Goal: Task Accomplishment & Management: Manage account settings

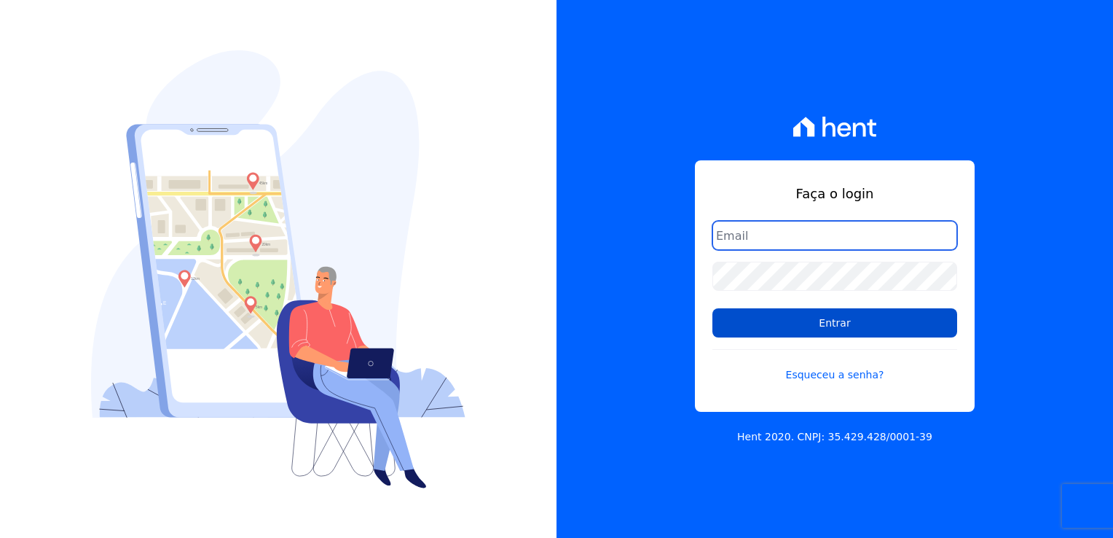
type input "kalil@apiceincorporadora.com.br"
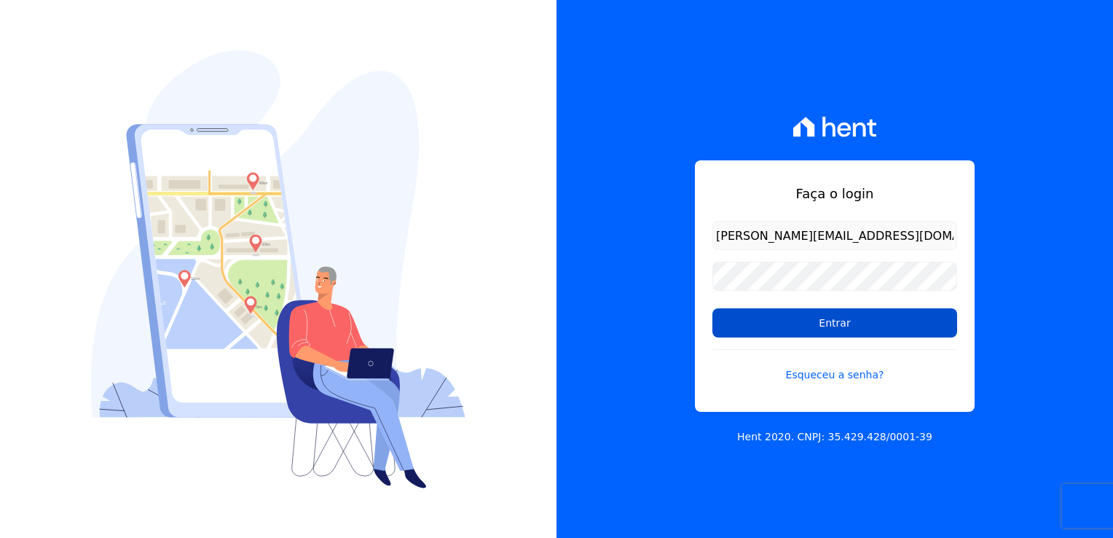
click at [832, 327] on input "Entrar" at bounding box center [834, 322] width 245 height 29
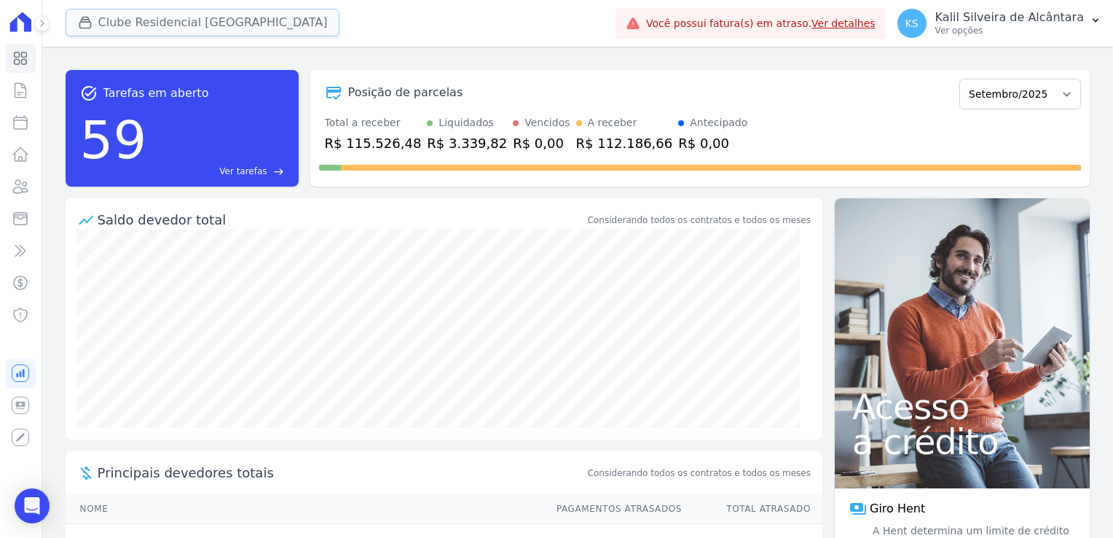
click at [200, 15] on button "Clube Residencial [GEOGRAPHIC_DATA]" at bounding box center [203, 23] width 275 height 28
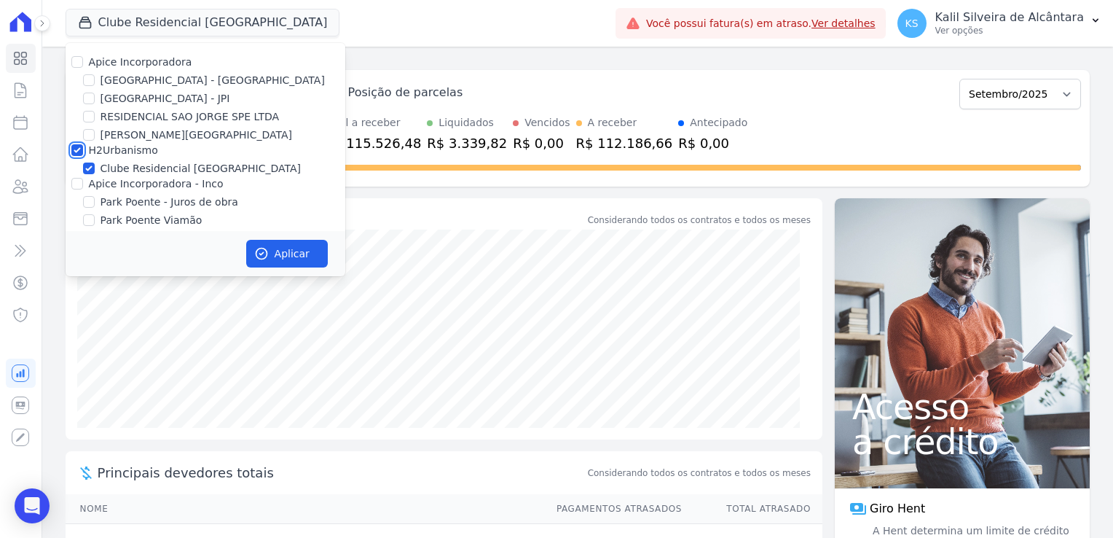
click at [76, 149] on input "H2Urbanismo" at bounding box center [77, 150] width 12 height 12
checkbox input "false"
click at [70, 188] on div "Apice Incorporadora - Inco" at bounding box center [206, 183] width 280 height 15
drag, startPoint x: 79, startPoint y: 186, endPoint x: 78, endPoint y: 175, distance: 11.7
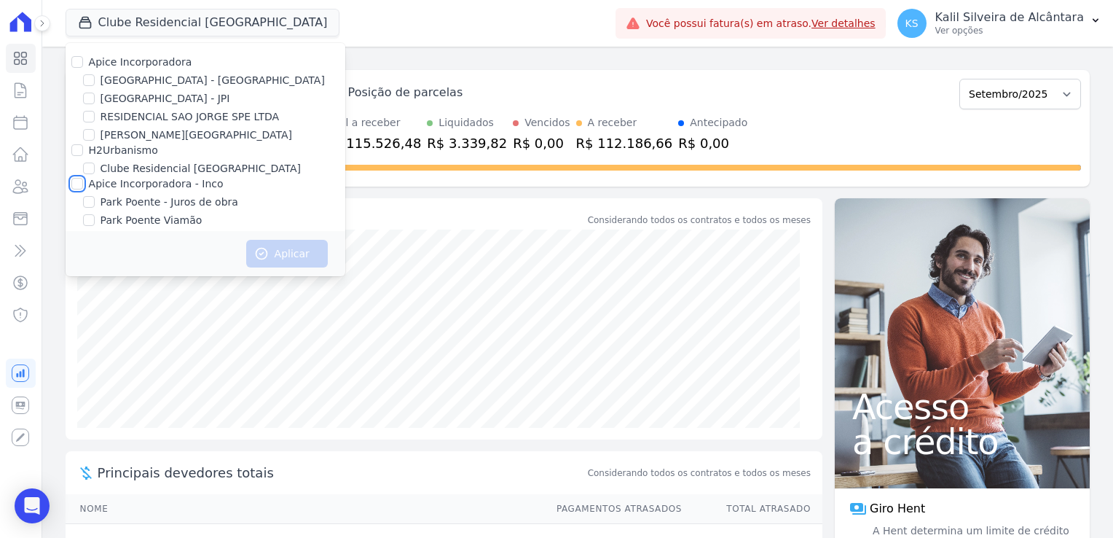
click at [79, 187] on input "Apice Incorporadora - Inco" at bounding box center [77, 184] width 12 height 12
checkbox input "true"
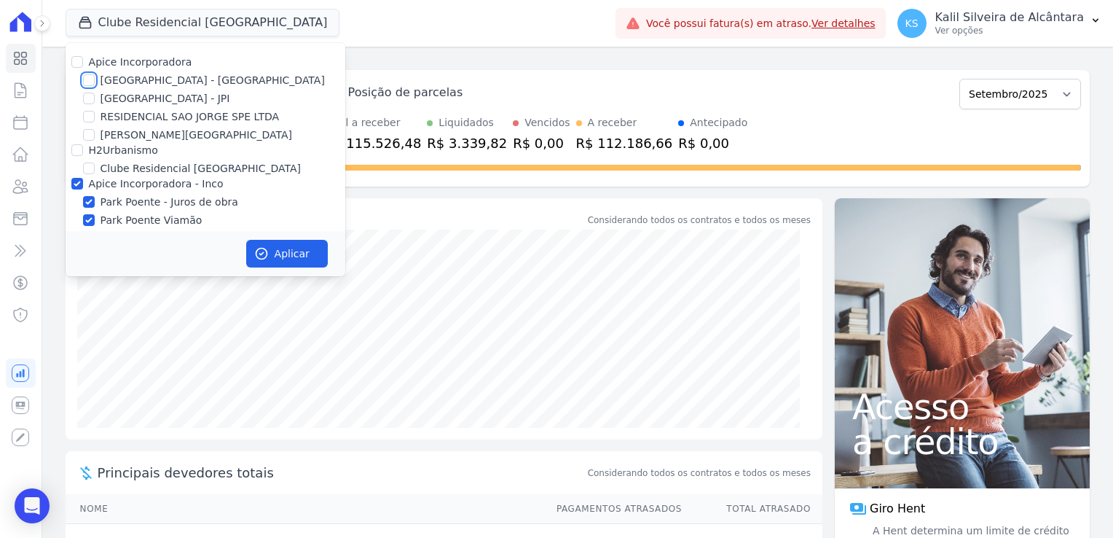
click at [86, 78] on input "[GEOGRAPHIC_DATA] - [GEOGRAPHIC_DATA]" at bounding box center [89, 80] width 12 height 12
checkbox input "true"
click at [302, 261] on button "Aplicar" at bounding box center [287, 254] width 82 height 28
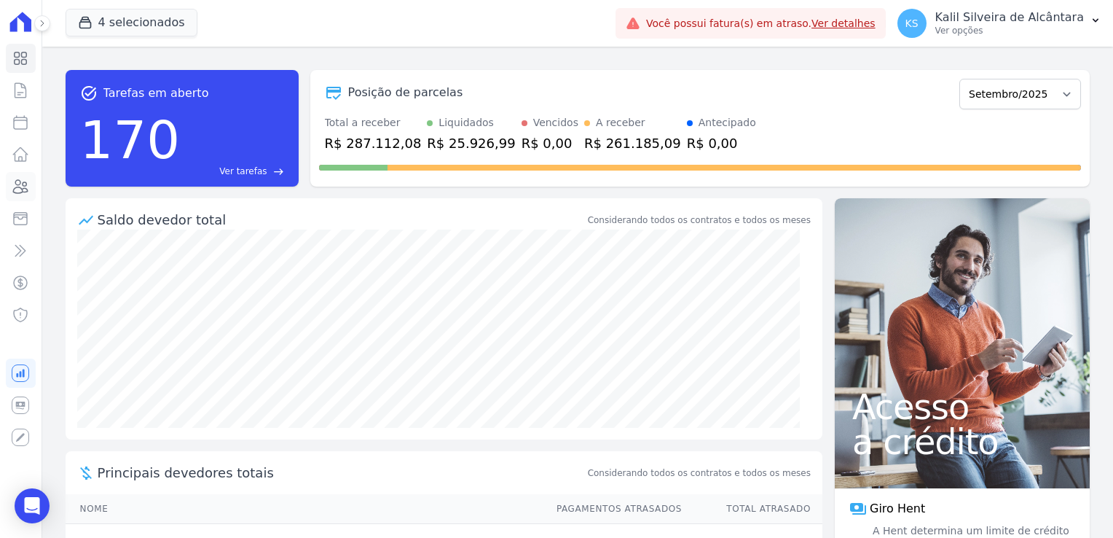
click at [15, 188] on icon at bounding box center [21, 186] width 15 height 13
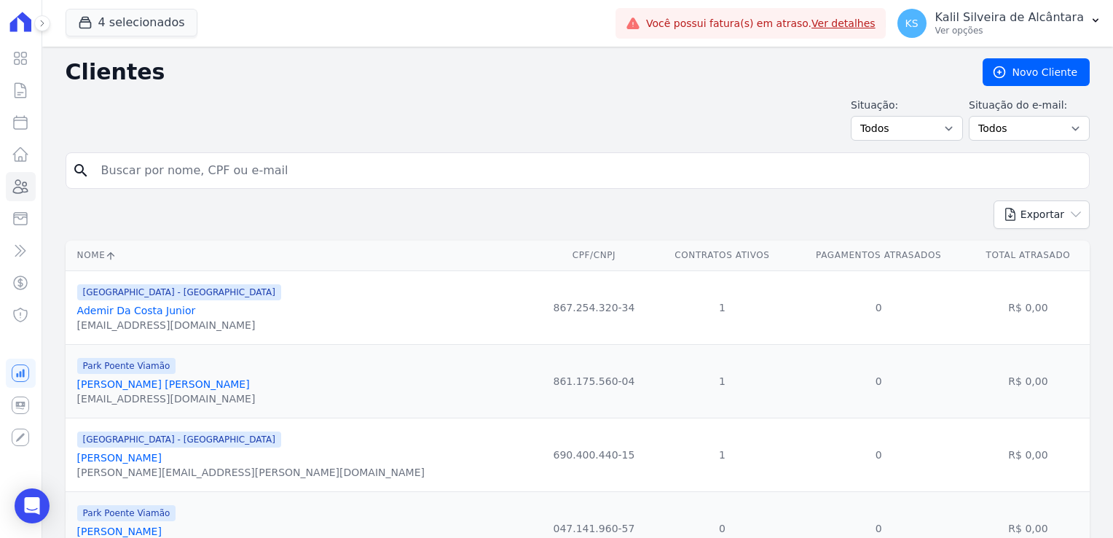
click at [160, 183] on input "search" at bounding box center [588, 170] width 991 height 29
type input "andreia vargas"
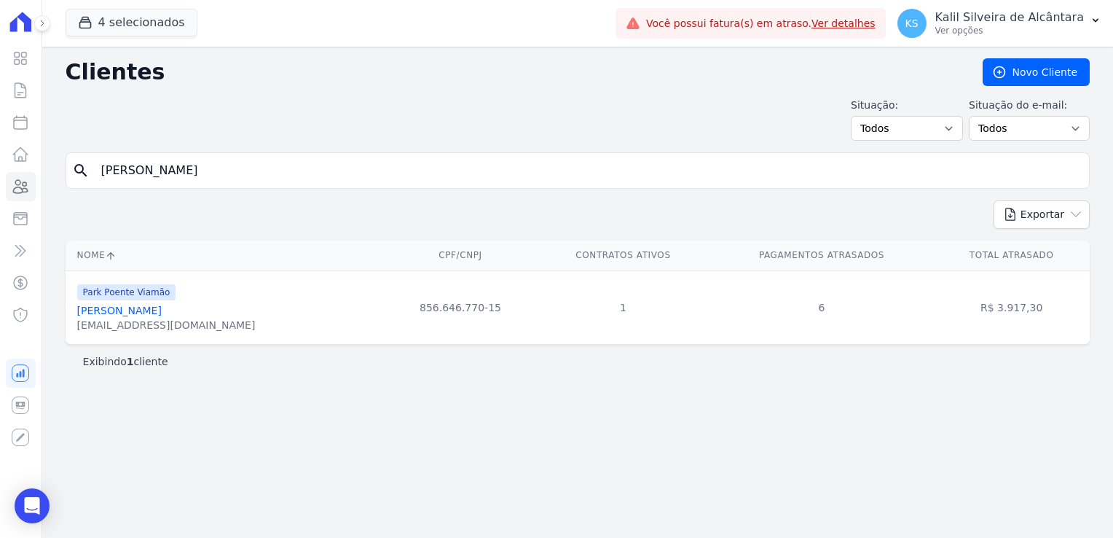
click at [157, 310] on link "Andreia Vargas Welter" at bounding box center [119, 311] width 85 height 12
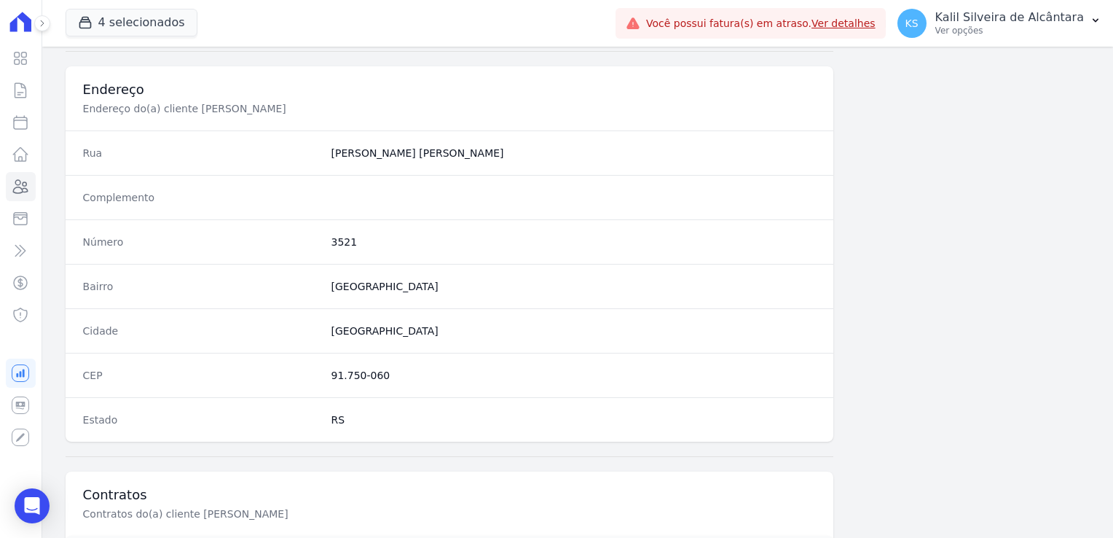
scroll to position [820, 0]
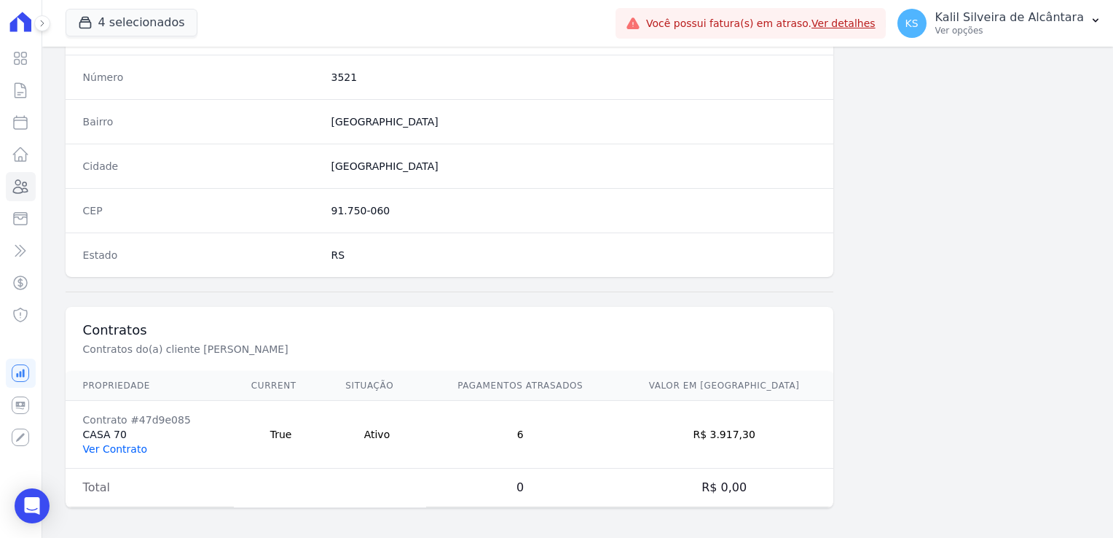
click at [102, 447] on link "Ver Contrato" at bounding box center [115, 449] width 64 height 12
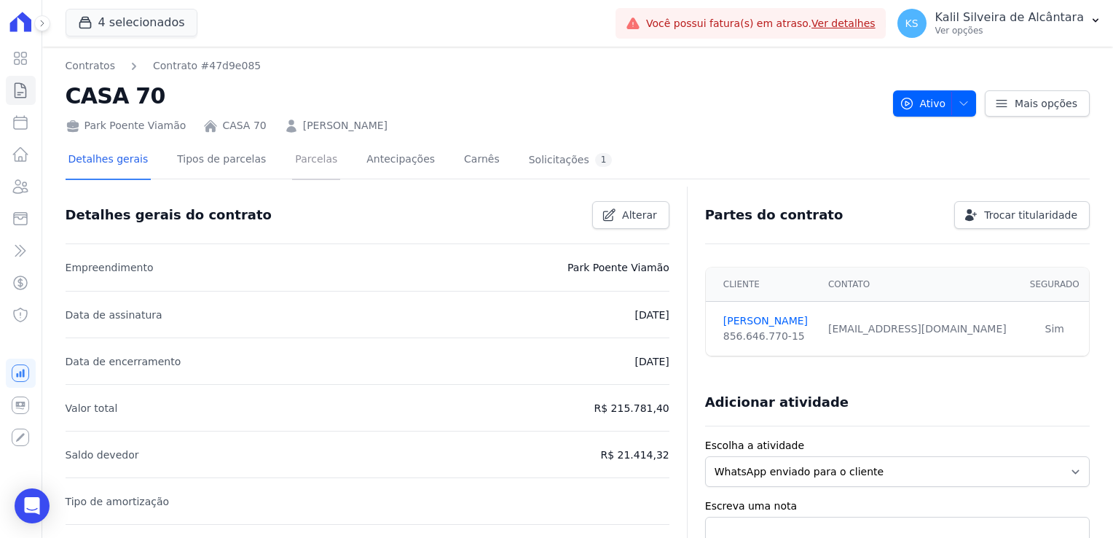
click at [292, 168] on link "Parcelas" at bounding box center [316, 160] width 48 height 39
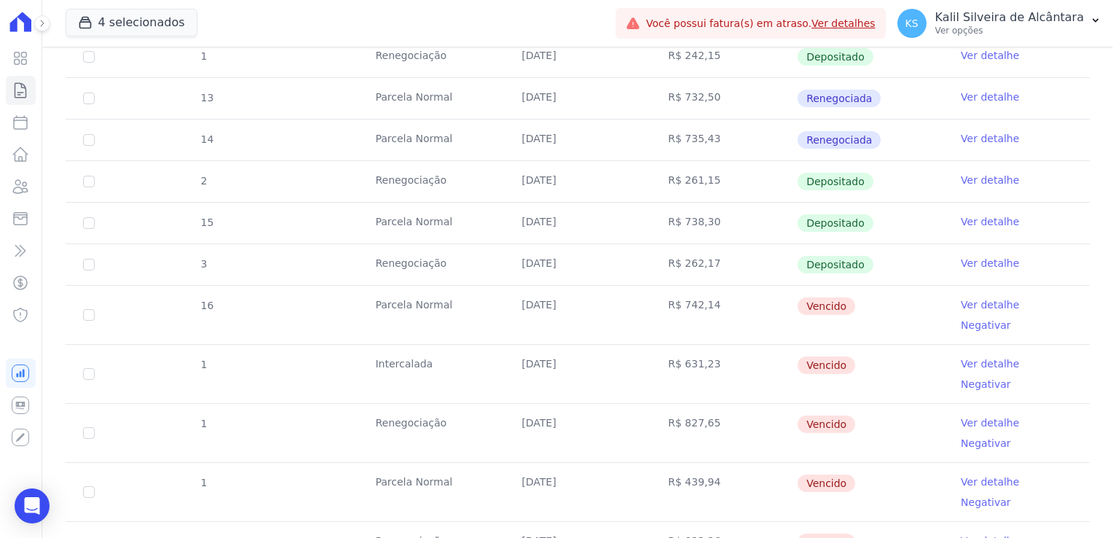
scroll to position [510, 0]
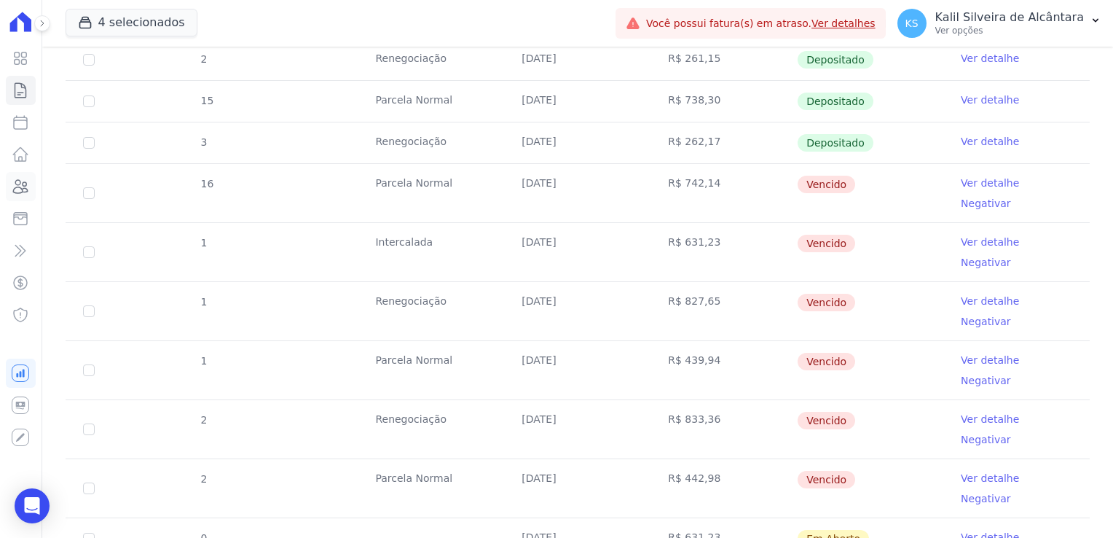
click at [29, 181] on link "Clientes" at bounding box center [21, 186] width 30 height 29
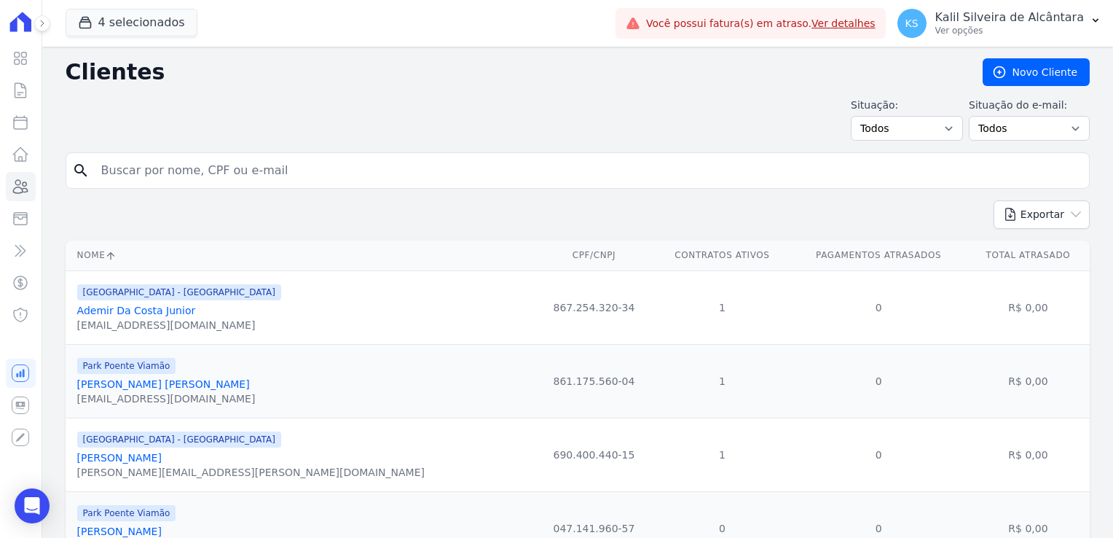
click at [254, 169] on input "search" at bounding box center [588, 170] width 991 height 29
click at [150, 153] on div "search" at bounding box center [578, 170] width 1024 height 36
click at [154, 162] on input "search" at bounding box center [588, 170] width 991 height 29
type input "DEIVID"
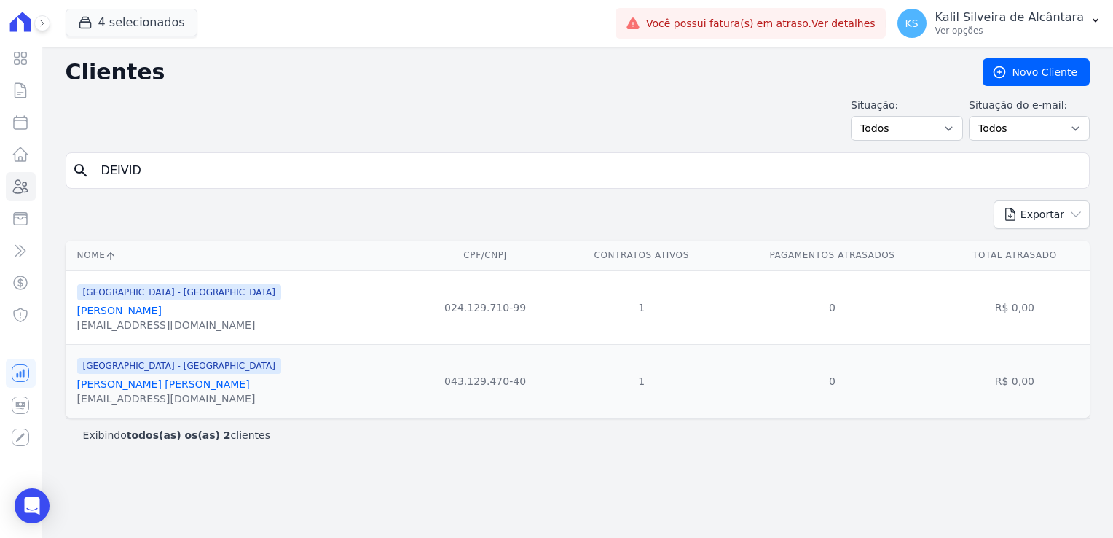
click at [162, 314] on link "Deivid Luis Ozorio Trosciski" at bounding box center [119, 311] width 85 height 12
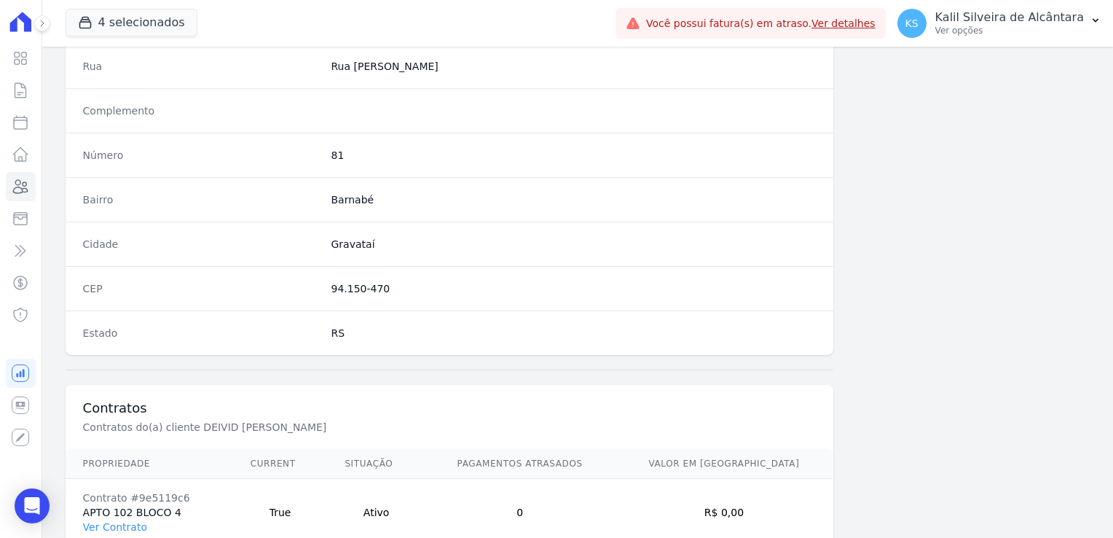
scroll to position [820, 0]
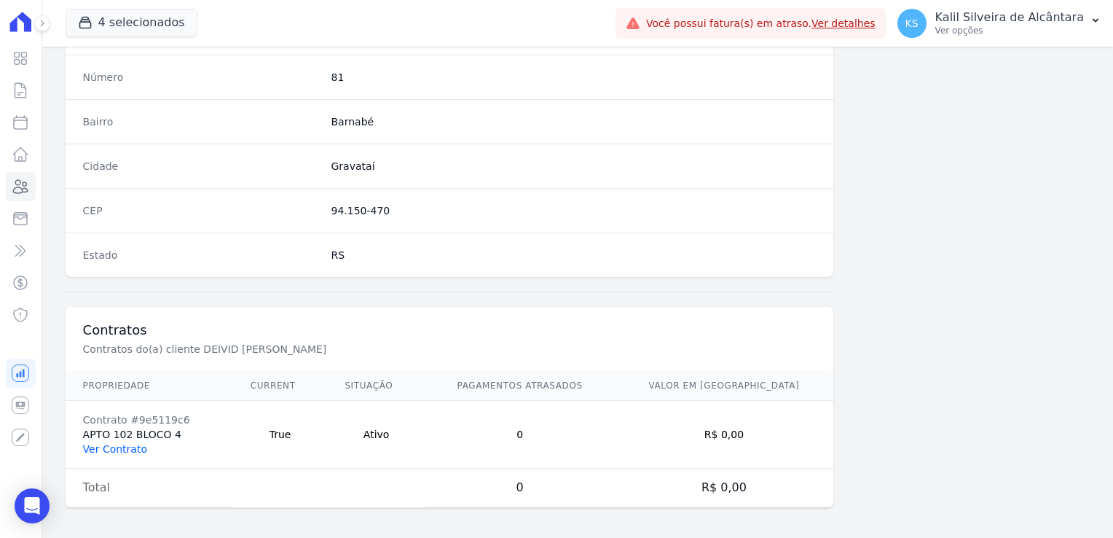
click at [105, 443] on link "Ver Contrato" at bounding box center [115, 449] width 64 height 12
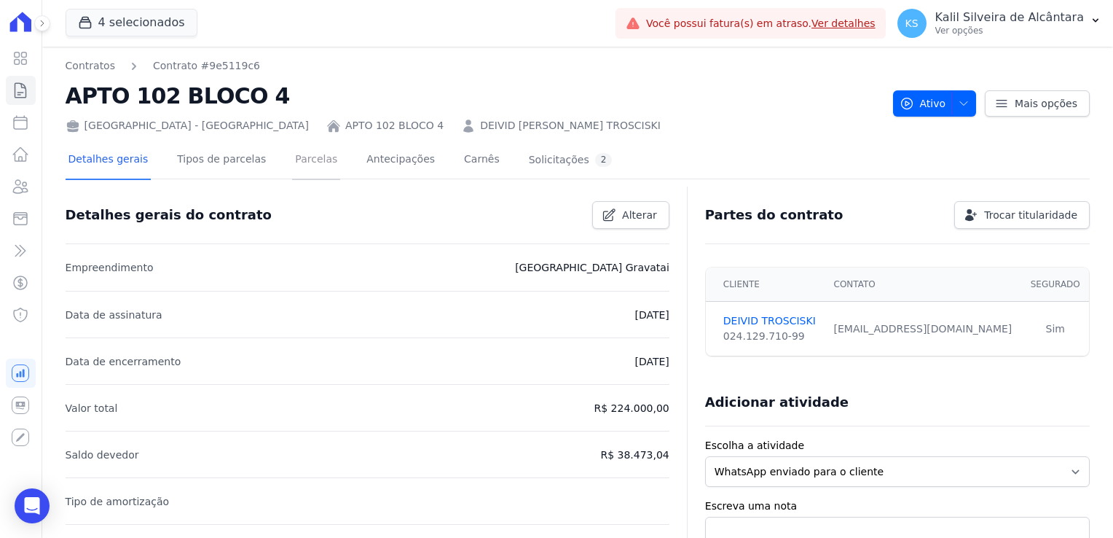
click at [292, 154] on link "Parcelas" at bounding box center [316, 160] width 48 height 39
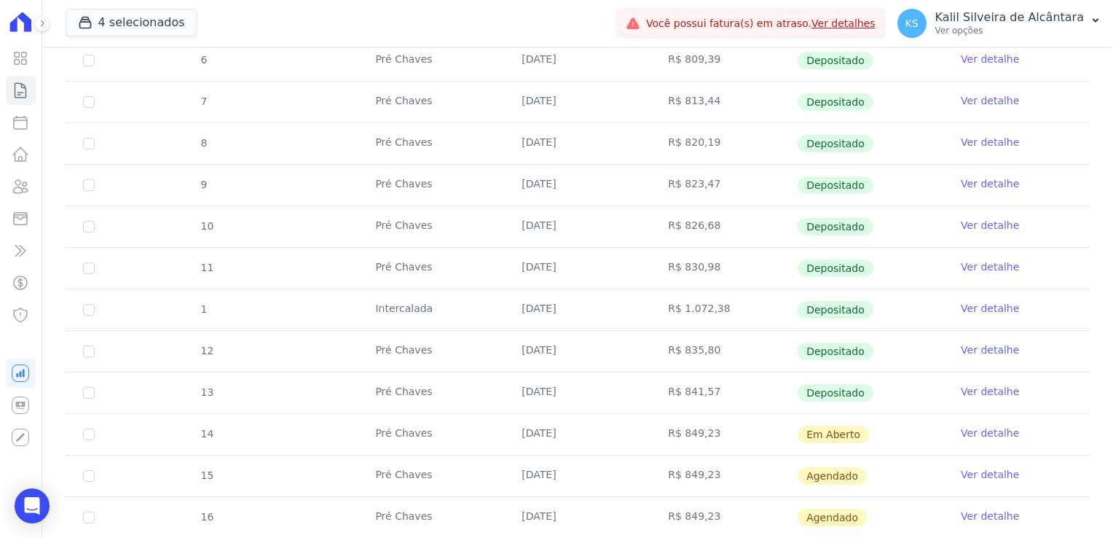
scroll to position [364, 0]
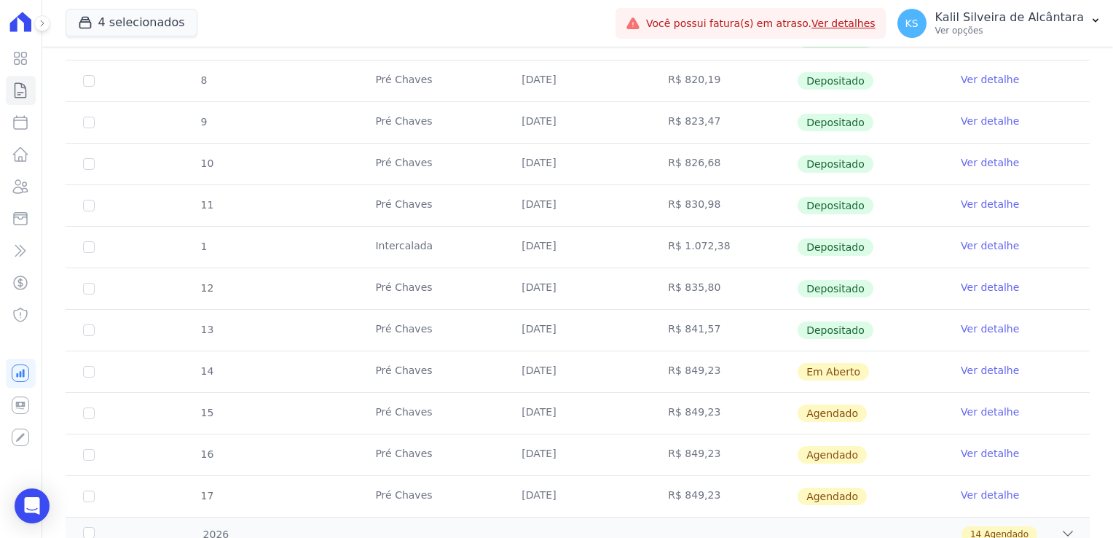
drag, startPoint x: 709, startPoint y: 280, endPoint x: 689, endPoint y: 281, distance: 19.7
click at [689, 281] on td "R$ 835,80" at bounding box center [724, 288] width 146 height 41
drag, startPoint x: 689, startPoint y: 281, endPoint x: 685, endPoint y: 329, distance: 48.3
click at [685, 329] on td "R$ 841,57" at bounding box center [724, 330] width 146 height 41
drag, startPoint x: 685, startPoint y: 329, endPoint x: 645, endPoint y: 361, distance: 51.3
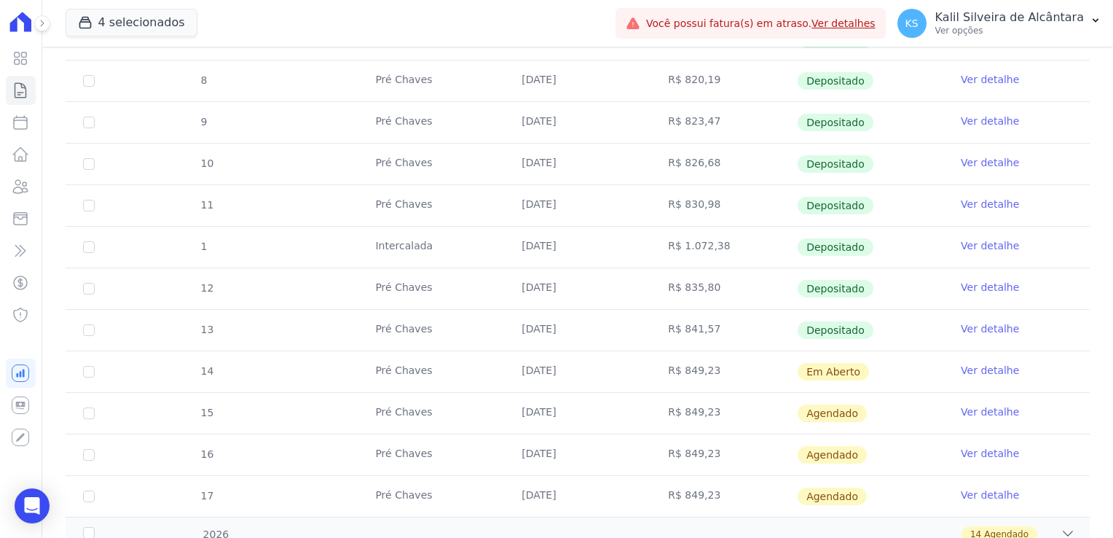
click at [651, 361] on td "R$ 849,23" at bounding box center [724, 371] width 146 height 41
drag, startPoint x: 645, startPoint y: 361, endPoint x: 713, endPoint y: 372, distance: 69.2
click at [713, 372] on td "R$ 849,23" at bounding box center [724, 371] width 146 height 41
click at [982, 369] on link "Ver detalhe" at bounding box center [990, 370] width 58 height 15
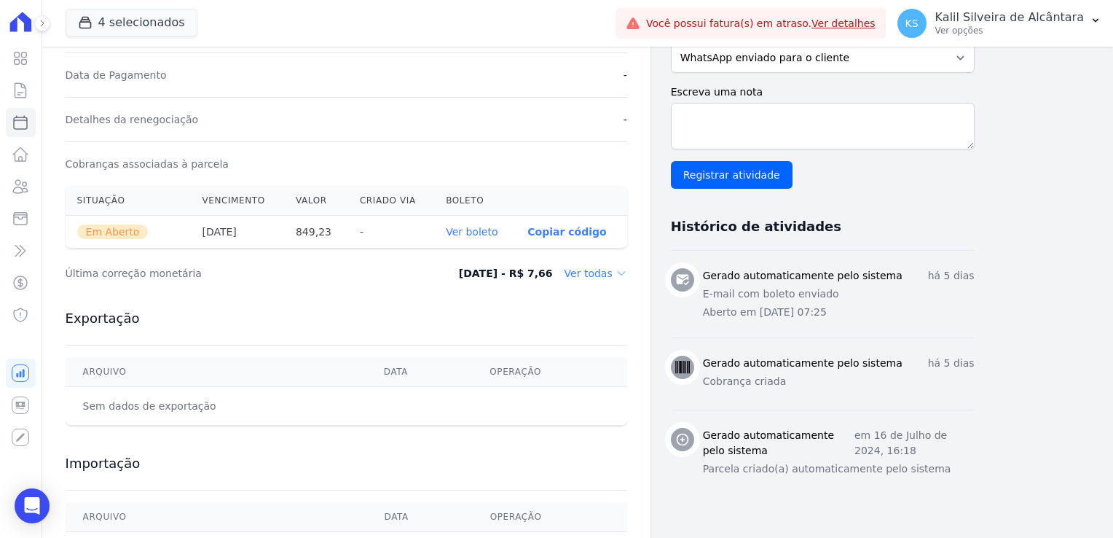
scroll to position [404, 0]
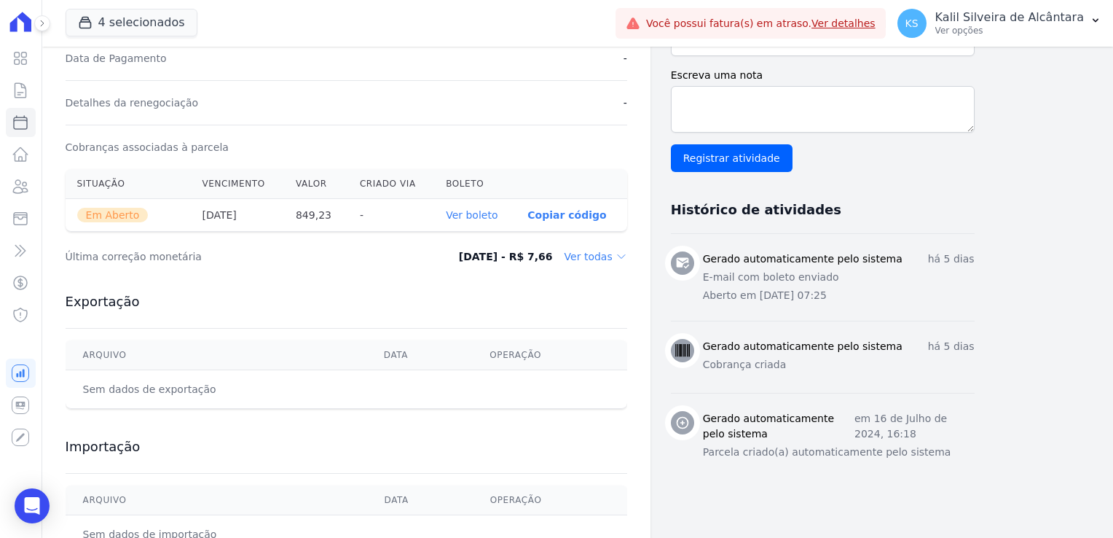
click at [597, 256] on dd "Ver todas" at bounding box center [596, 256] width 63 height 15
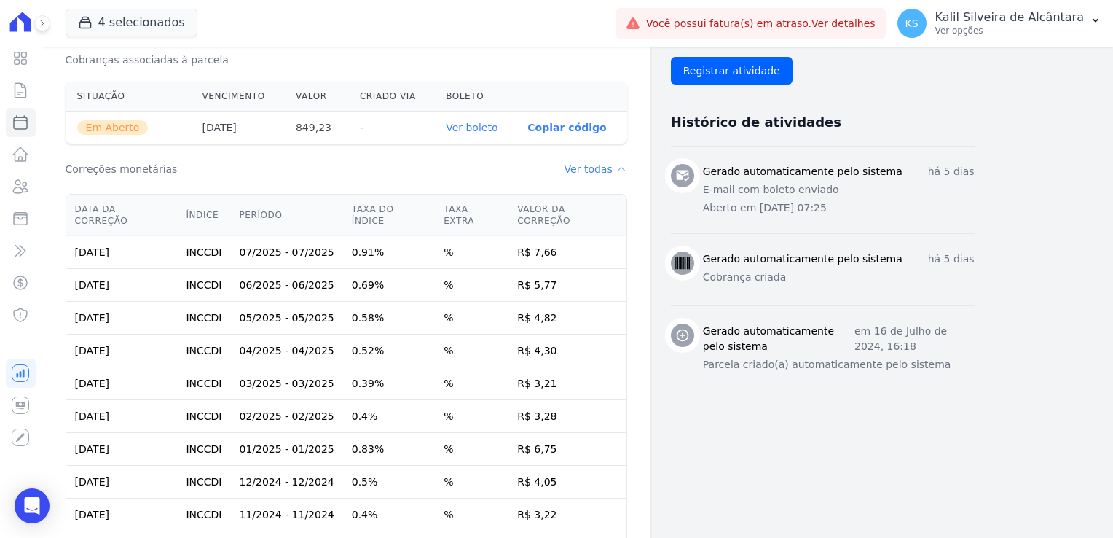
scroll to position [492, 0]
click at [245, 235] on td "07/2025 - 07/2025" at bounding box center [286, 251] width 112 height 33
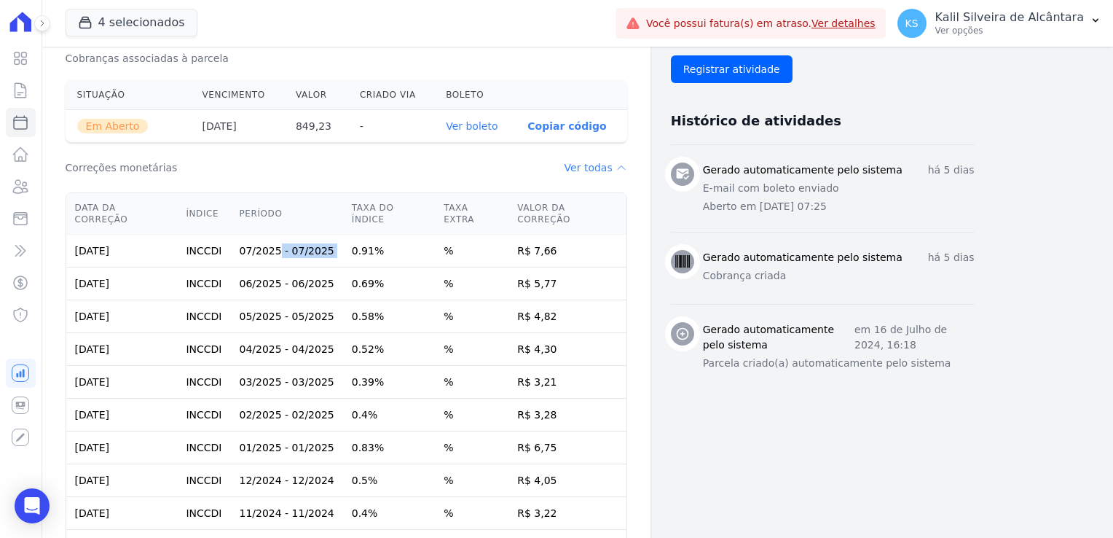
click at [245, 235] on td "07/2025 - 07/2025" at bounding box center [286, 251] width 112 height 33
click at [26, 186] on icon at bounding box center [20, 186] width 17 height 17
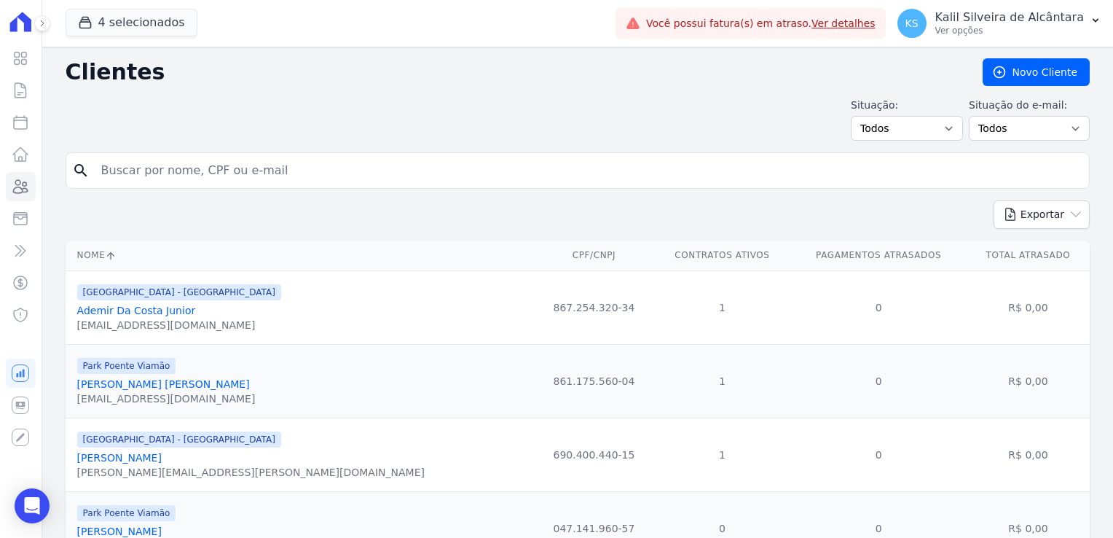
click at [274, 172] on input "search" at bounding box center [588, 170] width 991 height 29
type input "gabriela"
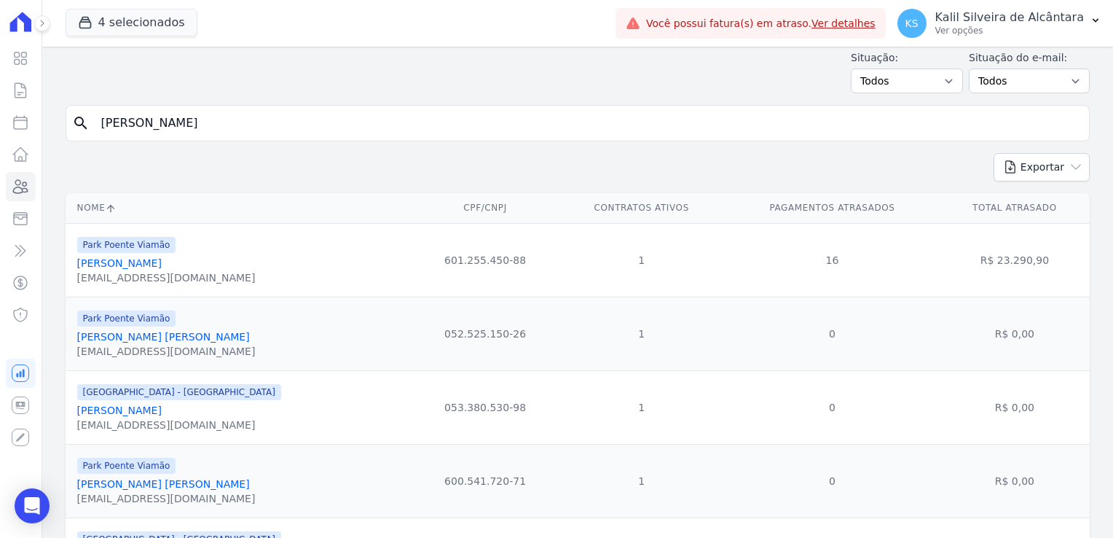
scroll to position [73, 0]
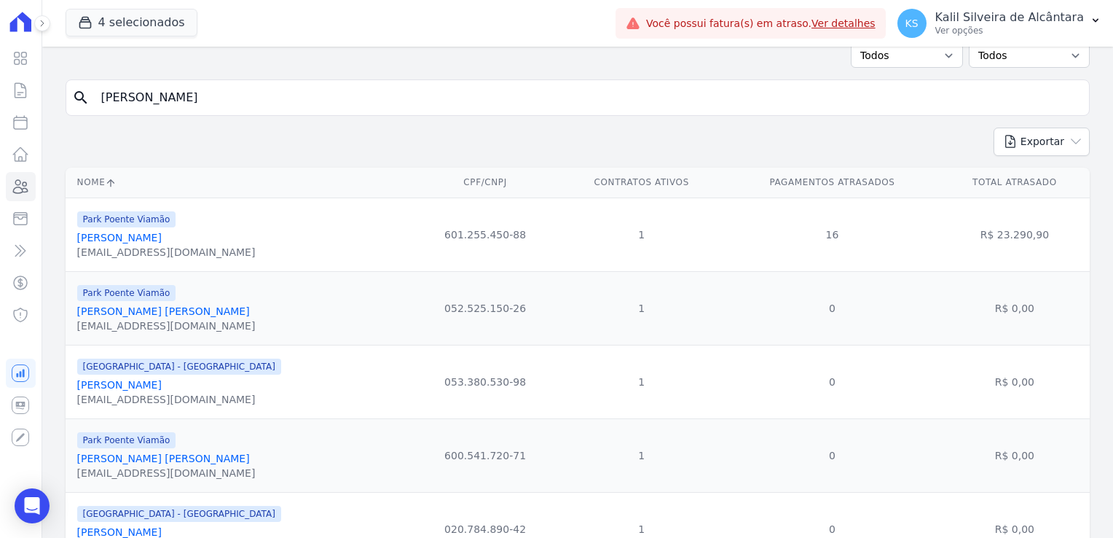
click at [195, 316] on link "Gabriela Adriana De Abreu Guedes" at bounding box center [163, 311] width 173 height 12
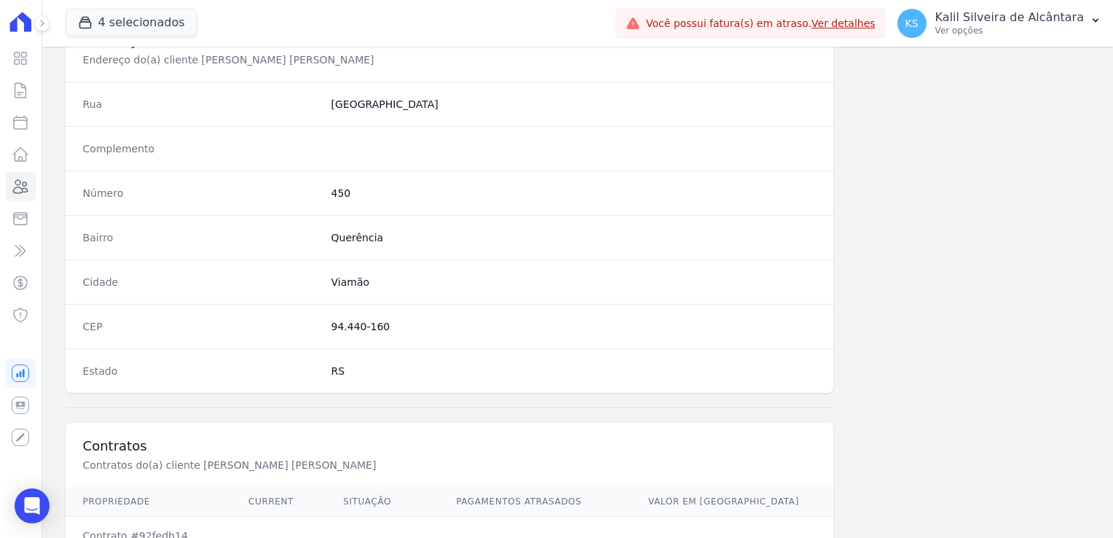
scroll to position [820, 0]
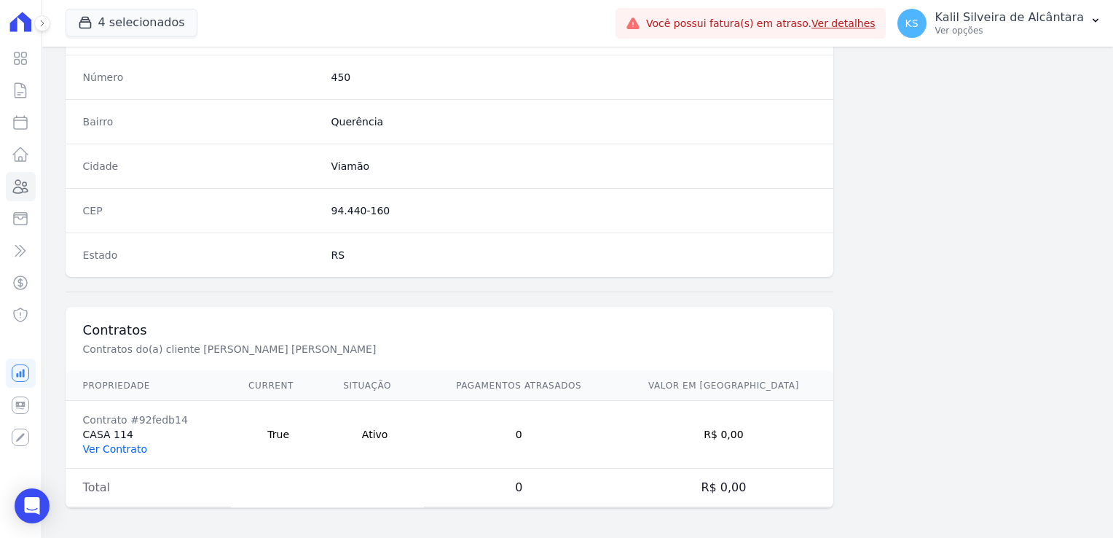
click at [133, 443] on link "Ver Contrato" at bounding box center [115, 449] width 64 height 12
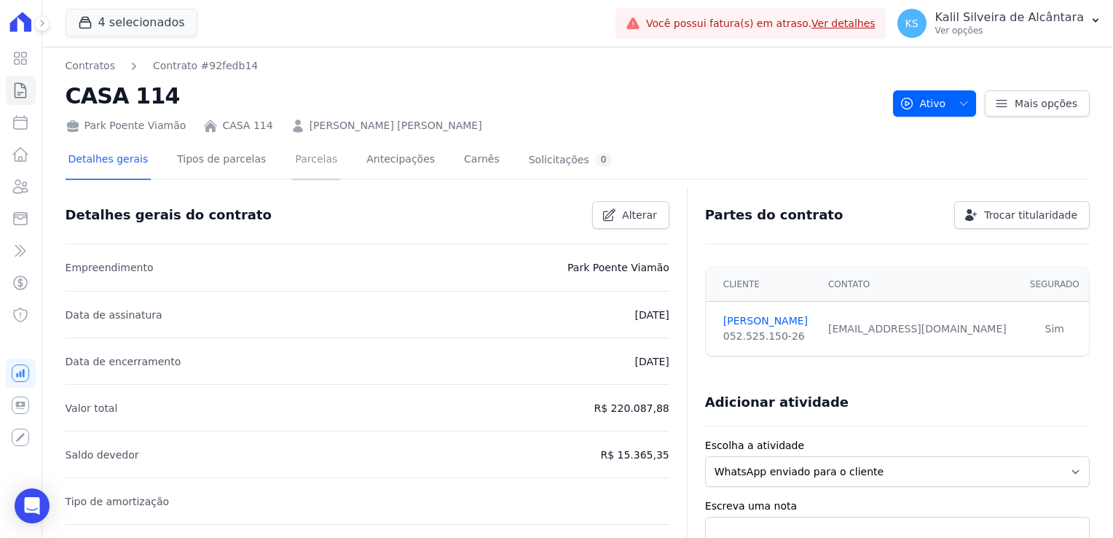
click at [300, 173] on link "Parcelas" at bounding box center [316, 160] width 48 height 39
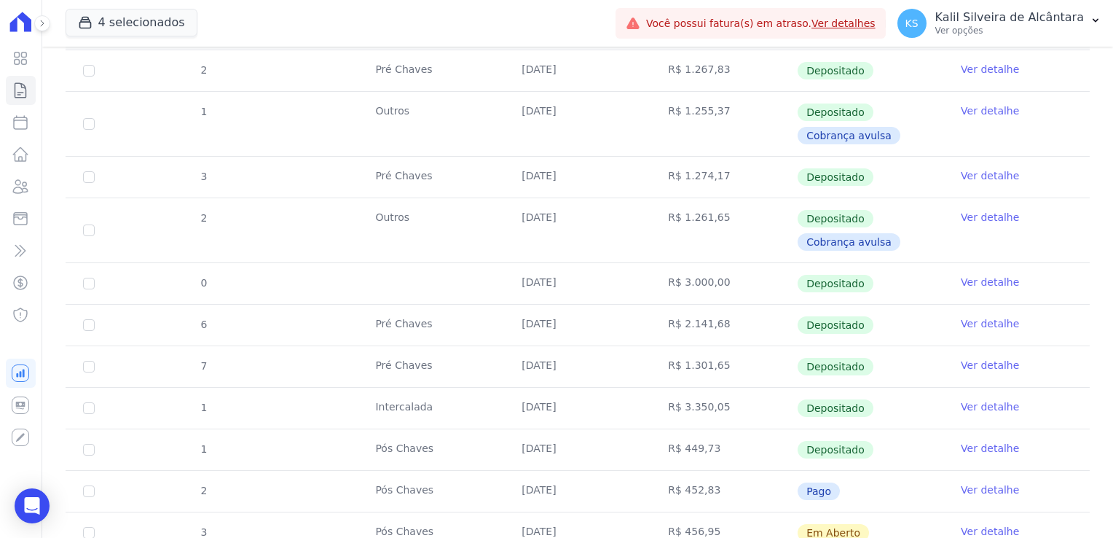
scroll to position [574, 0]
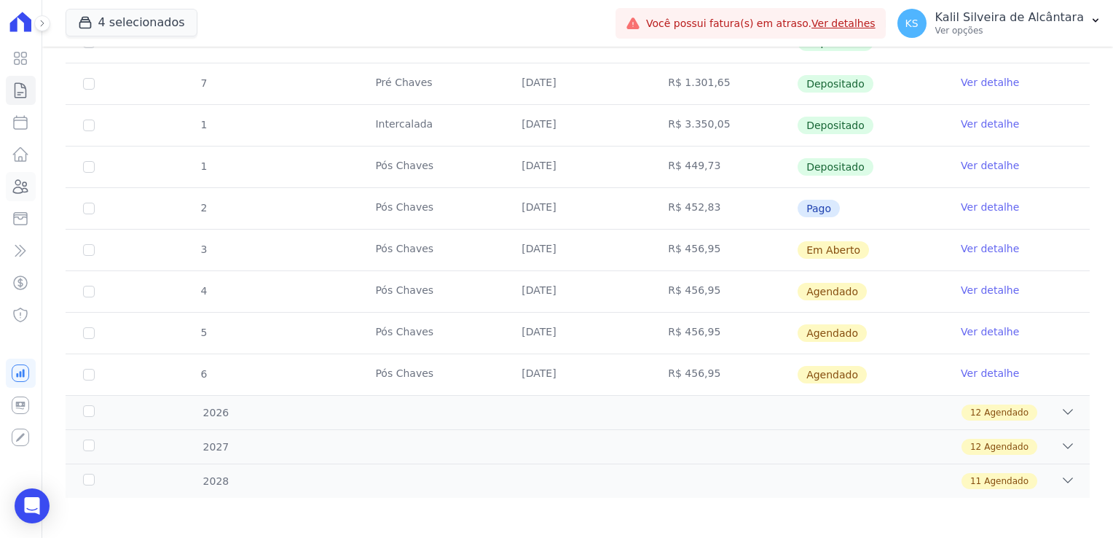
click at [15, 187] on icon at bounding box center [21, 186] width 15 height 13
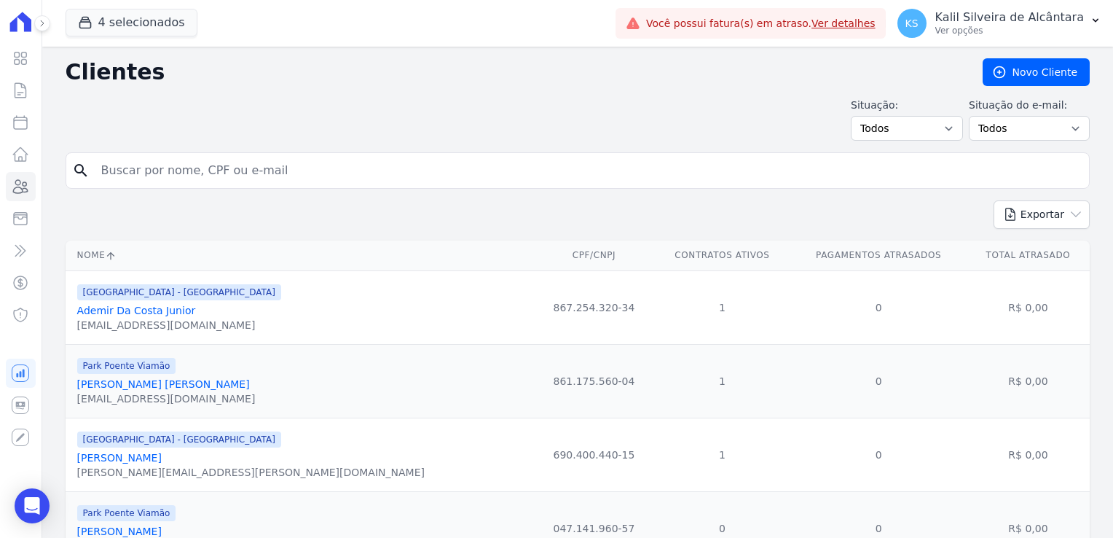
click at [195, 193] on form "search" at bounding box center [578, 176] width 1024 height 48
click at [195, 172] on input "search" at bounding box center [588, 170] width 991 height 29
type input "vitoria"
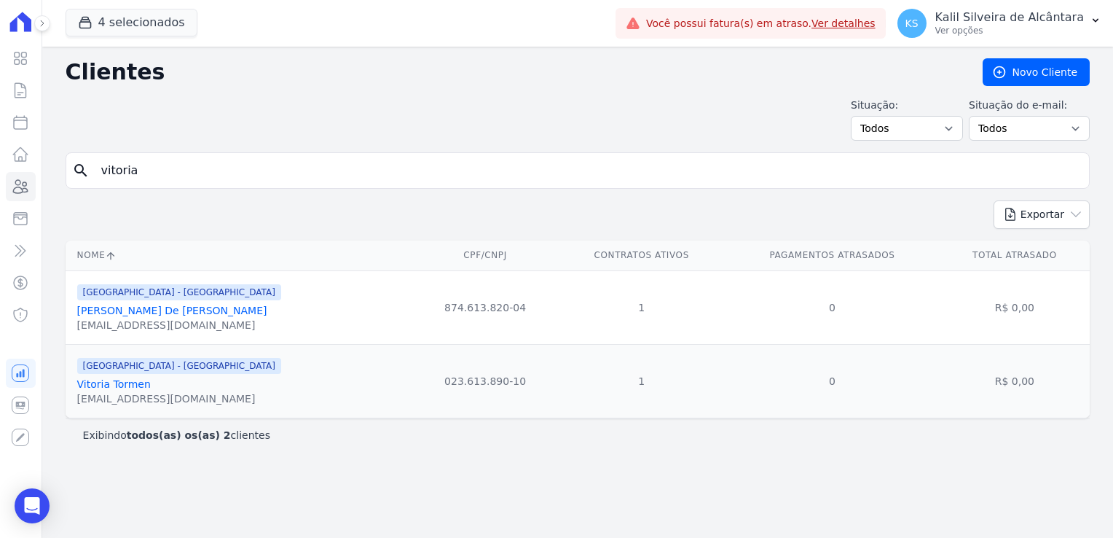
click at [178, 313] on link "Vitória Giovana Santana De Jesus" at bounding box center [172, 311] width 190 height 12
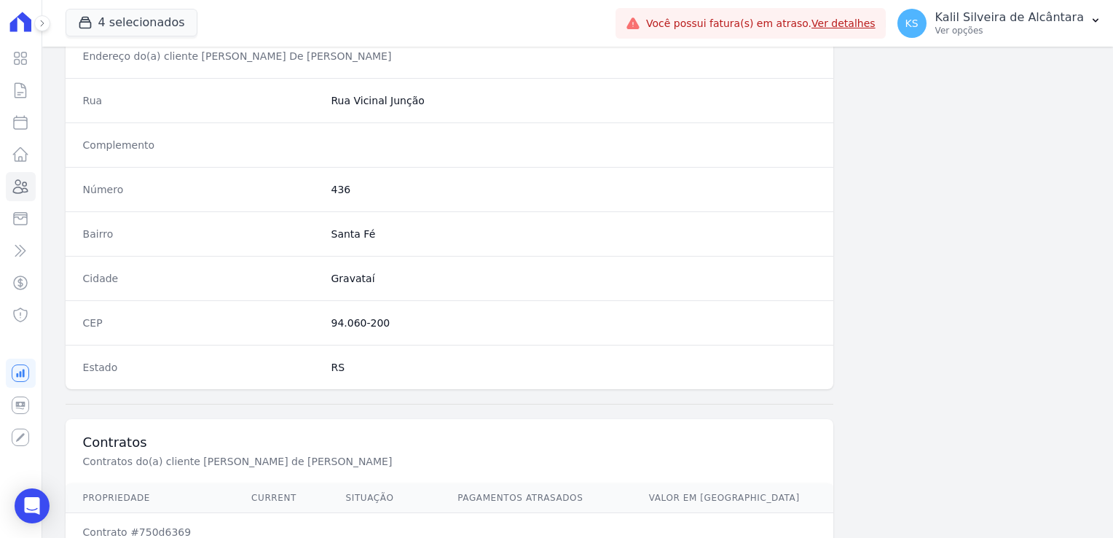
scroll to position [820, 0]
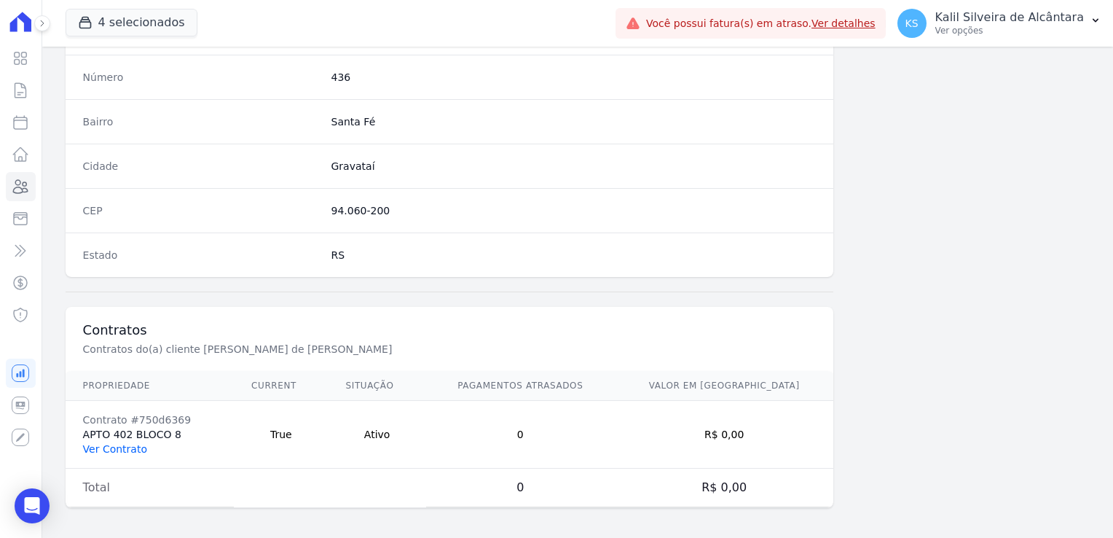
click at [97, 444] on link "Ver Contrato" at bounding box center [115, 449] width 64 height 12
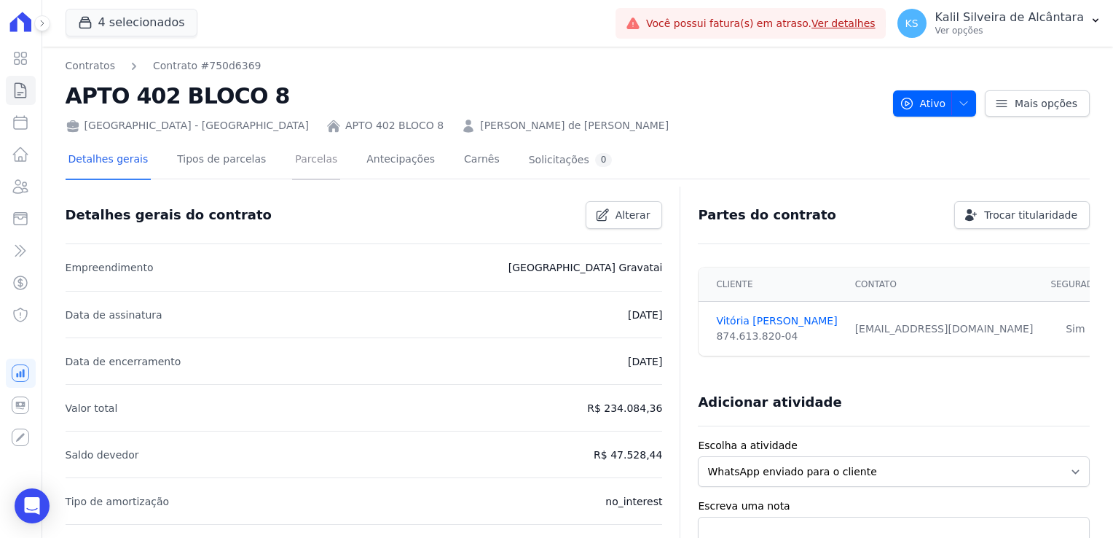
click at [310, 171] on link "Parcelas" at bounding box center [316, 160] width 48 height 39
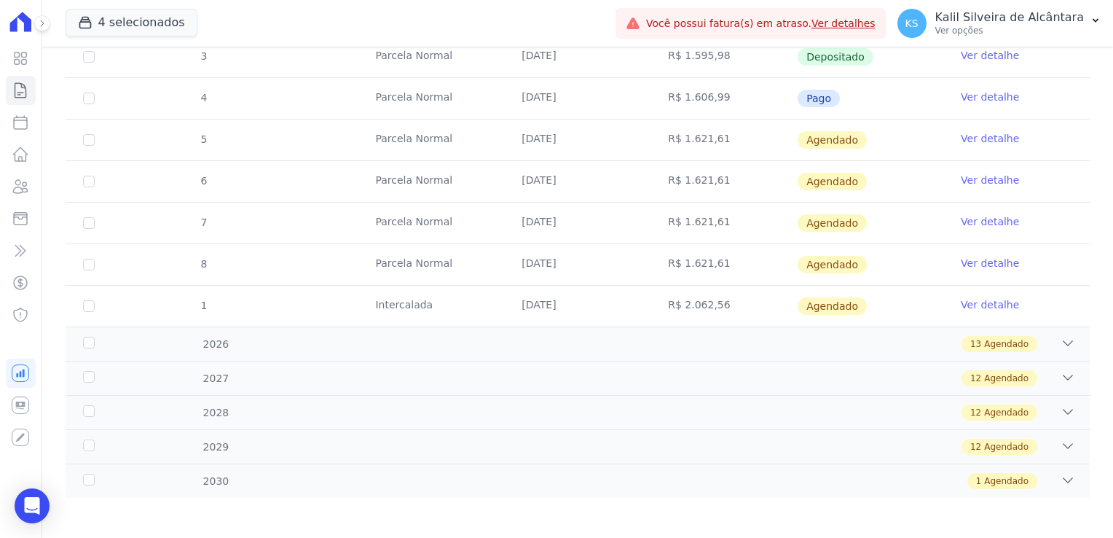
scroll to position [364, 0]
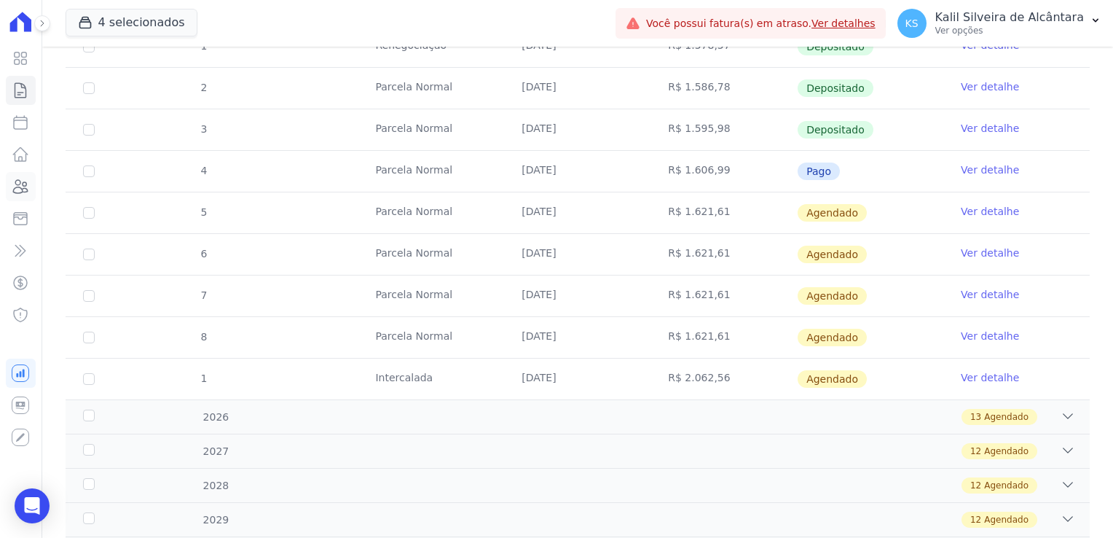
click at [29, 191] on icon at bounding box center [20, 186] width 17 height 17
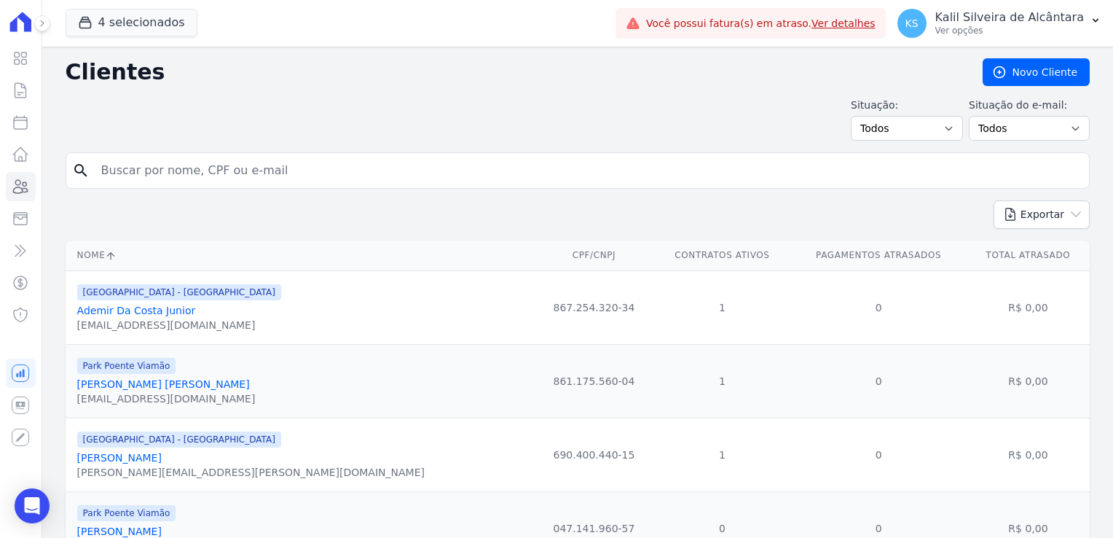
click at [225, 167] on input "search" at bounding box center [588, 170] width 991 height 29
type input "daiane"
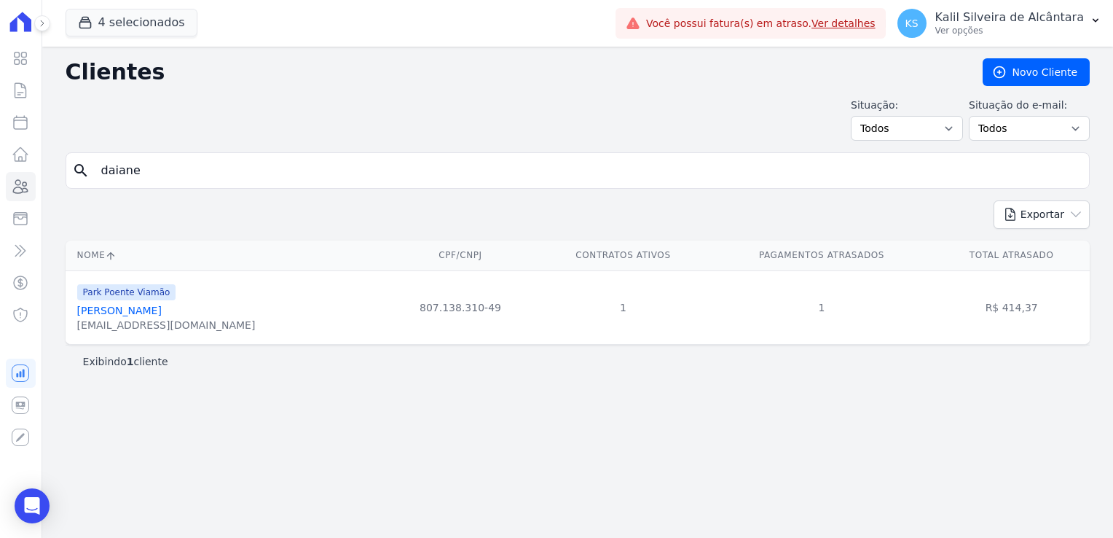
click at [157, 305] on link "Daiane Dias Da Silva" at bounding box center [119, 311] width 85 height 12
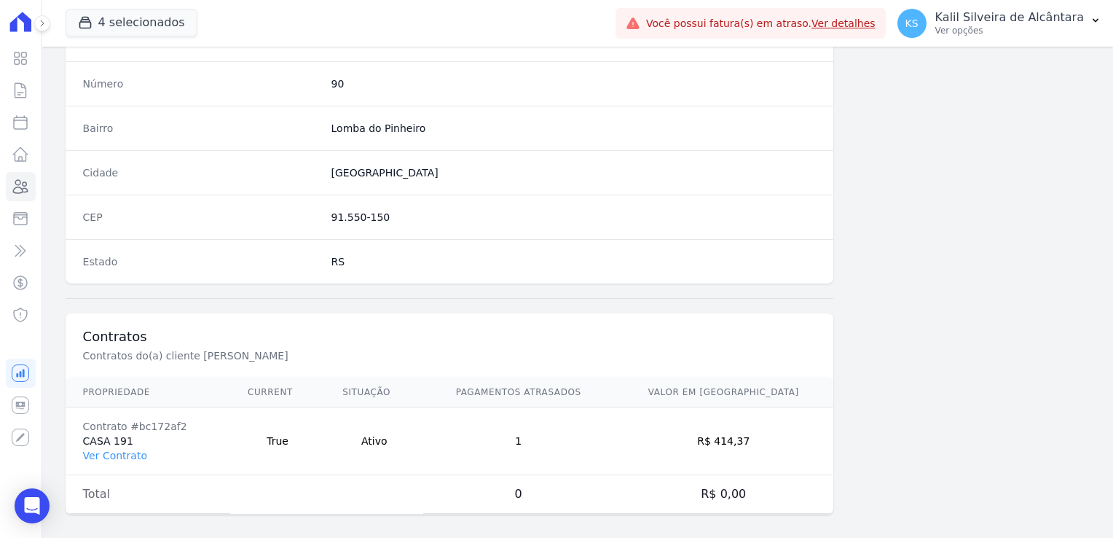
scroll to position [820, 0]
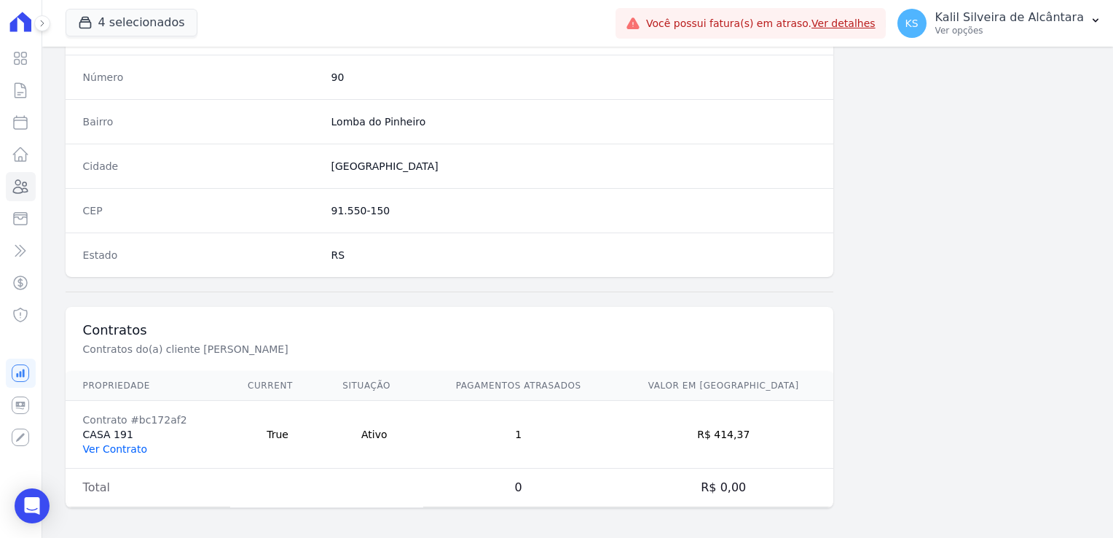
click at [118, 448] on link "Ver Contrato" at bounding box center [115, 449] width 64 height 12
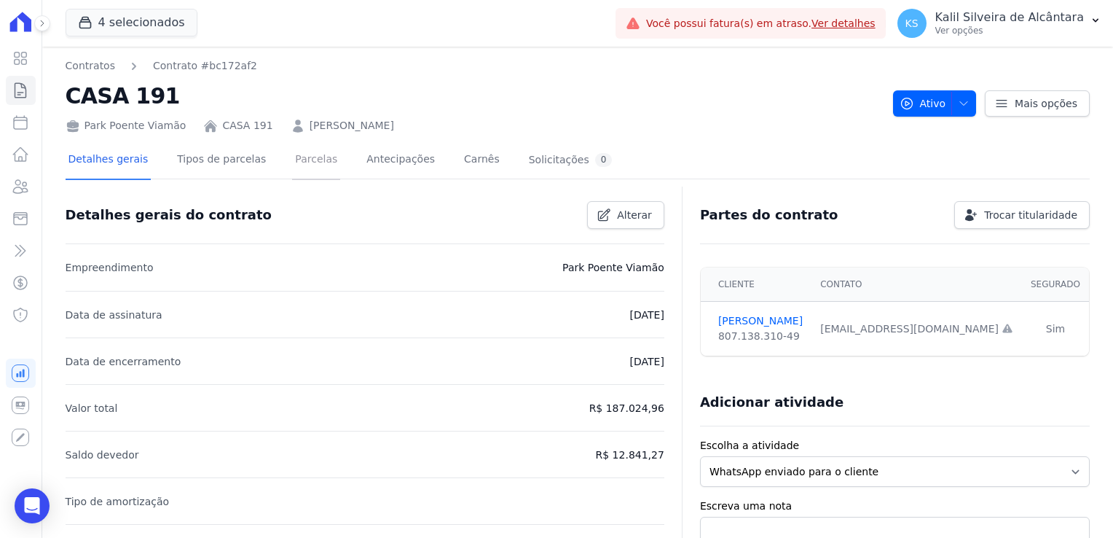
click at [294, 162] on link "Parcelas" at bounding box center [316, 160] width 48 height 39
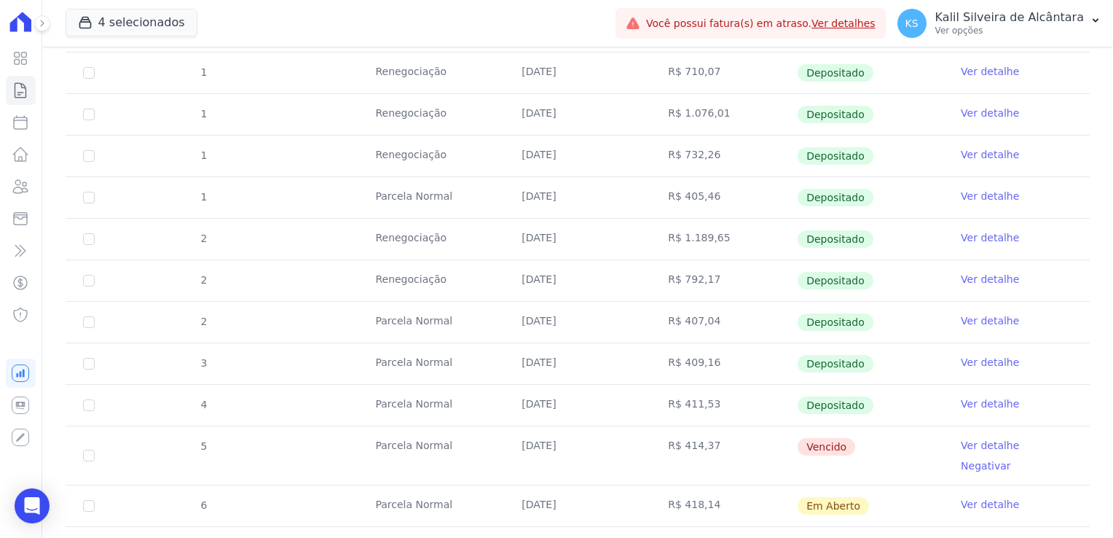
scroll to position [728, 0]
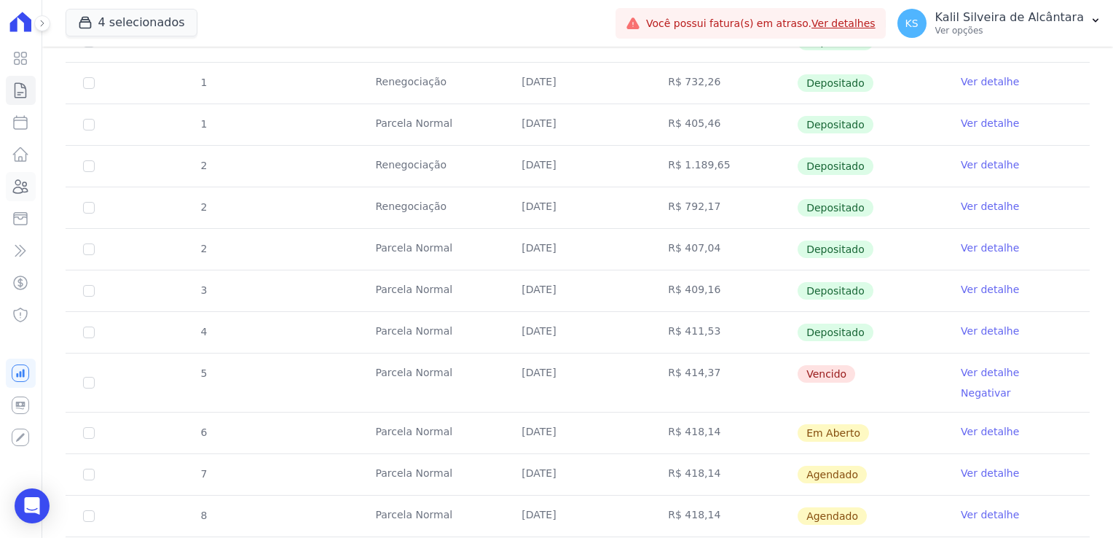
click at [20, 200] on link "Clientes" at bounding box center [21, 186] width 30 height 29
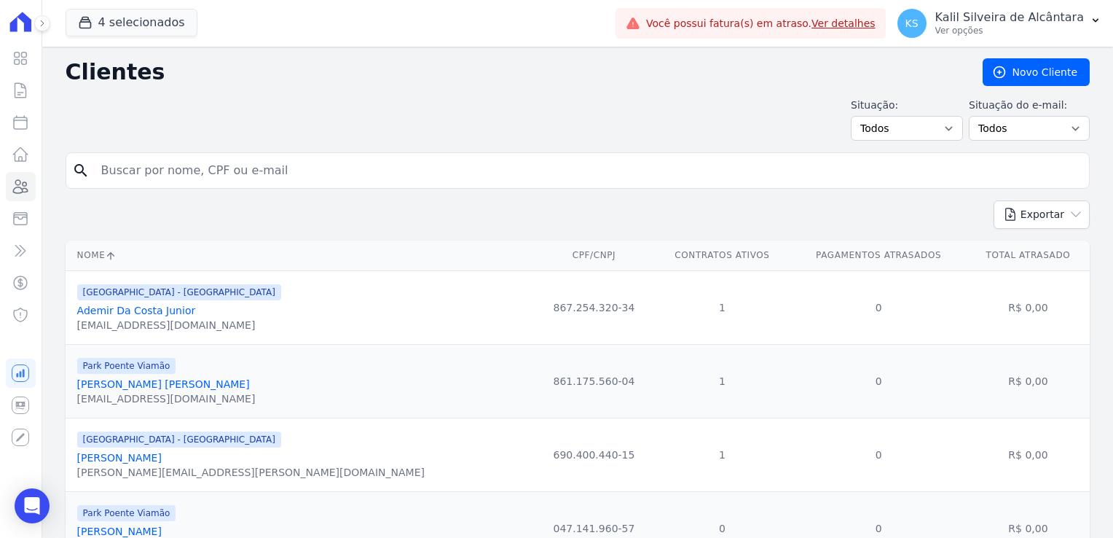
click at [221, 180] on input "search" at bounding box center [588, 170] width 991 height 29
type input "roberta"
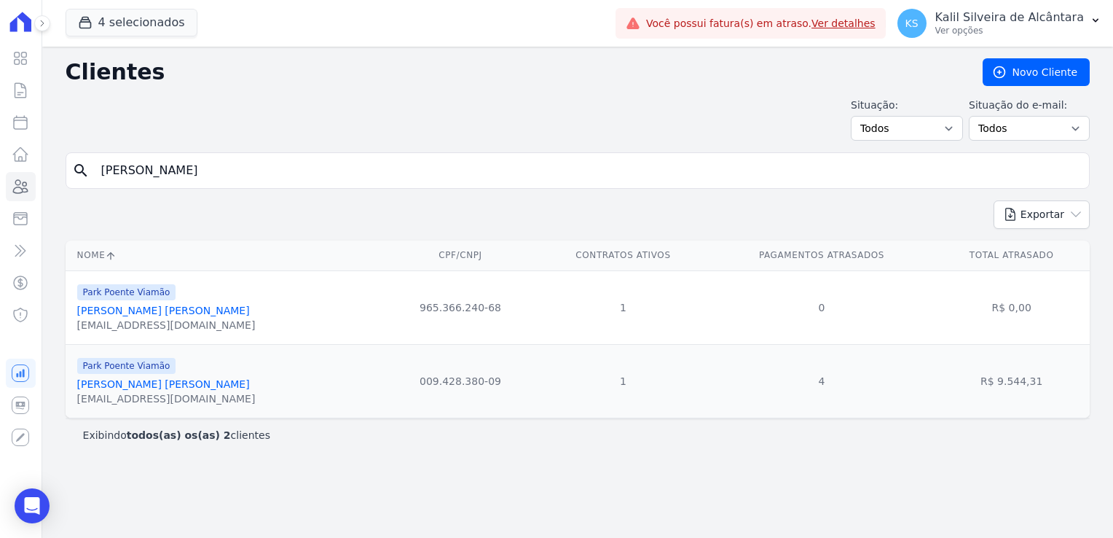
click at [138, 383] on link "Roberta Da Silva Rodrigues" at bounding box center [163, 384] width 173 height 12
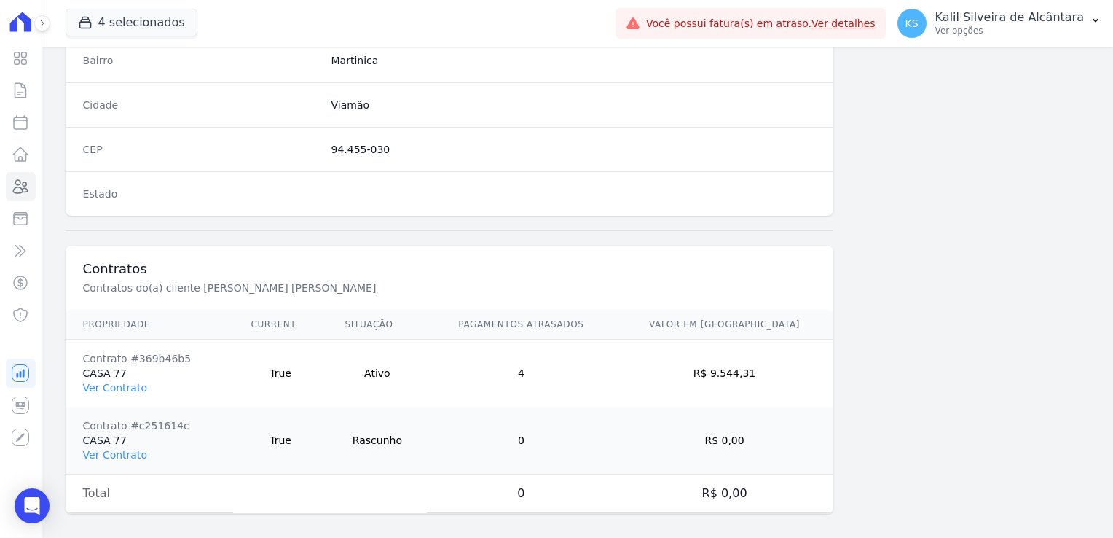
scroll to position [887, 0]
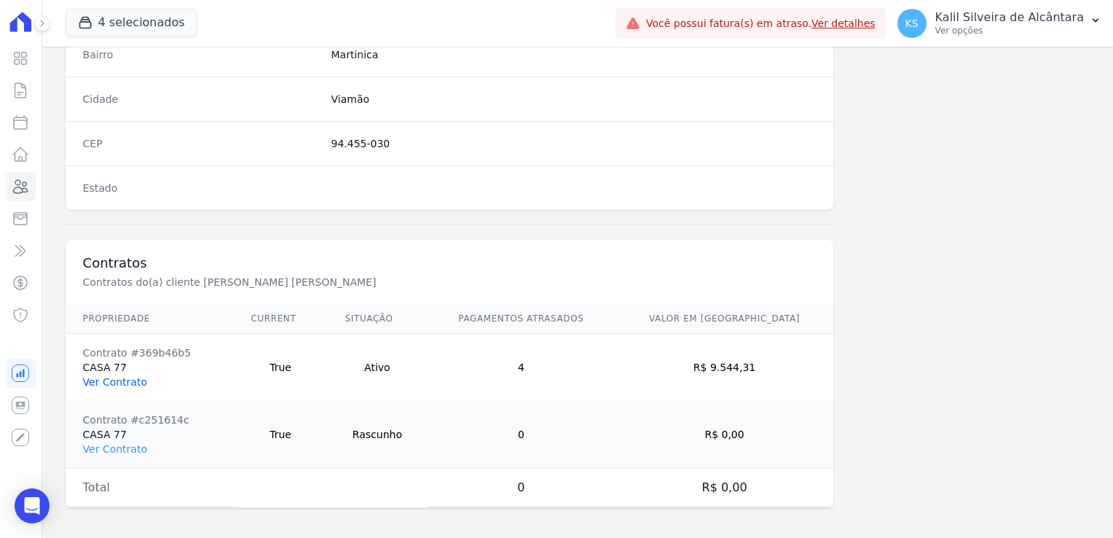
click at [127, 378] on link "Ver Contrato" at bounding box center [115, 382] width 64 height 12
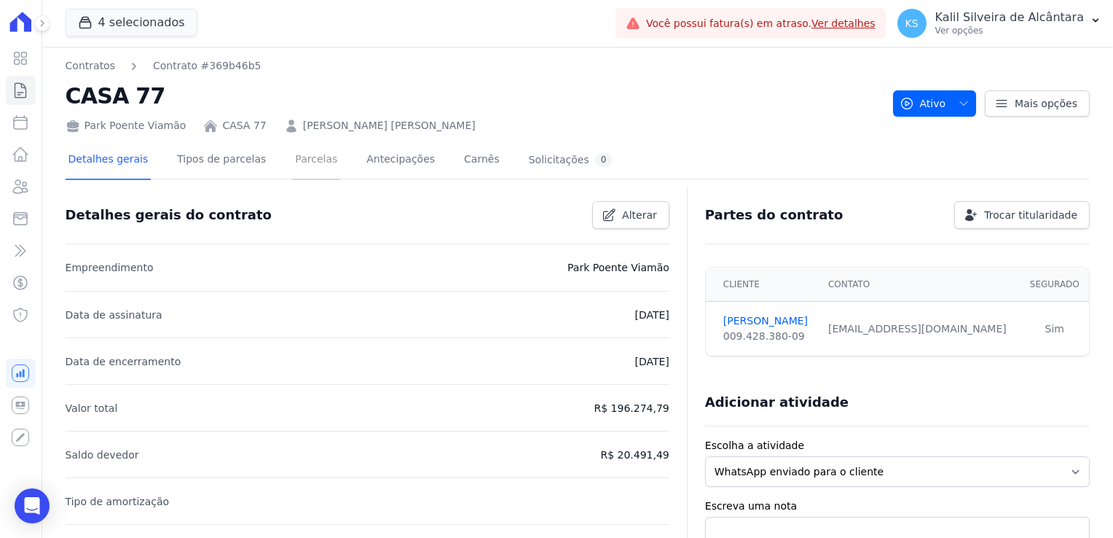
click at [316, 165] on link "Parcelas" at bounding box center [316, 160] width 48 height 39
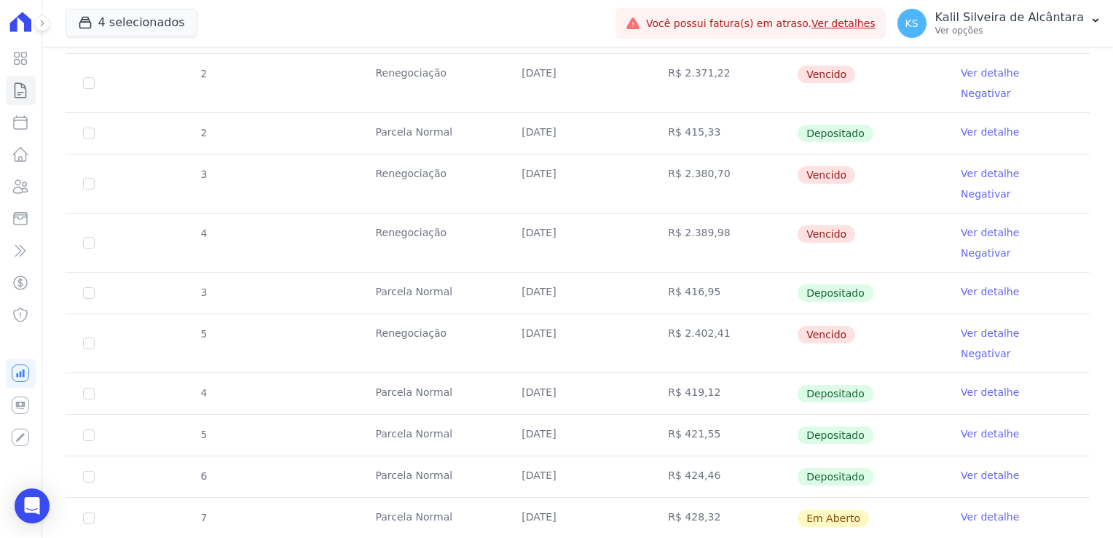
scroll to position [435, 0]
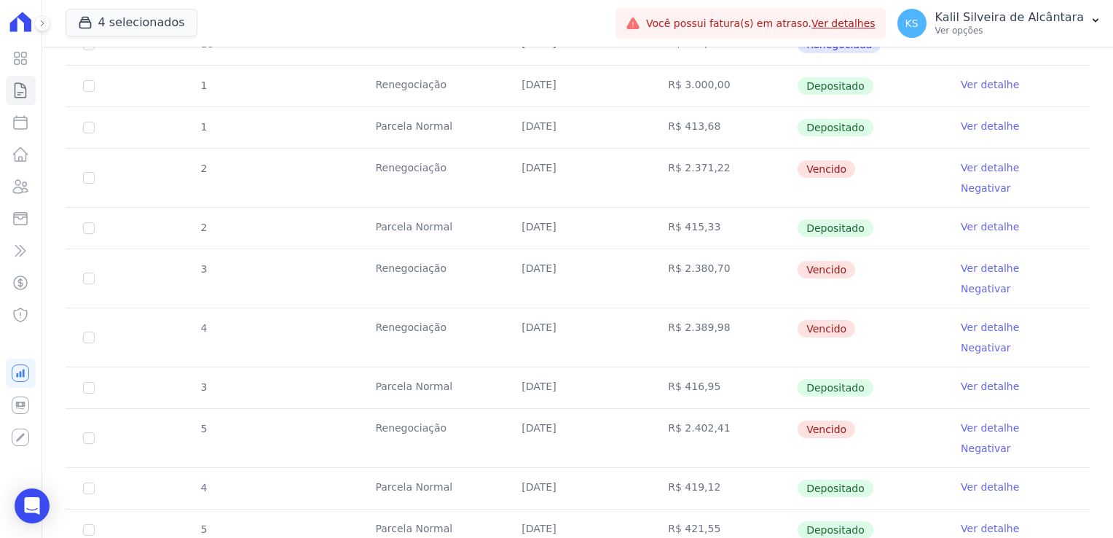
drag, startPoint x: 849, startPoint y: 377, endPoint x: 796, endPoint y: 389, distance: 54.4
click at [797, 409] on td "Vencido" at bounding box center [870, 438] width 146 height 58
drag, startPoint x: 796, startPoint y: 389, endPoint x: 448, endPoint y: 291, distance: 361.6
click at [536, 308] on td "10/05/2025" at bounding box center [577, 337] width 146 height 58
click at [423, 308] on td "Renegociação" at bounding box center [431, 337] width 146 height 58
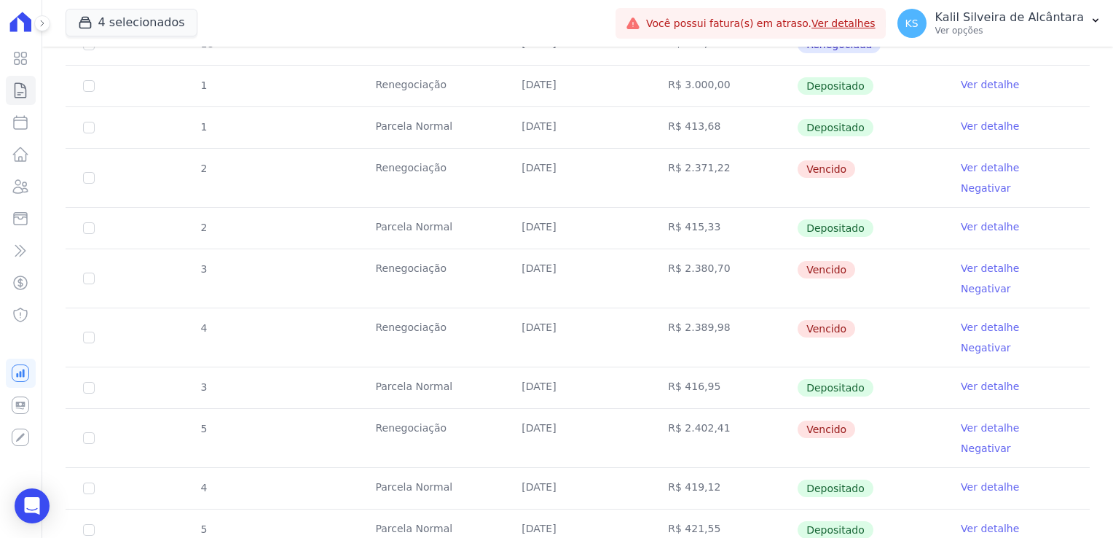
drag, startPoint x: 400, startPoint y: 267, endPoint x: 441, endPoint y: 262, distance: 41.8
click at [441, 262] on td "Renegociação" at bounding box center [431, 278] width 146 height 58
drag, startPoint x: 441, startPoint y: 262, endPoint x: 616, endPoint y: 254, distance: 175.1
click at [597, 308] on td "10/05/2025" at bounding box center [577, 337] width 146 height 58
click at [22, 194] on icon at bounding box center [20, 186] width 17 height 17
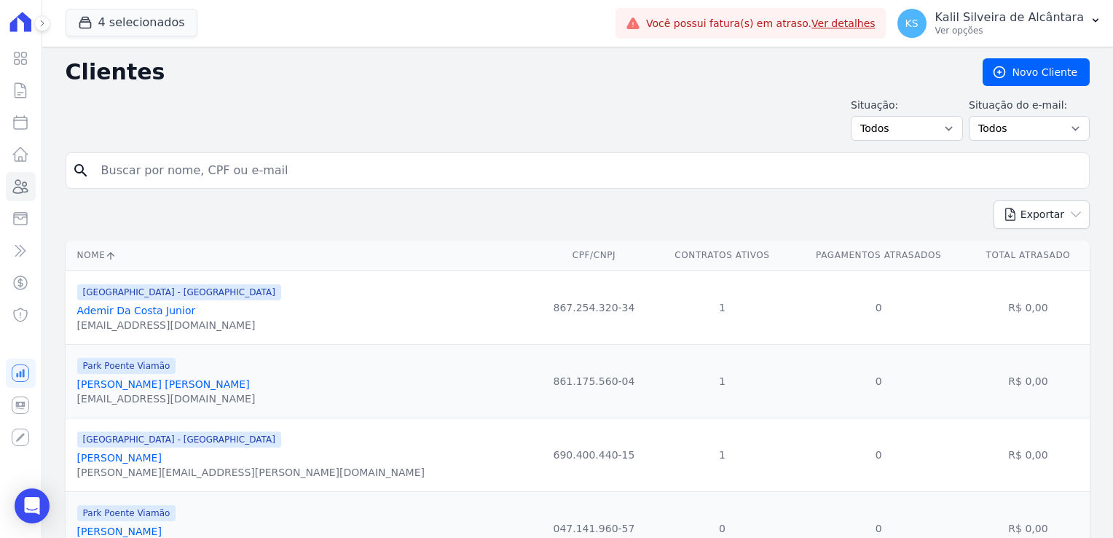
click at [176, 173] on input "search" at bounding box center [588, 170] width 991 height 29
type input "s"
type input "andressa"
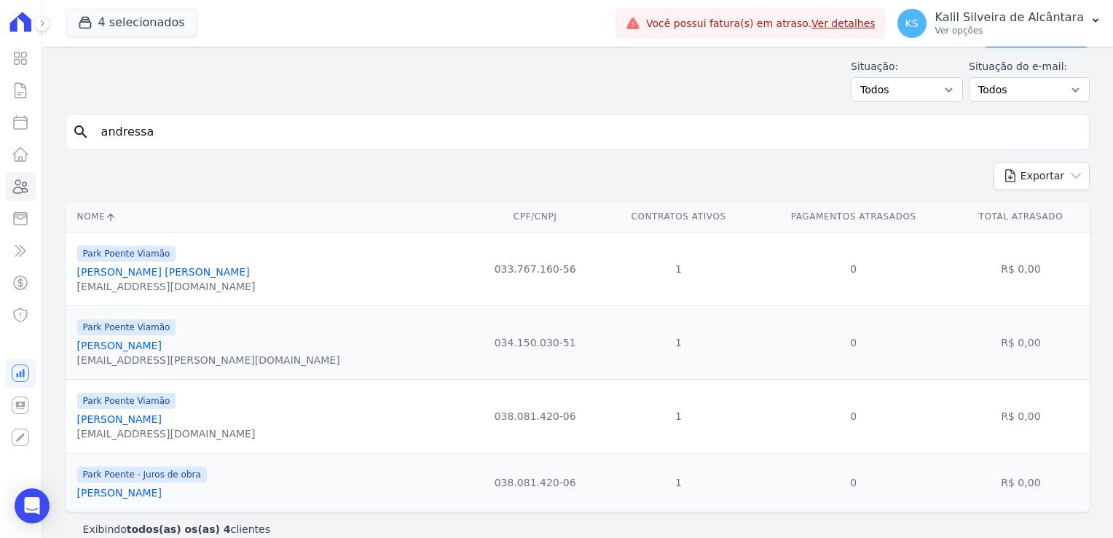
scroll to position [58, 0]
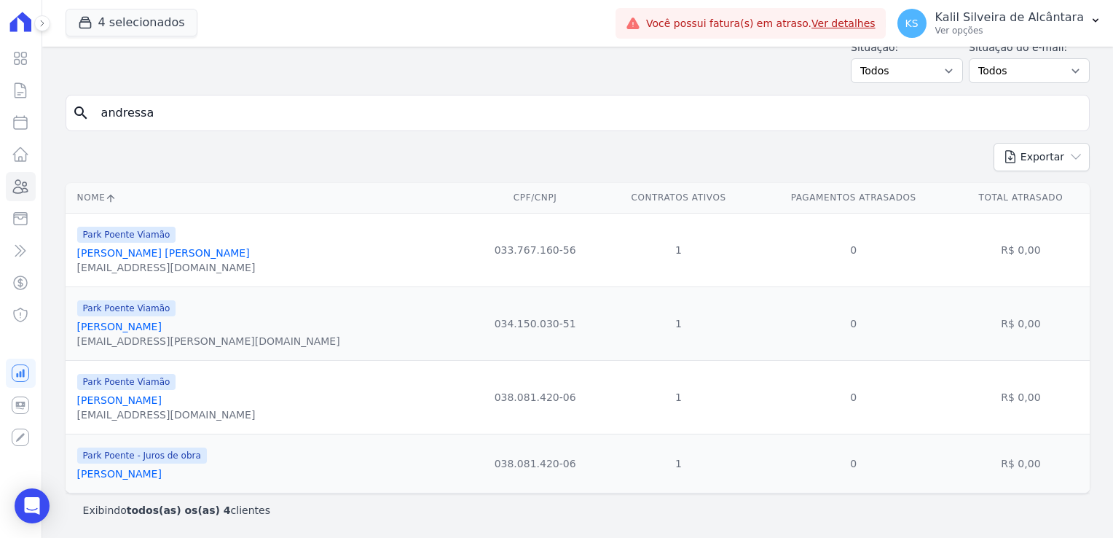
click at [162, 398] on link "Andressa Santos Rodrigues" at bounding box center [119, 400] width 85 height 12
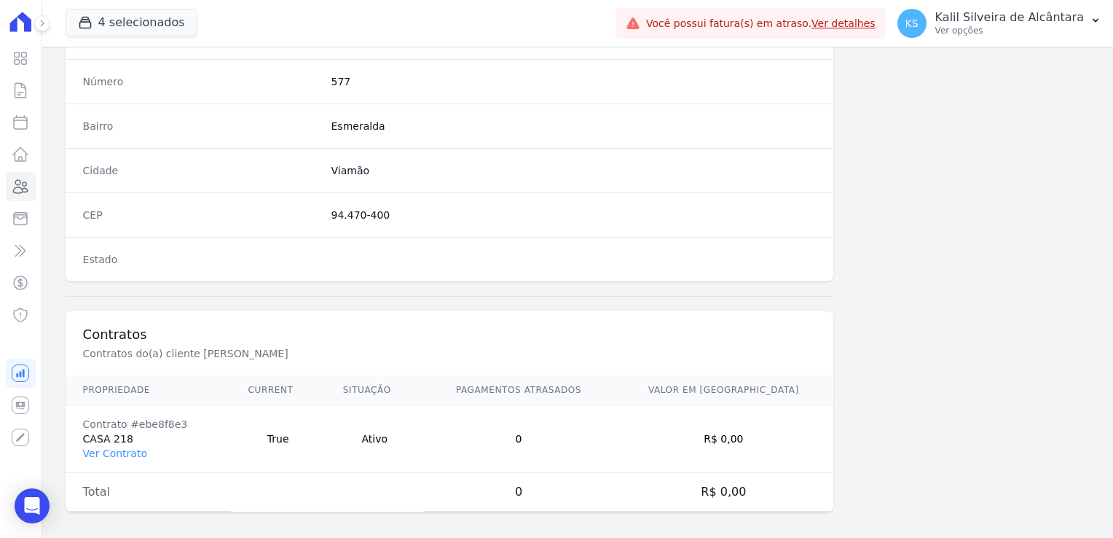
scroll to position [820, 0]
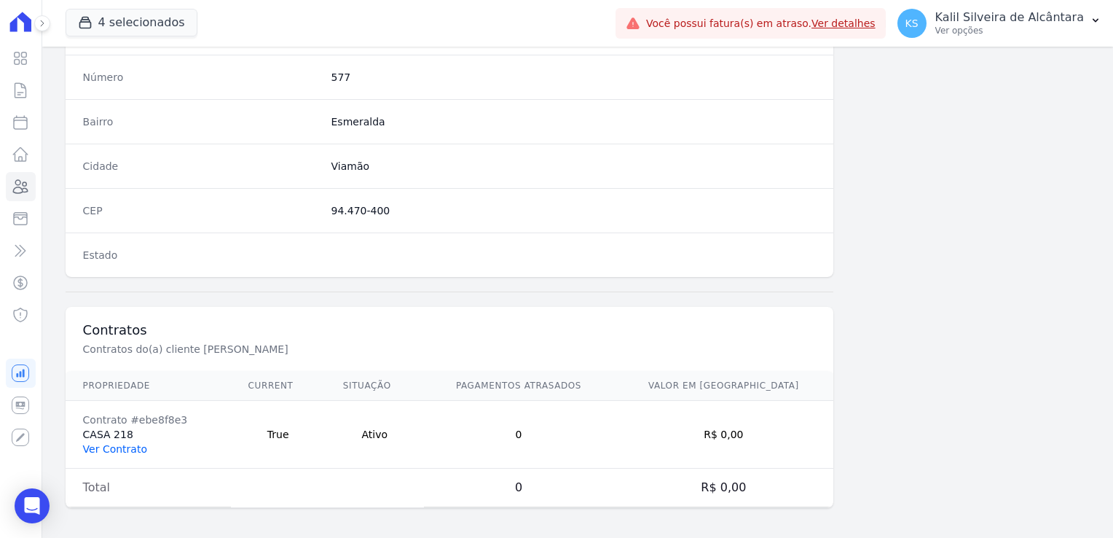
click at [128, 447] on link "Ver Contrato" at bounding box center [115, 449] width 64 height 12
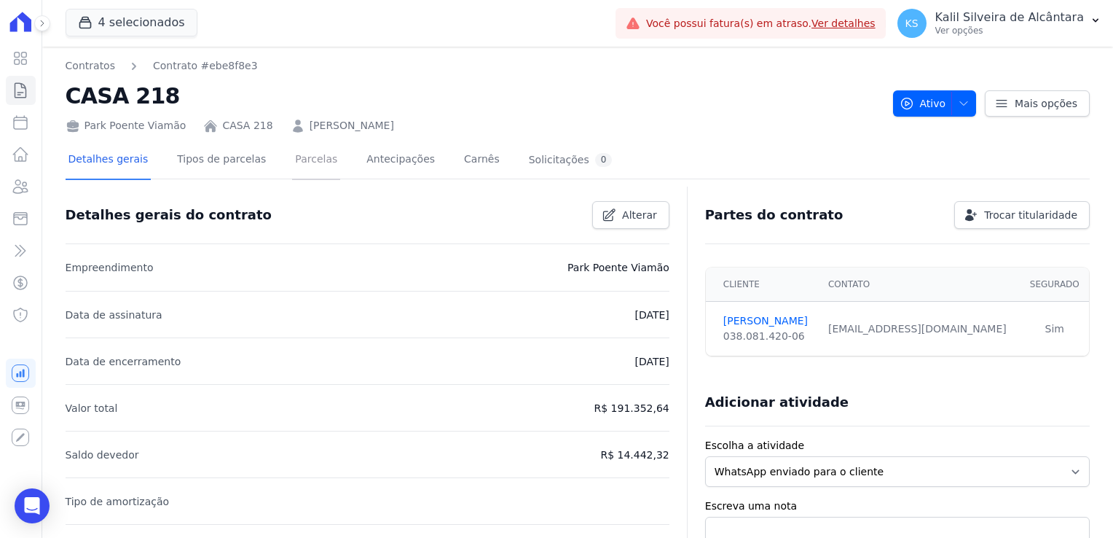
click at [307, 170] on link "Parcelas" at bounding box center [316, 160] width 48 height 39
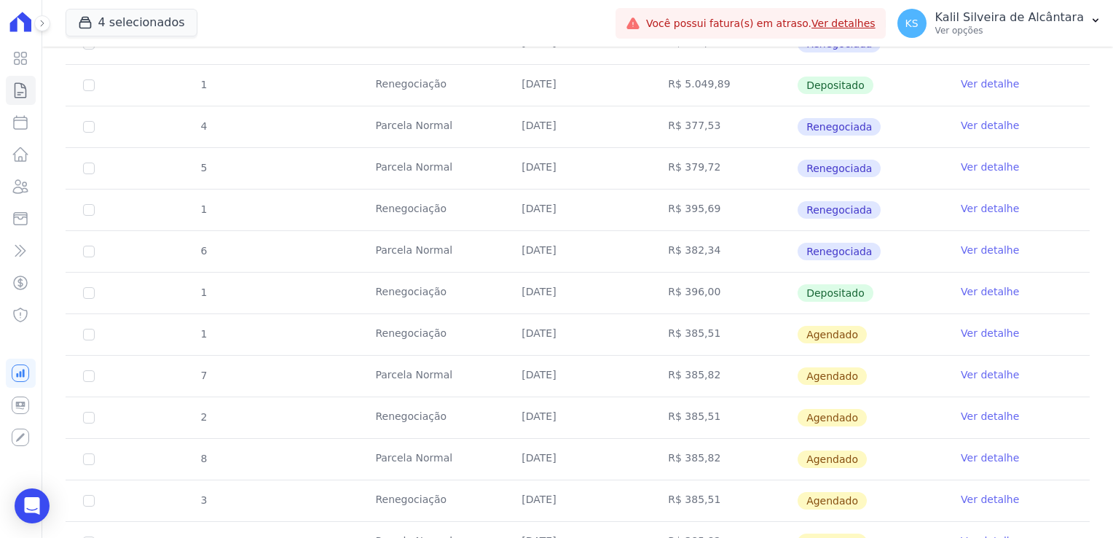
scroll to position [801, 0]
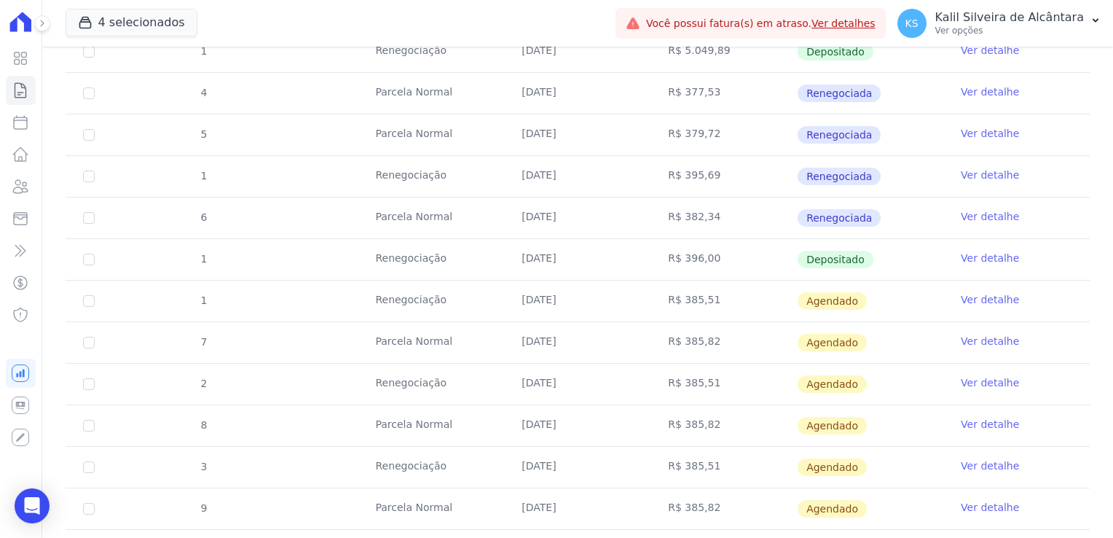
click at [576, 256] on td "26/08/2025" at bounding box center [577, 259] width 146 height 41
click at [570, 327] on td "25/09/2025" at bounding box center [577, 342] width 146 height 41
click at [442, 293] on tbody "16 Parcela Normal 08/02/2025 R$ 1.389,17 Pago por fora Ver detalhe 19 Parcela N…" at bounding box center [578, 93] width 1024 height 1037
drag, startPoint x: 442, startPoint y: 293, endPoint x: 411, endPoint y: 305, distance: 33.4
click at [411, 305] on td "Renegociação" at bounding box center [431, 300] width 146 height 41
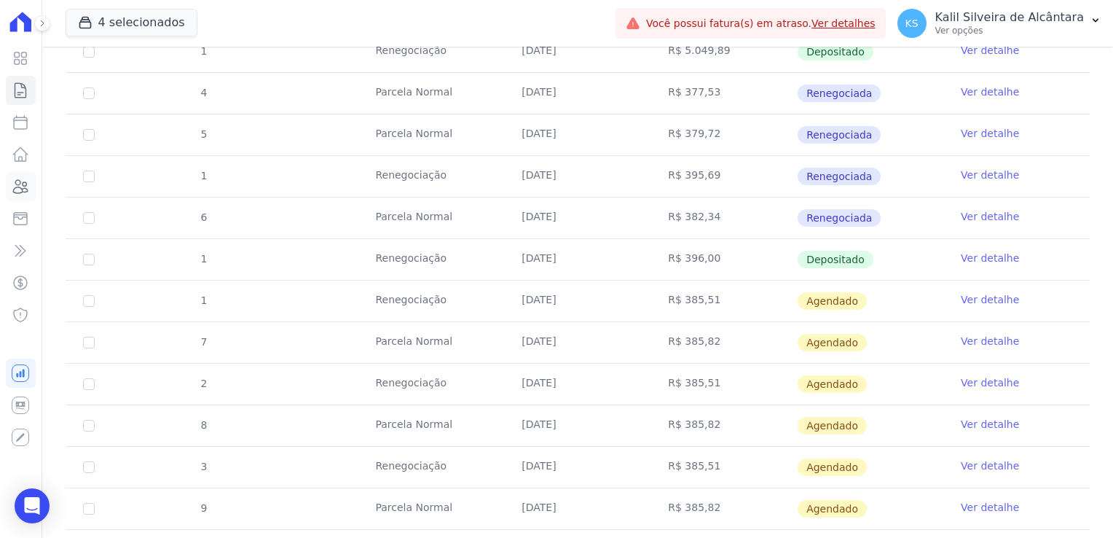
click at [23, 175] on link "Clientes" at bounding box center [21, 186] width 30 height 29
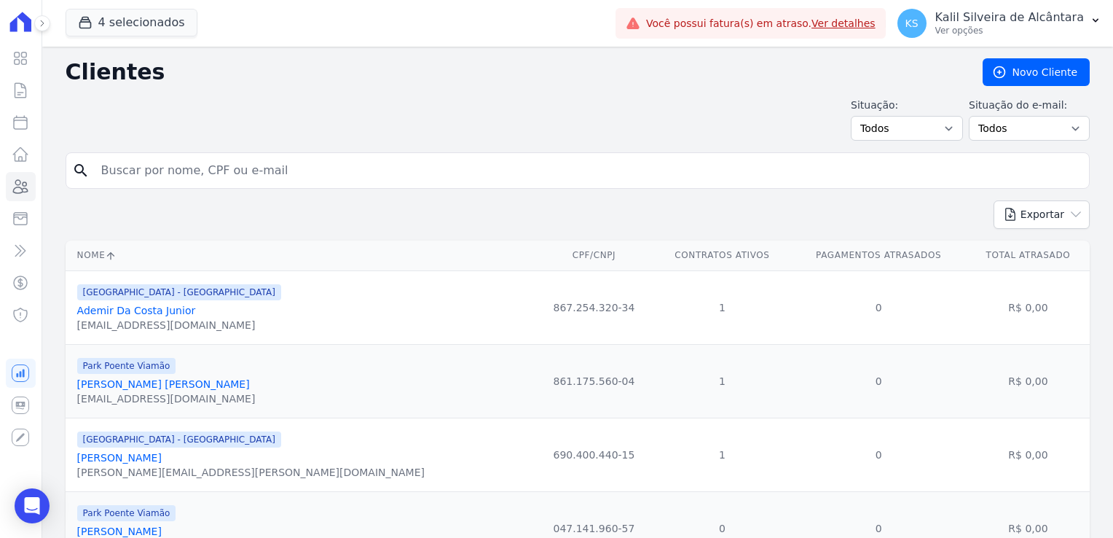
click at [166, 174] on input "search" at bounding box center [588, 170] width 991 height 29
type input "nathalia"
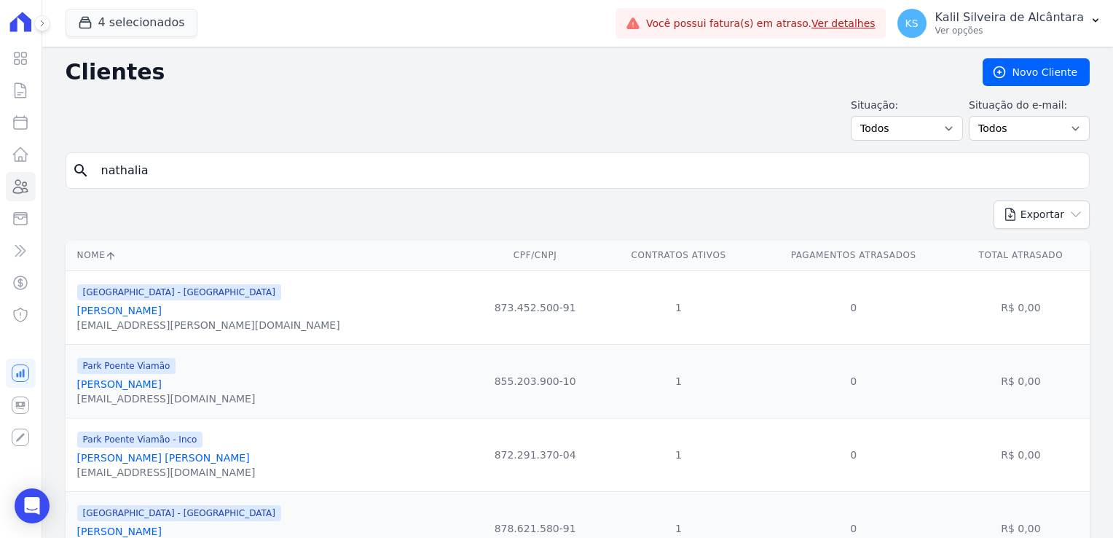
scroll to position [73, 0]
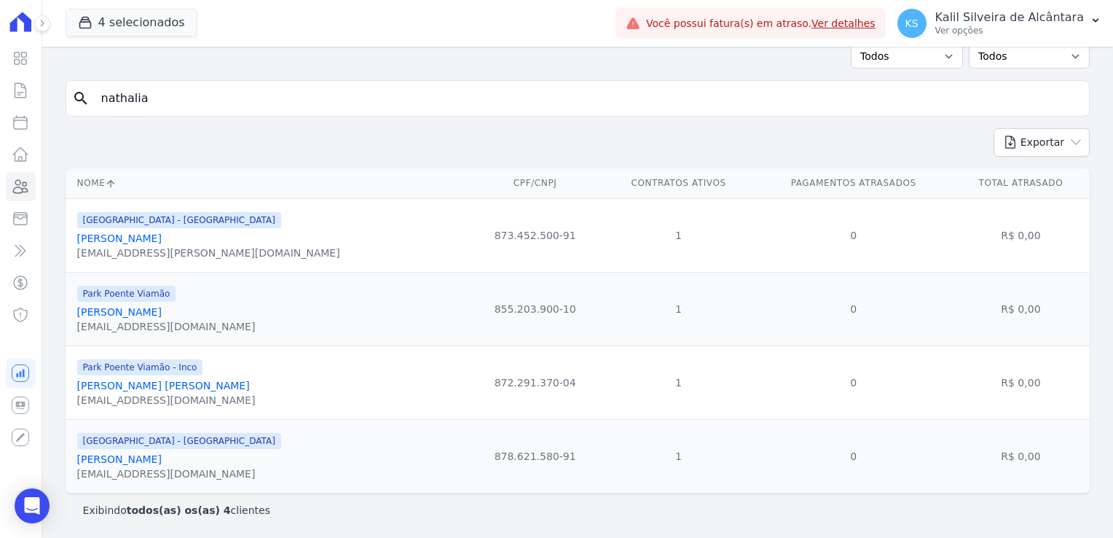
click at [160, 390] on link "Nathalia Da Silva Elias" at bounding box center [163, 386] width 173 height 12
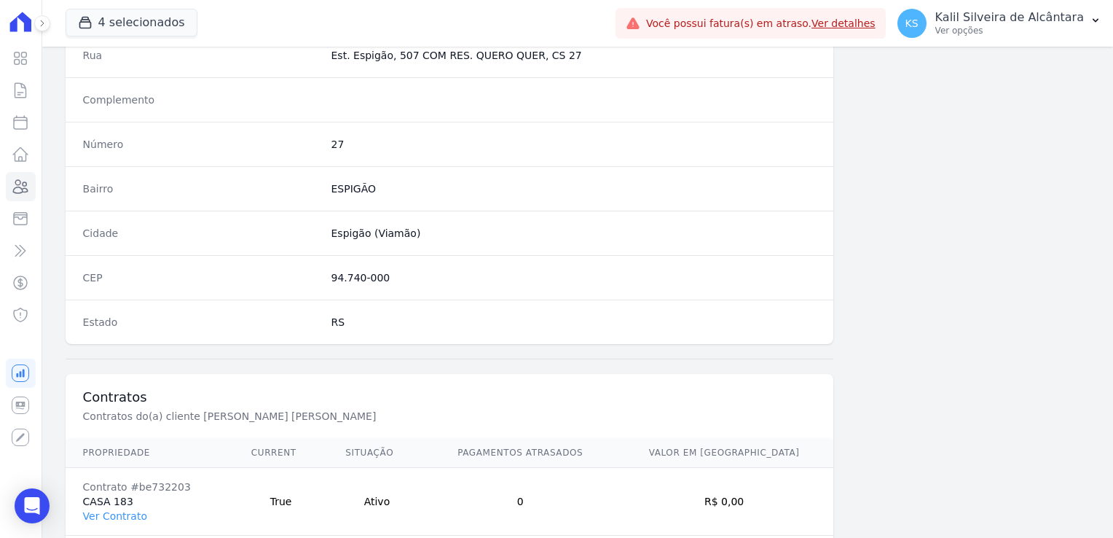
scroll to position [820, 0]
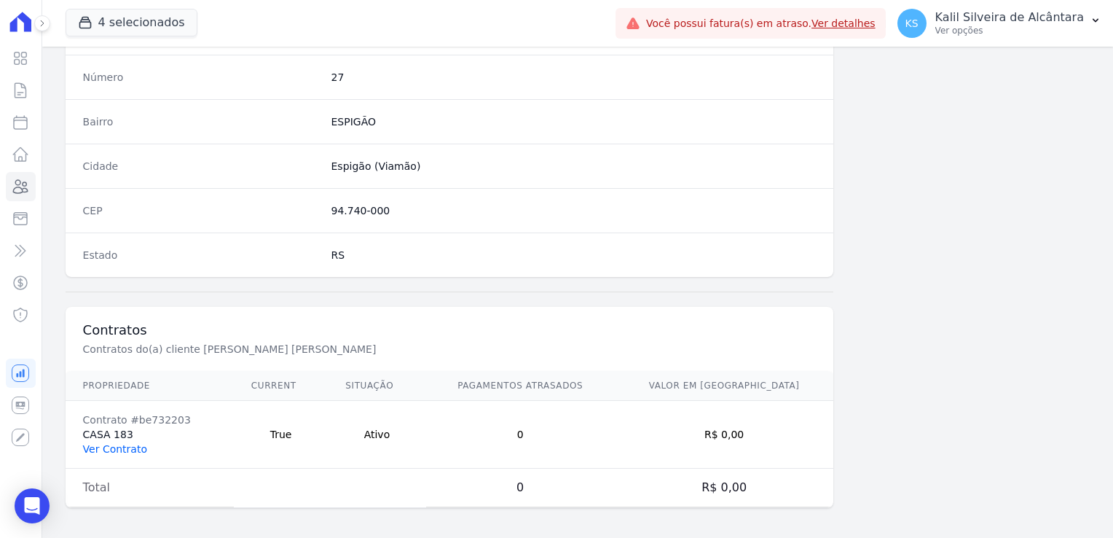
click at [125, 447] on link "Ver Contrato" at bounding box center [115, 449] width 64 height 12
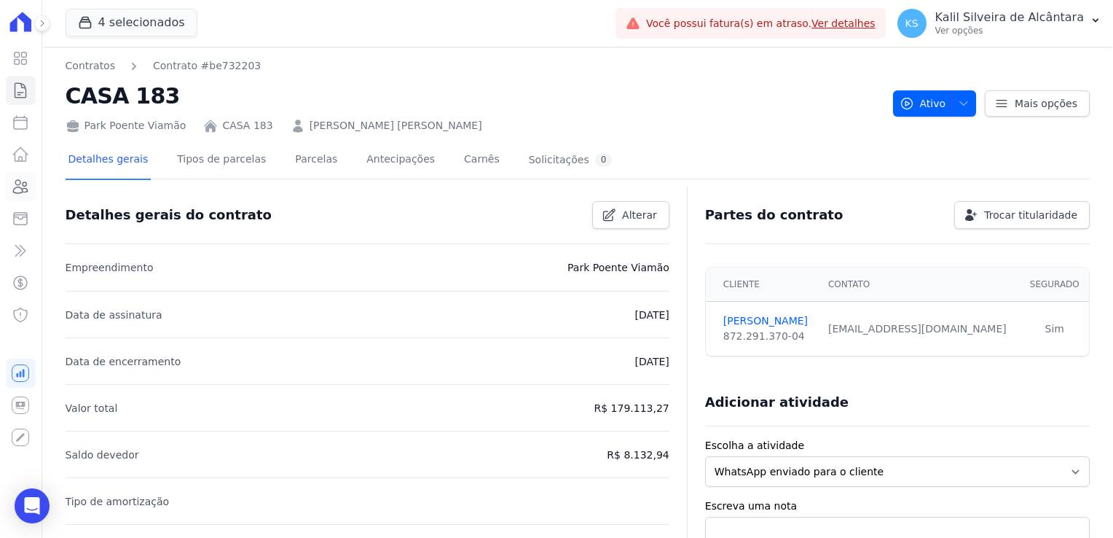
click at [25, 188] on icon at bounding box center [21, 186] width 15 height 13
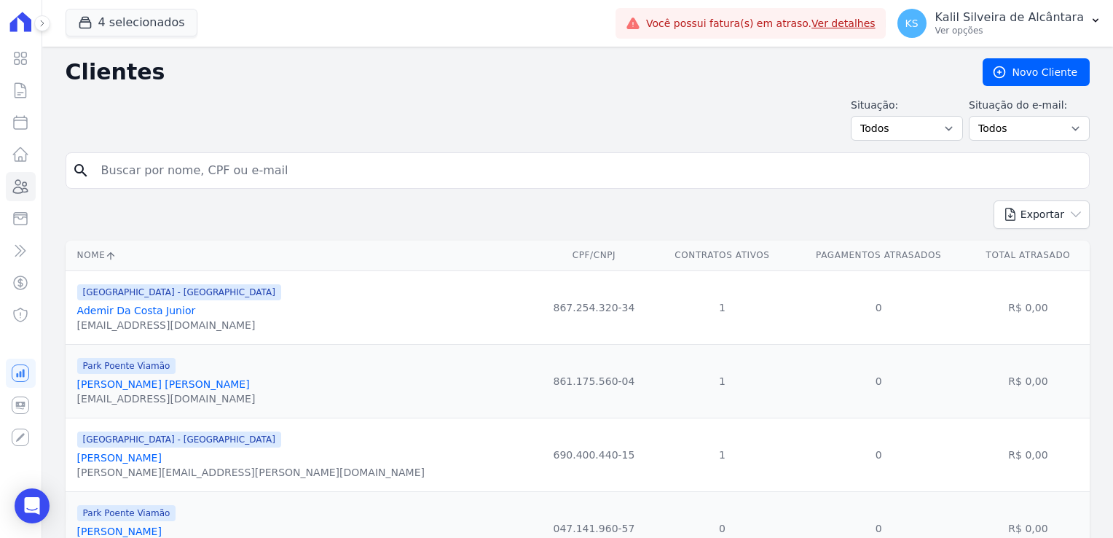
click at [189, 185] on div "search" at bounding box center [578, 170] width 1024 height 36
click at [188, 178] on input "search" at bounding box center [588, 170] width 991 height 29
type input "lucia andreia"
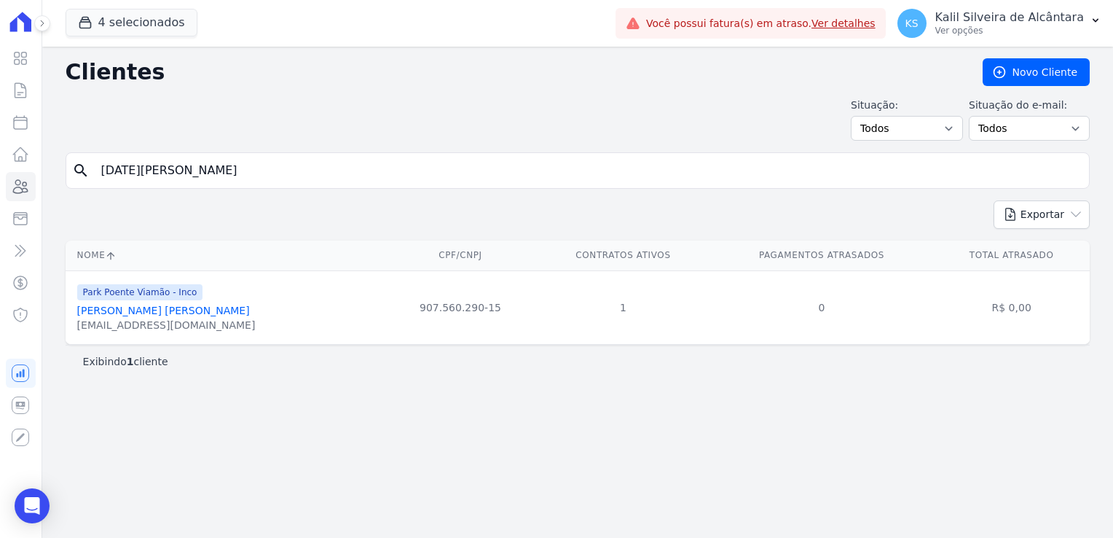
click at [198, 316] on div "Park Poente Viamão - Inco Lucia Andreia Silva Da Silva luciaandreiasdassantos81…" at bounding box center [166, 308] width 178 height 50
click at [200, 310] on link "Lucia Andreia Silva Da Silva" at bounding box center [163, 311] width 173 height 12
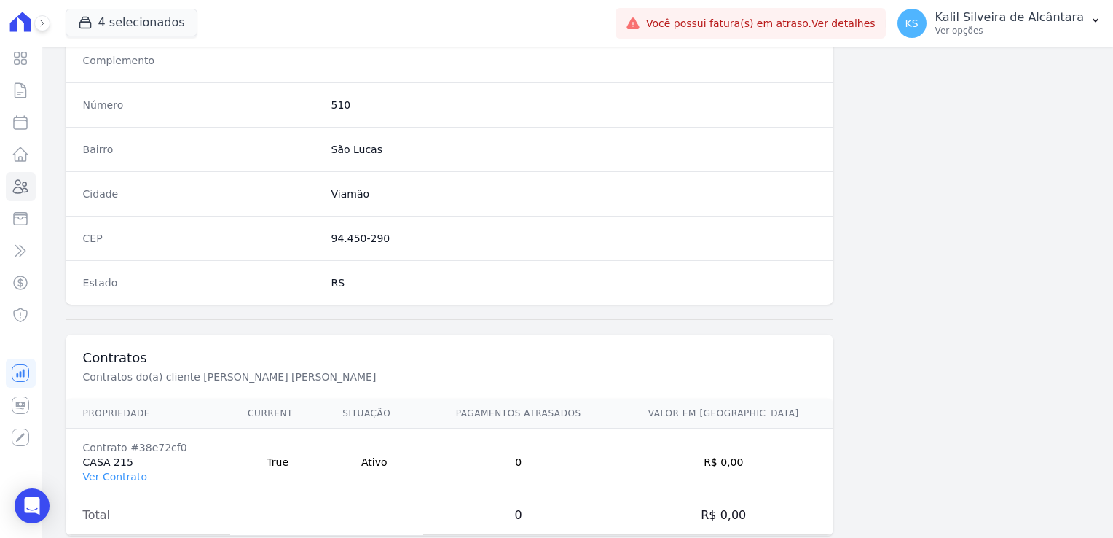
scroll to position [820, 0]
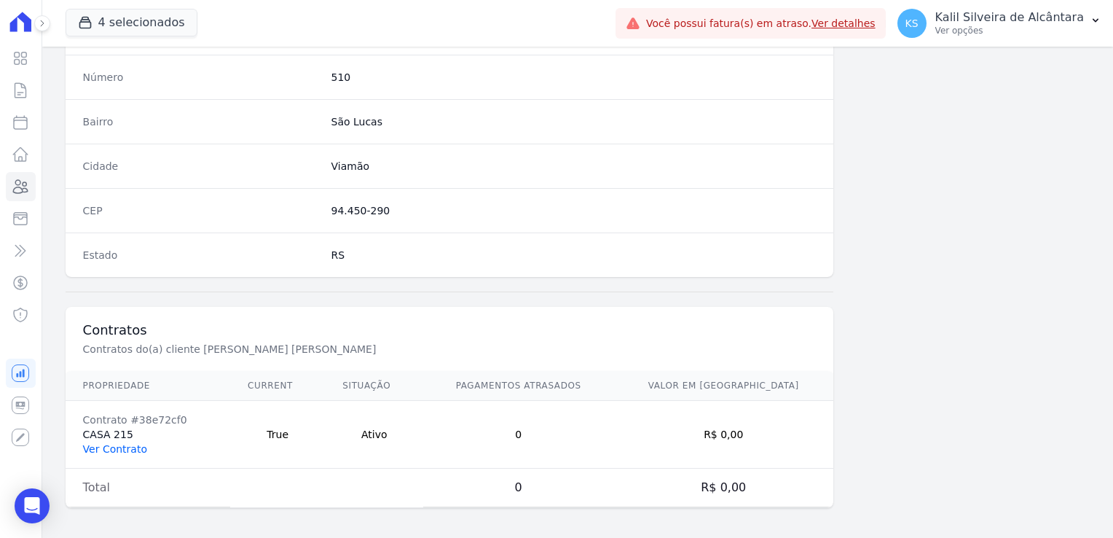
click at [130, 445] on link "Ver Contrato" at bounding box center [115, 449] width 64 height 12
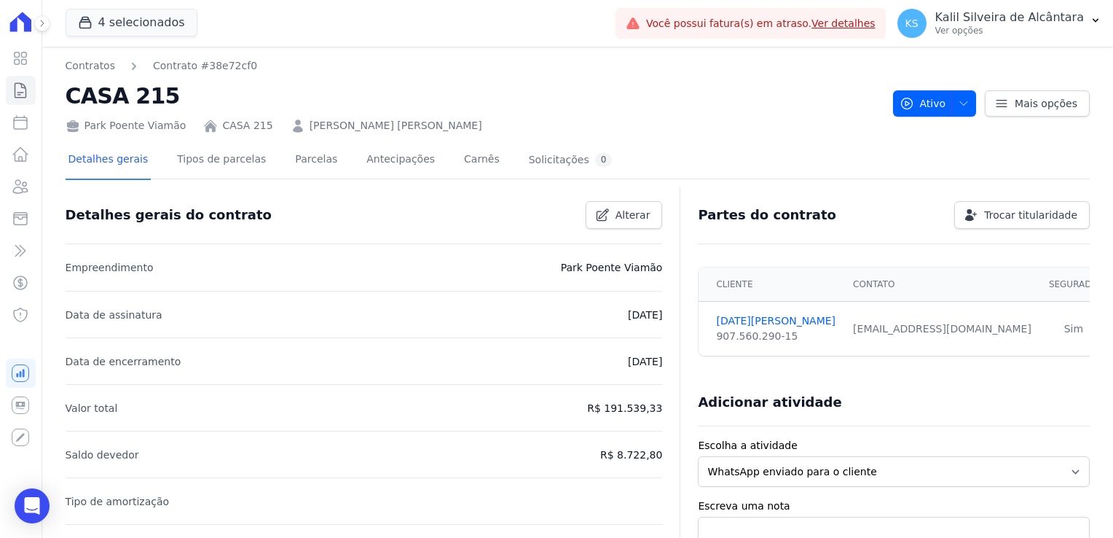
click at [262, 159] on div "Detalhes gerais Tipos de parcelas Parcelas Antecipações Carnês Solicitações 0" at bounding box center [341, 160] width 550 height 39
click at [303, 159] on link "Parcelas" at bounding box center [316, 160] width 48 height 39
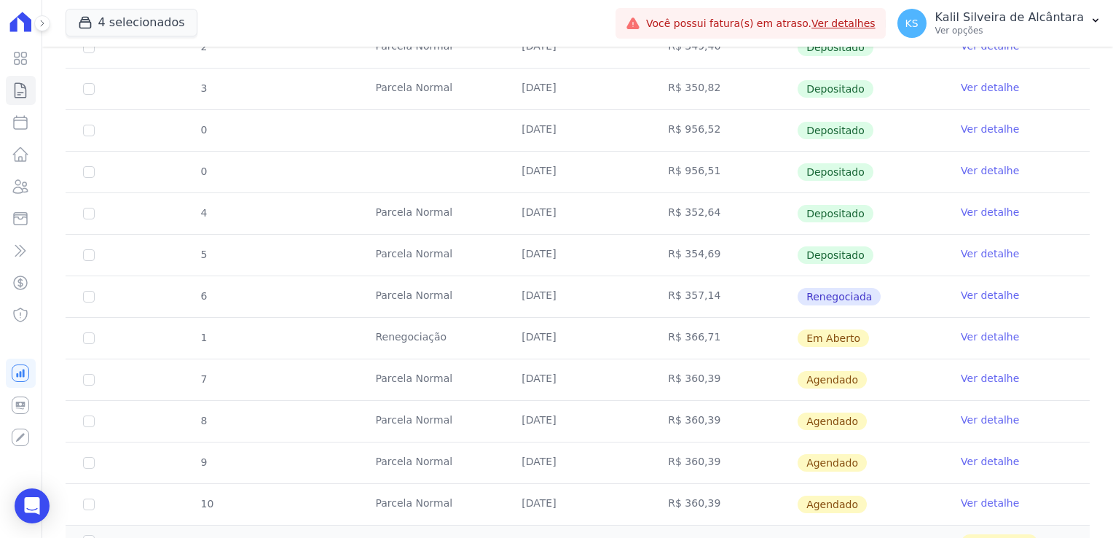
scroll to position [728, 0]
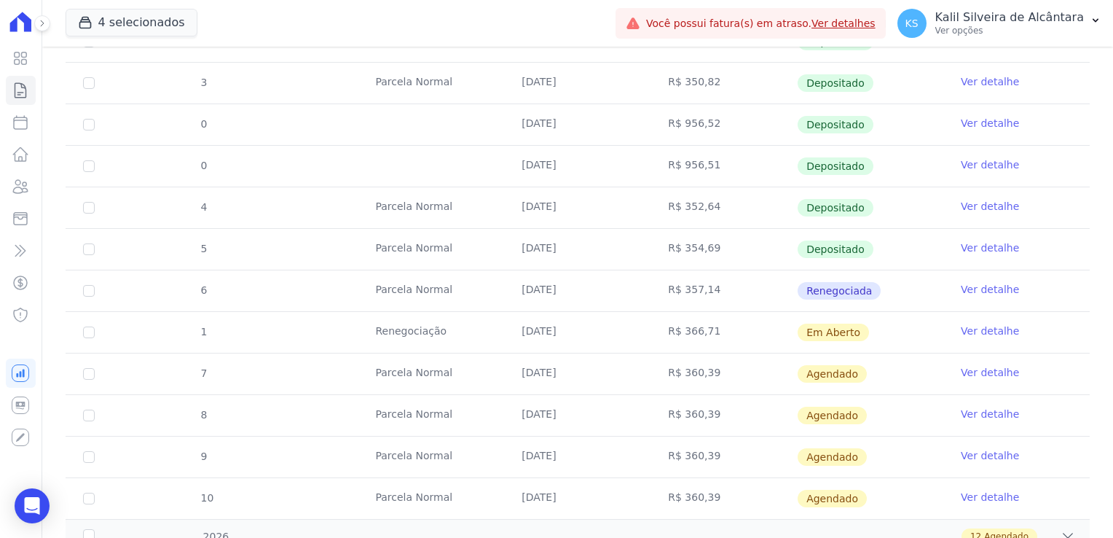
drag, startPoint x: 521, startPoint y: 330, endPoint x: 600, endPoint y: 334, distance: 78.8
click at [600, 334] on td "02/09/2025" at bounding box center [577, 332] width 146 height 41
drag, startPoint x: 600, startPoint y: 334, endPoint x: 615, endPoint y: 334, distance: 15.3
click at [615, 334] on td "02/09/2025" at bounding box center [577, 332] width 146 height 41
click at [26, 200] on link "Clientes" at bounding box center [21, 186] width 30 height 29
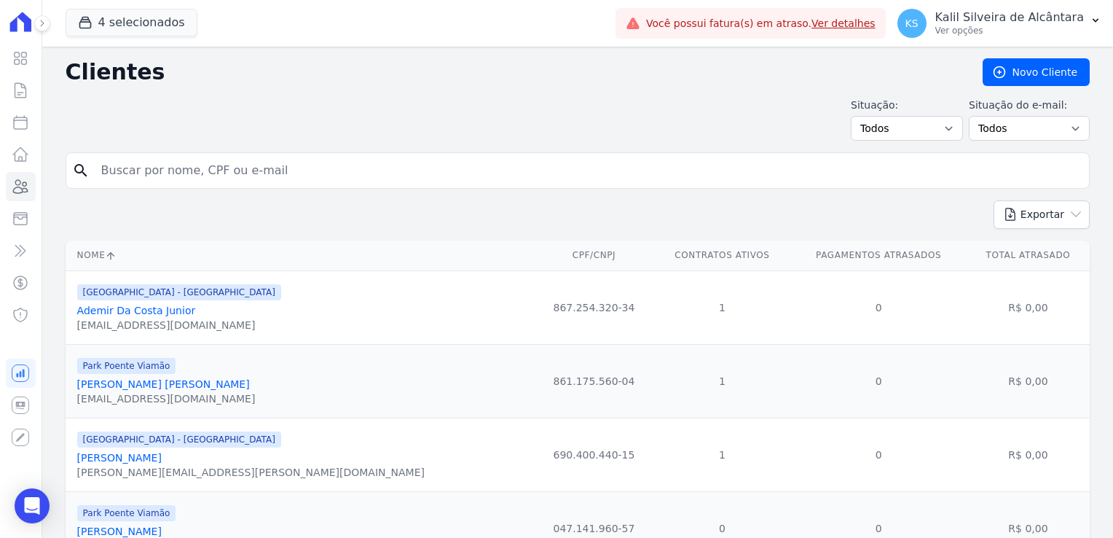
click at [213, 161] on input "search" at bounding box center [588, 170] width 991 height 29
type input "mariele"
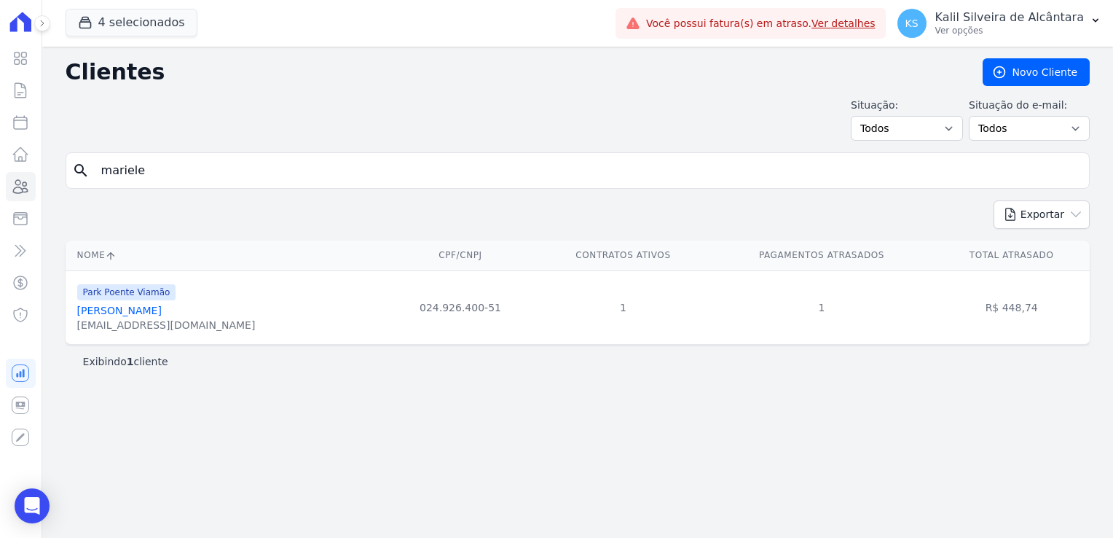
click at [162, 313] on link "Mariele Rosa Da Silva" at bounding box center [119, 311] width 85 height 12
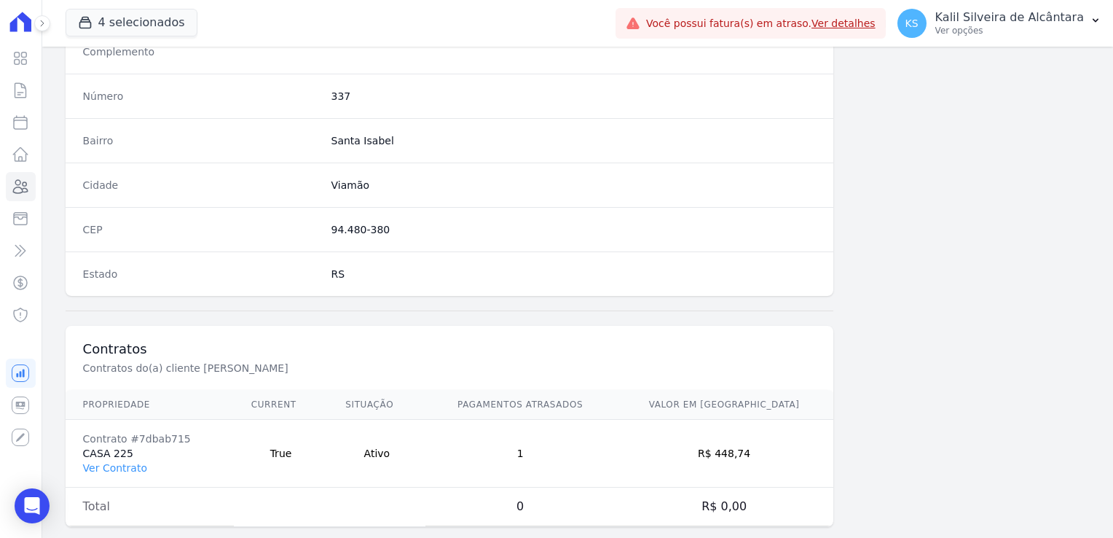
scroll to position [820, 0]
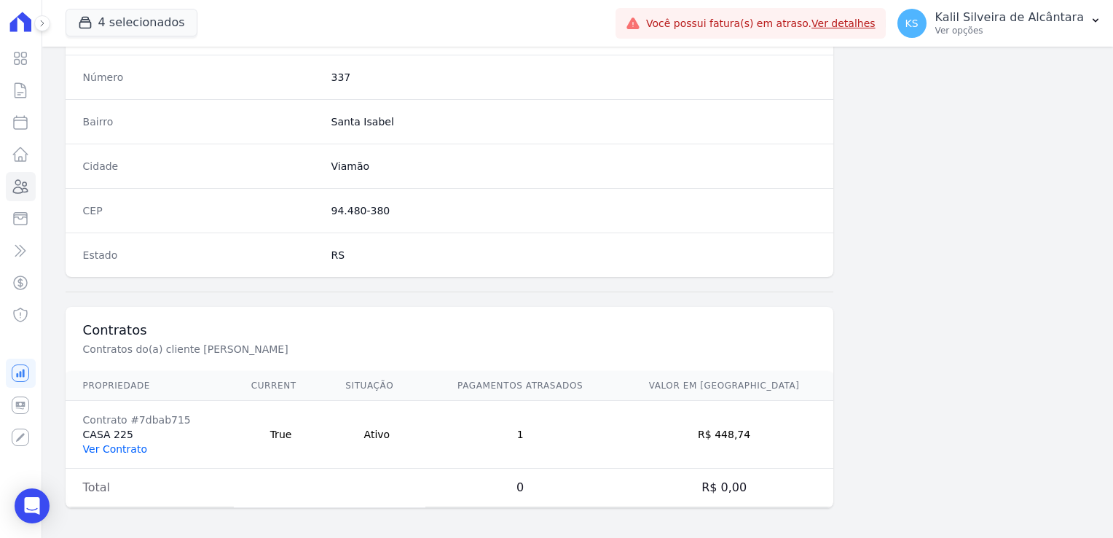
click at [117, 443] on link "Ver Contrato" at bounding box center [115, 449] width 64 height 12
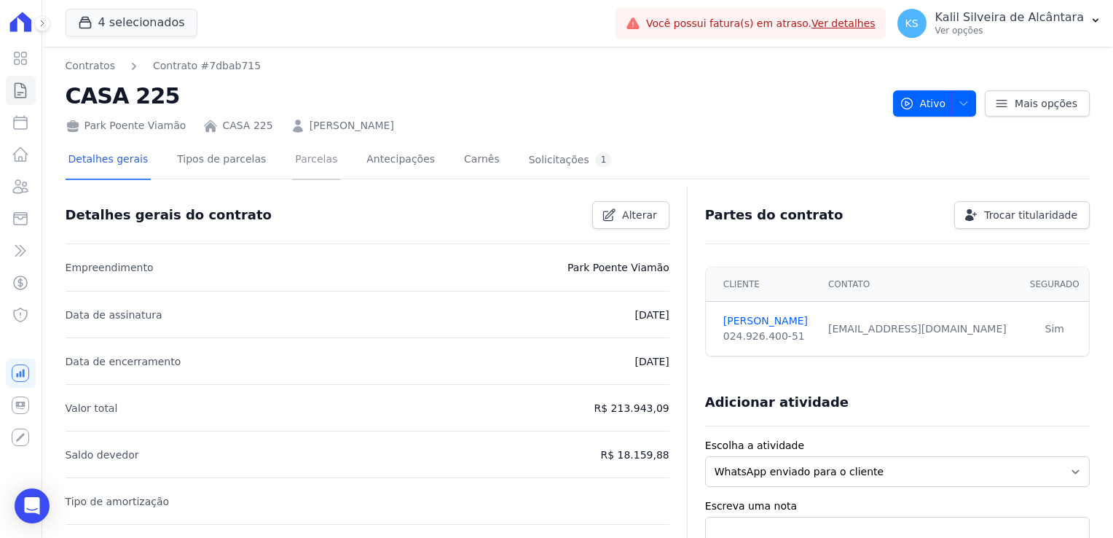
click at [302, 162] on link "Parcelas" at bounding box center [316, 160] width 48 height 39
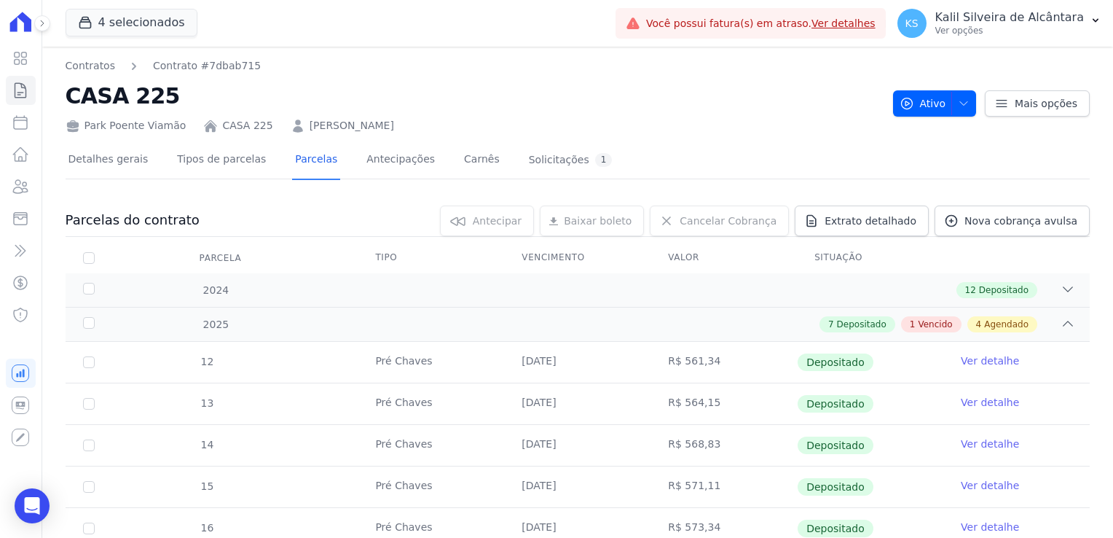
click at [355, 121] on link "MARIELE ROSA DA SILVA" at bounding box center [352, 125] width 85 height 15
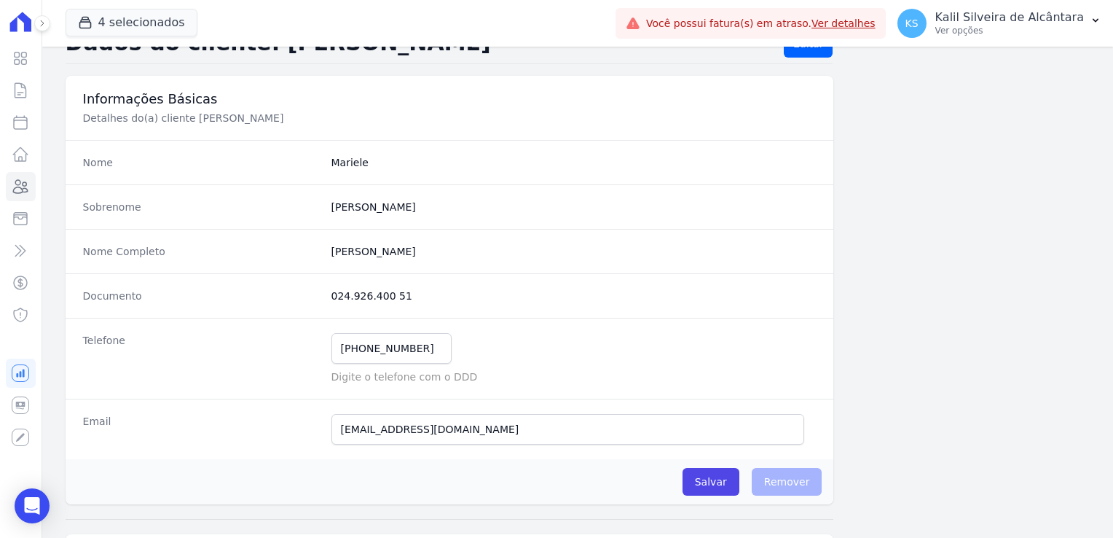
scroll to position [73, 0]
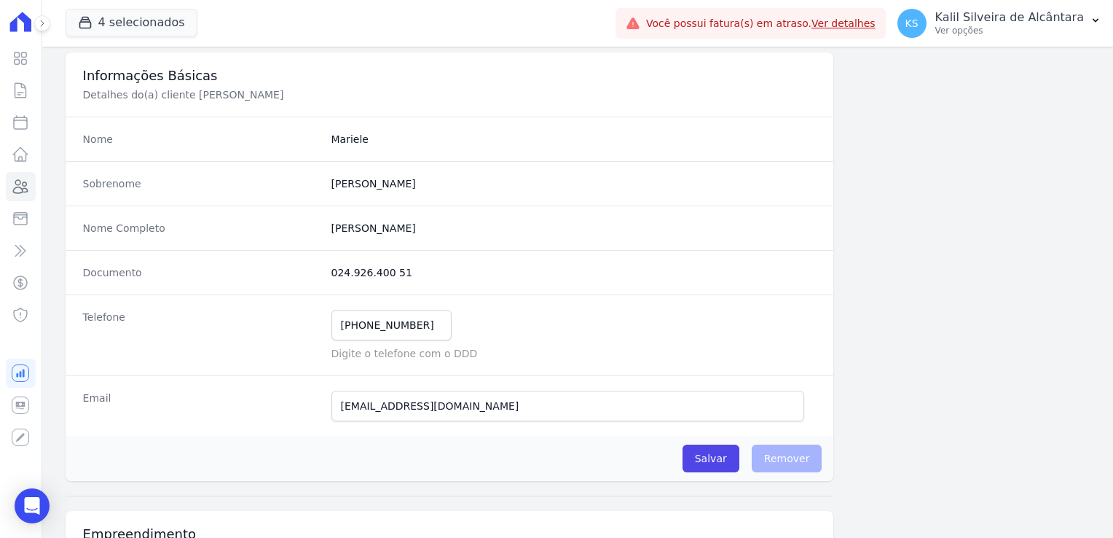
click at [26, 201] on ul "Visão Geral Contratos Parcelas Lotes Clientes Minha Carteira Transferências Cré…" at bounding box center [21, 187] width 30 height 286
click at [25, 184] on icon at bounding box center [20, 186] width 17 height 17
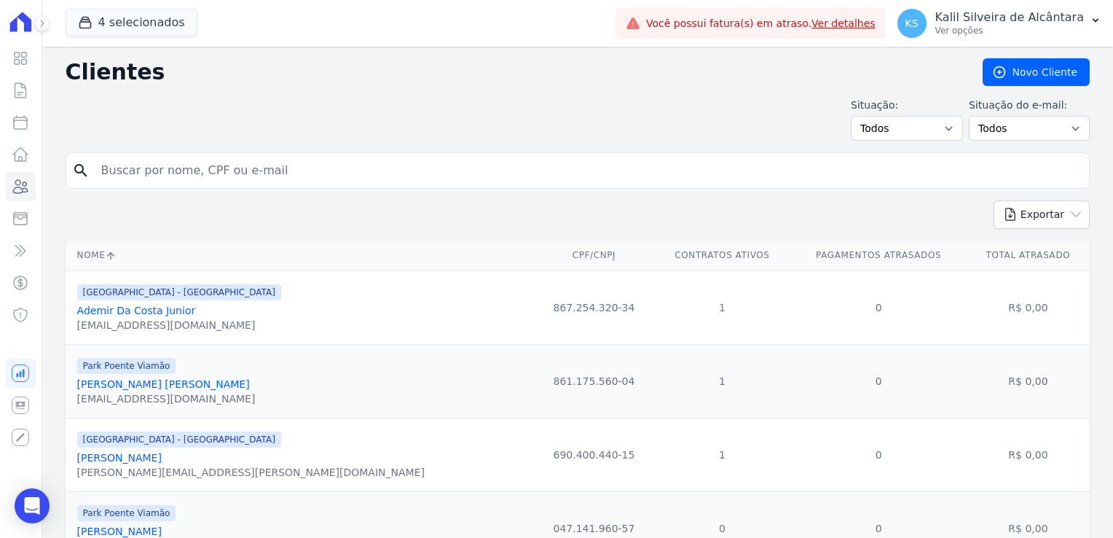
click at [176, 175] on input "search" at bounding box center [588, 170] width 991 height 29
type input "bruna"
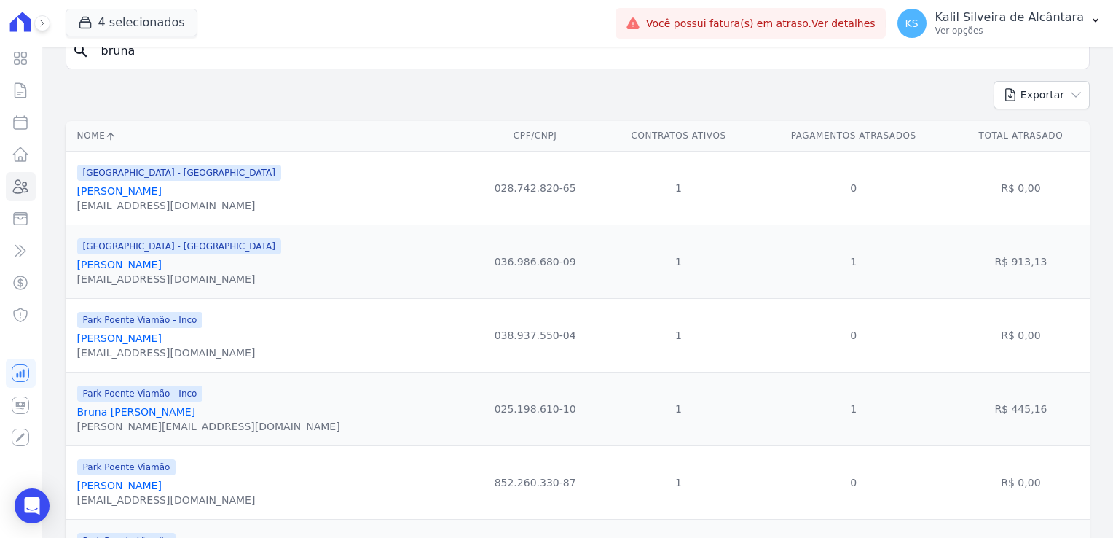
scroll to position [146, 0]
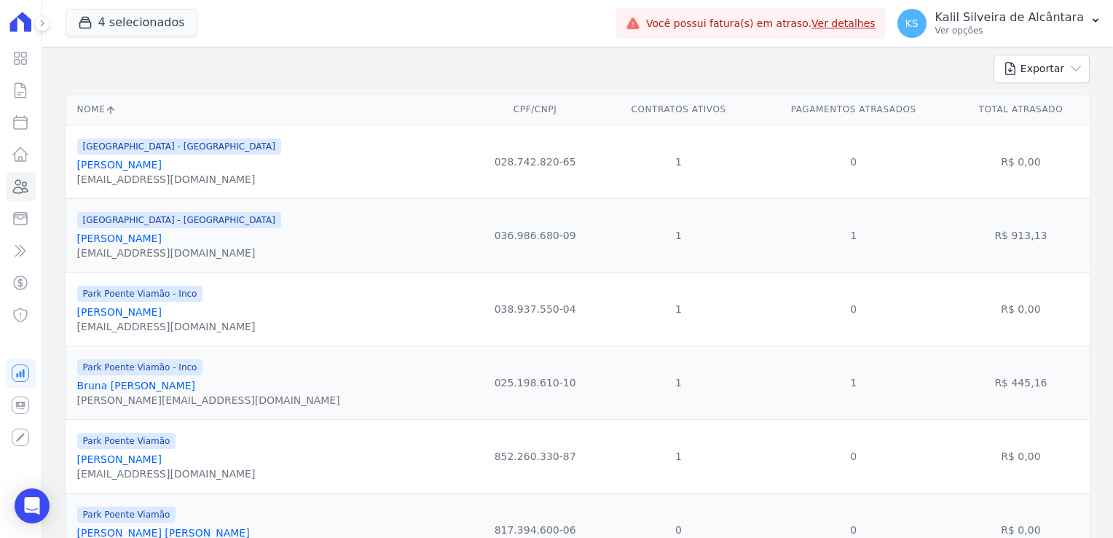
click at [159, 246] on div "brunachaves389@gmail.com" at bounding box center [179, 252] width 204 height 15
click at [162, 235] on link "Bruna Chaves Da Silva" at bounding box center [119, 238] width 85 height 12
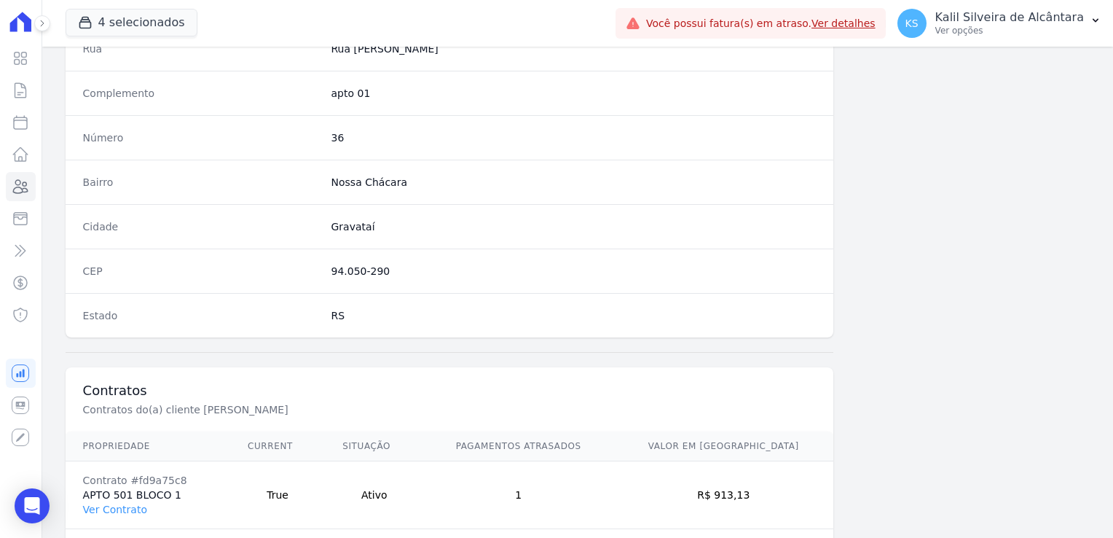
scroll to position [820, 0]
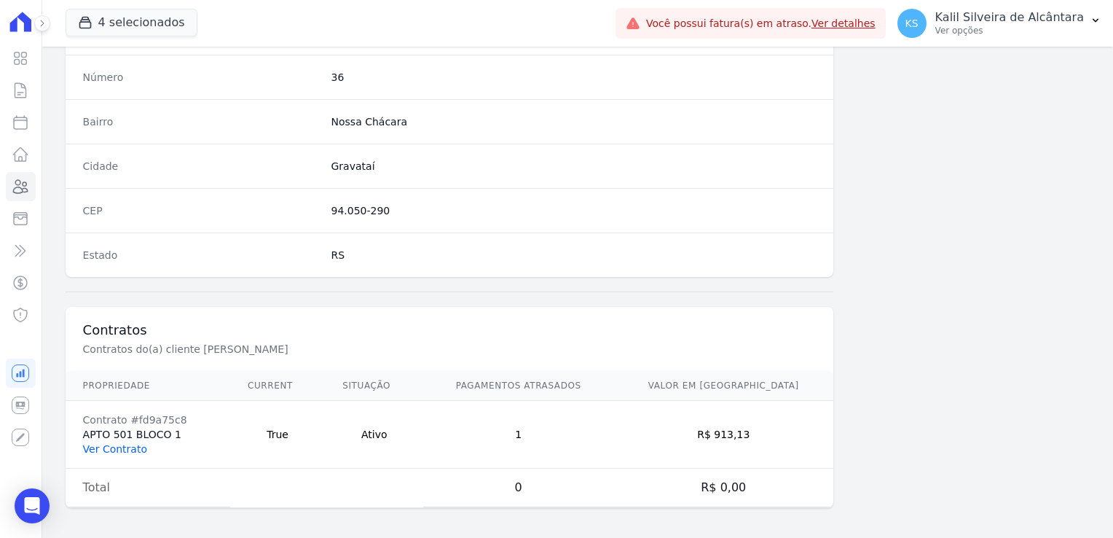
click at [116, 444] on link "Ver Contrato" at bounding box center [115, 449] width 64 height 12
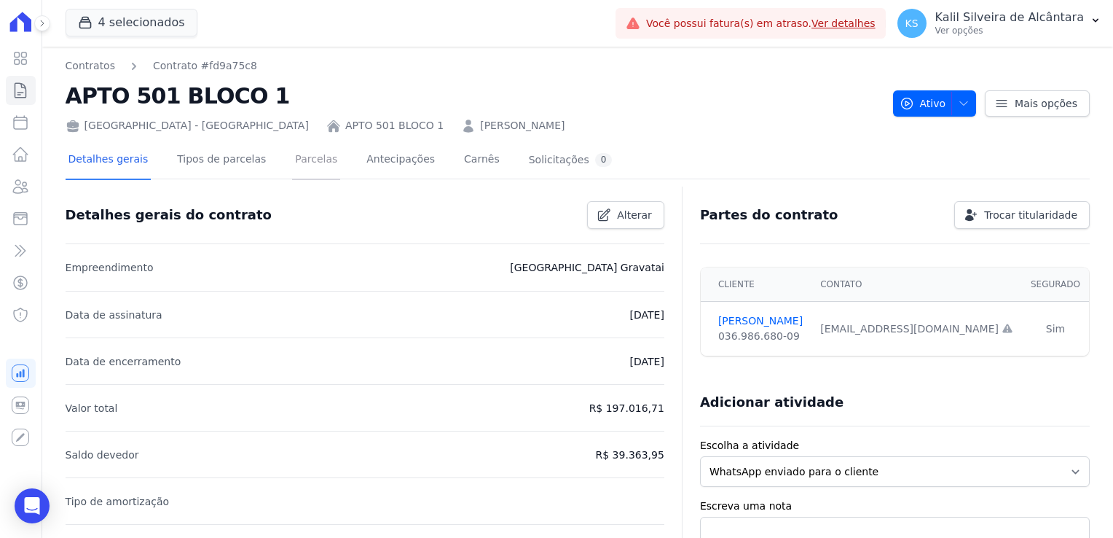
click at [305, 154] on link "Parcelas" at bounding box center [316, 160] width 48 height 39
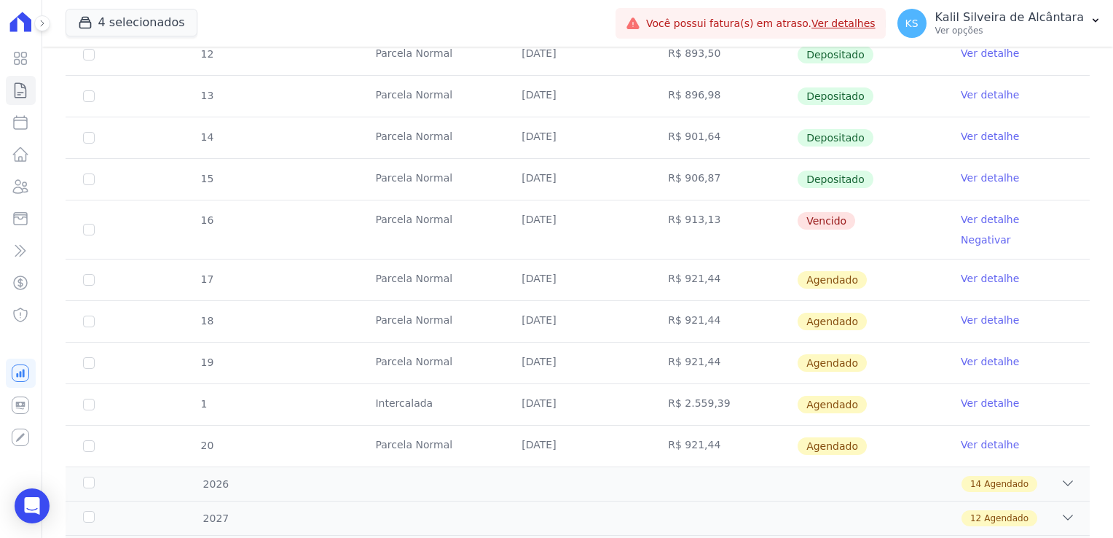
scroll to position [437, 0]
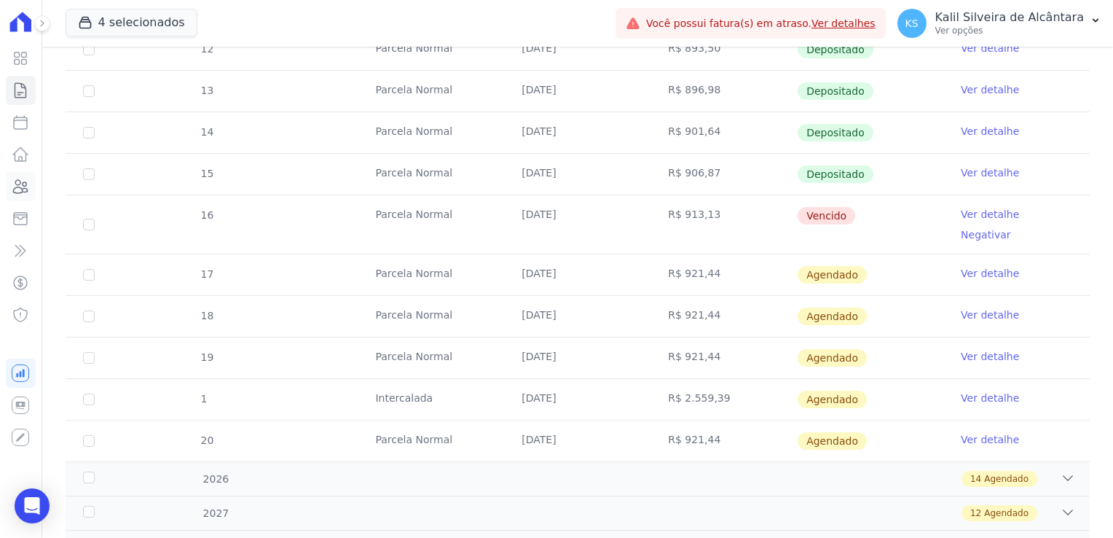
click at [24, 189] on icon at bounding box center [20, 186] width 17 height 17
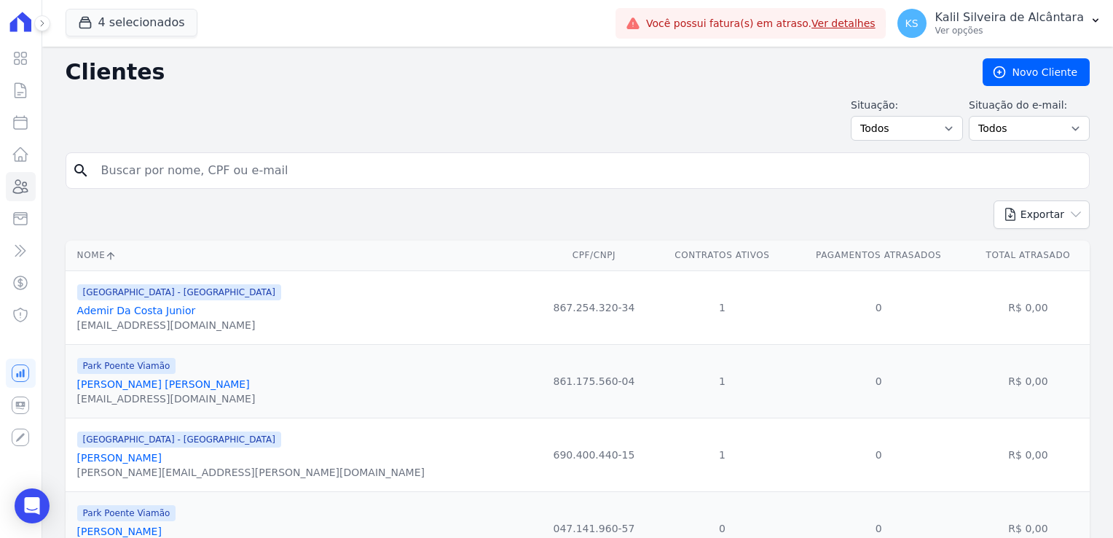
click at [137, 168] on input "search" at bounding box center [588, 170] width 991 height 29
type input "bruna"
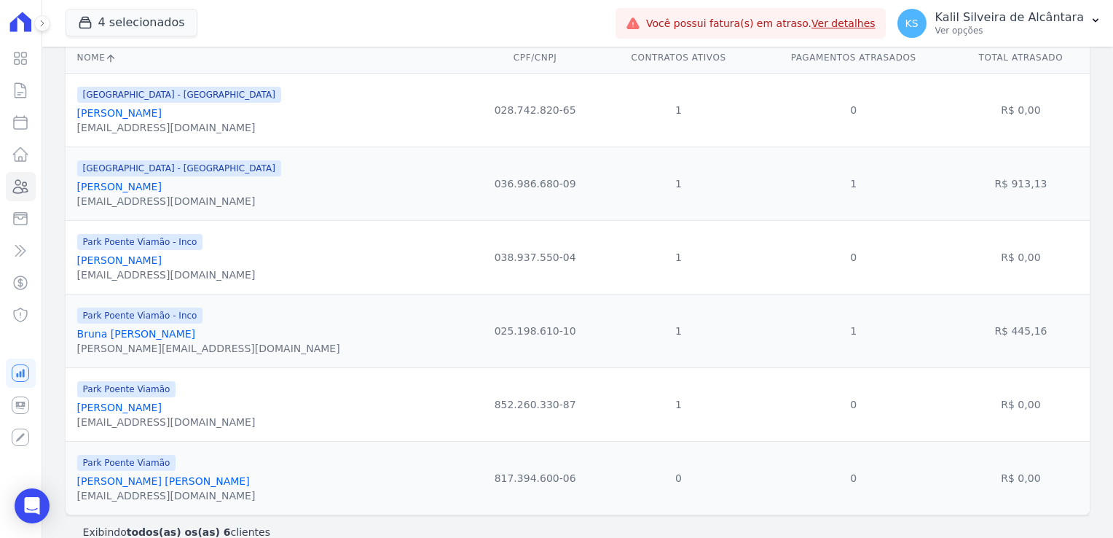
scroll to position [219, 0]
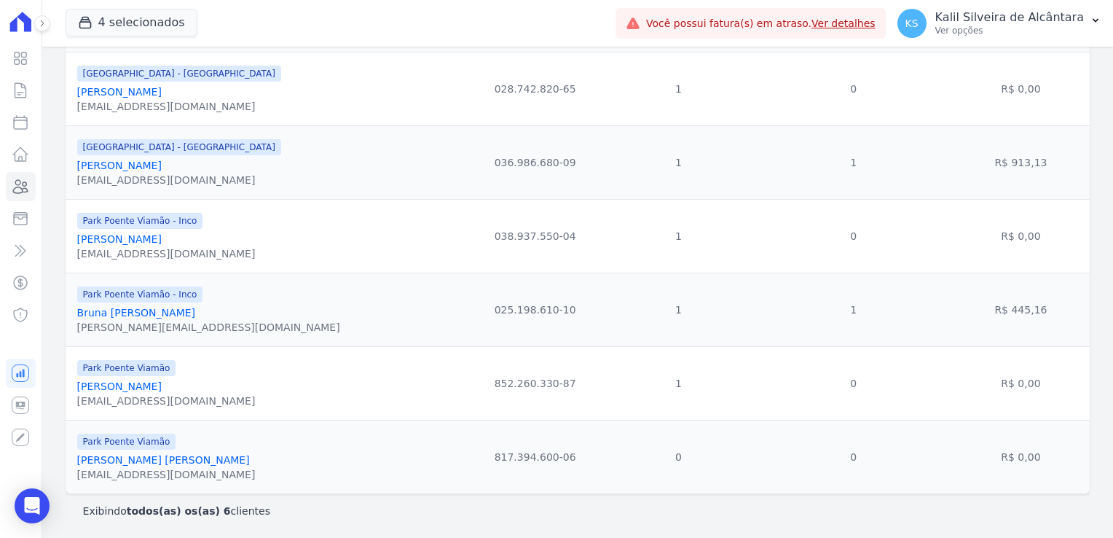
click at [193, 313] on link "Bruna Franciele Azeredo Lima" at bounding box center [136, 313] width 118 height 12
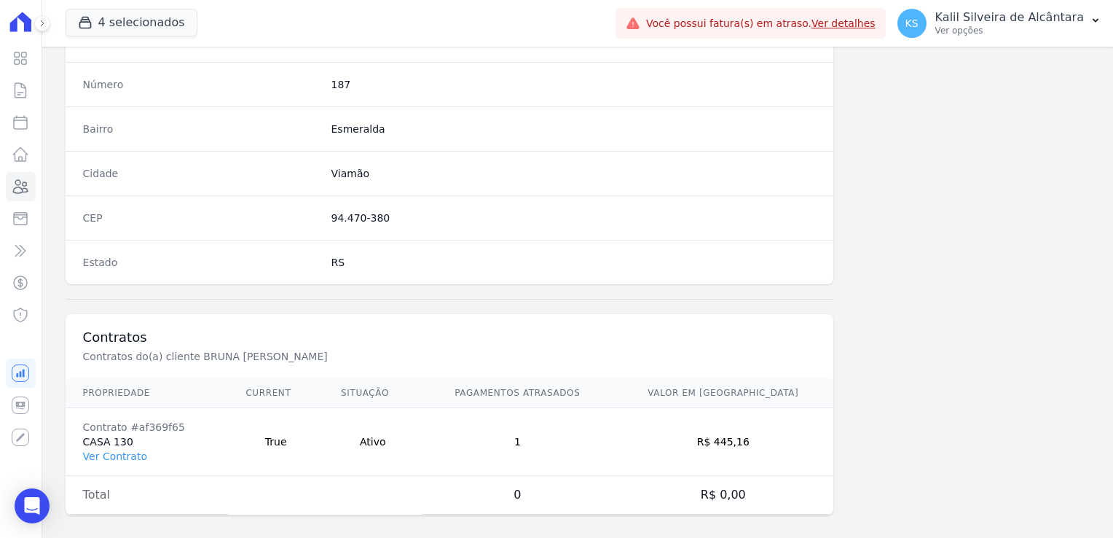
scroll to position [820, 0]
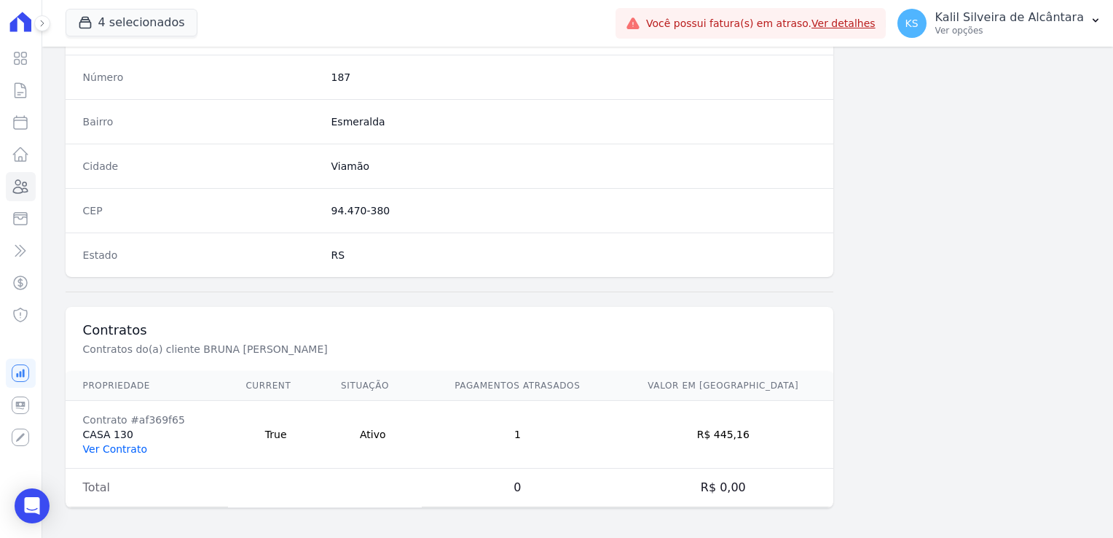
click at [109, 443] on link "Ver Contrato" at bounding box center [115, 449] width 64 height 12
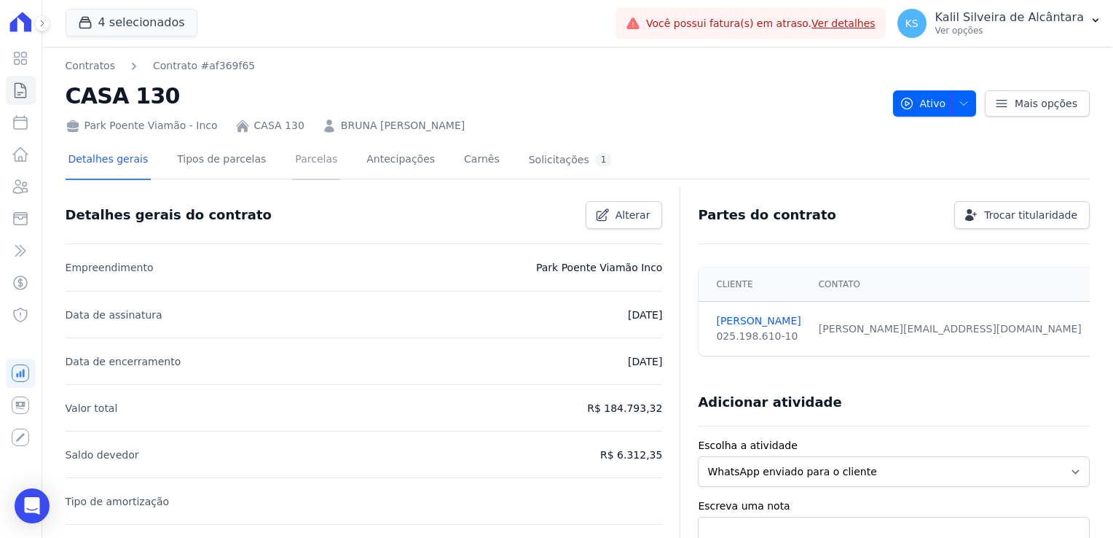
click at [292, 167] on link "Parcelas" at bounding box center [316, 160] width 48 height 39
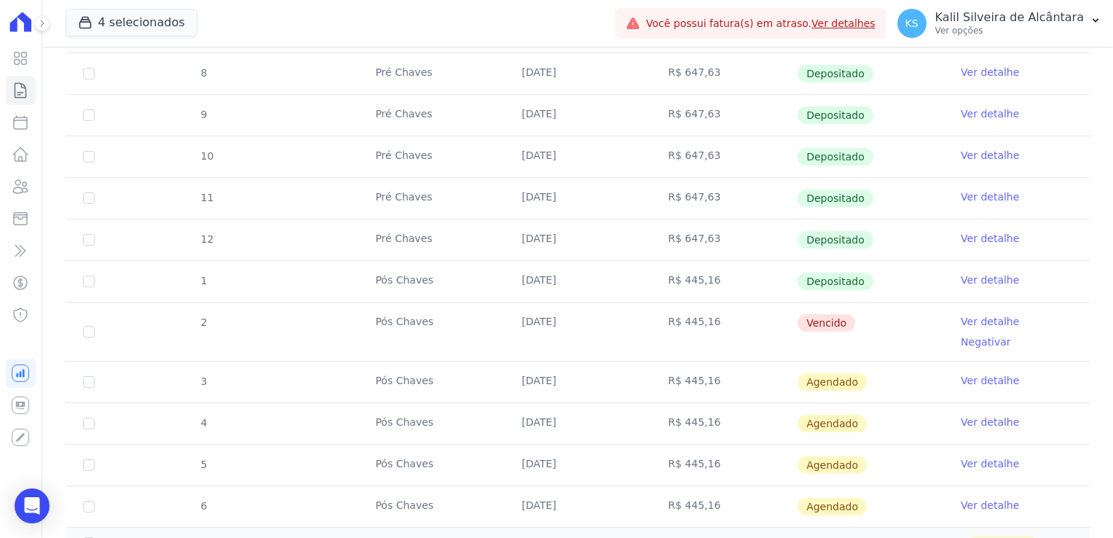
scroll to position [410, 0]
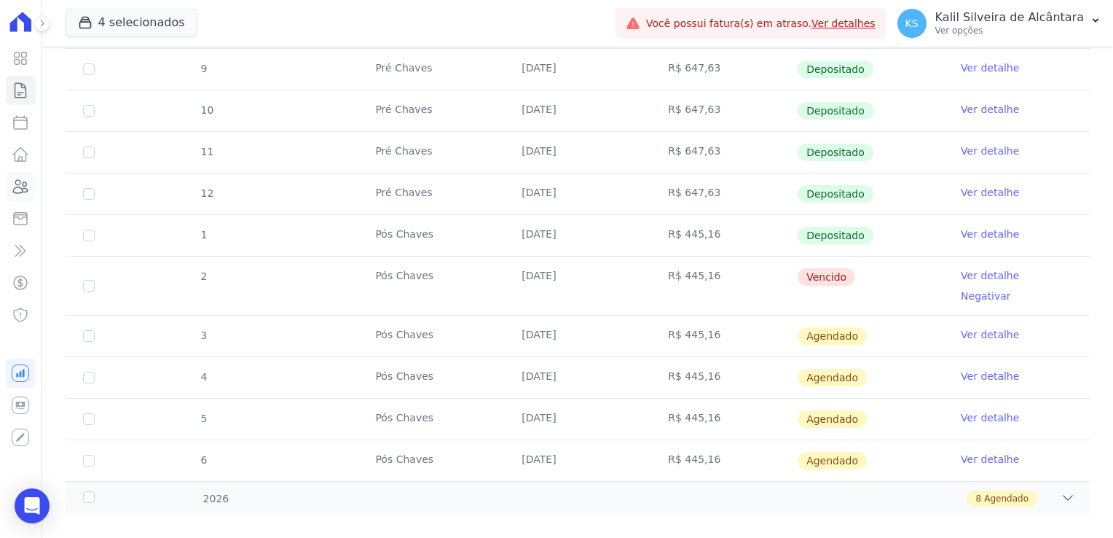
click at [20, 191] on icon at bounding box center [20, 186] width 17 height 17
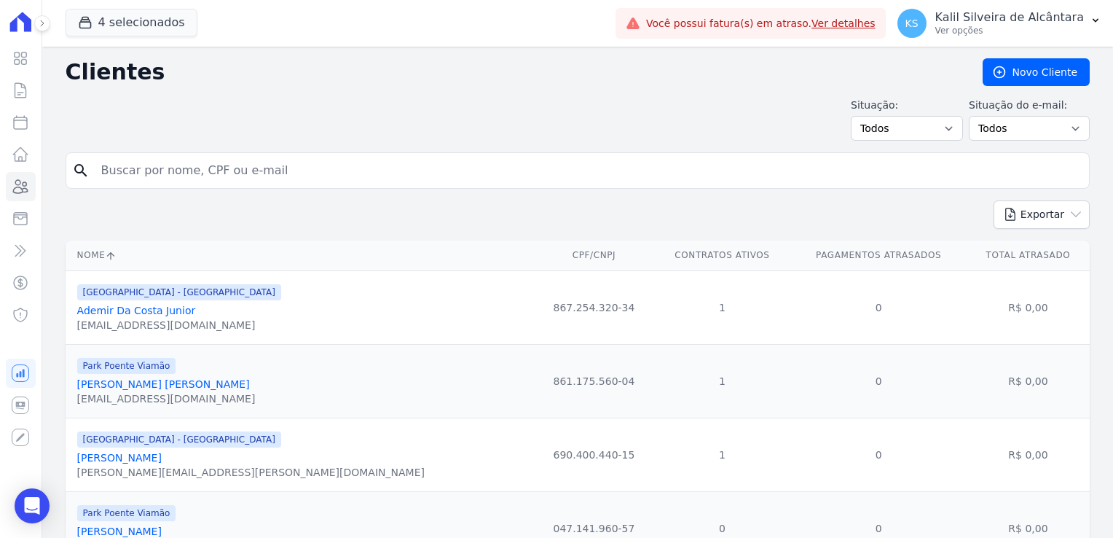
click at [163, 172] on input "search" at bounding box center [588, 170] width 991 height 29
type input "rafael"
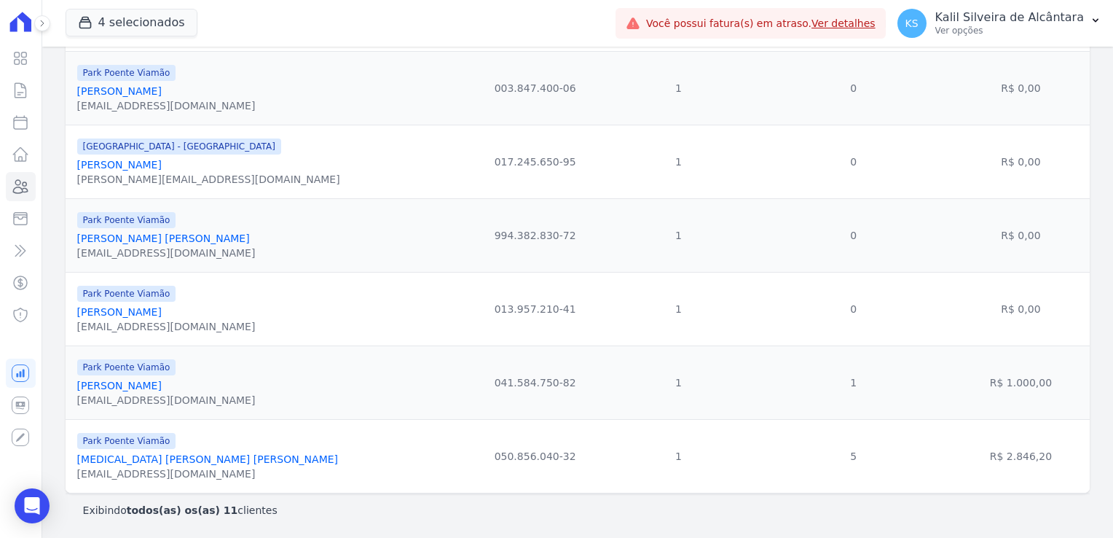
scroll to position [591, 0]
click at [162, 389] on link "Rafael Teixeira De Melo" at bounding box center [119, 386] width 85 height 12
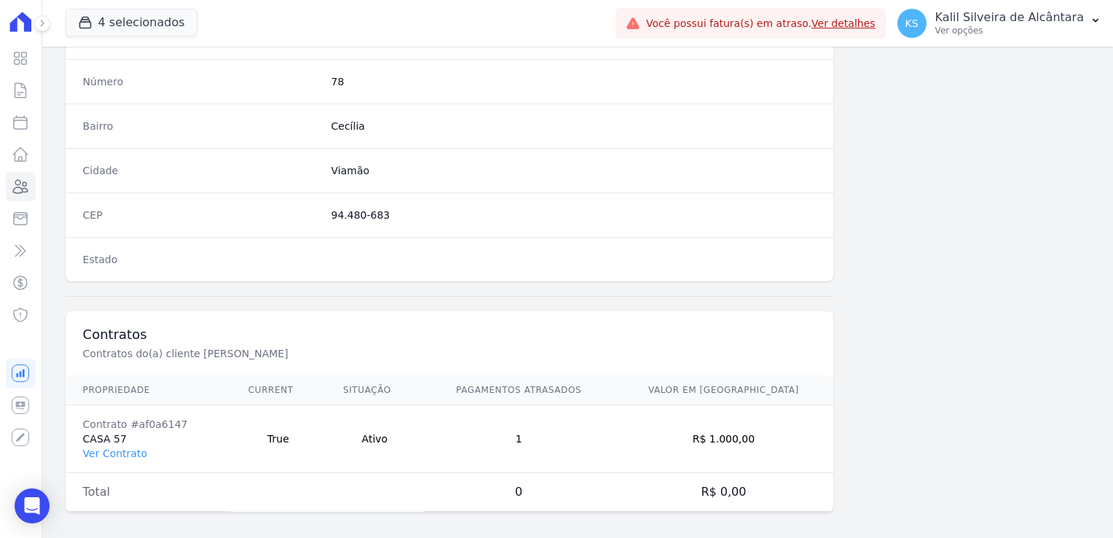
scroll to position [820, 0]
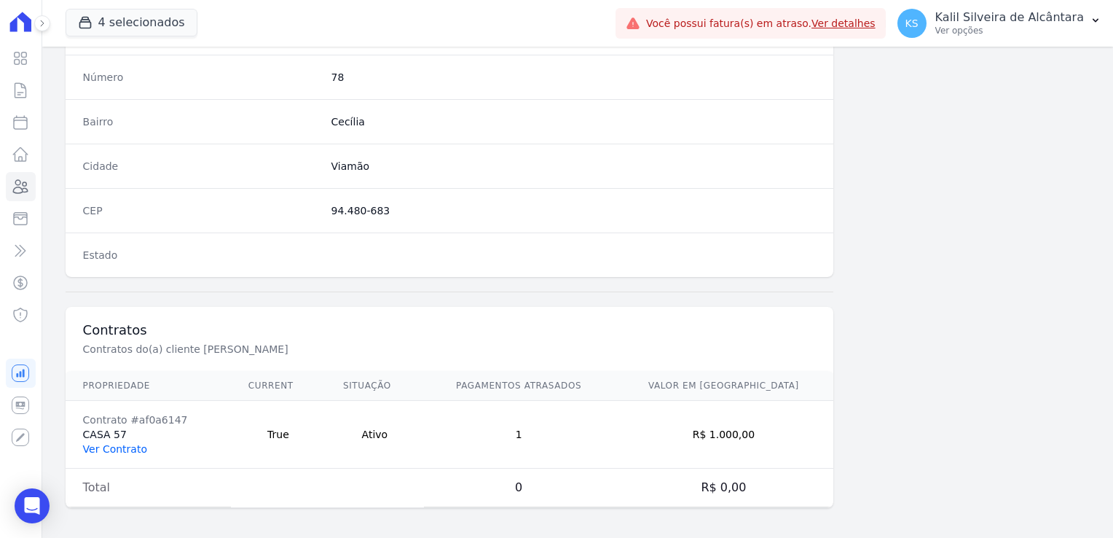
click at [109, 443] on link "Ver Contrato" at bounding box center [115, 449] width 64 height 12
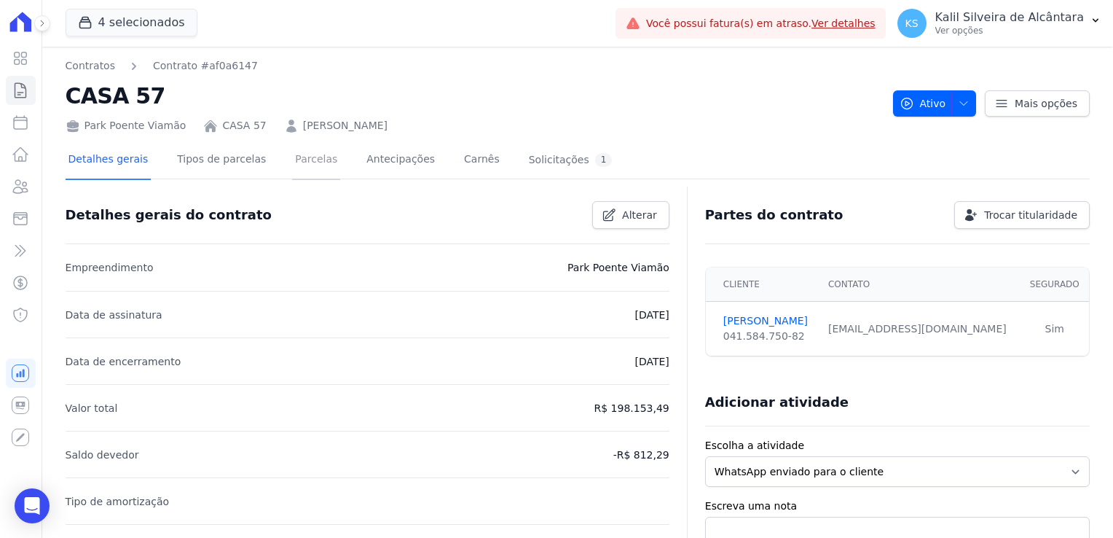
click at [299, 171] on link "Parcelas" at bounding box center [316, 160] width 48 height 39
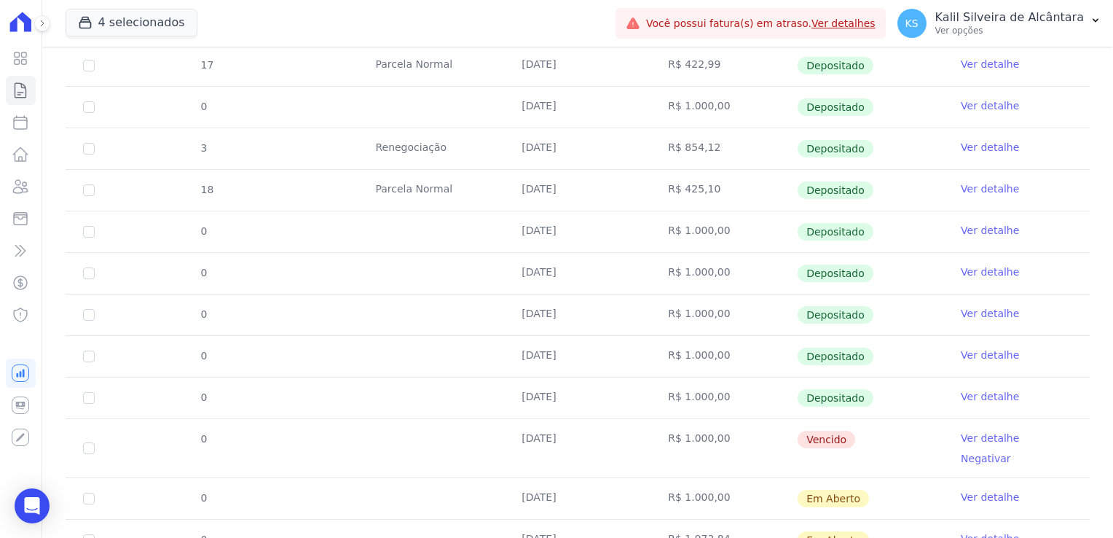
scroll to position [459, 0]
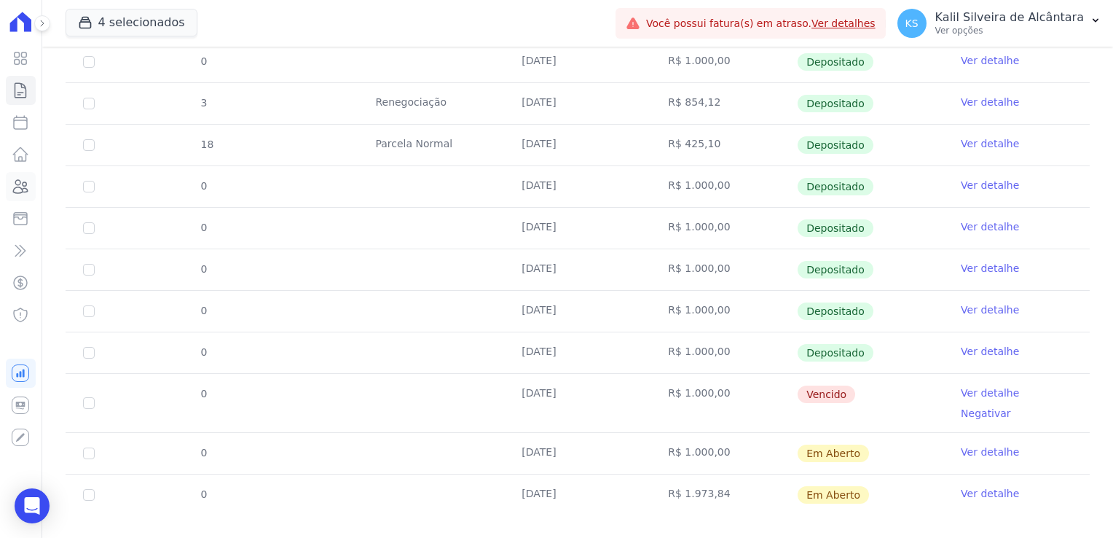
click at [32, 182] on link "Clientes" at bounding box center [21, 186] width 30 height 29
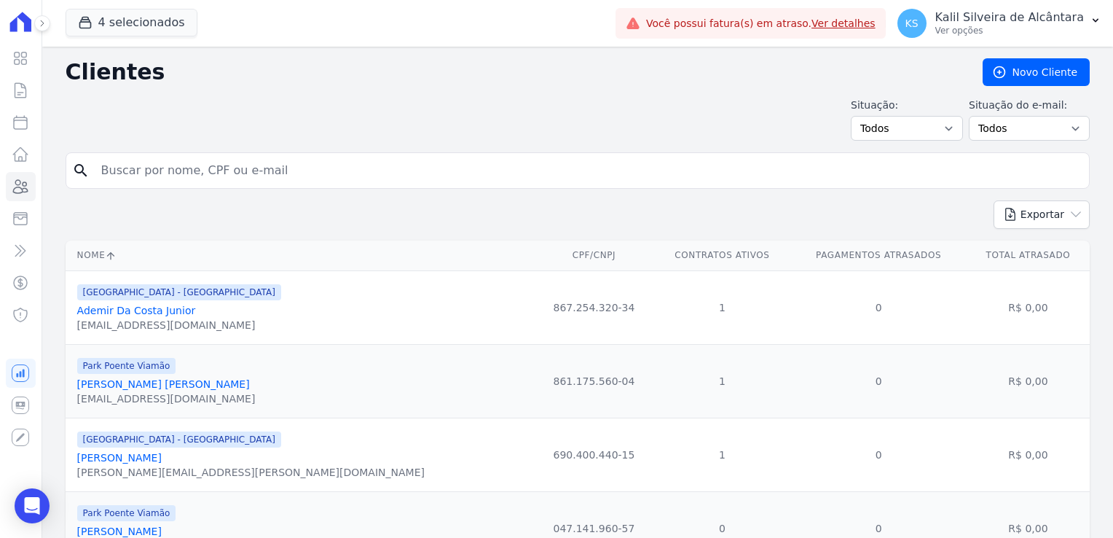
click at [181, 172] on input "search" at bounding box center [588, 170] width 991 height 29
type input "rafael moacir"
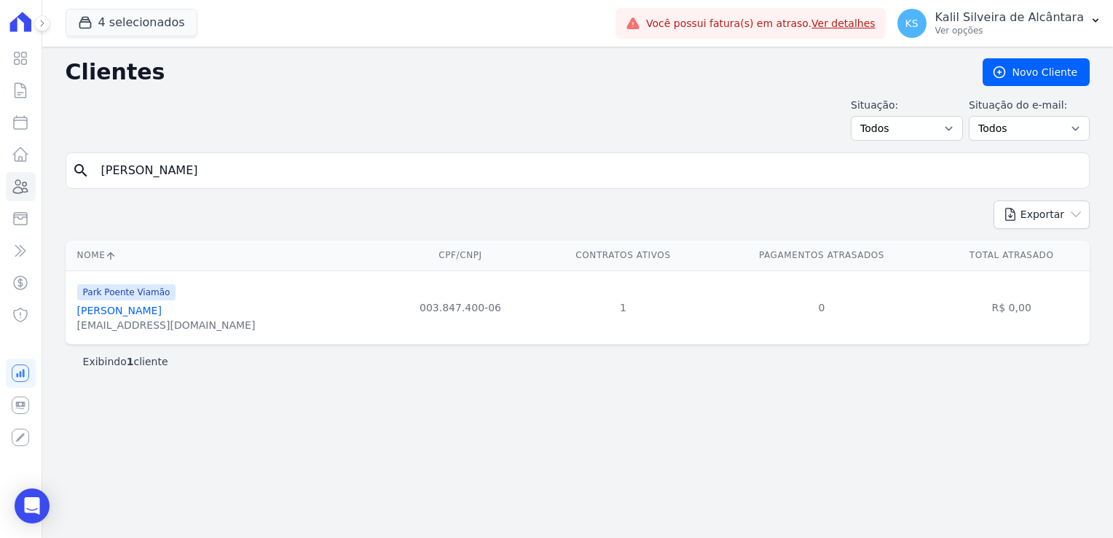
click at [146, 305] on link "Rafael Moacir Correa" at bounding box center [119, 311] width 85 height 12
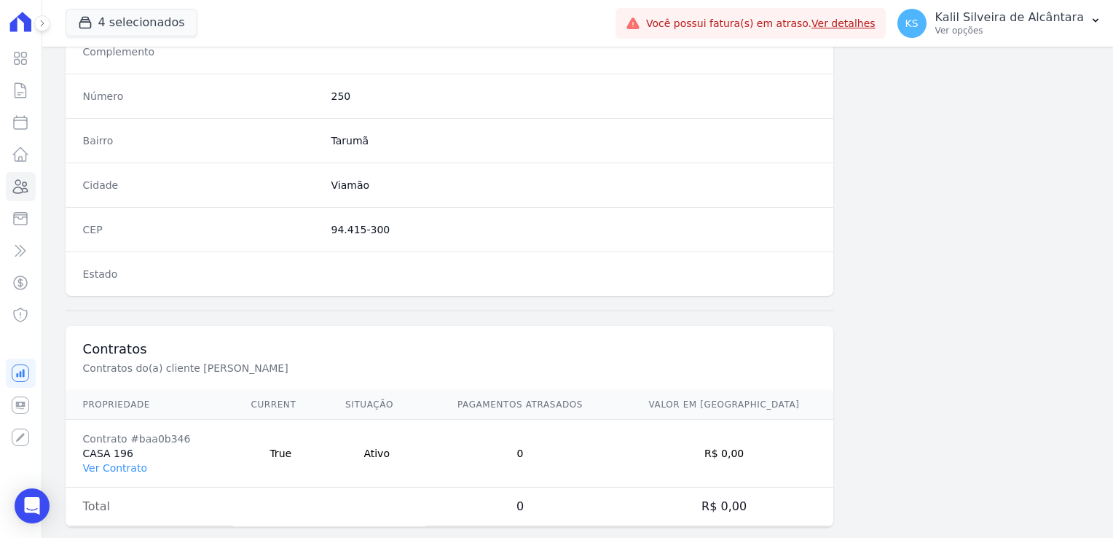
scroll to position [820, 0]
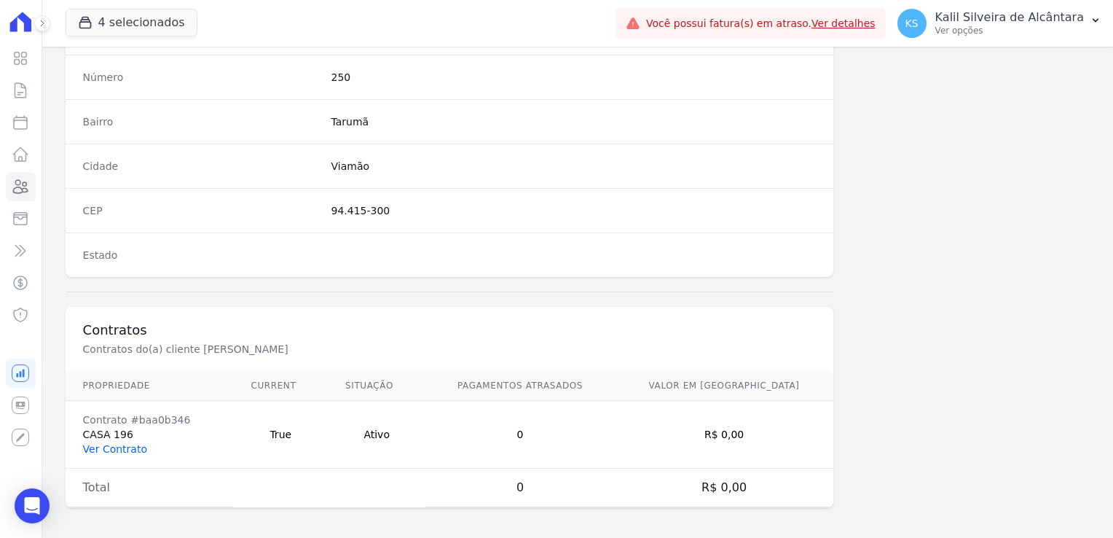
click at [133, 443] on link "Ver Contrato" at bounding box center [115, 449] width 64 height 12
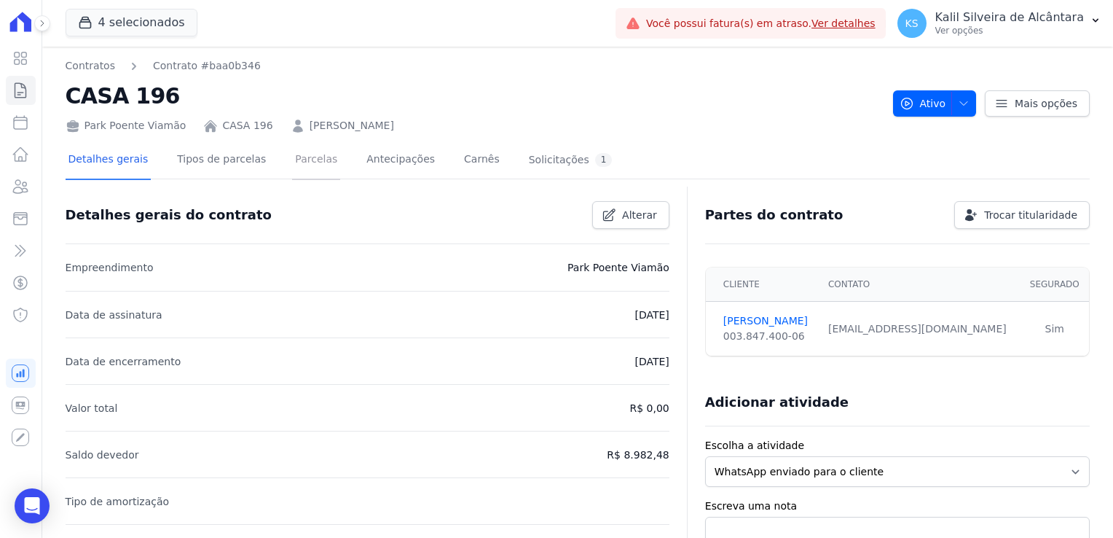
click at [306, 169] on link "Parcelas" at bounding box center [316, 160] width 48 height 39
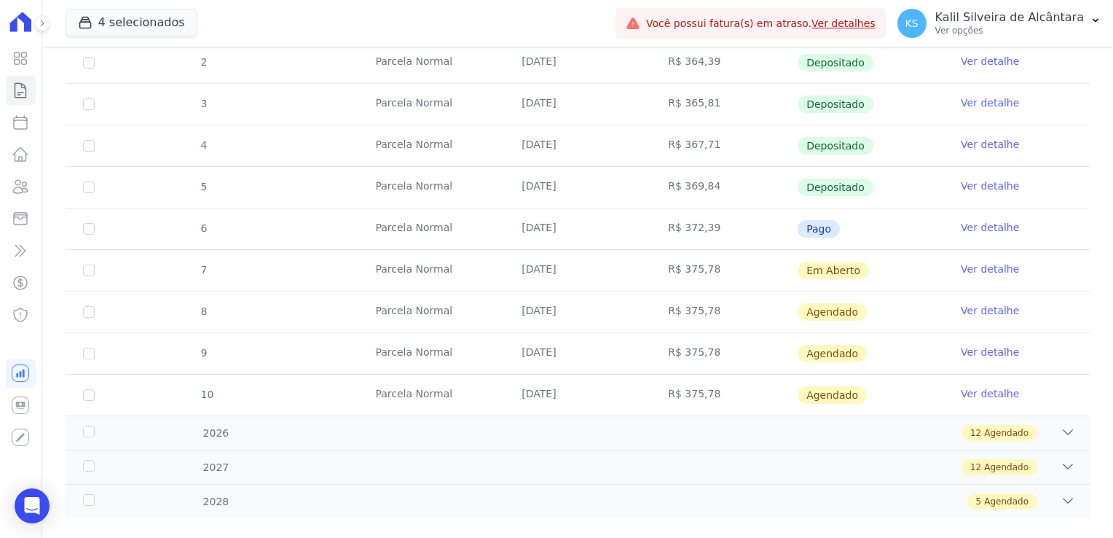
scroll to position [583, 0]
click at [125, 3] on div "4 selecionados Apice Incorporadora Arty Park - Gravatai Arty Park - JPI RESIDEN…" at bounding box center [338, 23] width 544 height 48
click at [136, 16] on button "4 selecionados" at bounding box center [132, 23] width 132 height 28
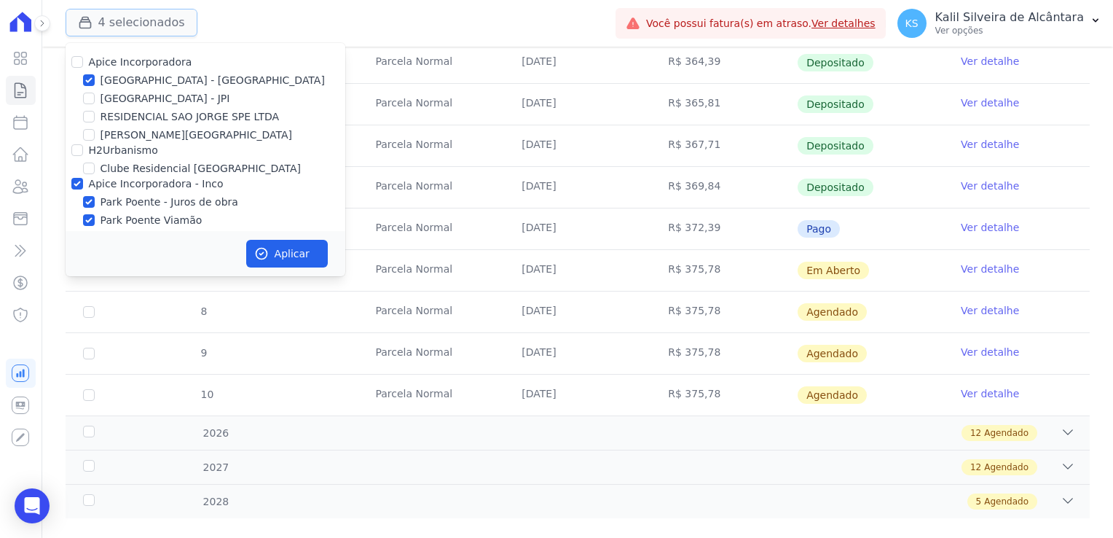
click at [133, 23] on button "4 selecionados" at bounding box center [132, 23] width 132 height 28
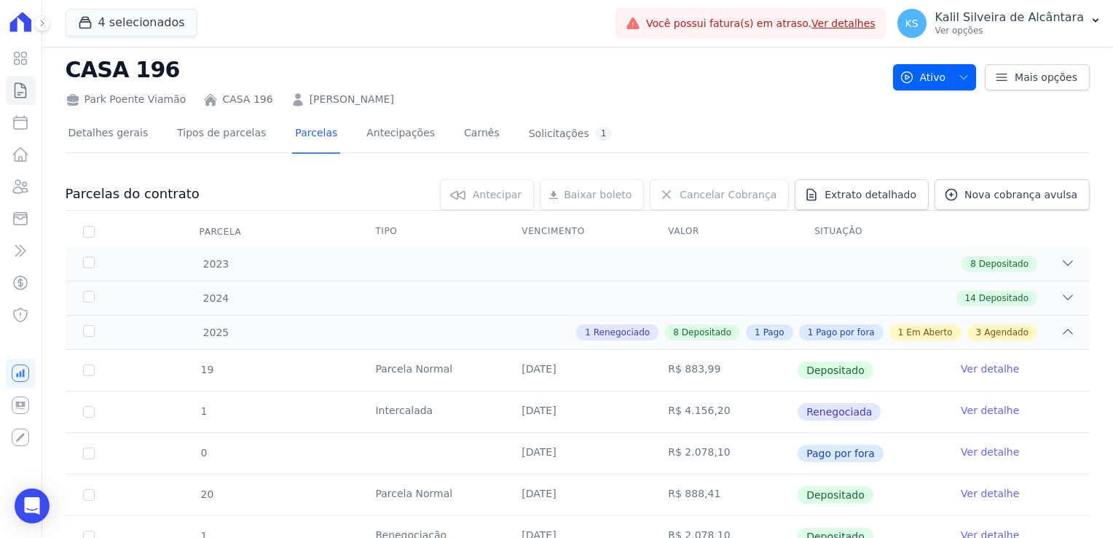
scroll to position [0, 0]
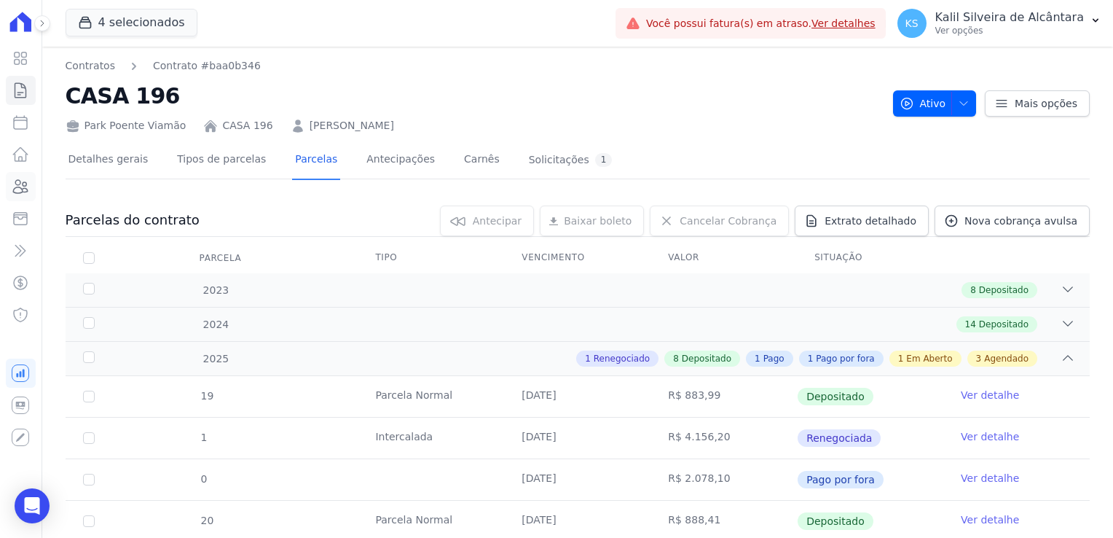
click at [22, 192] on icon at bounding box center [21, 186] width 15 height 13
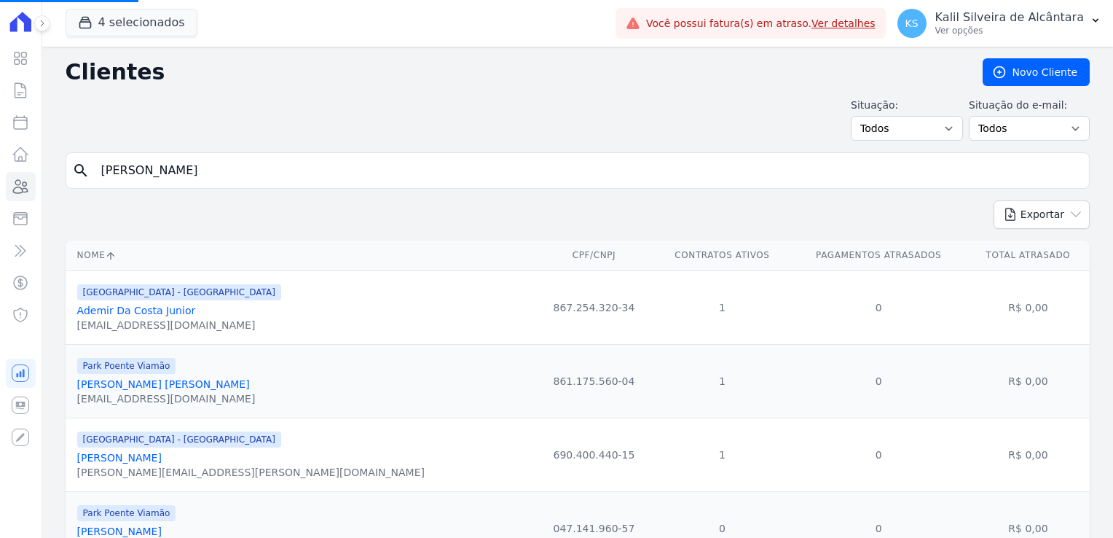
drag, startPoint x: 274, startPoint y: 178, endPoint x: -52, endPoint y: 155, distance: 327.2
click at [184, 167] on input "search" at bounding box center [588, 170] width 991 height 29
type input "r"
type input "u"
type input "juan"
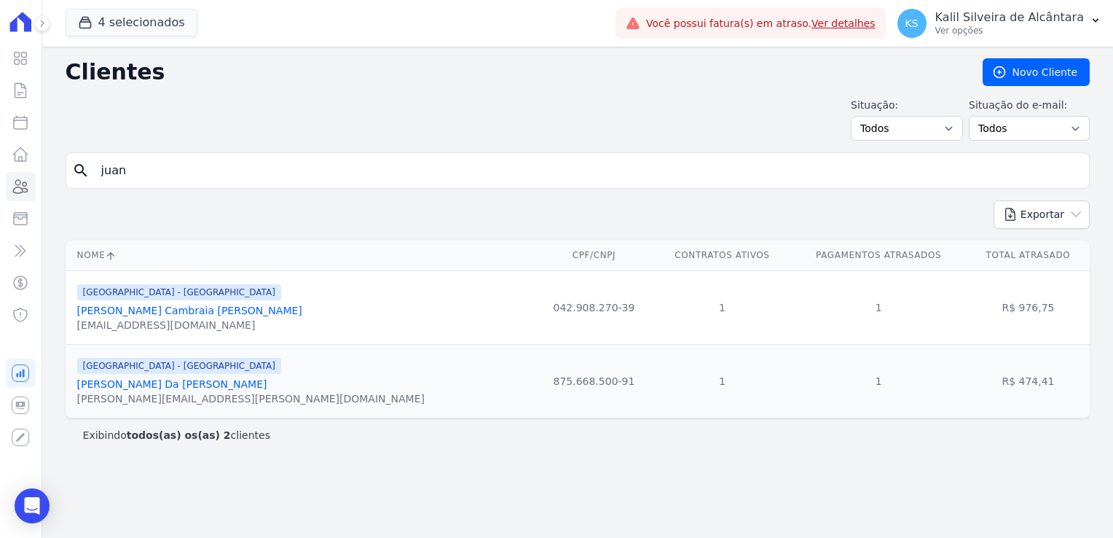
click at [150, 380] on link "Juan Jaques Da Silva Goulart" at bounding box center [172, 384] width 190 height 12
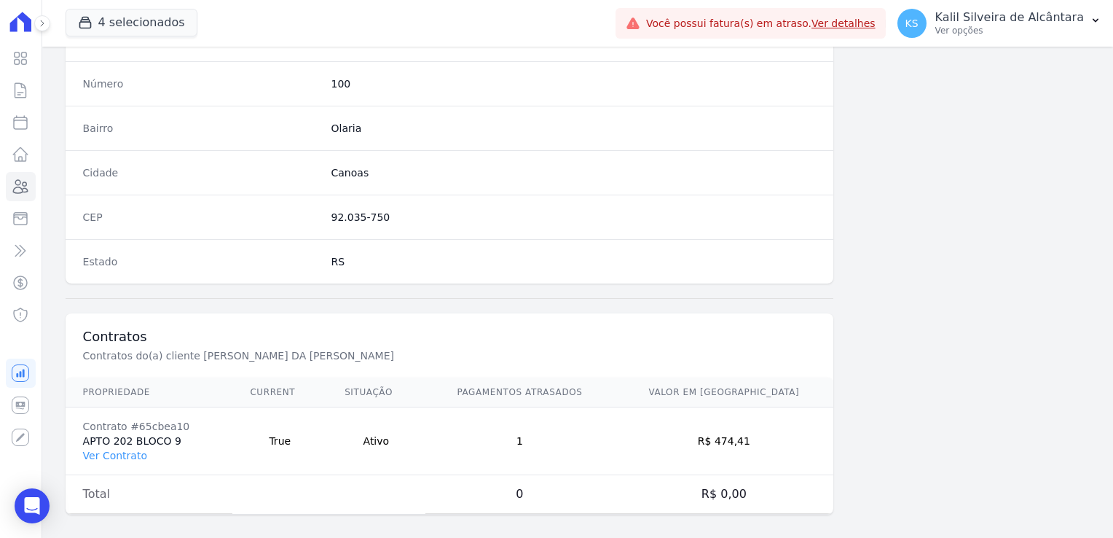
scroll to position [820, 0]
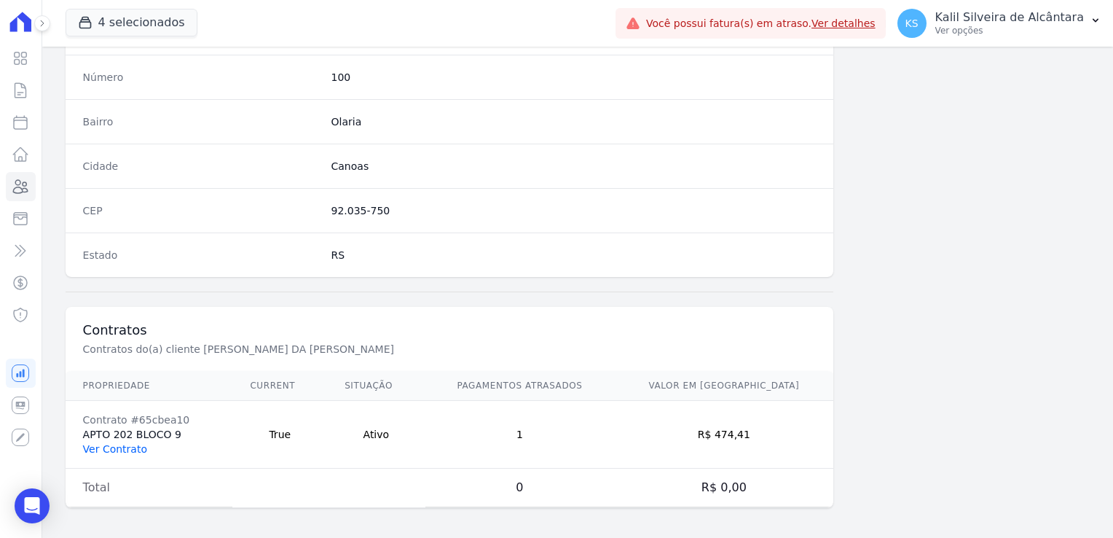
click at [122, 447] on link "Ver Contrato" at bounding box center [115, 449] width 64 height 12
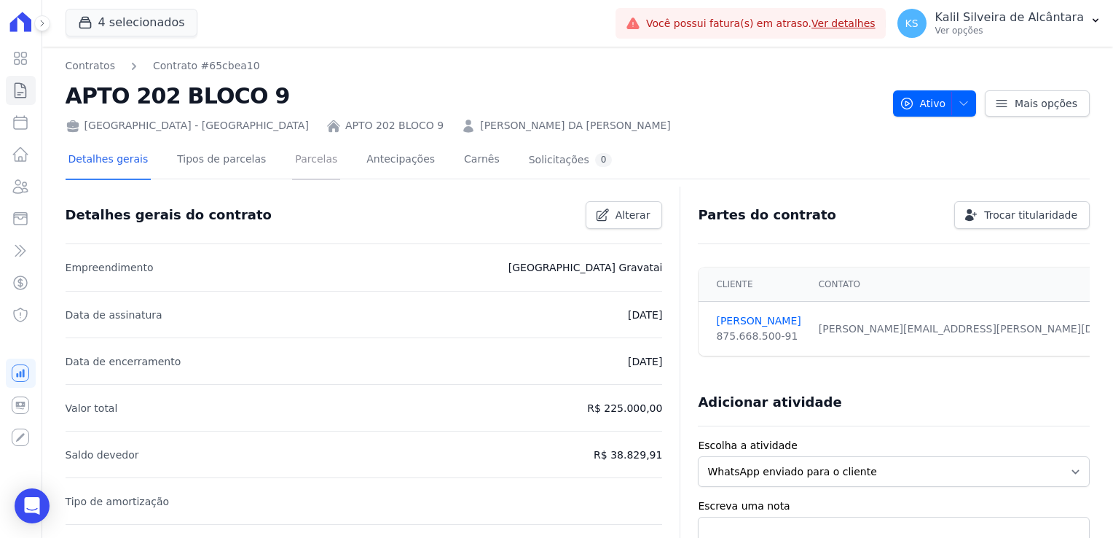
click at [297, 165] on link "Parcelas" at bounding box center [316, 160] width 48 height 39
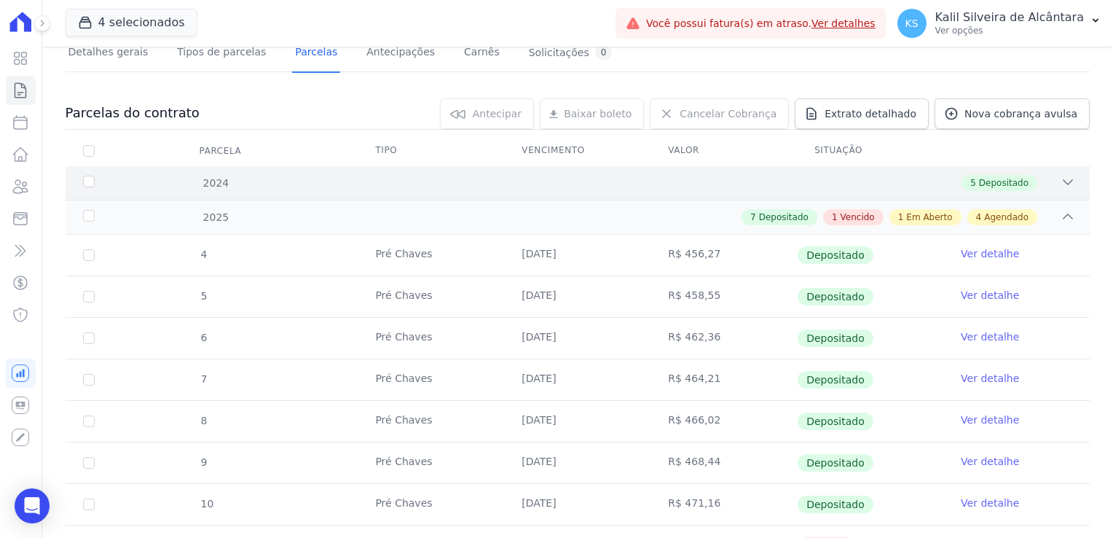
scroll to position [364, 0]
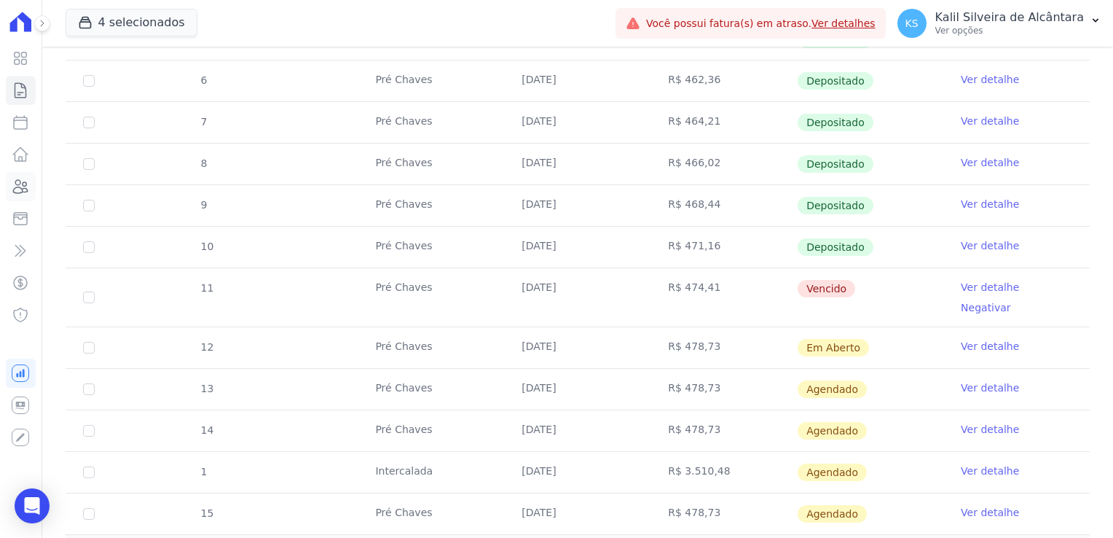
click at [11, 195] on link "Clientes" at bounding box center [21, 186] width 30 height 29
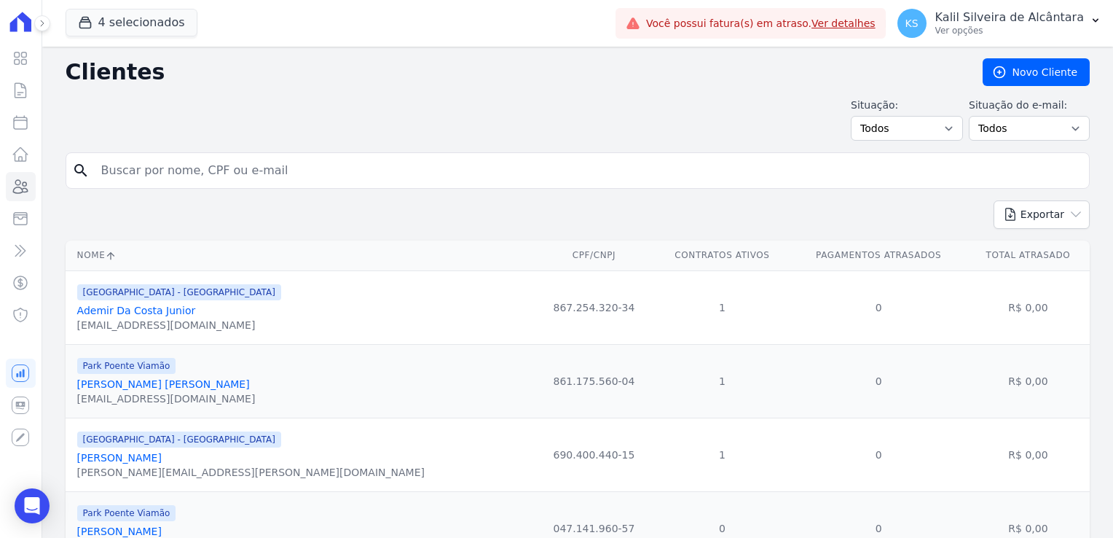
click at [166, 162] on input "search" at bounding box center [588, 170] width 991 height 29
type input "ana"
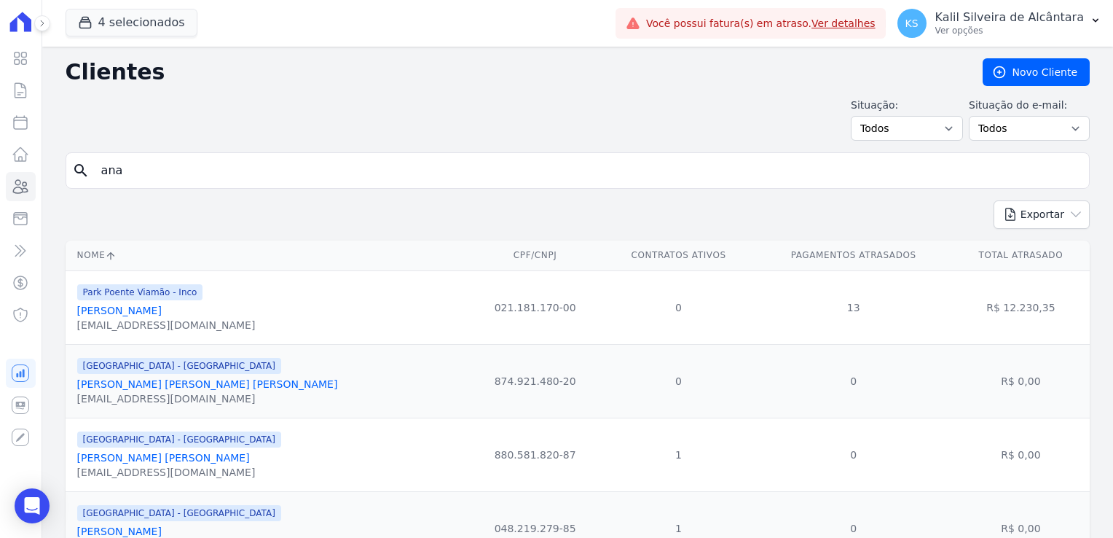
click at [188, 162] on input "ana" at bounding box center [588, 170] width 991 height 29
type input "ana paula"
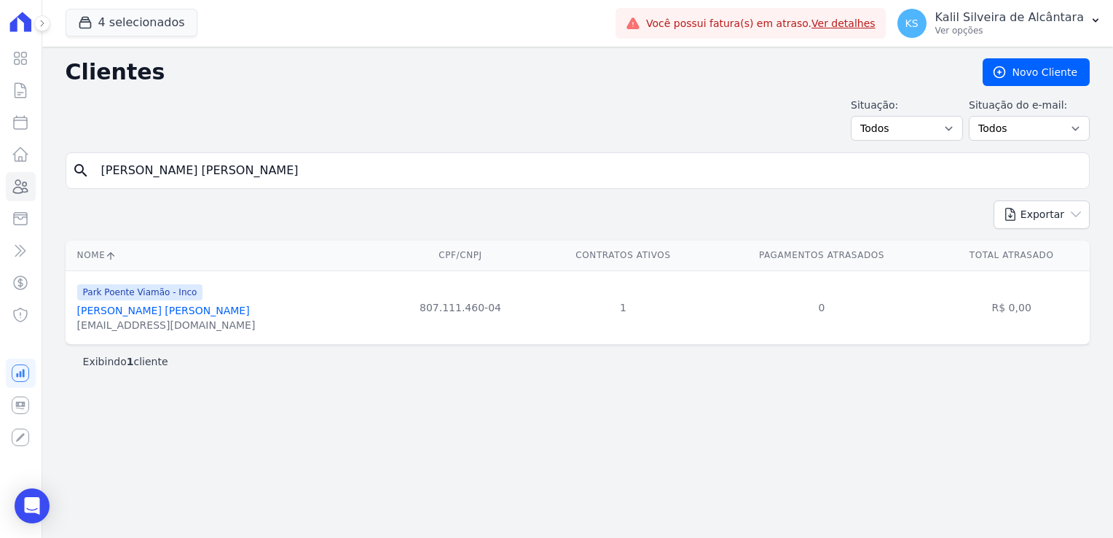
click at [178, 310] on link "Ana Paula Da Silva Esteves" at bounding box center [163, 311] width 173 height 12
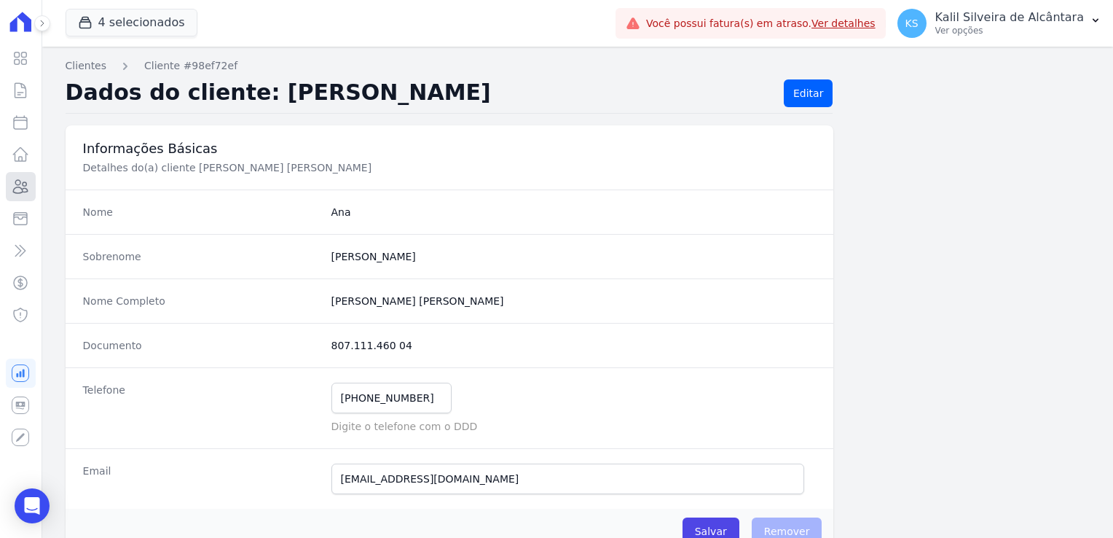
click at [23, 185] on icon at bounding box center [21, 186] width 15 height 13
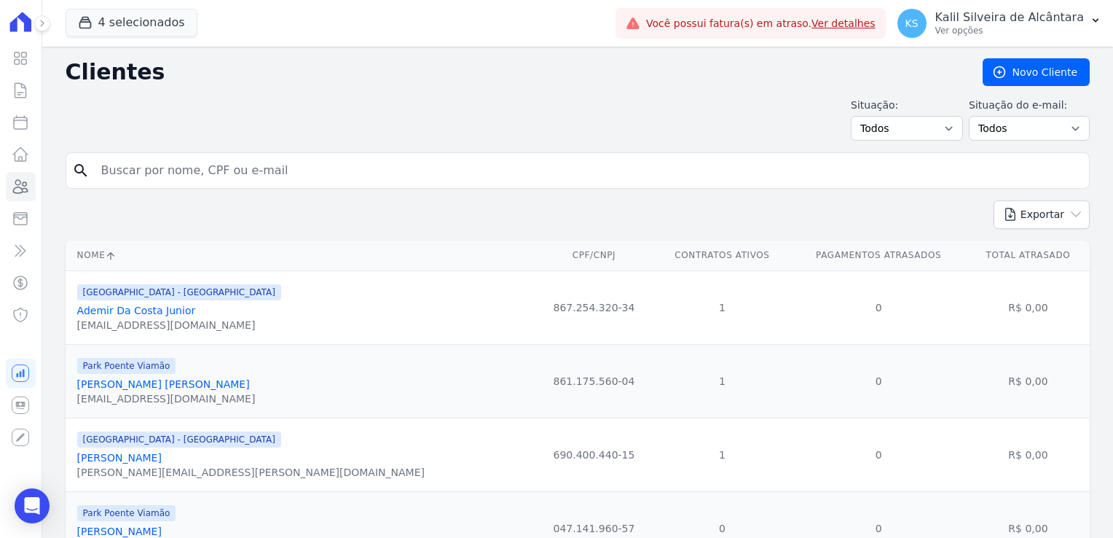
click at [169, 173] on input "search" at bounding box center [588, 170] width 991 height 29
type input "andrea"
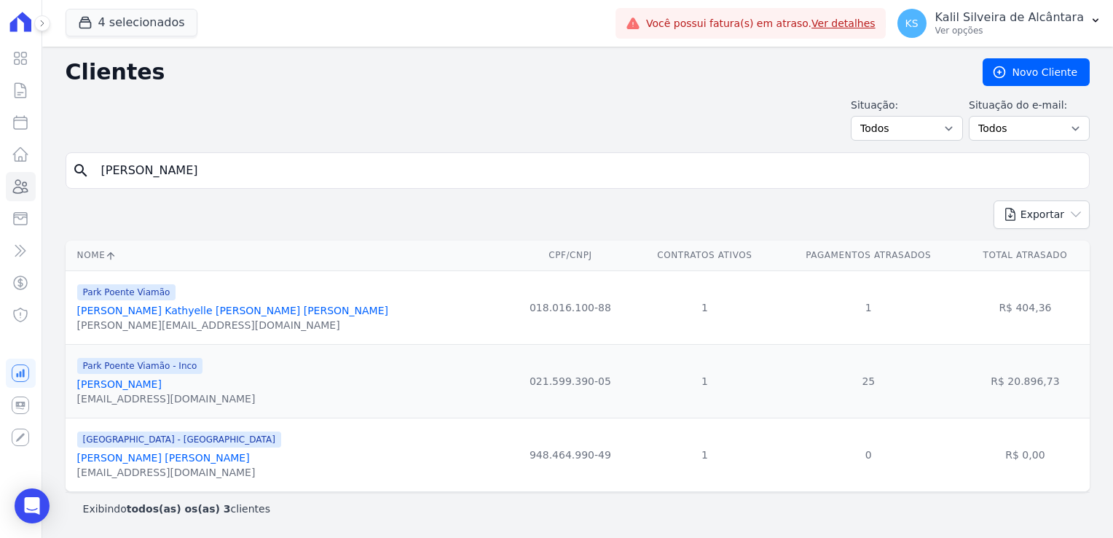
click at [189, 309] on link "Andrea Kathyelle De Lima Pereira" at bounding box center [232, 311] width 311 height 12
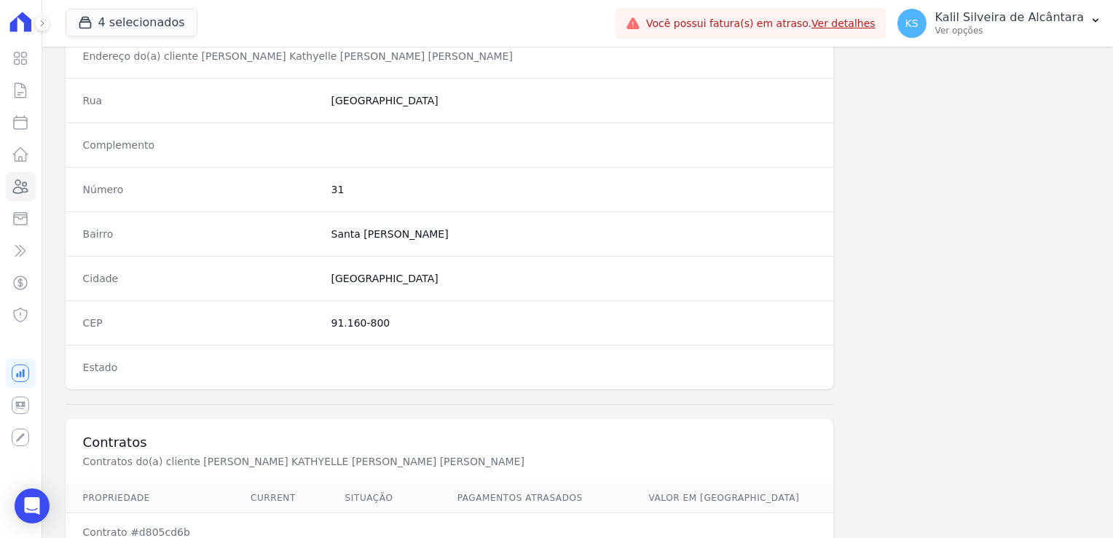
scroll to position [820, 0]
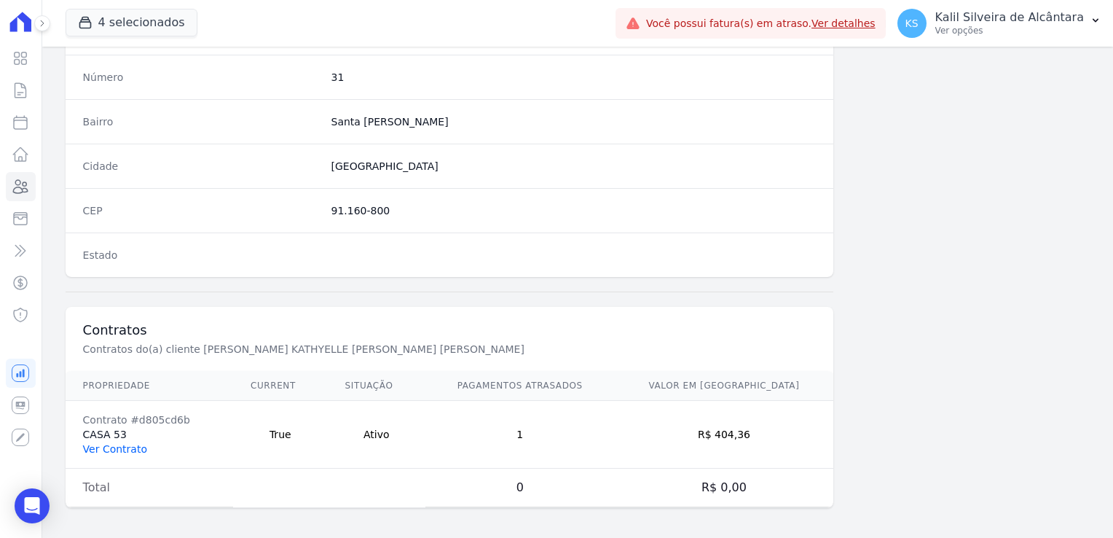
click at [131, 447] on link "Ver Contrato" at bounding box center [115, 449] width 64 height 12
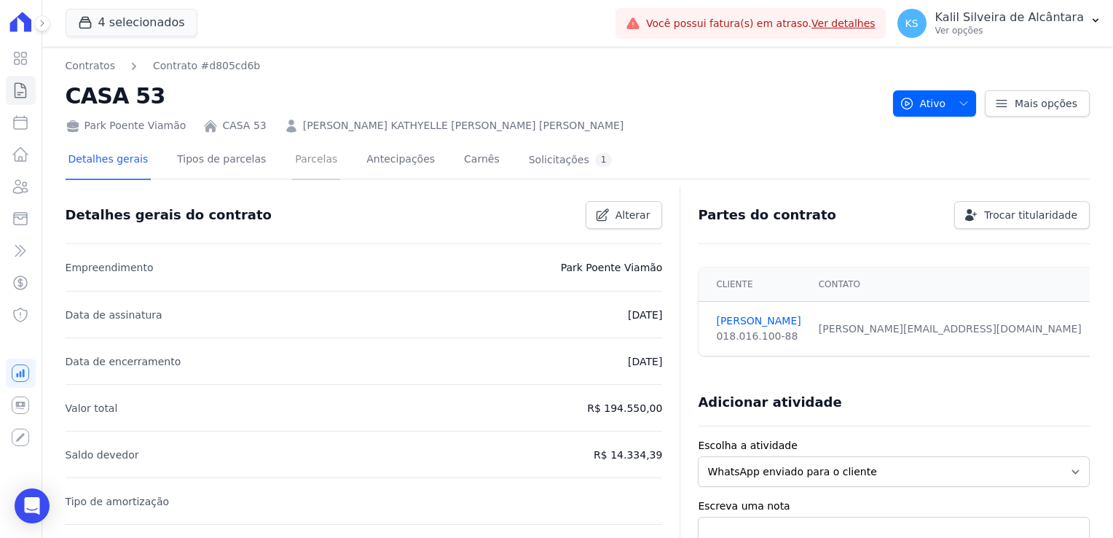
click at [292, 156] on link "Parcelas" at bounding box center [316, 160] width 48 height 39
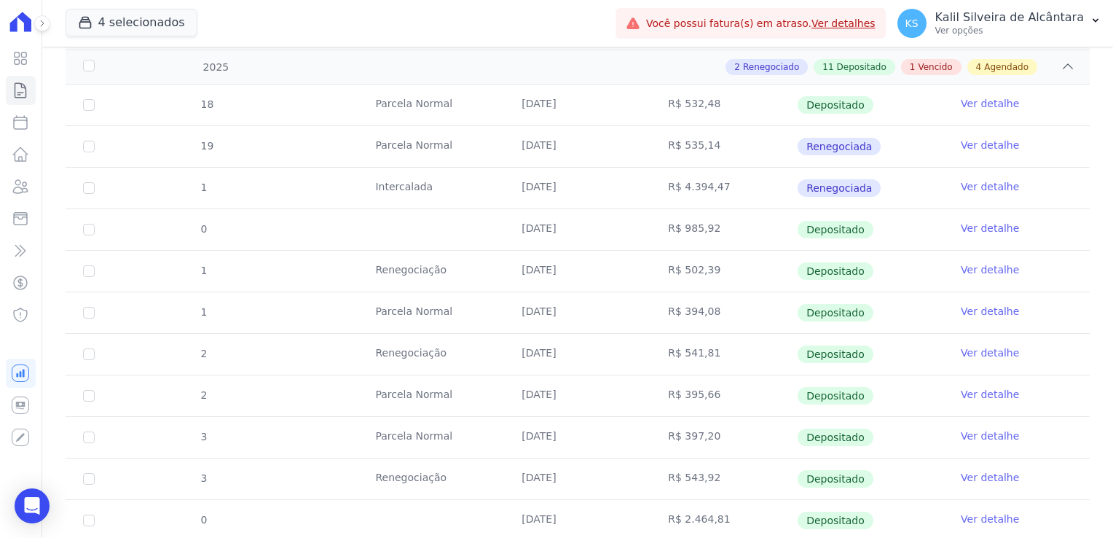
scroll to position [583, 0]
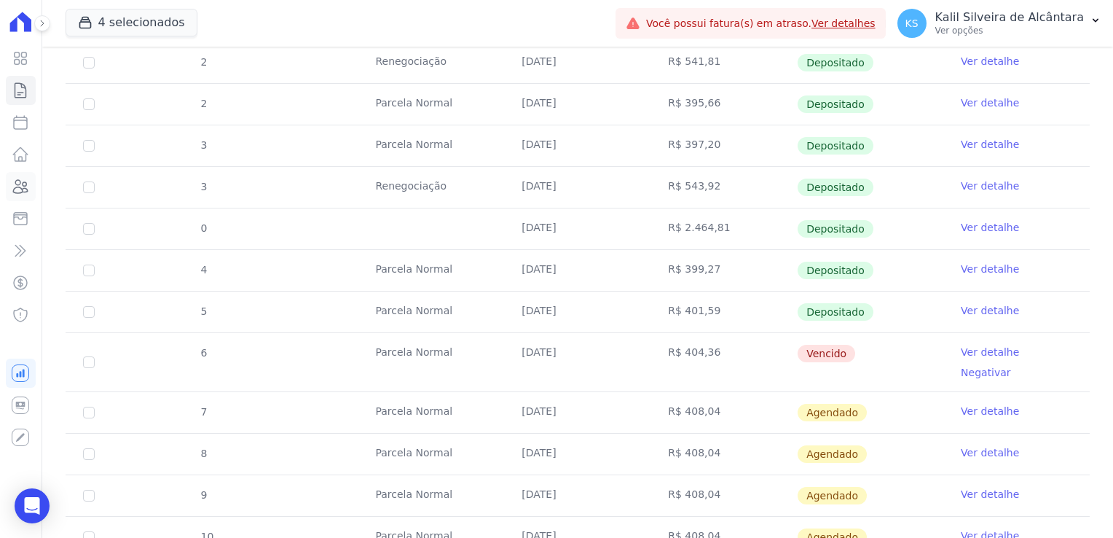
click at [7, 185] on link "Clientes" at bounding box center [21, 186] width 30 height 29
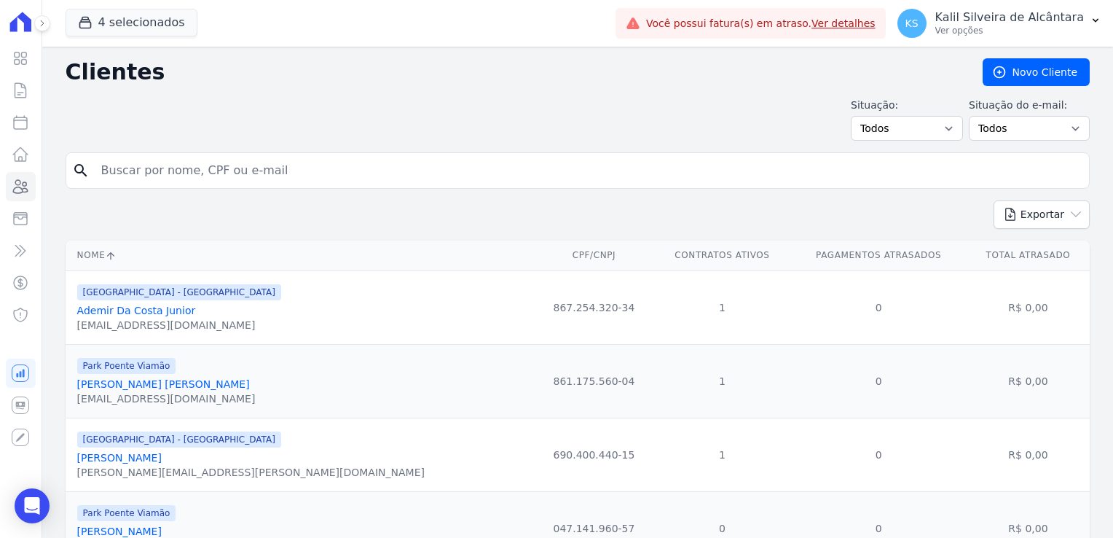
click at [224, 165] on input "search" at bounding box center [588, 170] width 991 height 29
type input "bruno"
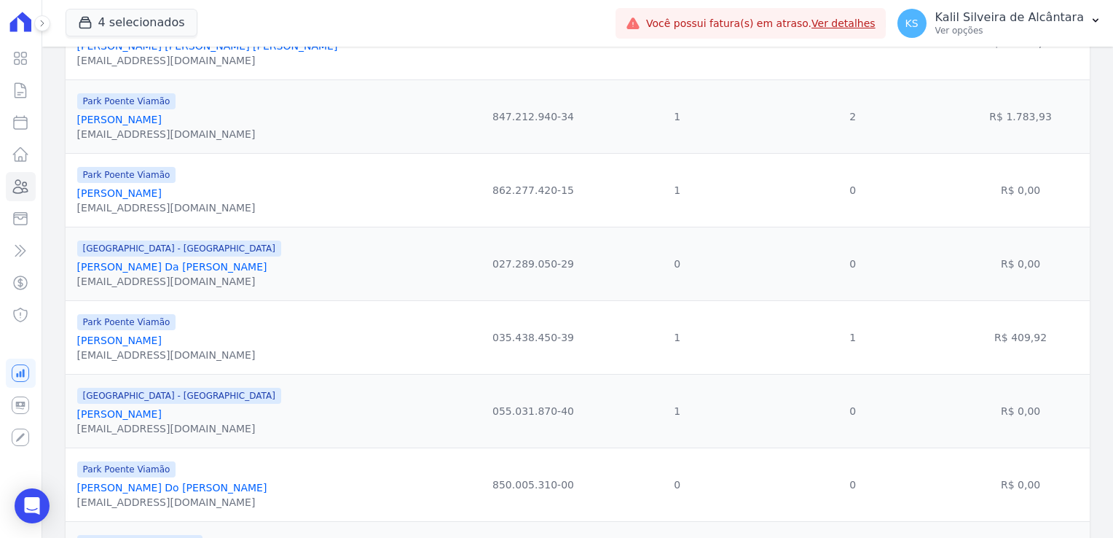
scroll to position [437, 0]
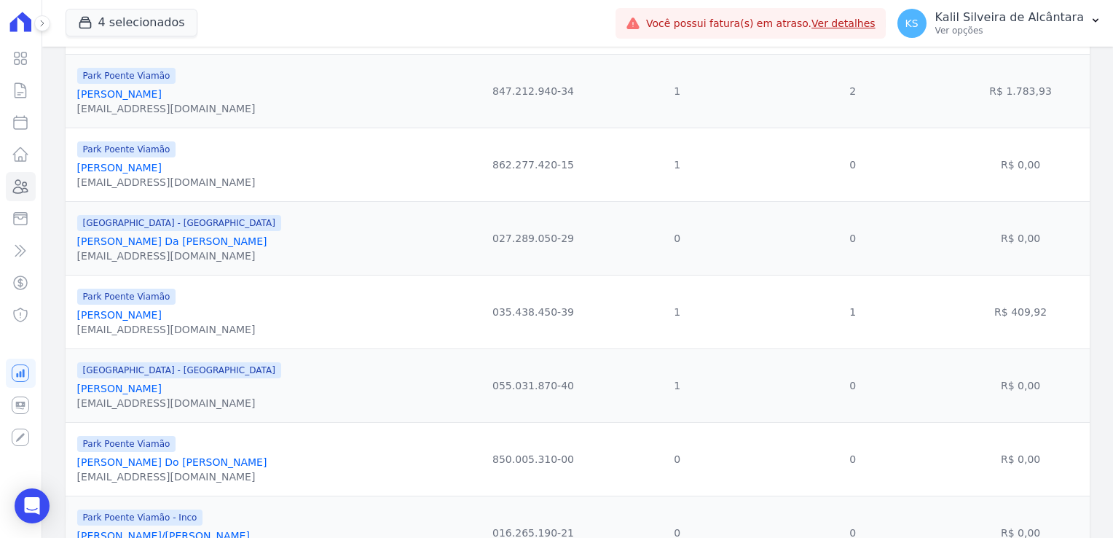
click at [139, 324] on div "contatobrunomansur@gmail.com" at bounding box center [166, 329] width 178 height 15
click at [139, 319] on link "Bruno Mansur Gras" at bounding box center [119, 315] width 85 height 12
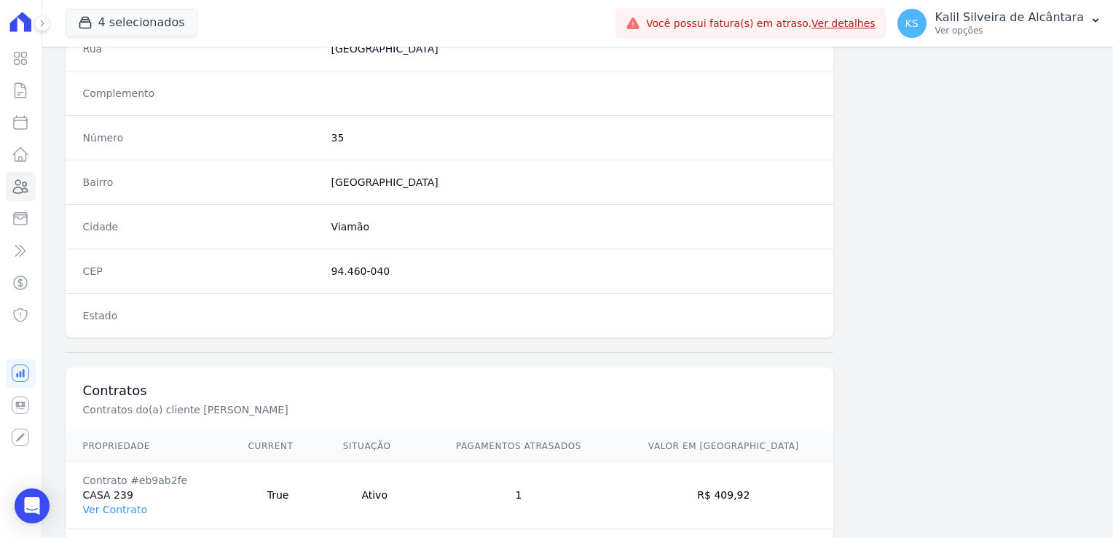
scroll to position [820, 0]
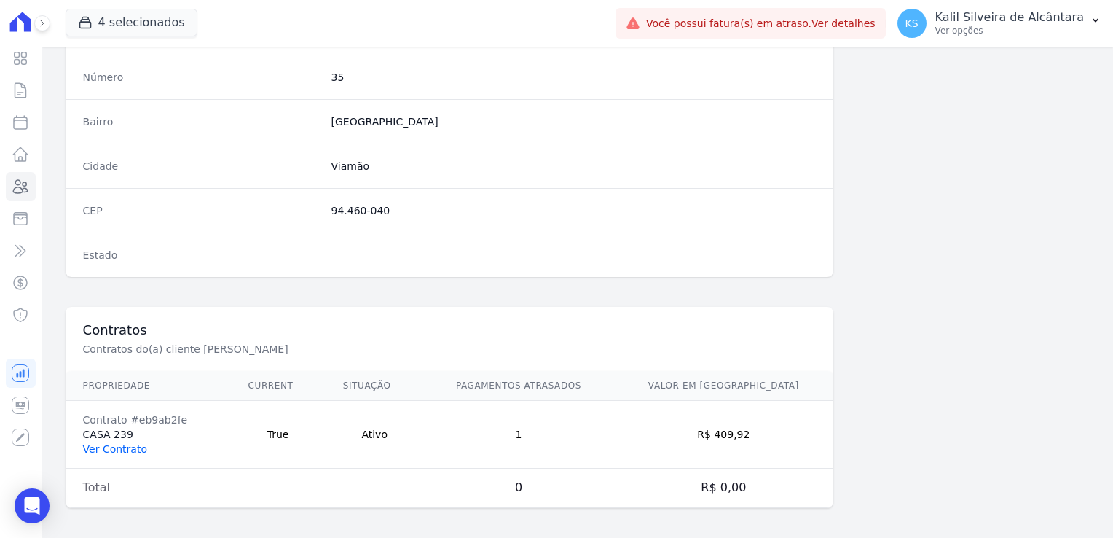
click at [123, 444] on link "Ver Contrato" at bounding box center [115, 449] width 64 height 12
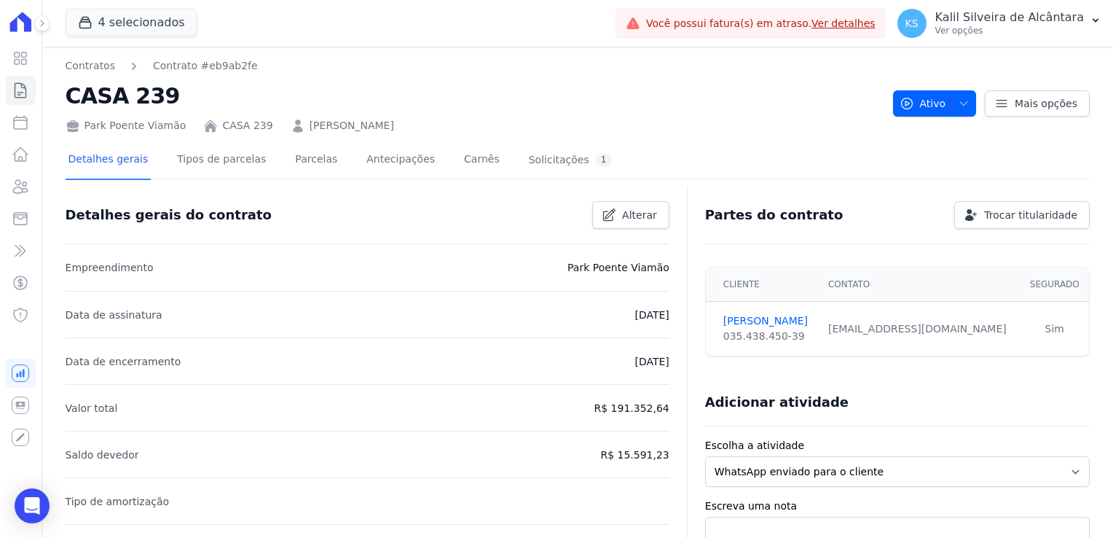
click at [321, 170] on div "Detalhes gerais Tipos de parcelas Parcelas Antecipações Carnês Solicitações 1" at bounding box center [341, 160] width 550 height 39
click at [299, 164] on link "Parcelas" at bounding box center [316, 160] width 48 height 39
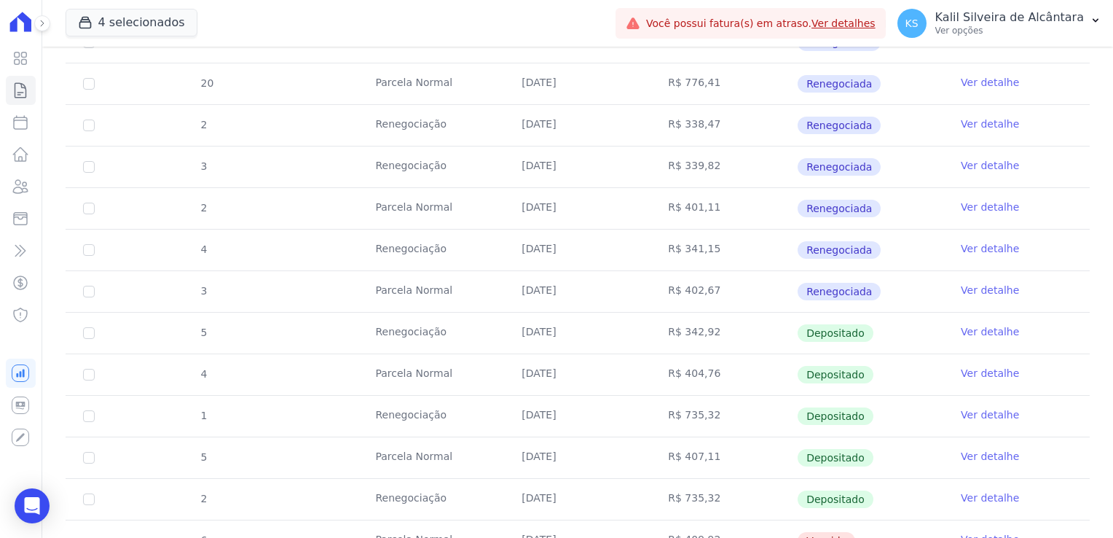
scroll to position [219, 0]
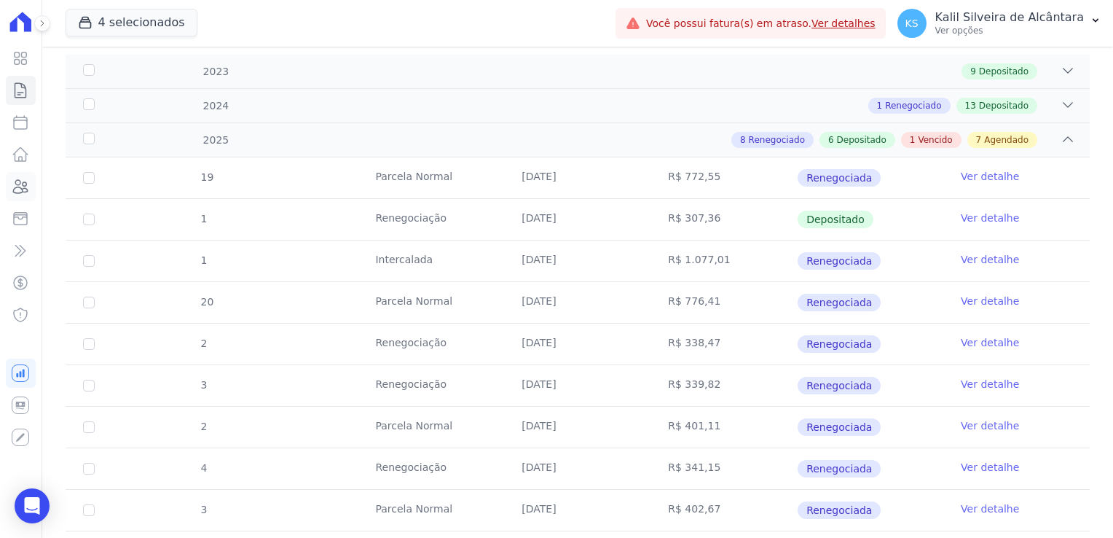
click at [28, 186] on icon at bounding box center [20, 186] width 17 height 17
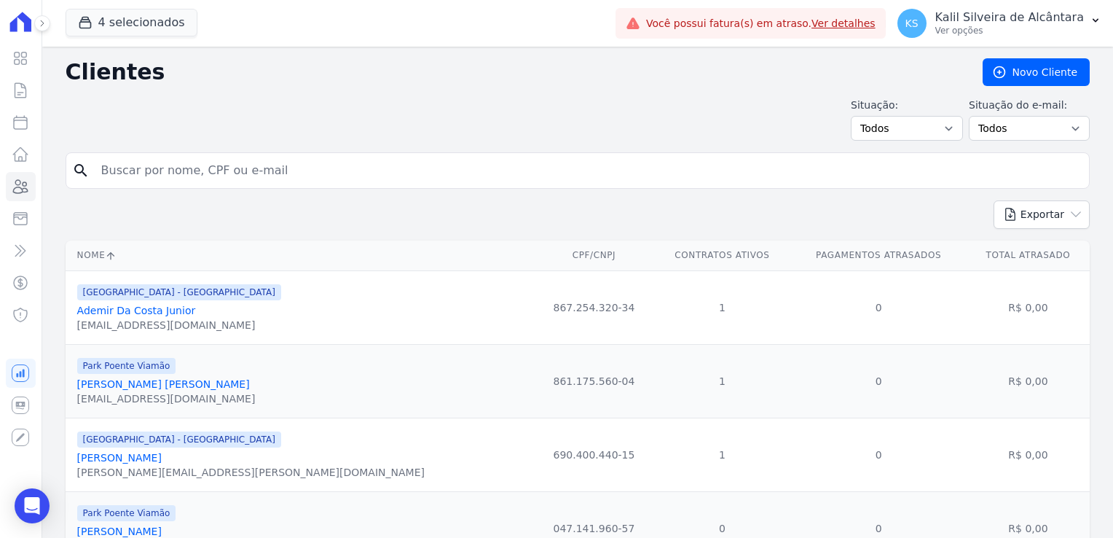
click at [212, 182] on input "search" at bounding box center [588, 170] width 991 height 29
type input "w"
type input "estefane"
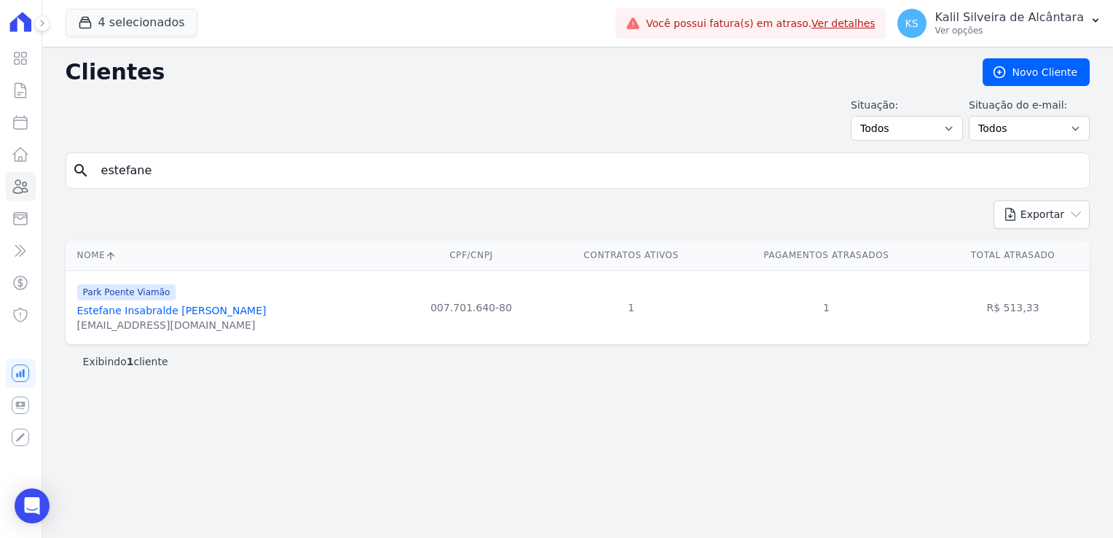
click at [211, 313] on link "Estefane Insabralde Dos Santos" at bounding box center [171, 311] width 189 height 12
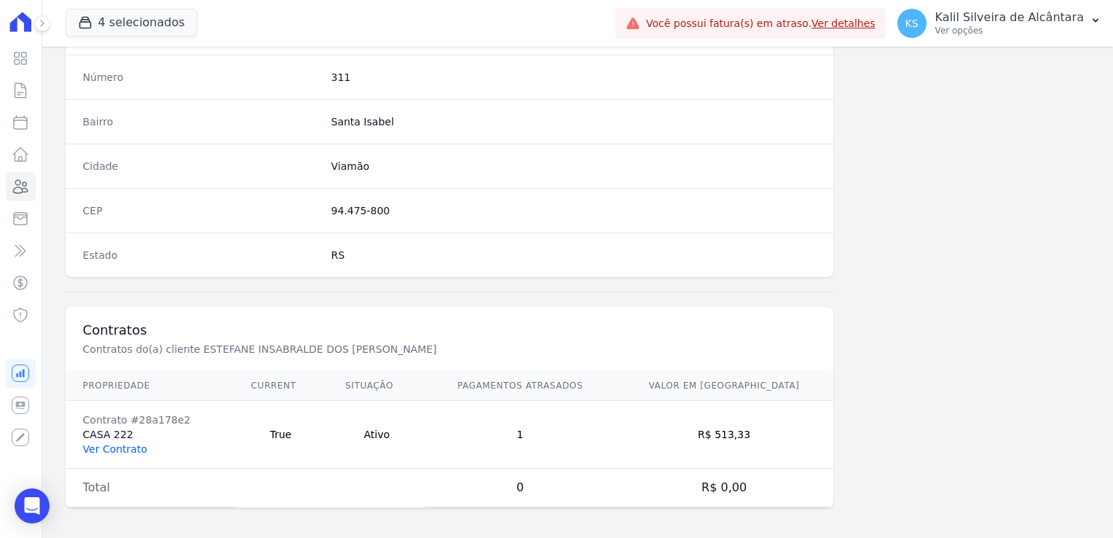
click at [103, 443] on link "Ver Contrato" at bounding box center [115, 449] width 64 height 12
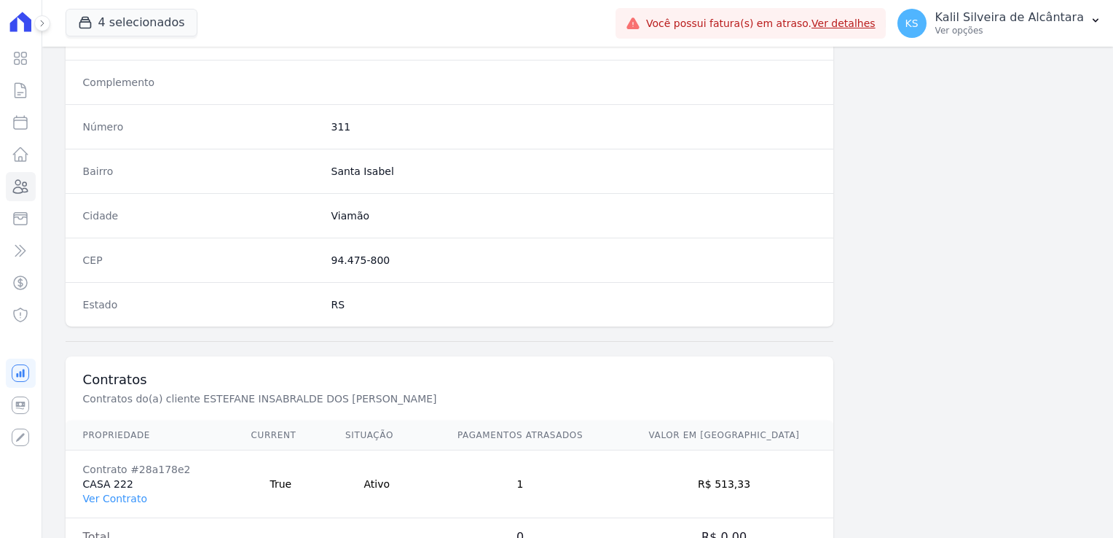
scroll to position [747, 0]
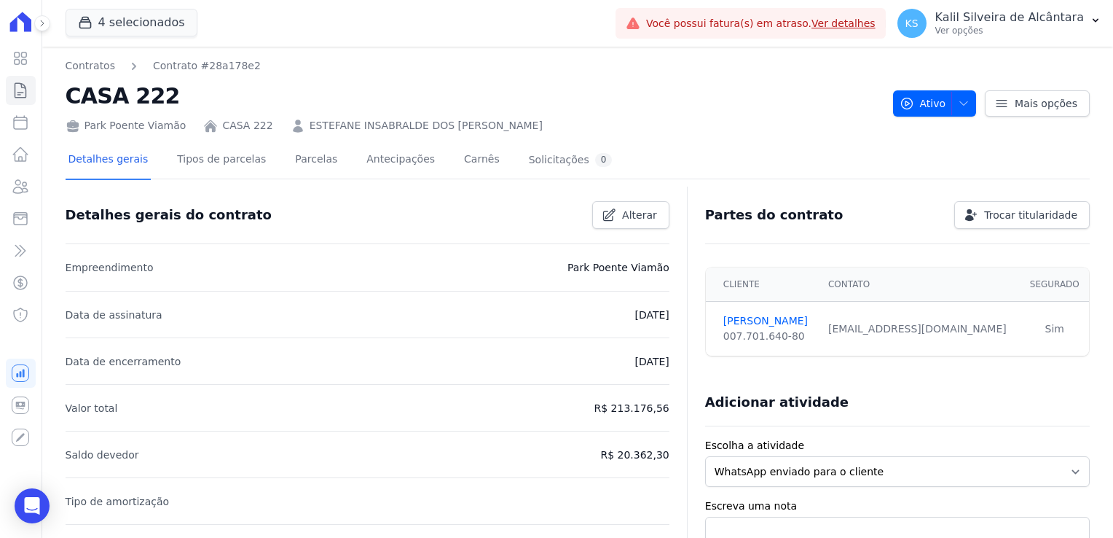
click at [318, 165] on div "Detalhes gerais Tipos de parcelas Parcelas Antecipações Carnês Solicitações 0" at bounding box center [341, 160] width 550 height 39
click at [308, 165] on link "Parcelas" at bounding box center [316, 160] width 48 height 39
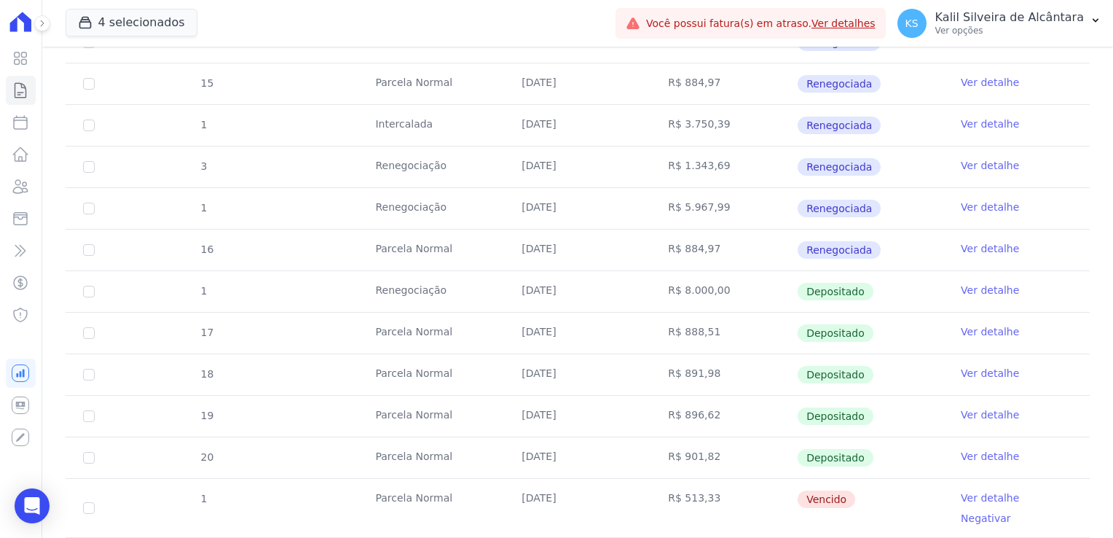
scroll to position [656, 0]
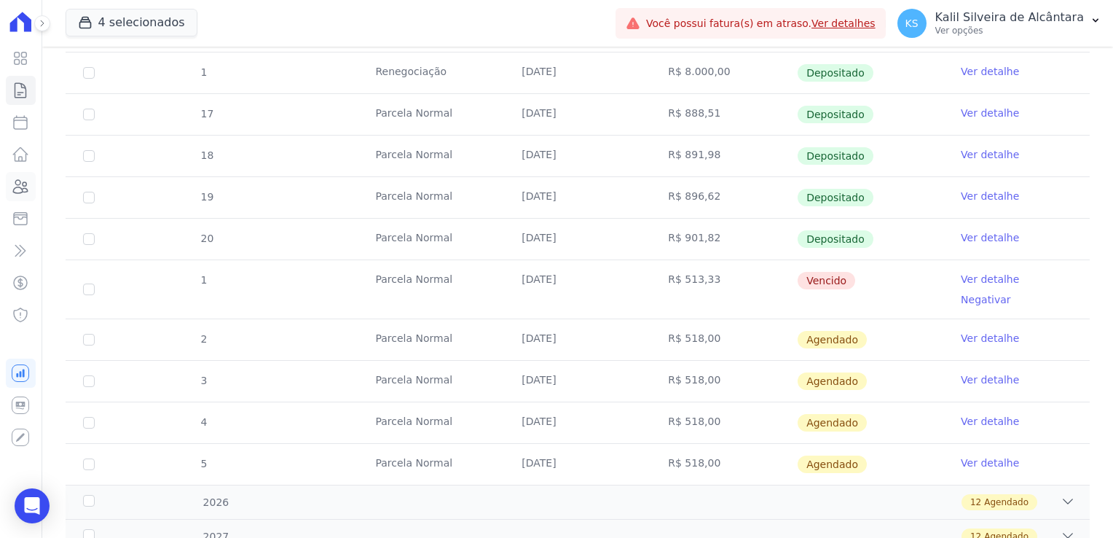
click at [15, 191] on icon at bounding box center [20, 186] width 17 height 17
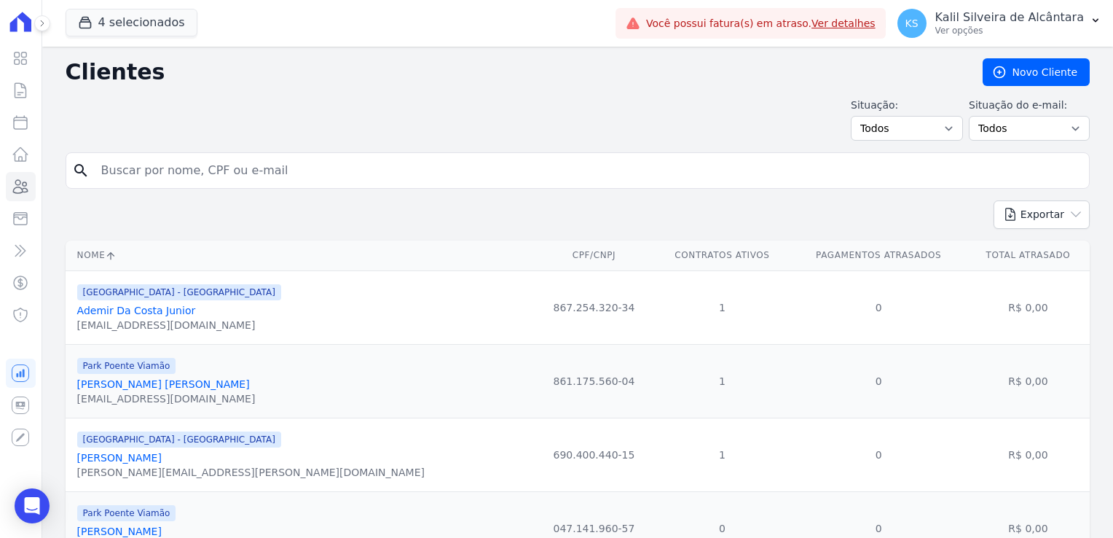
click at [207, 182] on input "search" at bounding box center [588, 170] width 991 height 29
type input "fernanda ca"
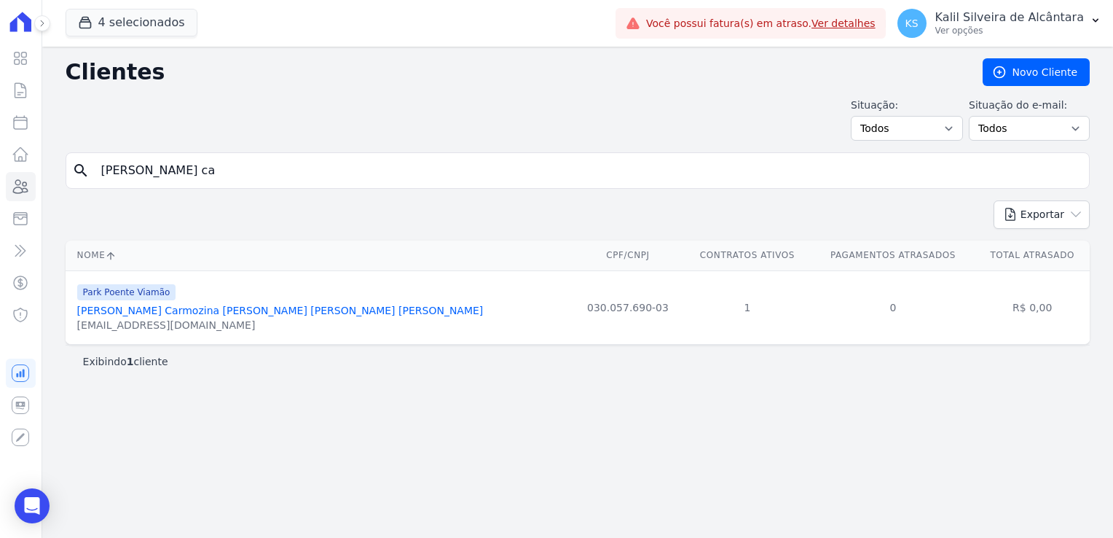
click at [206, 311] on link "Fernanda Carmozina Melo Da Silveira Cardoso" at bounding box center [280, 311] width 406 height 12
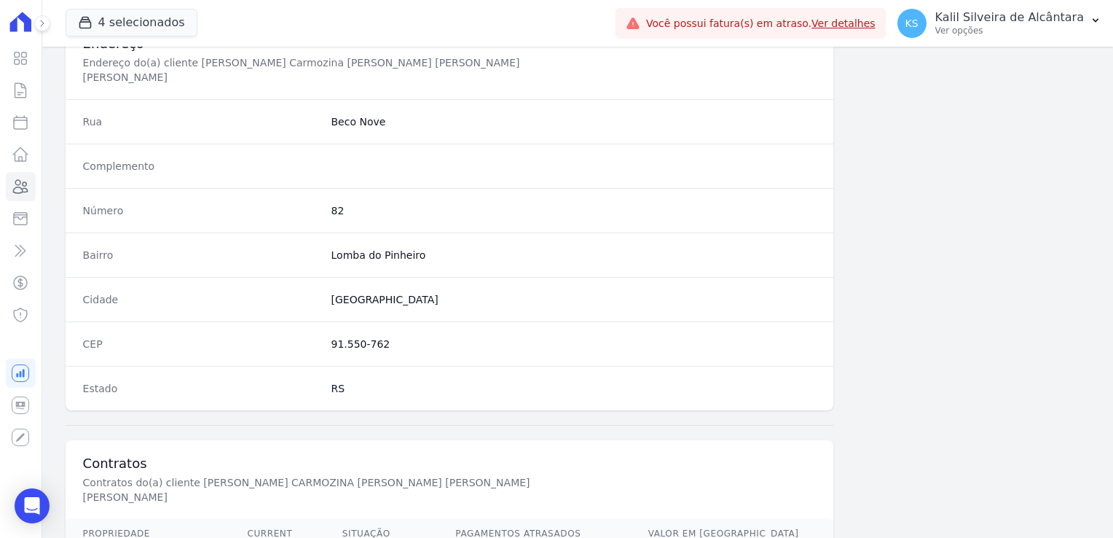
scroll to position [820, 0]
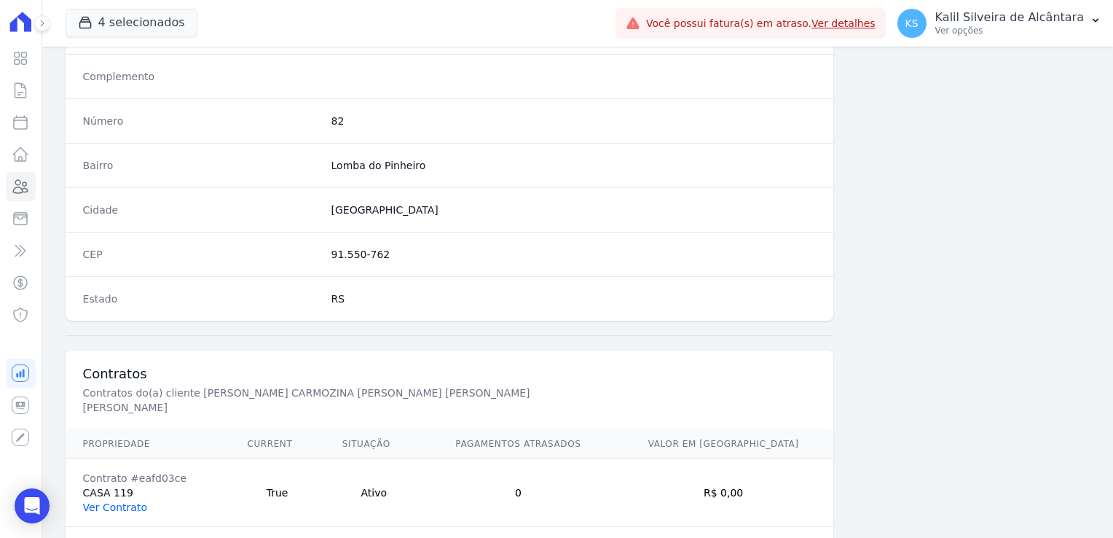
click at [118, 501] on link "Ver Contrato" at bounding box center [115, 507] width 64 height 12
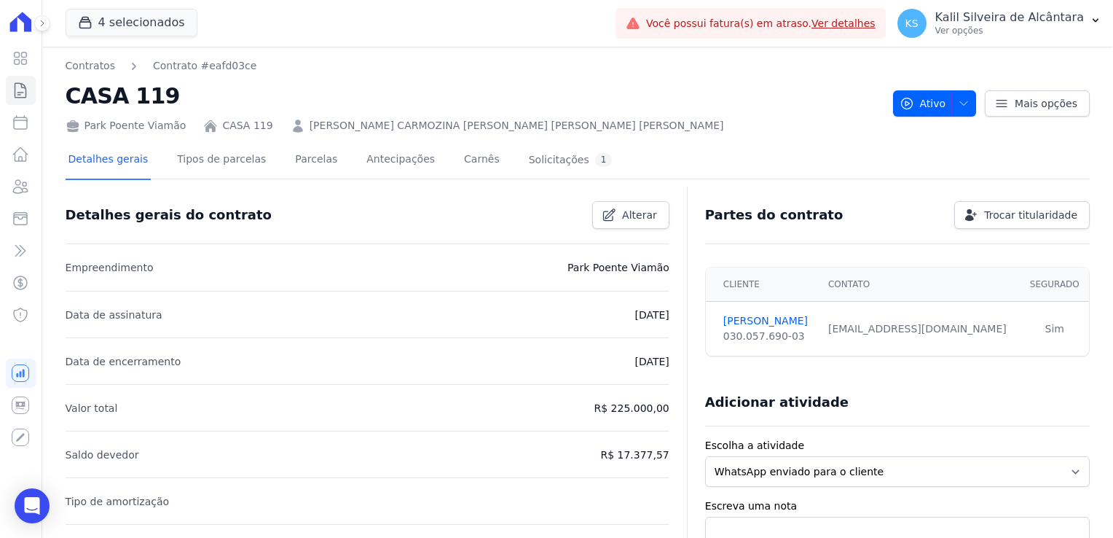
click at [326, 162] on div "Detalhes gerais Tipos de parcelas Parcelas Antecipações Carnês Solicitações 1" at bounding box center [341, 160] width 550 height 39
click at [311, 160] on link "Parcelas" at bounding box center [316, 160] width 48 height 39
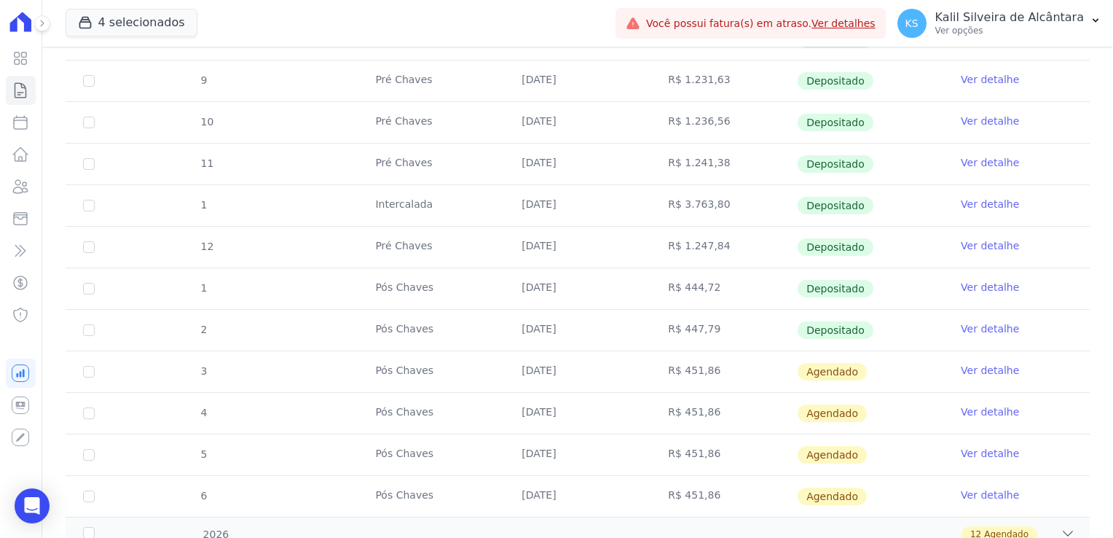
scroll to position [486, 0]
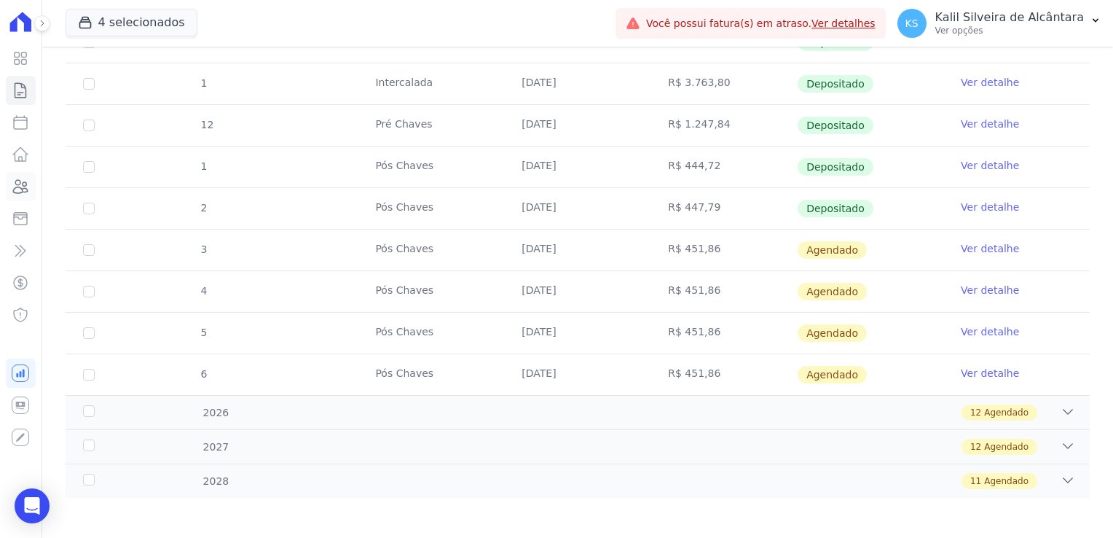
click at [17, 192] on icon at bounding box center [20, 186] width 17 height 17
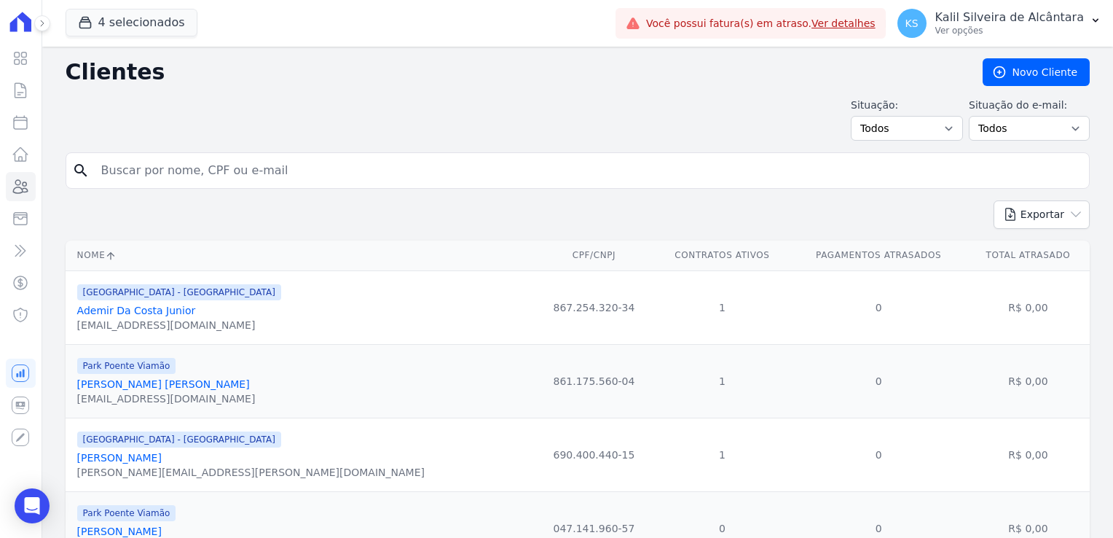
click at [210, 177] on input "search" at bounding box center [588, 170] width 991 height 29
type input "leandro"
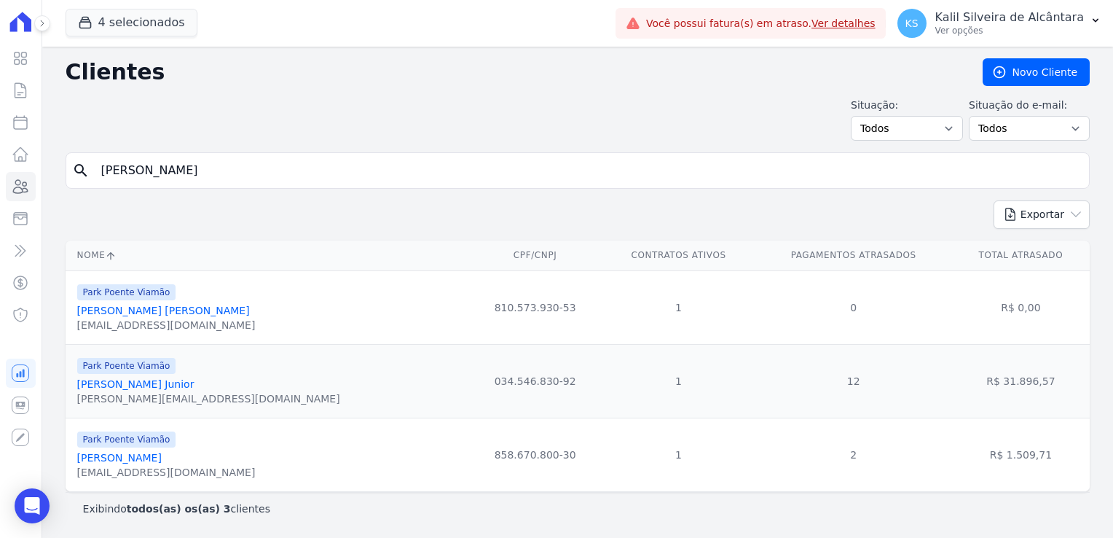
click at [144, 463] on link "Leandro Oliveira Padilha" at bounding box center [119, 458] width 85 height 12
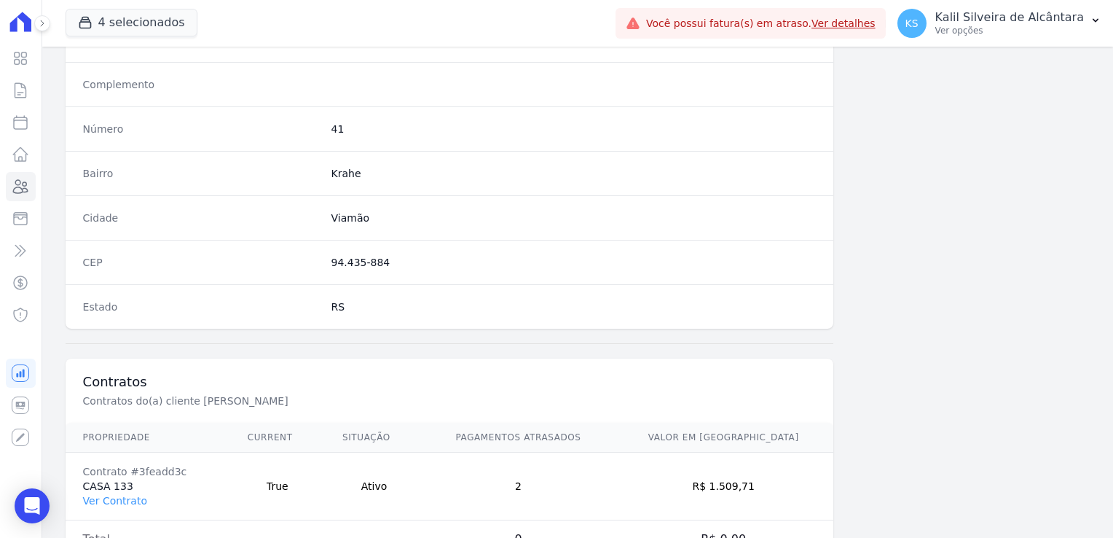
scroll to position [820, 0]
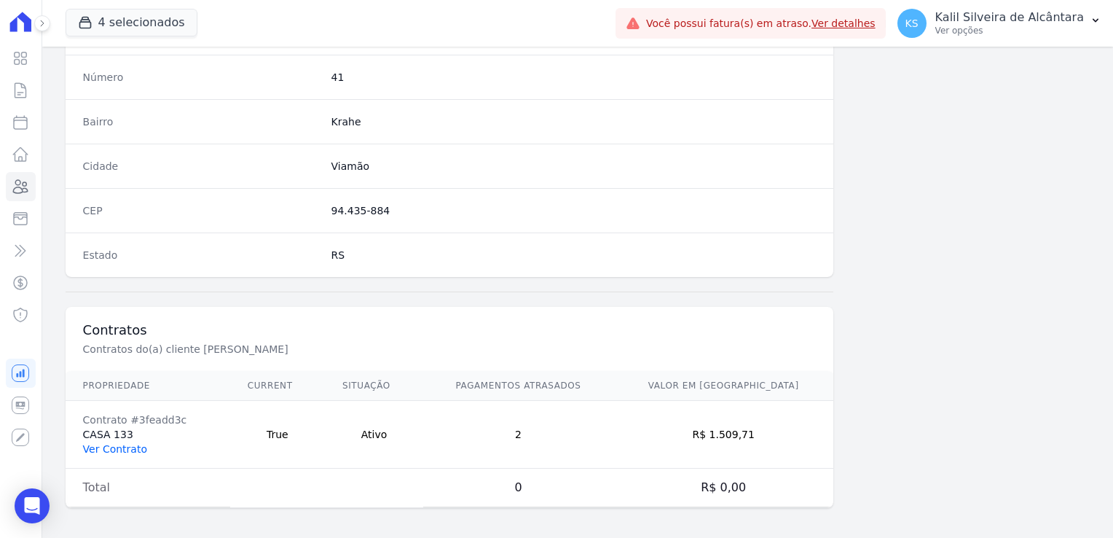
click at [103, 449] on link "Ver Contrato" at bounding box center [115, 449] width 64 height 12
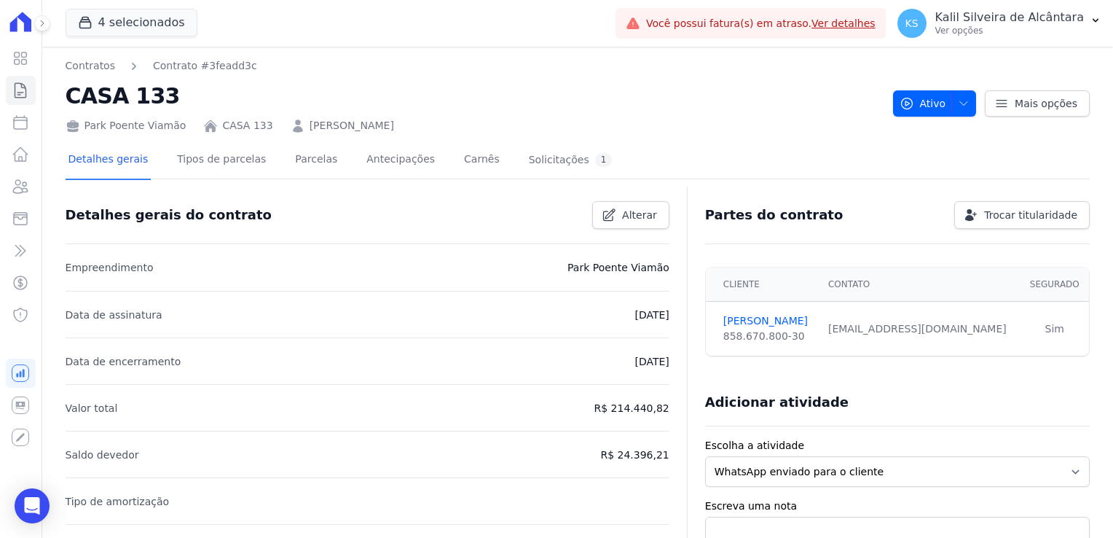
click at [318, 168] on div "Detalhes gerais Tipos de parcelas Parcelas Antecipações Carnês Solicitações 1" at bounding box center [341, 160] width 550 height 39
click at [292, 157] on link "Parcelas" at bounding box center [316, 160] width 48 height 39
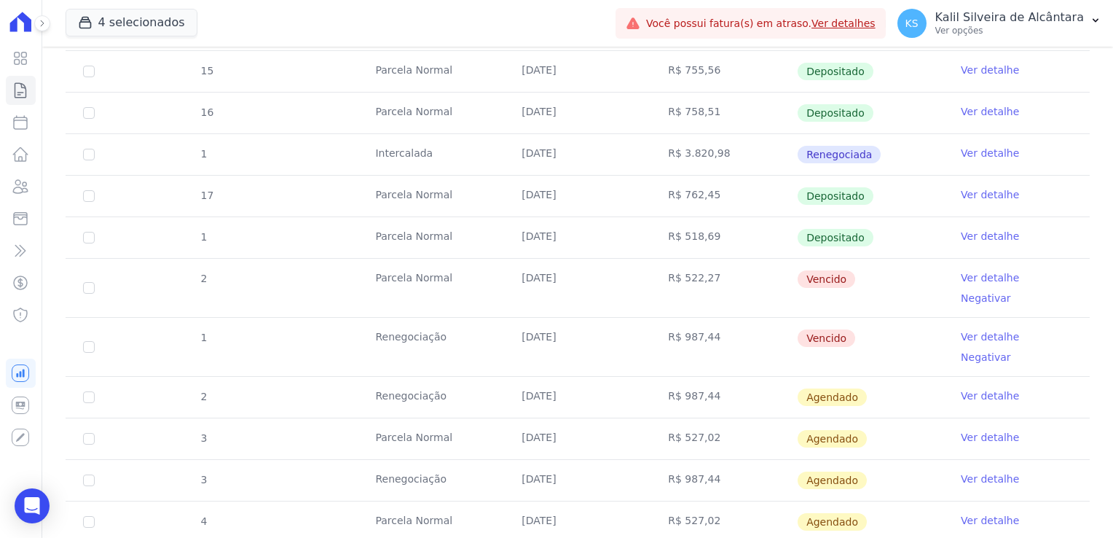
scroll to position [437, 0]
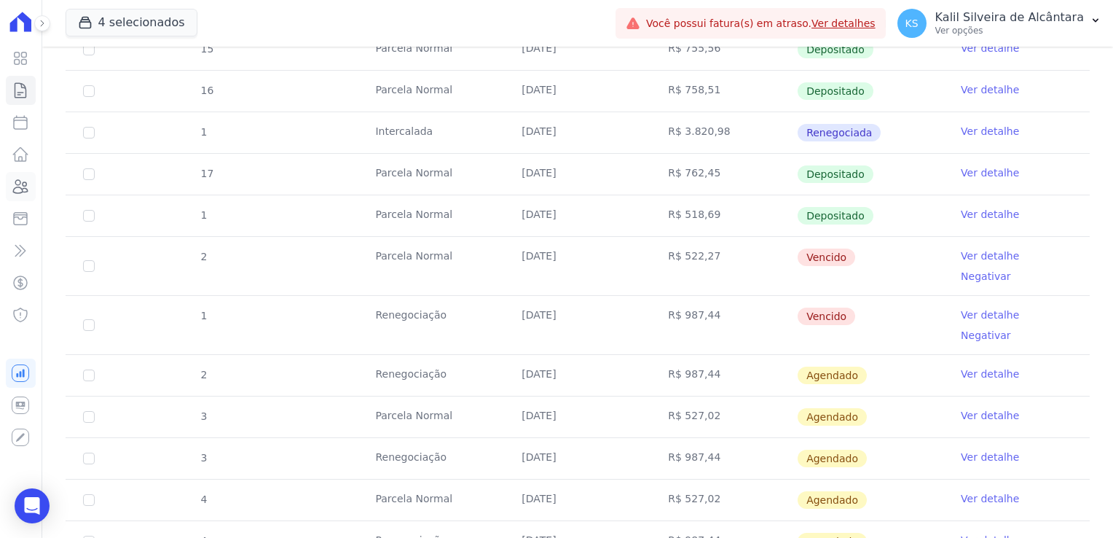
click at [20, 190] on icon at bounding box center [20, 186] width 17 height 17
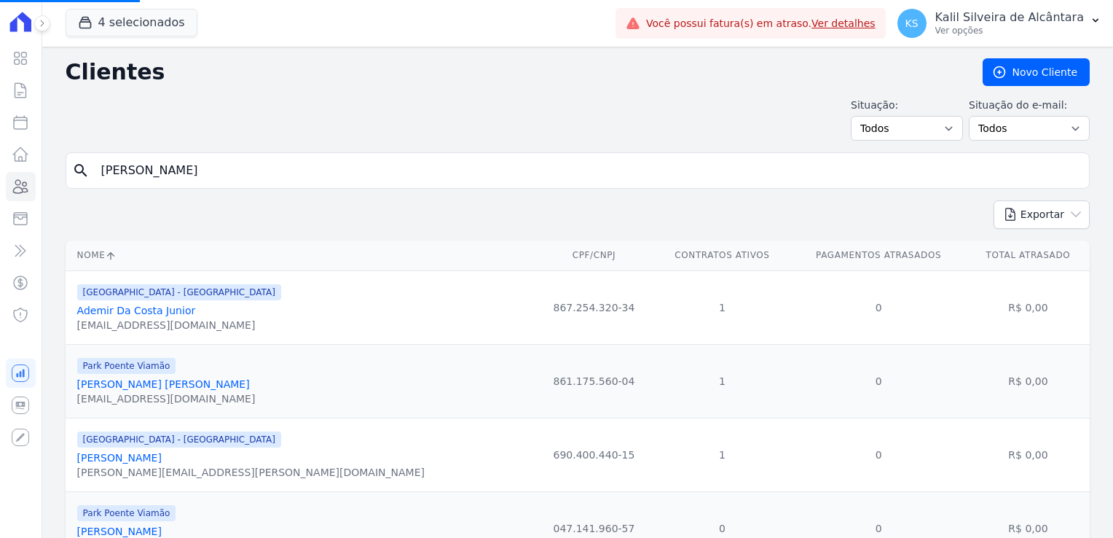
drag, startPoint x: 192, startPoint y: 176, endPoint x: 93, endPoint y: 176, distance: 99.1
click at [95, 176] on input "leandro" at bounding box center [588, 170] width 991 height 29
click at [165, 178] on input "search" at bounding box center [588, 170] width 991 height 29
type input "lilian pe"
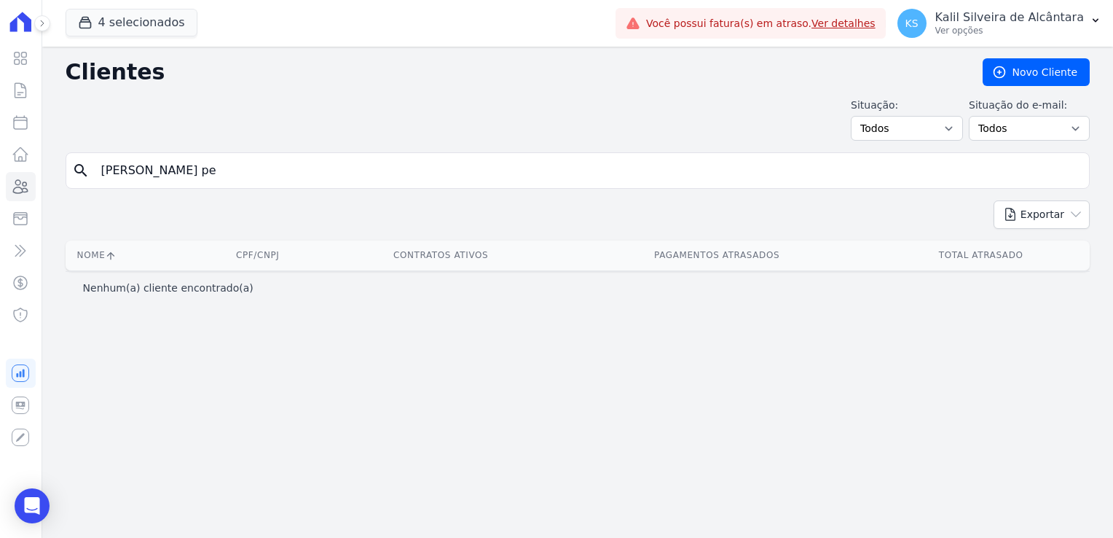
drag, startPoint x: 153, startPoint y: 171, endPoint x: -26, endPoint y: 194, distance: 180.6
click at [0, 194] on html "Visão Geral Contratos Parcelas Lotes Clientes Minha Carteira Transferências Cré…" at bounding box center [556, 269] width 1113 height 538
type input "liliana"
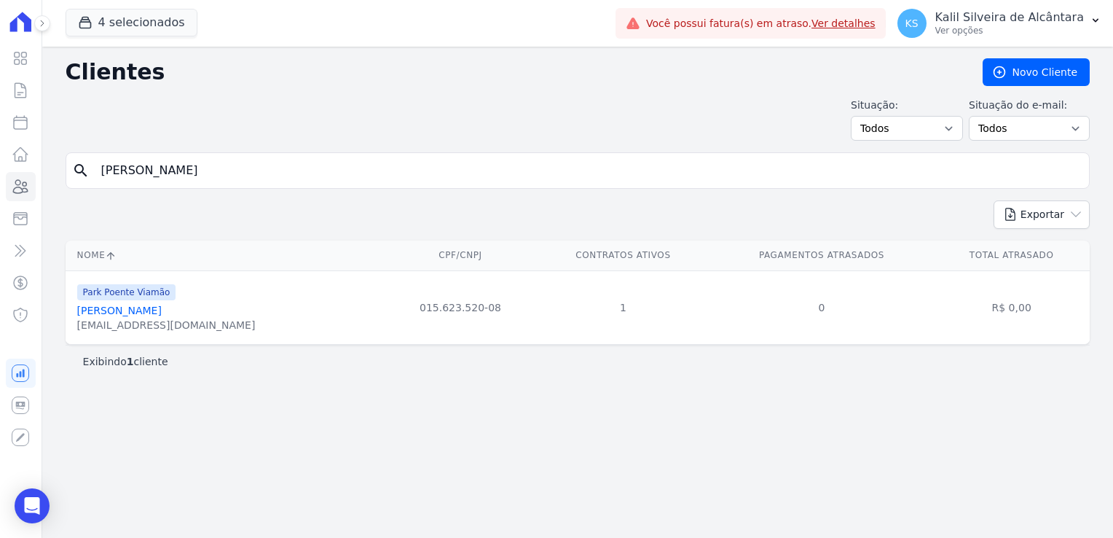
click at [122, 312] on link "Liliana Pereira De Oliveira" at bounding box center [119, 311] width 85 height 12
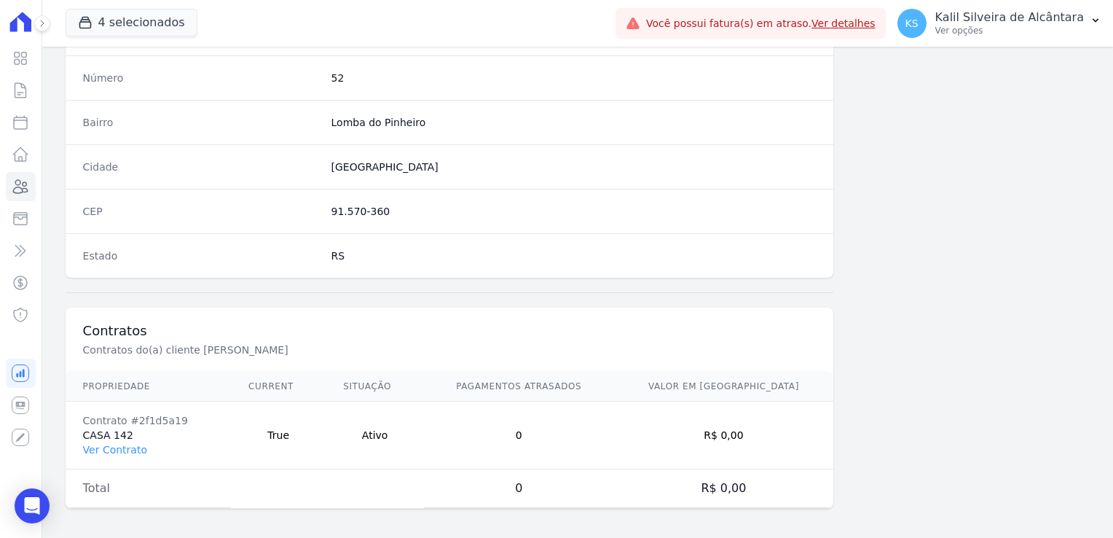
scroll to position [820, 0]
click at [135, 447] on link "Ver Contrato" at bounding box center [115, 449] width 64 height 12
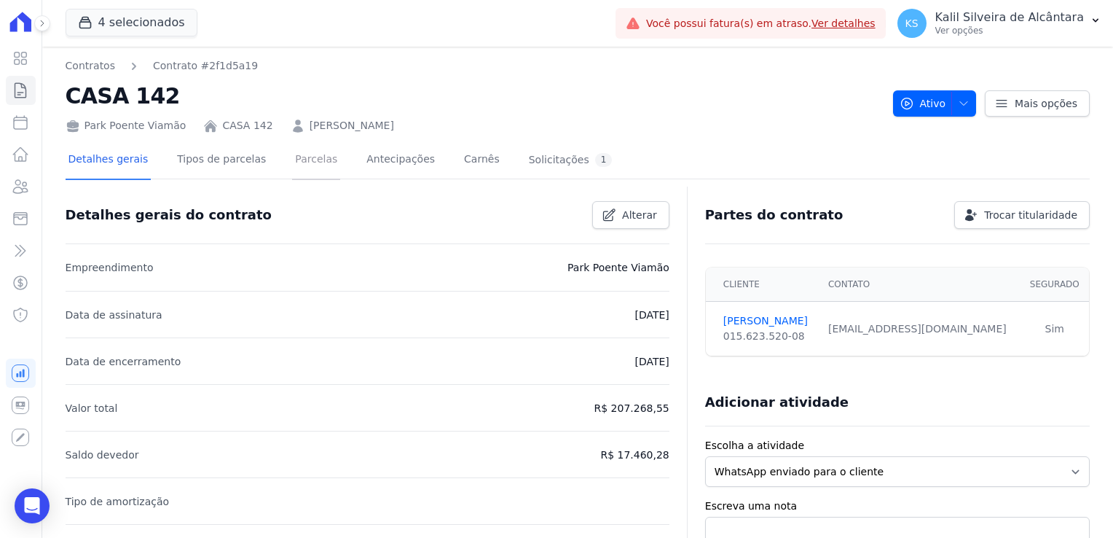
click at [294, 175] on link "Parcelas" at bounding box center [316, 160] width 48 height 39
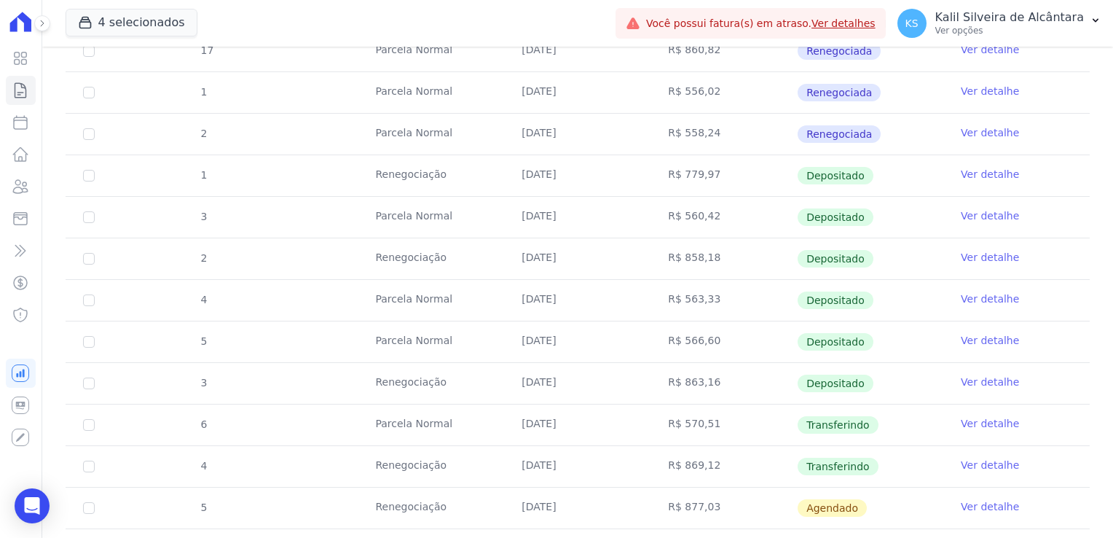
scroll to position [583, 0]
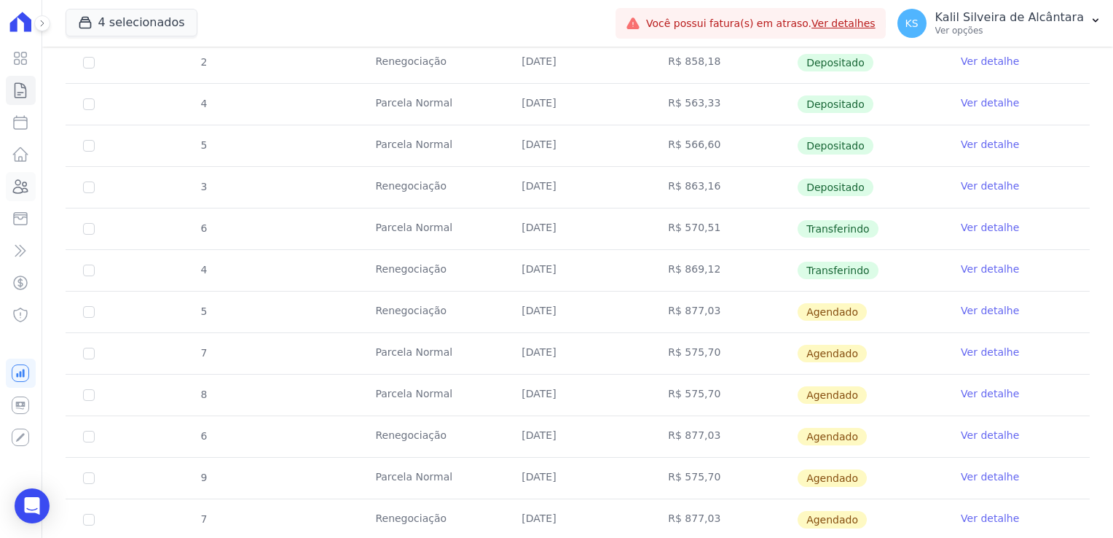
click at [26, 192] on icon at bounding box center [21, 186] width 15 height 13
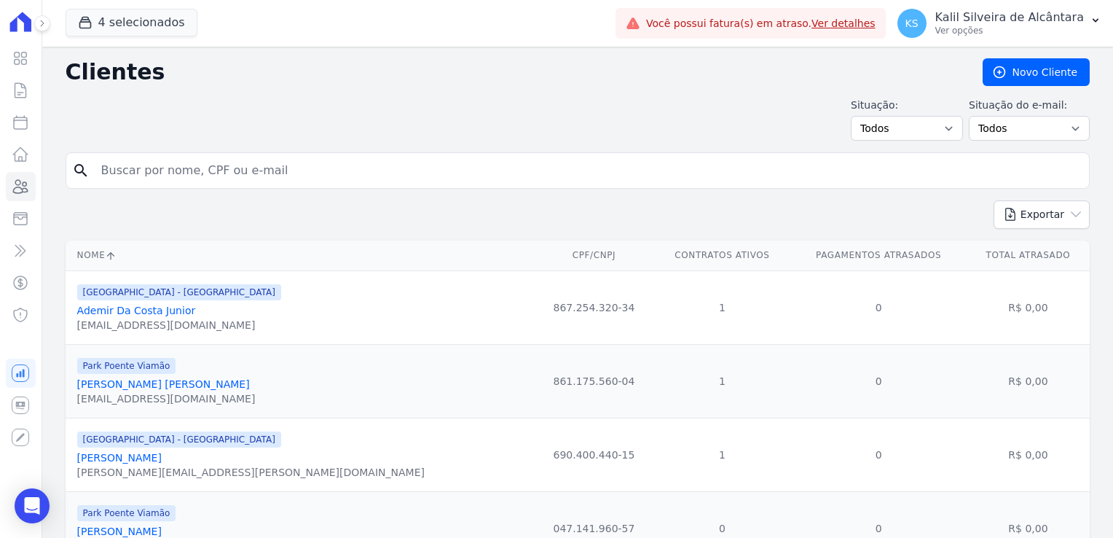
click at [209, 174] on input "search" at bounding box center [588, 170] width 991 height 29
type input "matheus"
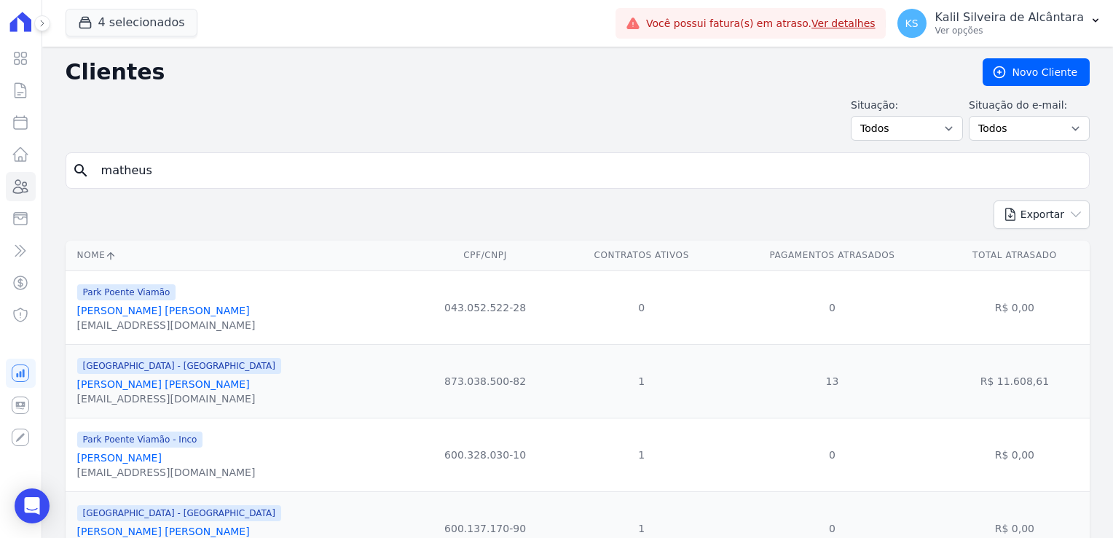
click at [210, 165] on input "matheus" at bounding box center [588, 170] width 991 height 29
type input "matheus gomes]"
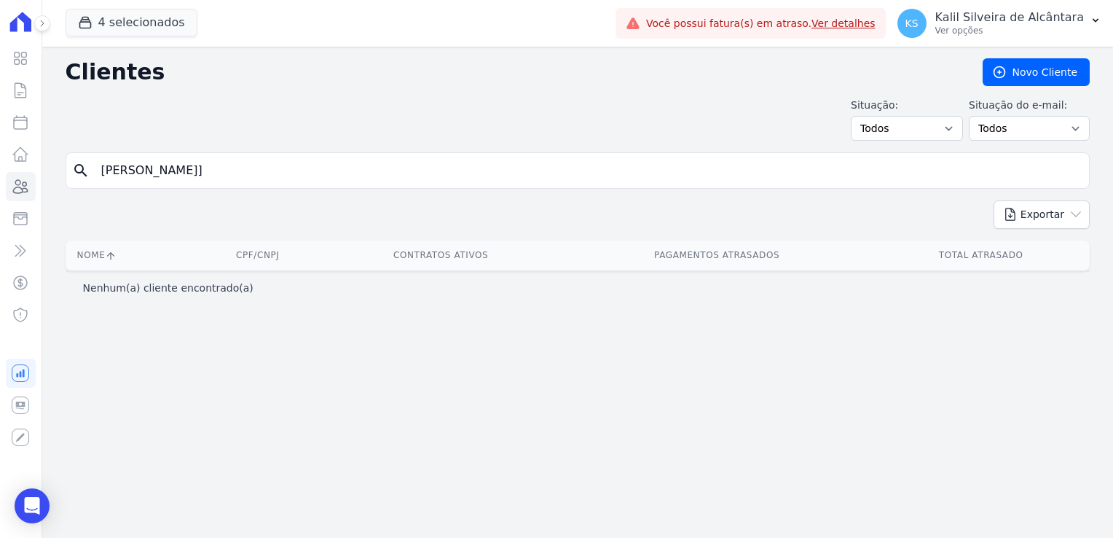
click at [228, 159] on input "matheus gomes]" at bounding box center [588, 170] width 991 height 29
type input "matheus gomes"
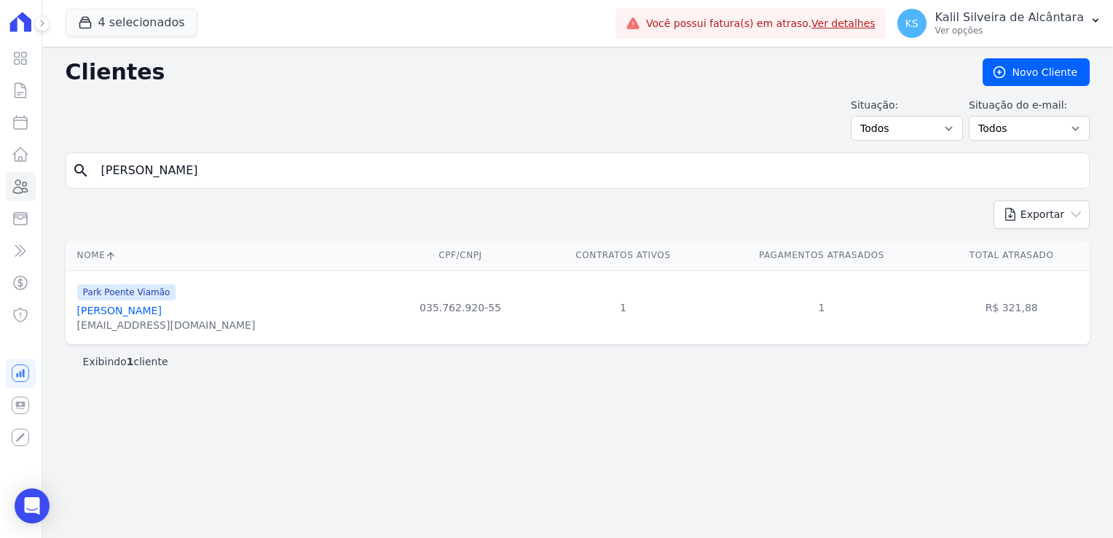
click at [139, 313] on link "Matheus Gomes Antunes" at bounding box center [119, 311] width 85 height 12
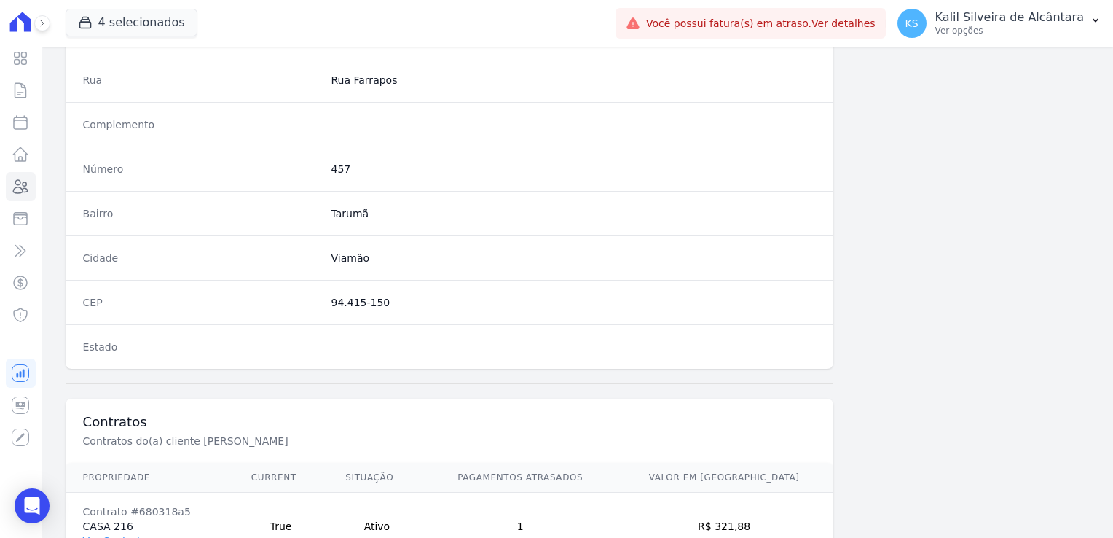
scroll to position [820, 0]
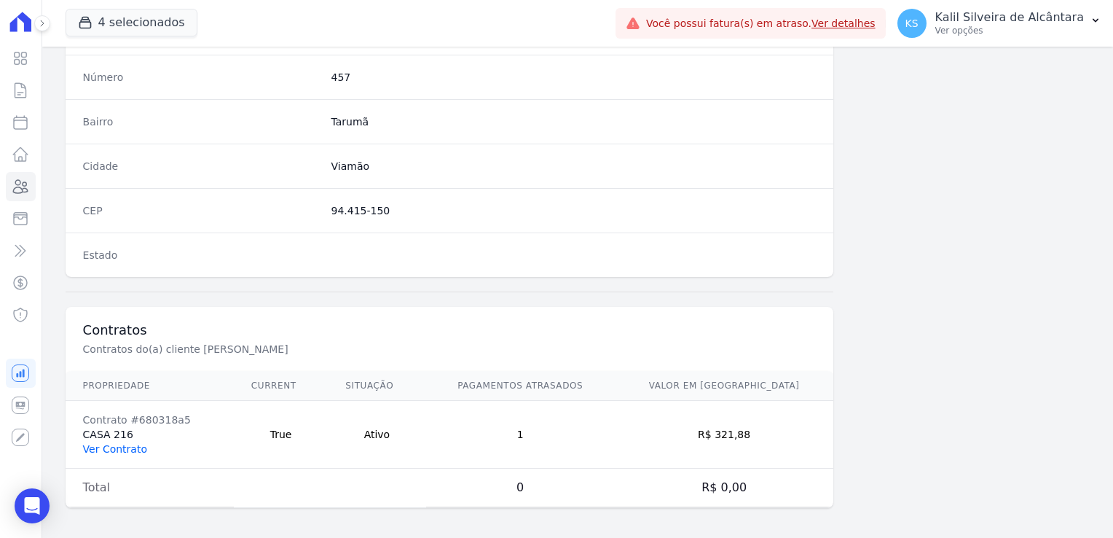
click at [114, 443] on link "Ver Contrato" at bounding box center [115, 449] width 64 height 12
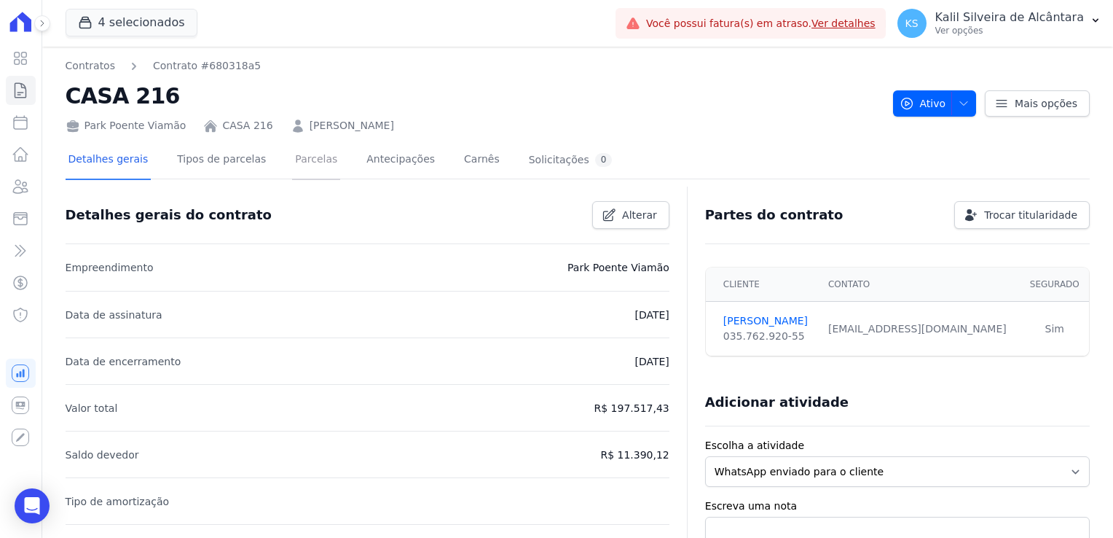
click at [306, 168] on link "Parcelas" at bounding box center [316, 160] width 48 height 39
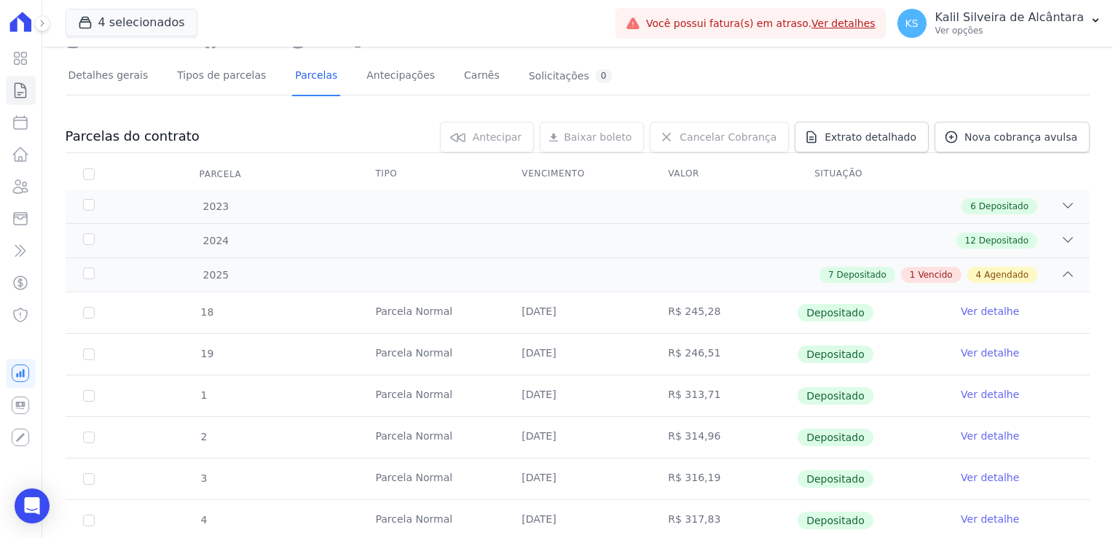
scroll to position [437, 0]
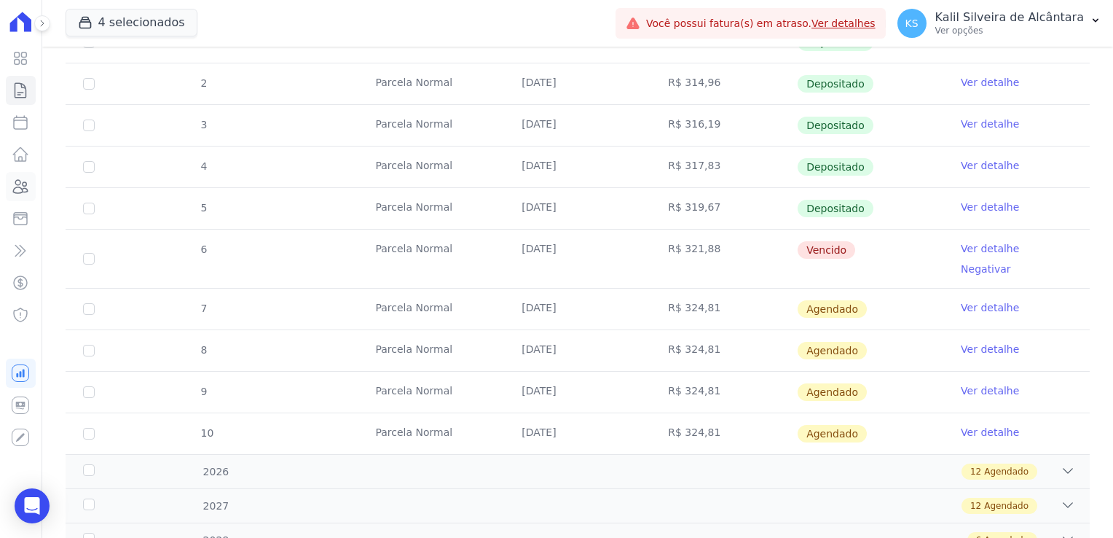
click at [11, 185] on link "Clientes" at bounding box center [21, 186] width 30 height 29
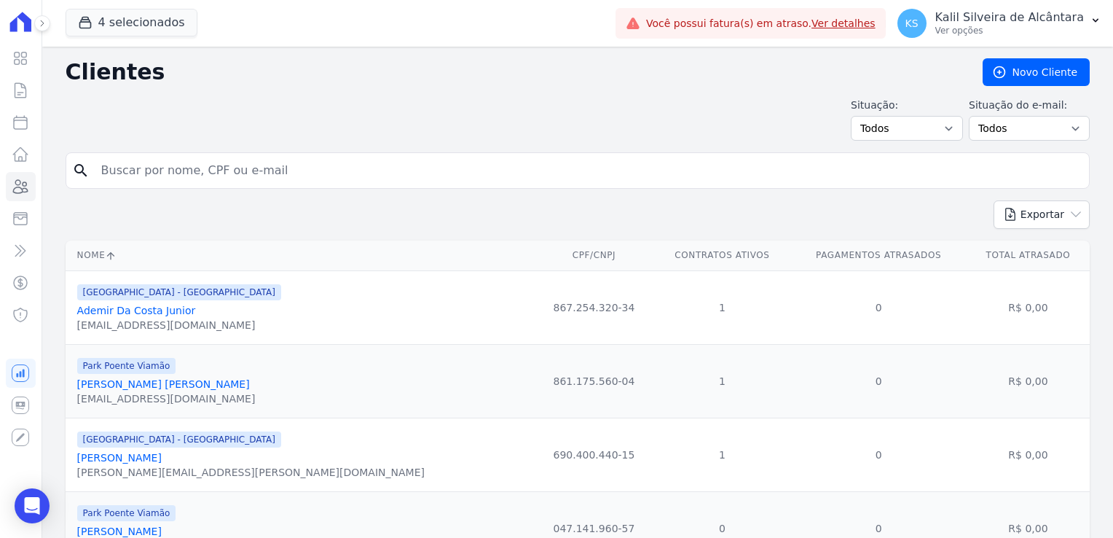
click at [181, 173] on input "search" at bounding box center [588, 170] width 991 height 29
type input "mauren"
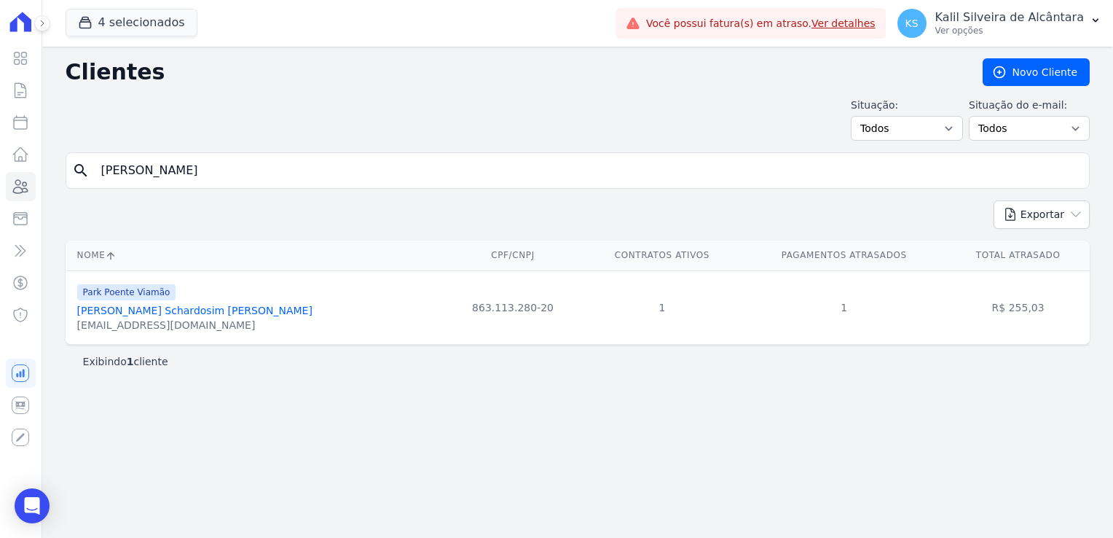
click at [146, 313] on link "Mauren Schardosim Machado" at bounding box center [194, 311] width 235 height 12
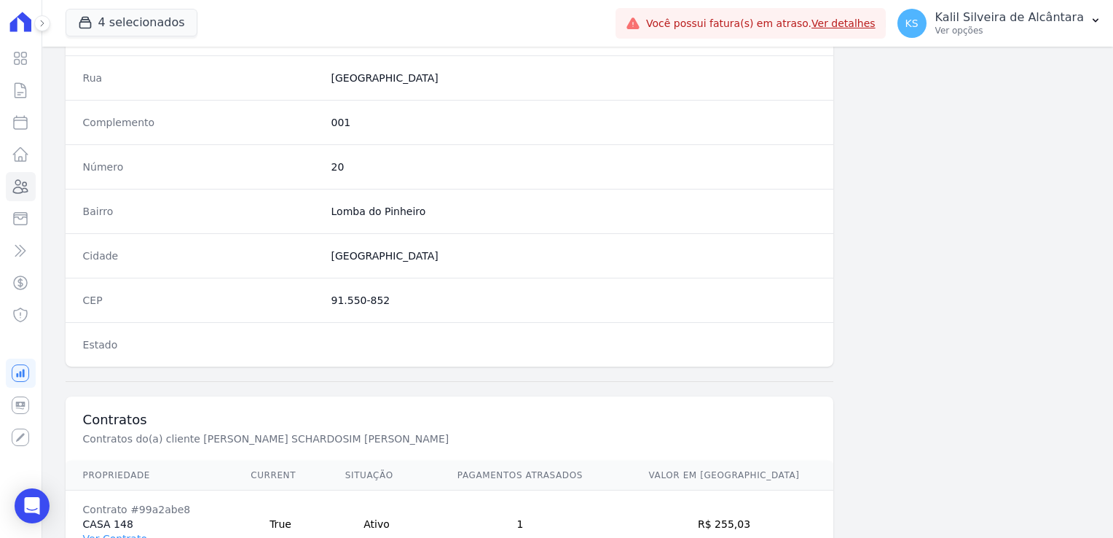
scroll to position [820, 0]
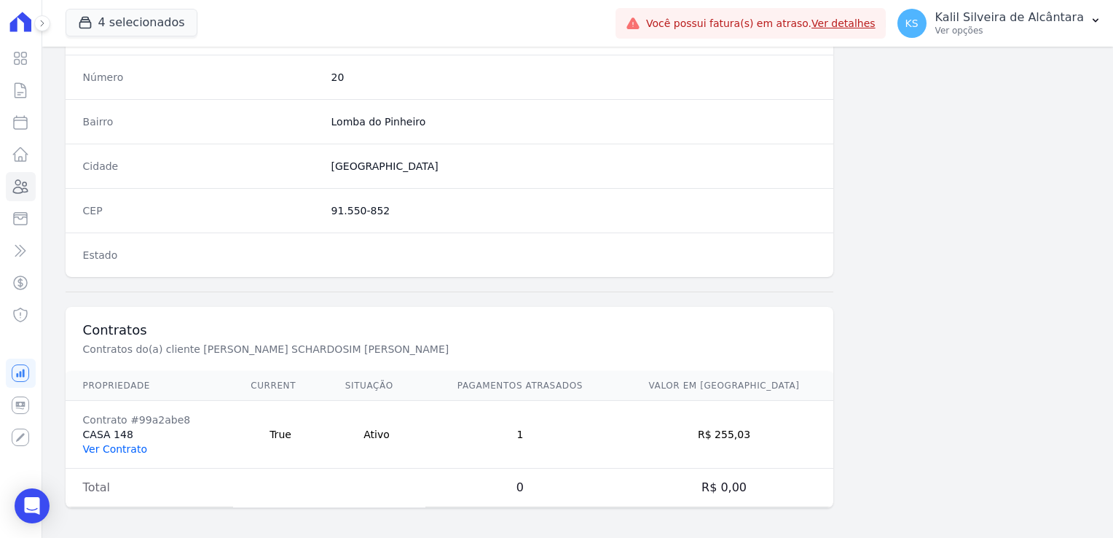
click at [93, 443] on link "Ver Contrato" at bounding box center [115, 449] width 64 height 12
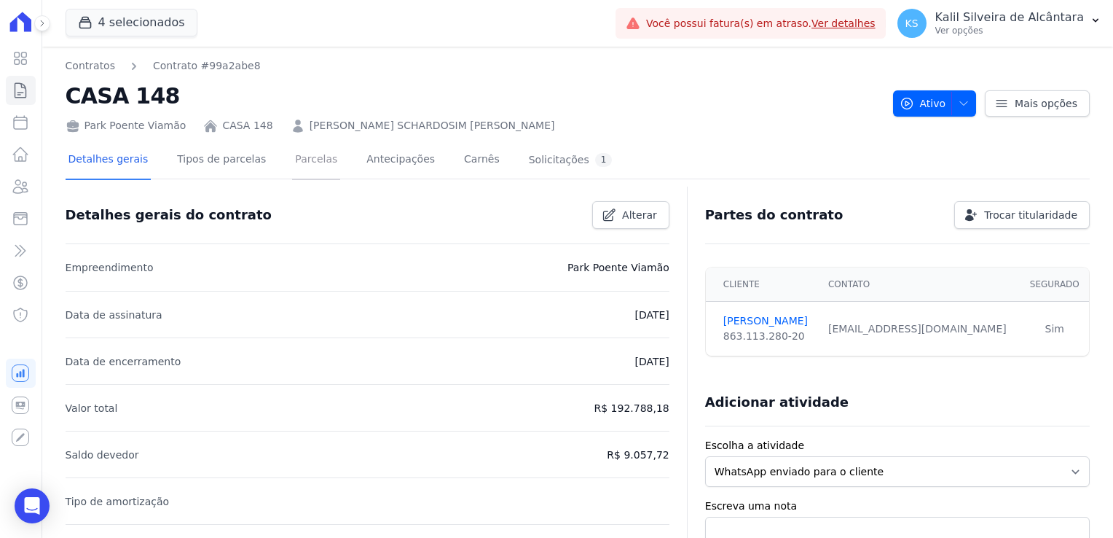
click at [298, 160] on link "Parcelas" at bounding box center [316, 160] width 48 height 39
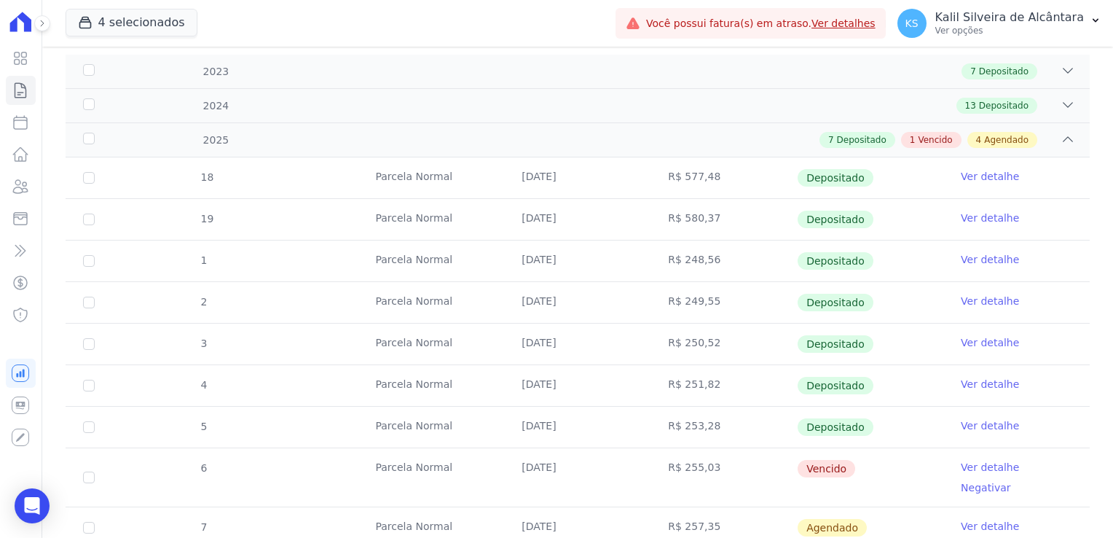
scroll to position [478, 0]
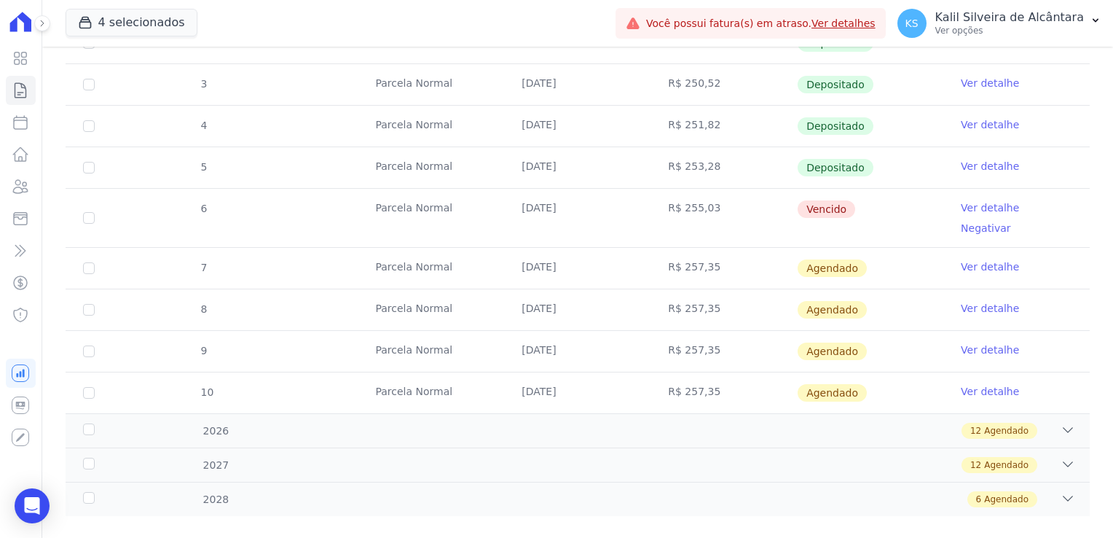
click at [28, 203] on ul "Visão Geral Contratos Parcelas Lotes Clientes Minha Carteira Transferências Cré…" at bounding box center [21, 187] width 30 height 286
click at [22, 186] on icon at bounding box center [20, 186] width 17 height 17
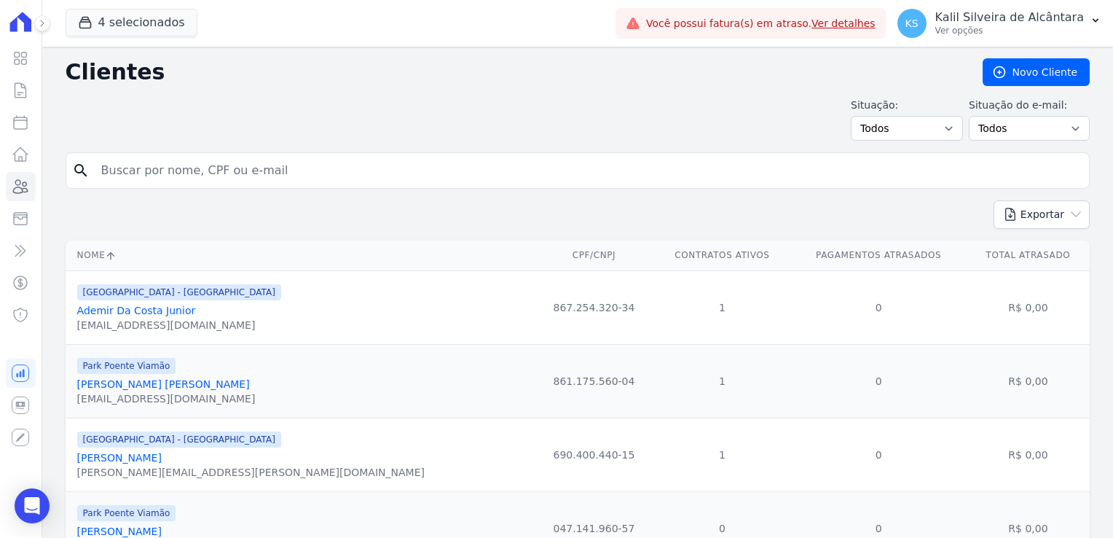
click at [160, 168] on input "search" at bounding box center [588, 170] width 991 height 29
type input "miguel"
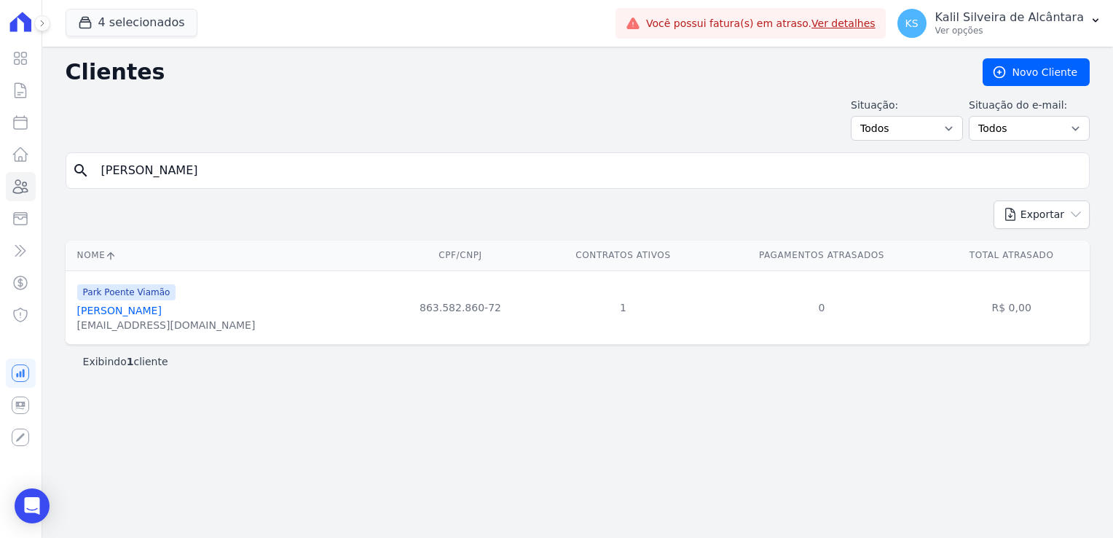
click at [162, 307] on link "Miguel Jurandir Da Silva Junior" at bounding box center [119, 311] width 85 height 12
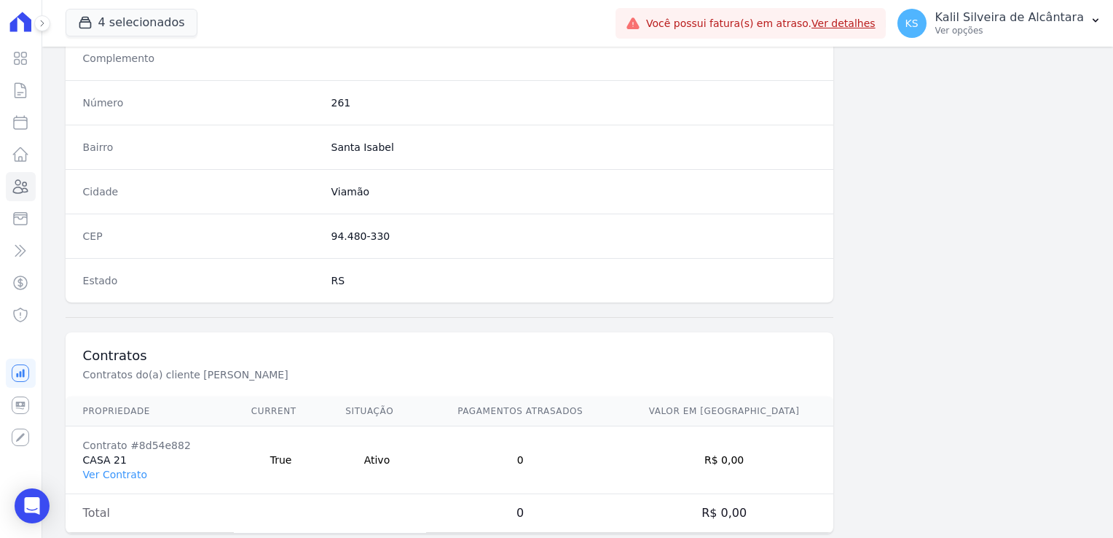
scroll to position [820, 0]
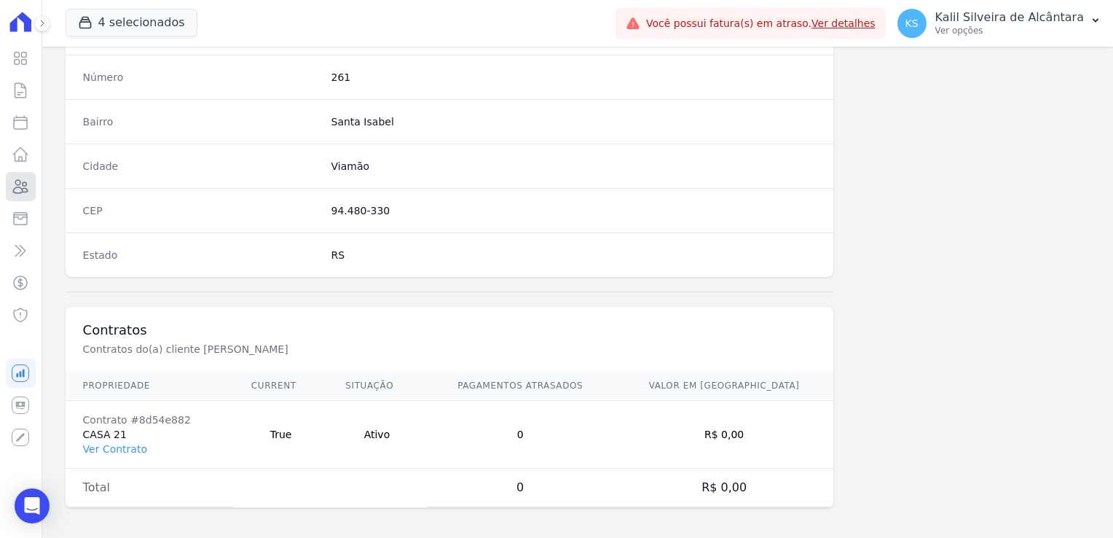
click at [24, 189] on icon at bounding box center [20, 186] width 17 height 17
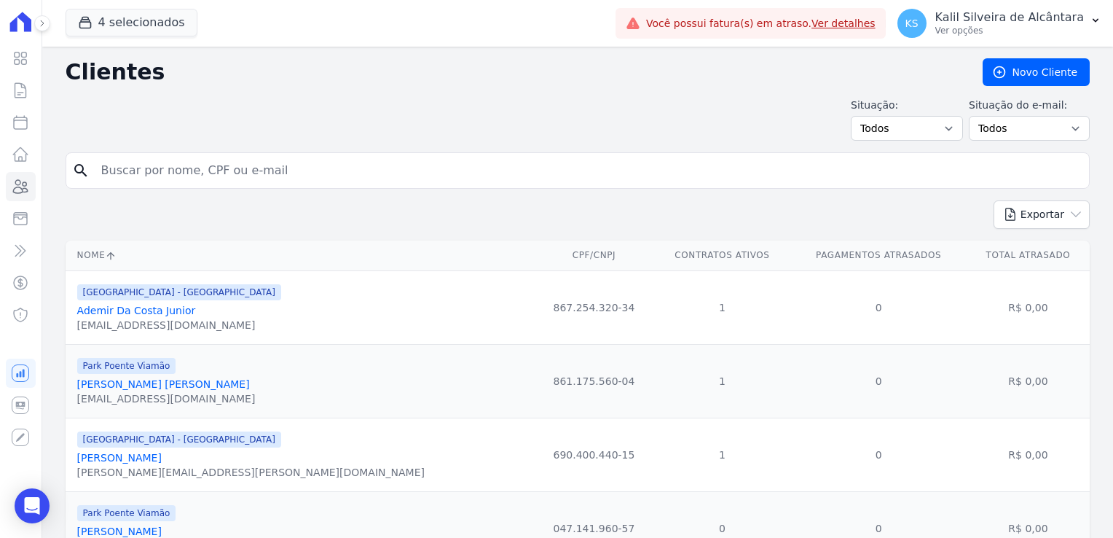
click at [310, 171] on input "search" at bounding box center [588, 170] width 991 height 29
type input "viviane"
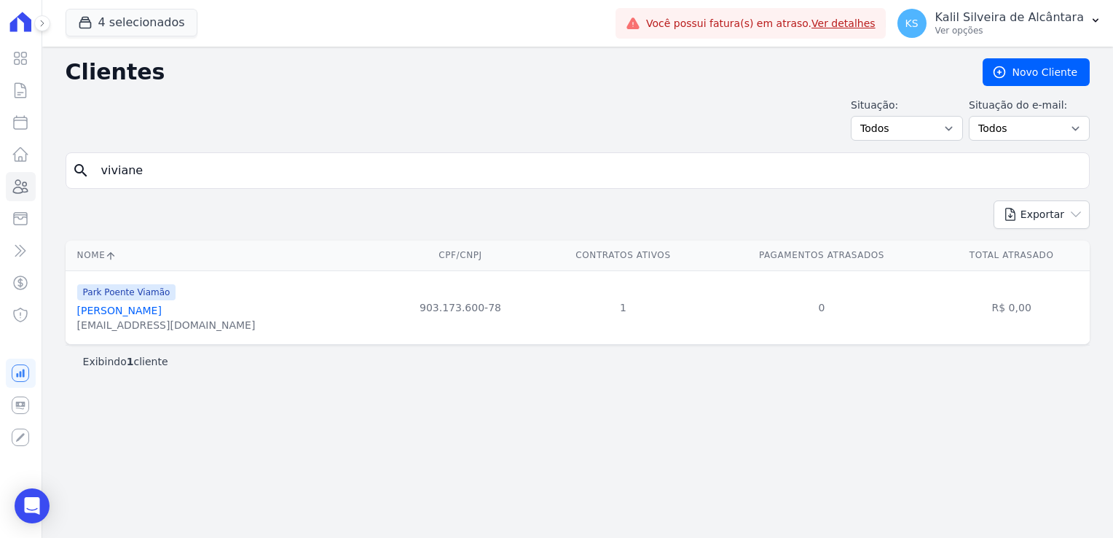
click at [162, 313] on link "Viviane Rodrigues Pereira" at bounding box center [119, 311] width 85 height 12
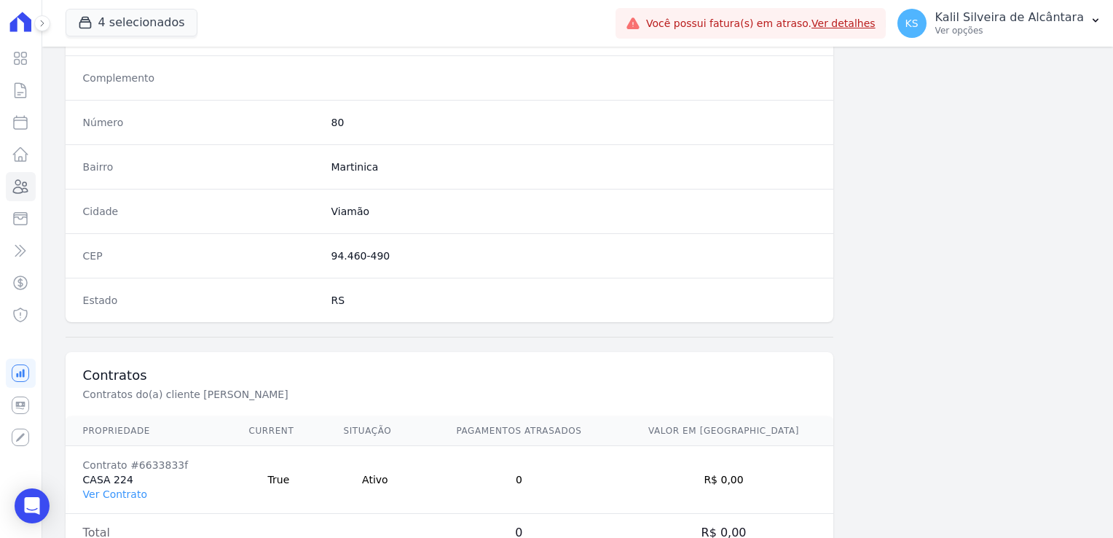
scroll to position [820, 0]
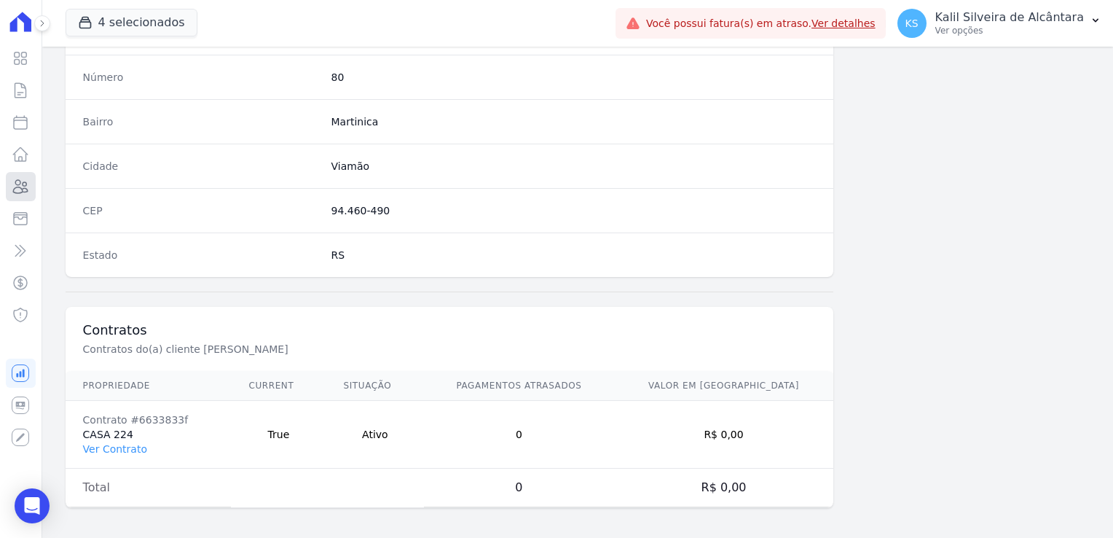
click at [29, 192] on icon at bounding box center [20, 186] width 17 height 17
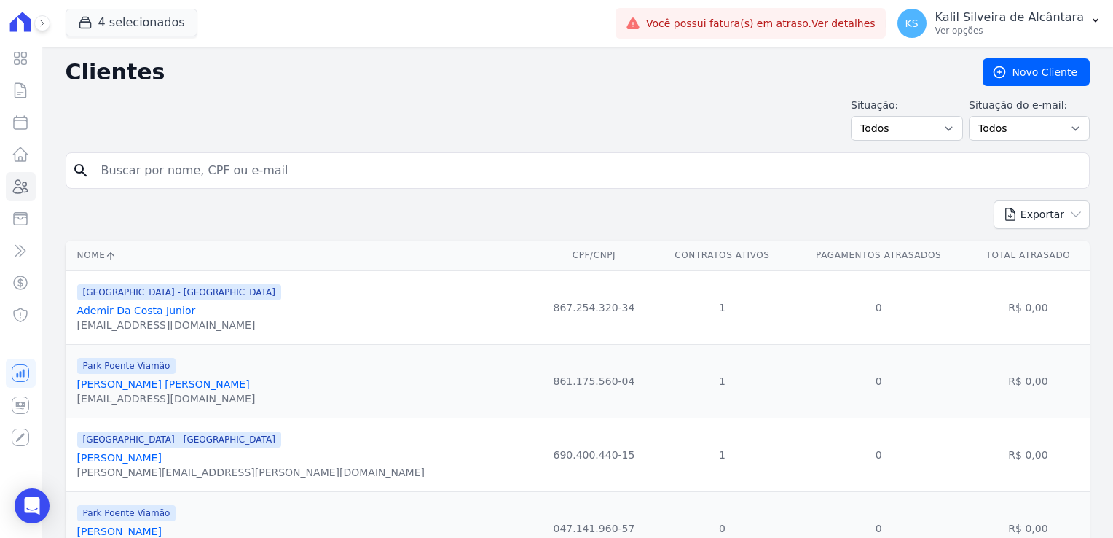
click at [227, 159] on input "search" at bounding box center [588, 170] width 991 height 29
type input "cristiano"
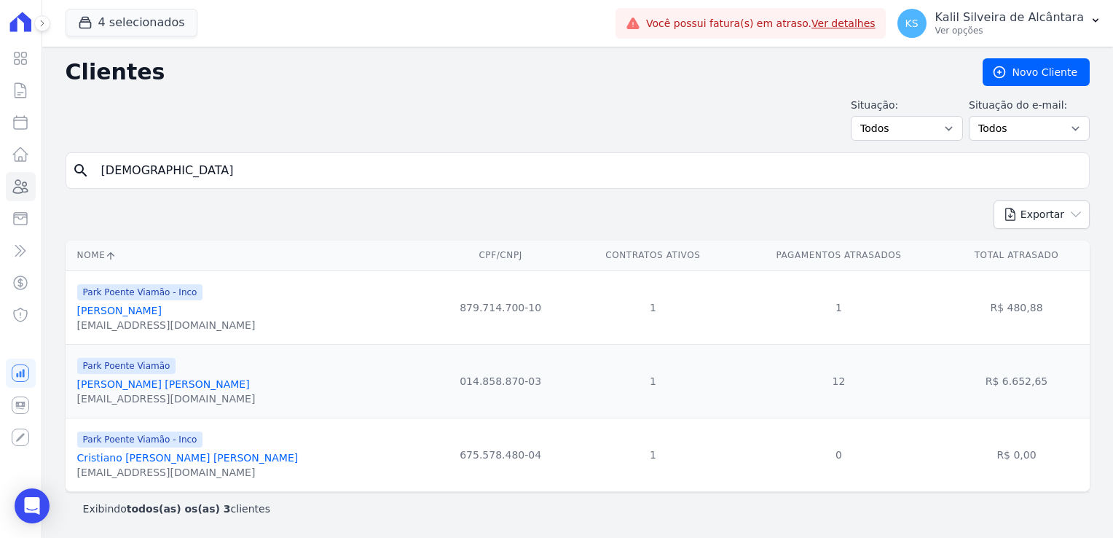
click at [162, 310] on link "Cristiano Amaral Da Silva" at bounding box center [119, 311] width 85 height 12
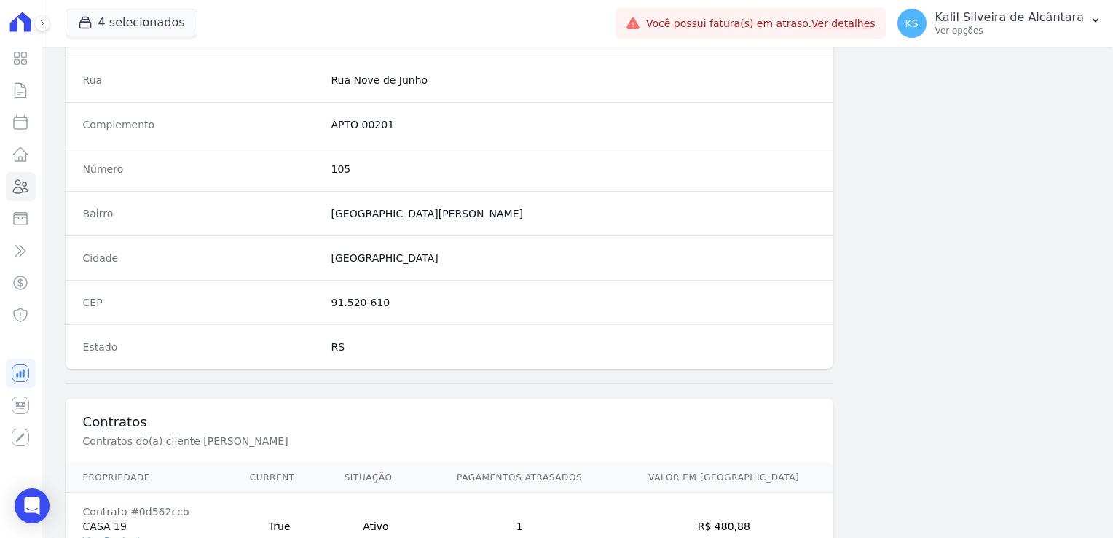
scroll to position [820, 0]
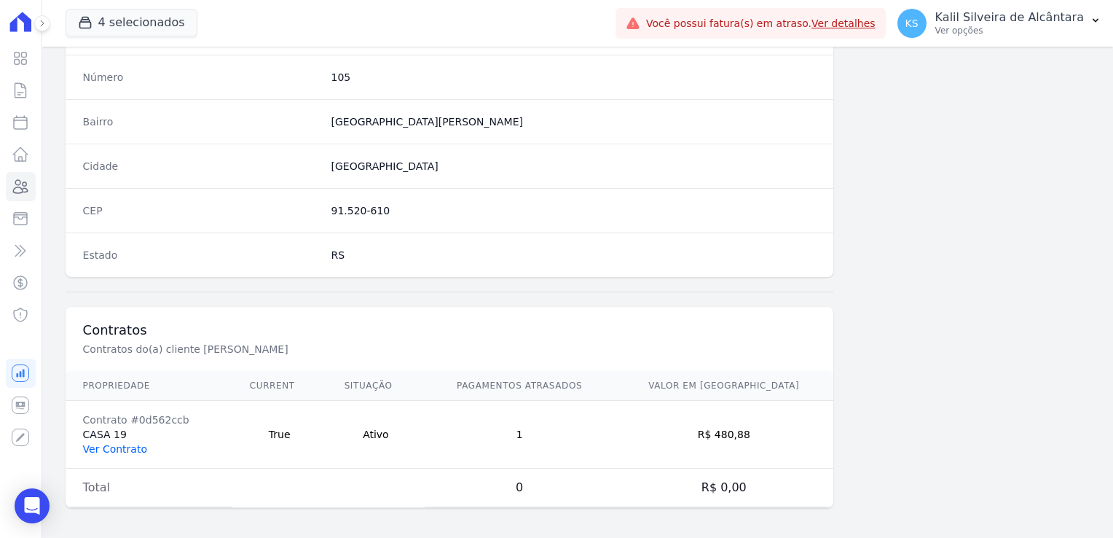
click at [132, 443] on link "Ver Contrato" at bounding box center [115, 449] width 64 height 12
click at [131, 443] on link "Ver Contrato" at bounding box center [115, 449] width 64 height 12
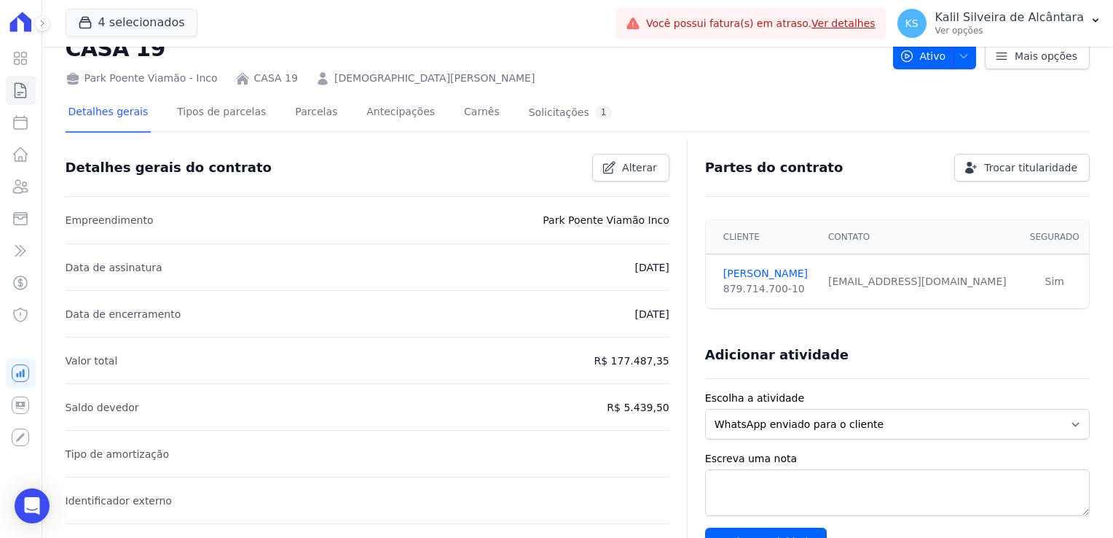
scroll to position [73, 0]
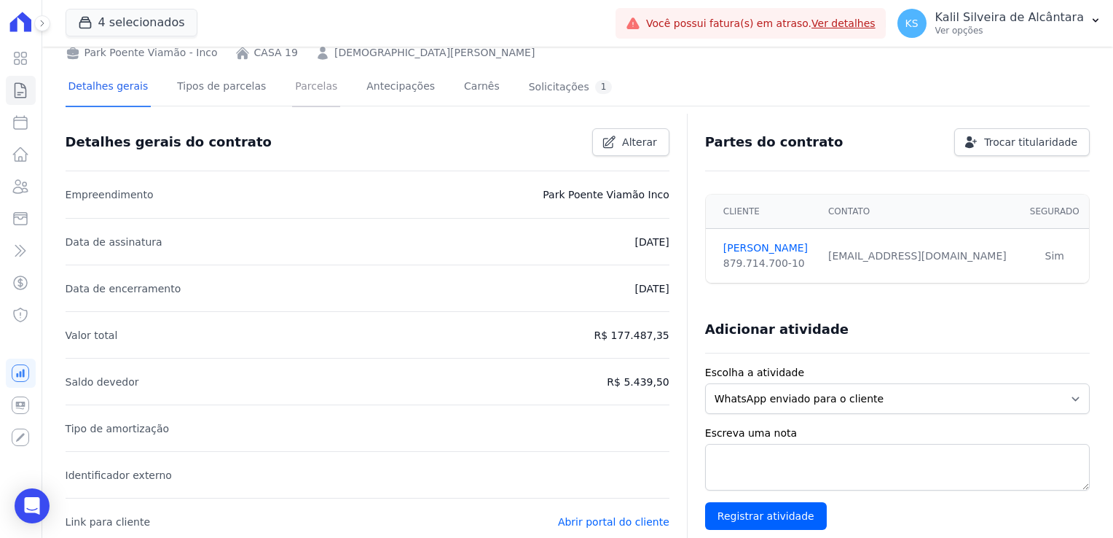
click at [314, 101] on link "Parcelas" at bounding box center [316, 87] width 48 height 39
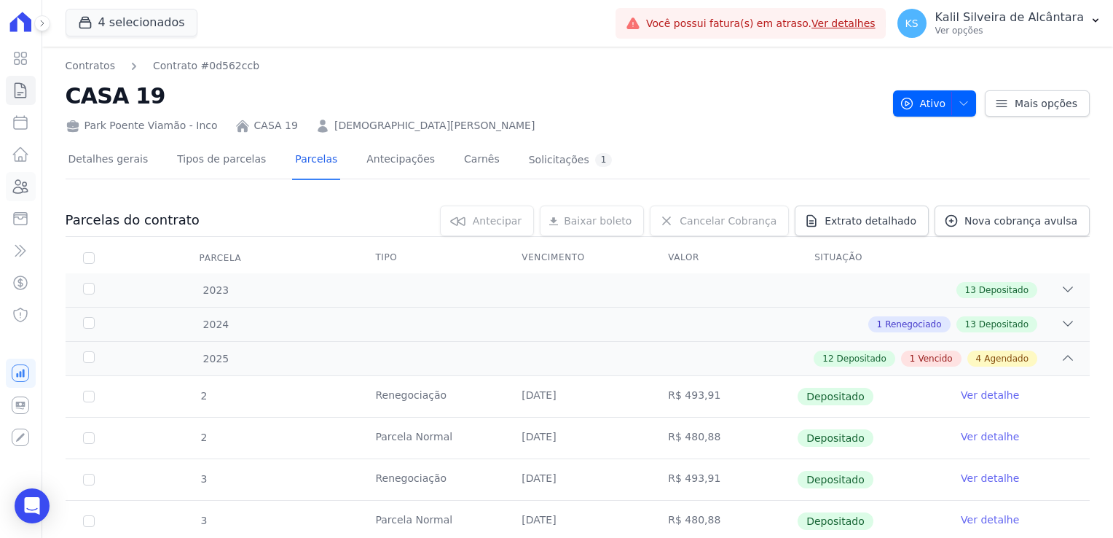
click at [17, 189] on icon at bounding box center [20, 186] width 17 height 17
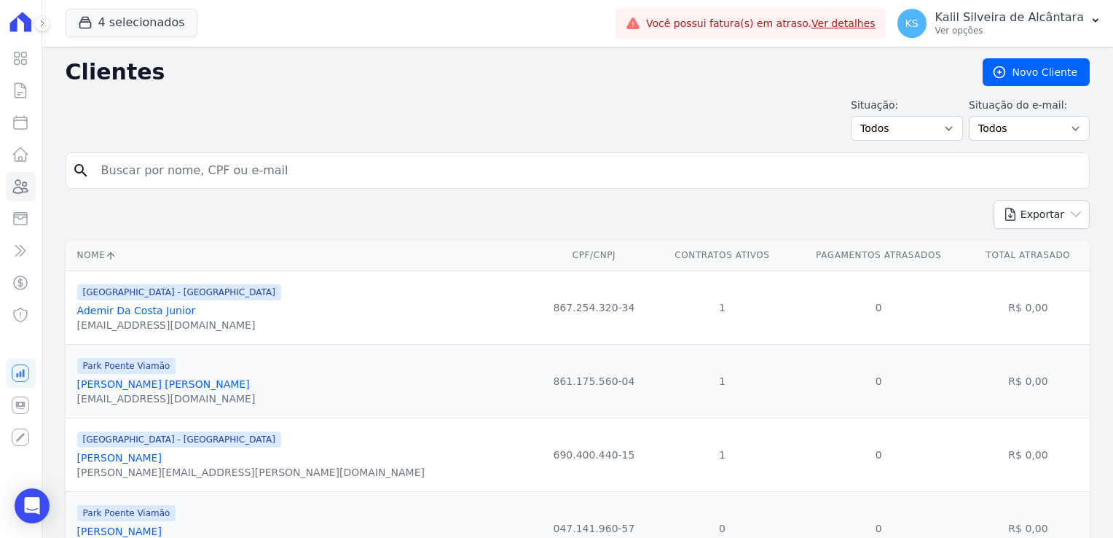
click at [152, 168] on input "search" at bounding box center [588, 170] width 991 height 29
type input "filipe"
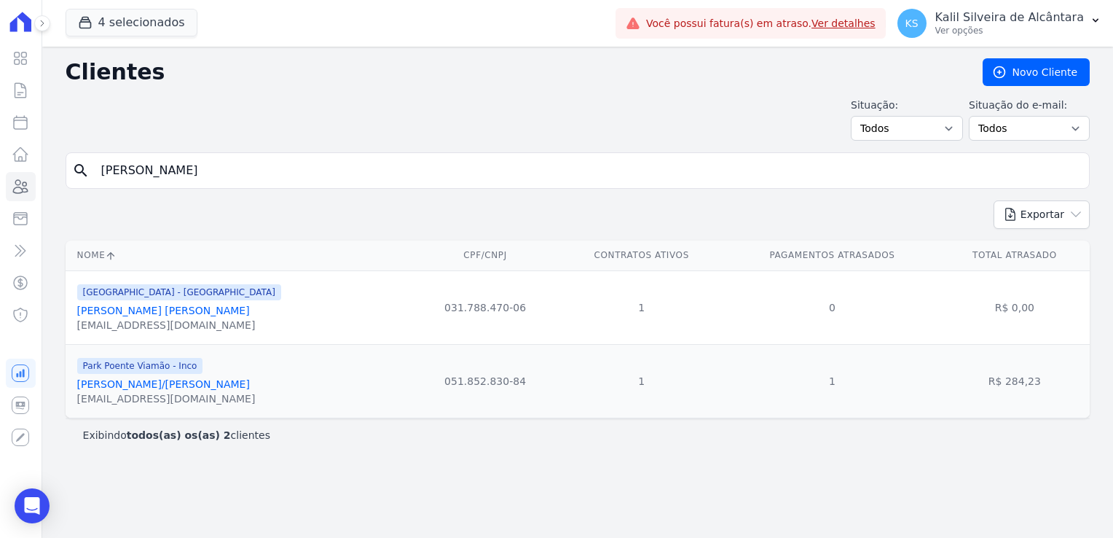
click at [162, 384] on link "Filipe Klug Correa/Iasmin Salvato Rodrigues" at bounding box center [163, 384] width 173 height 12
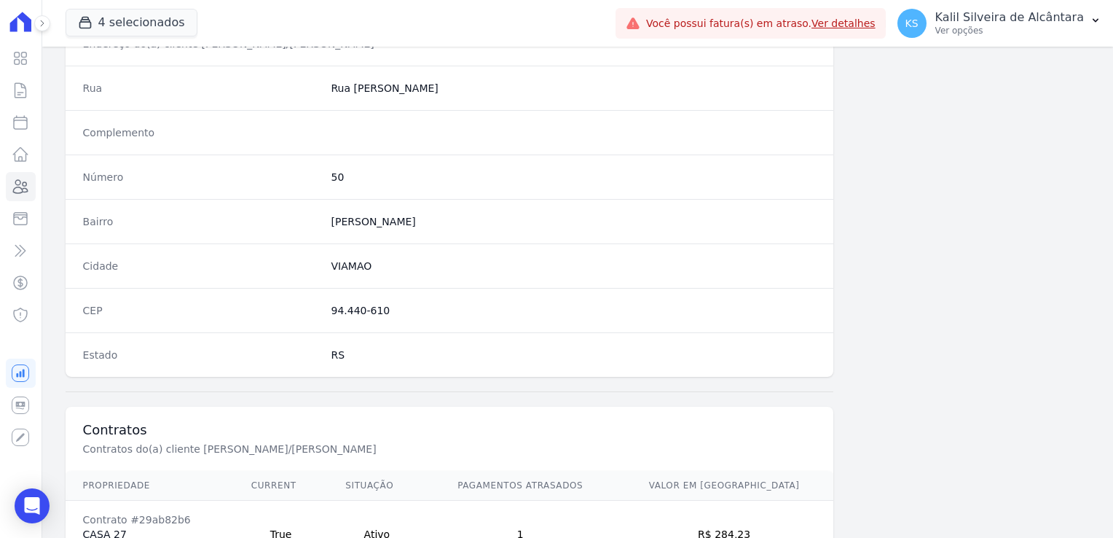
scroll to position [820, 0]
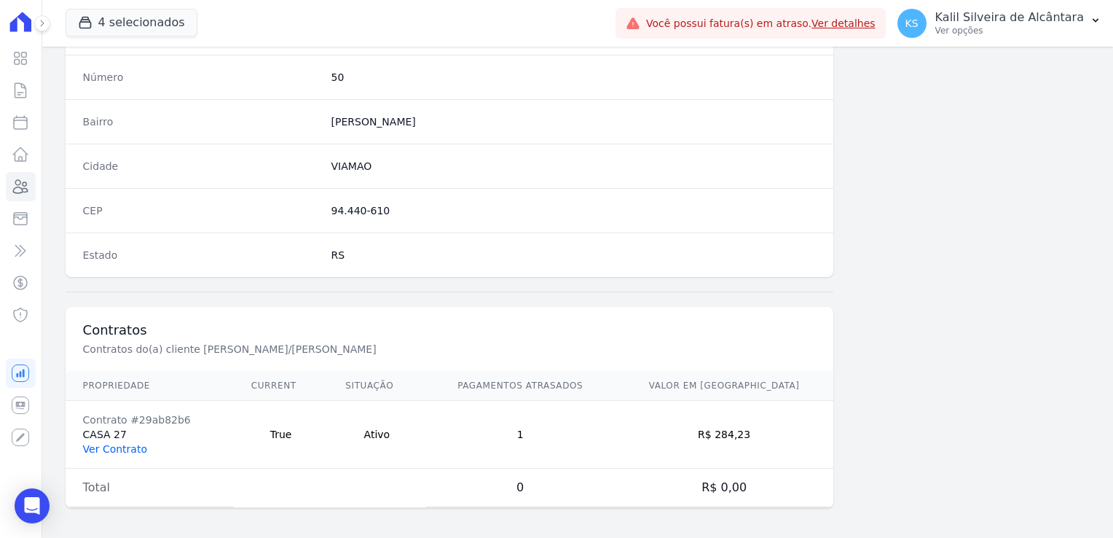
click at [90, 444] on link "Ver Contrato" at bounding box center [115, 449] width 64 height 12
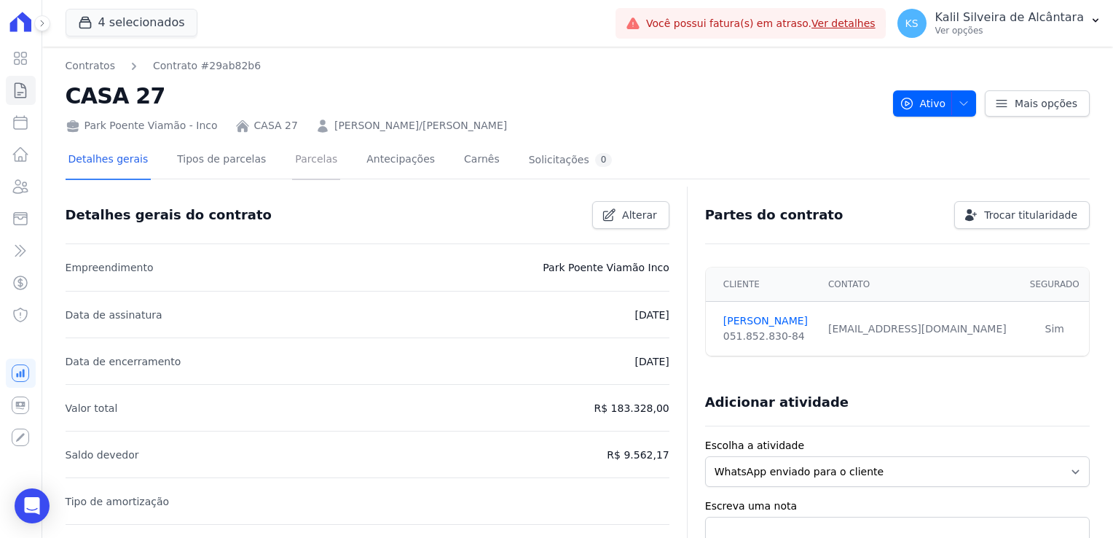
click at [292, 160] on link "Parcelas" at bounding box center [316, 160] width 48 height 39
click at [300, 167] on link "Parcelas" at bounding box center [316, 160] width 48 height 39
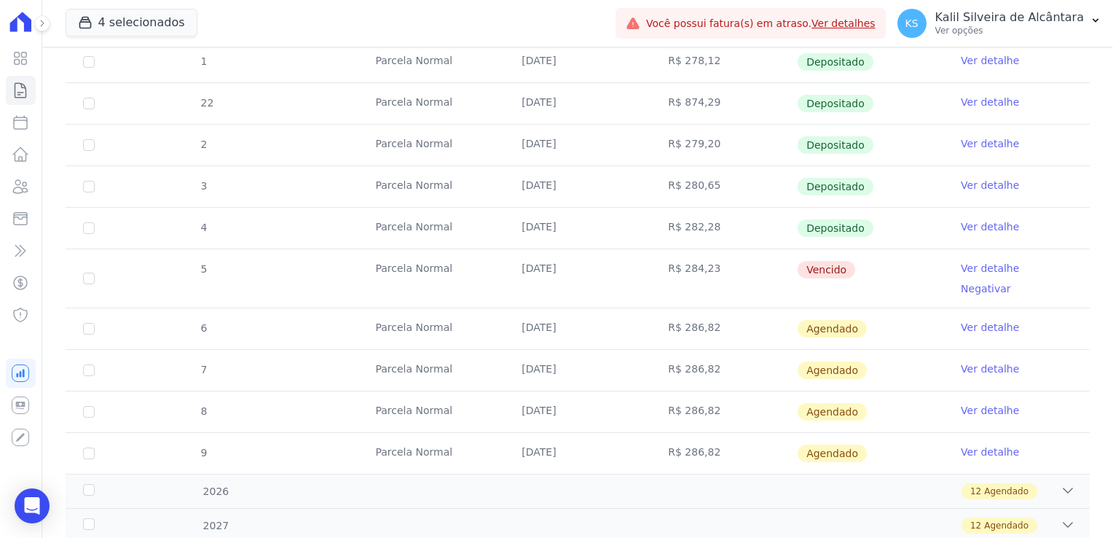
scroll to position [554, 0]
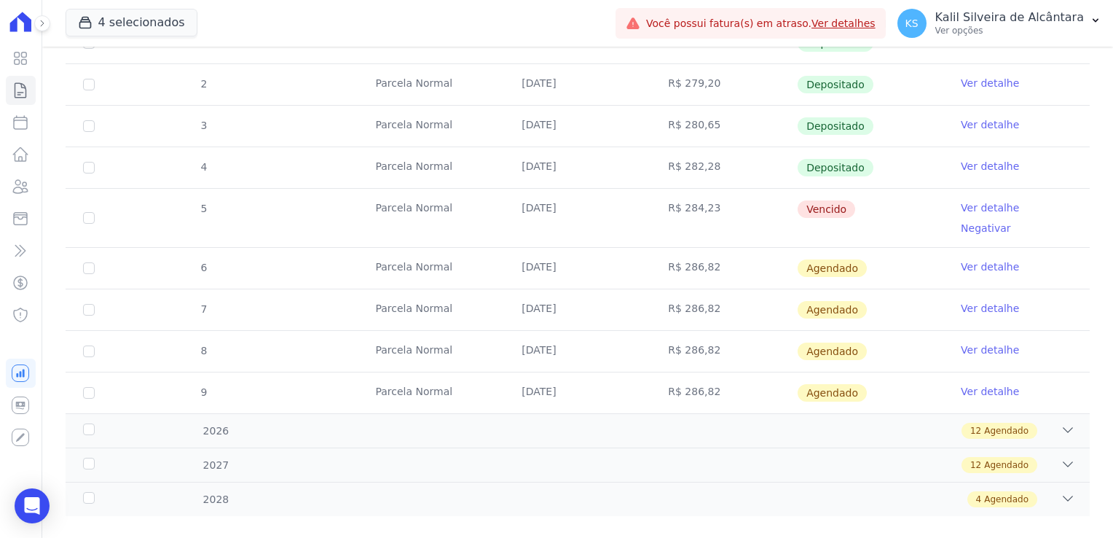
drag, startPoint x: 389, startPoint y: 219, endPoint x: 374, endPoint y: 224, distance: 15.7
click at [374, 224] on tr "5 Parcela Normal 25/08/2025 R$ 284,23 Vencido Ver detalhe Negativar" at bounding box center [578, 217] width 1024 height 59
drag, startPoint x: 374, startPoint y: 224, endPoint x: 438, endPoint y: 324, distance: 118.2
click at [438, 331] on td "Parcela Normal" at bounding box center [431, 351] width 146 height 41
click at [29, 188] on icon at bounding box center [20, 186] width 17 height 17
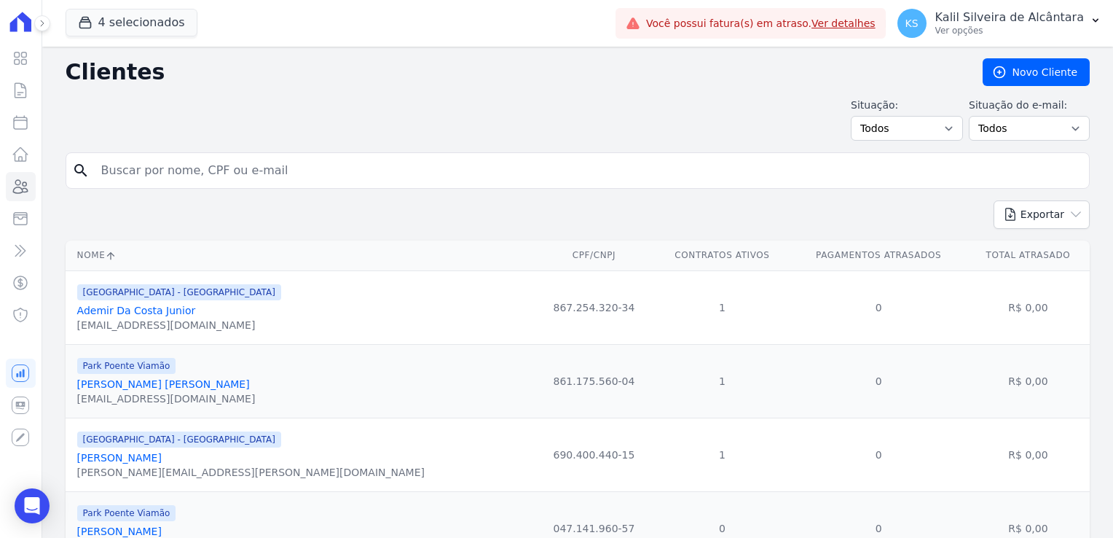
click at [171, 179] on input "search" at bounding box center [588, 170] width 991 height 29
type input "anderson"
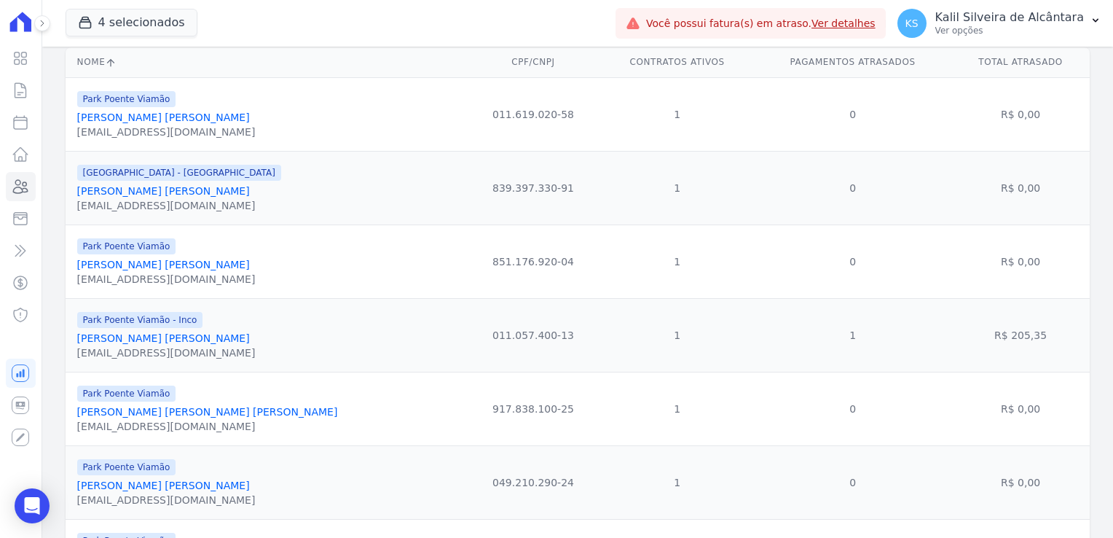
scroll to position [219, 0]
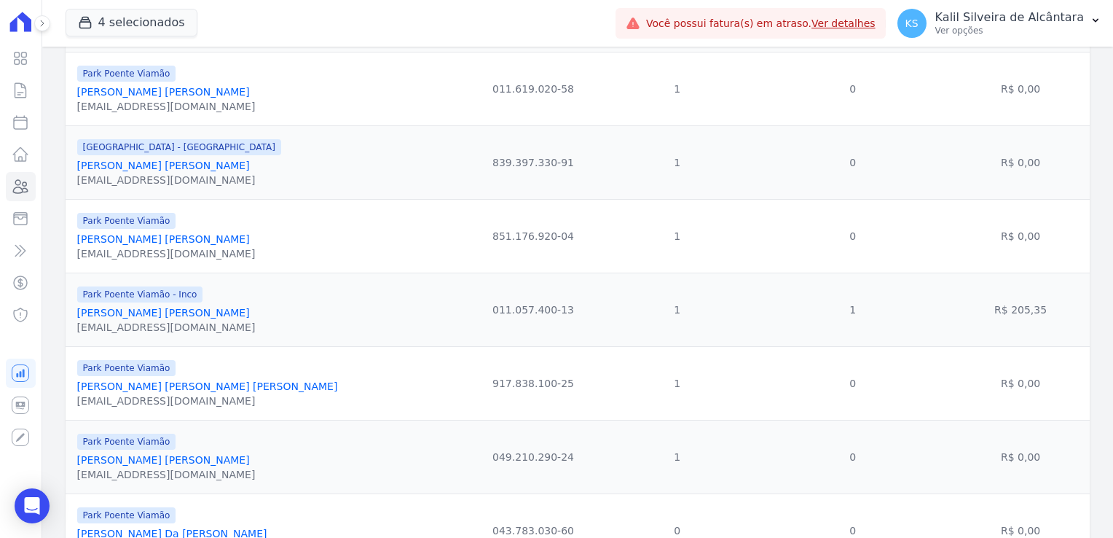
click at [190, 318] on link "Anderson Rodrigo Martins Da Silva" at bounding box center [163, 313] width 173 height 12
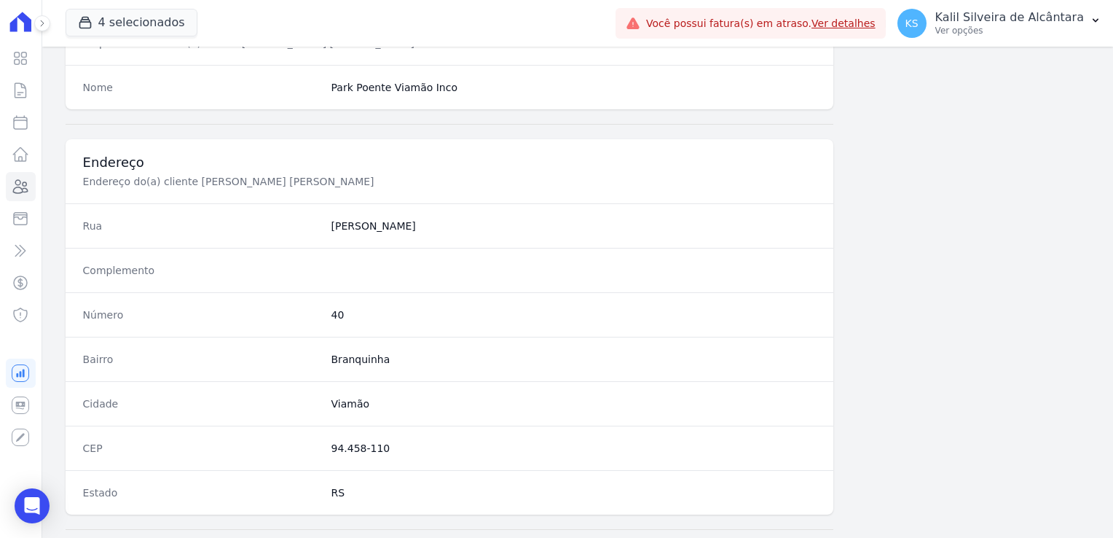
scroll to position [820, 0]
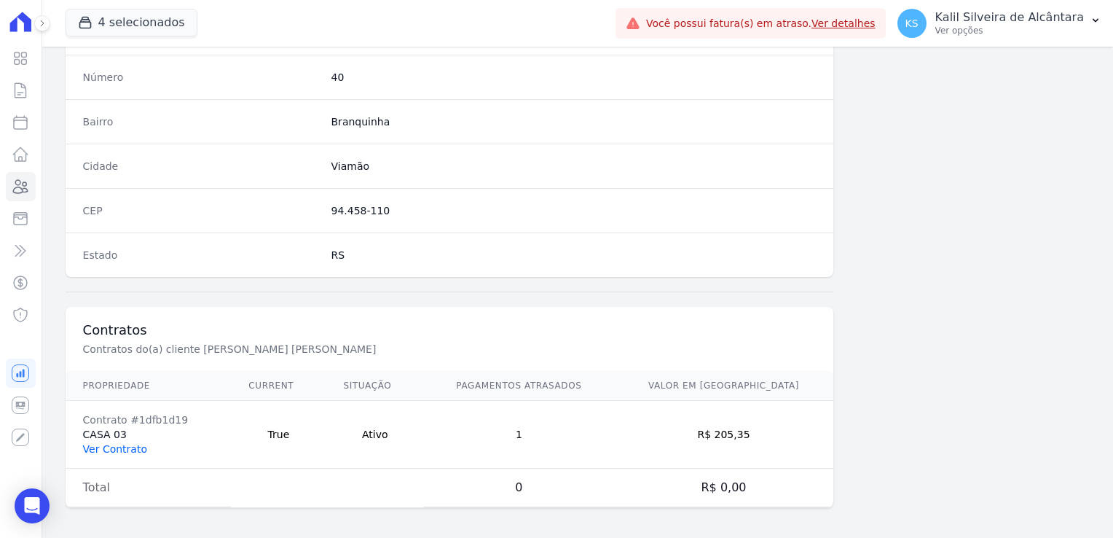
click at [132, 450] on link "Ver Contrato" at bounding box center [115, 449] width 64 height 12
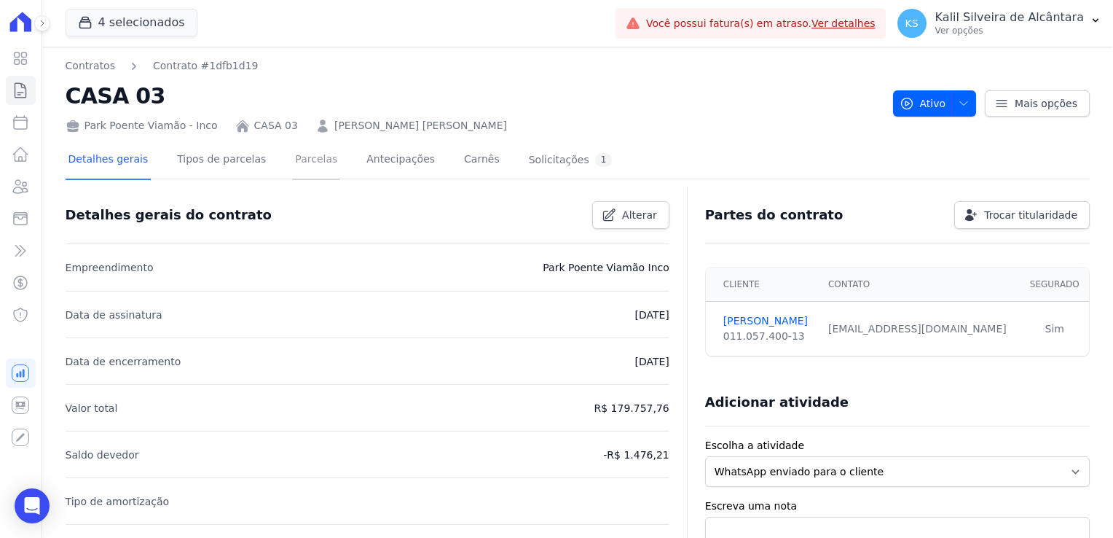
click at [292, 160] on link "Parcelas" at bounding box center [316, 160] width 48 height 39
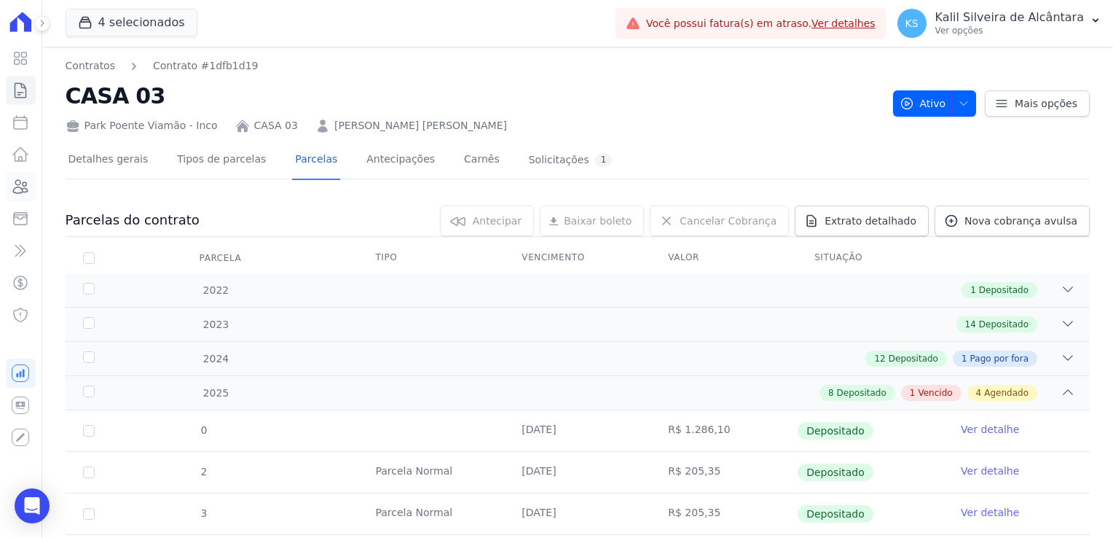
click at [14, 191] on icon at bounding box center [21, 186] width 15 height 13
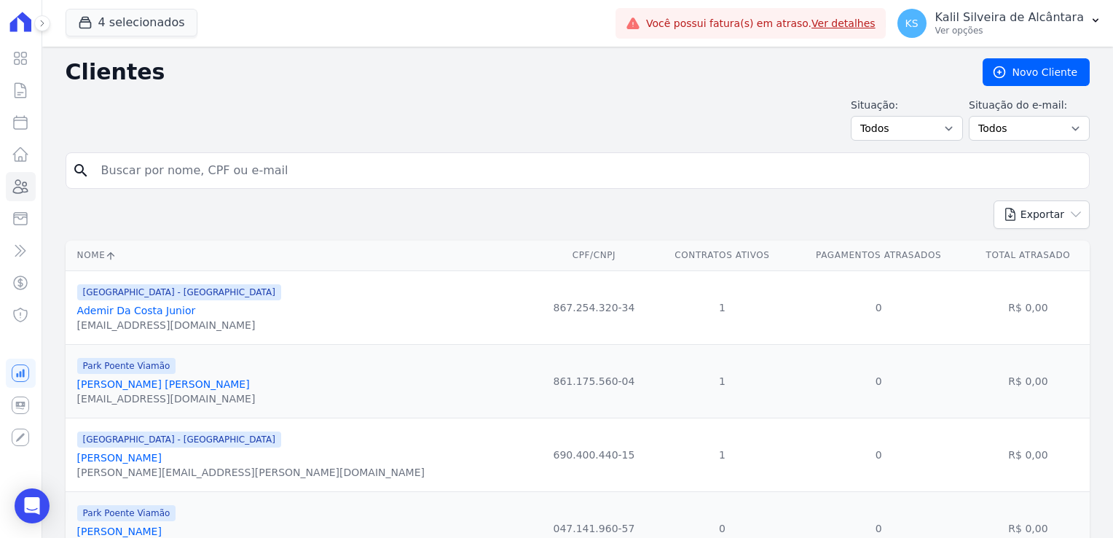
click at [184, 170] on input "search" at bounding box center [588, 170] width 991 height 29
type input "fabiane"
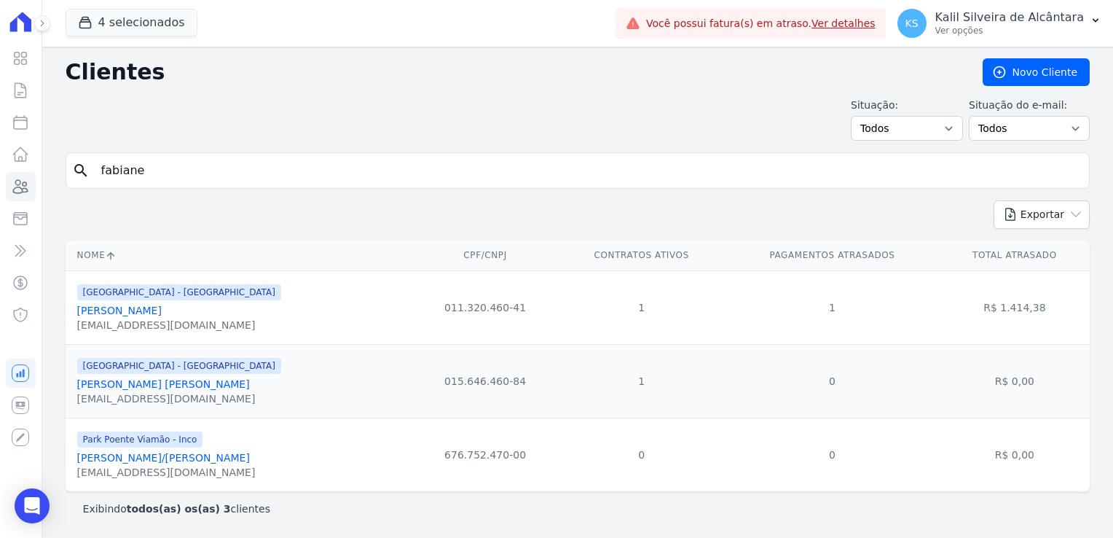
click at [140, 311] on link "Fabiane Tasso Silva" at bounding box center [119, 311] width 85 height 12
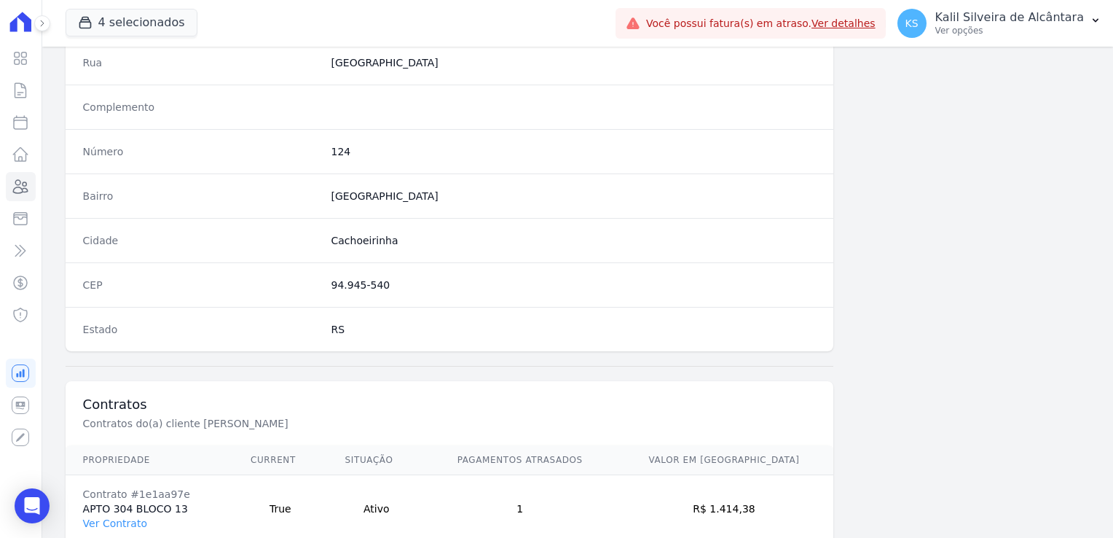
scroll to position [820, 0]
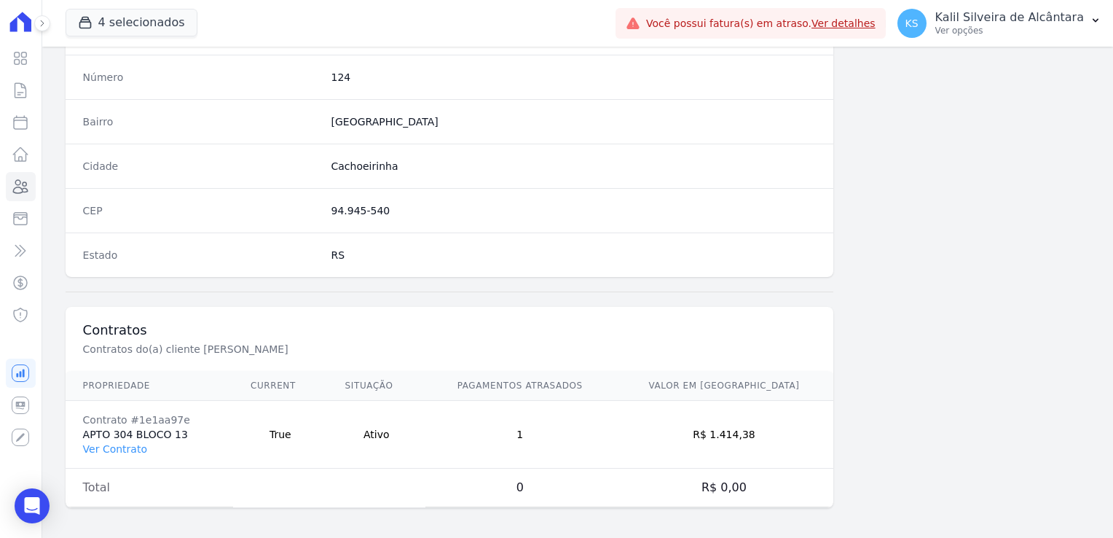
click at [122, 456] on td "Contrato #1e1aa97e APTO 304 BLOCO 13 Ver Contrato" at bounding box center [150, 435] width 168 height 68
click at [123, 449] on link "Ver Contrato" at bounding box center [115, 449] width 64 height 12
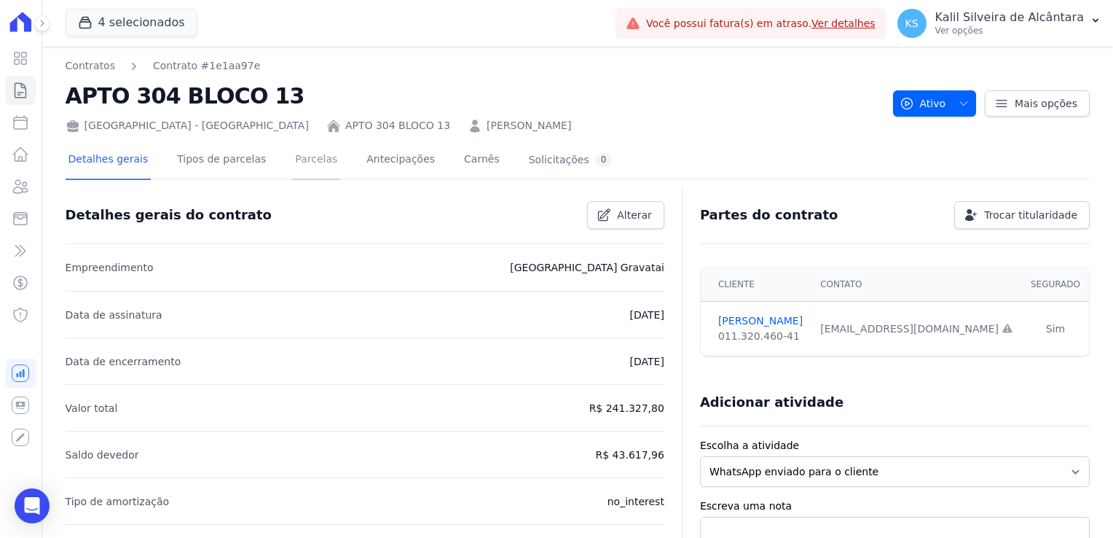
click at [300, 162] on link "Parcelas" at bounding box center [316, 160] width 48 height 39
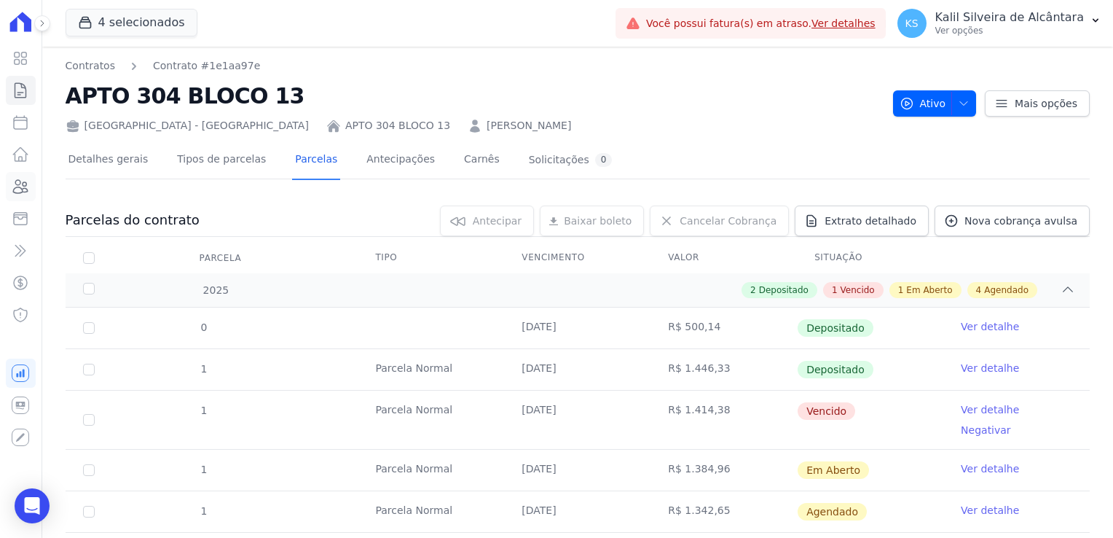
click at [21, 195] on link "Clientes" at bounding box center [21, 186] width 30 height 29
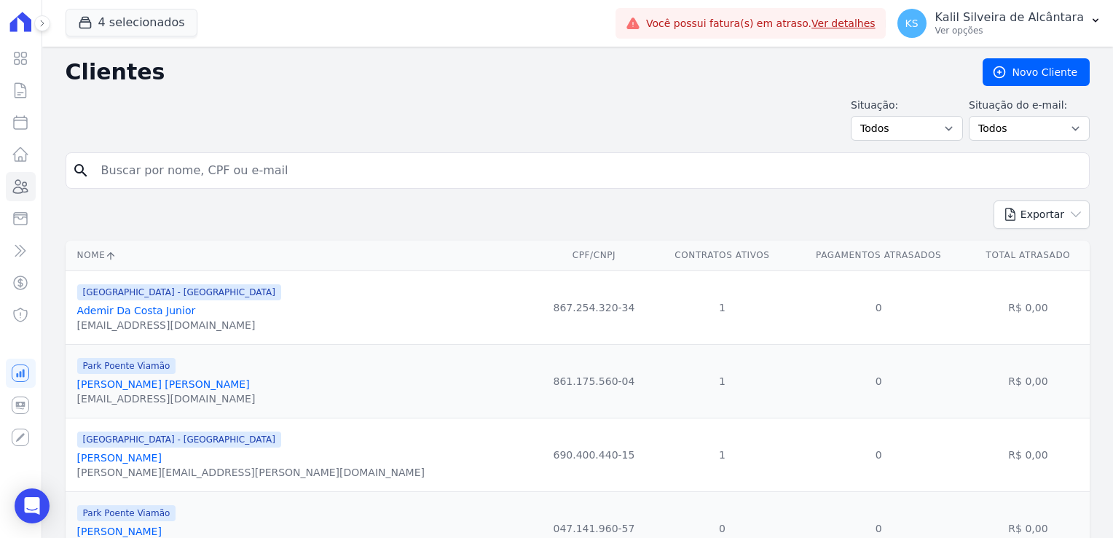
click at [201, 172] on input "search" at bounding box center [588, 170] width 991 height 29
type input "laura"
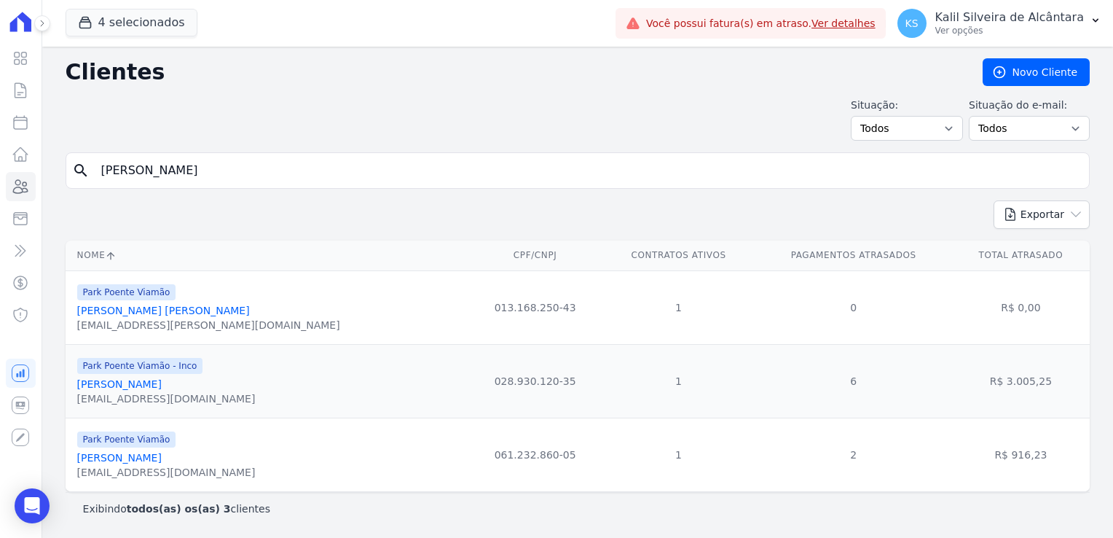
click at [162, 459] on link "Laura Ribeiro Da Silva" at bounding box center [119, 458] width 85 height 12
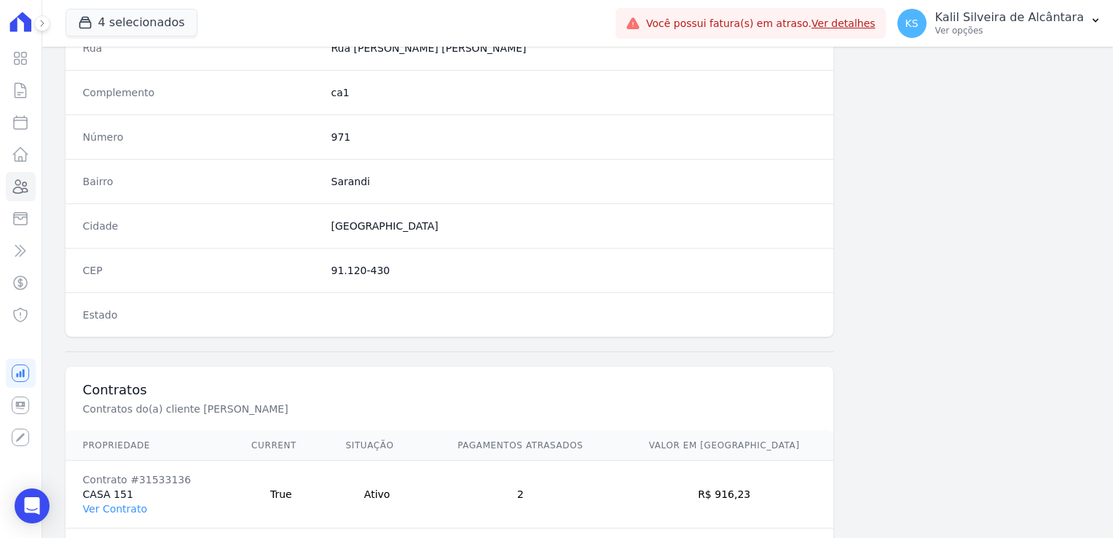
scroll to position [820, 0]
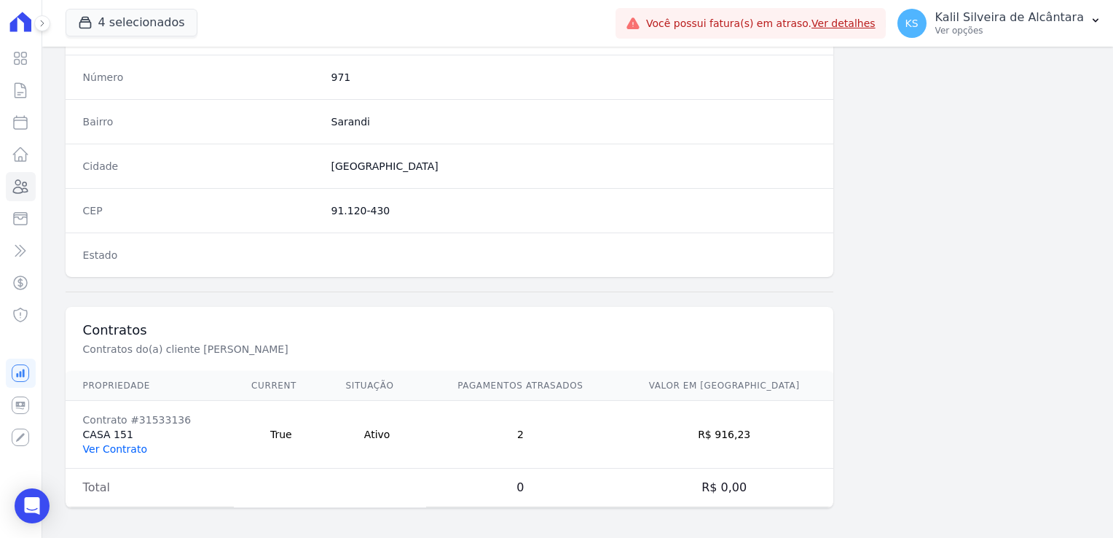
click at [93, 445] on link "Ver Contrato" at bounding box center [115, 449] width 64 height 12
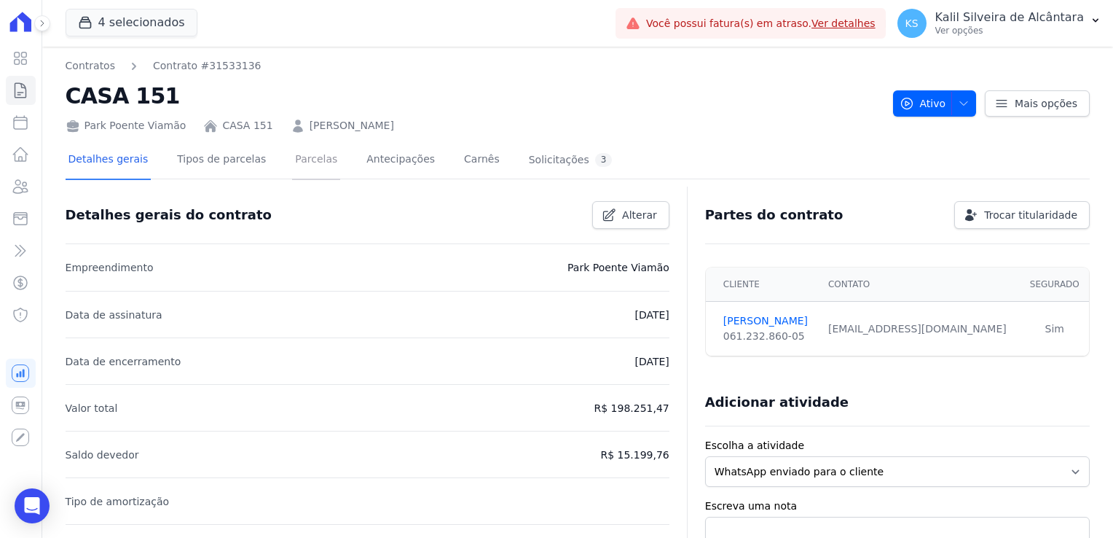
click at [292, 165] on link "Parcelas" at bounding box center [316, 160] width 48 height 39
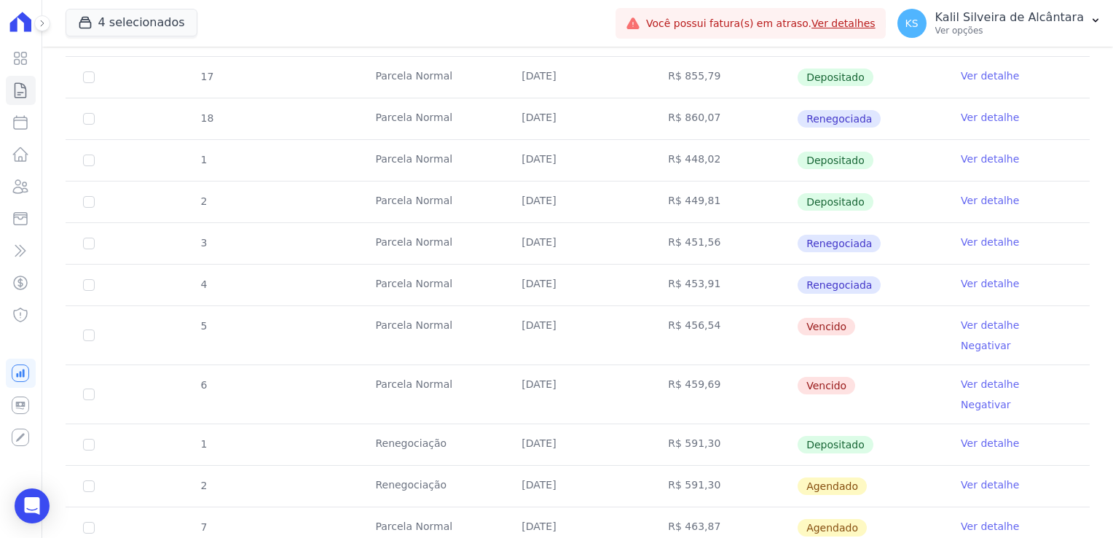
scroll to position [437, 0]
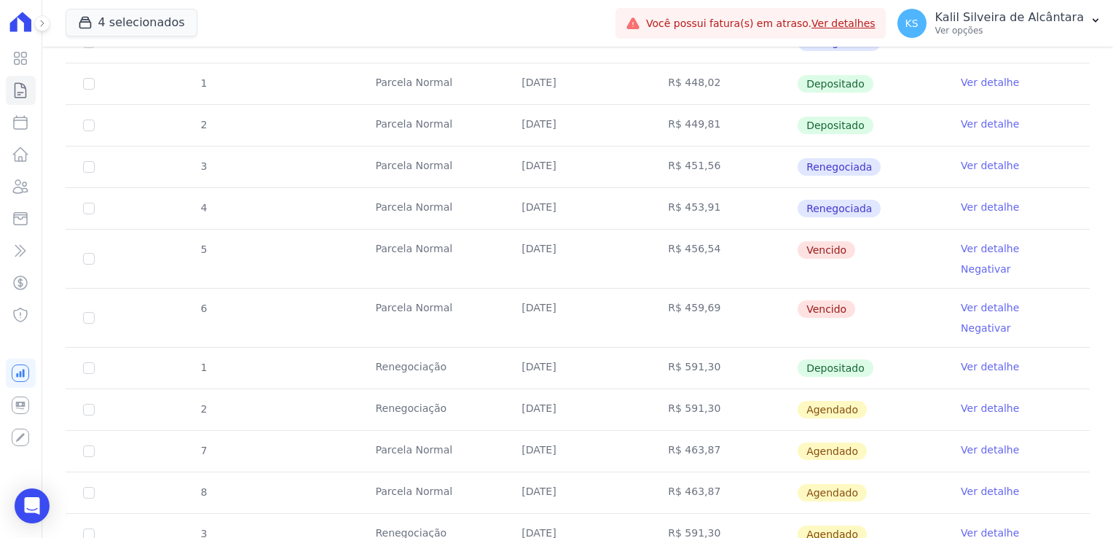
drag, startPoint x: 563, startPoint y: 246, endPoint x: 553, endPoint y: 246, distance: 10.2
click at [553, 246] on td "25/07/2025" at bounding box center [577, 258] width 146 height 58
drag, startPoint x: 553, startPoint y: 246, endPoint x: 567, endPoint y: 246, distance: 14.6
click at [567, 246] on td "25/07/2025" at bounding box center [577, 258] width 146 height 58
drag, startPoint x: 559, startPoint y: 248, endPoint x: 500, endPoint y: 249, distance: 59.0
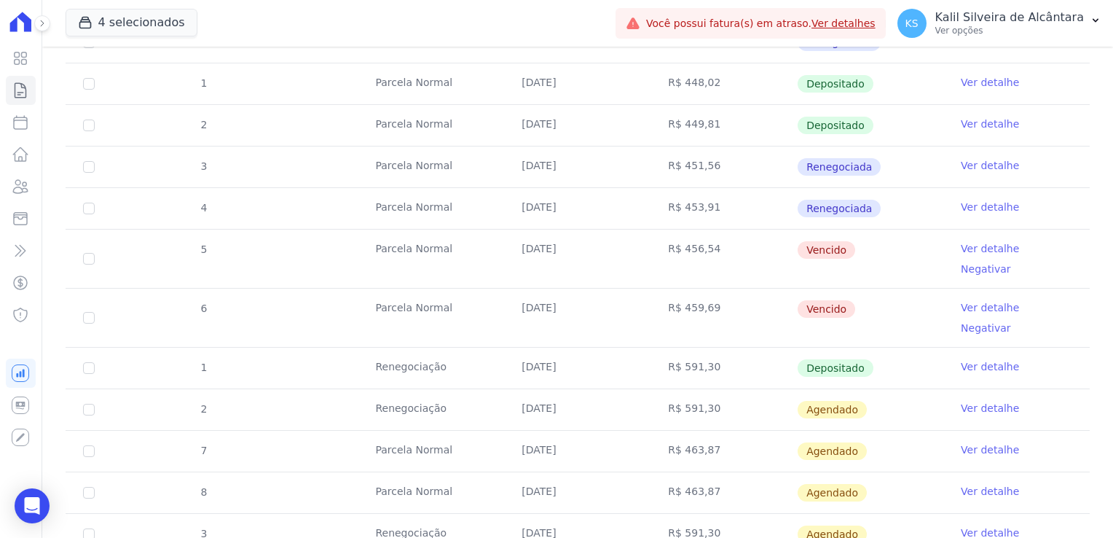
click at [504, 249] on td "25/07/2025" at bounding box center [577, 258] width 146 height 58
copy td "25/07/2025"
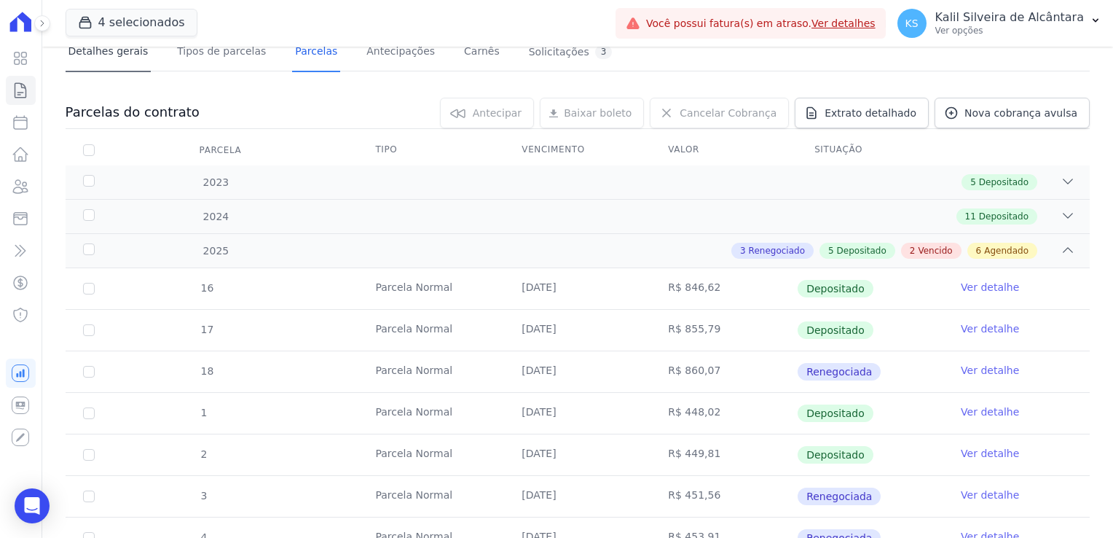
scroll to position [0, 0]
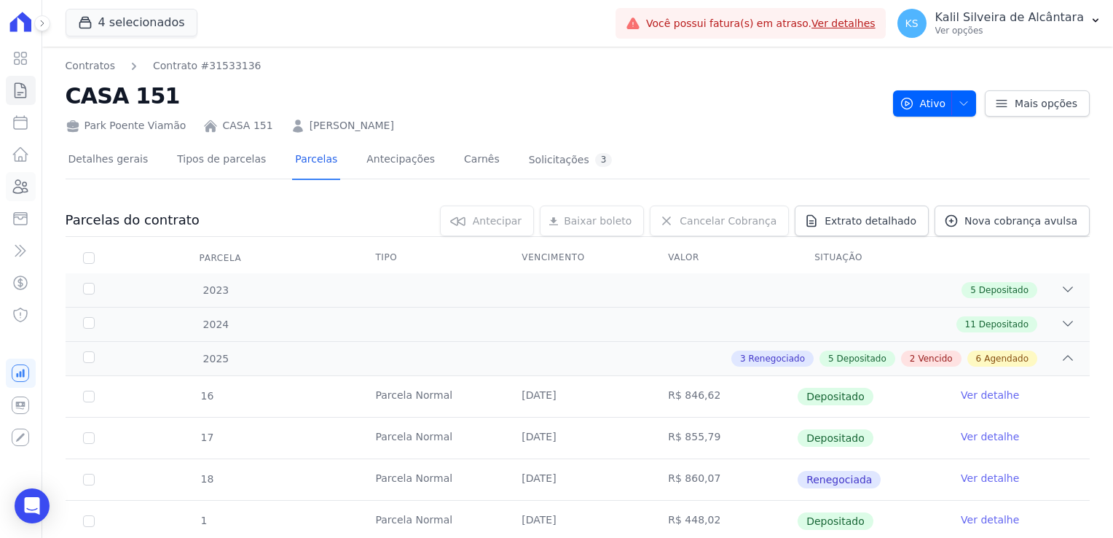
click at [26, 187] on icon at bounding box center [20, 186] width 17 height 17
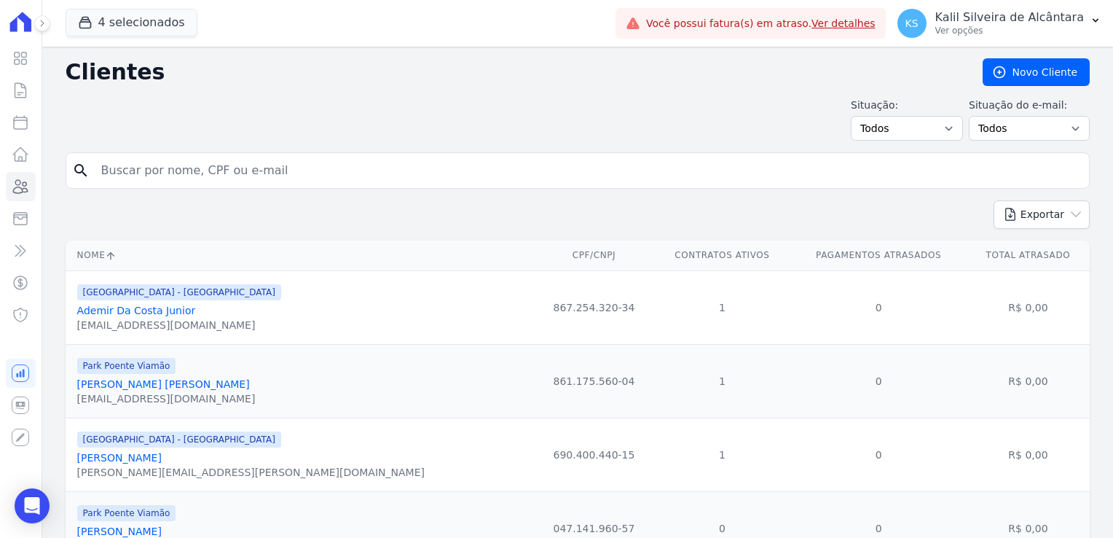
click at [163, 173] on input "search" at bounding box center [588, 170] width 991 height 29
type input "susane"
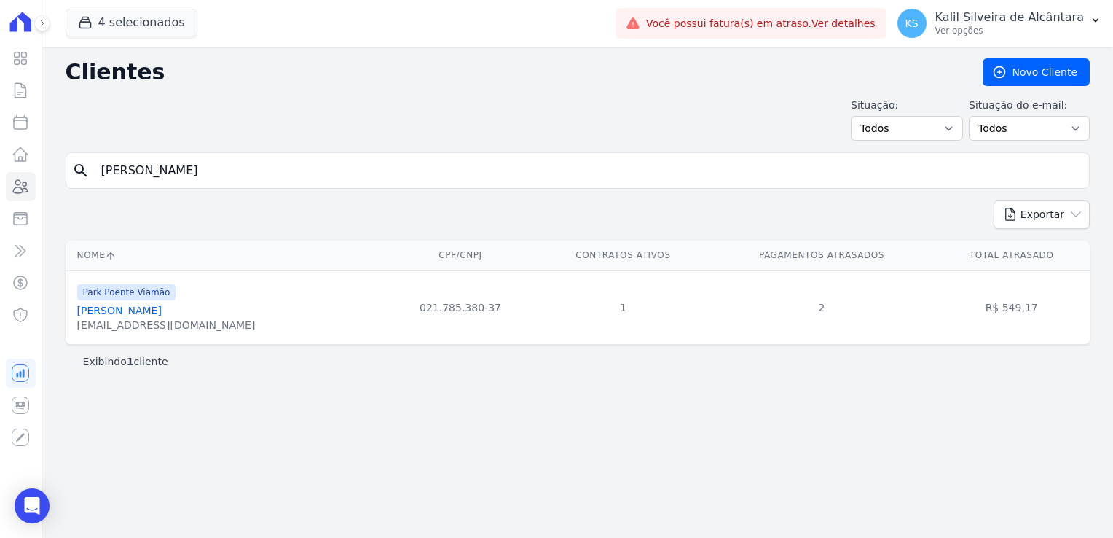
click at [144, 310] on link "Susane Borkovski" at bounding box center [119, 311] width 85 height 12
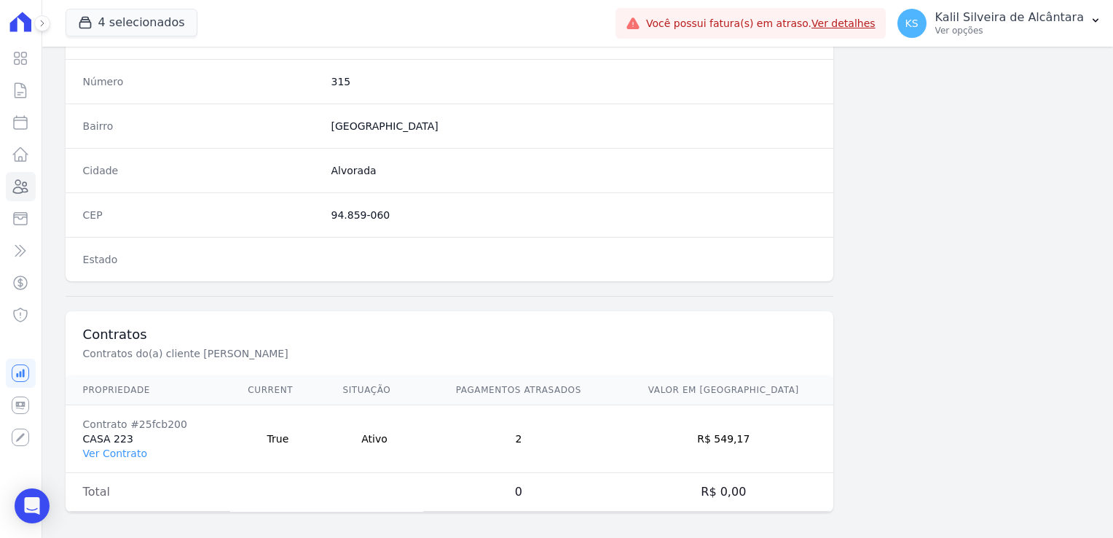
scroll to position [820, 0]
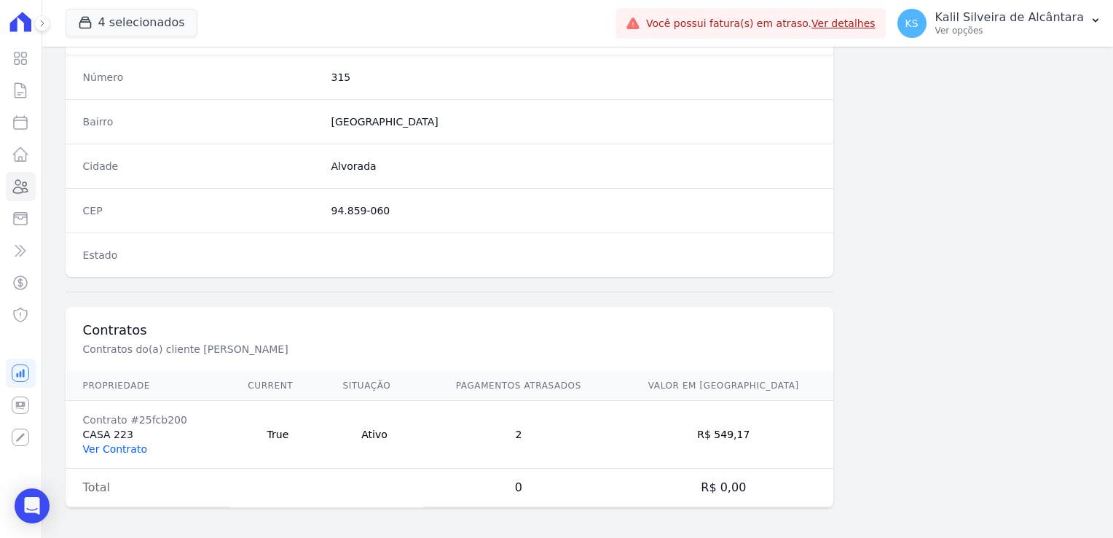
click at [131, 443] on link "Ver Contrato" at bounding box center [115, 449] width 64 height 12
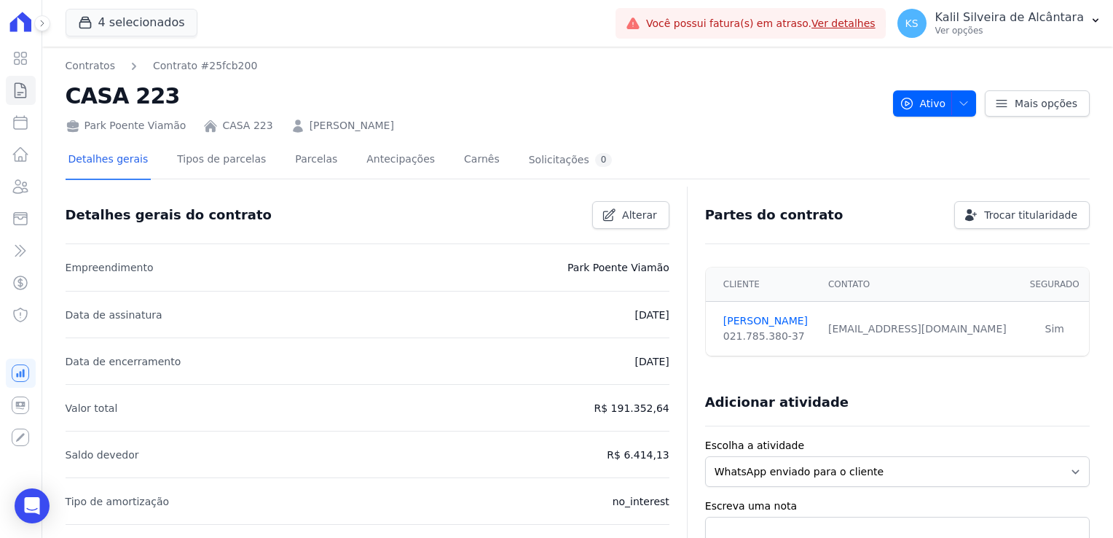
click at [349, 114] on div "Park Poente Viamão CASA 223 SUSANE BORKOVSKI" at bounding box center [474, 122] width 816 height 21
click at [345, 124] on link "SUSANE BORKOVSKI" at bounding box center [352, 125] width 85 height 15
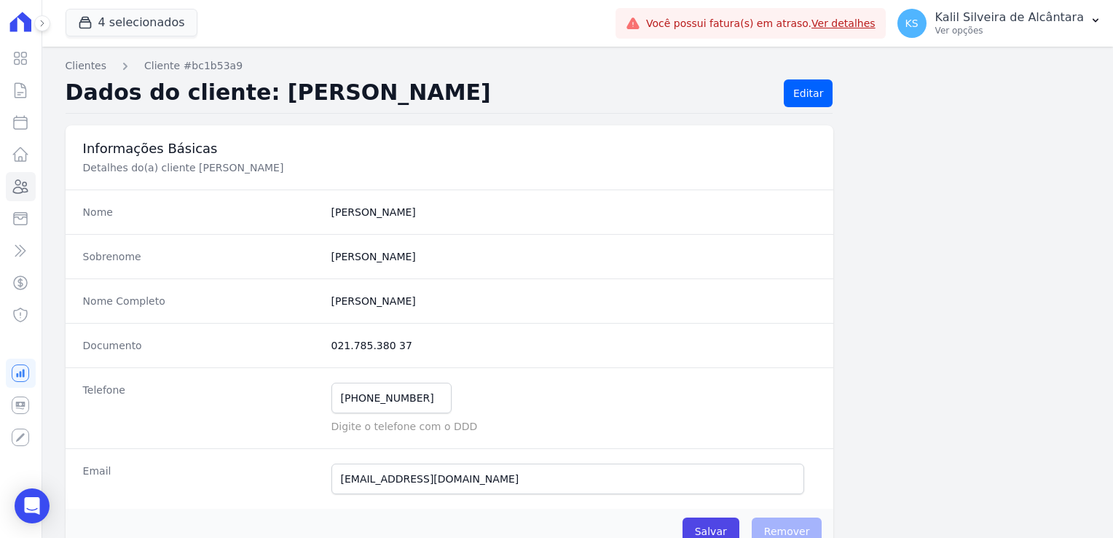
drag, startPoint x: 405, startPoint y: 339, endPoint x: 326, endPoint y: 344, distance: 78.8
click at [326, 344] on div "Documento 021.785.380 37" at bounding box center [450, 345] width 769 height 44
copy dd "021.785.380 37"
click at [384, 318] on div "Nome Completo Susane Borkovski" at bounding box center [450, 300] width 769 height 44
drag, startPoint x: 412, startPoint y: 398, endPoint x: 331, endPoint y: 399, distance: 81.6
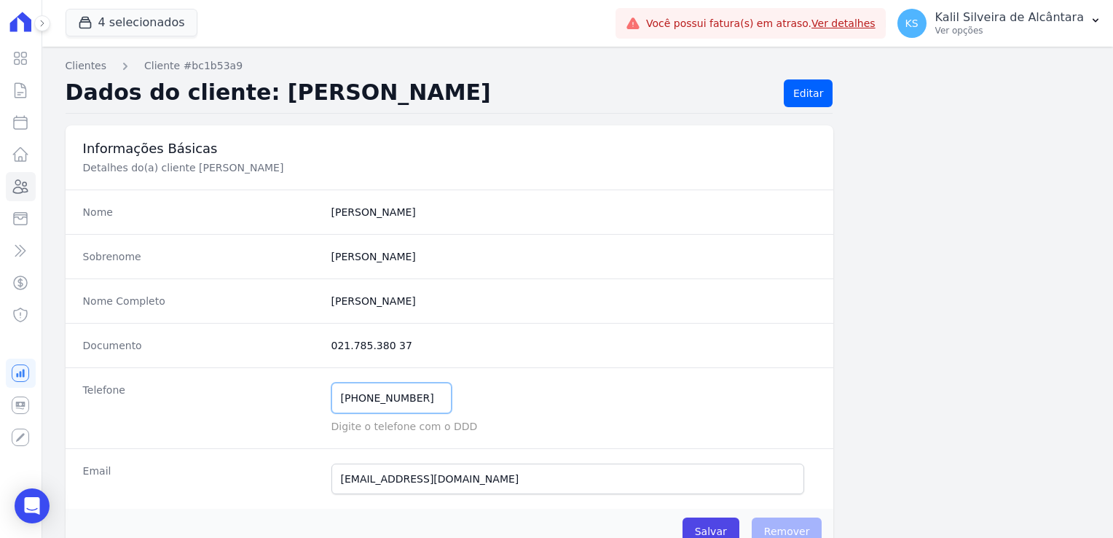
click at [331, 399] on input "(51) 99537-2810" at bounding box center [391, 397] width 120 height 31
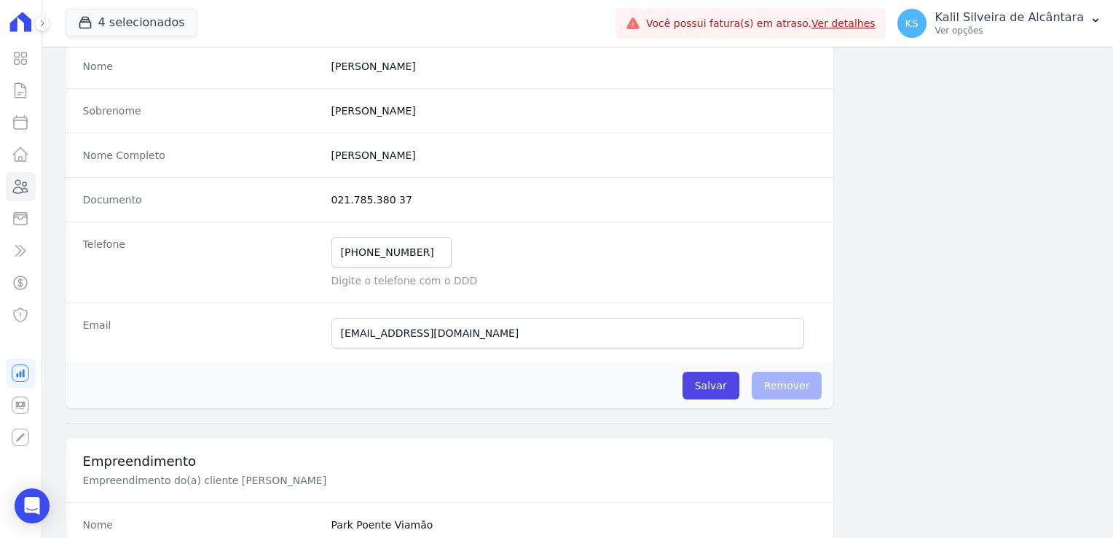
click at [492, 350] on div "Email susaneborkovski93@gmail.com E-mail enviado. Aguardando confirmação.." at bounding box center [450, 332] width 769 height 60
drag, startPoint x: 501, startPoint y: 334, endPoint x: 337, endPoint y: 339, distance: 164.7
click at [337, 339] on input "susaneborkovski93@gmail.com" at bounding box center [568, 333] width 474 height 31
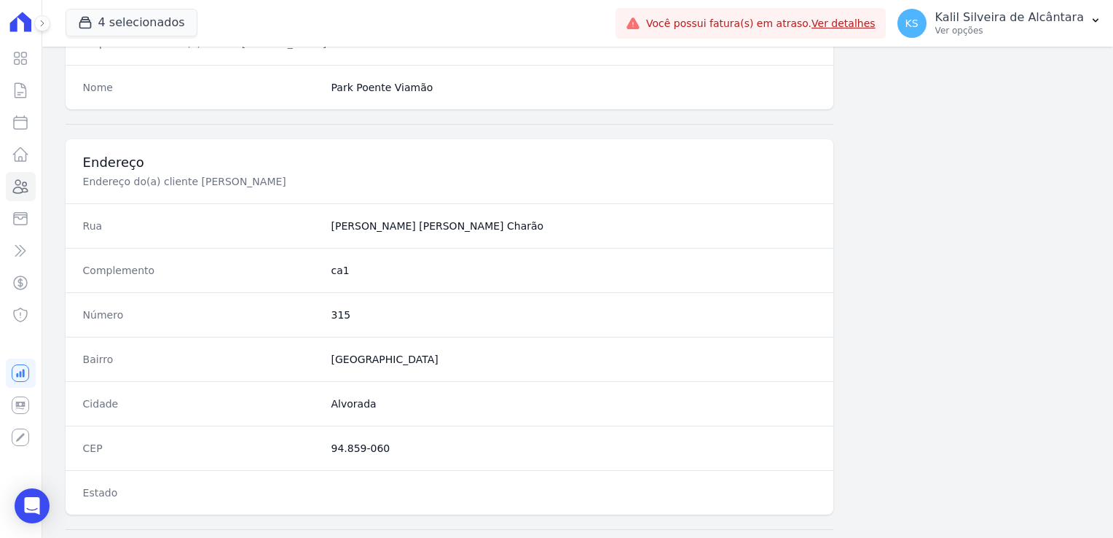
scroll to position [728, 0]
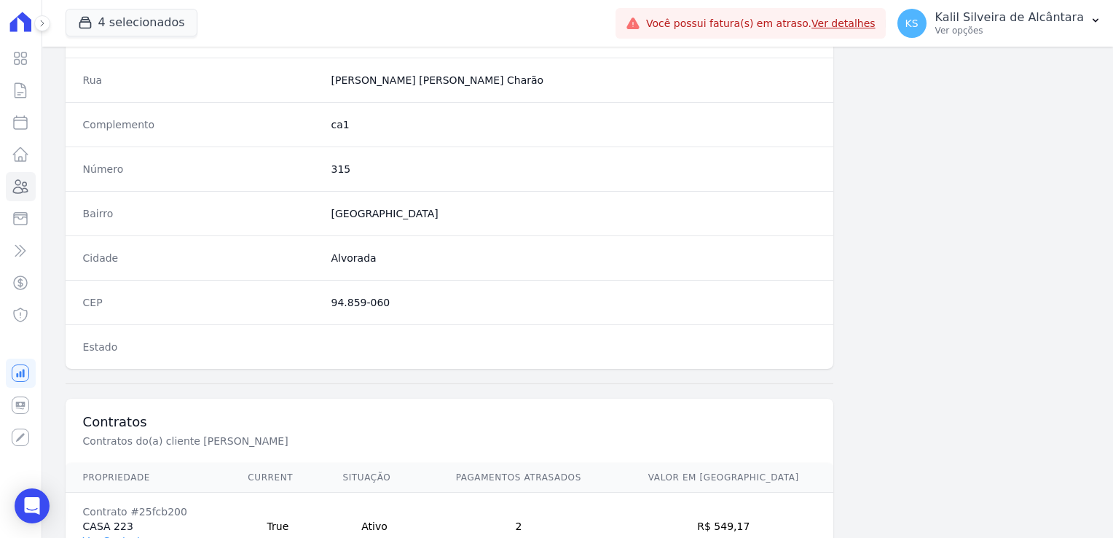
click at [397, 331] on div "Estado" at bounding box center [450, 346] width 769 height 44
drag, startPoint x: 390, startPoint y: 298, endPoint x: 326, endPoint y: 305, distance: 65.2
click at [326, 305] on div "CEP 94.859-060" at bounding box center [450, 302] width 769 height 44
copy dd "94.859-060"
click at [332, 163] on dd "315" at bounding box center [573, 169] width 485 height 15
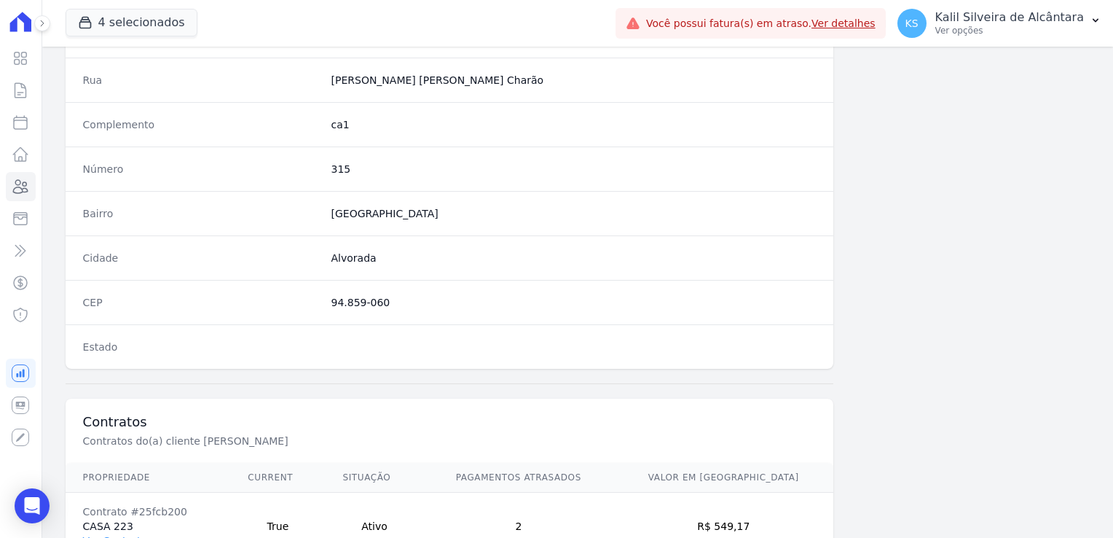
click at [332, 164] on dd "315" at bounding box center [573, 169] width 485 height 15
copy dd "315"
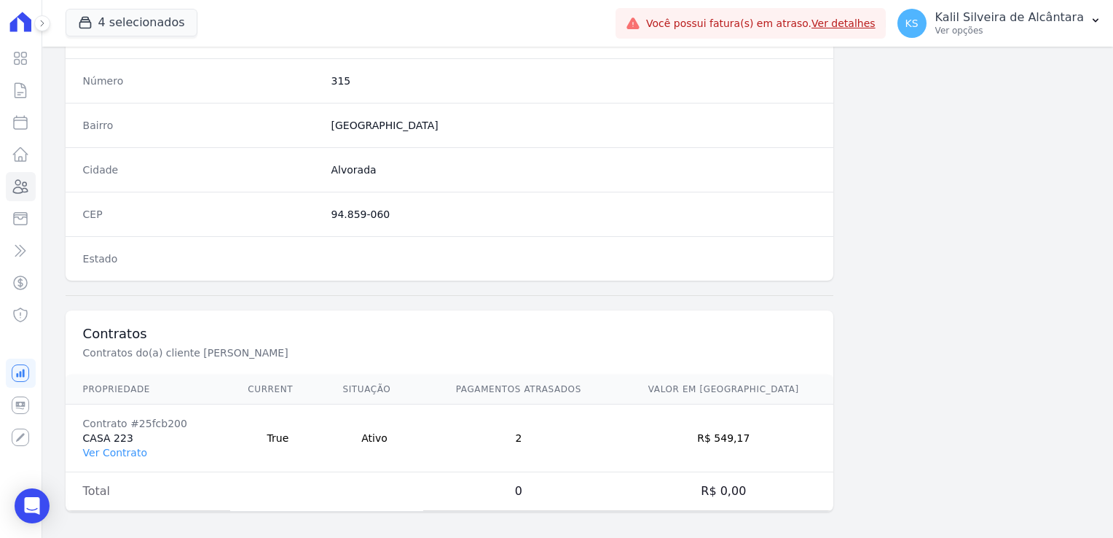
scroll to position [820, 0]
drag, startPoint x: 778, startPoint y: 425, endPoint x: 737, endPoint y: 433, distance: 41.4
click at [737, 433] on td "R$ 549,17" at bounding box center [723, 435] width 220 height 68
copy td "549,17"
click at [146, 412] on div "Contrato #25fcb200" at bounding box center [148, 419] width 130 height 15
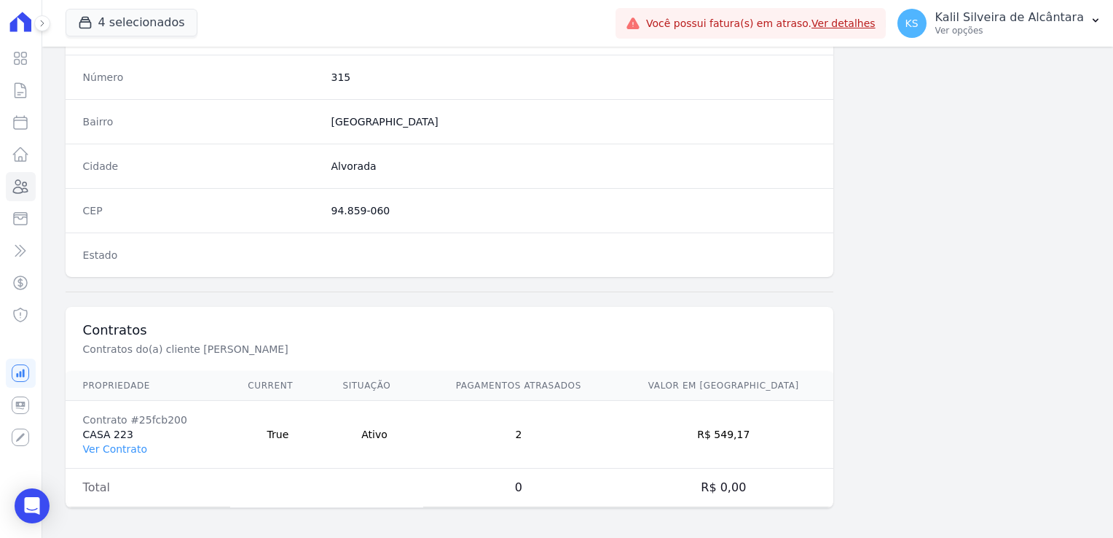
drag, startPoint x: 171, startPoint y: 422, endPoint x: 127, endPoint y: 418, distance: 43.9
click at [127, 418] on td "Contrato #25fcb200 CASA 223 Ver Contrato" at bounding box center [148, 435] width 165 height 68
drag, startPoint x: 127, startPoint y: 418, endPoint x: 192, endPoint y: 423, distance: 65.0
click at [192, 427] on td "Contrato #25fcb200 CASA 223 Ver Contrato" at bounding box center [148, 435] width 165 height 68
drag, startPoint x: 190, startPoint y: 409, endPoint x: 176, endPoint y: 417, distance: 15.6
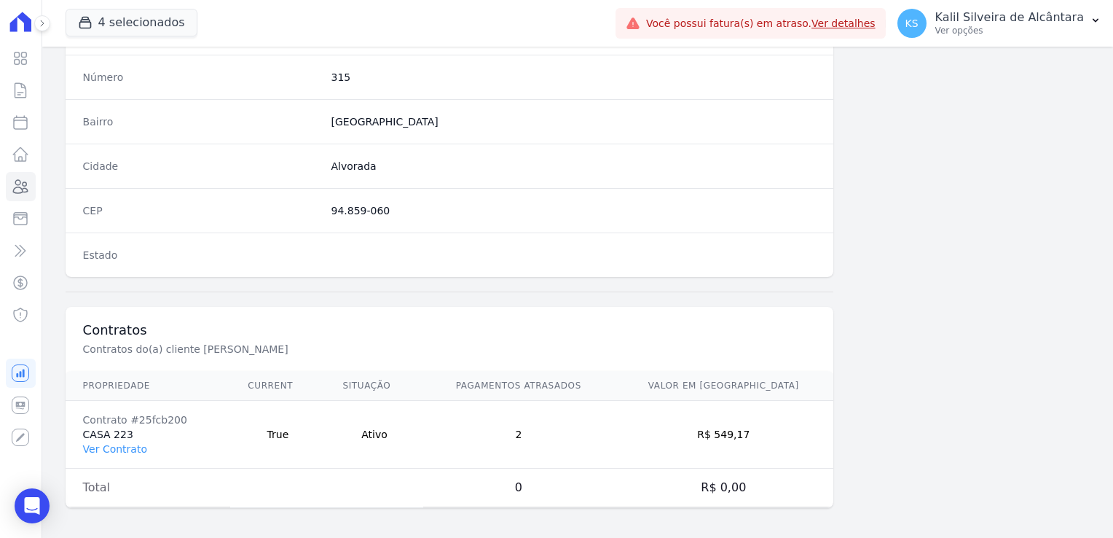
click at [189, 412] on div "Contrato #25fcb200" at bounding box center [148, 419] width 130 height 15
click at [174, 418] on div "Contrato #25fcb200" at bounding box center [148, 419] width 130 height 15
drag, startPoint x: 182, startPoint y: 415, endPoint x: 127, endPoint y: 415, distance: 54.6
click at [127, 415] on div "Contrato #25fcb200" at bounding box center [148, 419] width 130 height 15
copy div "#25fcb200"
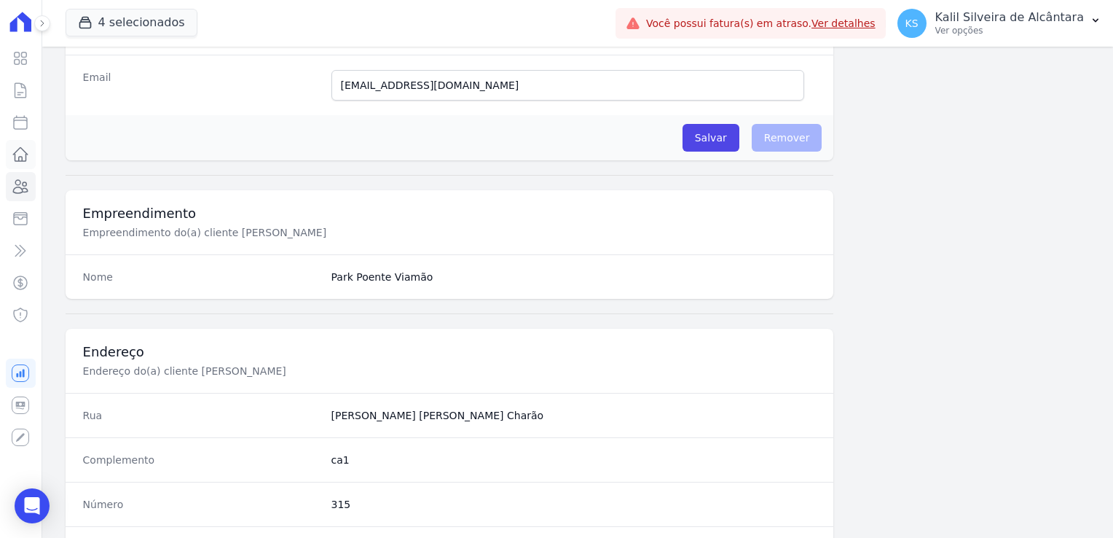
scroll to position [310, 0]
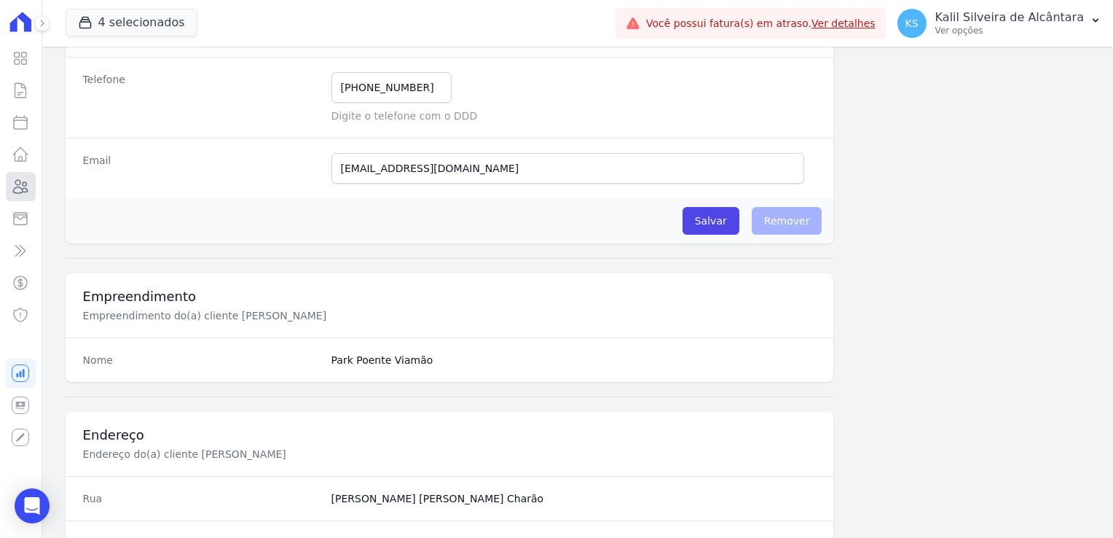
click at [23, 183] on icon at bounding box center [20, 186] width 17 height 17
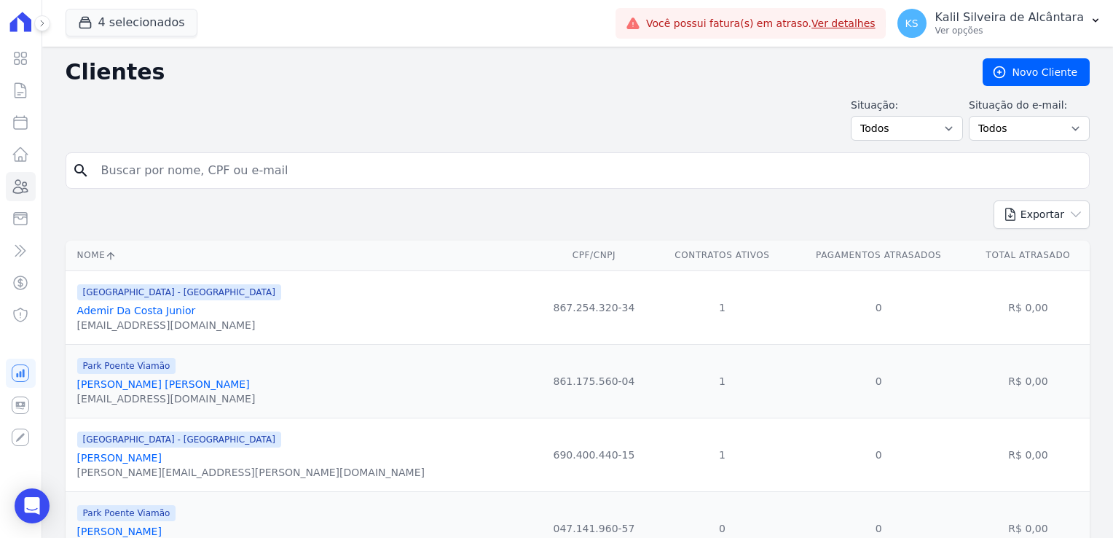
click at [149, 178] on input "search" at bounding box center [588, 170] width 991 height 29
type input "deise"
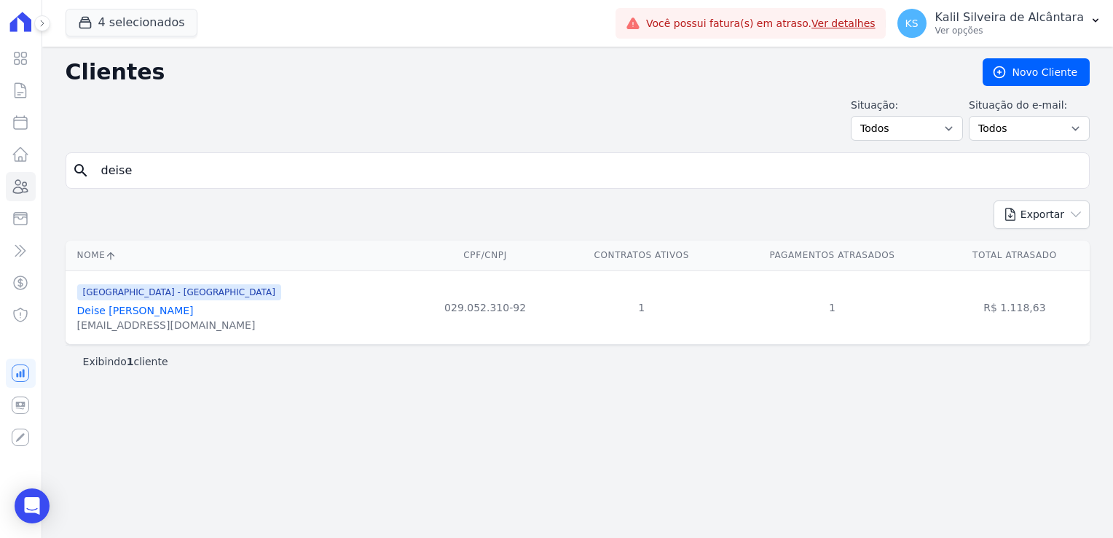
click at [145, 306] on link "Deise Lindajara Da Silva" at bounding box center [135, 311] width 117 height 12
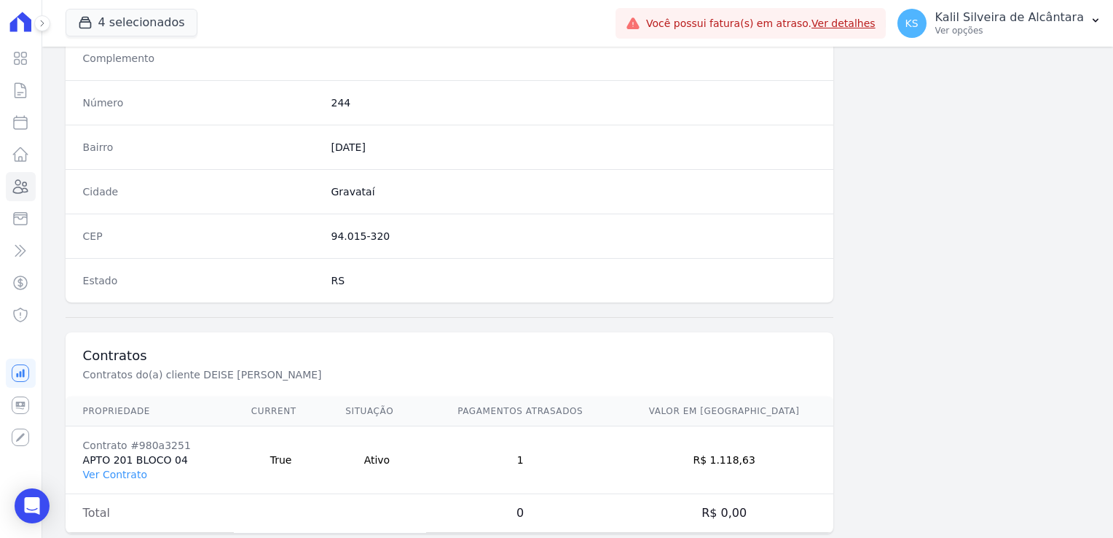
scroll to position [820, 0]
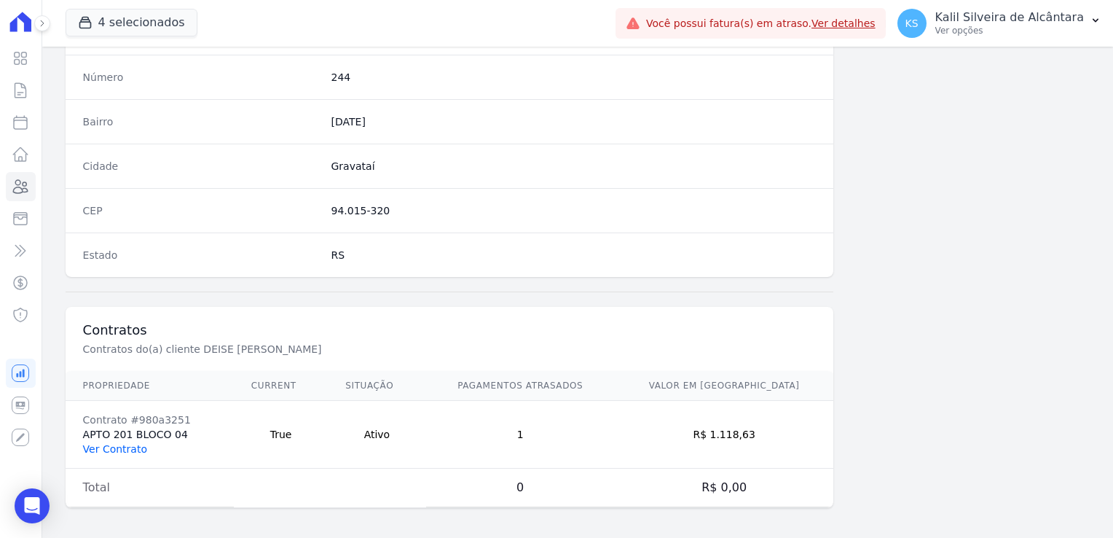
click at [117, 446] on link "Ver Contrato" at bounding box center [115, 449] width 64 height 12
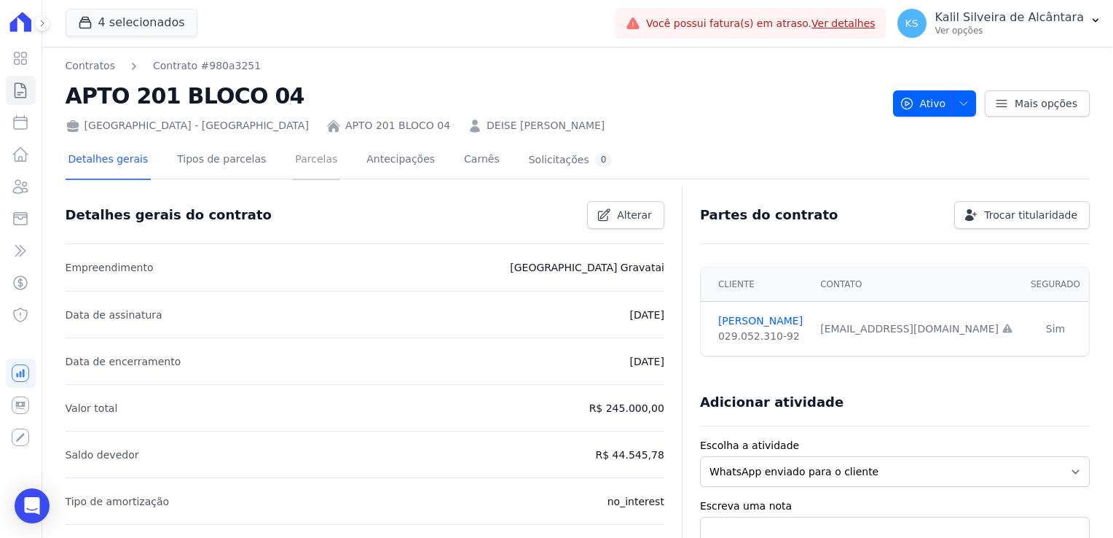
click at [303, 157] on link "Parcelas" at bounding box center [316, 160] width 48 height 39
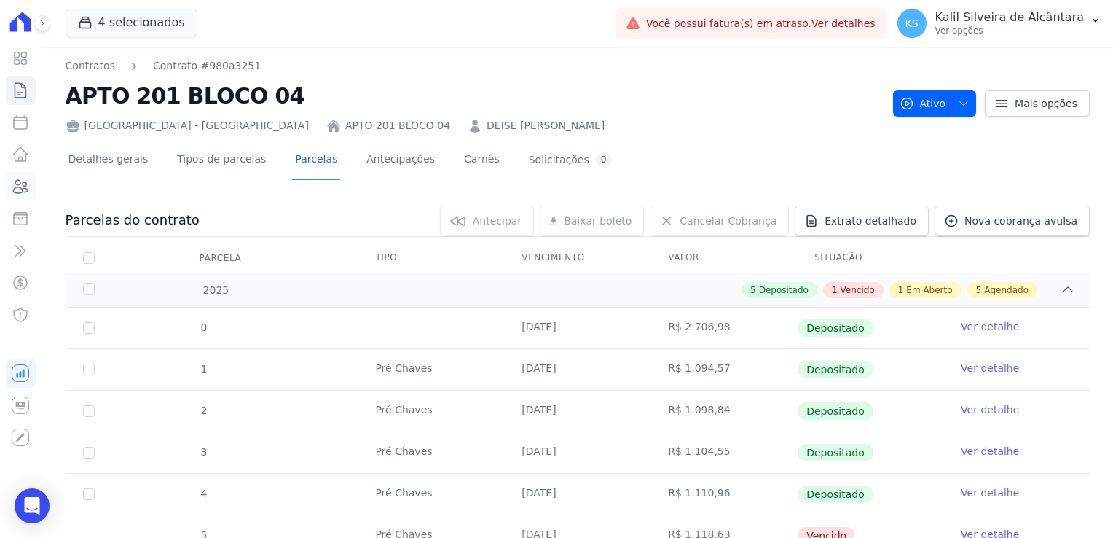
click at [23, 181] on icon at bounding box center [20, 186] width 17 height 17
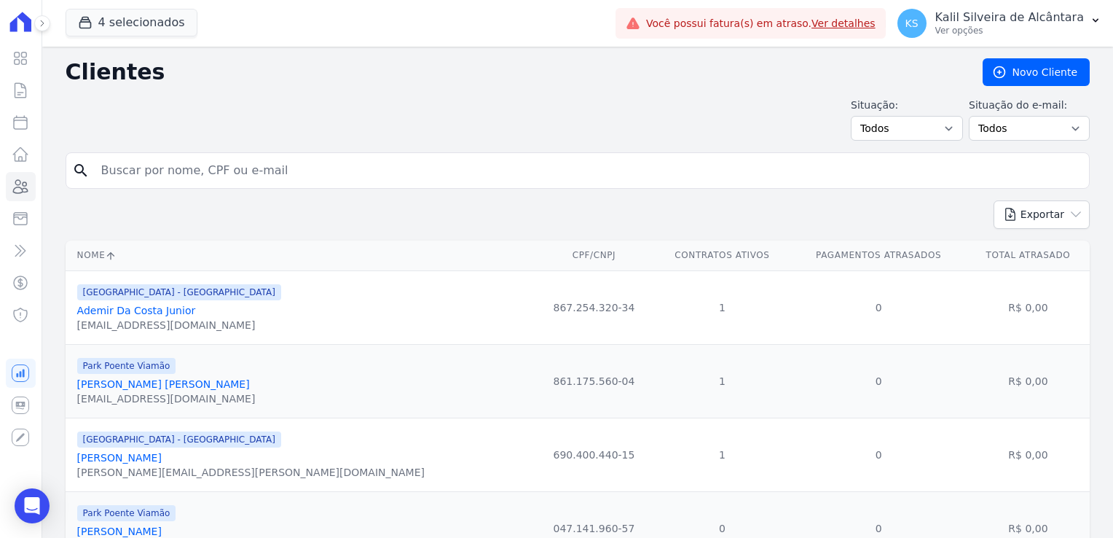
click at [149, 167] on input "search" at bounding box center [588, 170] width 991 height 29
type input "lilian"
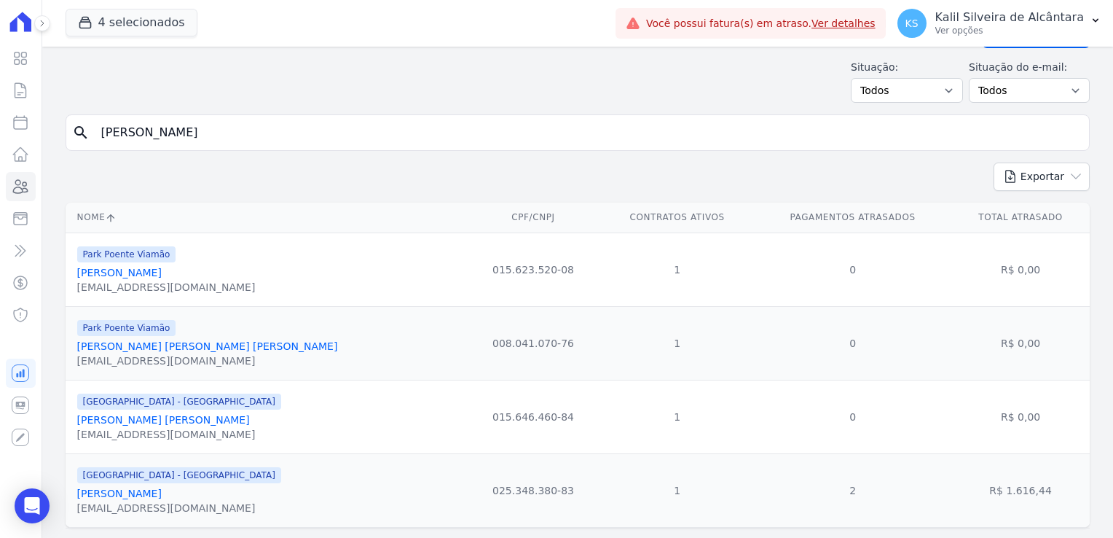
scroll to position [73, 0]
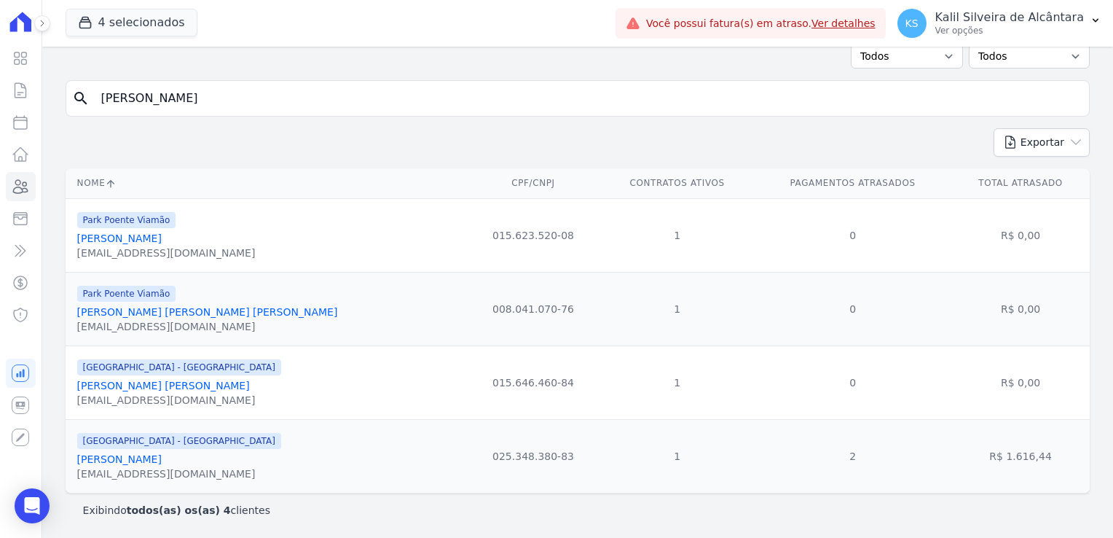
click at [153, 463] on link "Lilian Souza De Medeiros" at bounding box center [119, 459] width 85 height 12
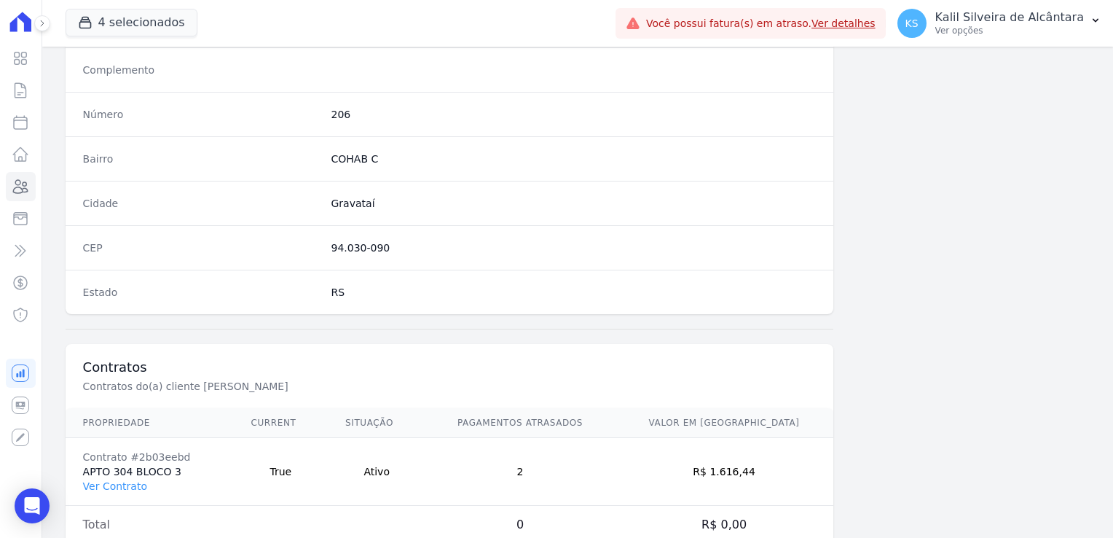
scroll to position [820, 0]
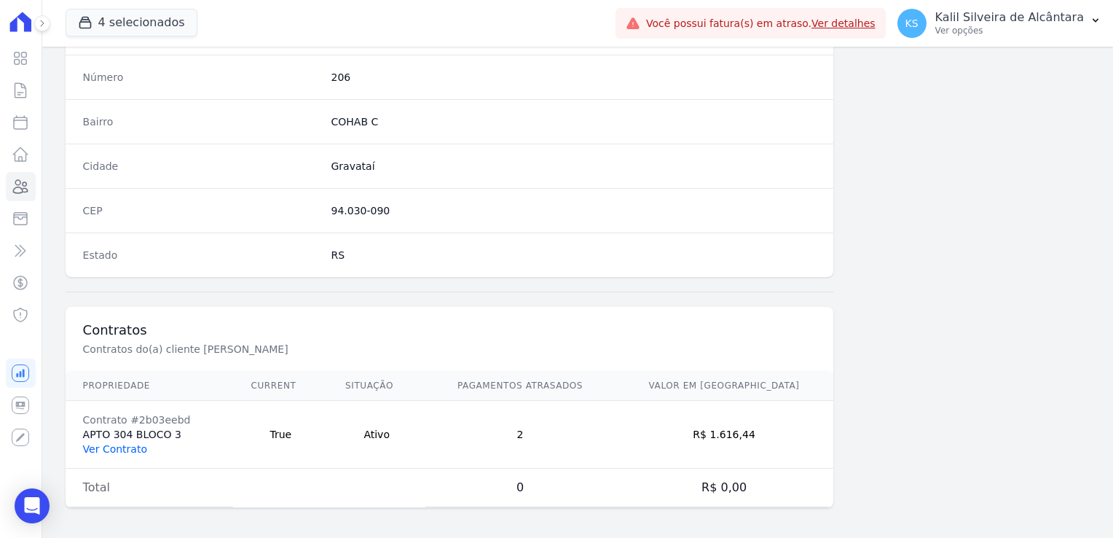
click at [125, 443] on link "Ver Contrato" at bounding box center [115, 449] width 64 height 12
click at [125, 446] on link "Ver Contrato" at bounding box center [115, 449] width 64 height 12
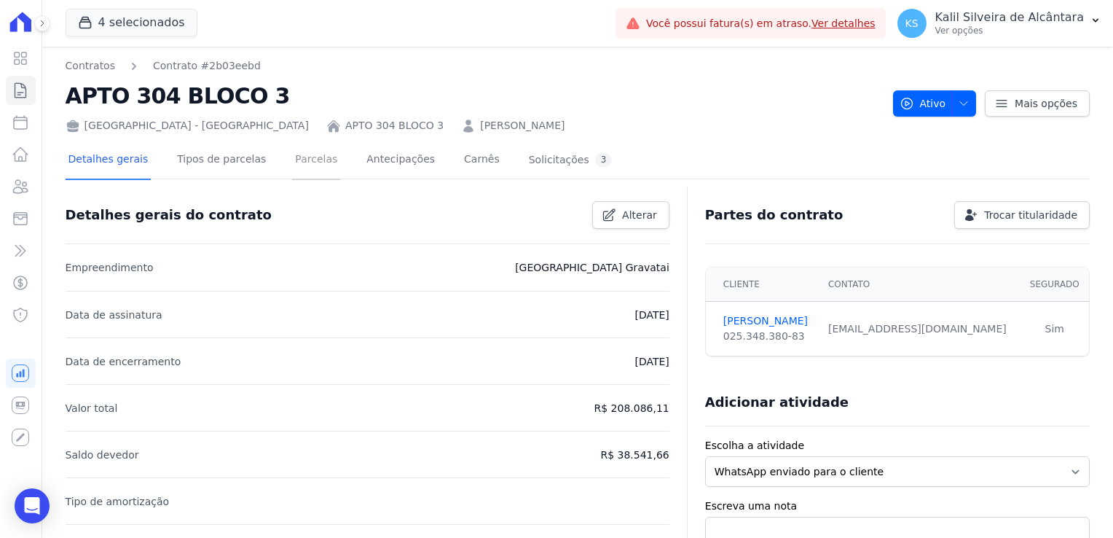
click at [300, 165] on link "Parcelas" at bounding box center [316, 160] width 48 height 39
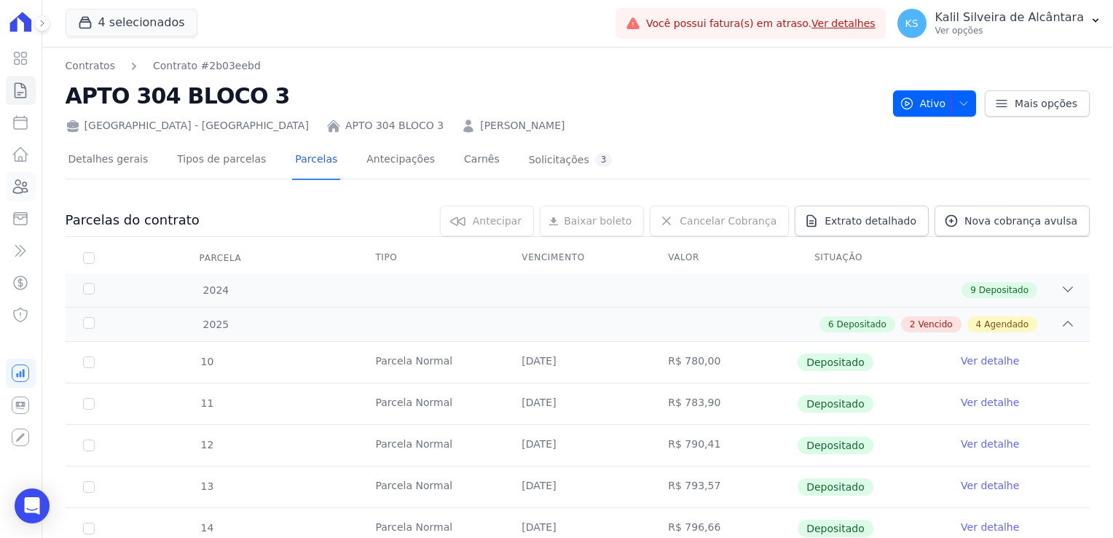
click at [20, 192] on icon at bounding box center [20, 186] width 17 height 17
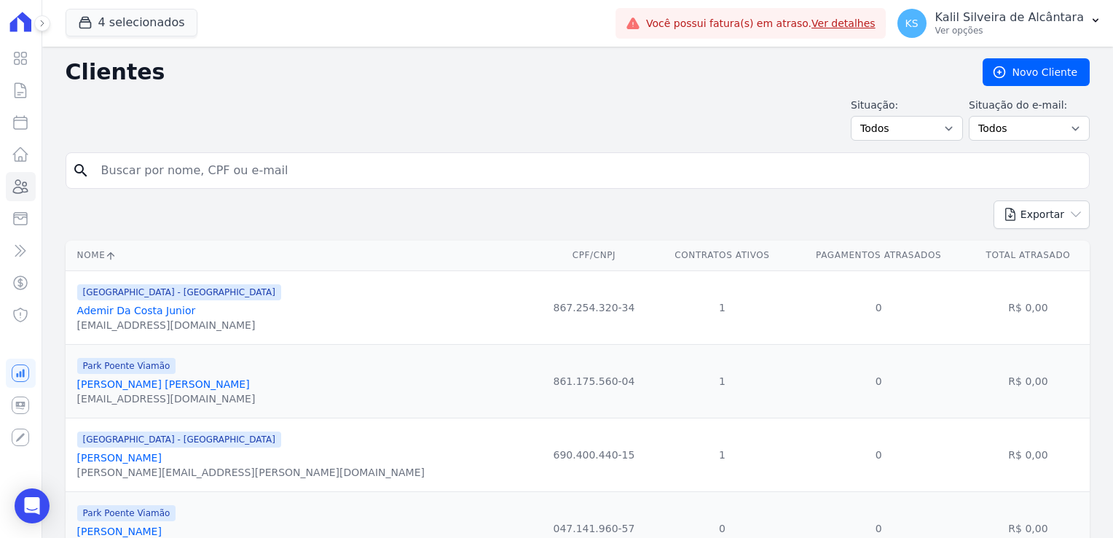
click at [160, 183] on input "search" at bounding box center [588, 170] width 991 height 29
type input "thiagpo"
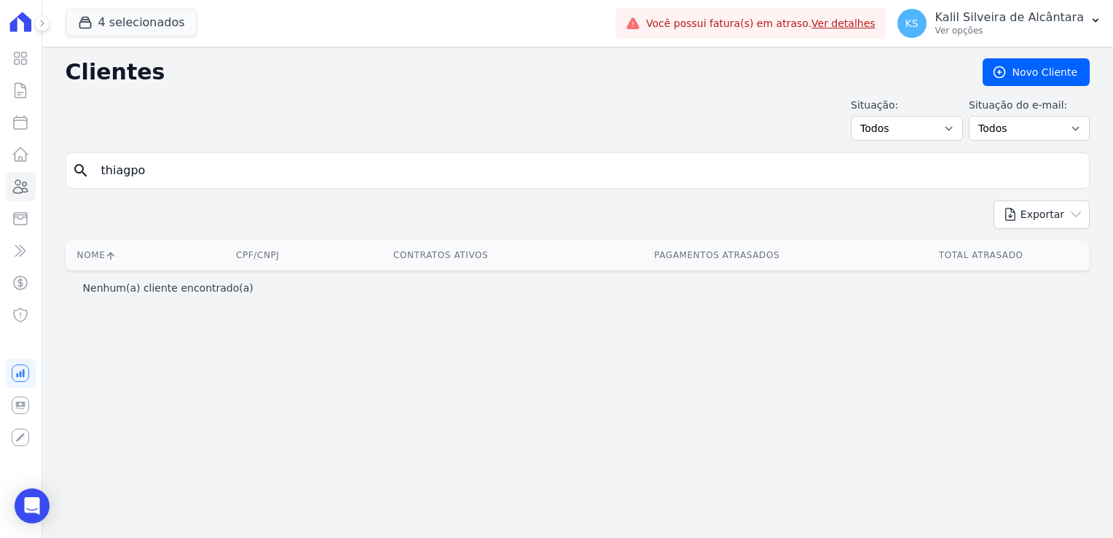
drag, startPoint x: 155, startPoint y: 171, endPoint x: 62, endPoint y: 191, distance: 95.3
click at [93, 188] on form "search thiagpo" at bounding box center [578, 176] width 1024 height 48
type input "thiago"
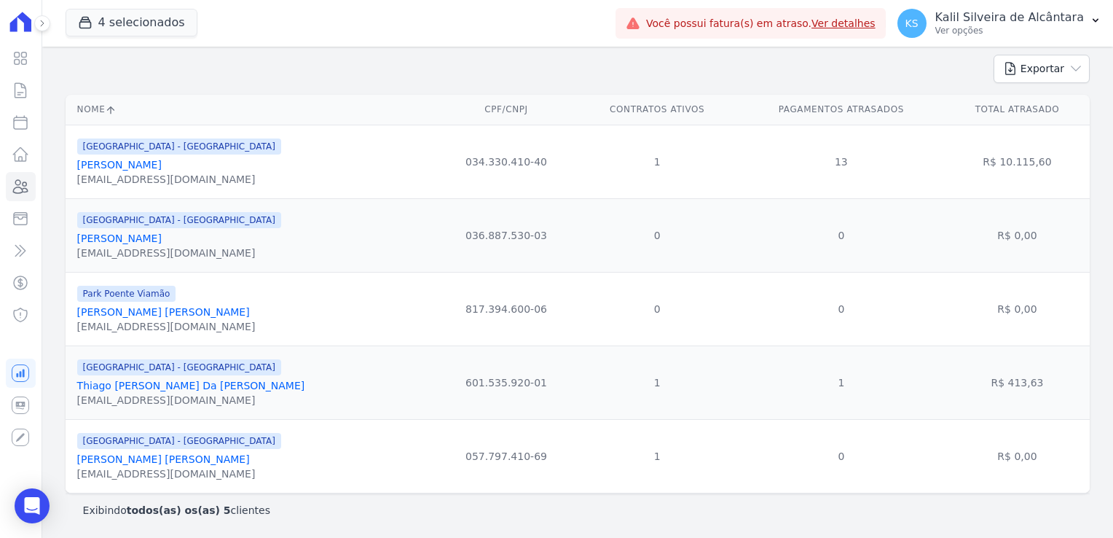
scroll to position [146, 0]
click at [165, 384] on link "Thiago Manoel Da Luz Machado" at bounding box center [191, 386] width 228 height 12
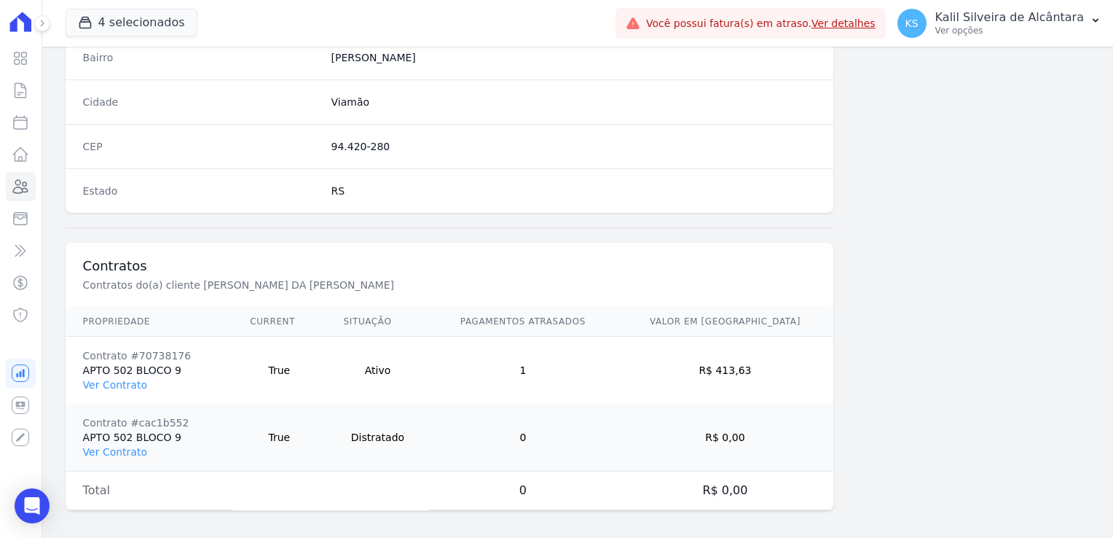
scroll to position [887, 0]
click at [117, 376] on link "Ver Contrato" at bounding box center [115, 382] width 64 height 12
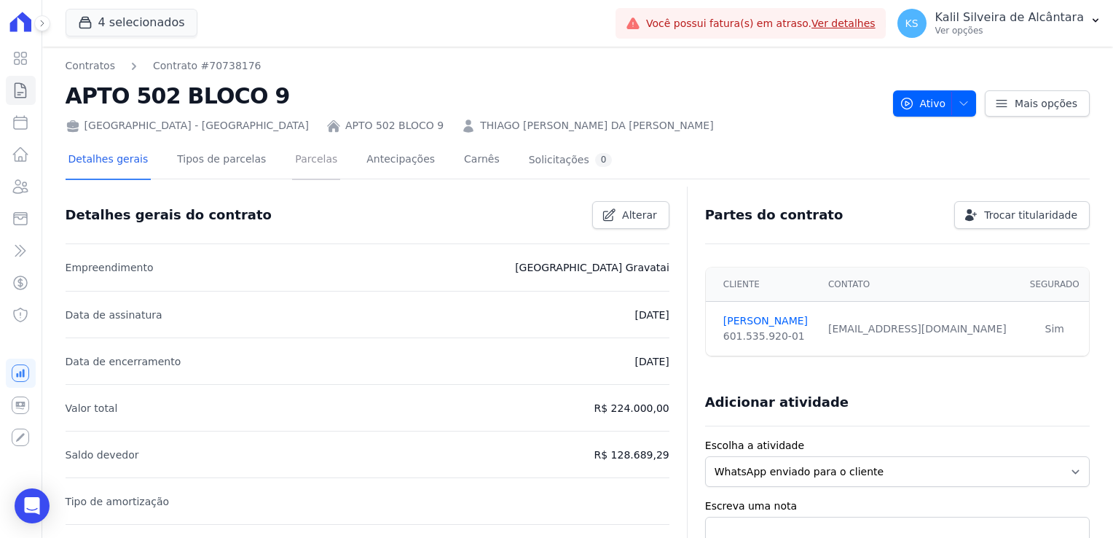
click at [313, 166] on link "Parcelas" at bounding box center [316, 160] width 48 height 39
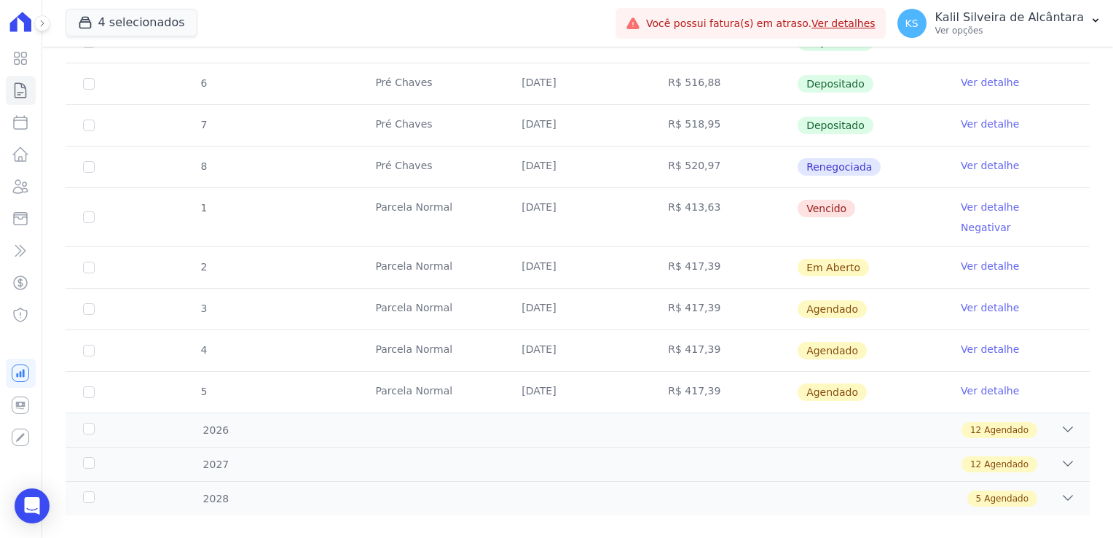
scroll to position [216, 0]
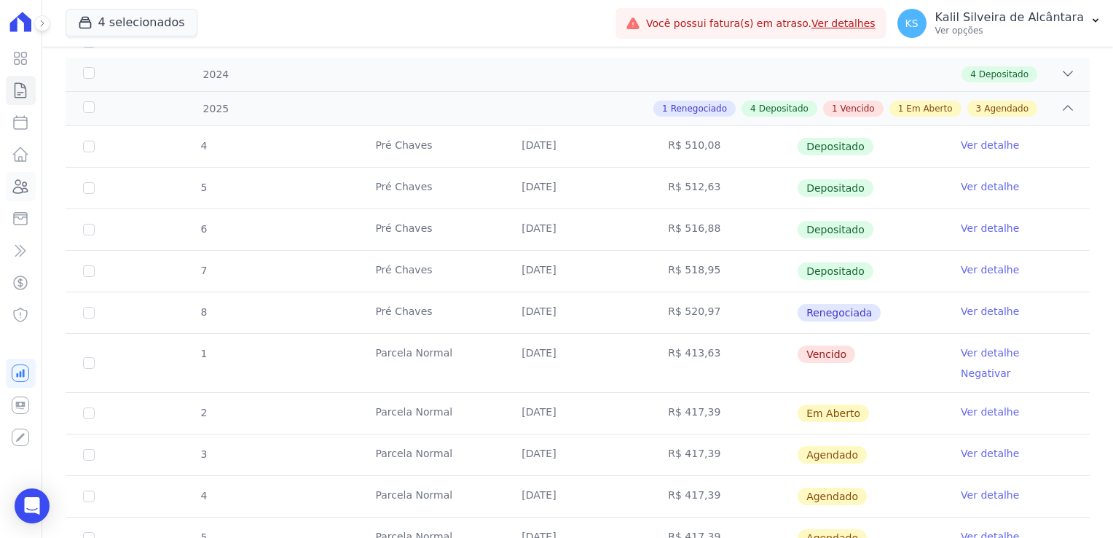
click at [20, 188] on icon at bounding box center [21, 186] width 15 height 13
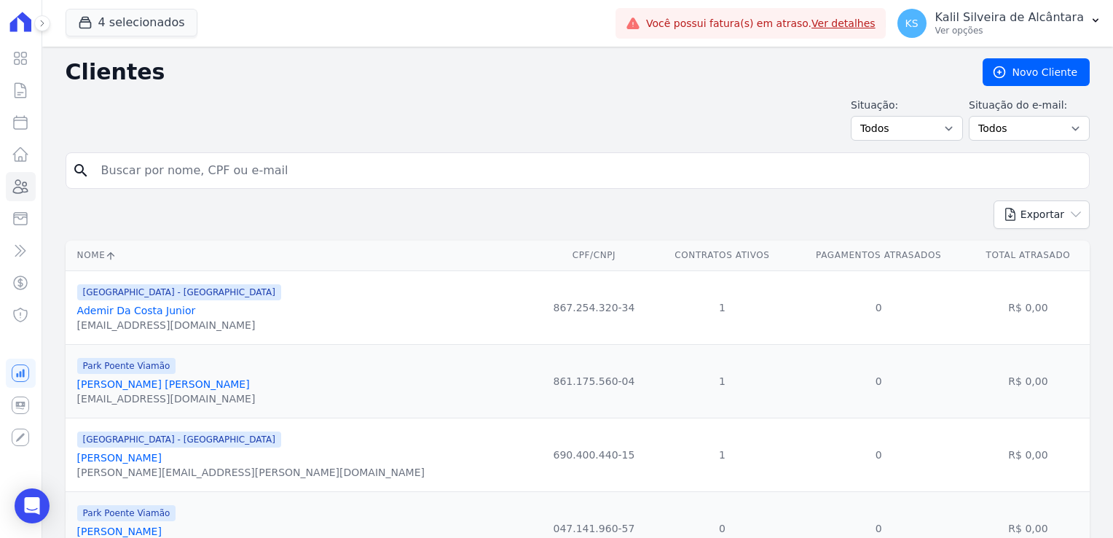
click at [150, 181] on input "search" at bounding box center [588, 170] width 991 height 29
type input "prisci"
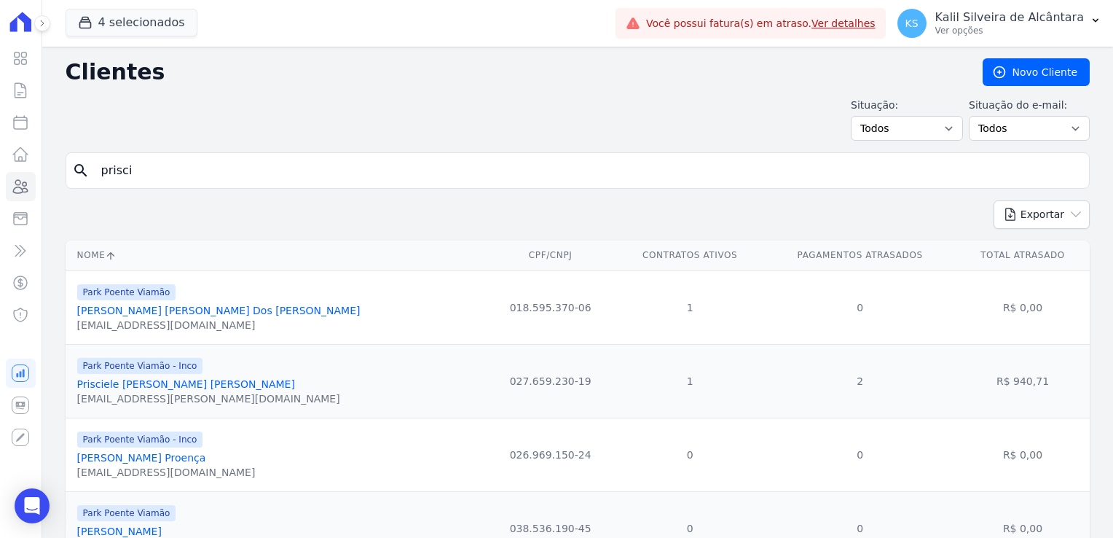
click at [124, 388] on link "Prisciele Souza De Souza" at bounding box center [186, 384] width 218 height 12
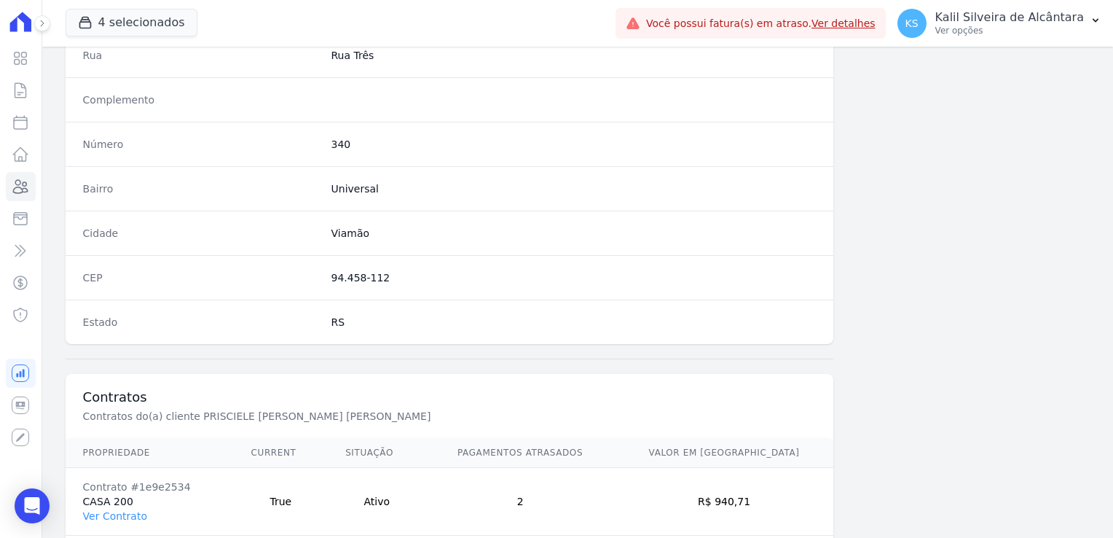
scroll to position [820, 0]
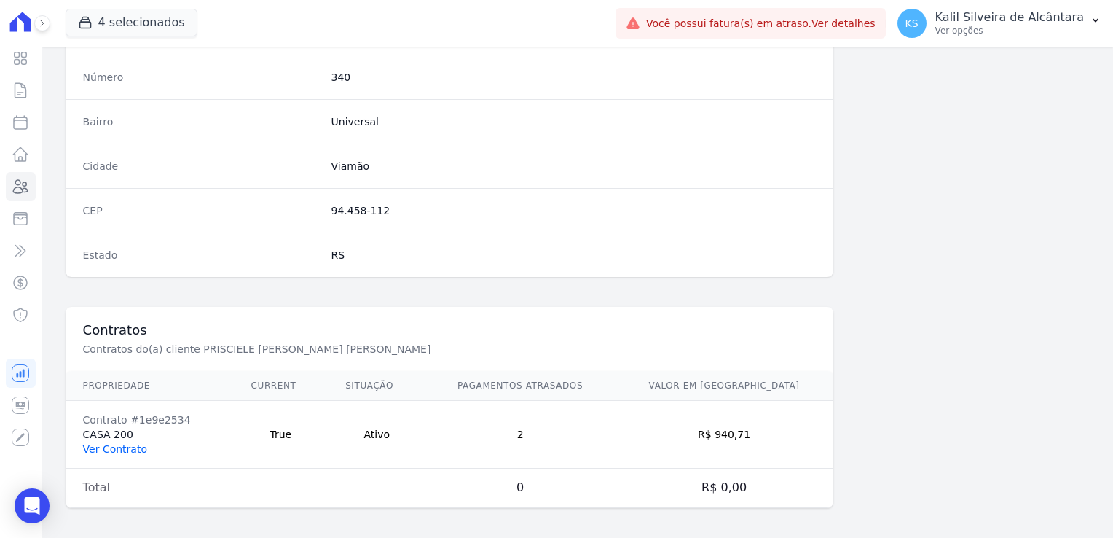
click at [100, 449] on link "Ver Contrato" at bounding box center [115, 449] width 64 height 12
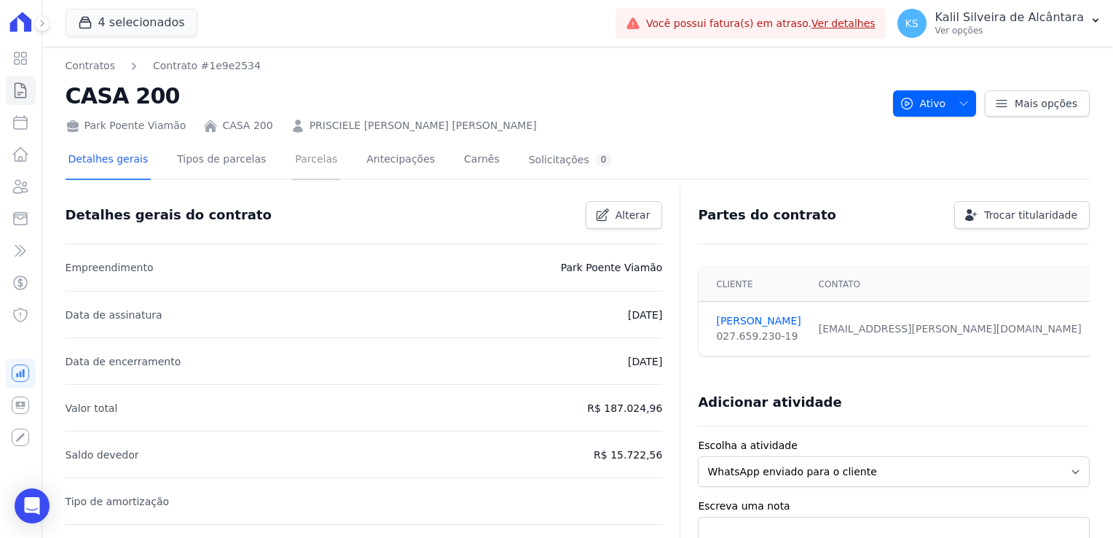
click at [292, 165] on link "Parcelas" at bounding box center [316, 160] width 48 height 39
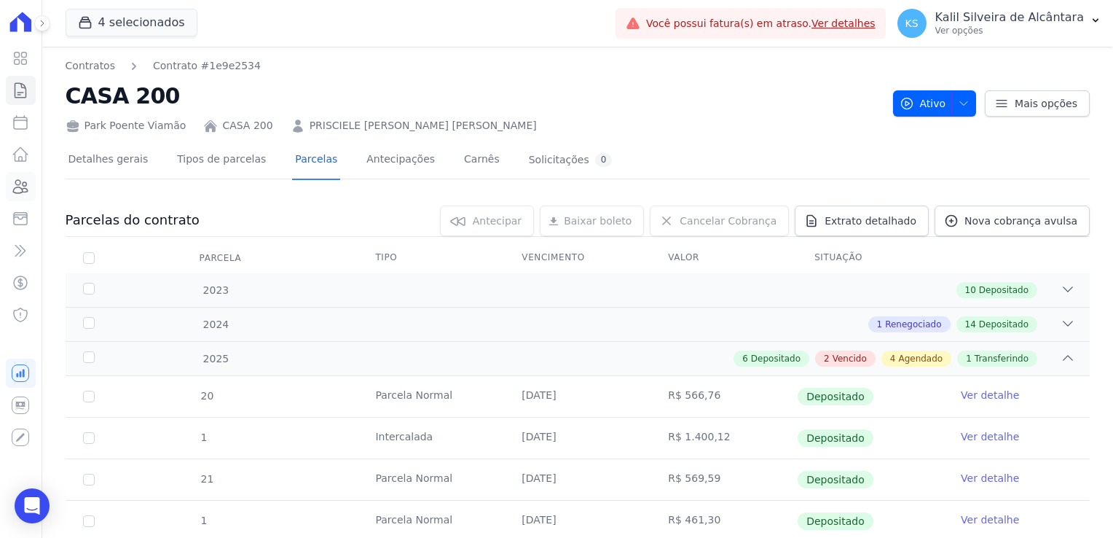
click at [34, 188] on link "Clientes" at bounding box center [21, 186] width 30 height 29
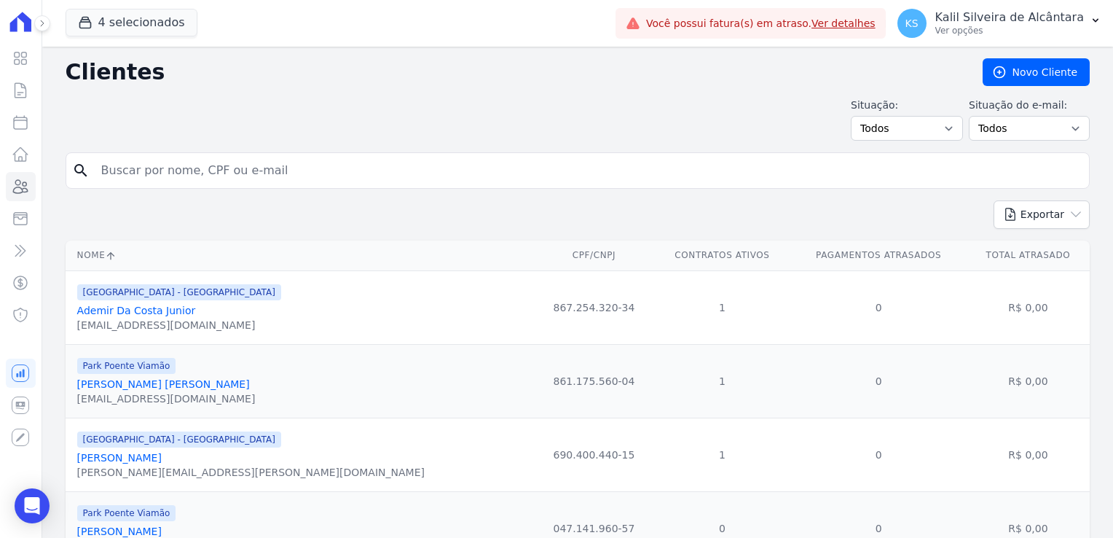
click at [191, 169] on input "search" at bounding box center [588, 170] width 991 height 29
type input "luciane"
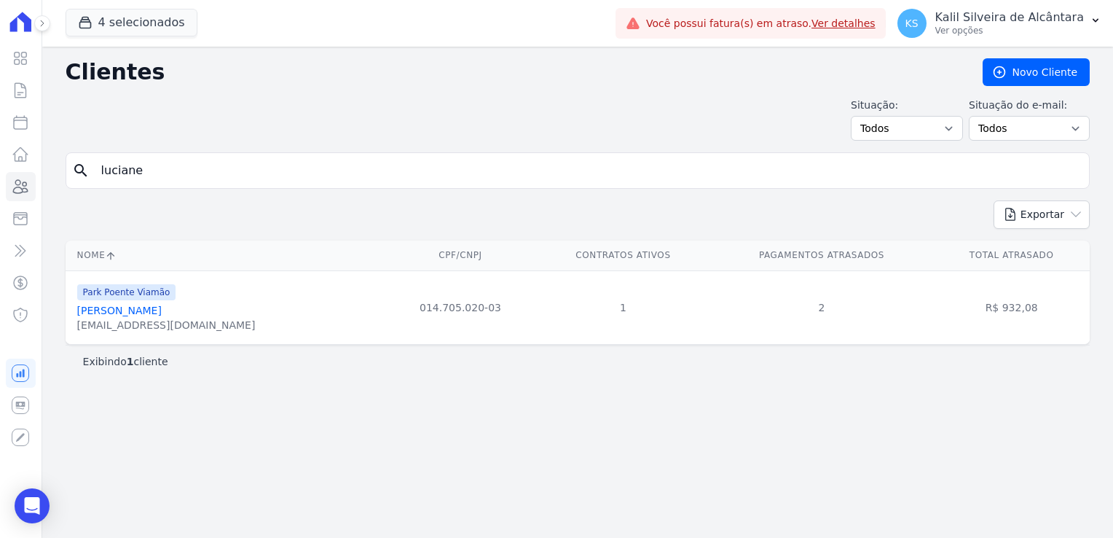
click at [149, 309] on link "Luciane Avila Da Silva" at bounding box center [119, 311] width 85 height 12
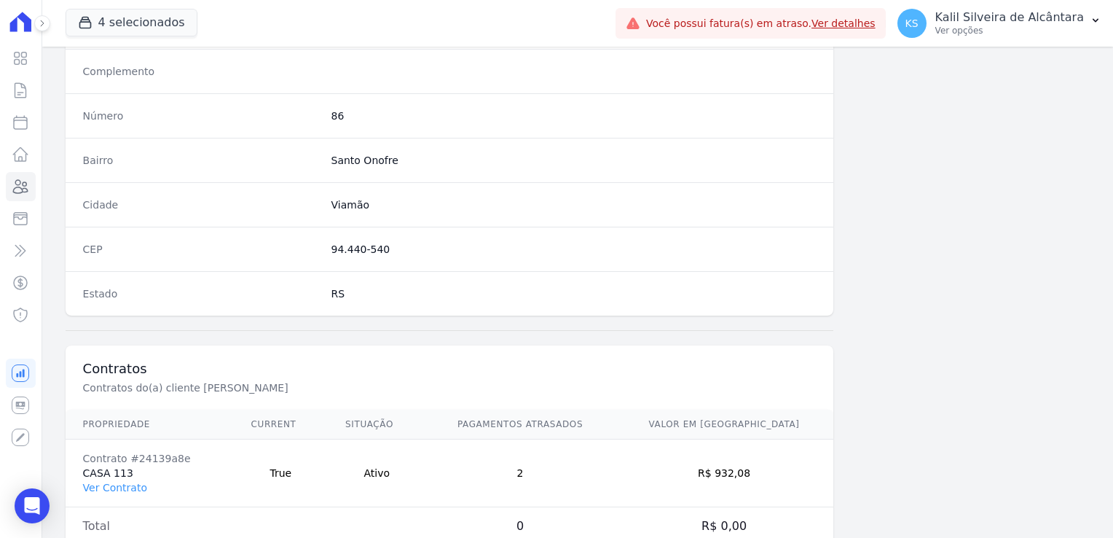
scroll to position [820, 0]
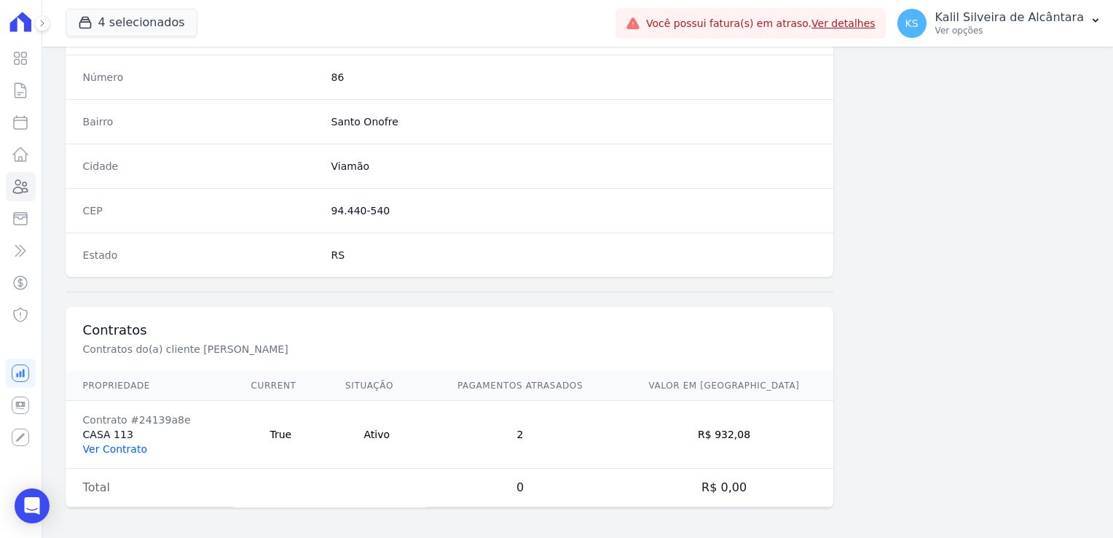
click at [114, 447] on link "Ver Contrato" at bounding box center [115, 449] width 64 height 12
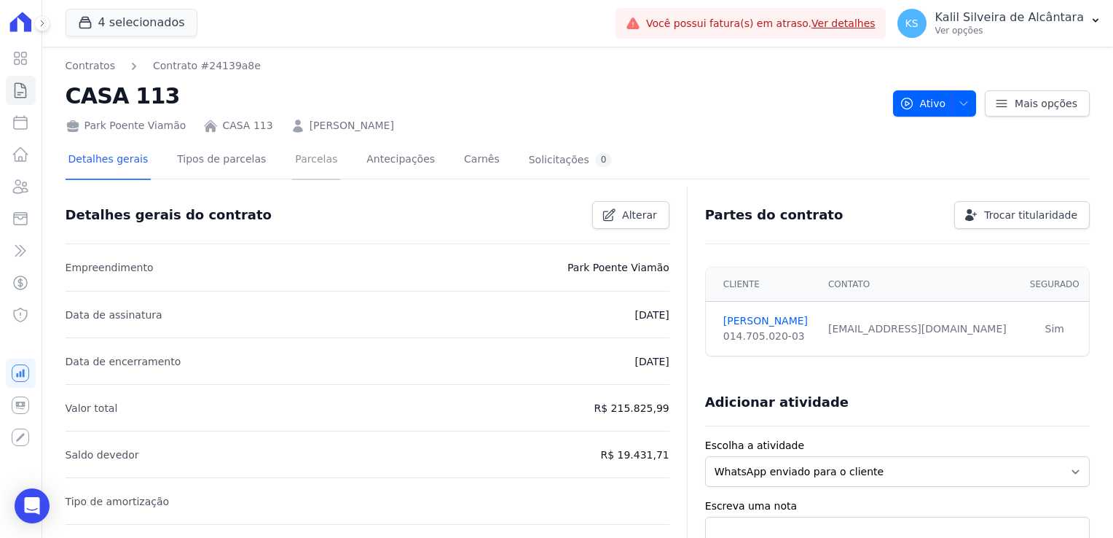
click at [292, 169] on link "Parcelas" at bounding box center [316, 160] width 48 height 39
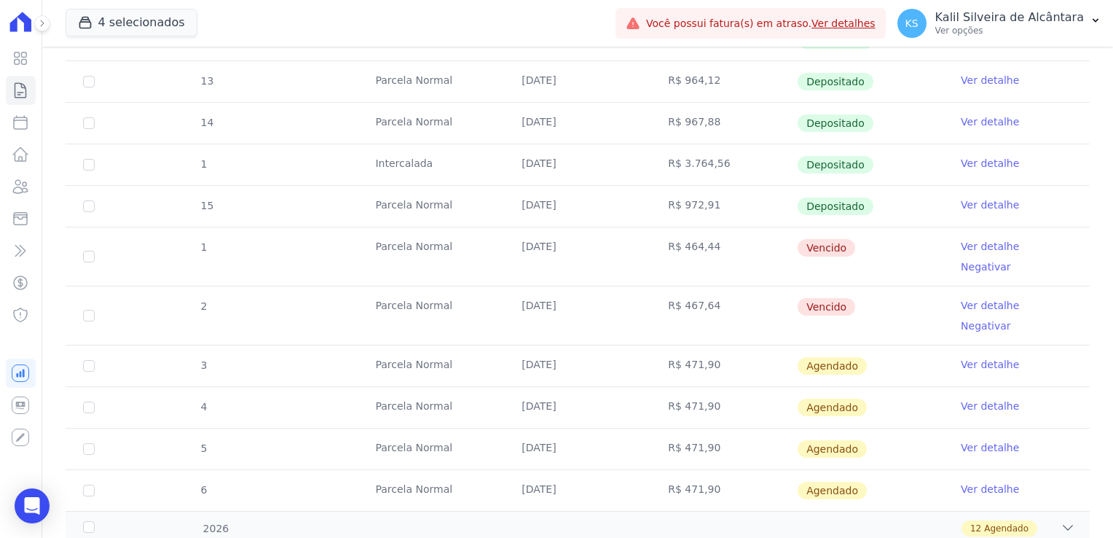
scroll to position [437, 0]
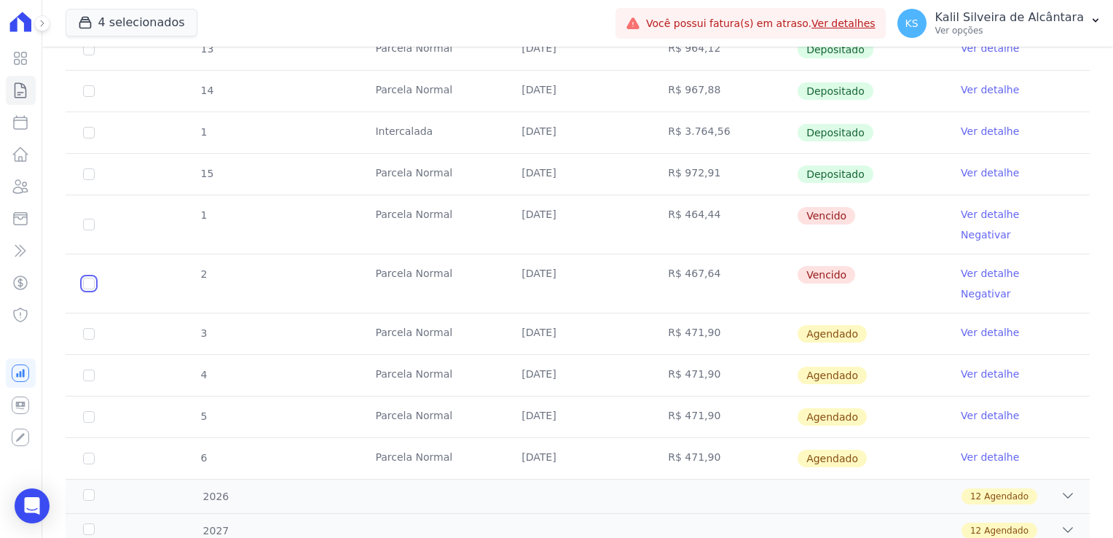
click at [89, 230] on input "checkbox" at bounding box center [89, 225] width 12 height 12
checkbox input "true"
click at [87, 219] on input "checkbox" at bounding box center [89, 225] width 12 height 12
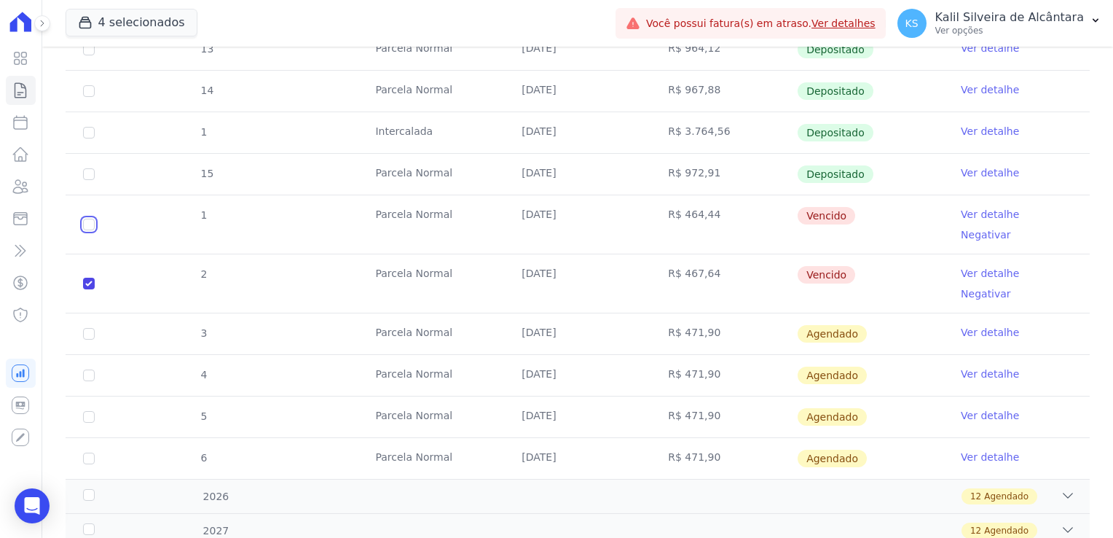
checkbox input "true"
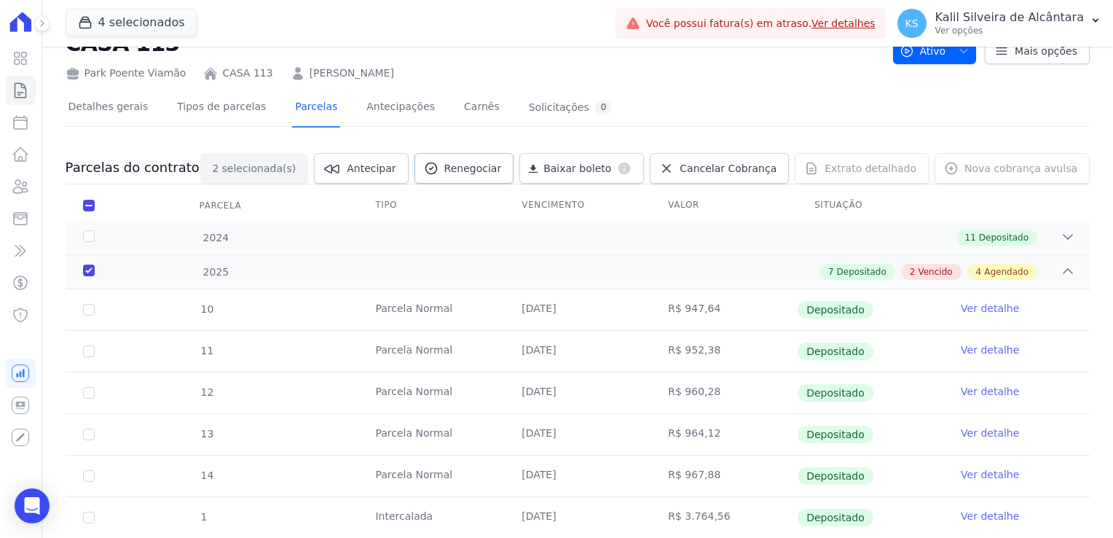
scroll to position [0, 0]
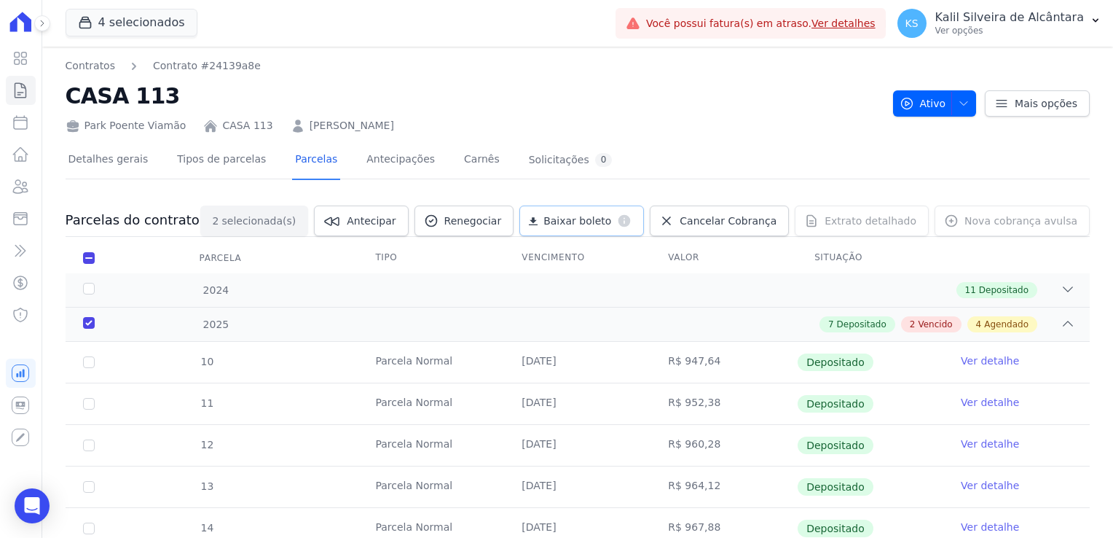
click at [632, 221] on dt "default" at bounding box center [621, 220] width 20 height 15
click at [26, 194] on icon at bounding box center [20, 186] width 17 height 17
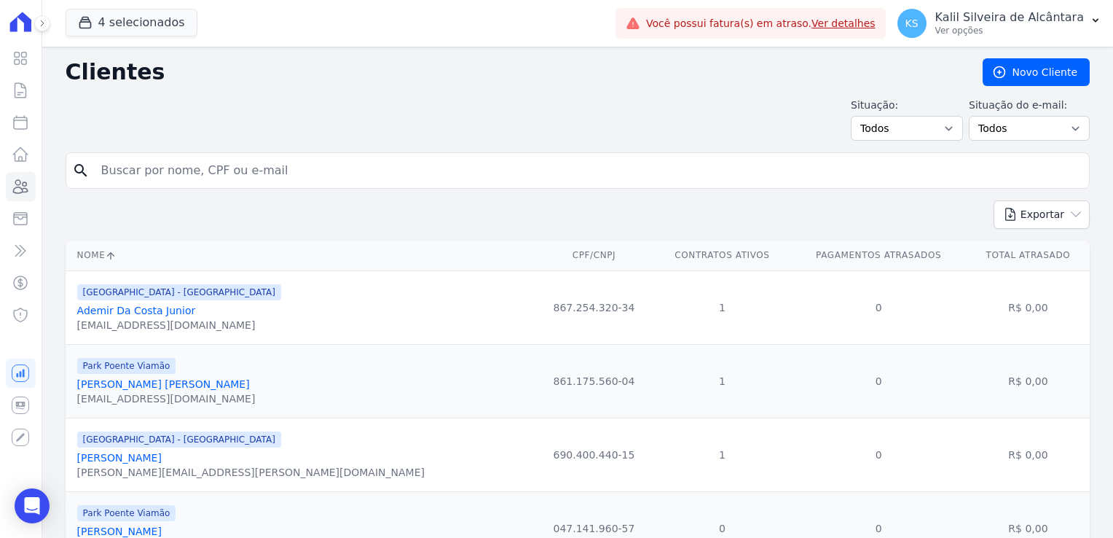
click at [152, 174] on input "search" at bounding box center [588, 170] width 991 height 29
type input "00770164080"
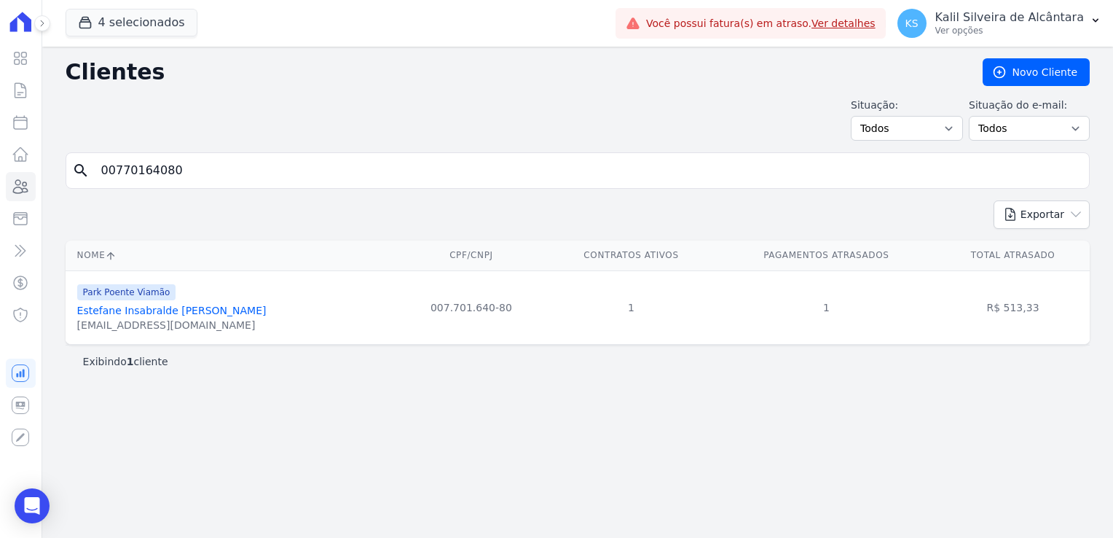
click at [170, 313] on link "Estefane Insabralde Dos Santos" at bounding box center [171, 311] width 189 height 12
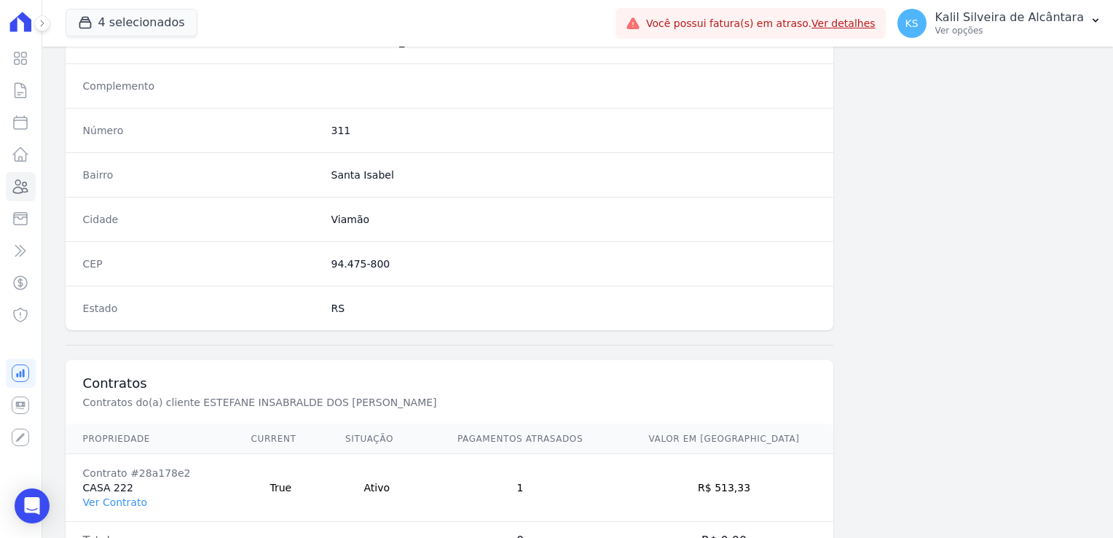
scroll to position [820, 0]
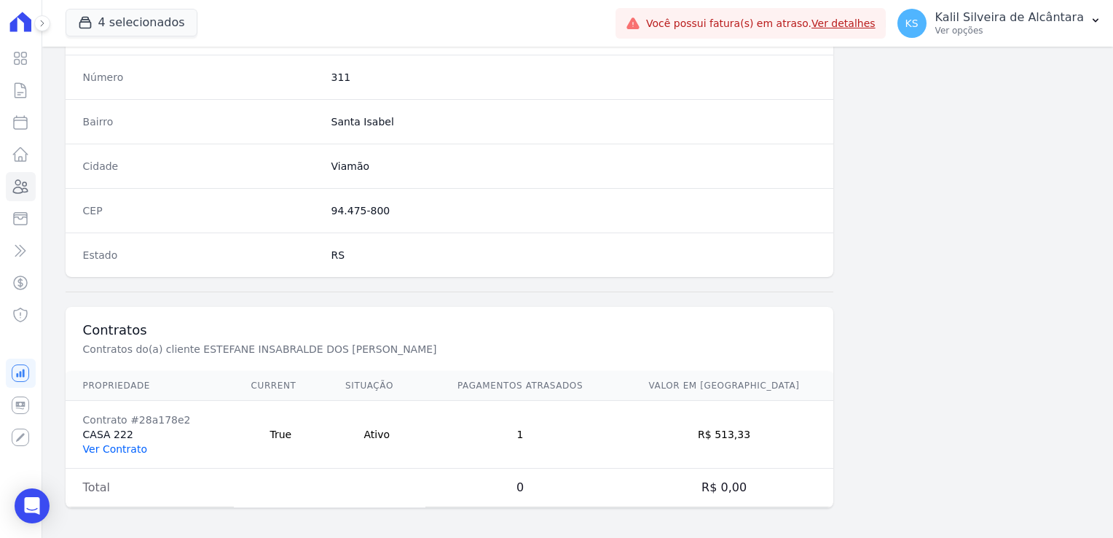
click at [106, 444] on link "Ver Contrato" at bounding box center [115, 449] width 64 height 12
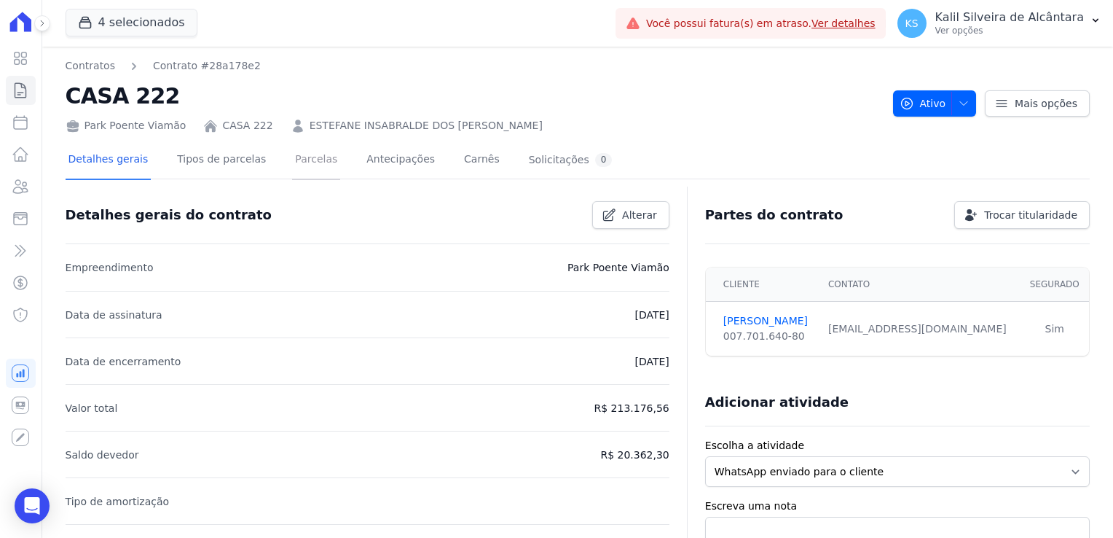
click at [315, 157] on link "Parcelas" at bounding box center [316, 160] width 48 height 39
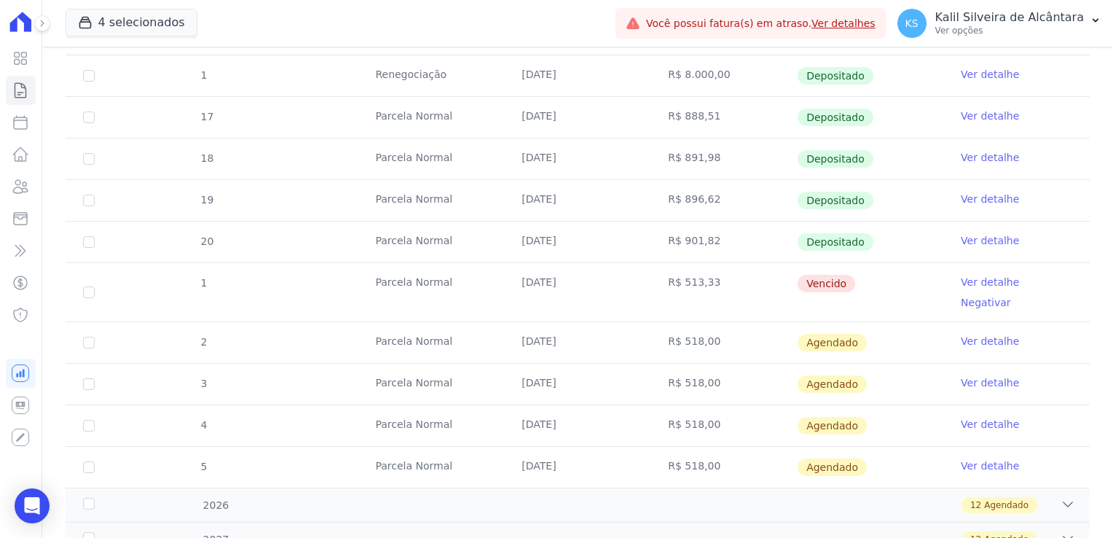
scroll to position [656, 0]
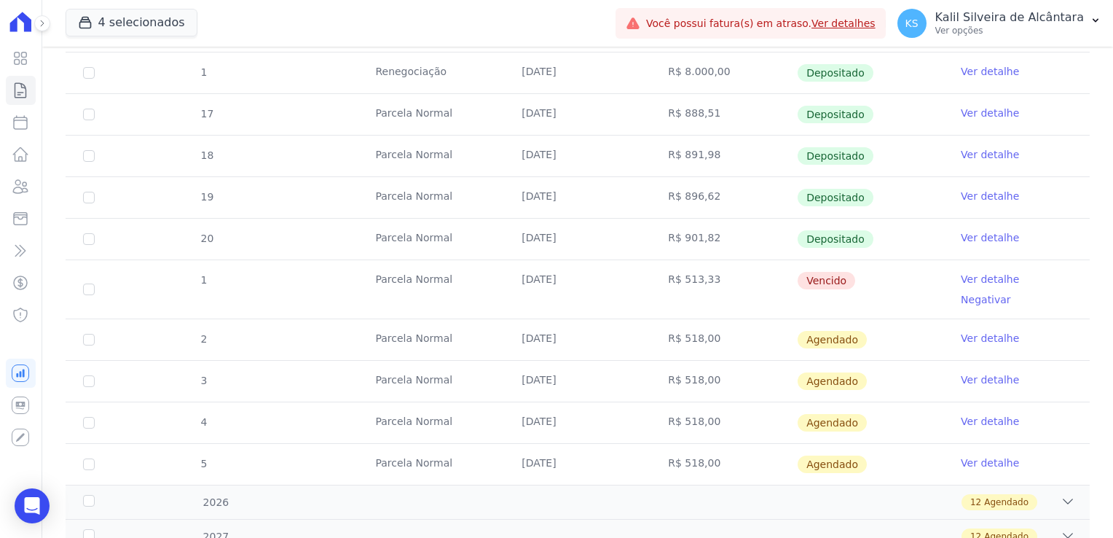
click at [63, 280] on div "14 Parcela Normal 25/01/2025 R$ 880,57 Depositado Ver detalhe 1 Renegociação 25…" at bounding box center [577, 102] width 1071 height 776
click at [76, 280] on td "1" at bounding box center [89, 289] width 47 height 58
click at [85, 283] on input "checkbox" at bounding box center [89, 289] width 12 height 12
checkbox input "true"
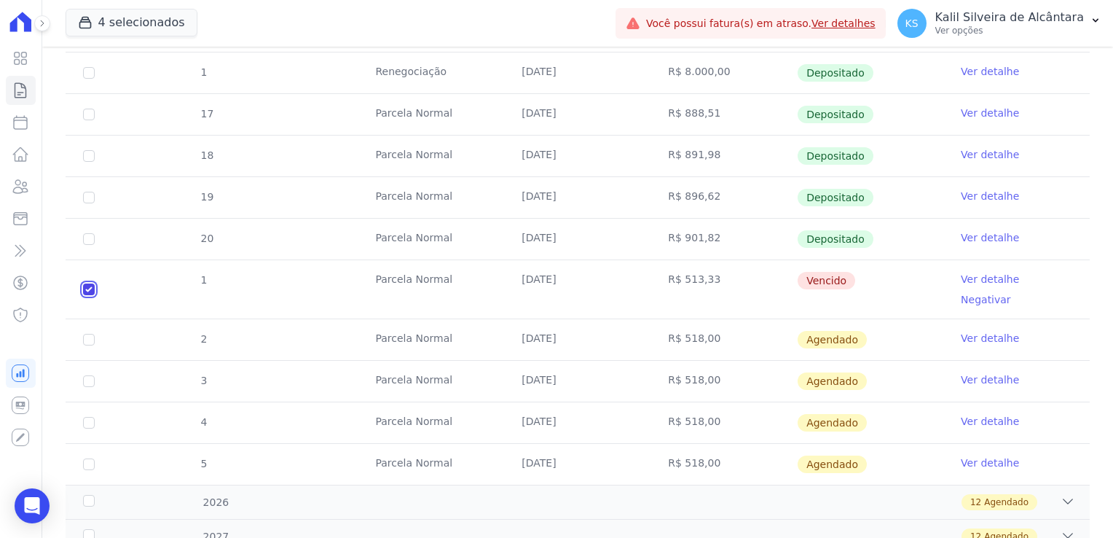
checkbox input "true"
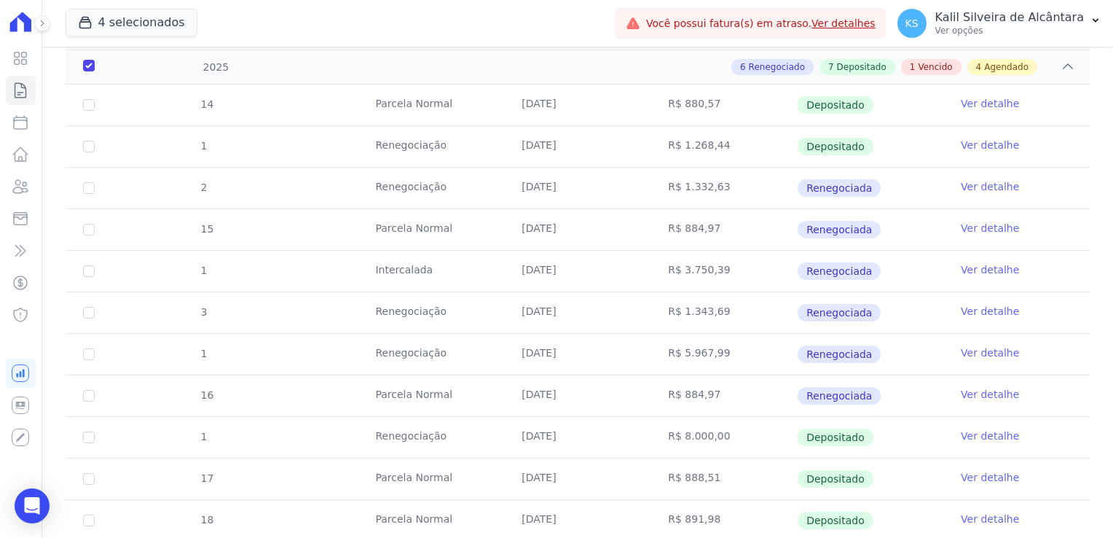
scroll to position [0, 0]
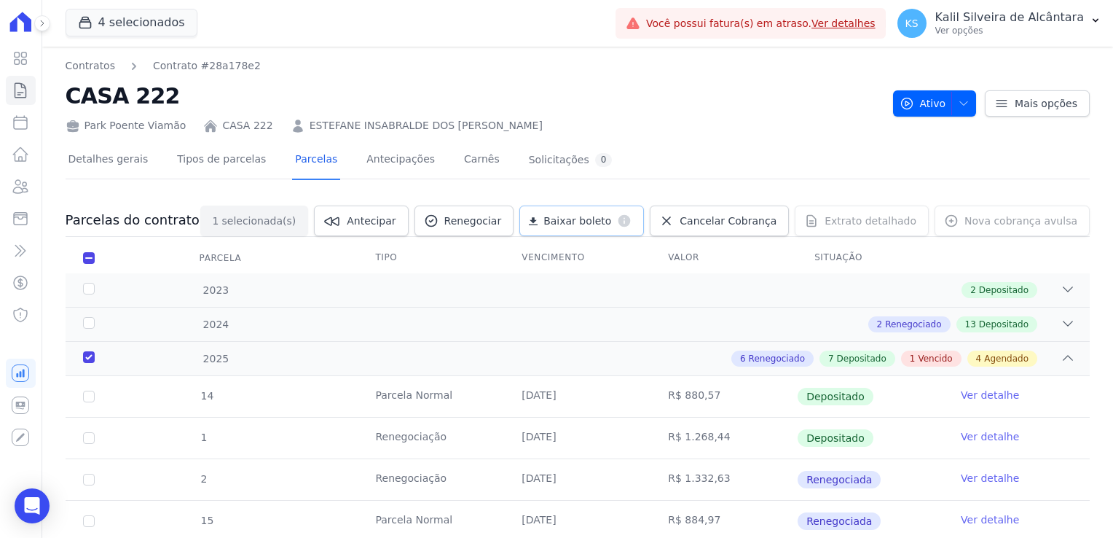
click at [589, 216] on span "Baixar boleto" at bounding box center [577, 220] width 68 height 15
click at [25, 191] on icon at bounding box center [20, 186] width 17 height 17
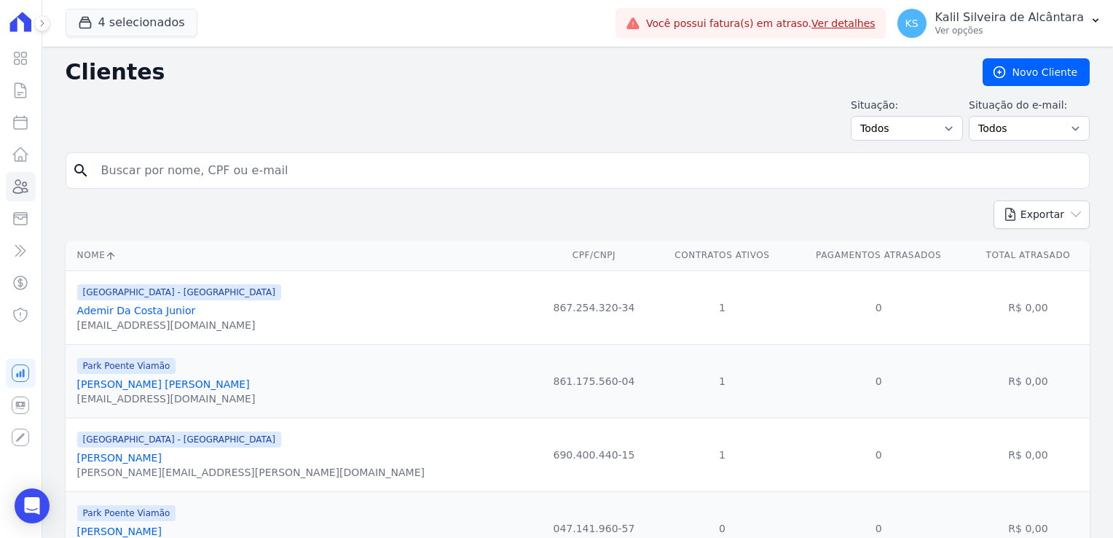
click at [154, 176] on input "search" at bounding box center [588, 170] width 991 height 29
type input "cristiano"
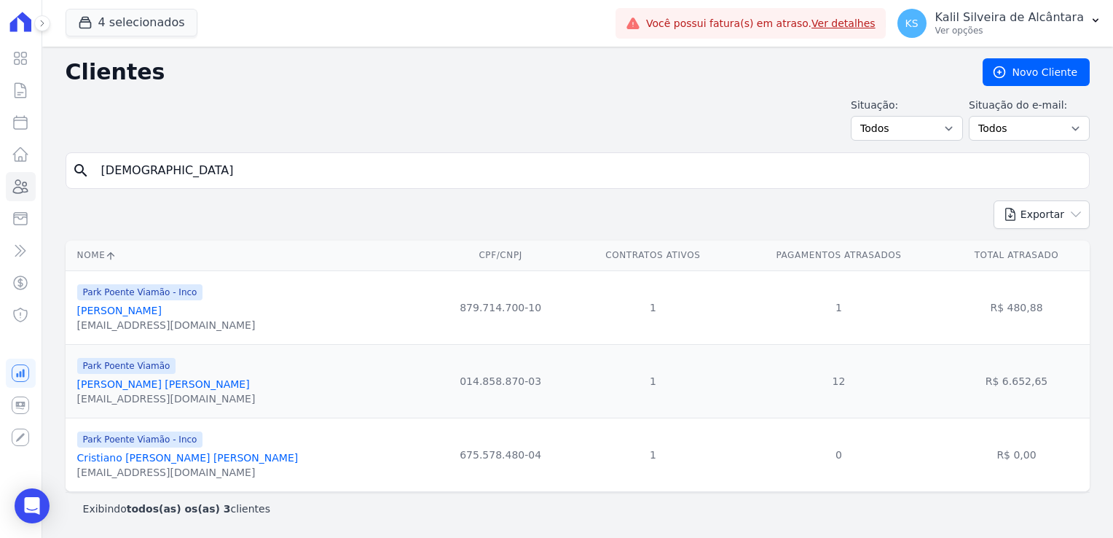
click at [160, 307] on link "Cristiano Amaral Da Silva" at bounding box center [119, 311] width 85 height 12
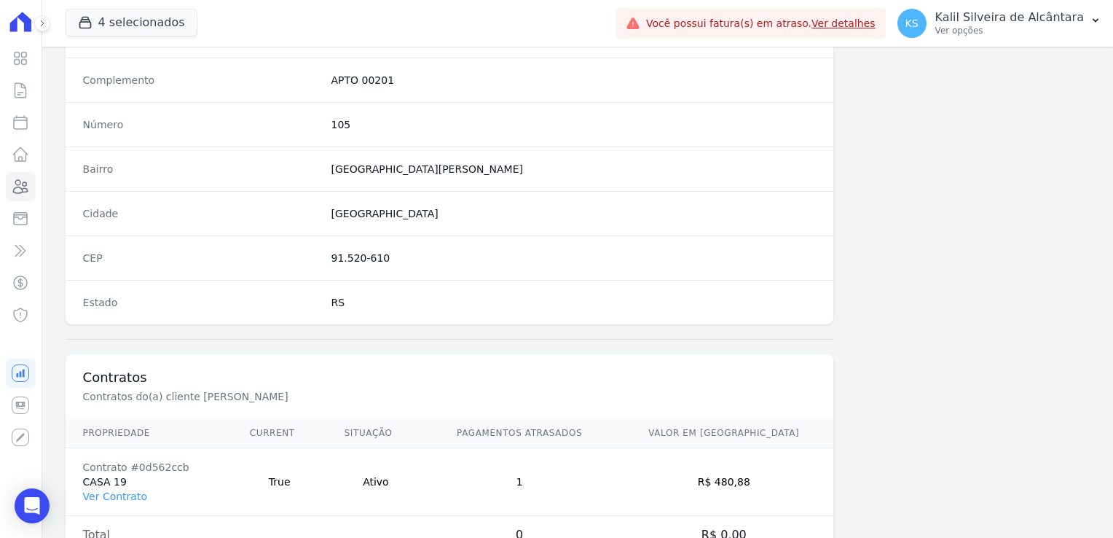
scroll to position [820, 0]
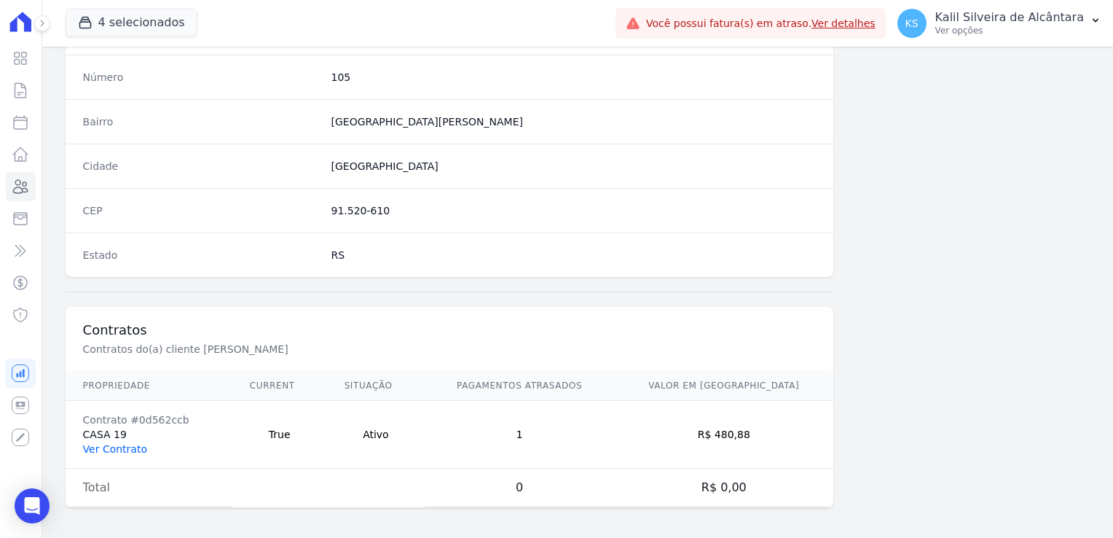
click at [127, 444] on link "Ver Contrato" at bounding box center [115, 449] width 64 height 12
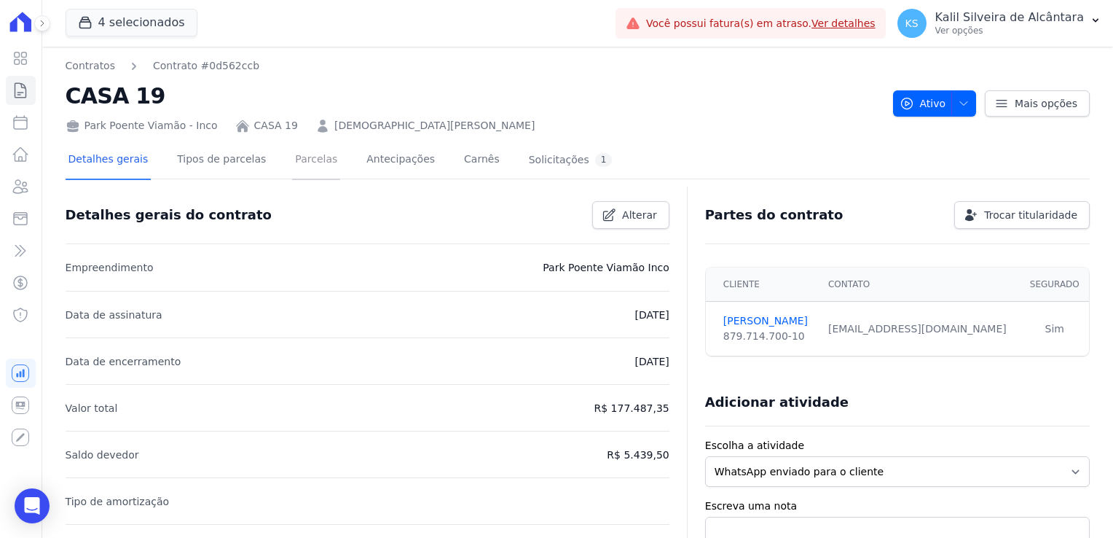
click at [292, 168] on link "Parcelas" at bounding box center [316, 160] width 48 height 39
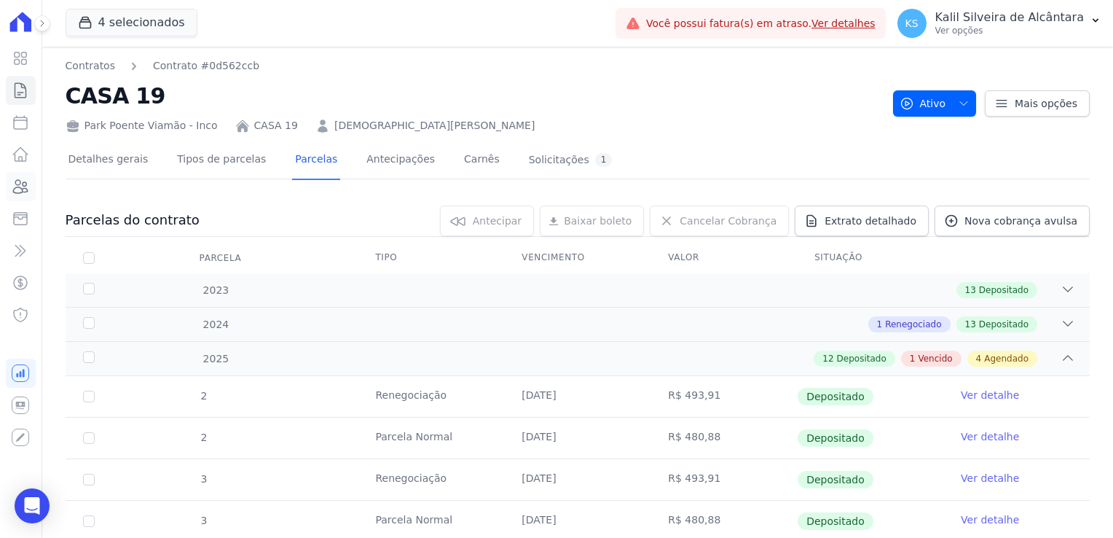
click at [15, 188] on icon at bounding box center [21, 186] width 15 height 13
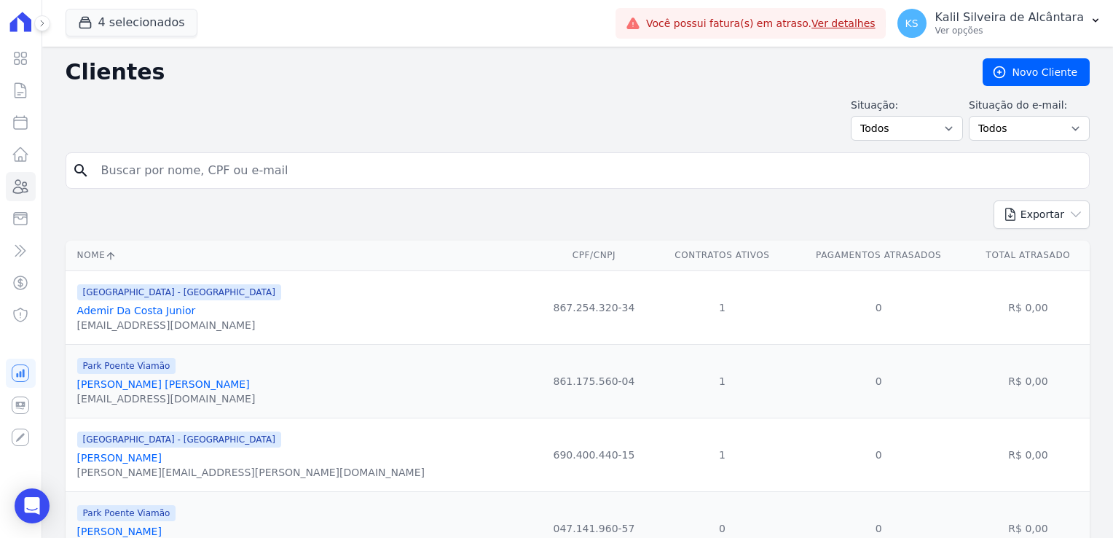
click at [211, 166] on input "search" at bounding box center [588, 170] width 991 height 29
type input "francine"
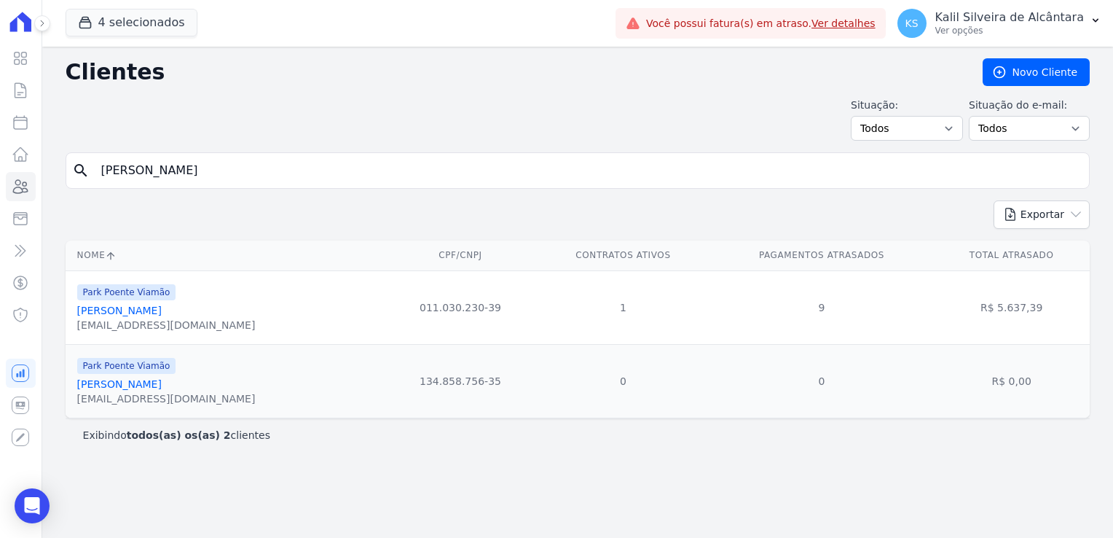
click at [162, 310] on link "Francine Lemos Fagundes" at bounding box center [119, 311] width 85 height 12
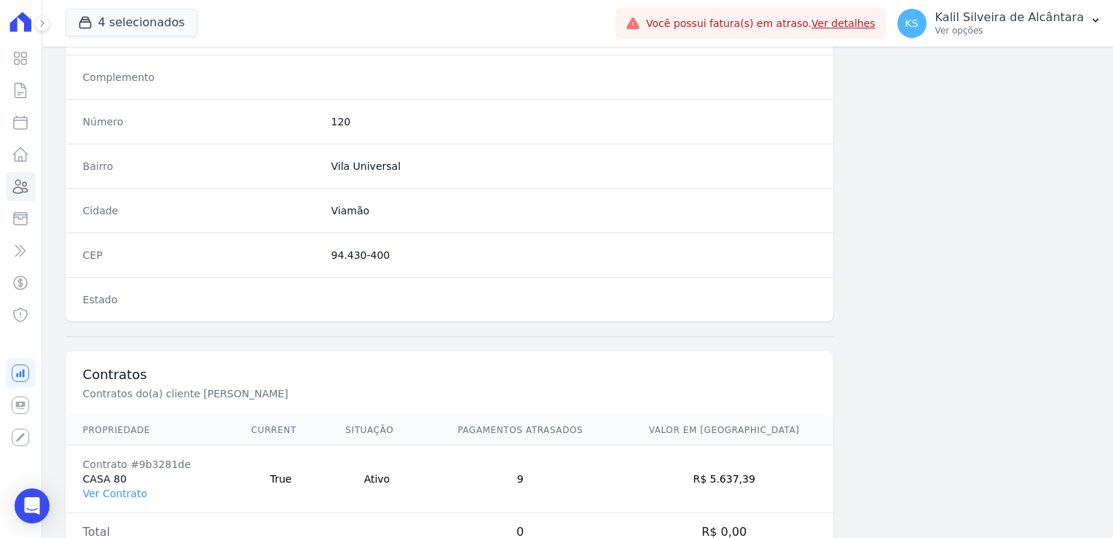
scroll to position [820, 0]
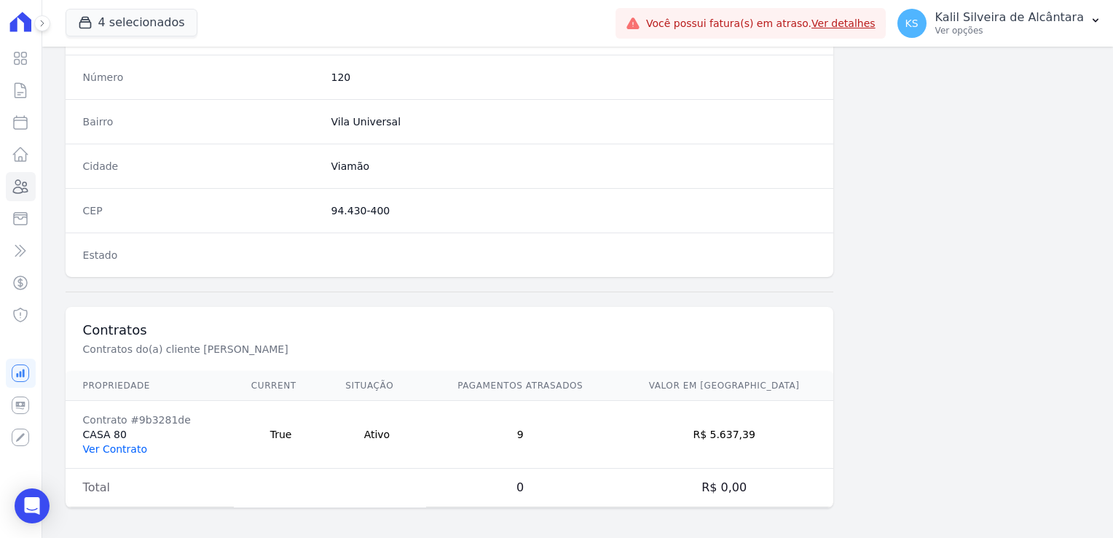
click at [123, 444] on link "Ver Contrato" at bounding box center [115, 449] width 64 height 12
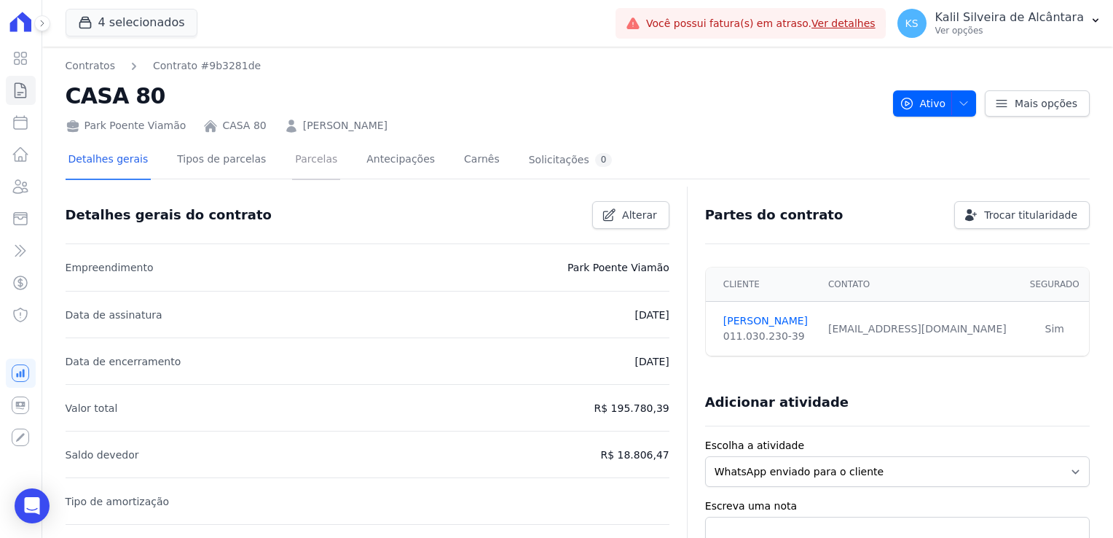
click at [292, 168] on link "Parcelas" at bounding box center [316, 160] width 48 height 39
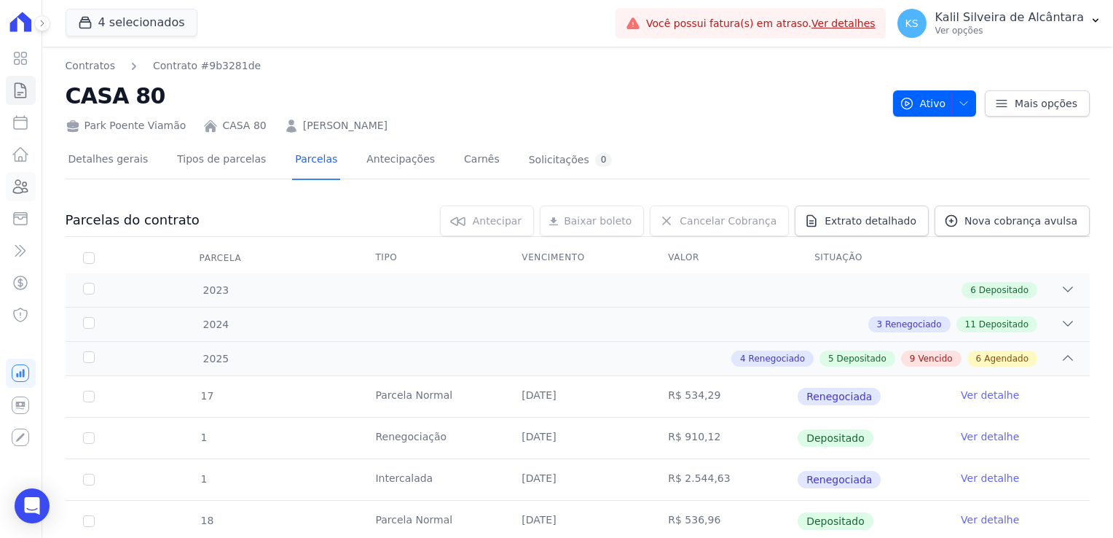
click at [20, 188] on icon at bounding box center [20, 186] width 17 height 17
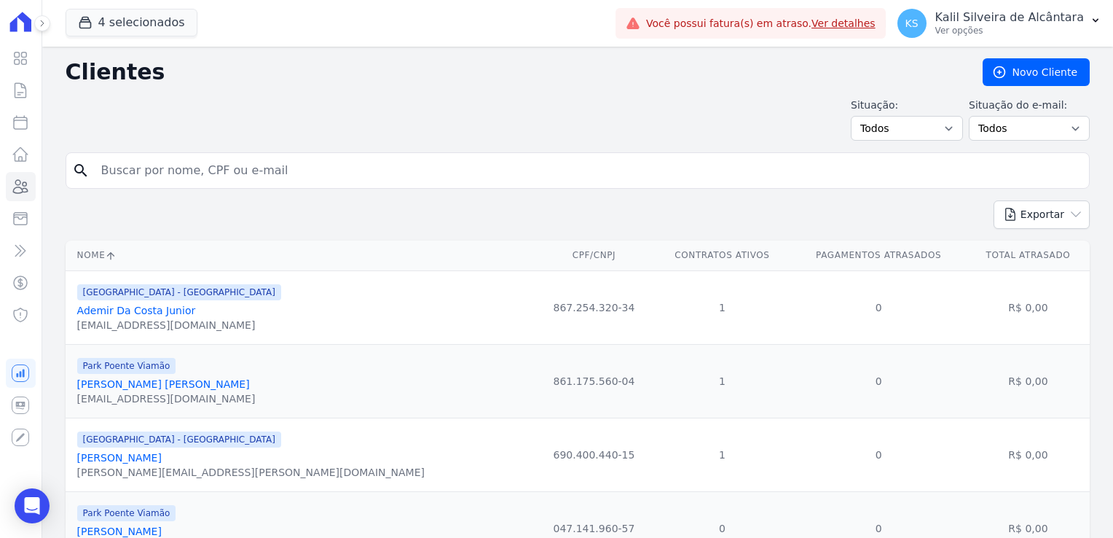
click at [186, 169] on input "search" at bounding box center [588, 170] width 991 height 29
type input "joyci"
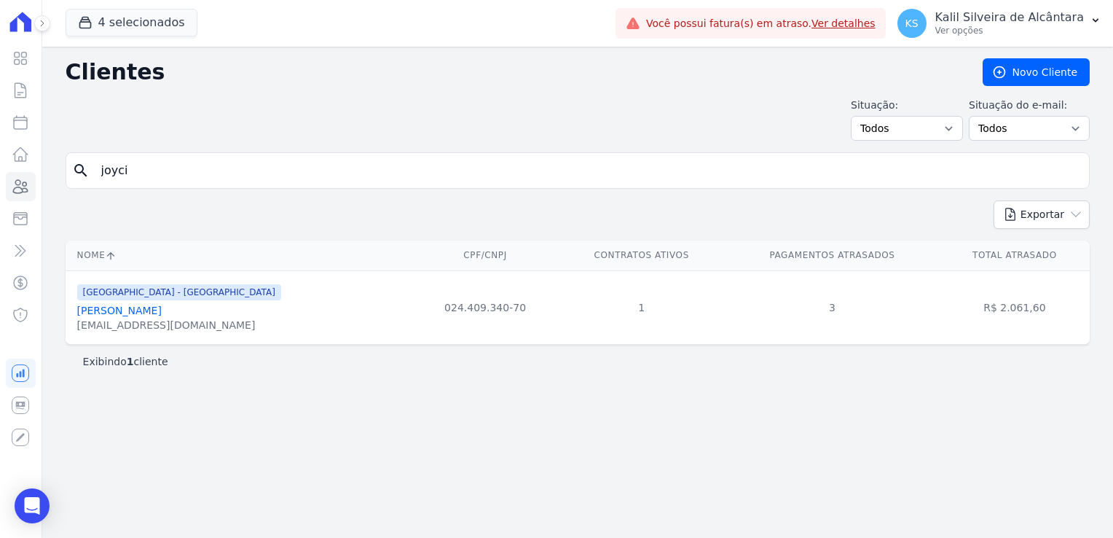
click at [141, 310] on link "Joyci Barboza Limberger" at bounding box center [119, 311] width 85 height 12
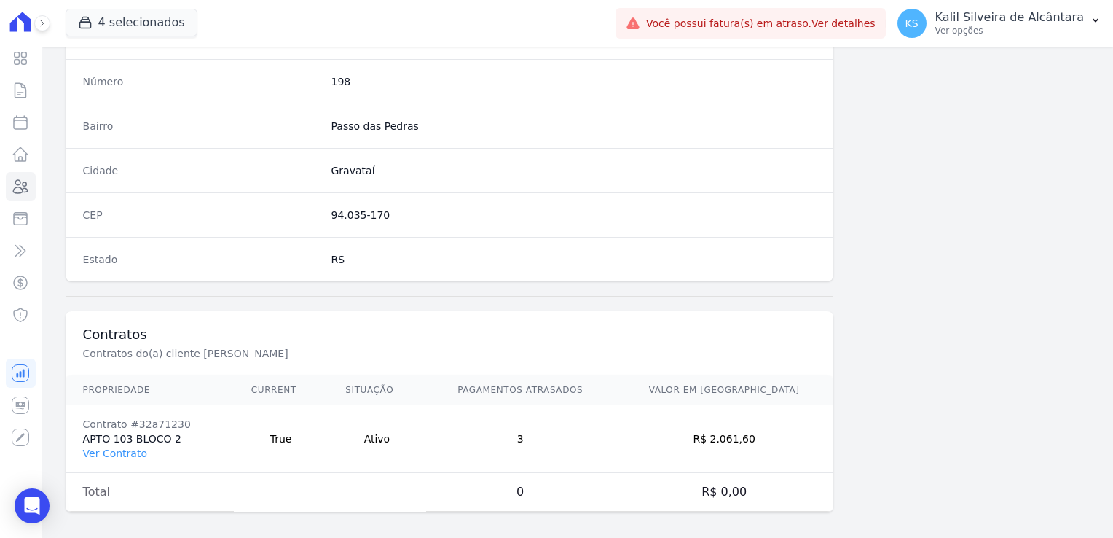
scroll to position [820, 0]
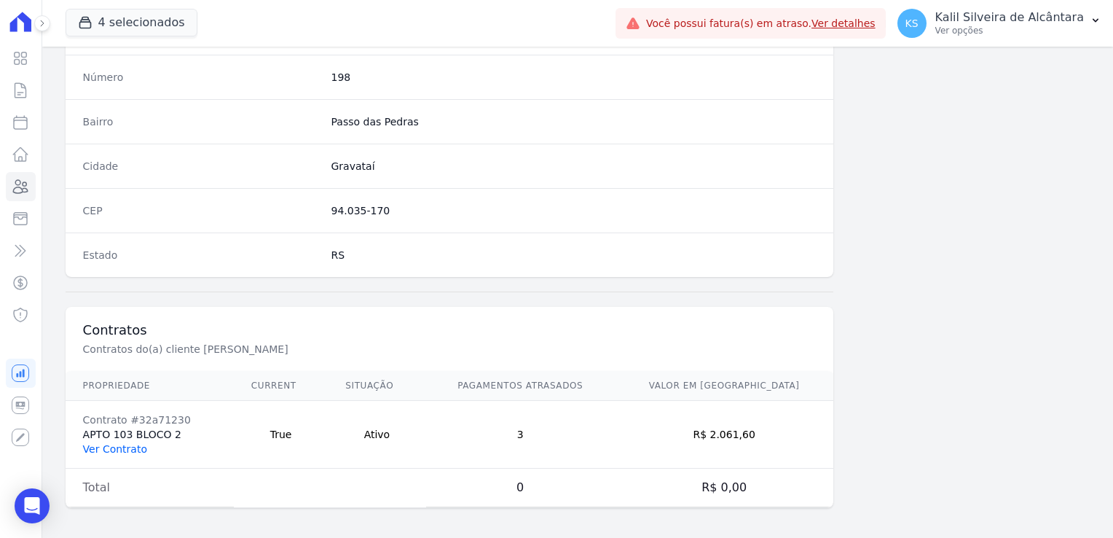
click at [127, 444] on link "Ver Contrato" at bounding box center [115, 449] width 64 height 12
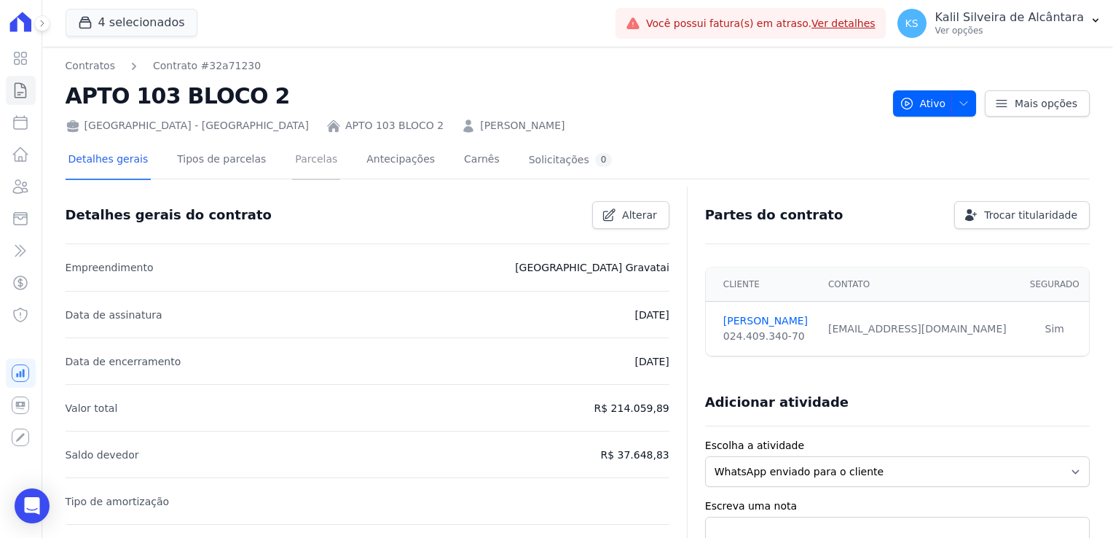
click at [292, 161] on link "Parcelas" at bounding box center [316, 160] width 48 height 39
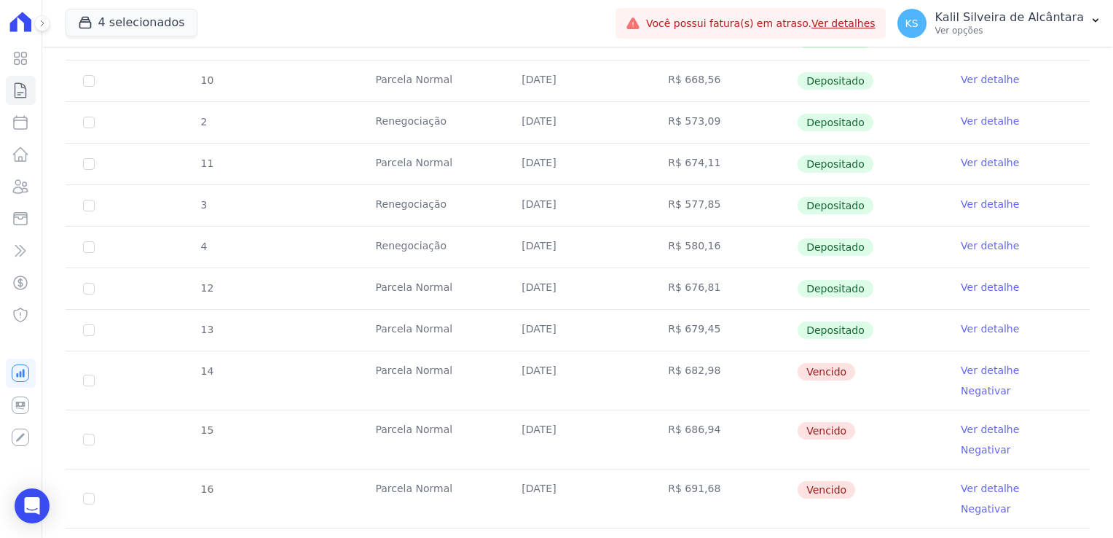
scroll to position [437, 0]
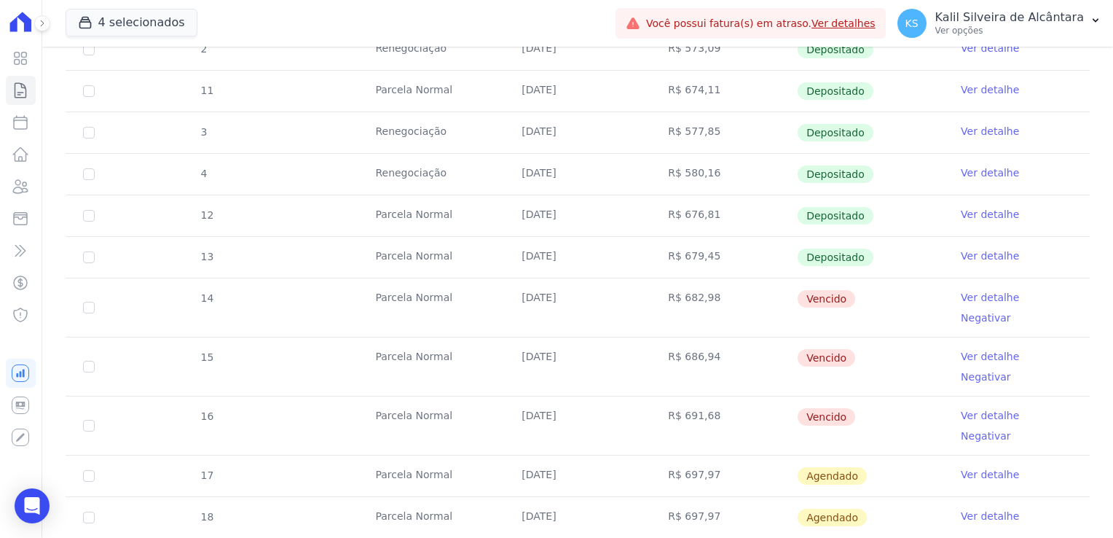
drag, startPoint x: 718, startPoint y: 372, endPoint x: 367, endPoint y: 291, distance: 359.6
click at [367, 291] on tbody "1 Renegociação 25/01/2025 R$ 540,09 Depositado Ver detalhe 9 Parcela Normal 25/…" at bounding box center [578, 284] width 1024 height 758
drag, startPoint x: 367, startPoint y: 291, endPoint x: 306, endPoint y: 329, distance: 72.4
click at [306, 337] on tr "15 Parcela Normal 25/07/2025 R$ 686,94 Vencido Ver detalhe Negativar" at bounding box center [578, 366] width 1024 height 59
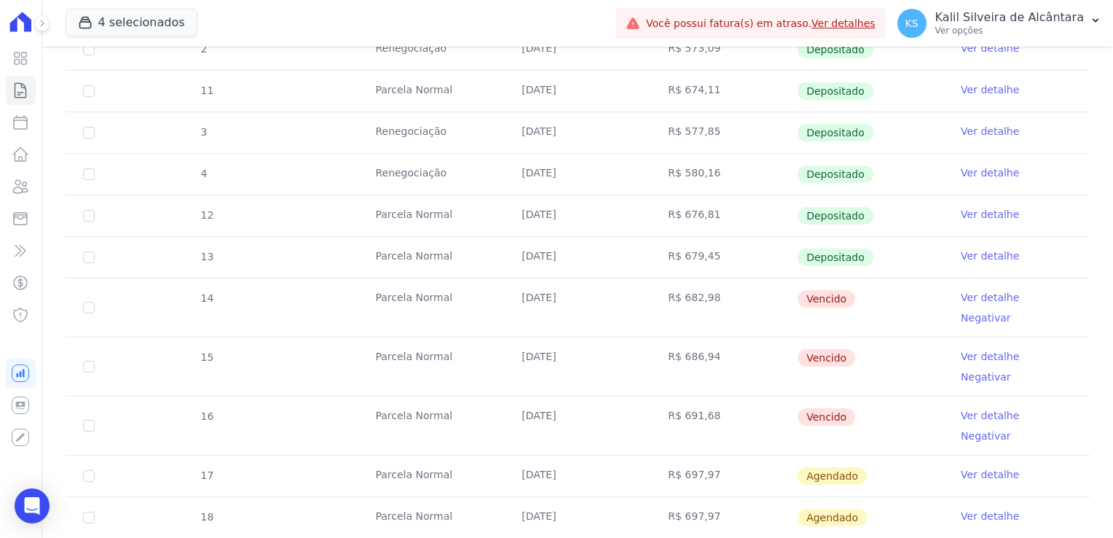
click at [306, 337] on tr "15 Parcela Normal 25/07/2025 R$ 686,94 Vencido Ver detalhe Negativar" at bounding box center [578, 366] width 1024 height 59
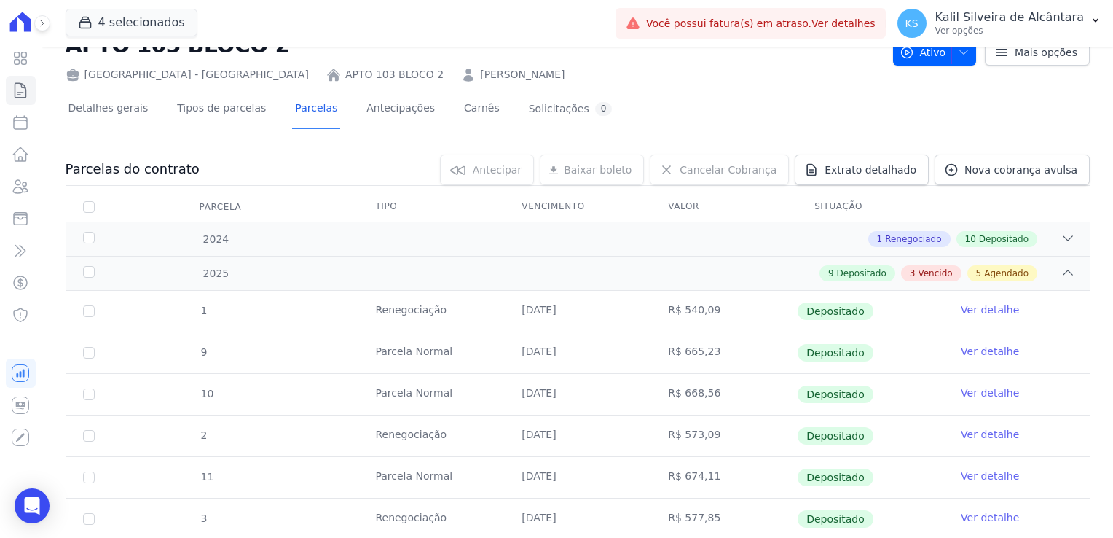
scroll to position [0, 0]
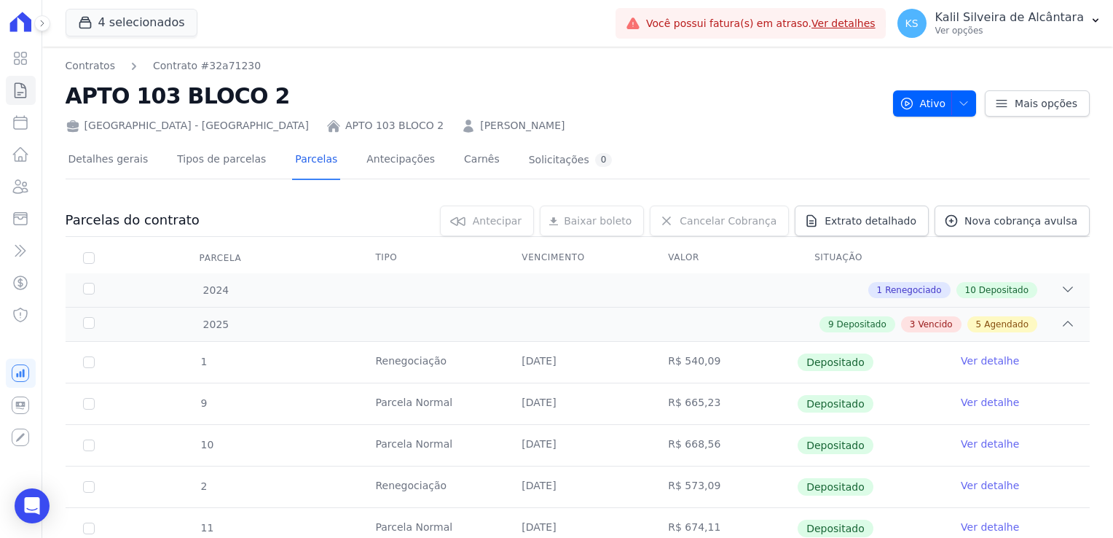
click at [480, 123] on link "JOYCI BARBOZA LIMBERGER" at bounding box center [522, 125] width 85 height 15
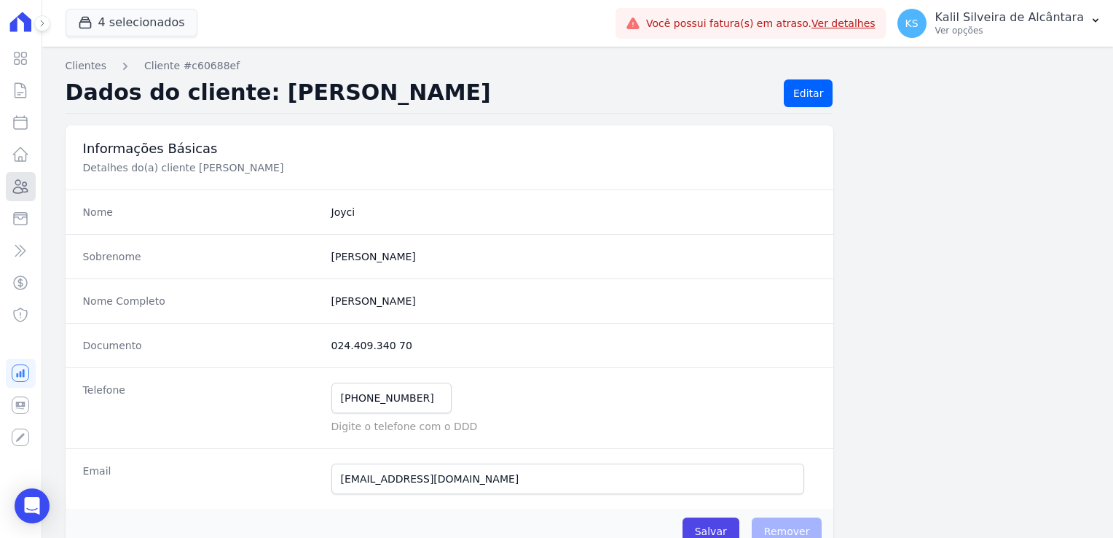
click at [27, 192] on icon at bounding box center [21, 186] width 15 height 13
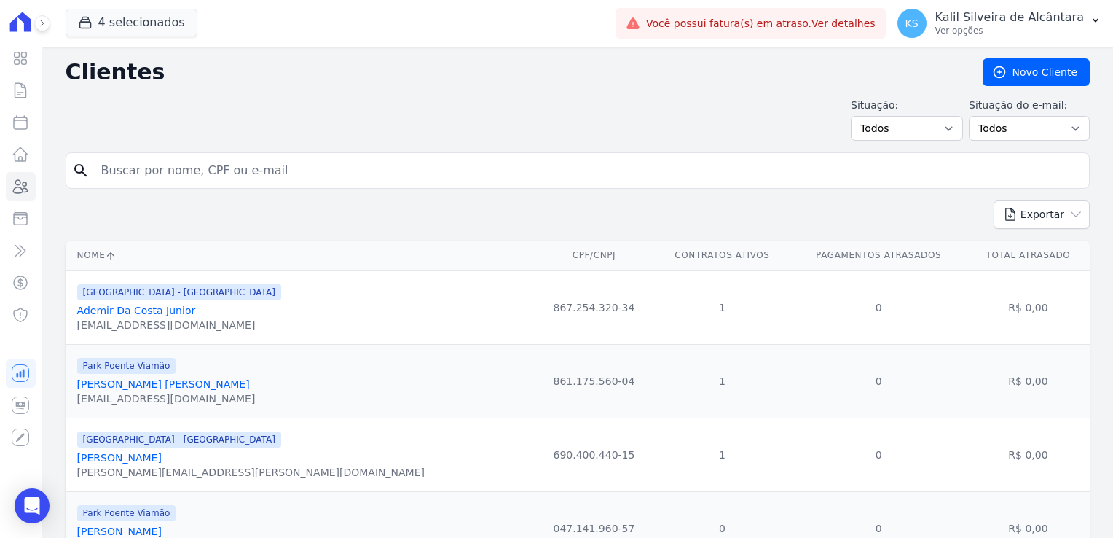
click at [160, 173] on input "search" at bounding box center [588, 170] width 991 height 29
type input "susana"
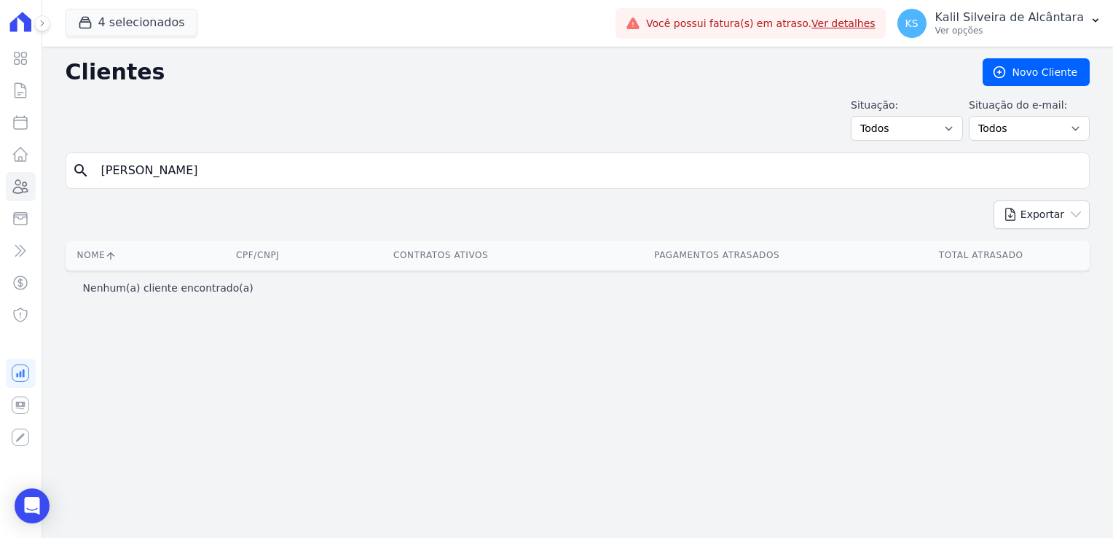
drag, startPoint x: 186, startPoint y: 170, endPoint x: 1, endPoint y: 184, distance: 184.8
click at [11, 182] on div "Visão Geral Contratos Parcelas Lotes Clientes Minha Carteira Transferências Cré…" at bounding box center [556, 269] width 1113 height 538
type input "susane"
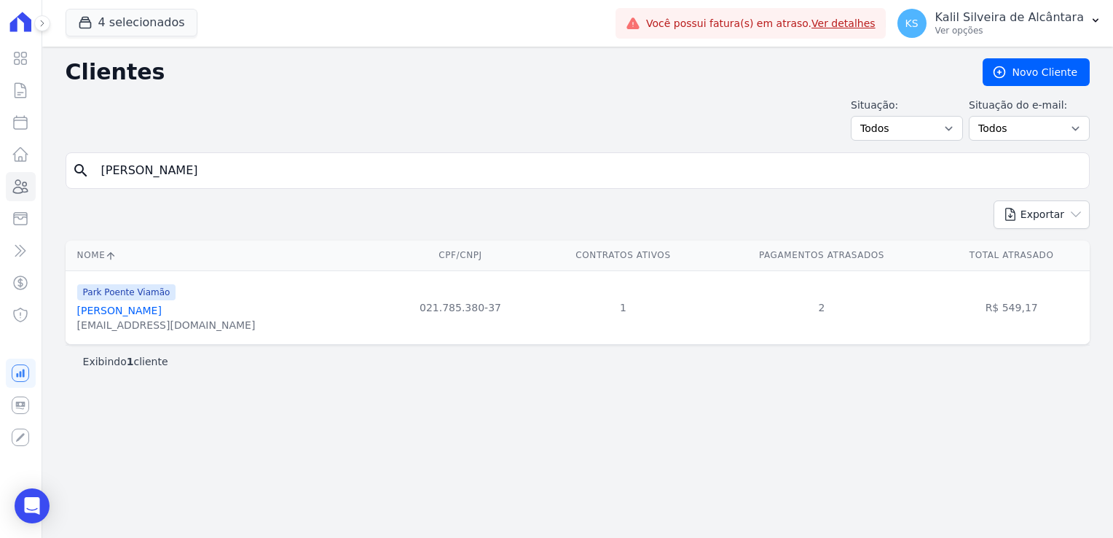
click at [131, 315] on link "Susane Borkovski" at bounding box center [119, 311] width 85 height 12
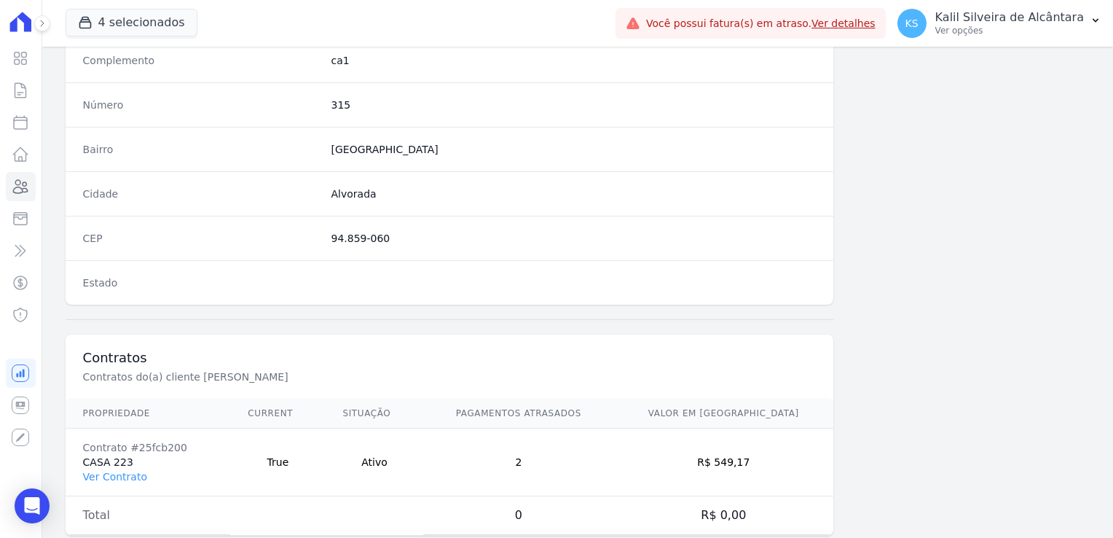
scroll to position [820, 0]
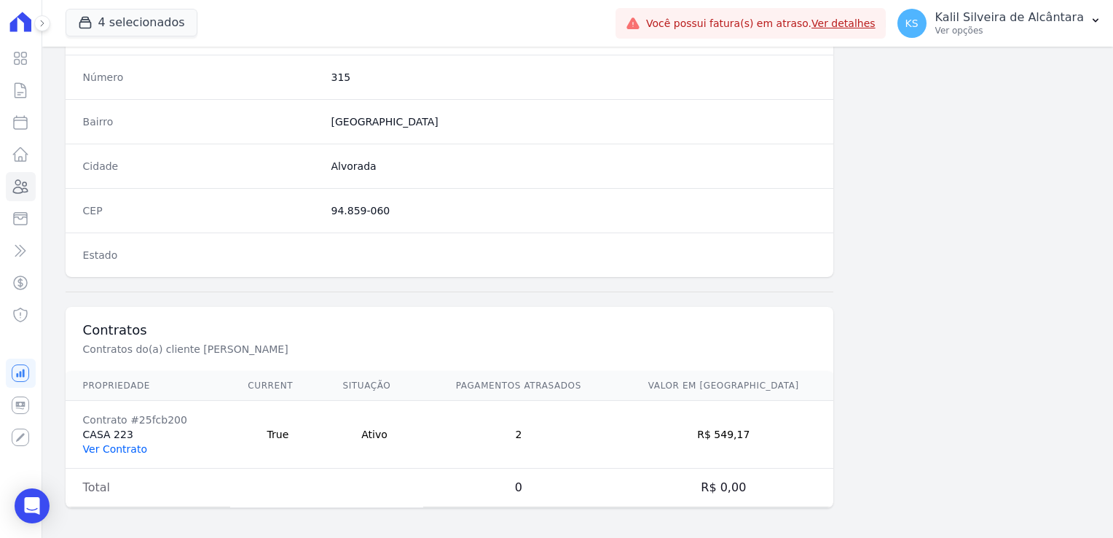
click at [123, 447] on link "Ver Contrato" at bounding box center [115, 449] width 64 height 12
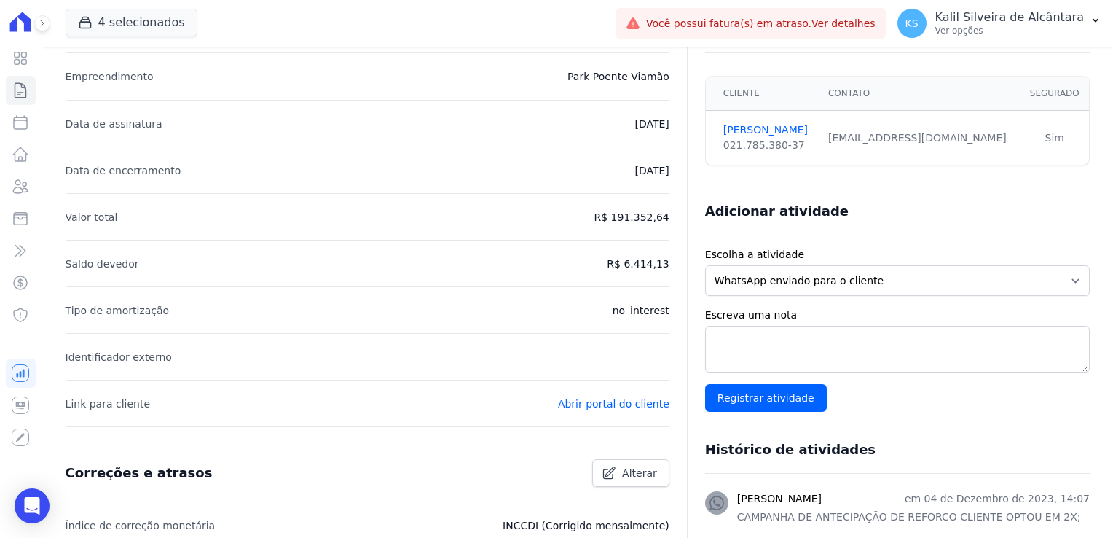
scroll to position [73, 0]
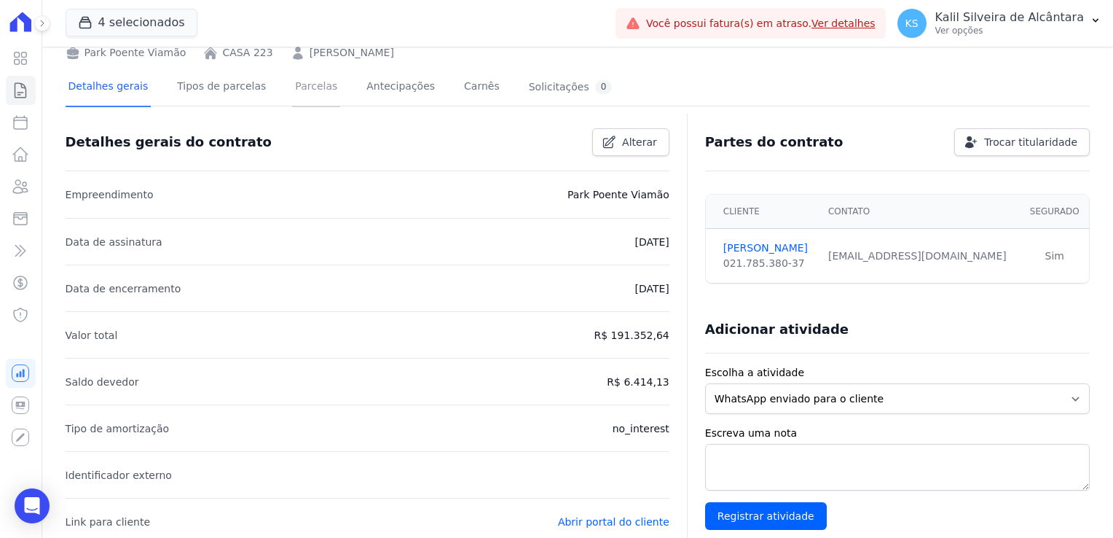
click at [296, 86] on link "Parcelas" at bounding box center [316, 87] width 48 height 39
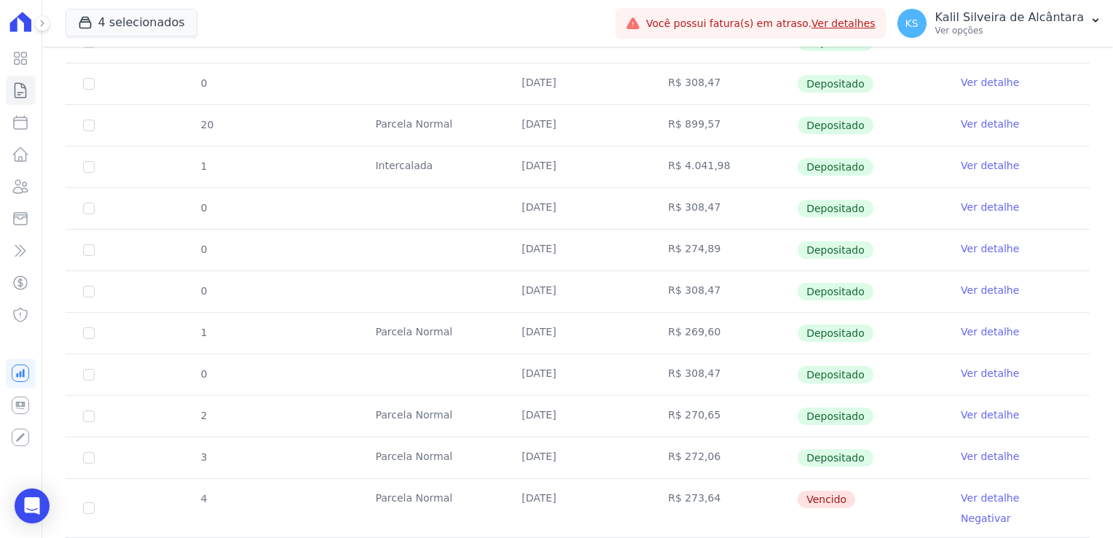
scroll to position [656, 0]
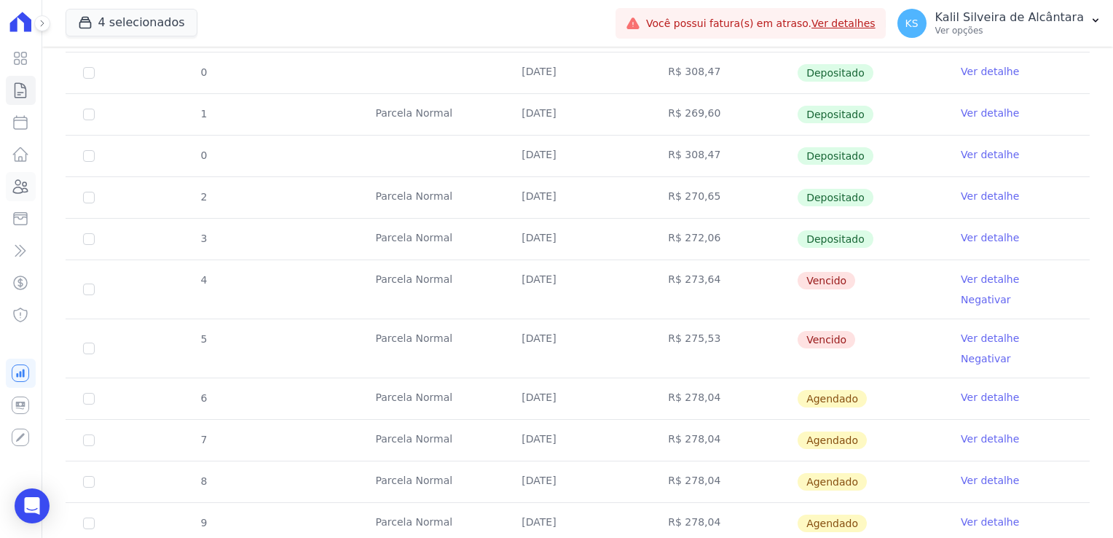
click at [29, 192] on icon at bounding box center [20, 186] width 17 height 17
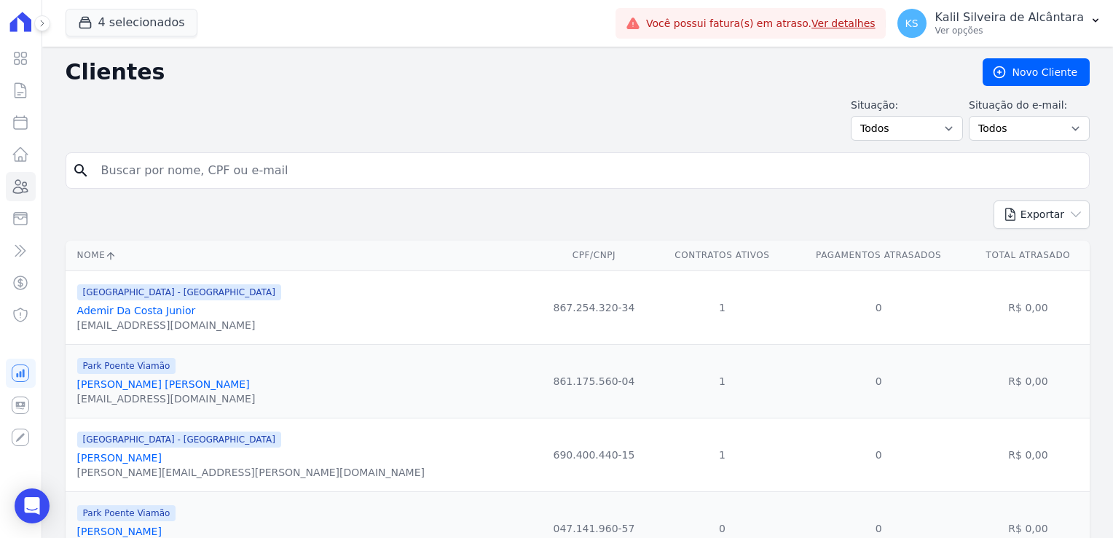
click at [162, 174] on input "search" at bounding box center [588, 170] width 991 height 29
type input "aurea"
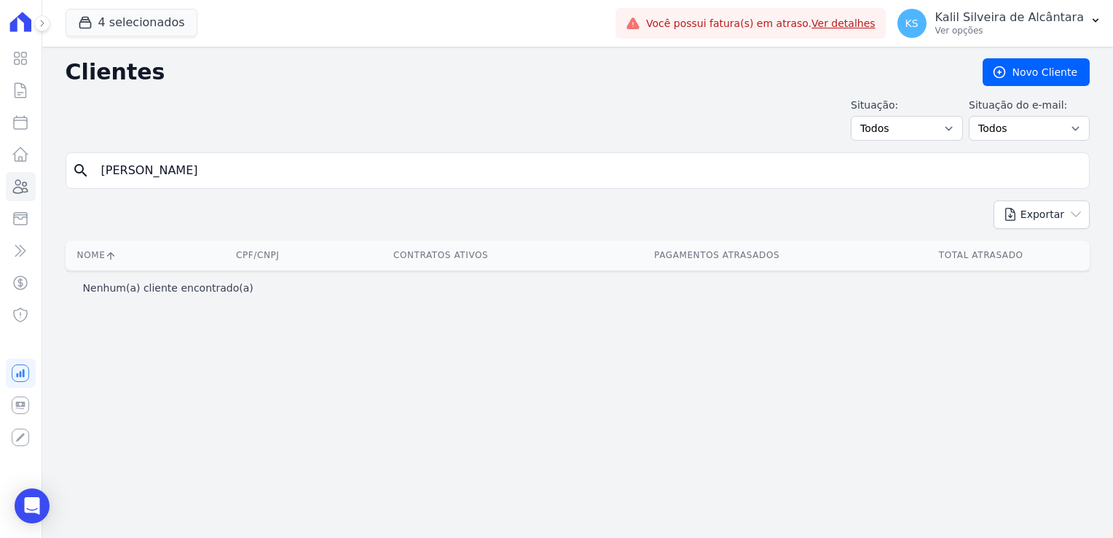
click at [160, 176] on input "aurea" at bounding box center [588, 170] width 991 height 29
drag, startPoint x: 152, startPoint y: 176, endPoint x: 8, endPoint y: 205, distance: 146.4
click at [23, 202] on div "Visão Geral Contratos Parcelas Lotes Clientes Minha Carteira Transferências Cré…" at bounding box center [556, 269] width 1113 height 538
type input "luciane"
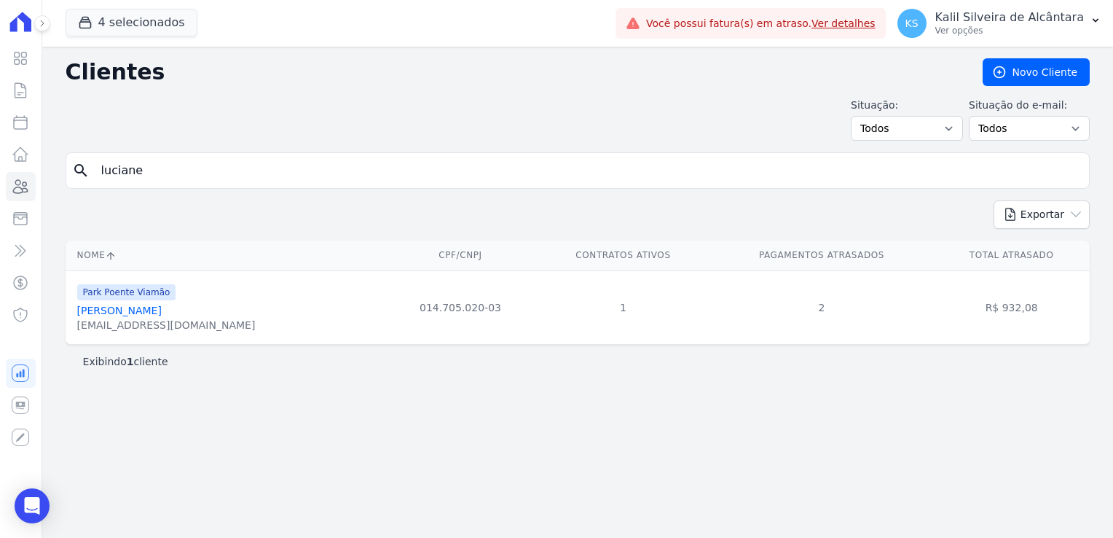
click at [120, 305] on link "Luciane Avila Da Silva" at bounding box center [119, 311] width 85 height 12
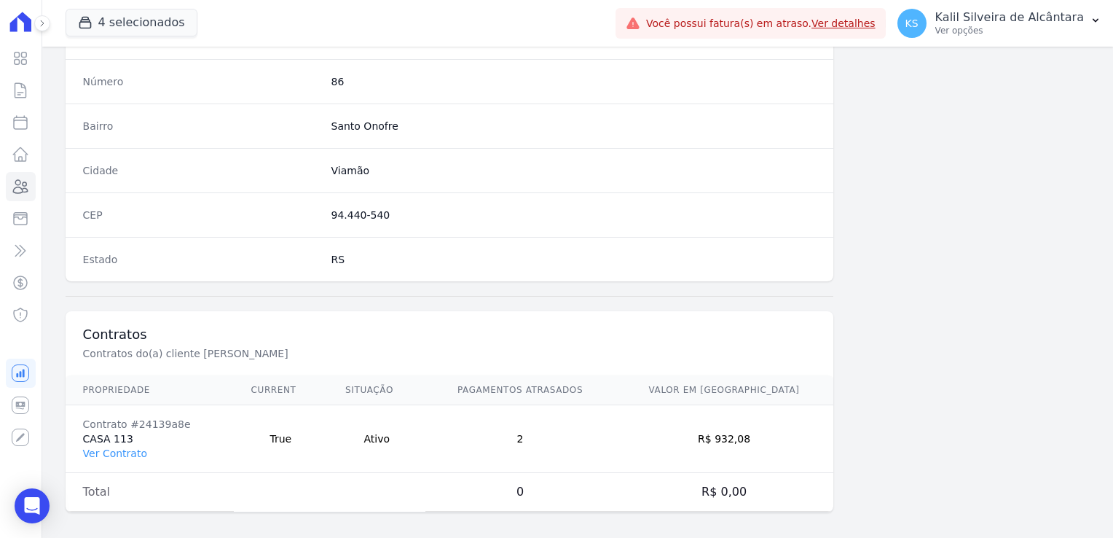
scroll to position [820, 0]
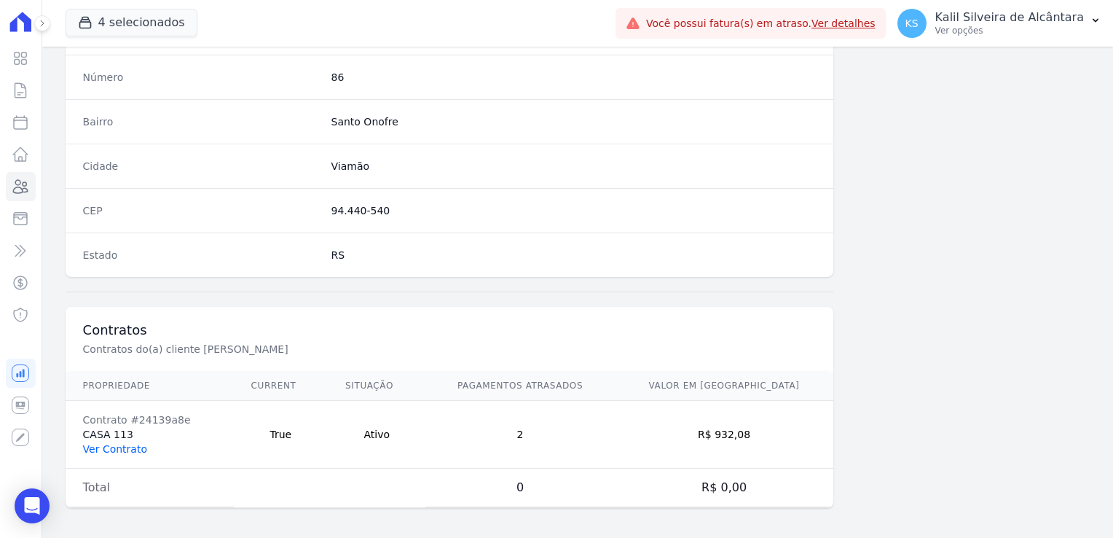
click at [92, 450] on link "Ver Contrato" at bounding box center [115, 449] width 64 height 12
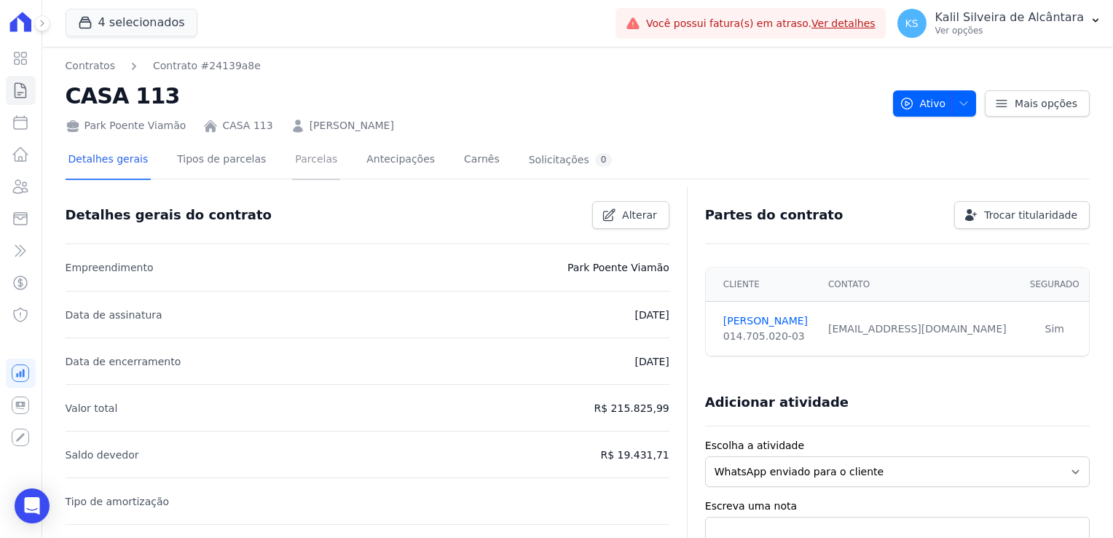
click at [306, 170] on link "Parcelas" at bounding box center [316, 160] width 48 height 39
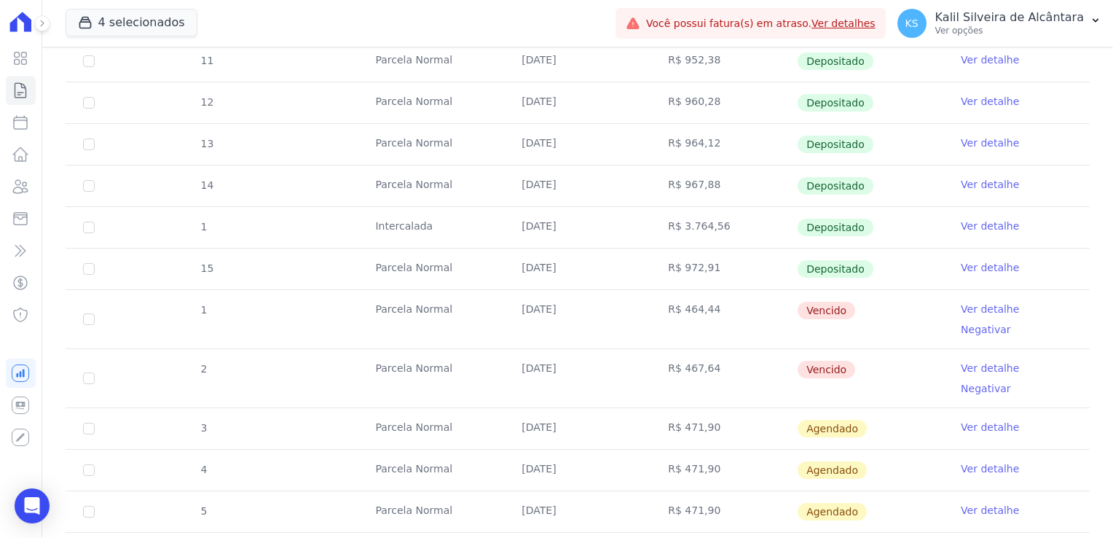
scroll to position [364, 0]
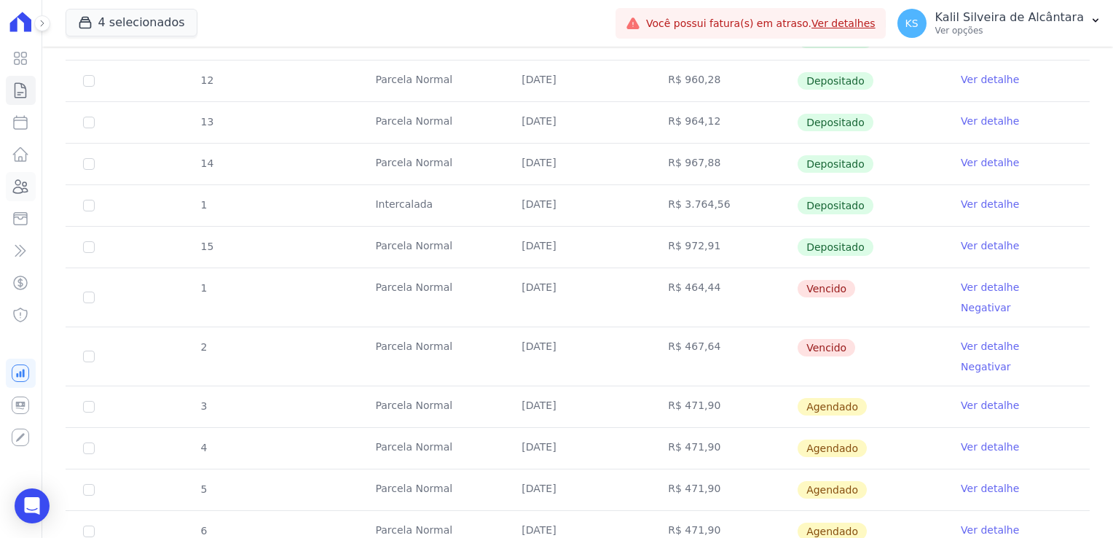
click at [18, 185] on icon at bounding box center [21, 186] width 15 height 13
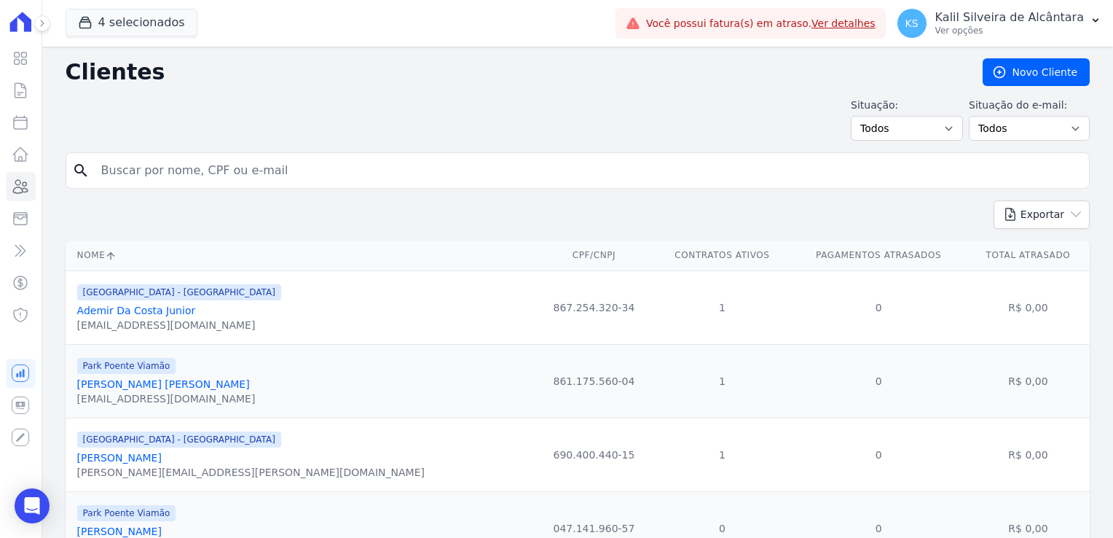
click at [146, 172] on input "search" at bounding box center [588, 170] width 991 height 29
type input "susane"
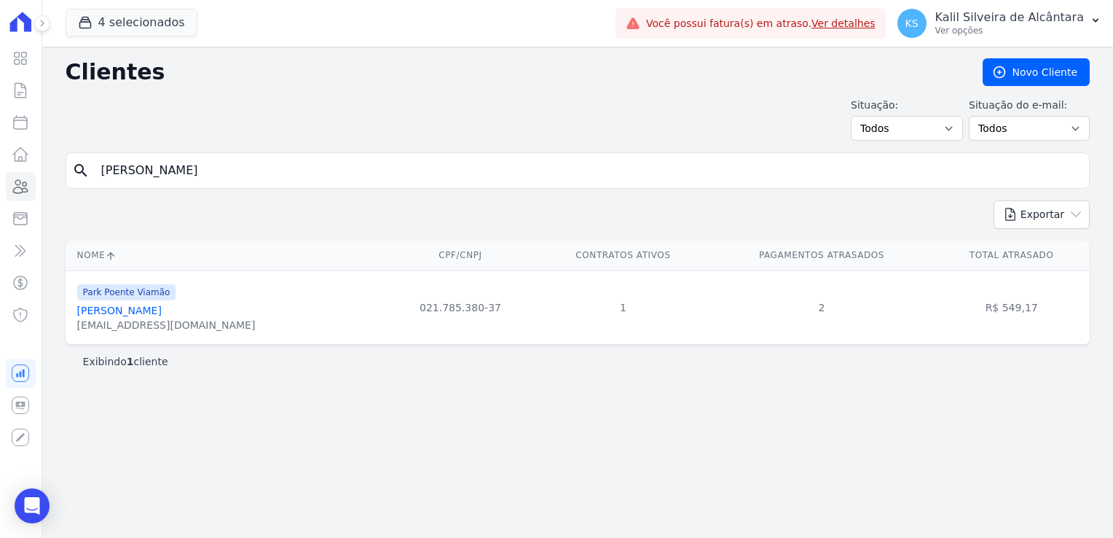
click at [133, 305] on link "Susane Borkovski" at bounding box center [119, 311] width 85 height 12
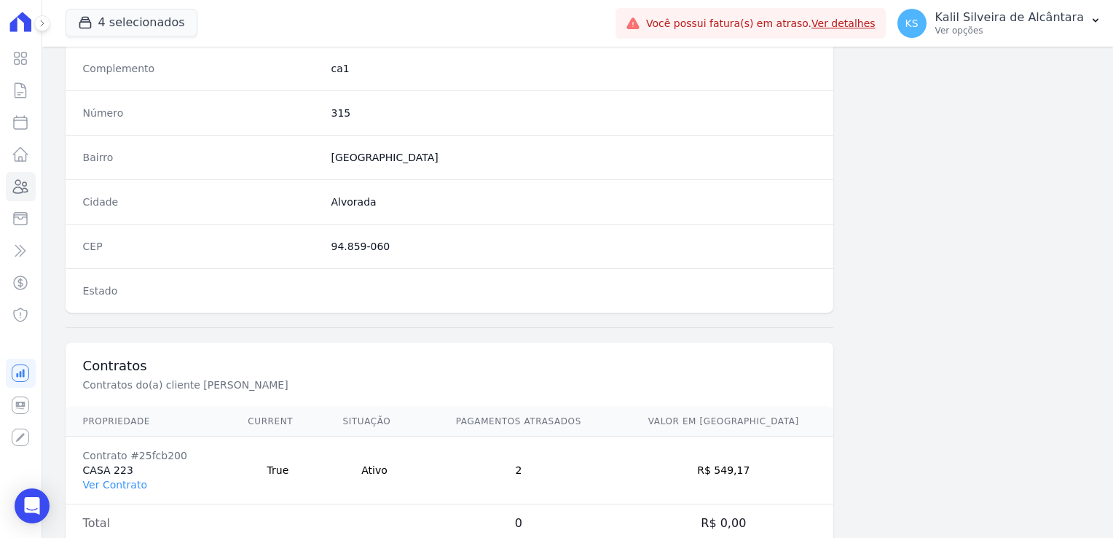
scroll to position [820, 0]
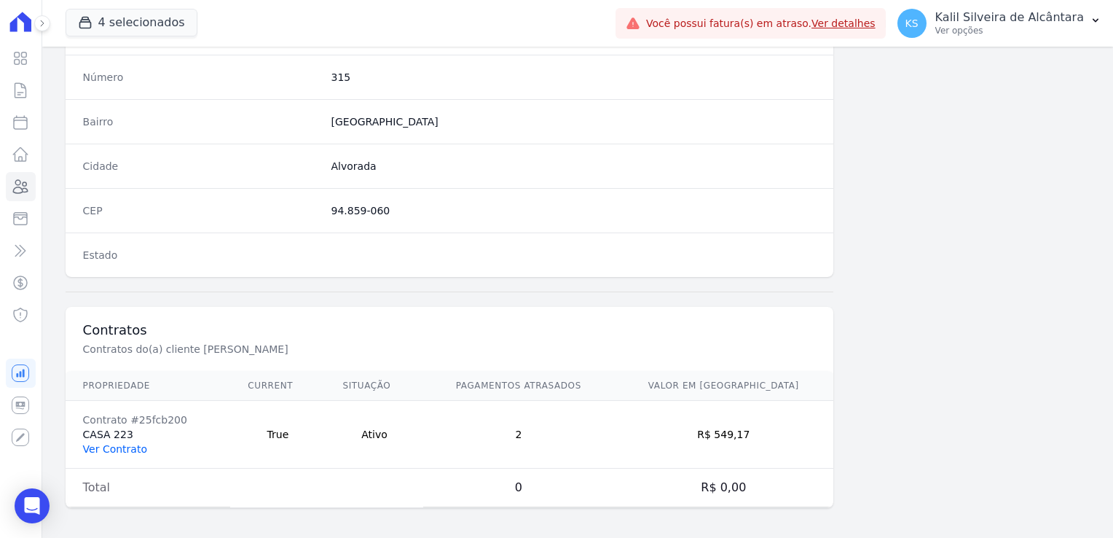
click at [97, 443] on link "Ver Contrato" at bounding box center [115, 449] width 64 height 12
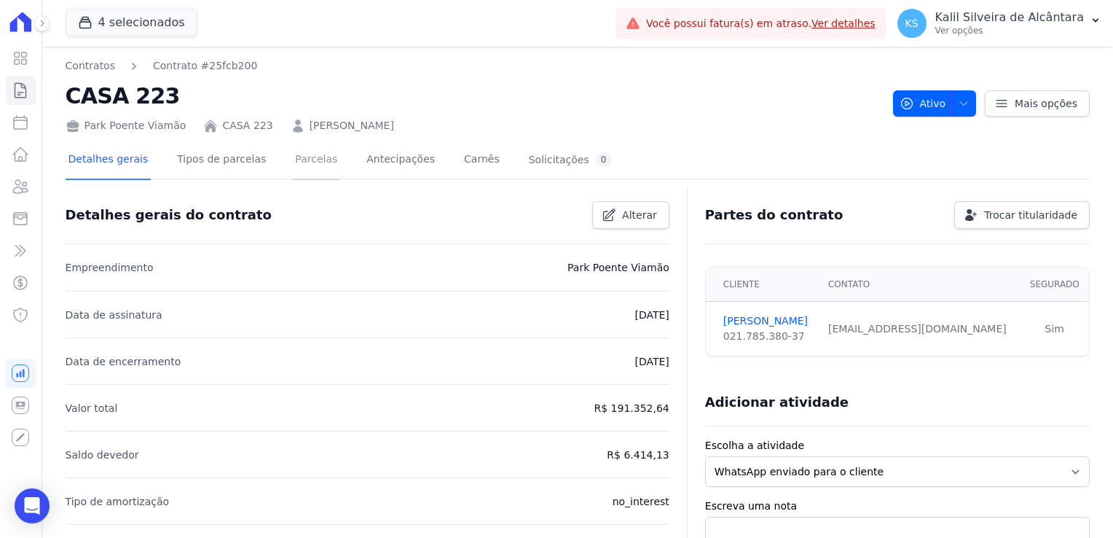
click at [292, 167] on link "Parcelas" at bounding box center [316, 160] width 48 height 39
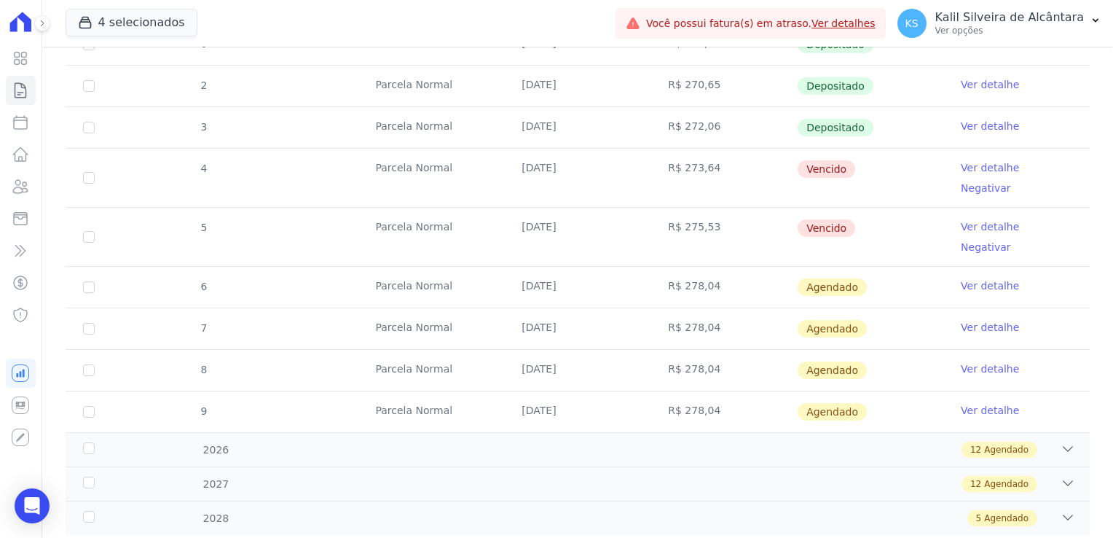
scroll to position [768, 0]
drag, startPoint x: 516, startPoint y: 252, endPoint x: 559, endPoint y: 245, distance: 44.2
click at [559, 266] on td "25/09/2025" at bounding box center [577, 286] width 146 height 41
drag, startPoint x: 559, startPoint y: 245, endPoint x: 524, endPoint y: 293, distance: 59.3
click at [524, 307] on td "25/10/2025" at bounding box center [577, 327] width 146 height 41
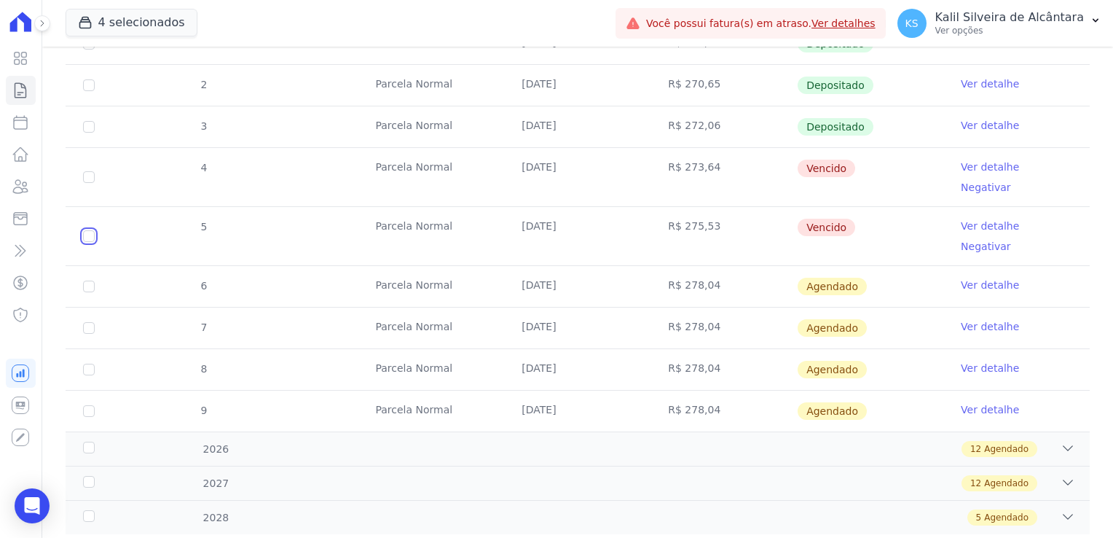
click at [85, 183] on input "checkbox" at bounding box center [89, 177] width 12 height 12
checkbox input "true"
click at [87, 171] on input "checkbox" at bounding box center [89, 177] width 12 height 12
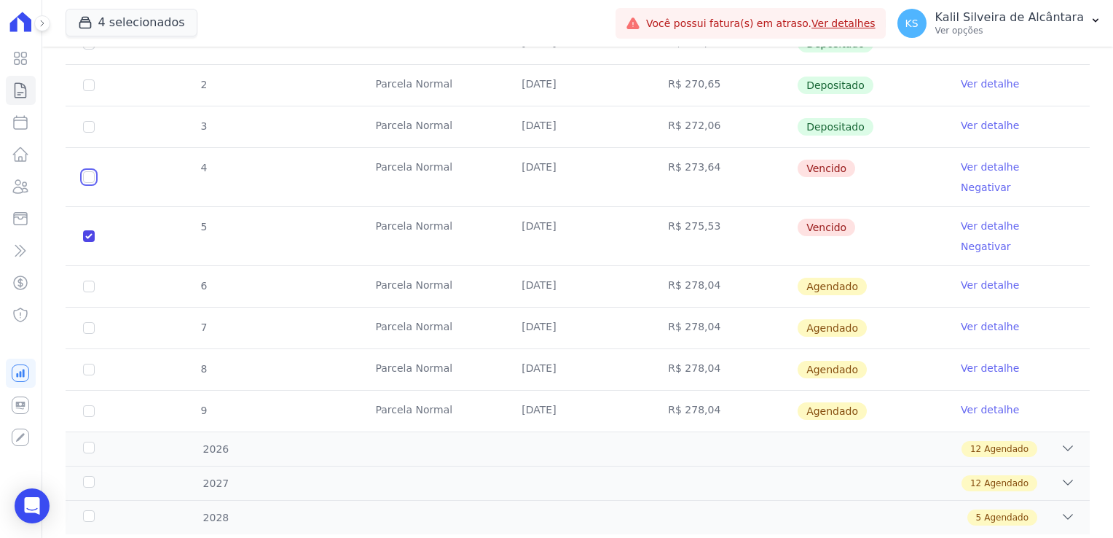
checkbox input "true"
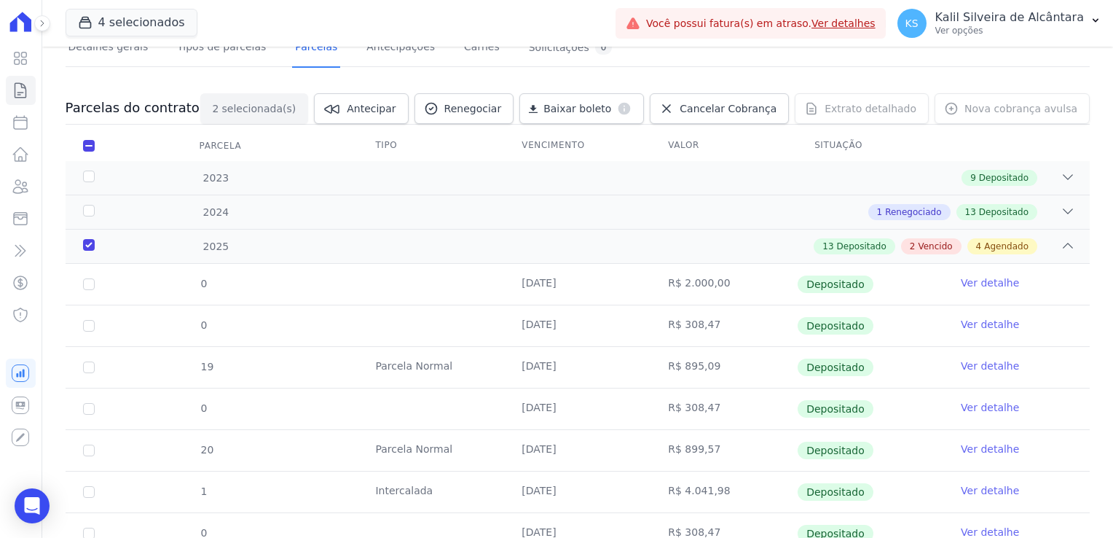
scroll to position [0, 0]
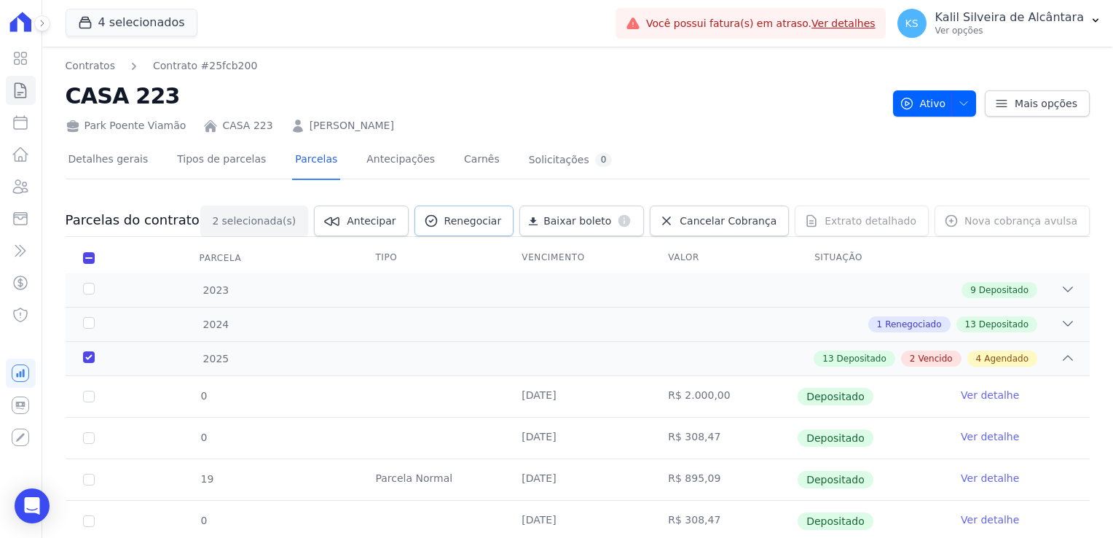
click at [502, 218] on span "Renegociar" at bounding box center [473, 220] width 58 height 15
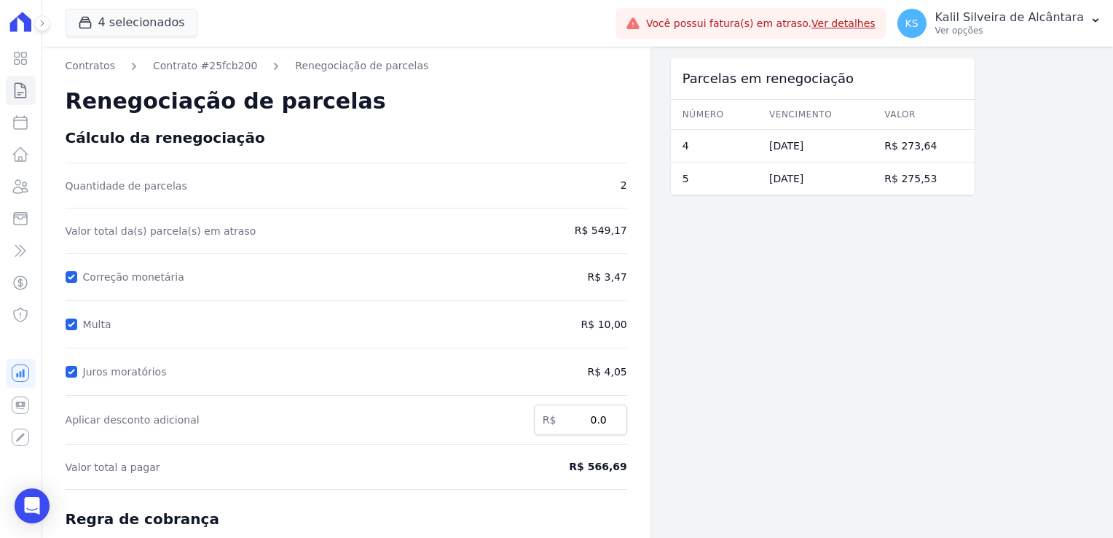
click at [81, 275] on div "Correção monetária" at bounding box center [317, 276] width 502 height 17
click at [72, 281] on input "Correção monetária" at bounding box center [72, 277] width 12 height 12
checkbox input "false"
drag, startPoint x: 72, startPoint y: 315, endPoint x: 70, endPoint y: 325, distance: 9.7
click at [72, 317] on div at bounding box center [72, 324] width 12 height 15
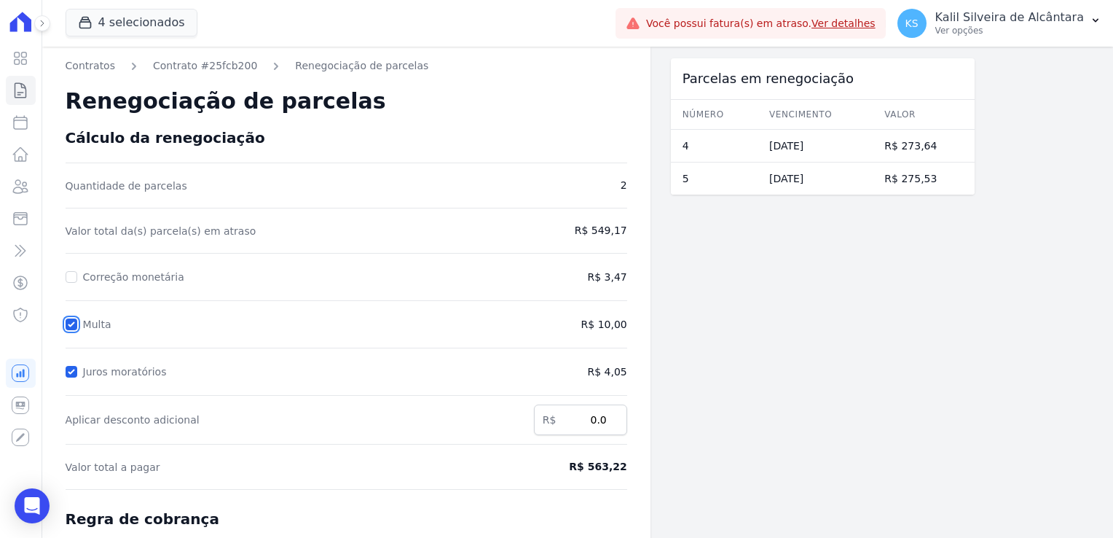
click at [70, 325] on input "Multa" at bounding box center [72, 324] width 12 height 12
checkbox input "false"
click at [73, 378] on form "Cálculo da renegociação Quantidade de parcelas 2 Valor total da(s) parcela(s) e…" at bounding box center [347, 423] width 562 height 589
drag, startPoint x: 73, startPoint y: 377, endPoint x: 74, endPoint y: 369, distance: 8.0
click at [74, 369] on input "Juros moratórios" at bounding box center [72, 372] width 12 height 12
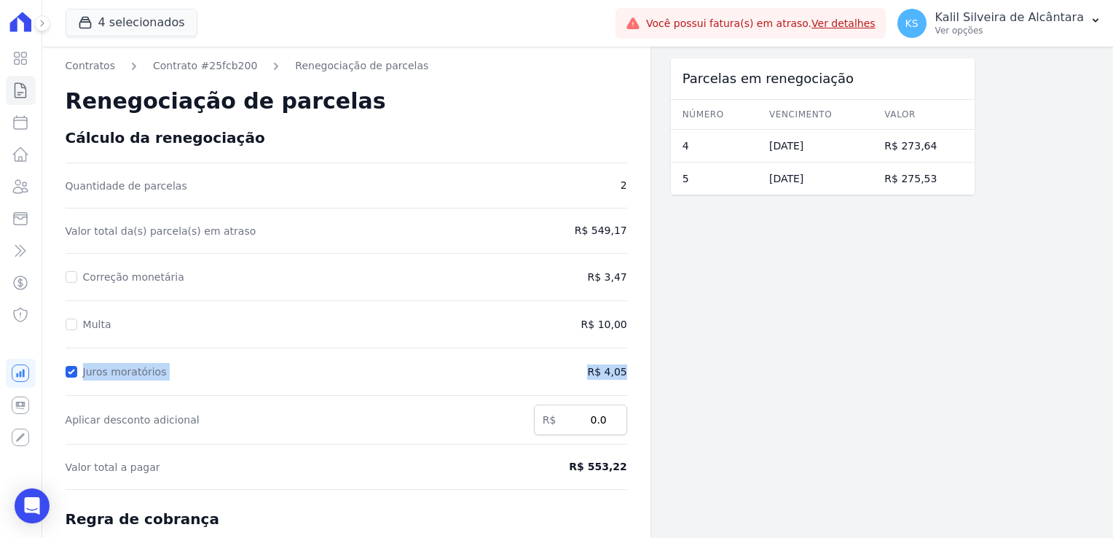
checkbox input "false"
click at [69, 272] on input "Correção monetária" at bounding box center [72, 277] width 12 height 12
checkbox input "true"
click at [289, 326] on div "Multa" at bounding box center [274, 323] width 417 height 17
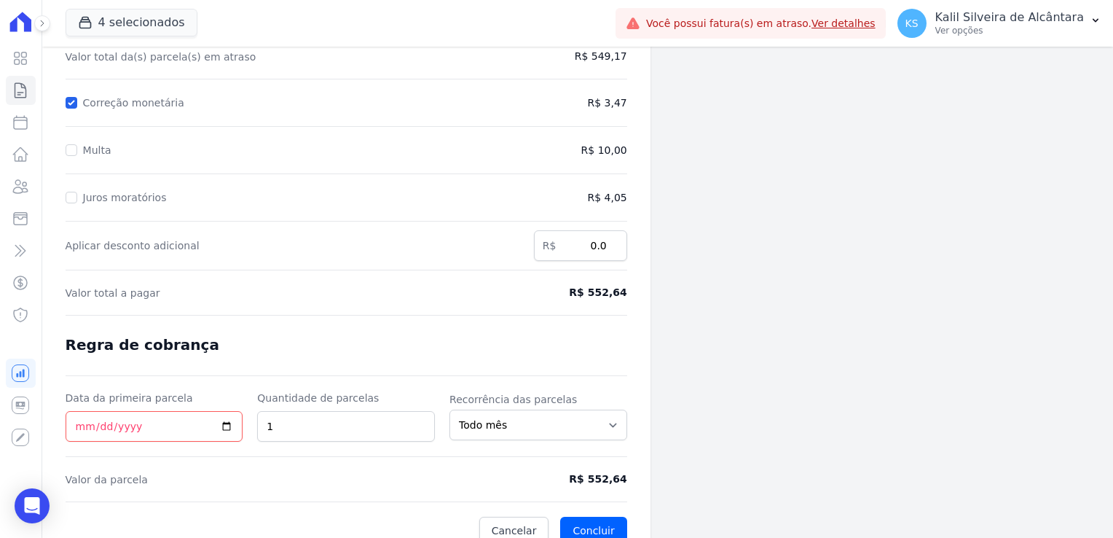
scroll to position [189, 0]
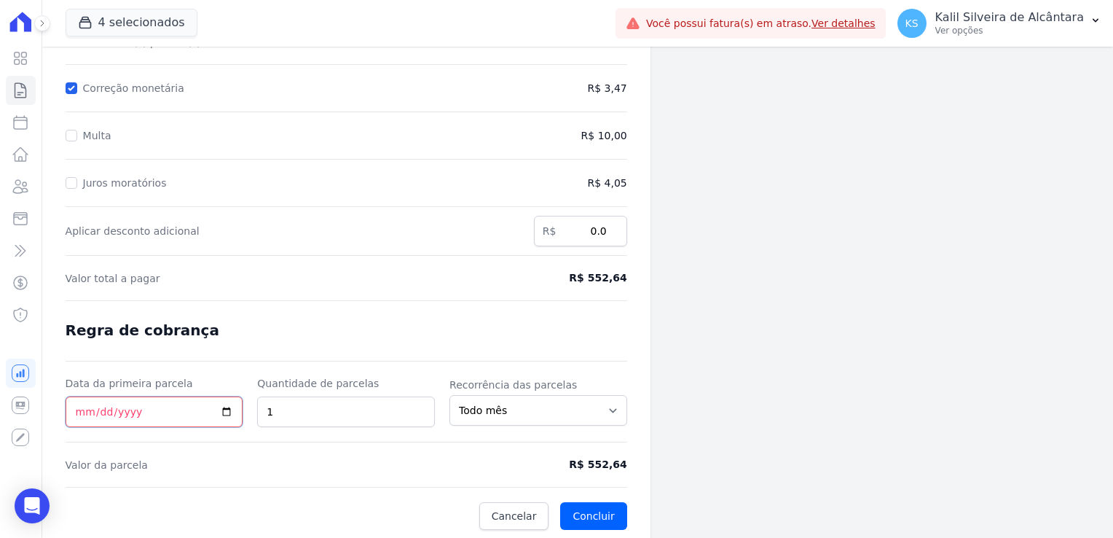
click at [85, 412] on input "Data da primeira parcela" at bounding box center [155, 411] width 178 height 31
click at [119, 406] on input "Data da primeira parcela" at bounding box center [155, 411] width 178 height 31
type input "2025-09-25"
click at [278, 442] on form "Cálculo da renegociação Quantidade de parcelas 2 Valor total da(s) parcela(s) e…" at bounding box center [347, 234] width 562 height 589
drag, startPoint x: 314, startPoint y: 414, endPoint x: 162, endPoint y: 433, distance: 153.4
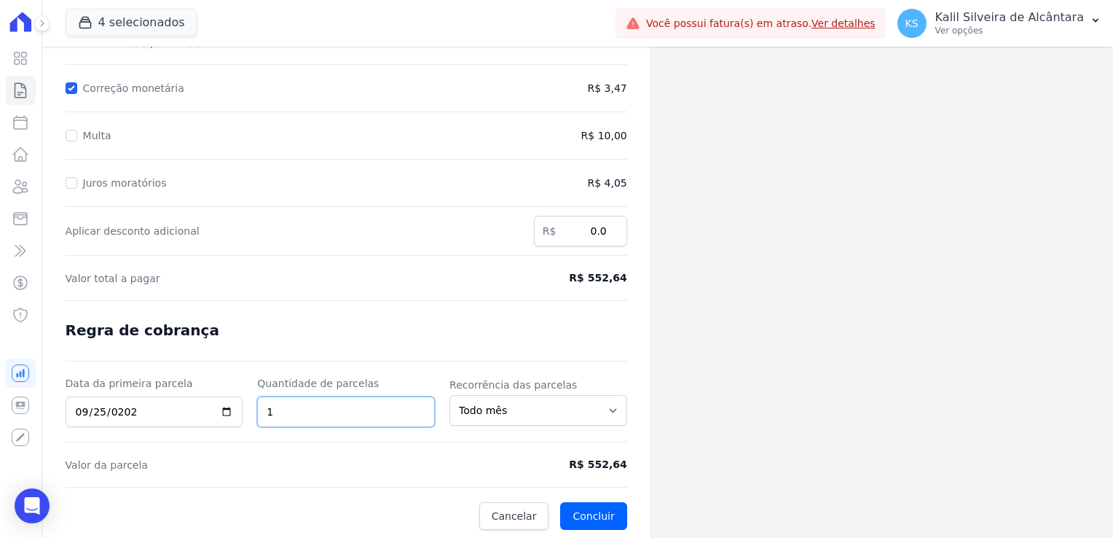
click at [185, 428] on form "Cálculo da renegociação Quantidade de parcelas 2 Valor total da(s) parcela(s) e…" at bounding box center [347, 234] width 562 height 589
click at [431, 441] on div at bounding box center [347, 441] width 562 height 1
drag, startPoint x: 325, startPoint y: 417, endPoint x: 240, endPoint y: 426, distance: 85.0
click at [240, 426] on form "Cálculo da renegociação Quantidade de parcelas 2 Valor total da(s) parcela(s) e…" at bounding box center [347, 234] width 562 height 589
click at [258, 453] on form "Cálculo da renegociação Quantidade de parcelas 2 Valor total da(s) parcela(s) e…" at bounding box center [347, 234] width 562 height 589
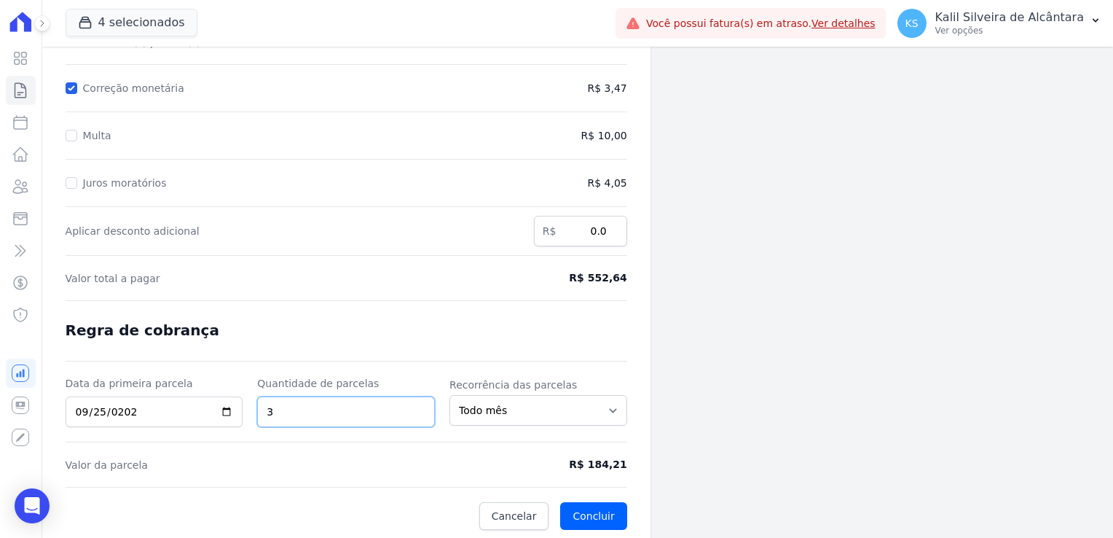
drag, startPoint x: 283, startPoint y: 415, endPoint x: 219, endPoint y: 413, distance: 63.4
click at [219, 413] on div "Data da primeira parcela 2025-09-25 Quantidade de parcelas 3 Recorrência das pa…" at bounding box center [347, 401] width 562 height 51
click at [425, 416] on input "2" at bounding box center [346, 411] width 178 height 31
click at [424, 416] on input "1" at bounding box center [346, 411] width 178 height 31
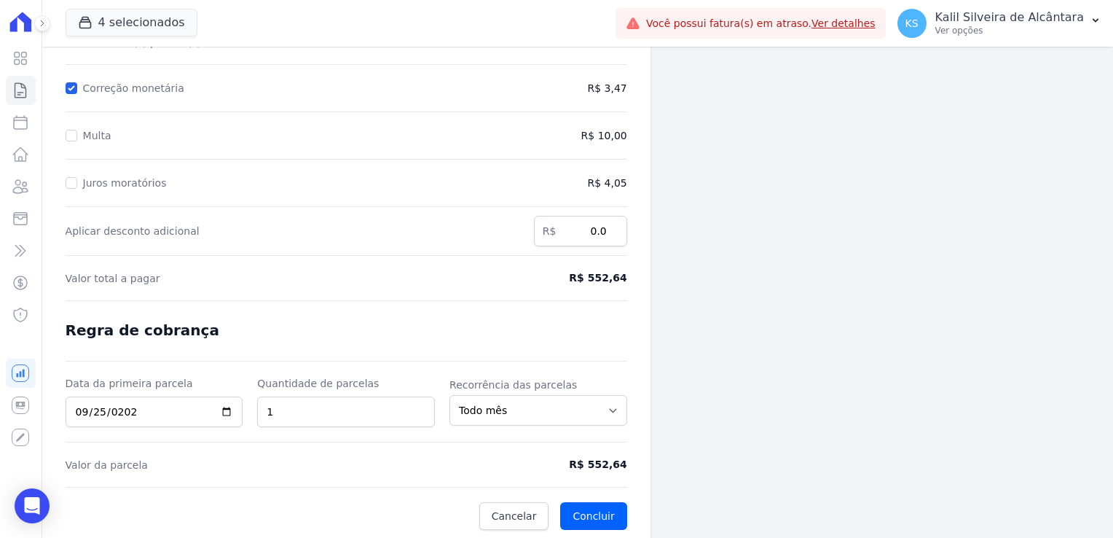
click at [374, 472] on form "Cálculo da renegociação Quantidade de parcelas 2 Valor total da(s) parcela(s) e…" at bounding box center [347, 234] width 562 height 589
click at [294, 413] on input "1" at bounding box center [346, 411] width 178 height 31
click at [422, 405] on input "2" at bounding box center [346, 411] width 178 height 31
type input "3"
click at [422, 405] on input "3" at bounding box center [346, 411] width 178 height 31
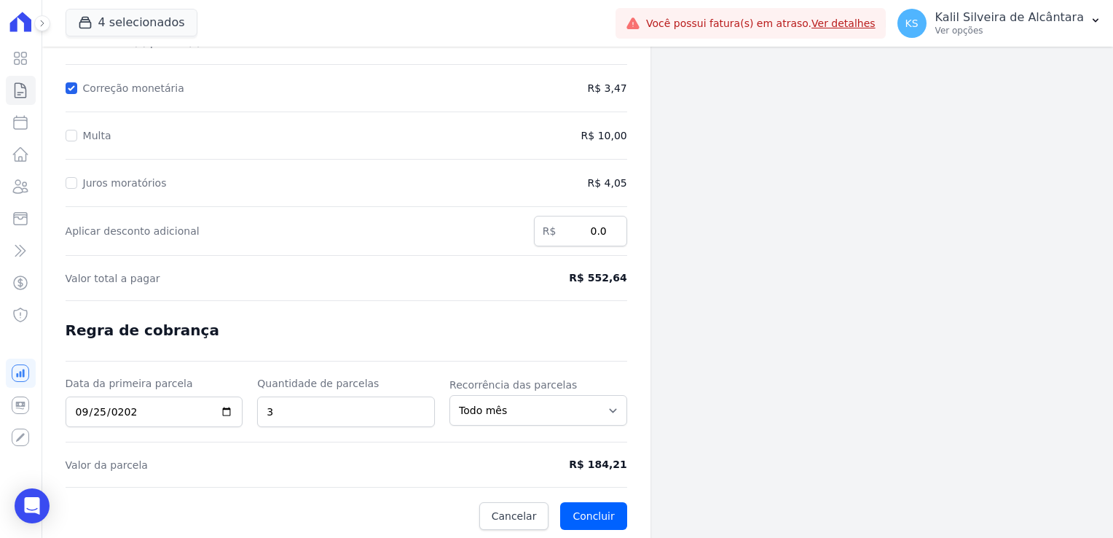
click at [342, 465] on span "Valor da parcela" at bounding box center [274, 464] width 417 height 15
click at [25, 196] on link "Clientes" at bounding box center [21, 186] width 30 height 29
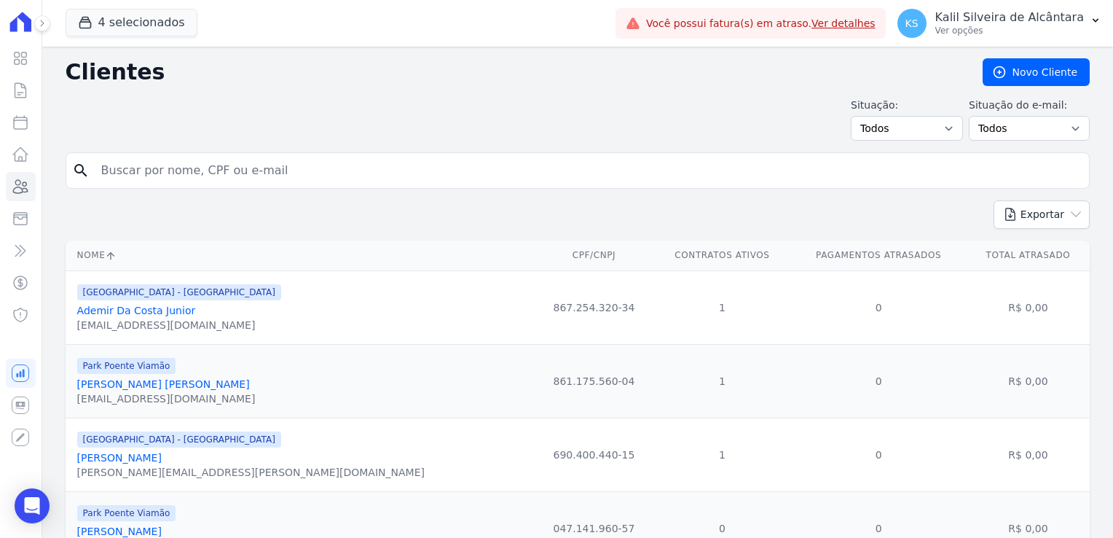
click at [194, 153] on div "search" at bounding box center [578, 170] width 1024 height 36
click at [189, 167] on input "search" at bounding box center [588, 170] width 991 height 29
type input "ericka"
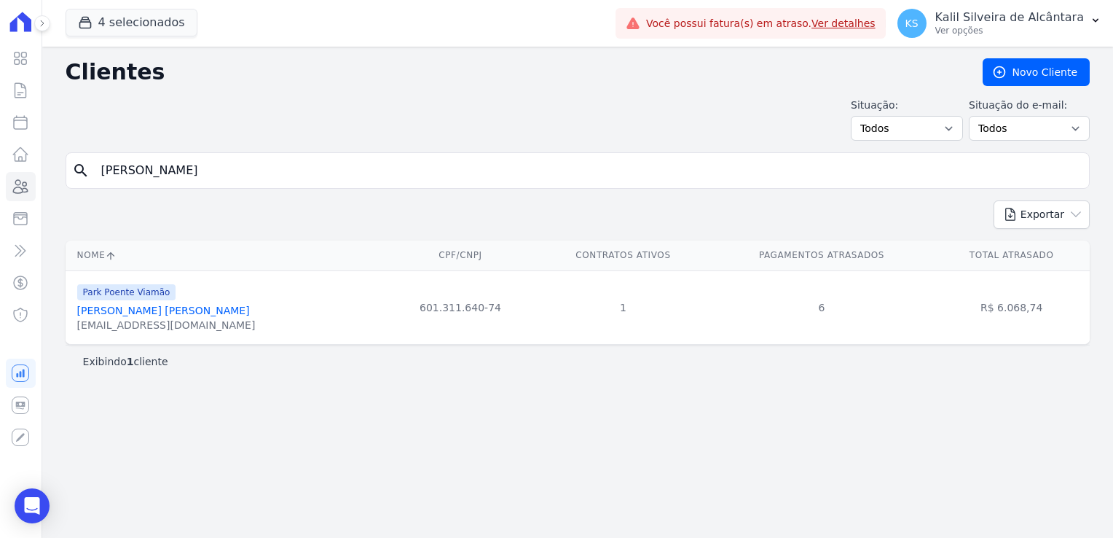
click at [184, 313] on link "Ericka Sthéfannie Carolino Maciel" at bounding box center [163, 311] width 173 height 12
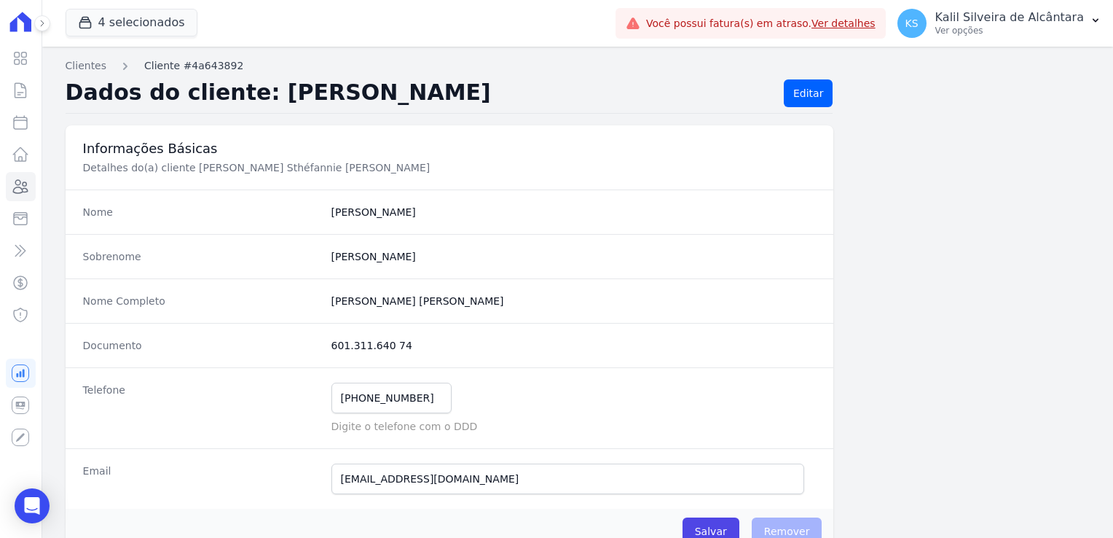
click at [173, 69] on link "Cliente #4a643892" at bounding box center [193, 65] width 99 height 15
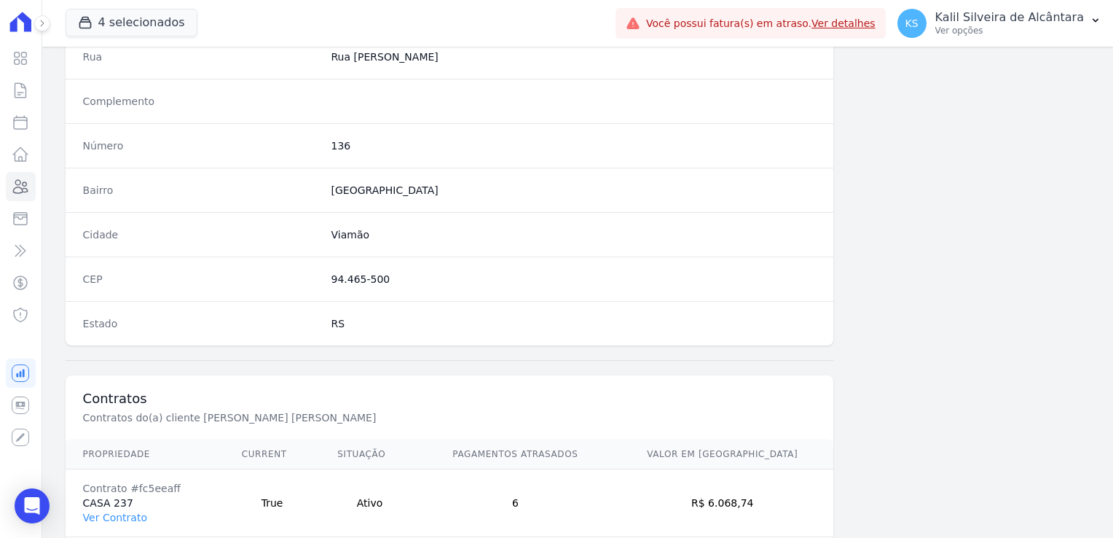
scroll to position [820, 0]
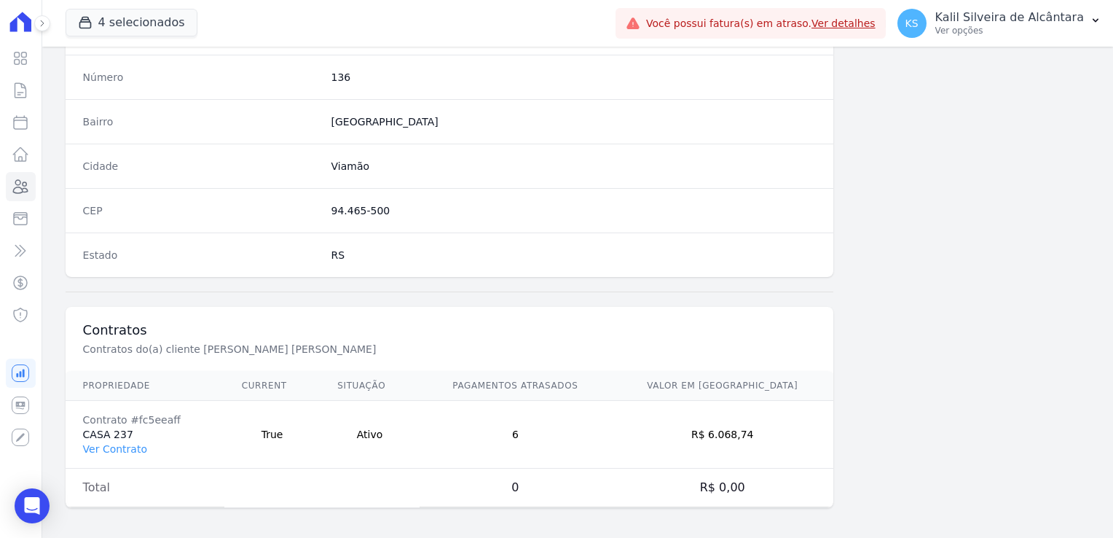
click at [122, 451] on td "Contrato #fc5eeaff CASA 237 Ver Contrato" at bounding box center [145, 435] width 159 height 68
click at [116, 446] on link "Ver Contrato" at bounding box center [115, 449] width 64 height 12
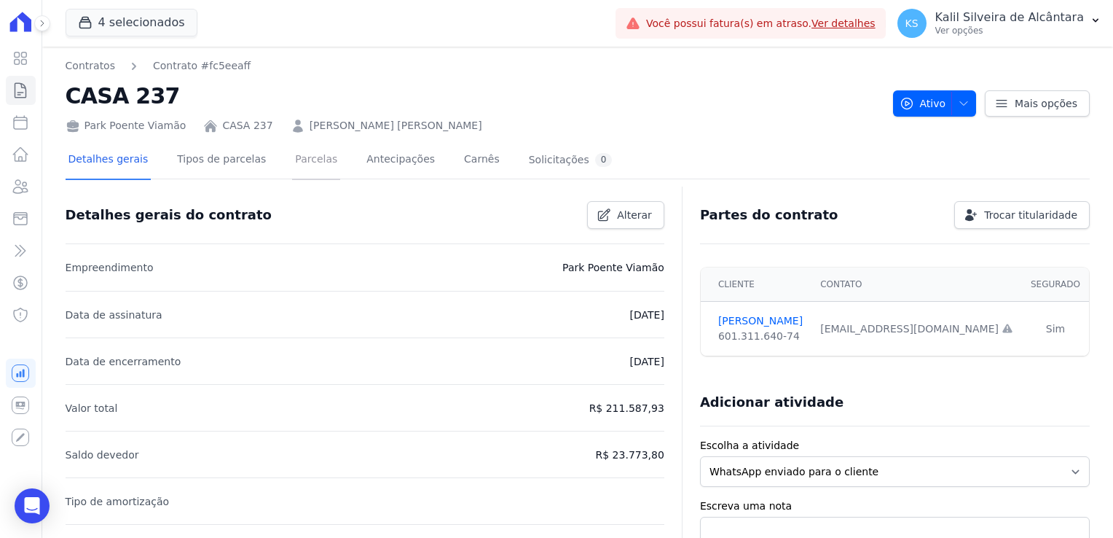
click at [294, 163] on link "Parcelas" at bounding box center [316, 160] width 48 height 39
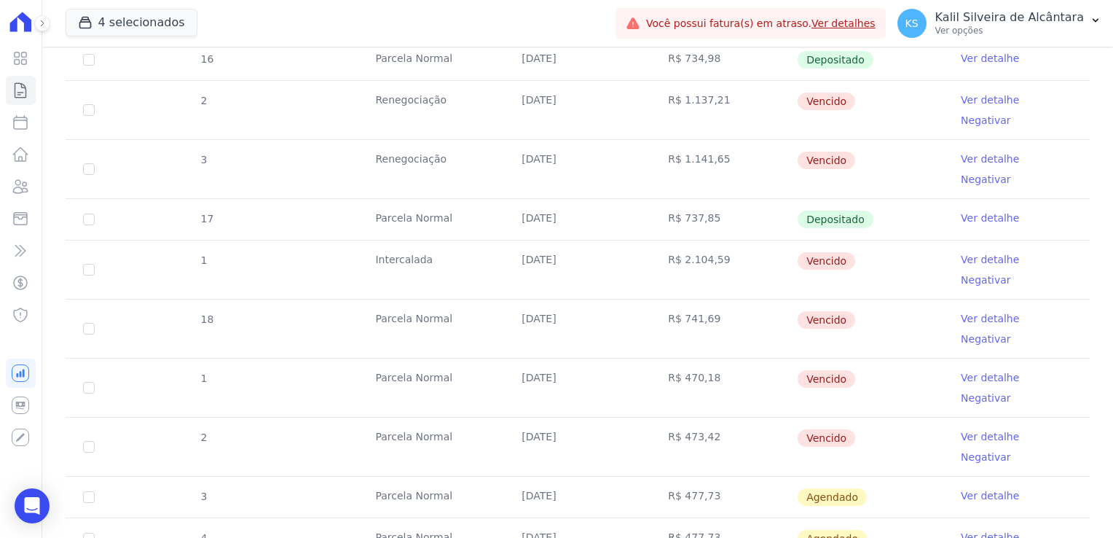
scroll to position [656, 0]
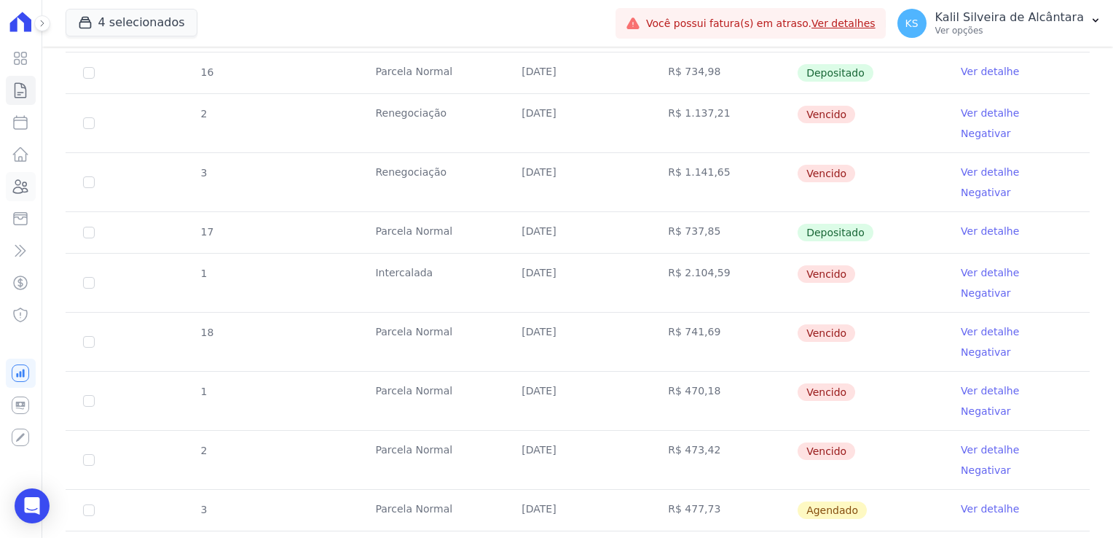
drag, startPoint x: 17, startPoint y: 187, endPoint x: 31, endPoint y: 184, distance: 14.1
click at [17, 187] on icon at bounding box center [21, 186] width 15 height 13
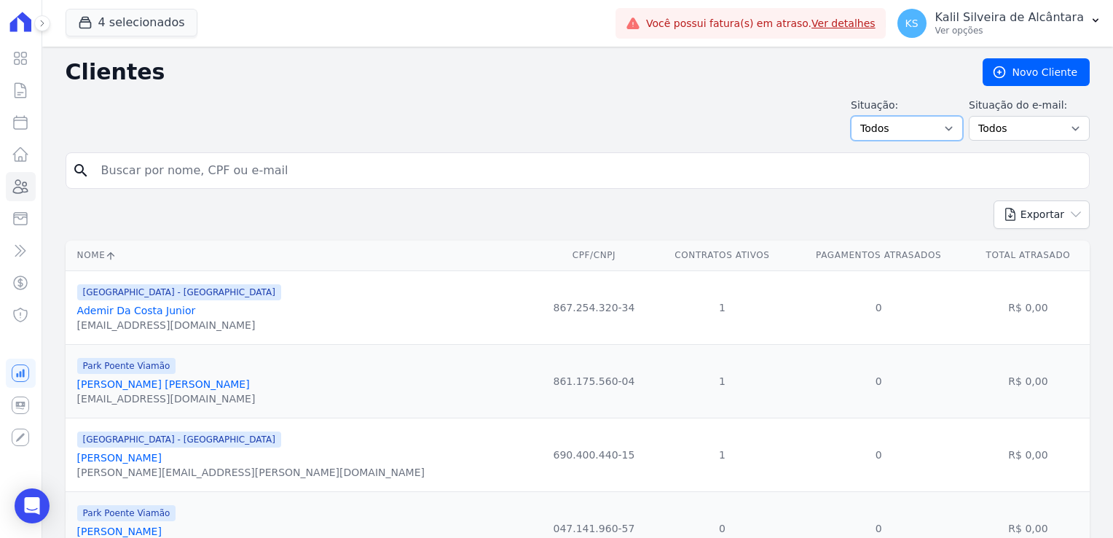
click at [897, 127] on select "Todos Adimplentes Inadimplentes" at bounding box center [907, 128] width 112 height 25
select select "overdue"
click at [857, 116] on select "Todos Adimplentes Inadimplentes" at bounding box center [907, 128] width 112 height 25
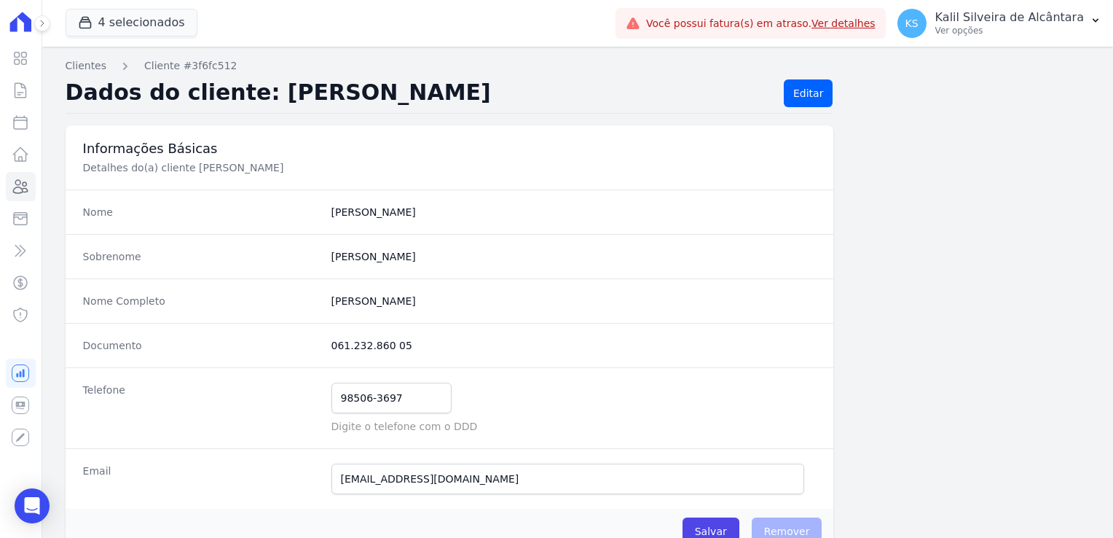
drag, startPoint x: 400, startPoint y: 347, endPoint x: 321, endPoint y: 351, distance: 79.5
click at [321, 351] on div "Documento 061.232.860 05" at bounding box center [450, 345] width 769 height 44
copy div "061.232.860 05"
drag, startPoint x: 362, startPoint y: 395, endPoint x: 315, endPoint y: 389, distance: 47.7
click at [315, 389] on div "Telefone 98506-3697 Mensagem de SMS ainda não enviada.. Mensagem de Whatsapp ai…" at bounding box center [450, 407] width 769 height 81
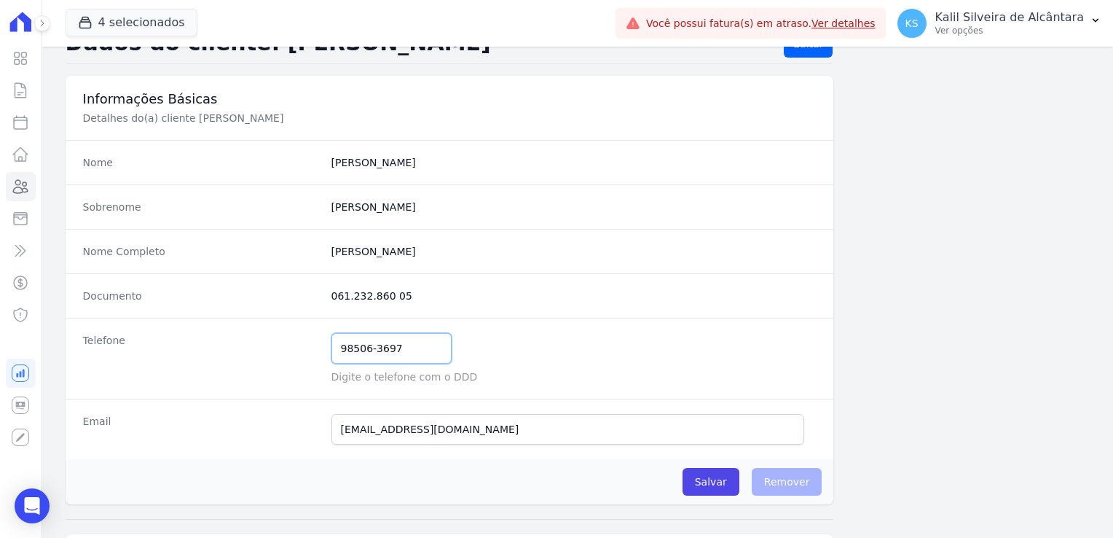
scroll to position [146, 0]
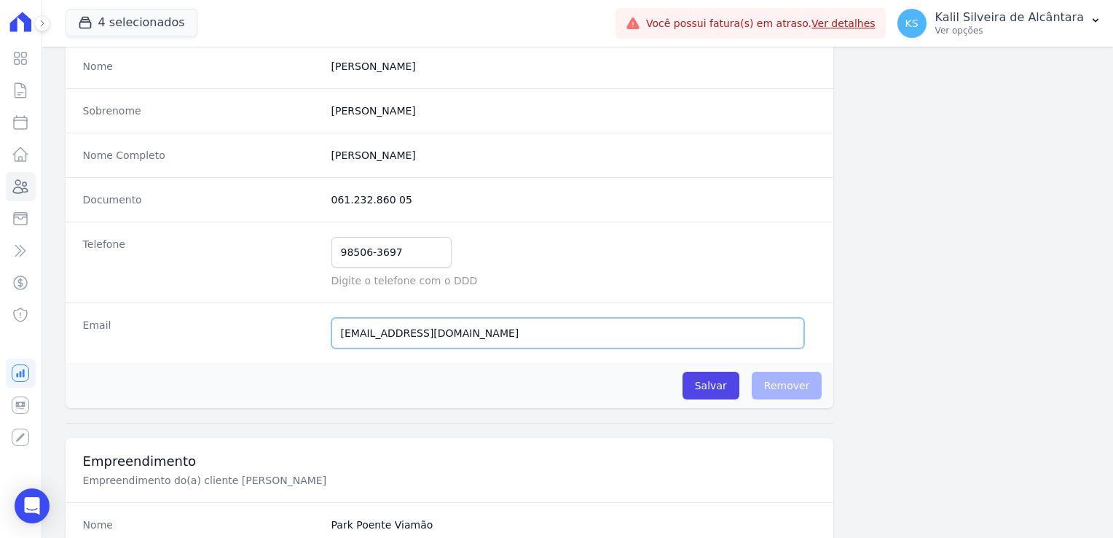
click at [487, 334] on input "lauraribeirodasilva08@gmail.com" at bounding box center [568, 333] width 474 height 31
drag, startPoint x: 488, startPoint y: 334, endPoint x: 283, endPoint y: 328, distance: 204.8
click at [283, 328] on div "Email lauraribeirodasilva08@gmail.com Email confirmado." at bounding box center [450, 332] width 769 height 60
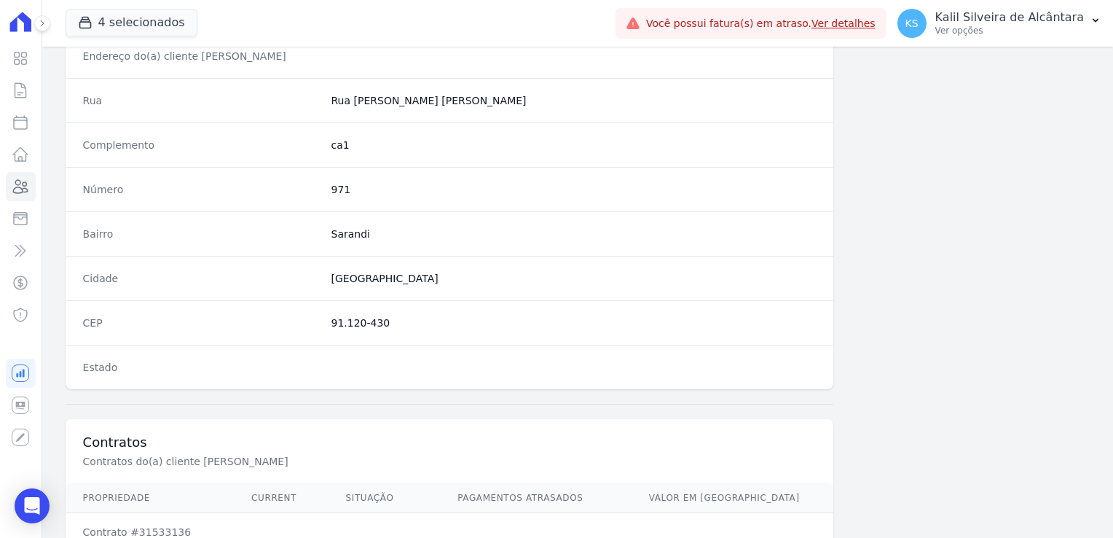
scroll to position [728, 0]
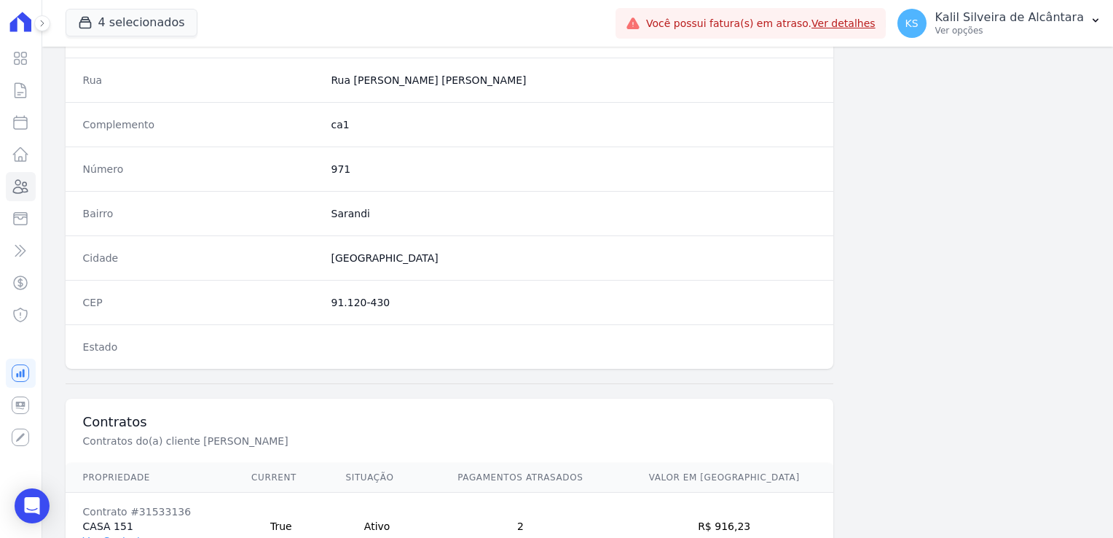
click at [396, 306] on div "CEP 91.120-430" at bounding box center [450, 302] width 769 height 44
drag, startPoint x: 396, startPoint y: 302, endPoint x: 318, endPoint y: 303, distance: 78.0
click at [318, 303] on div "CEP 91.120-430" at bounding box center [450, 302] width 769 height 44
copy div "91.120-430"
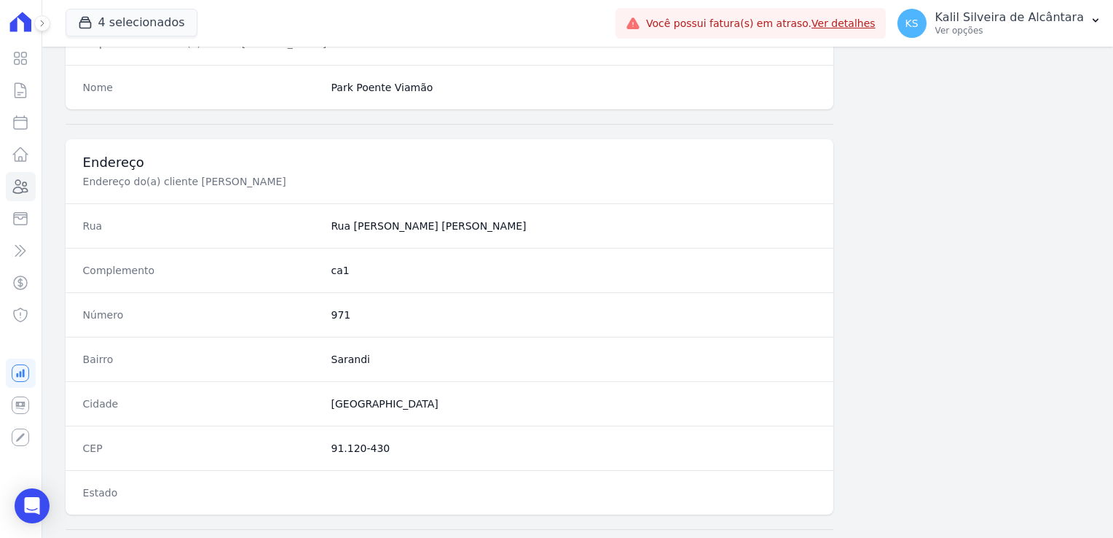
click at [331, 315] on dd "971" at bounding box center [573, 314] width 485 height 15
copy dd "971"
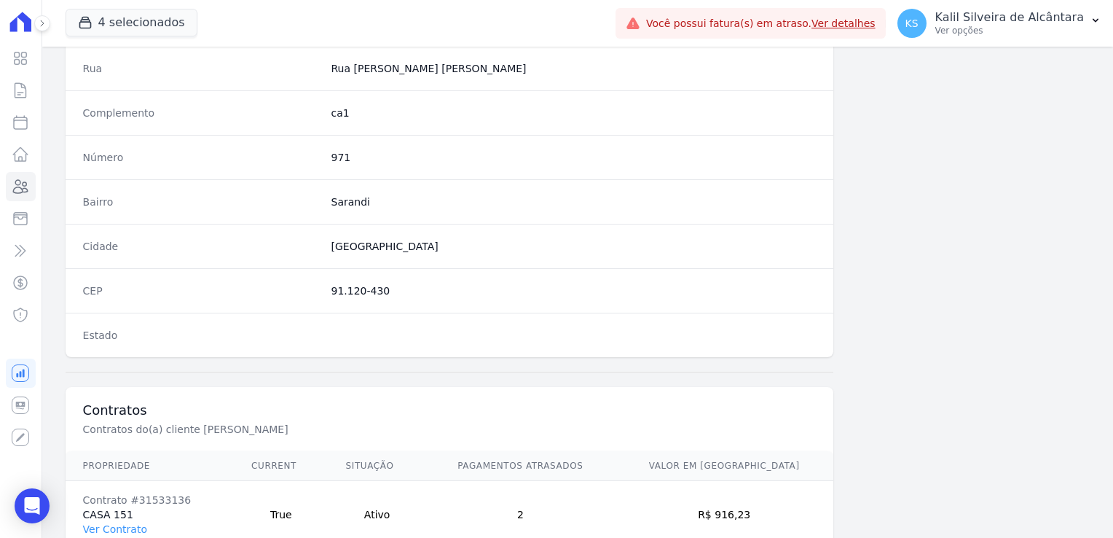
scroll to position [820, 0]
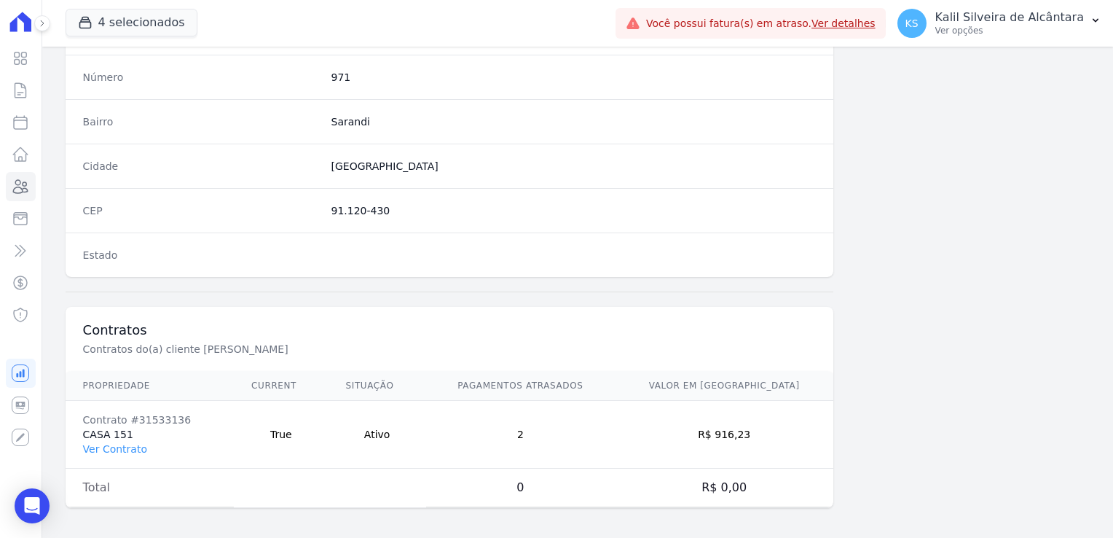
drag, startPoint x: 767, startPoint y: 431, endPoint x: 734, endPoint y: 435, distance: 33.0
click at [734, 435] on td "R$ 916,23" at bounding box center [724, 435] width 219 height 68
copy td "916,23"
click at [184, 422] on td "Contrato #31533136 CASA 151 Ver Contrato" at bounding box center [150, 435] width 168 height 68
click at [157, 412] on div "Contrato #31533136" at bounding box center [149, 419] width 133 height 15
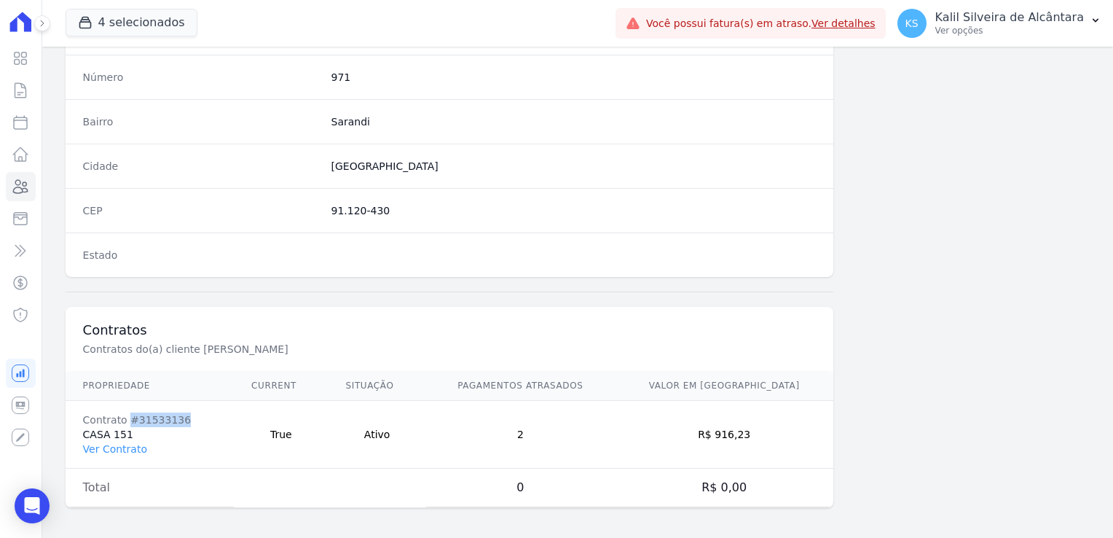
drag, startPoint x: 157, startPoint y: 412, endPoint x: 127, endPoint y: 415, distance: 29.3
click at [127, 415] on div "Contrato #31533136" at bounding box center [149, 419] width 133 height 15
copy div "#31533136"
click at [117, 443] on link "Ver Contrato" at bounding box center [115, 449] width 64 height 12
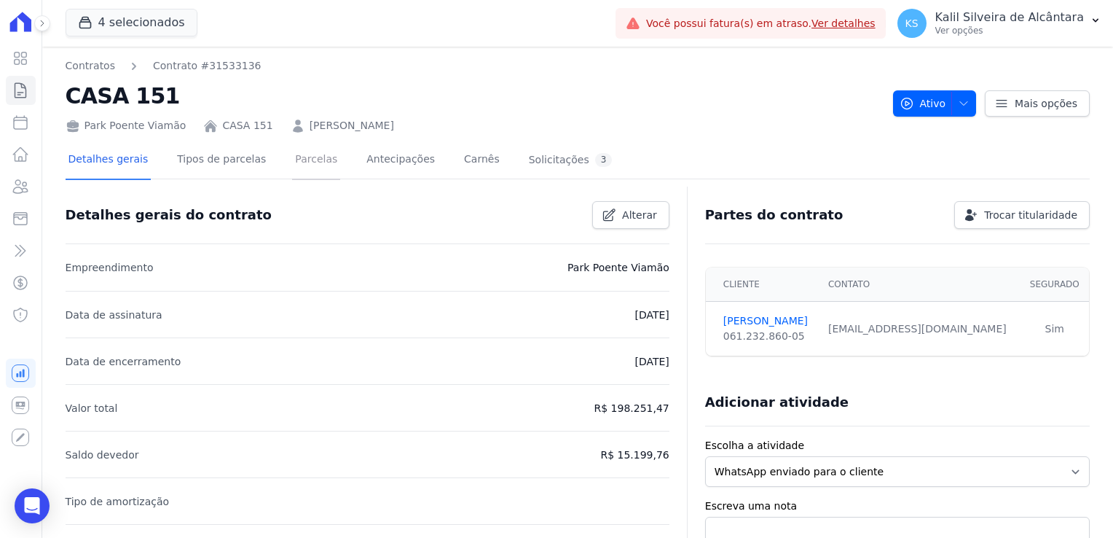
click at [293, 167] on link "Parcelas" at bounding box center [316, 160] width 48 height 39
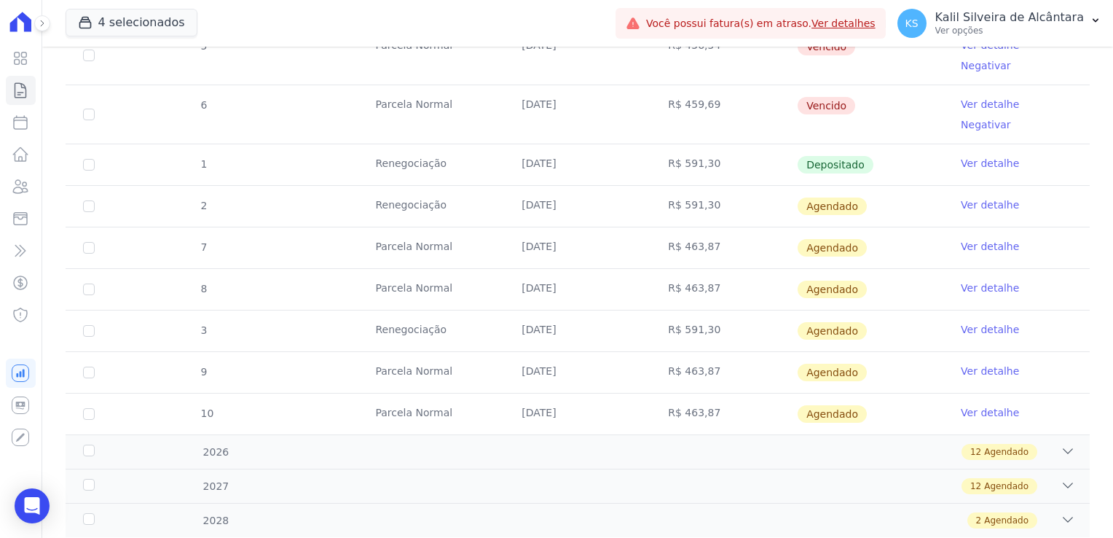
scroll to position [644, 0]
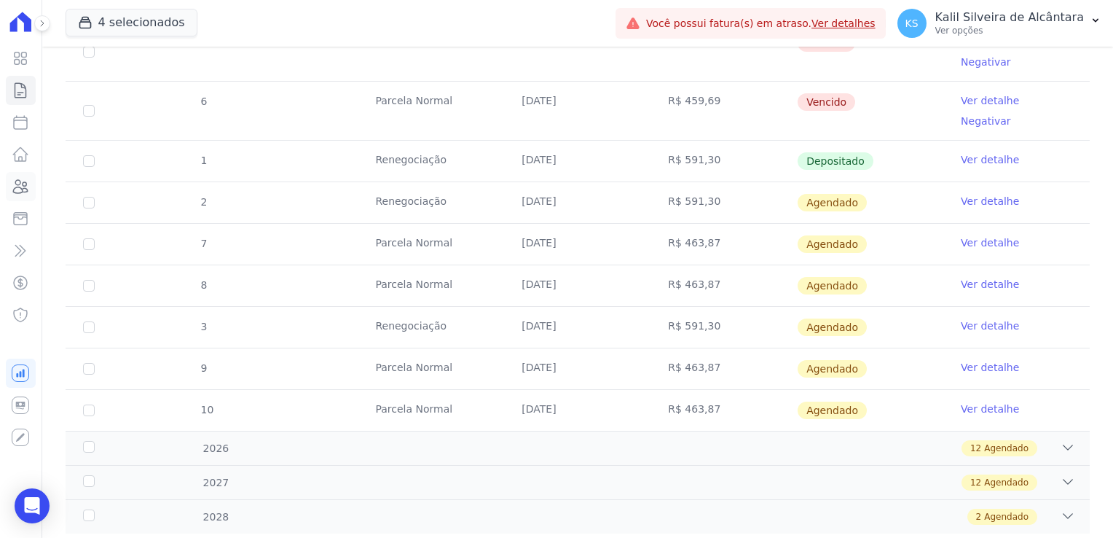
click at [24, 185] on icon at bounding box center [20, 186] width 17 height 17
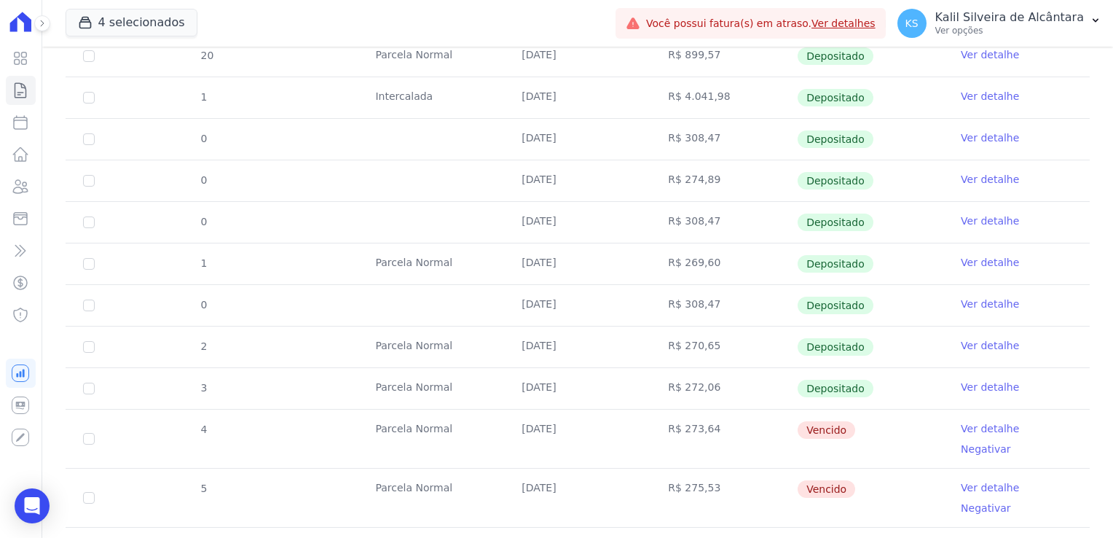
scroll to position [510, 0]
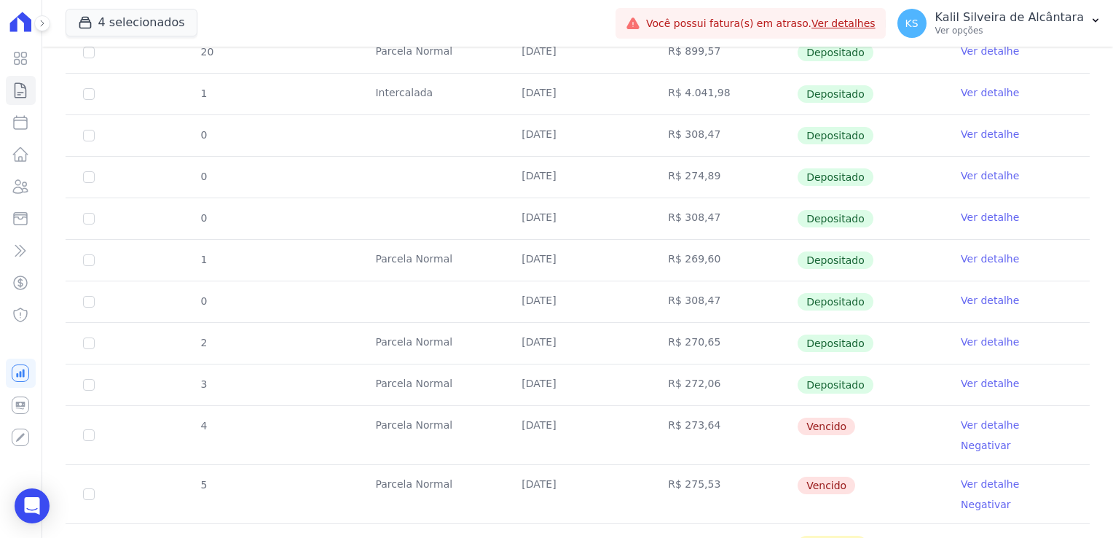
drag, startPoint x: 572, startPoint y: 423, endPoint x: 497, endPoint y: 419, distance: 75.2
click at [497, 419] on tr "4 Parcela Normal 25/07/2025 R$ 273,64 Vencido Ver detalhe Negativar" at bounding box center [578, 434] width 1024 height 59
copy tr "[DATE]"
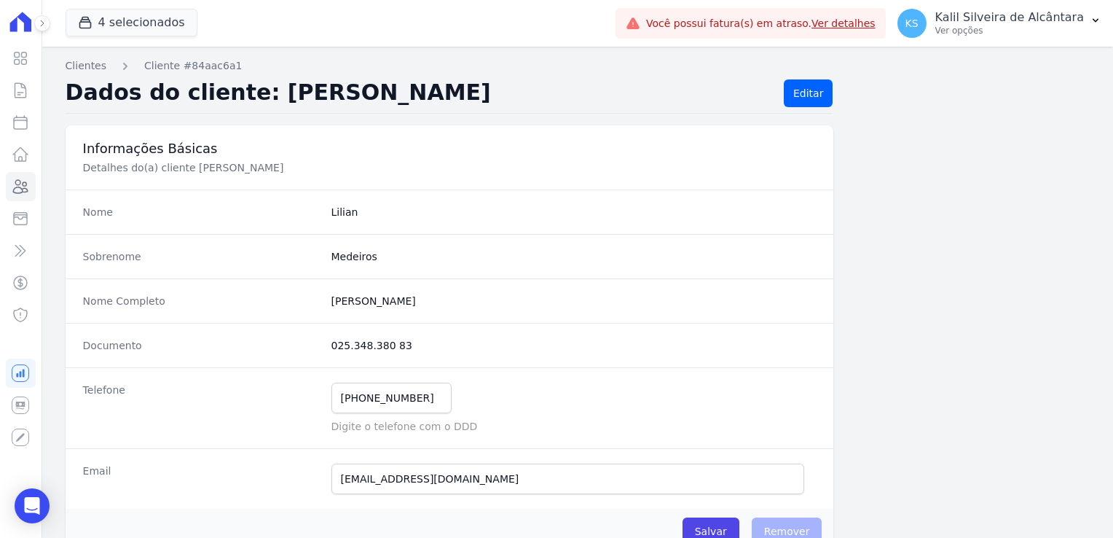
drag, startPoint x: 406, startPoint y: 340, endPoint x: 326, endPoint y: 343, distance: 80.2
click at [326, 343] on div "Documento 025.348.380 83" at bounding box center [450, 345] width 769 height 44
copy dd "025.348.380 83"
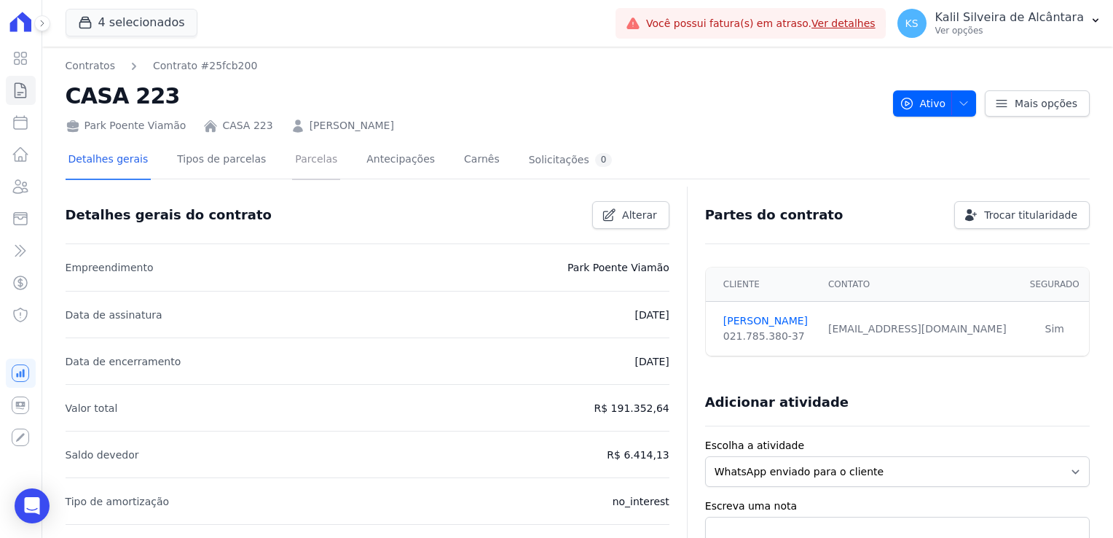
click at [294, 165] on link "Parcelas" at bounding box center [316, 160] width 48 height 39
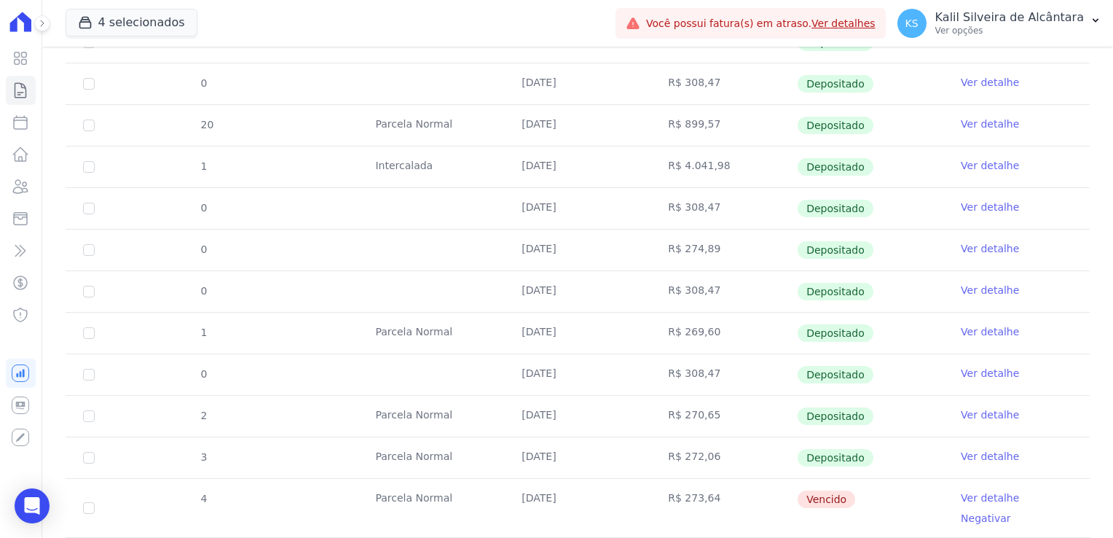
scroll to position [768, 0]
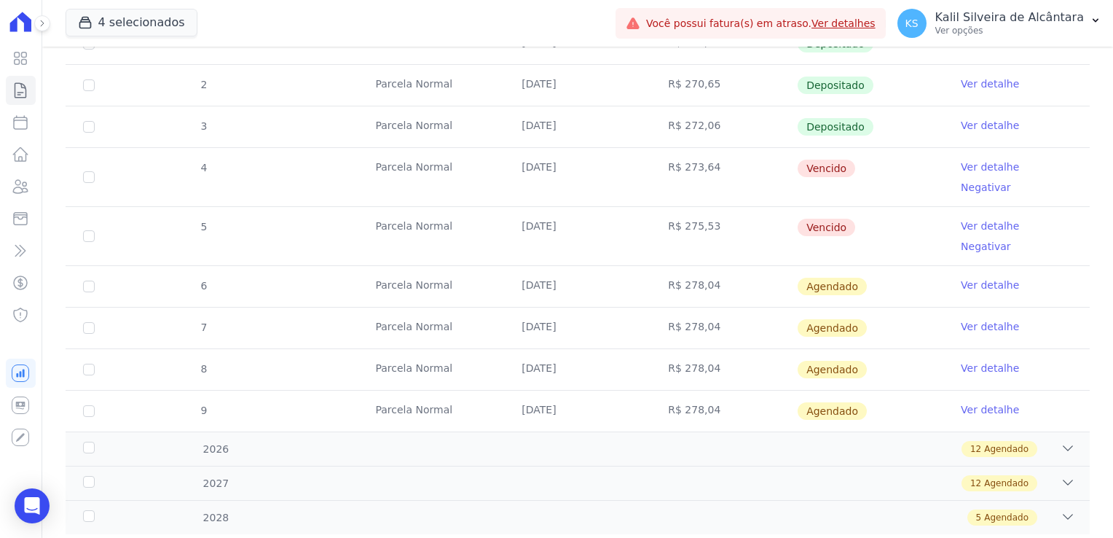
drag, startPoint x: 583, startPoint y: 162, endPoint x: 448, endPoint y: 162, distance: 134.8
click at [448, 162] on tr "4 Parcela Normal 25/07/2025 R$ 273,64 Vencido Ver detalhe Negativar" at bounding box center [578, 176] width 1024 height 59
drag, startPoint x: 448, startPoint y: 162, endPoint x: 409, endPoint y: 247, distance: 92.9
click at [409, 265] on tr "6 Parcela Normal 25/09/2025 R$ 278,04 Agendado Ver detalhe" at bounding box center [578, 286] width 1024 height 42
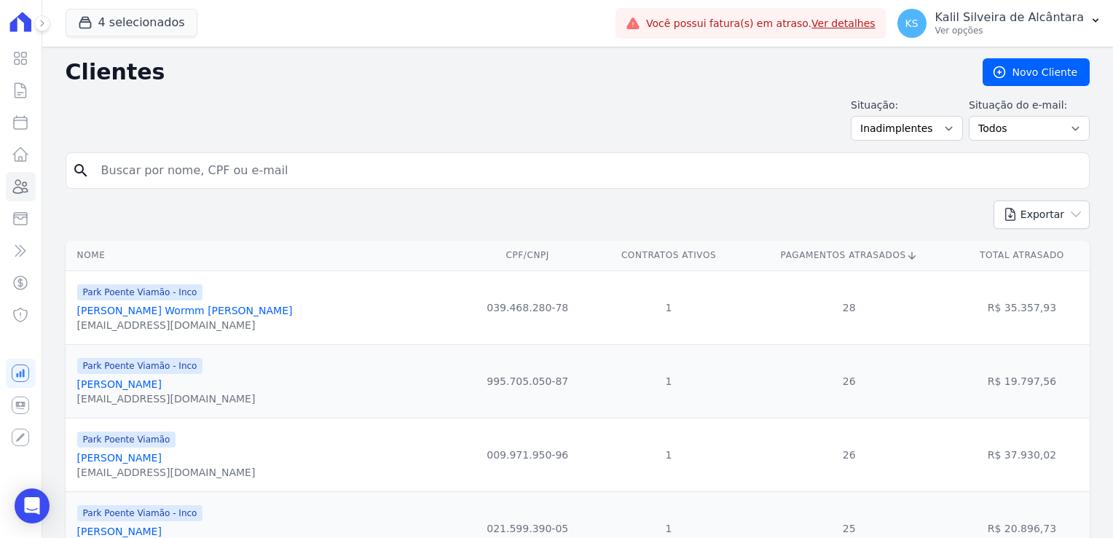
click at [906, 255] on icon at bounding box center [912, 256] width 12 height 12
click at [810, 258] on th "Pagamentos Atrasados" at bounding box center [849, 255] width 210 height 30
click at [1014, 125] on select "Todos Confirmado Não confirmado" at bounding box center [1029, 128] width 121 height 25
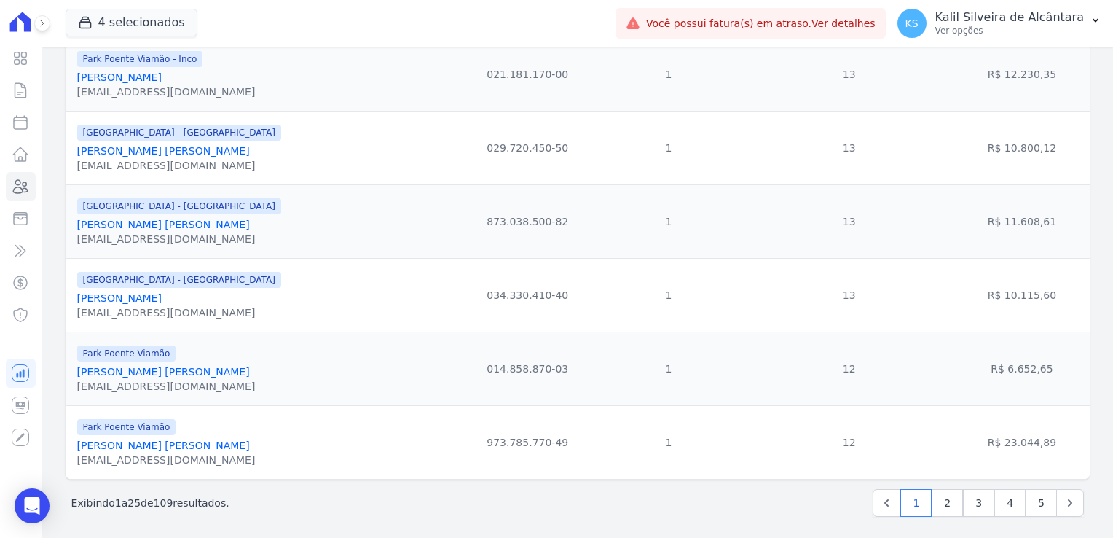
scroll to position [1646, 0]
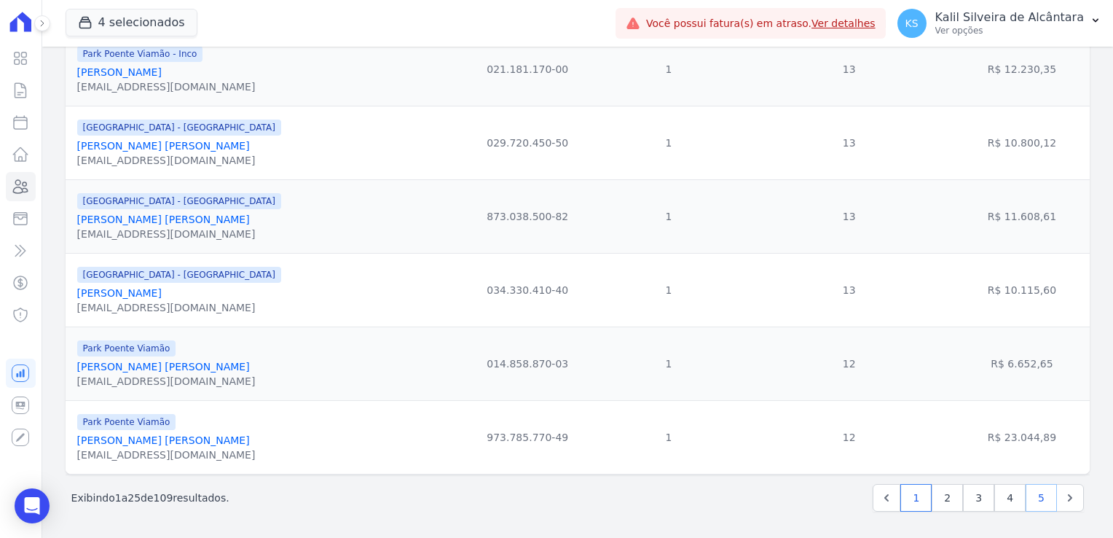
click at [1034, 497] on link "5" at bounding box center [1041, 498] width 31 height 28
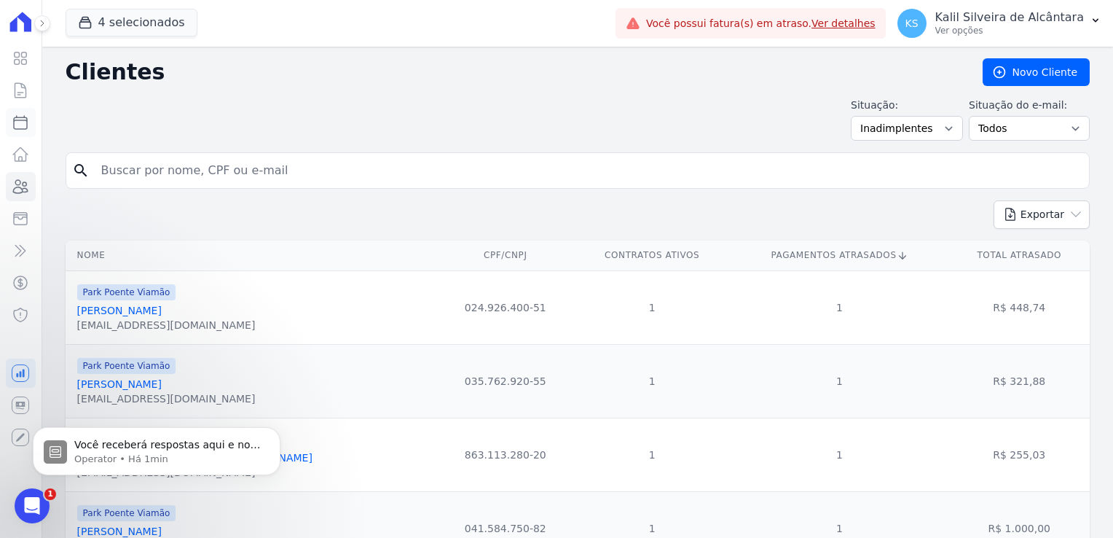
click at [18, 124] on icon at bounding box center [20, 122] width 17 height 17
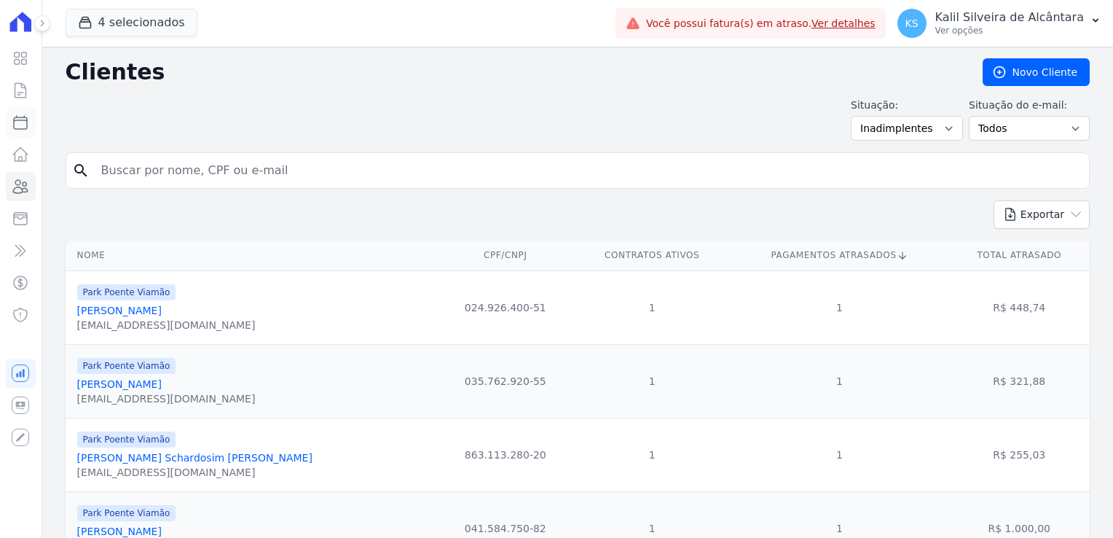
select select
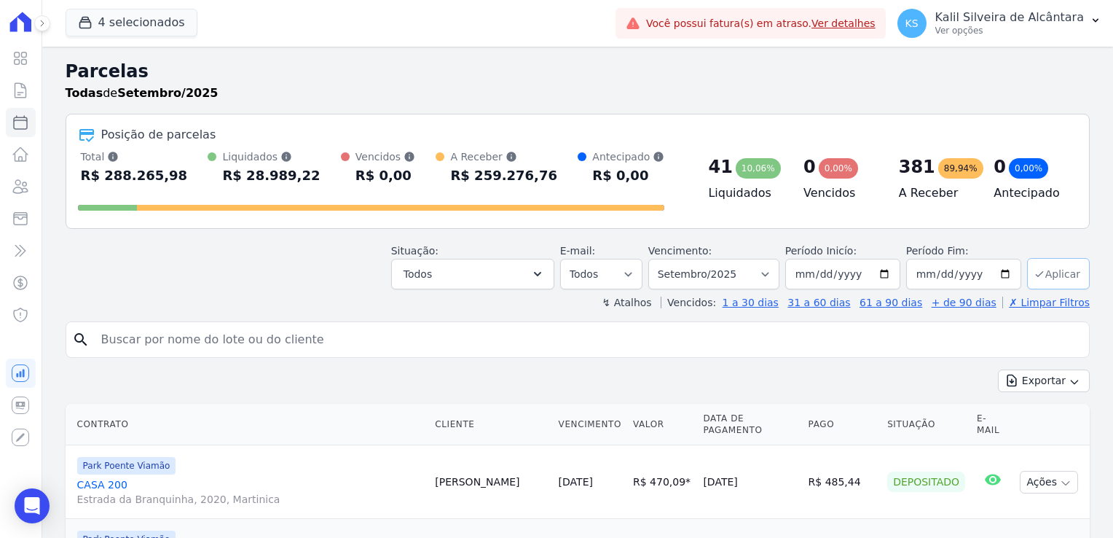
click at [1047, 275] on button "Aplicar" at bounding box center [1058, 273] width 63 height 31
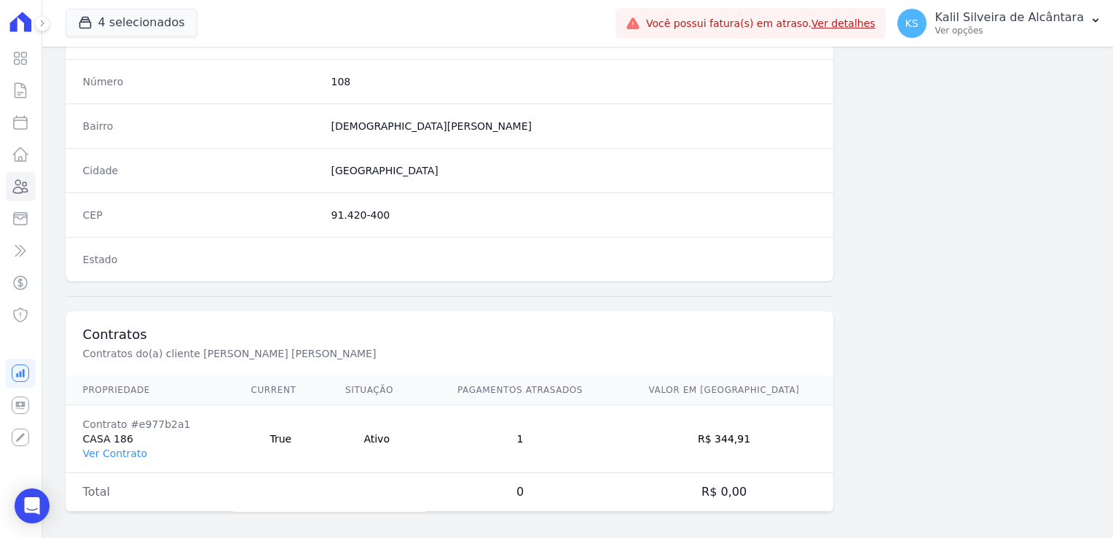
scroll to position [820, 0]
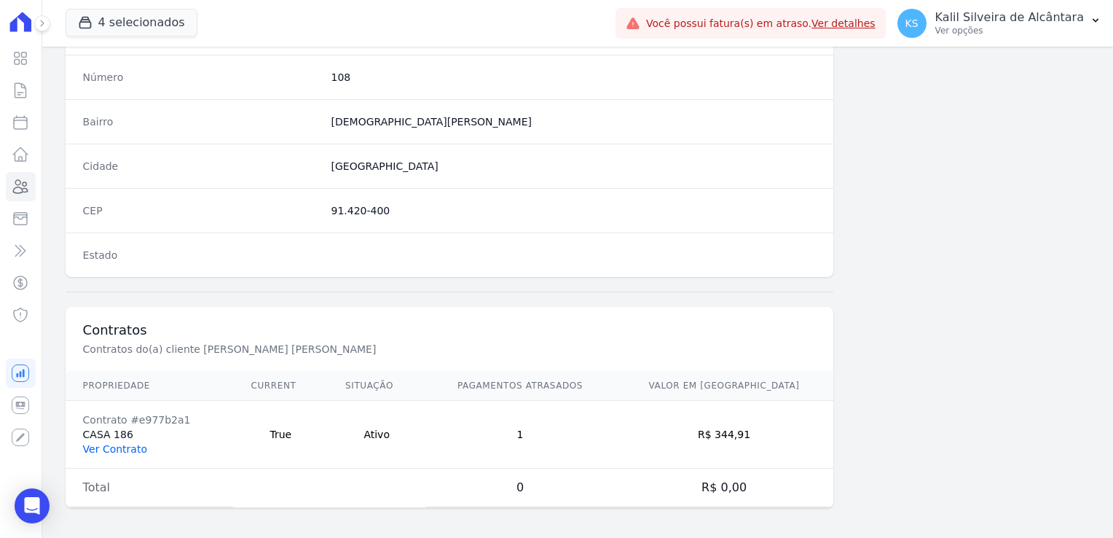
click at [123, 444] on link "Ver Contrato" at bounding box center [115, 449] width 64 height 12
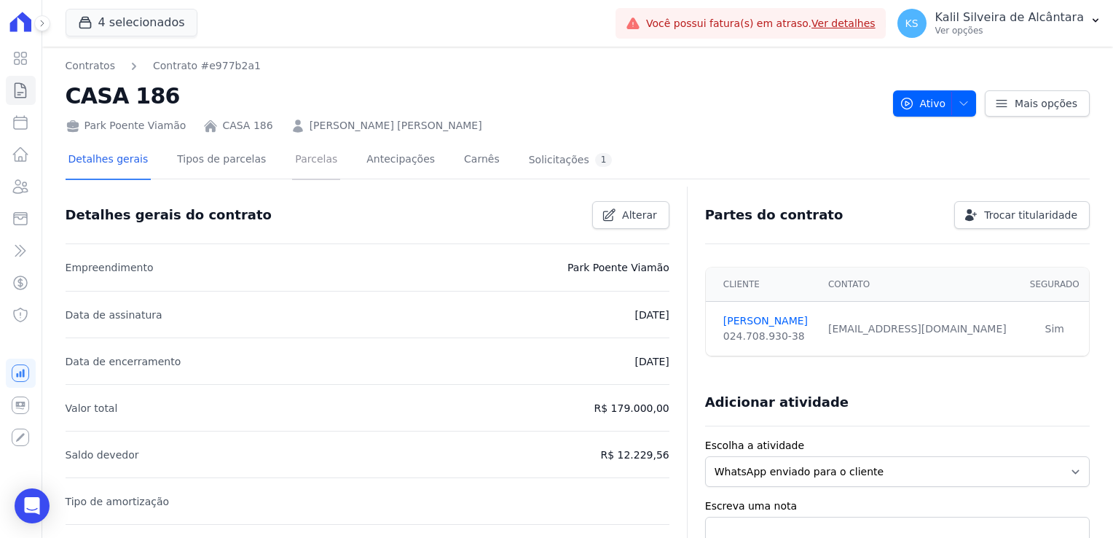
click at [311, 154] on link "Parcelas" at bounding box center [316, 160] width 48 height 39
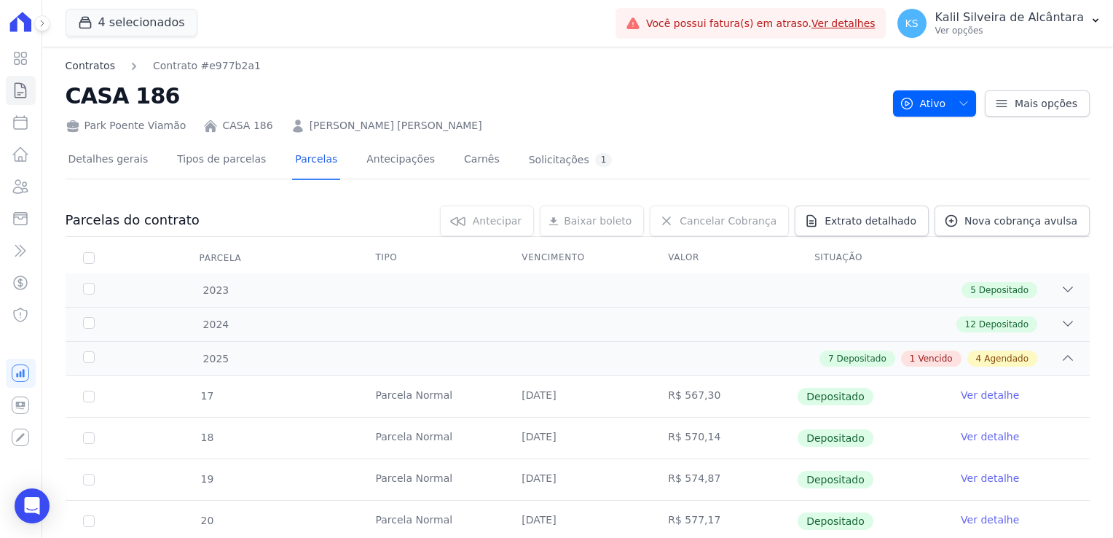
click at [86, 68] on link "Contratos" at bounding box center [91, 65] width 50 height 15
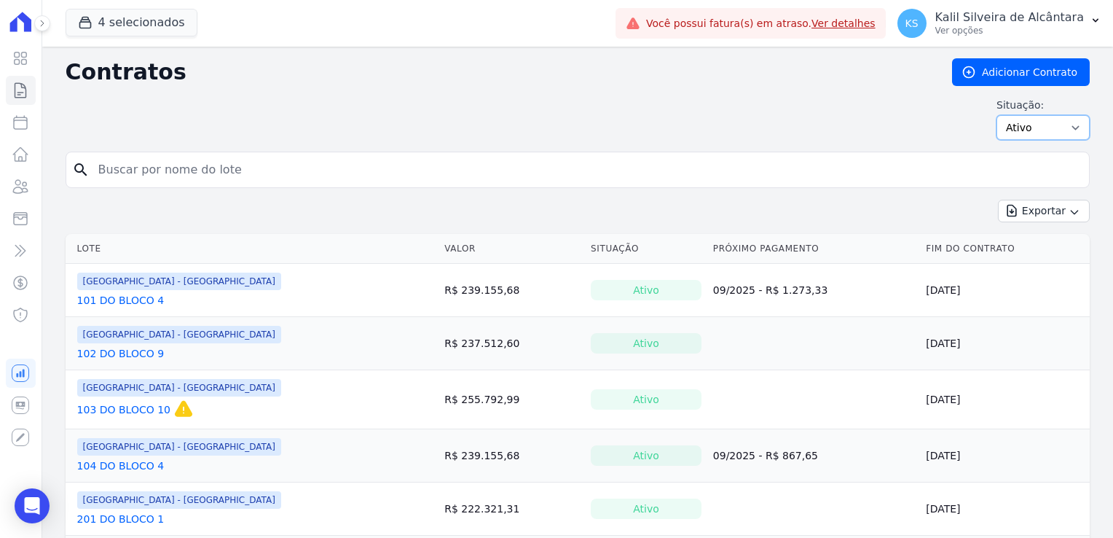
click at [1043, 135] on select "Ativo Todos Pausado Distratado Rascunho Expirado Encerrado" at bounding box center [1043, 127] width 93 height 25
click at [569, 155] on input "search" at bounding box center [587, 169] width 994 height 29
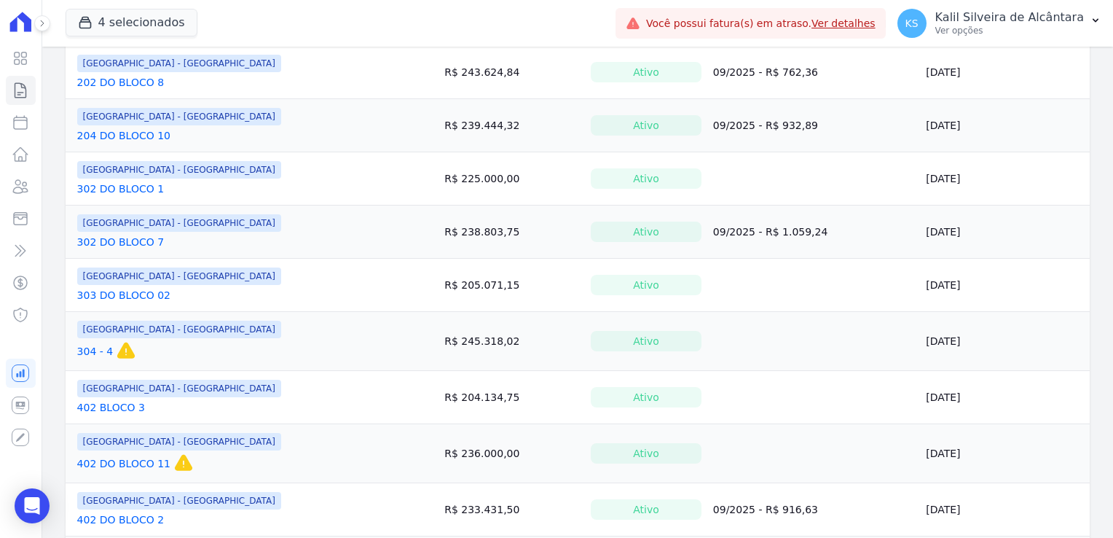
scroll to position [656, 0]
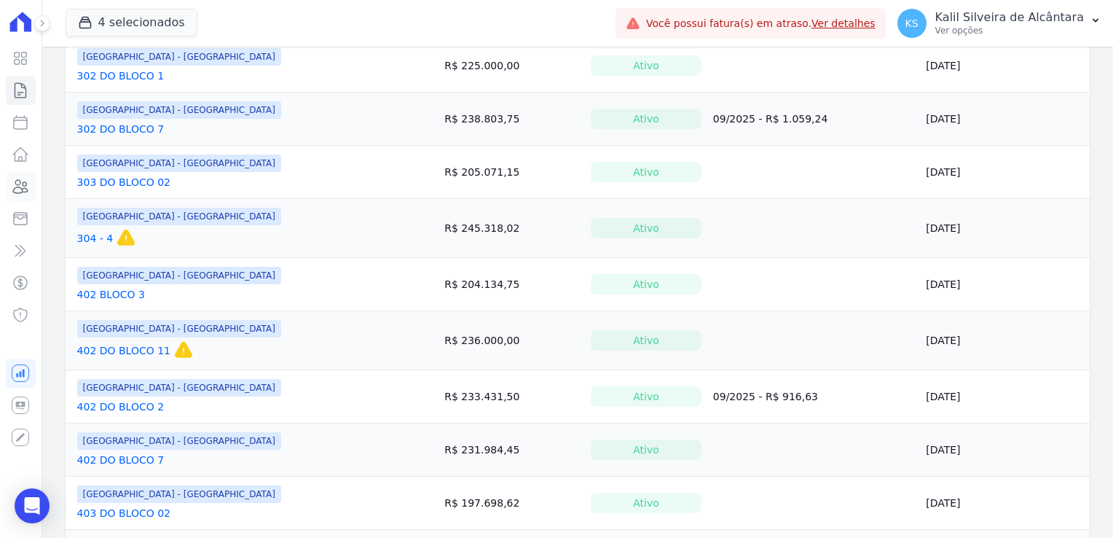
click at [17, 195] on icon at bounding box center [20, 186] width 17 height 17
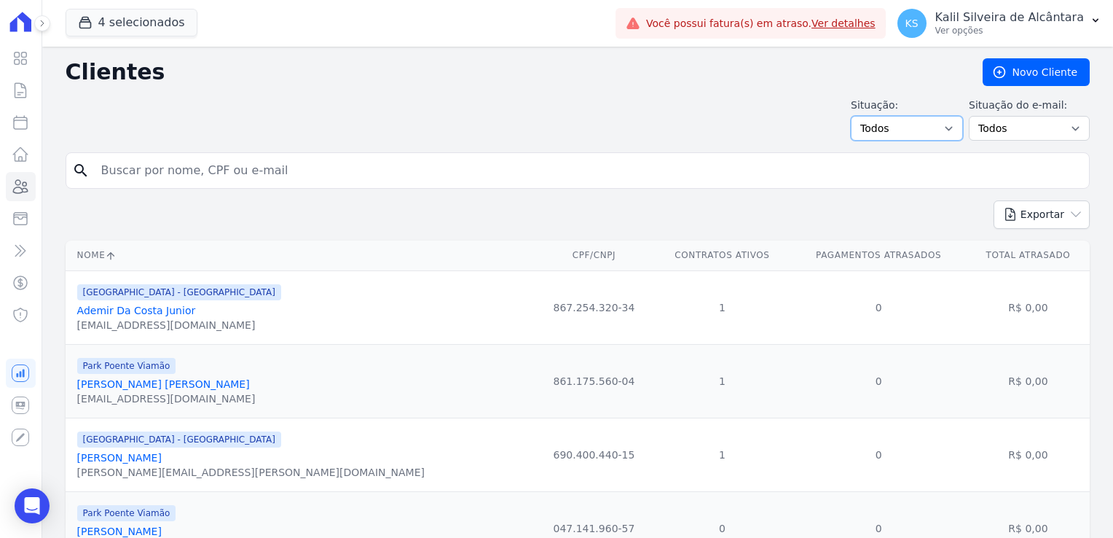
click at [908, 117] on select "Todos Adimplentes Inadimplentes" at bounding box center [907, 128] width 112 height 25
select select "overdue"
click at [857, 116] on select "Todos Adimplentes Inadimplentes" at bounding box center [907, 128] width 112 height 25
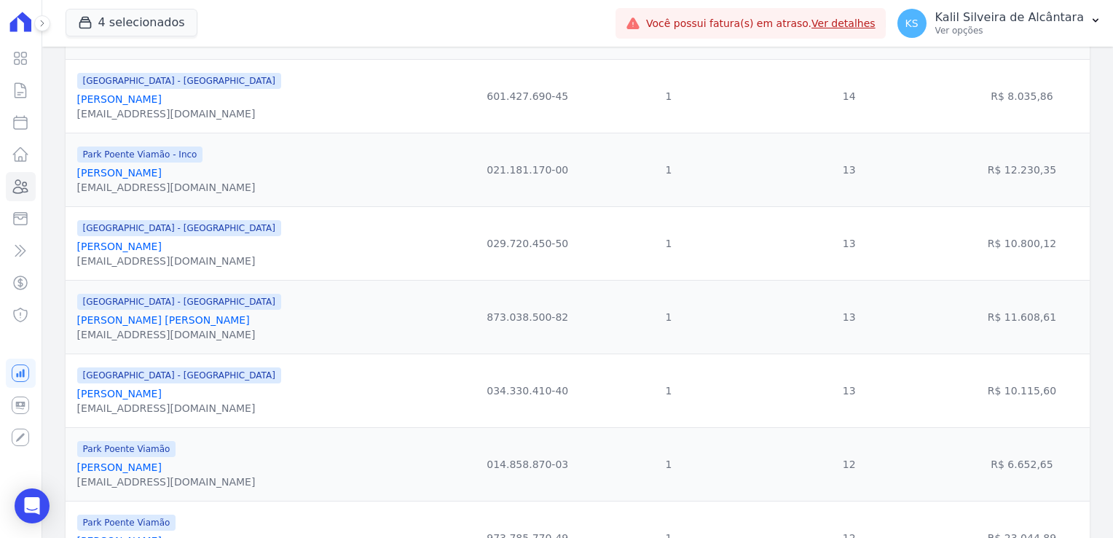
scroll to position [1646, 0]
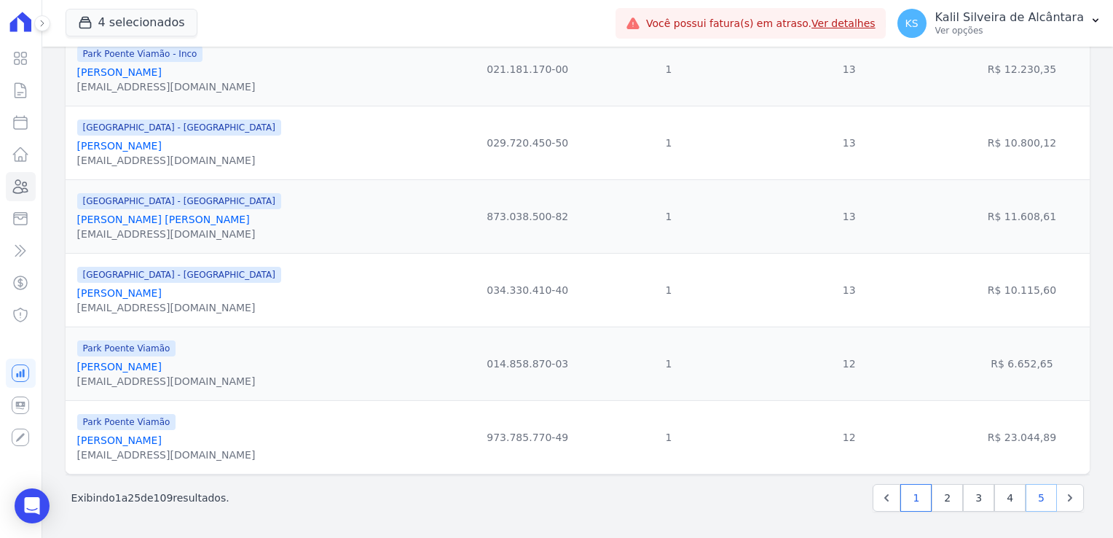
click at [1032, 505] on link "5" at bounding box center [1041, 498] width 31 height 28
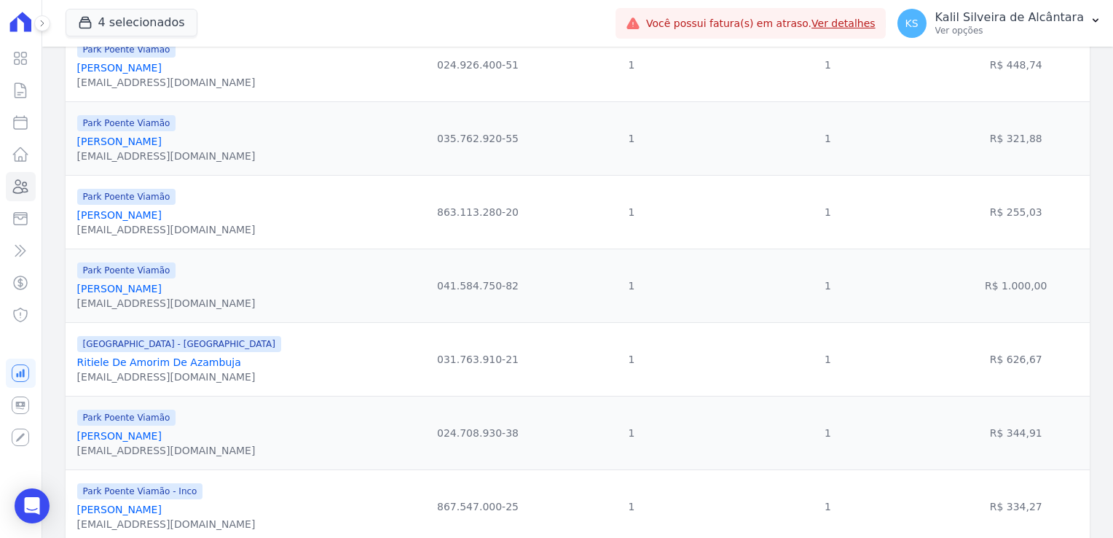
scroll to position [170, 0]
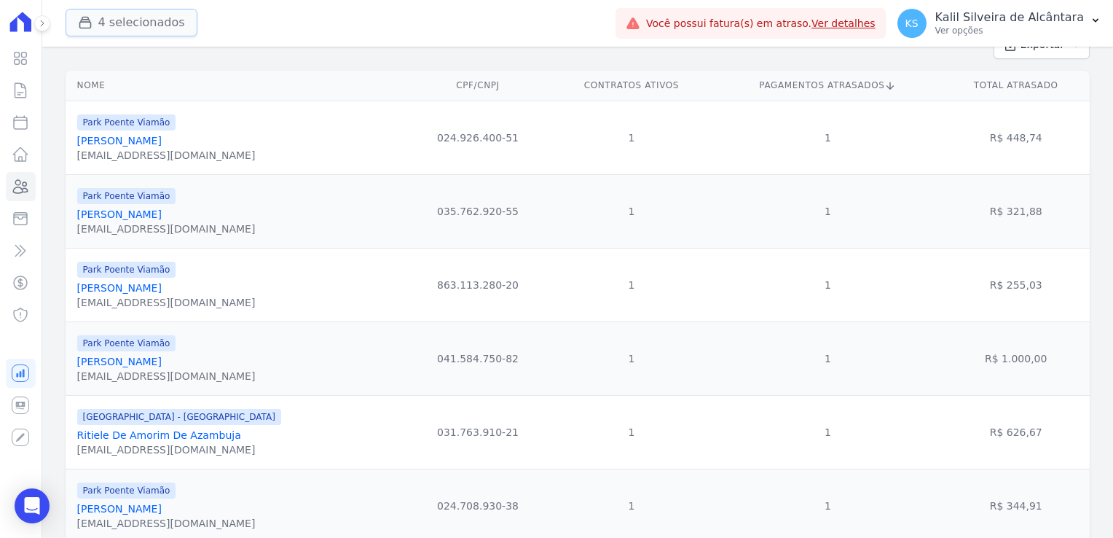
click at [105, 28] on button "4 selecionados" at bounding box center [132, 23] width 132 height 28
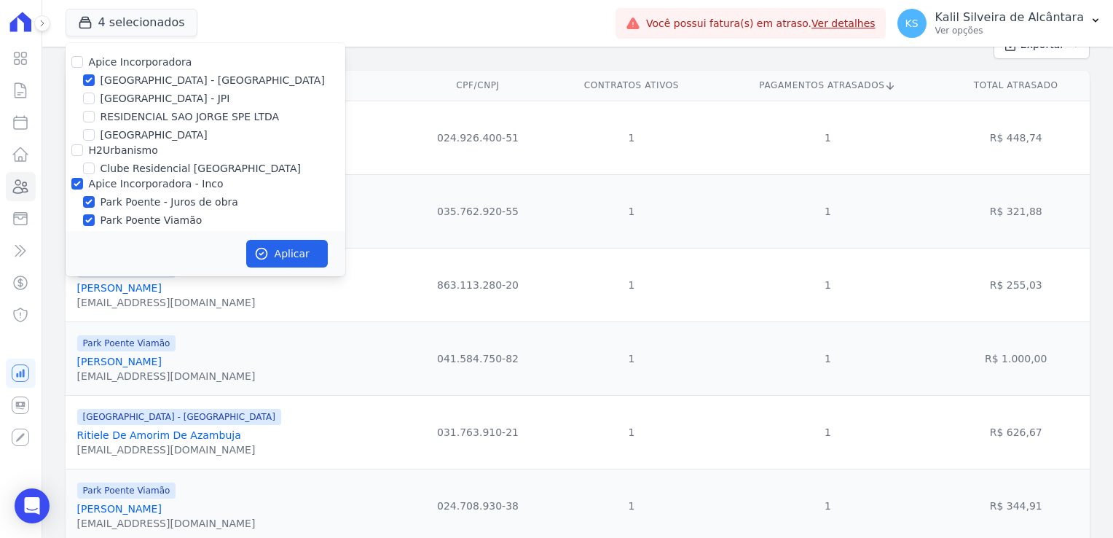
click at [484, 44] on div "4 selecionados Apice Incorporadora [GEOGRAPHIC_DATA] - [GEOGRAPHIC_DATA] [GEOGR…" at bounding box center [338, 23] width 544 height 48
click at [259, 31] on div "4 selecionados Apice Incorporadora [GEOGRAPHIC_DATA] - [GEOGRAPHIC_DATA] [GEOGR…" at bounding box center [338, 23] width 544 height 48
click at [29, 183] on icon at bounding box center [20, 186] width 17 height 17
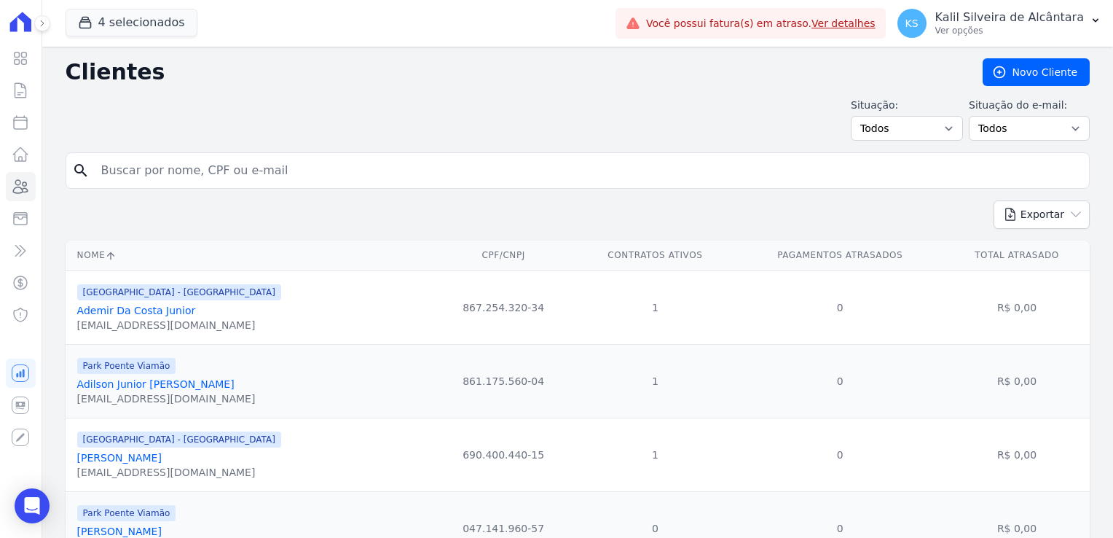
drag, startPoint x: 192, startPoint y: 146, endPoint x: 190, endPoint y: 170, distance: 24.1
click at [189, 176] on input "search" at bounding box center [588, 170] width 991 height 29
type input "susane"
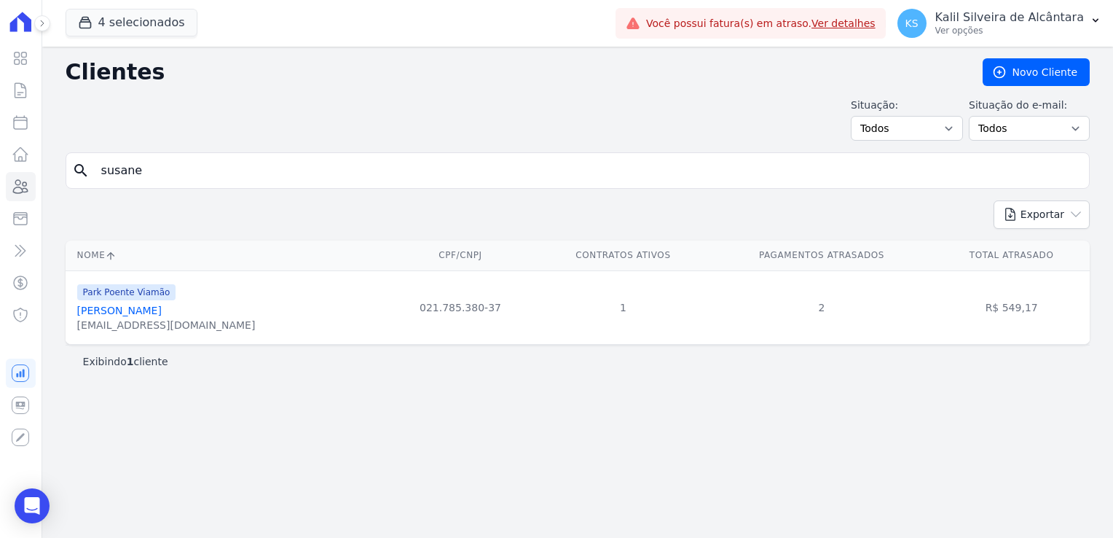
click at [136, 315] on link "Susane Borkovski" at bounding box center [119, 311] width 85 height 12
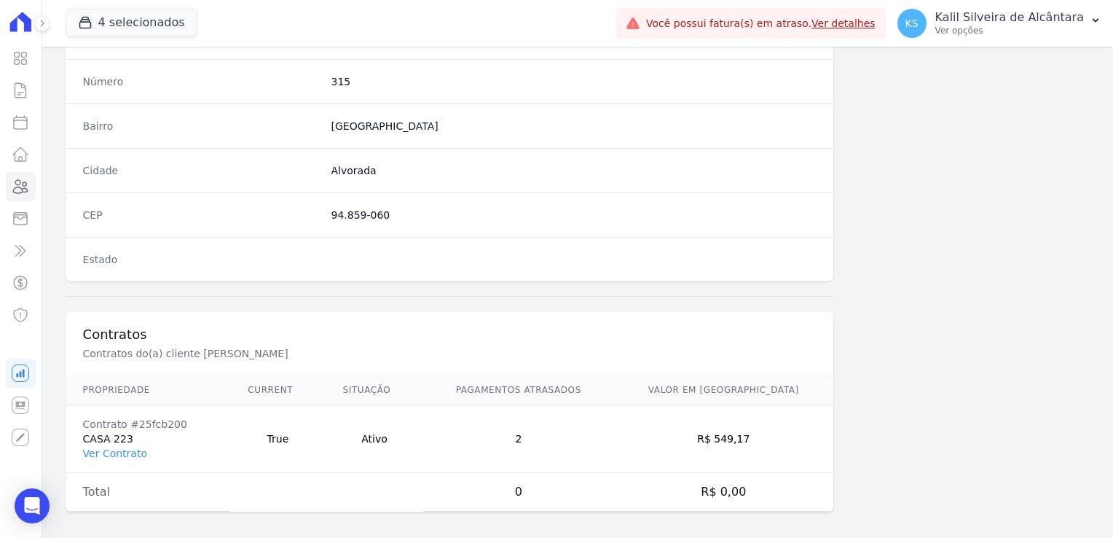
scroll to position [820, 0]
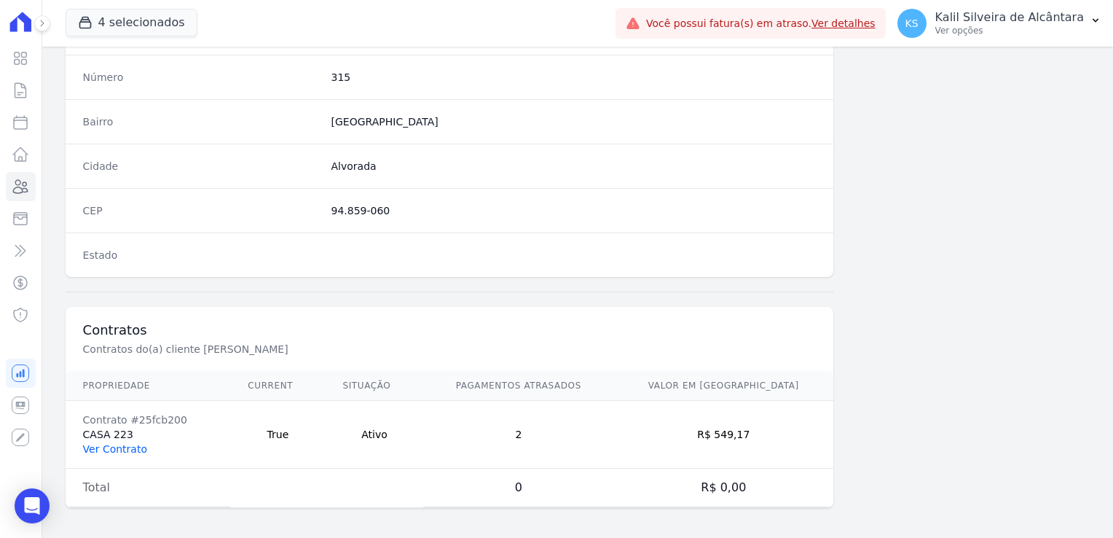
click at [125, 444] on link "Ver Contrato" at bounding box center [115, 449] width 64 height 12
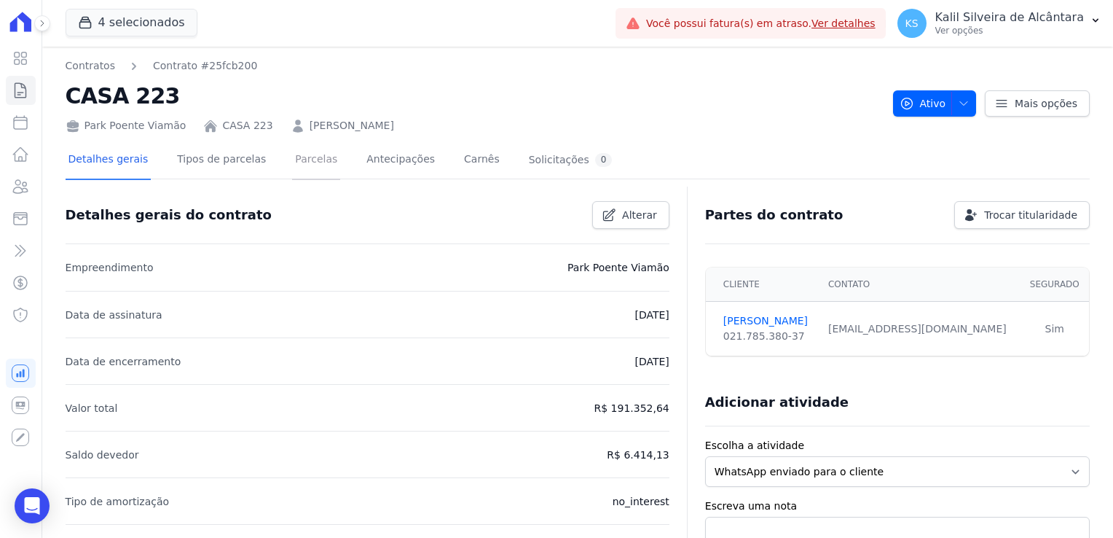
click at [293, 161] on link "Parcelas" at bounding box center [316, 160] width 48 height 39
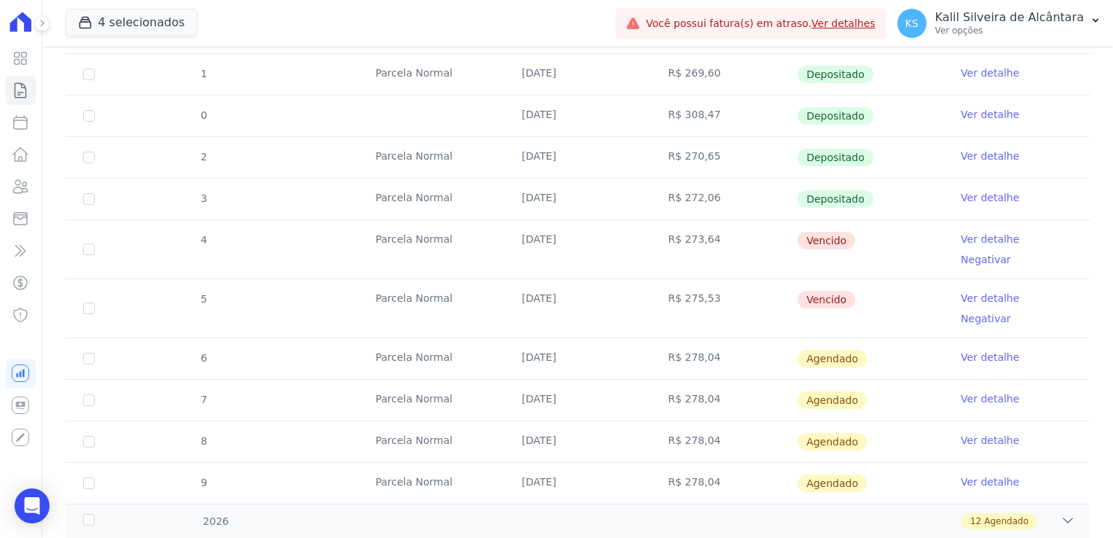
scroll to position [728, 0]
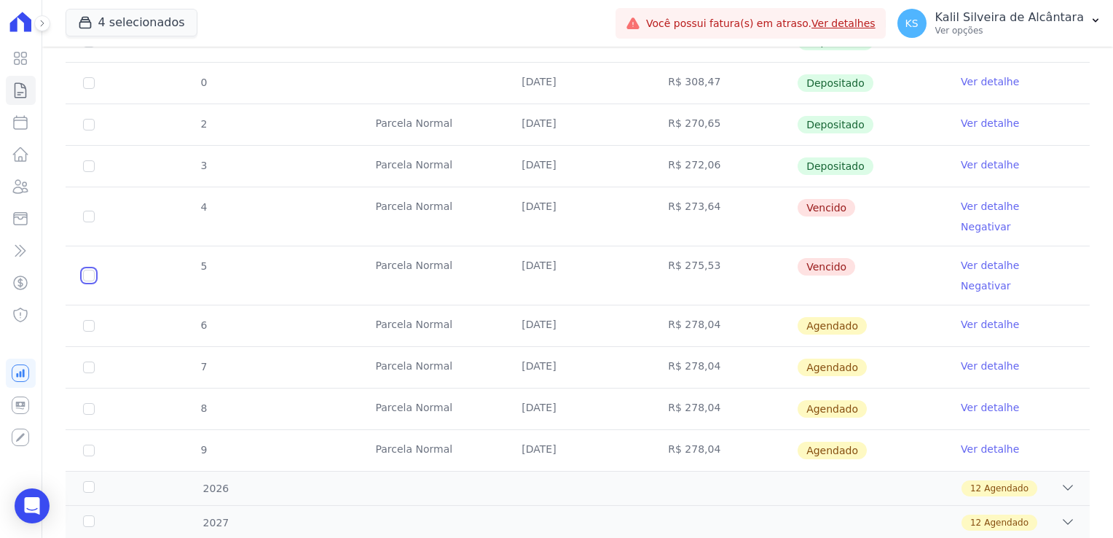
drag, startPoint x: 87, startPoint y: 243, endPoint x: 91, endPoint y: 200, distance: 43.9
click at [86, 222] on input "checkbox" at bounding box center [89, 217] width 12 height 12
checkbox input "true"
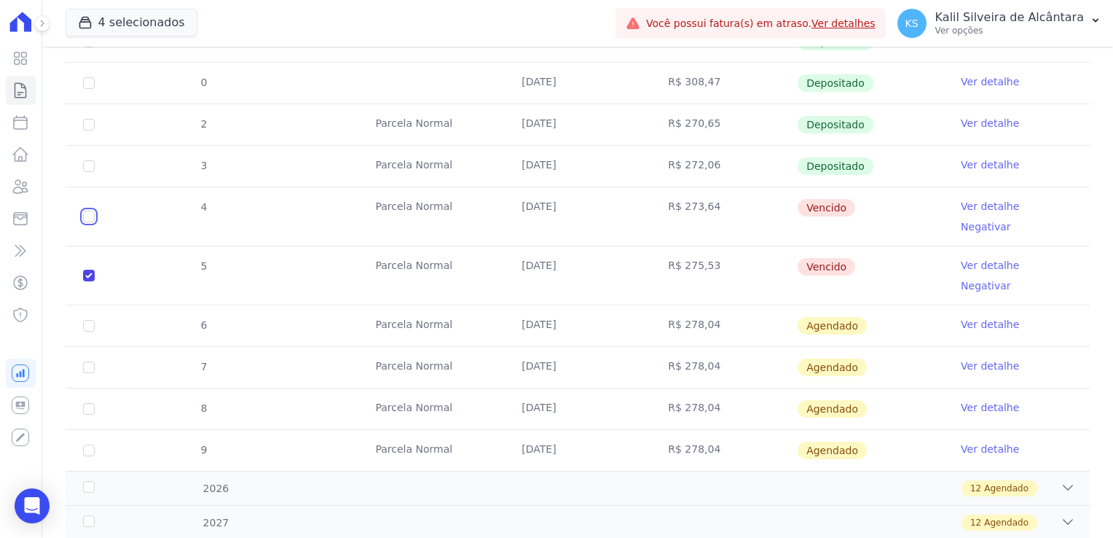
click at [91, 211] on input "checkbox" at bounding box center [89, 217] width 12 height 12
checkbox input "true"
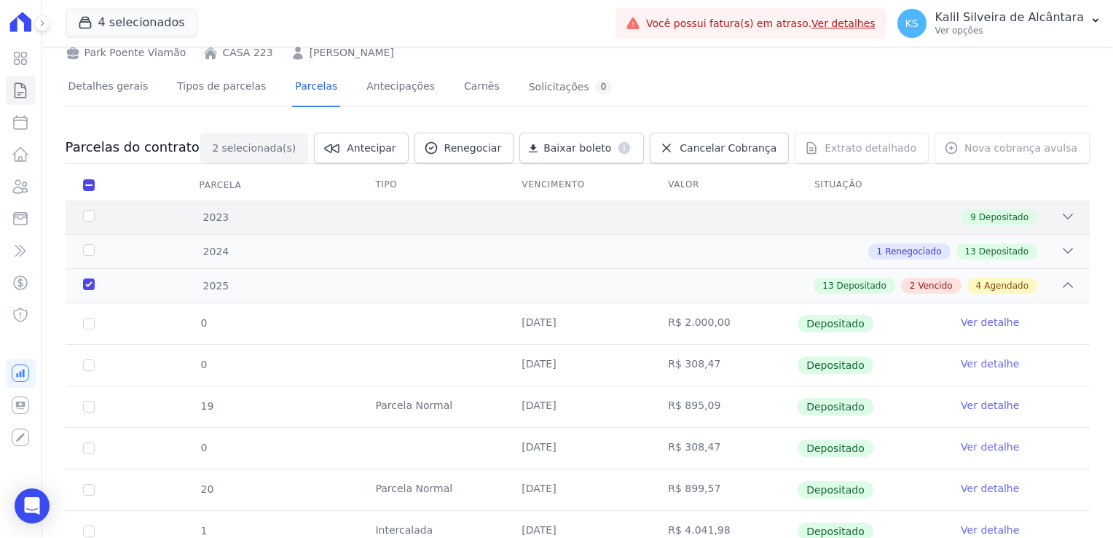
scroll to position [0, 0]
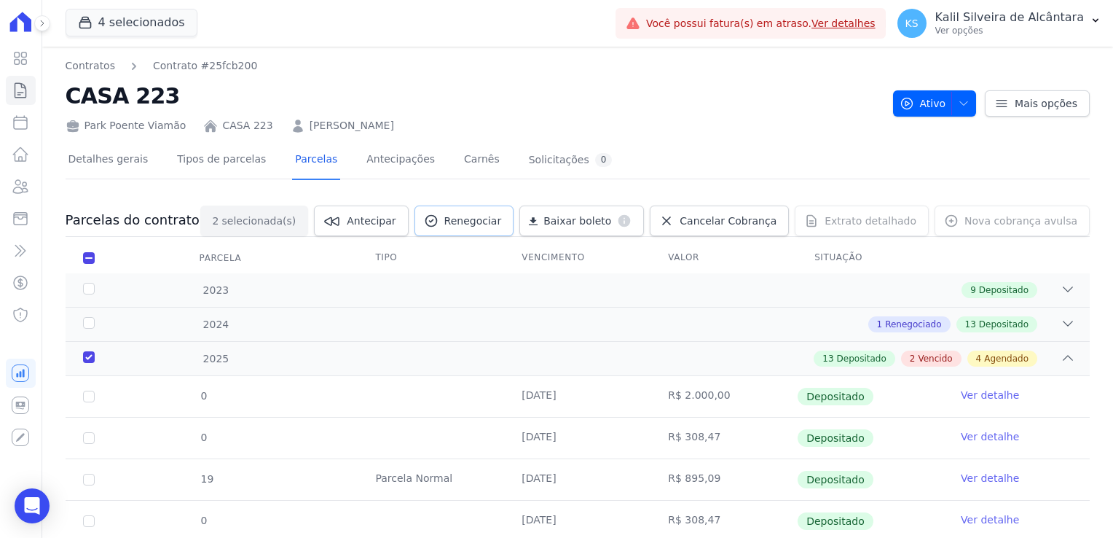
click at [494, 220] on span "Renegociar" at bounding box center [473, 220] width 58 height 15
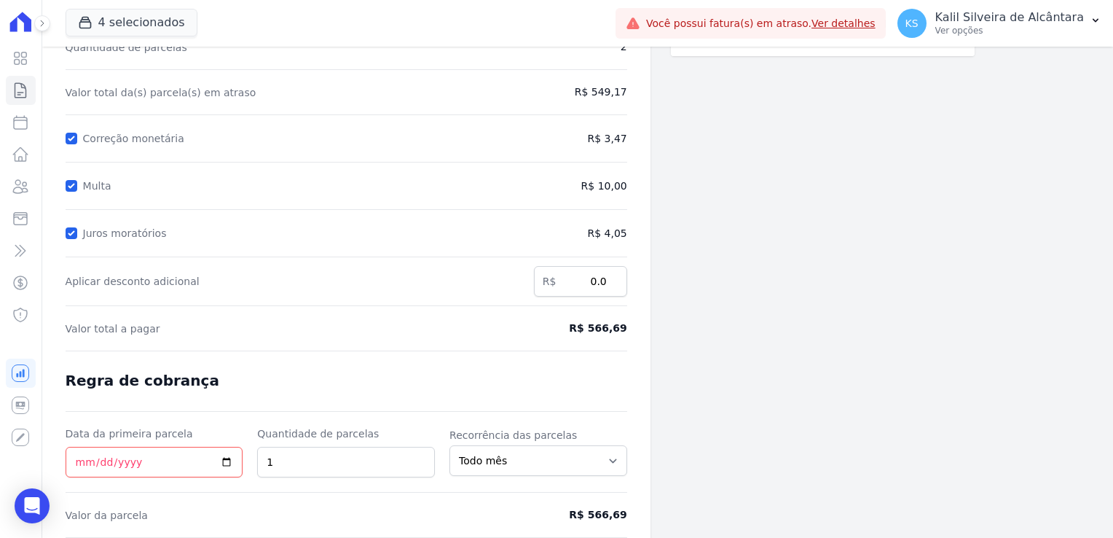
scroll to position [116, 0]
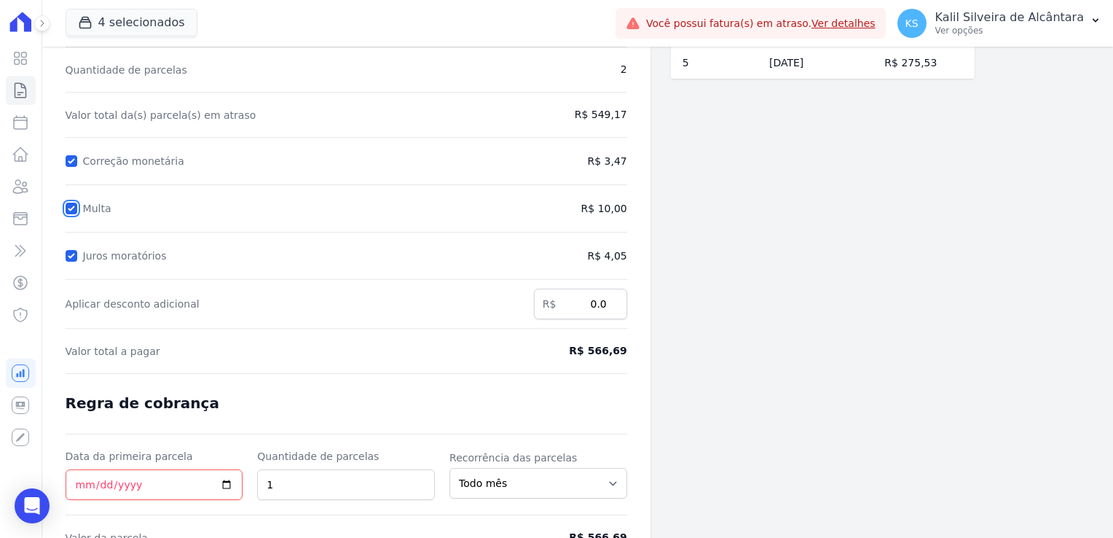
click at [76, 208] on input "Multa" at bounding box center [72, 209] width 12 height 12
checkbox input "false"
click at [71, 245] on form "Cálculo da renegociação Quantidade de parcelas 2 Valor total da(s) parcela(s) e…" at bounding box center [347, 307] width 562 height 589
click at [70, 251] on input "Juros moratórios" at bounding box center [72, 256] width 12 height 12
checkbox input "false"
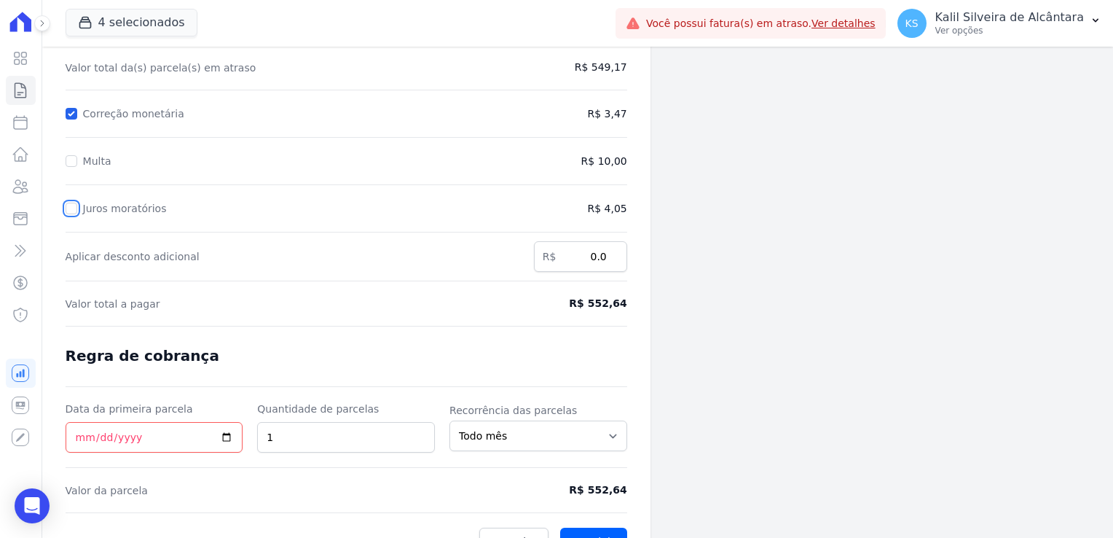
scroll to position [189, 0]
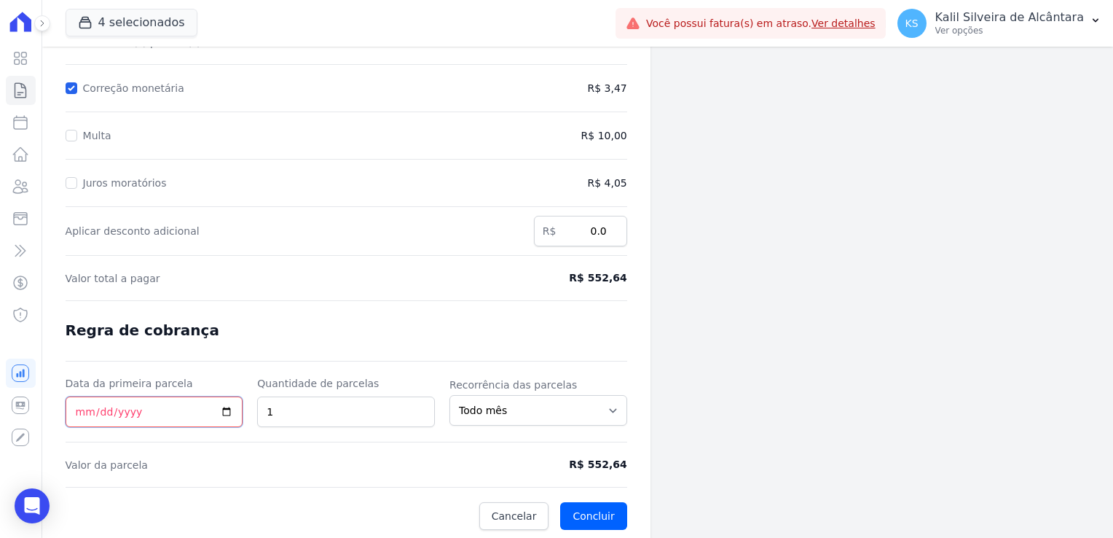
click at [71, 409] on input "Data da primeira parcela" at bounding box center [155, 411] width 178 height 31
type input "2025-09-25"
drag, startPoint x: 338, startPoint y: 406, endPoint x: 123, endPoint y: 412, distance: 215.0
click at [226, 406] on div "Data da primeira parcela 2025-09-25 Quantidade de parcelas 1 Recorrência das pa…" at bounding box center [347, 401] width 562 height 51
type input "3"
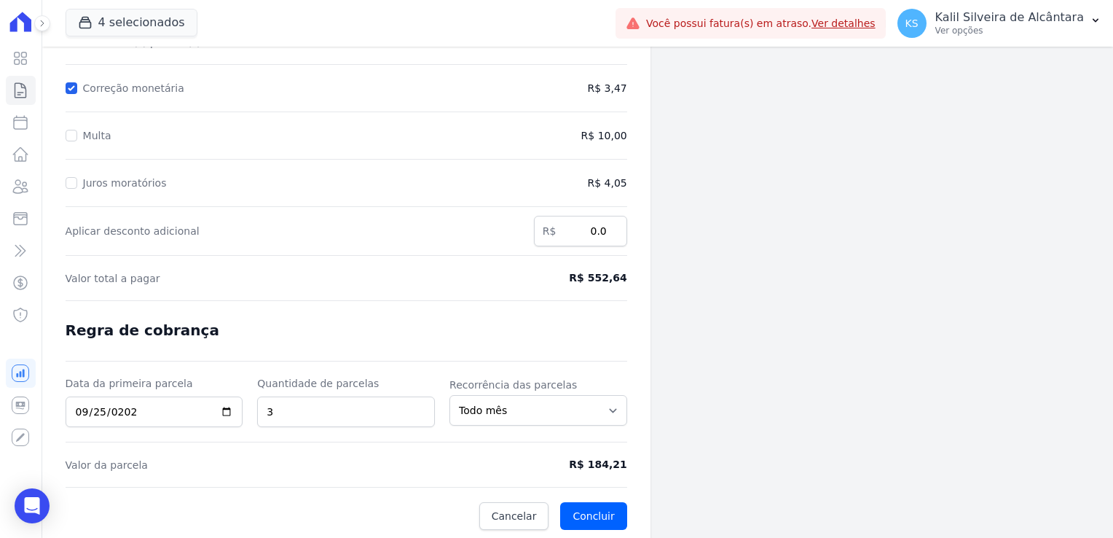
click at [248, 467] on span "Valor da parcela" at bounding box center [274, 464] width 417 height 15
drag, startPoint x: 630, startPoint y: 465, endPoint x: 578, endPoint y: 463, distance: 51.8
click at [578, 463] on div "Contratos Contrato #25fcb200 Renegociação de parcelas Renegociação de parcelas …" at bounding box center [346, 199] width 608 height 683
copy span "R$ 184,21"
click at [593, 508] on button "Concluir" at bounding box center [593, 516] width 66 height 28
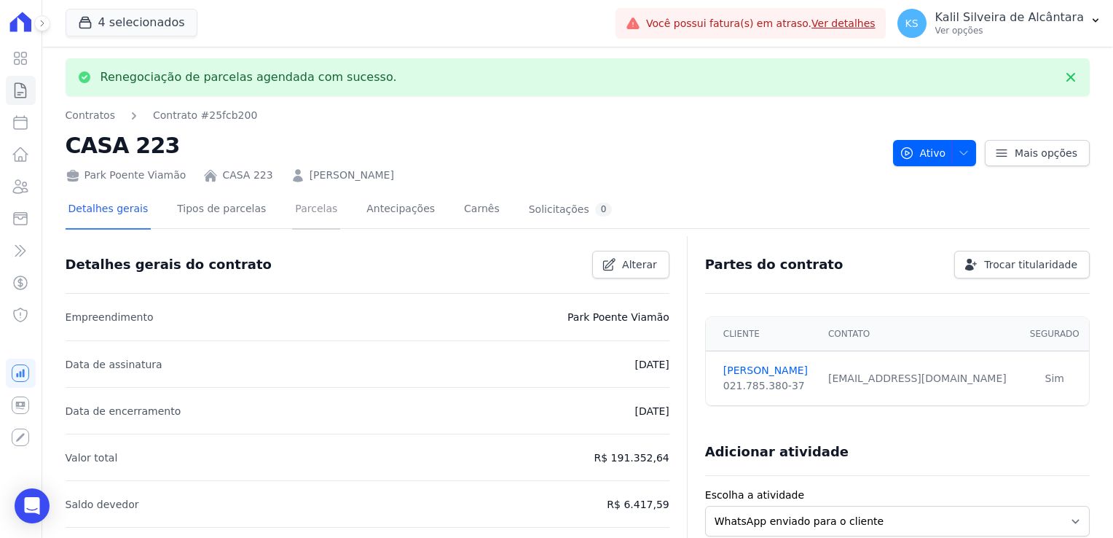
click at [309, 216] on link "Parcelas" at bounding box center [316, 210] width 48 height 39
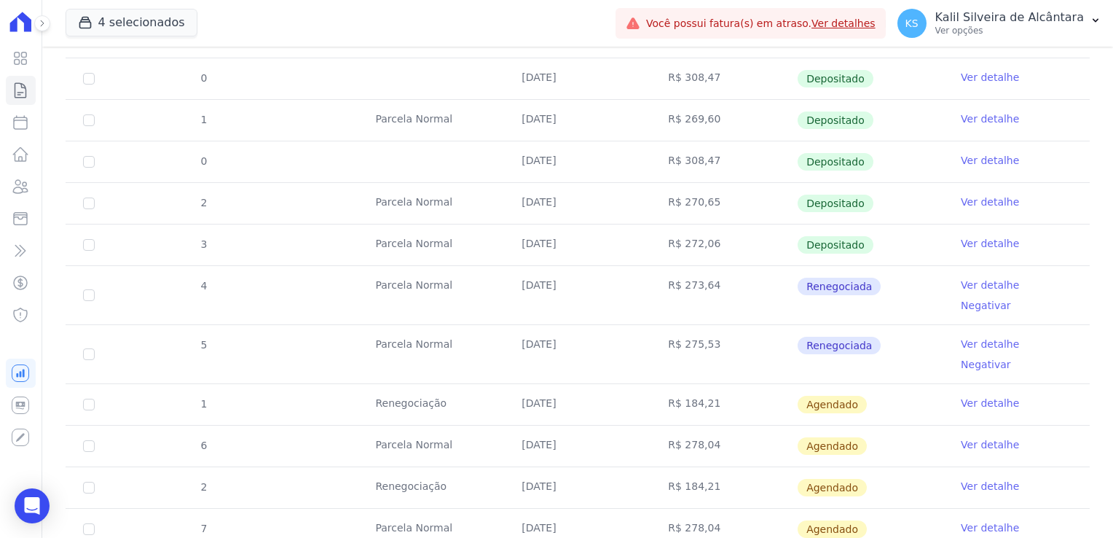
scroll to position [728, 0]
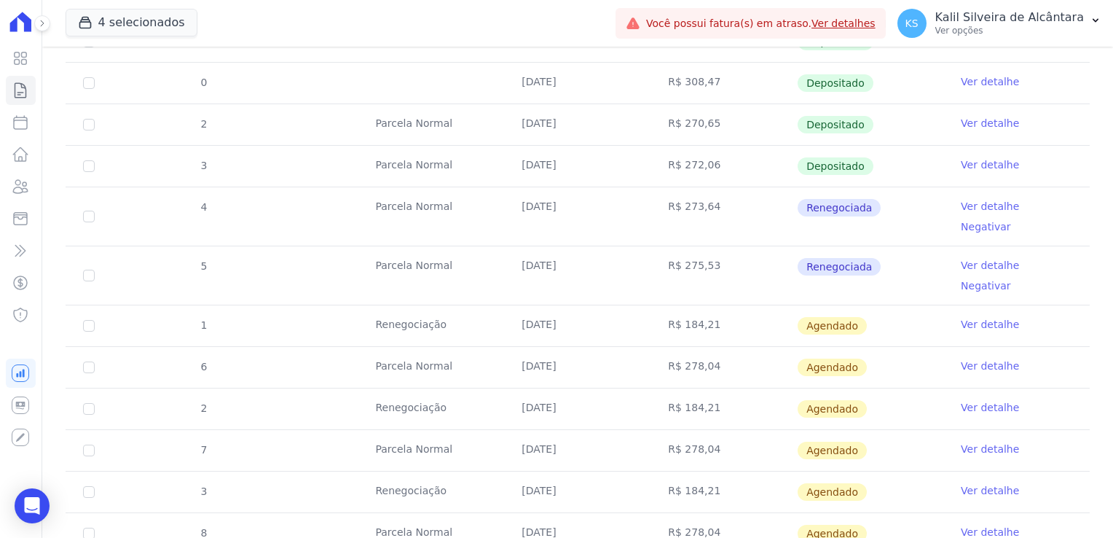
drag, startPoint x: 81, startPoint y: 248, endPoint x: 87, endPoint y: 244, distance: 7.5
click at [81, 248] on td "5" at bounding box center [89, 275] width 47 height 58
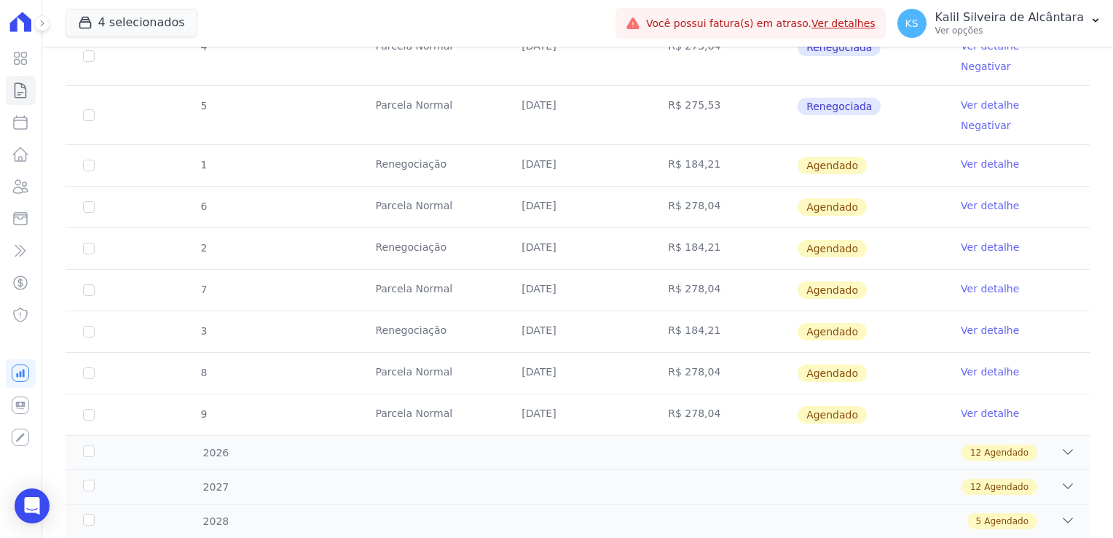
scroll to position [892, 0]
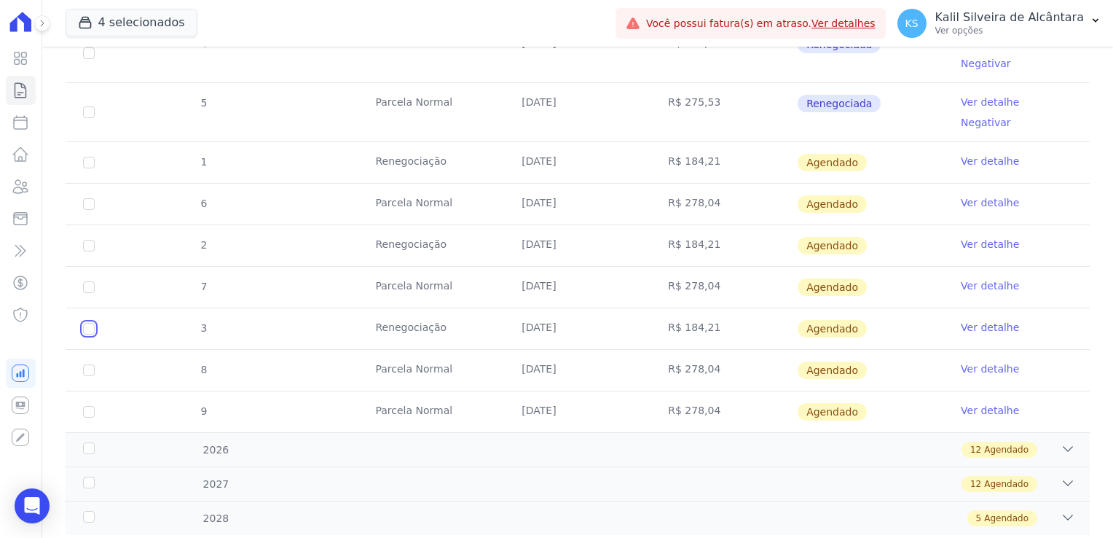
click at [87, 168] on input "checkbox" at bounding box center [89, 163] width 12 height 12
checkbox input "true"
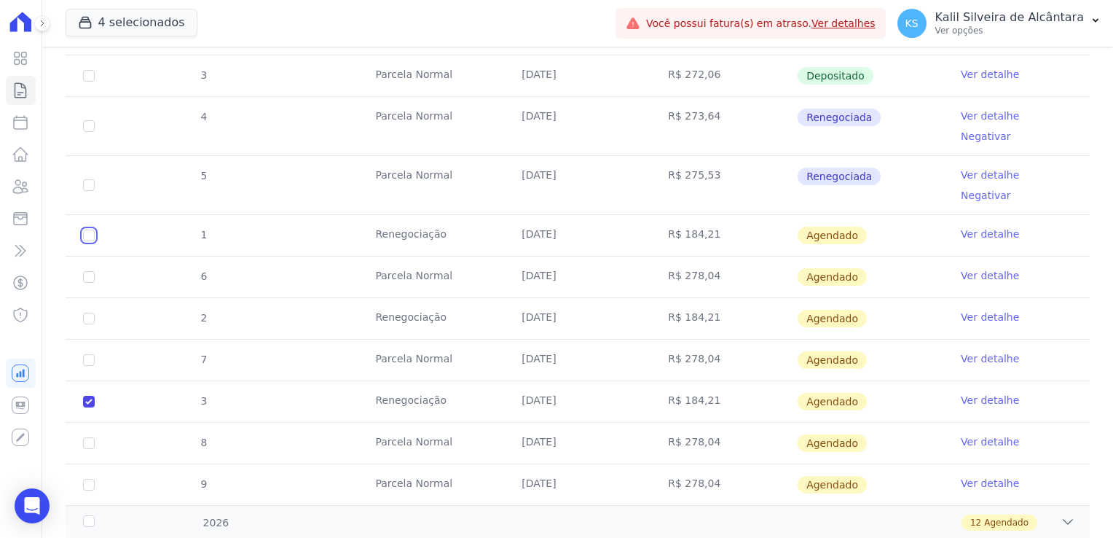
click at [90, 229] on input "checkbox" at bounding box center [89, 235] width 12 height 12
checkbox input "true"
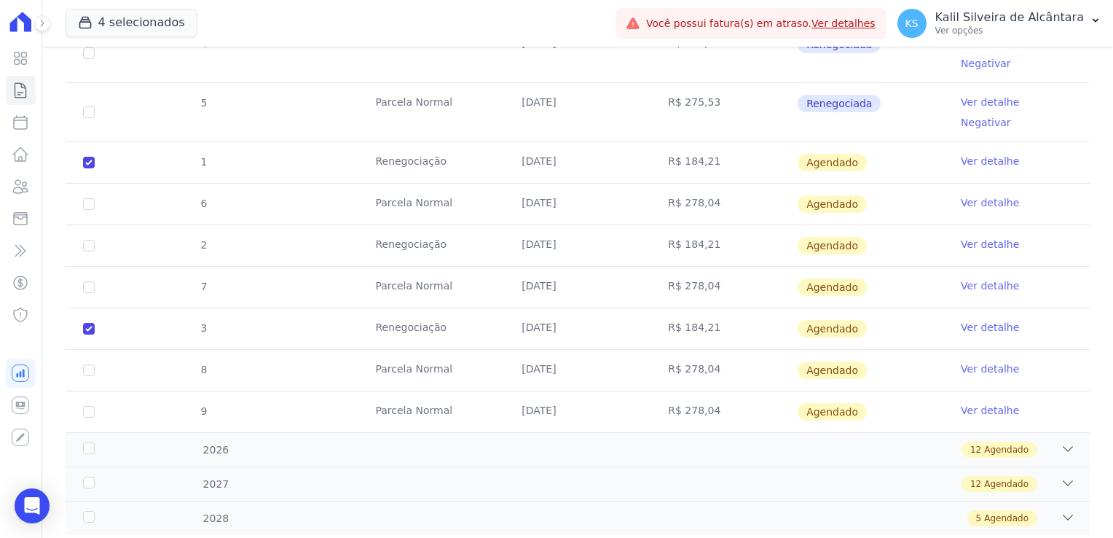
click at [82, 225] on td "2" at bounding box center [89, 245] width 47 height 41
click at [87, 168] on input "checkbox" at bounding box center [89, 163] width 12 height 12
checkbox input "true"
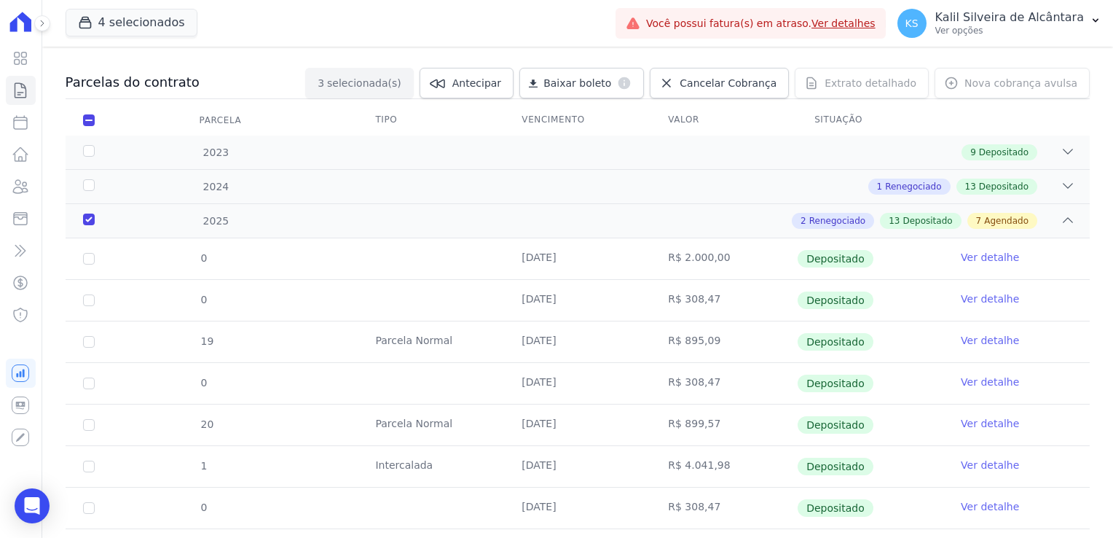
scroll to position [17, 0]
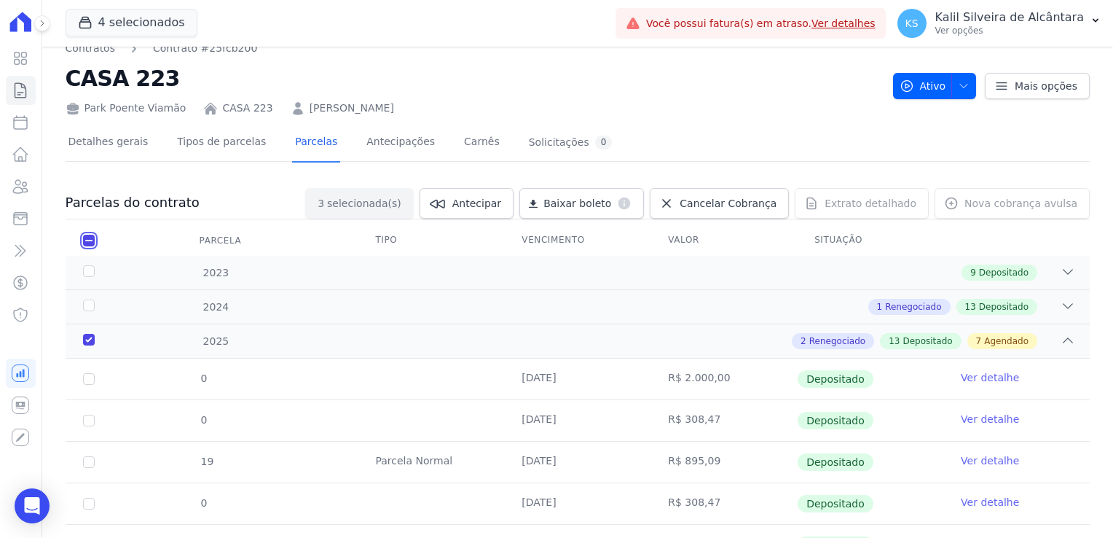
click at [90, 242] on input "checkbox" at bounding box center [89, 241] width 12 height 12
checkbox input "false"
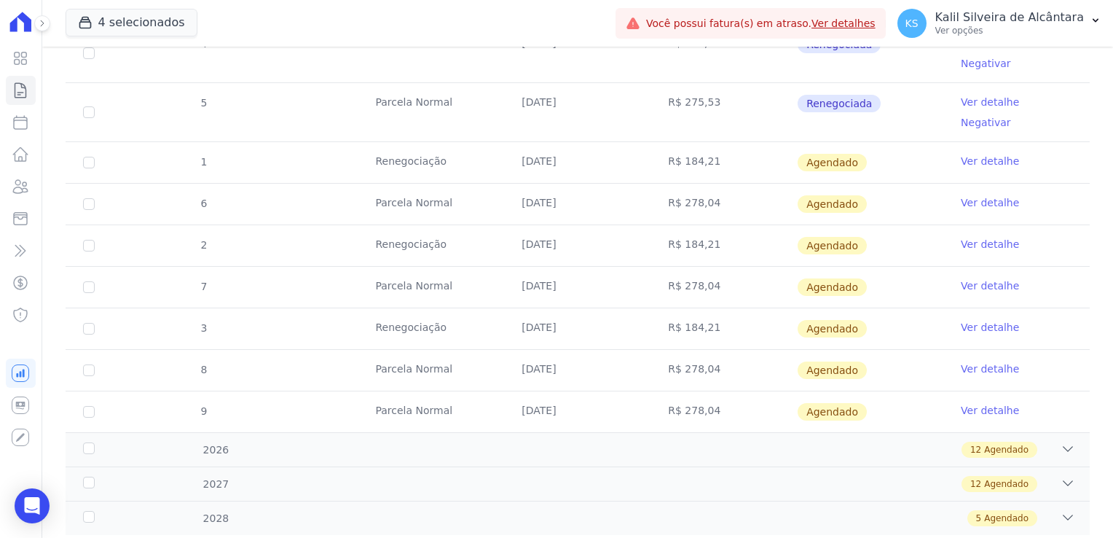
scroll to position [892, 0]
click at [91, 168] on input "checkbox" at bounding box center [89, 163] width 12 height 12
checkbox input "true"
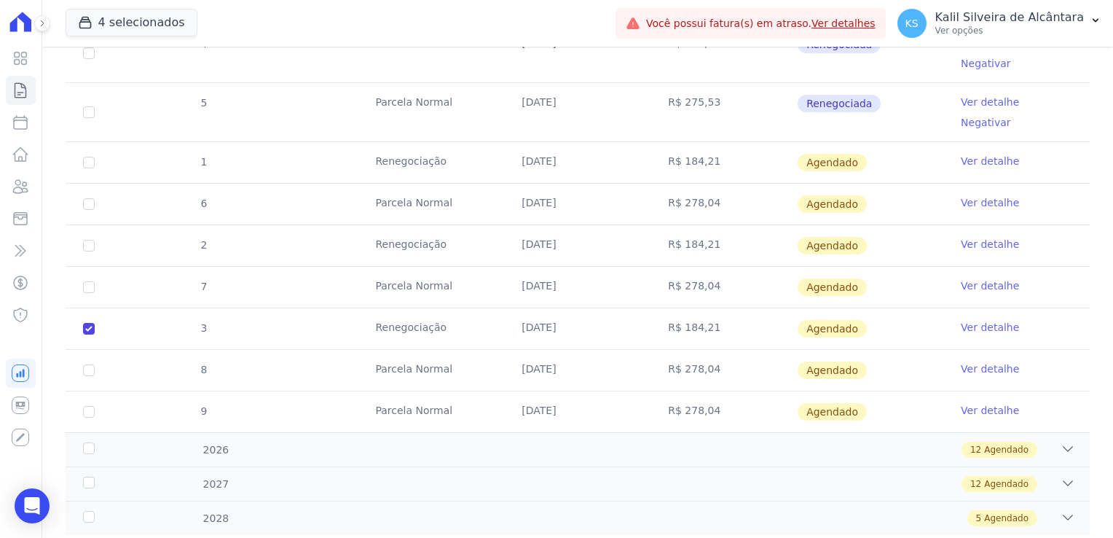
click at [82, 225] on td "2" at bounding box center [89, 245] width 47 height 41
click at [89, 168] on input "checkbox" at bounding box center [89, 163] width 12 height 12
checkbox input "true"
click at [89, 157] on input "checkbox" at bounding box center [89, 163] width 12 height 12
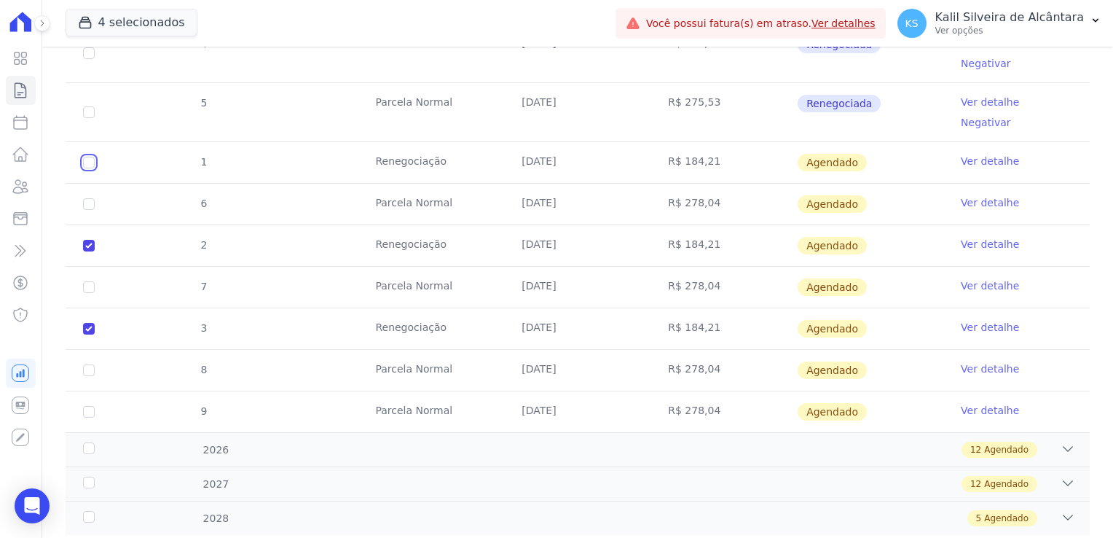
checkbox input "true"
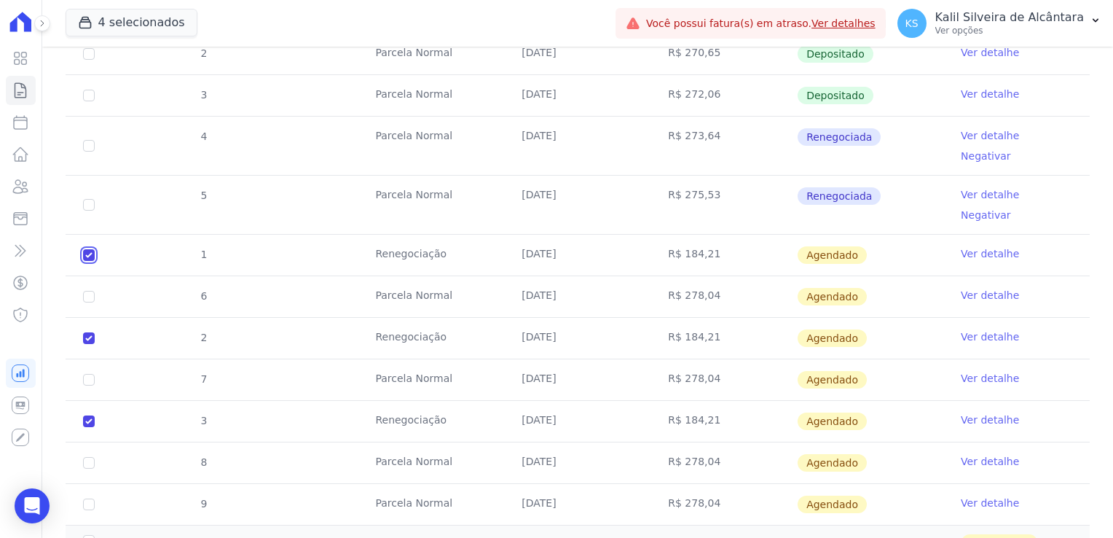
scroll to position [801, 0]
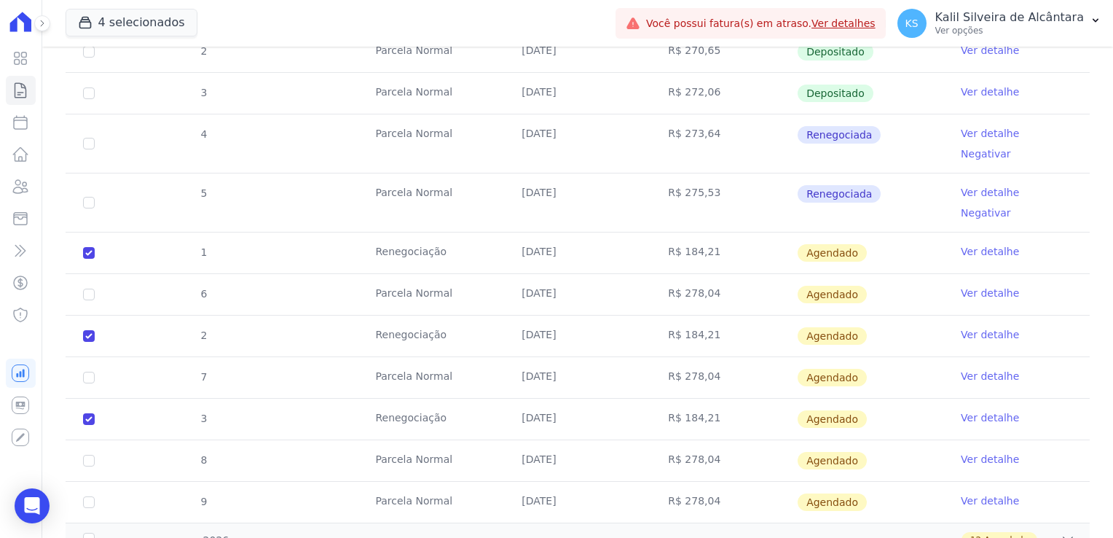
click at [90, 232] on td "1" at bounding box center [89, 252] width 47 height 41
drag, startPoint x: 95, startPoint y: 290, endPoint x: 91, endPoint y: 302, distance: 13.1
click at [95, 315] on td "2" at bounding box center [89, 335] width 47 height 41
click at [87, 259] on input "checkbox" at bounding box center [89, 253] width 12 height 12
checkbox input "false"
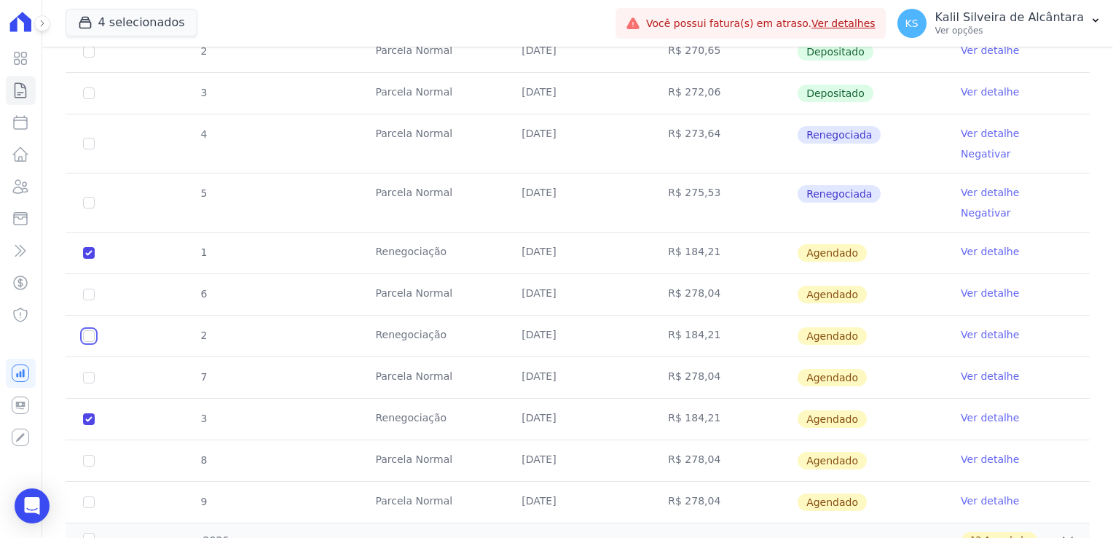
checkbox input "true"
click at [87, 259] on input "checkbox" at bounding box center [89, 253] width 12 height 12
checkbox input "false"
checkbox input "true"
click at [82, 232] on td "1" at bounding box center [89, 252] width 47 height 41
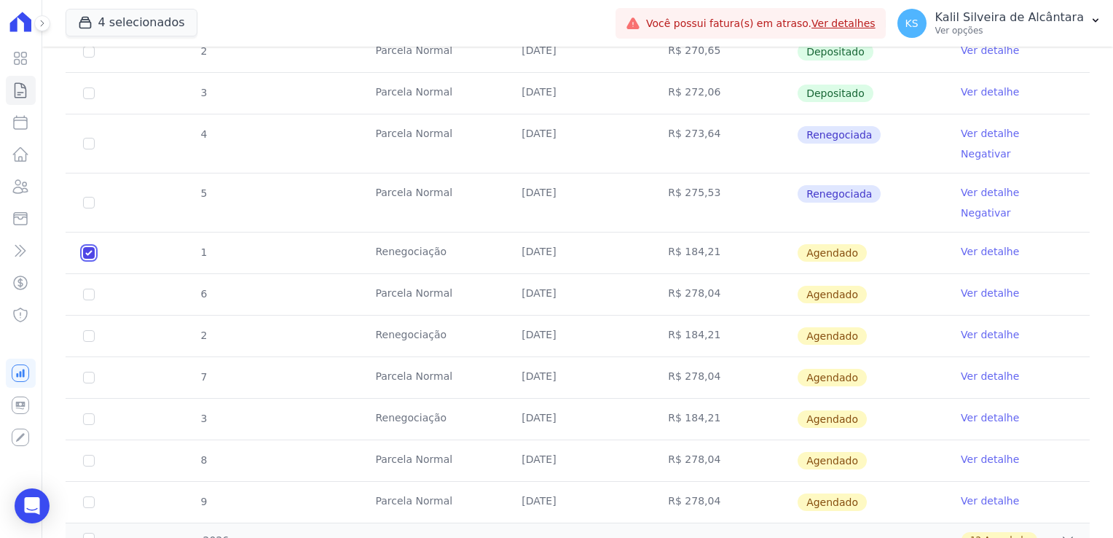
drag, startPoint x: 87, startPoint y: 215, endPoint x: 95, endPoint y: 217, distance: 7.6
click at [95, 232] on td "1" at bounding box center [89, 252] width 47 height 41
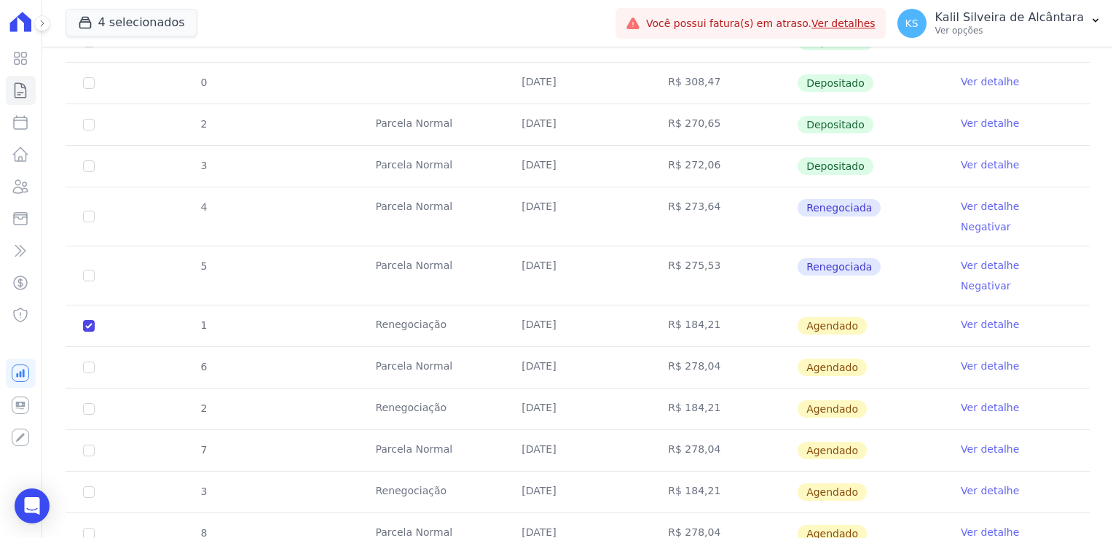
click at [997, 209] on link "Ver detalhe" at bounding box center [990, 206] width 58 height 15
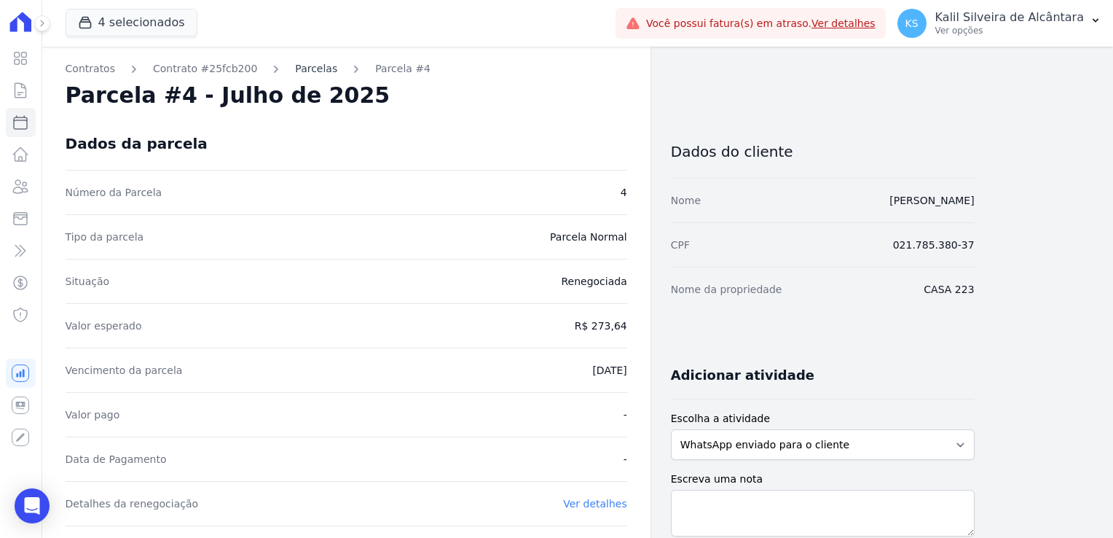
click at [299, 69] on link "Parcelas" at bounding box center [316, 68] width 42 height 15
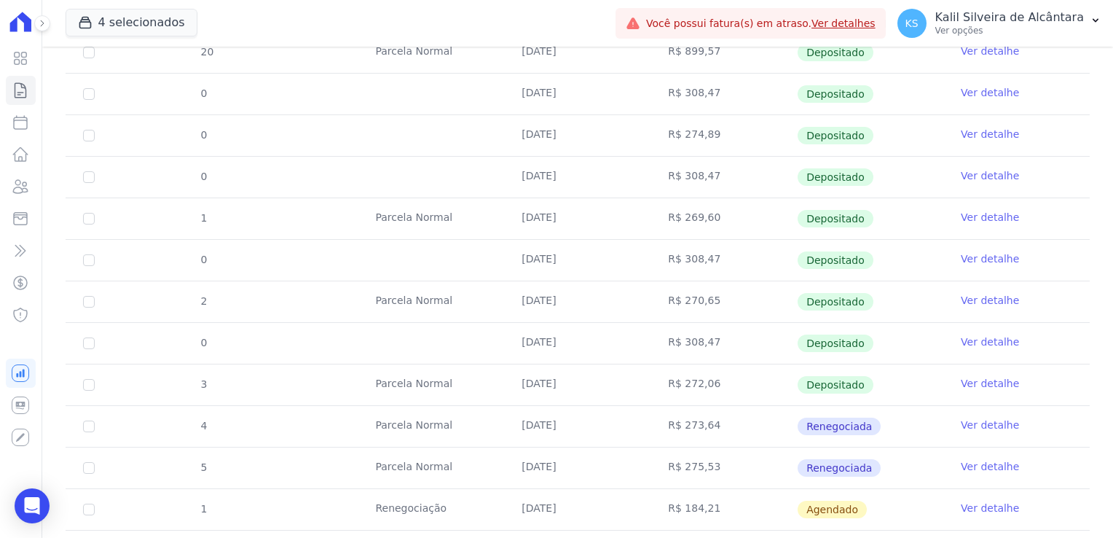
scroll to position [656, 0]
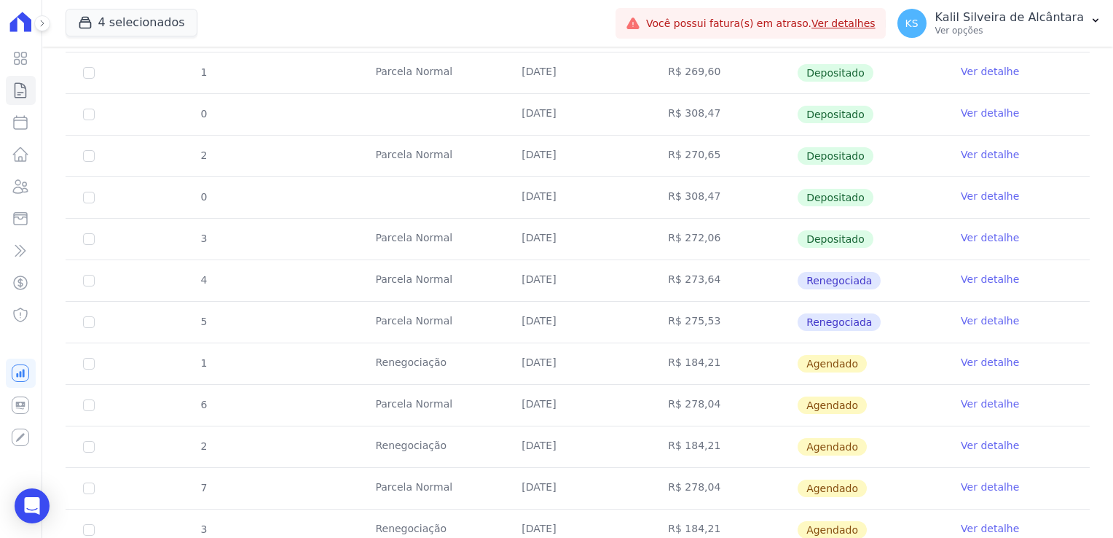
drag, startPoint x: 858, startPoint y: 322, endPoint x: 793, endPoint y: 264, distance: 87.2
click at [793, 264] on tbody "19 Parcela Normal 25/01/2025 R$ 895,09 Depositado Ver detalhe 0 20/01/2025 R$ 3…" at bounding box center [578, 176] width 1024 height 913
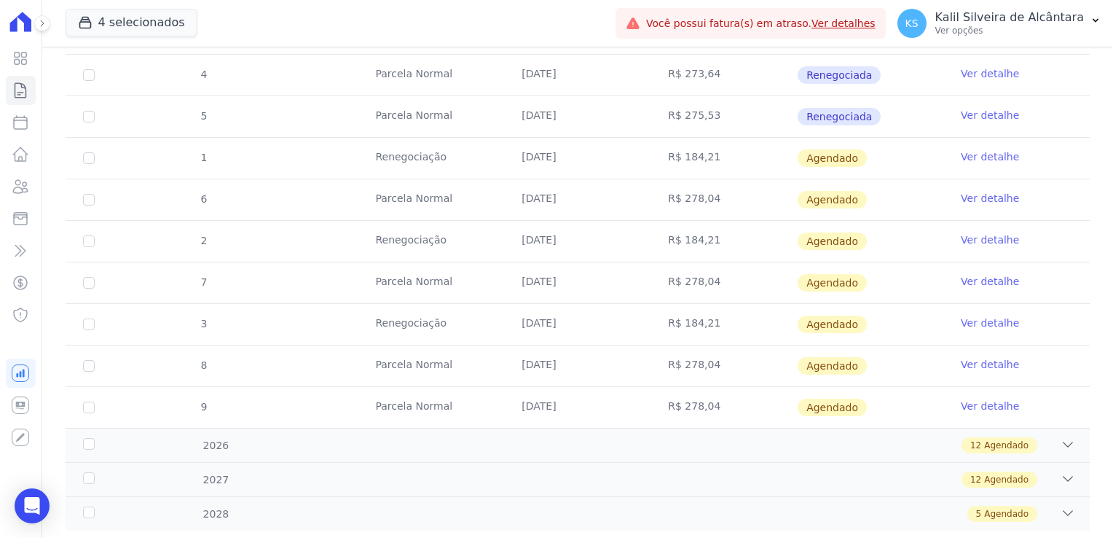
scroll to position [874, 0]
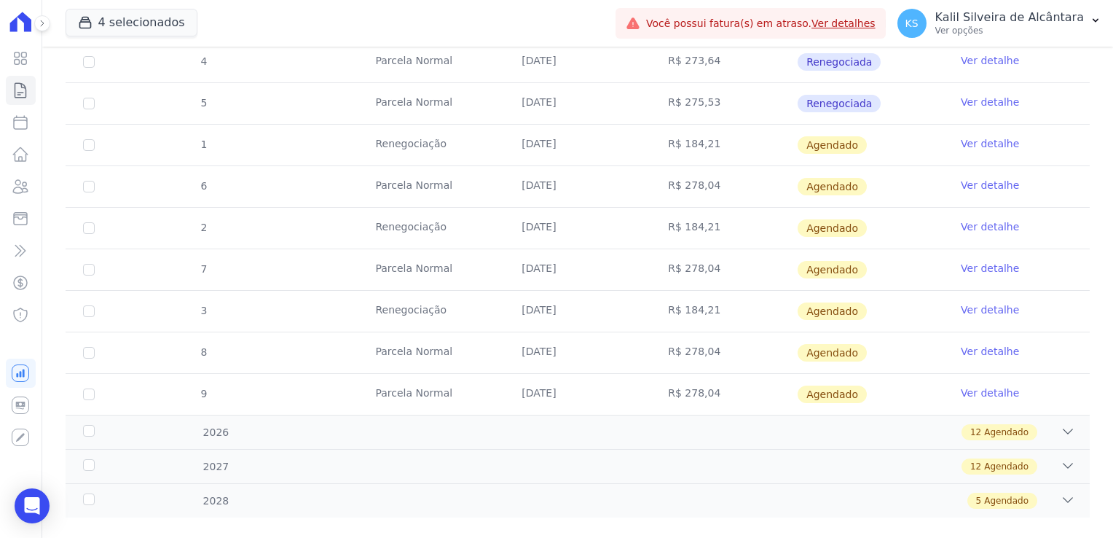
drag, startPoint x: 434, startPoint y: 237, endPoint x: 361, endPoint y: 224, distance: 74.7
click at [361, 224] on td "Renegociação" at bounding box center [431, 228] width 146 height 41
drag, startPoint x: 361, startPoint y: 224, endPoint x: 355, endPoint y: 261, distance: 36.8
click at [358, 261] on td "Parcela Normal" at bounding box center [431, 269] width 146 height 41
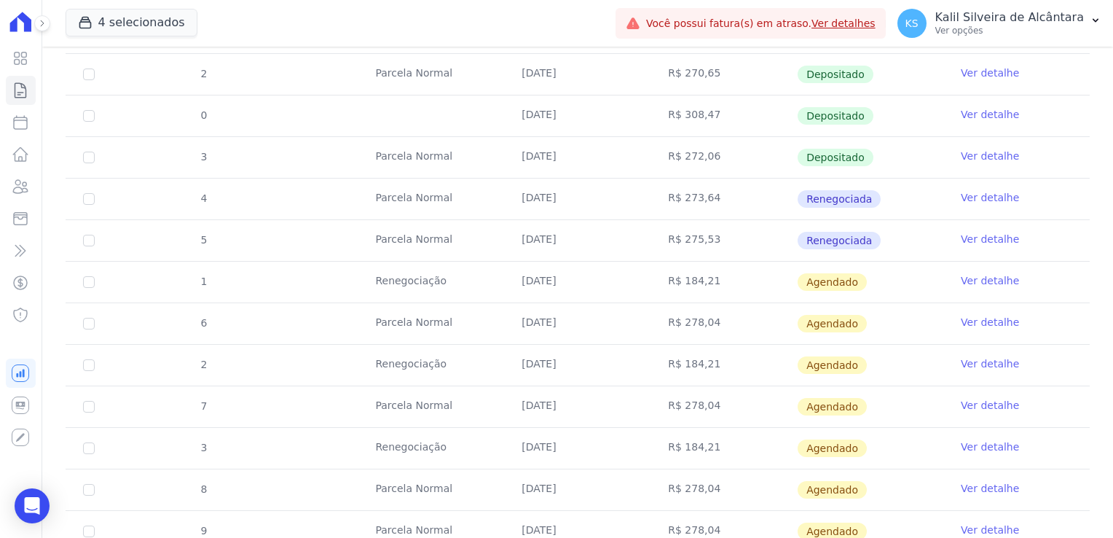
scroll to position [728, 0]
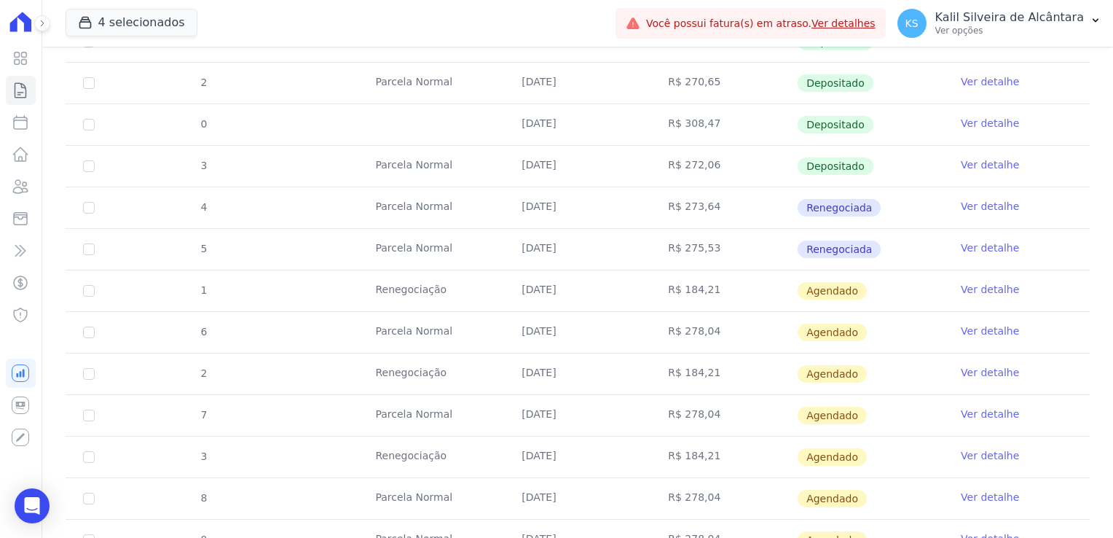
drag, startPoint x: 865, startPoint y: 215, endPoint x: 814, endPoint y: 194, distance: 54.5
click at [814, 194] on td "Renegociada" at bounding box center [870, 207] width 146 height 41
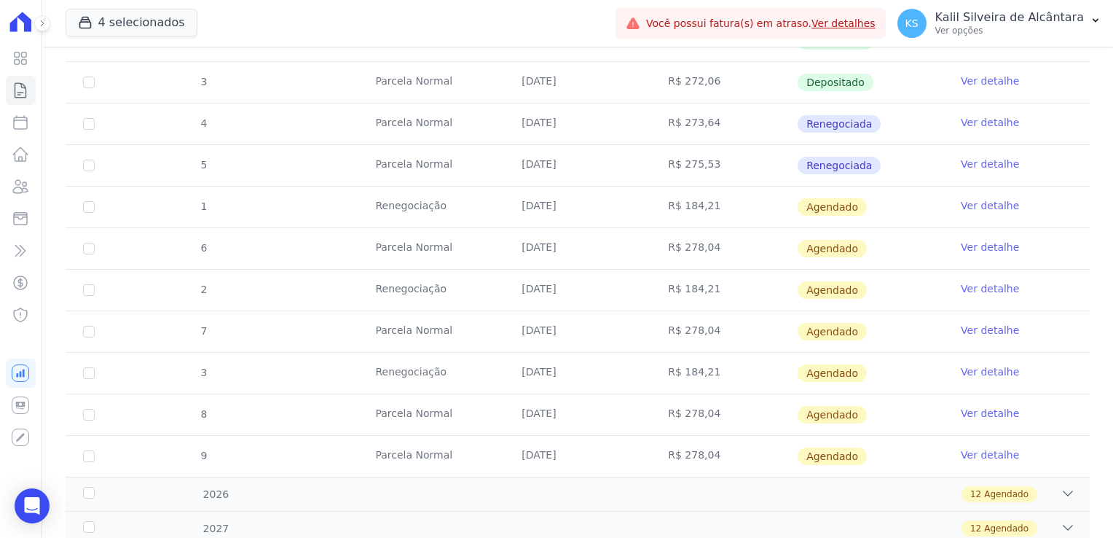
scroll to position [892, 0]
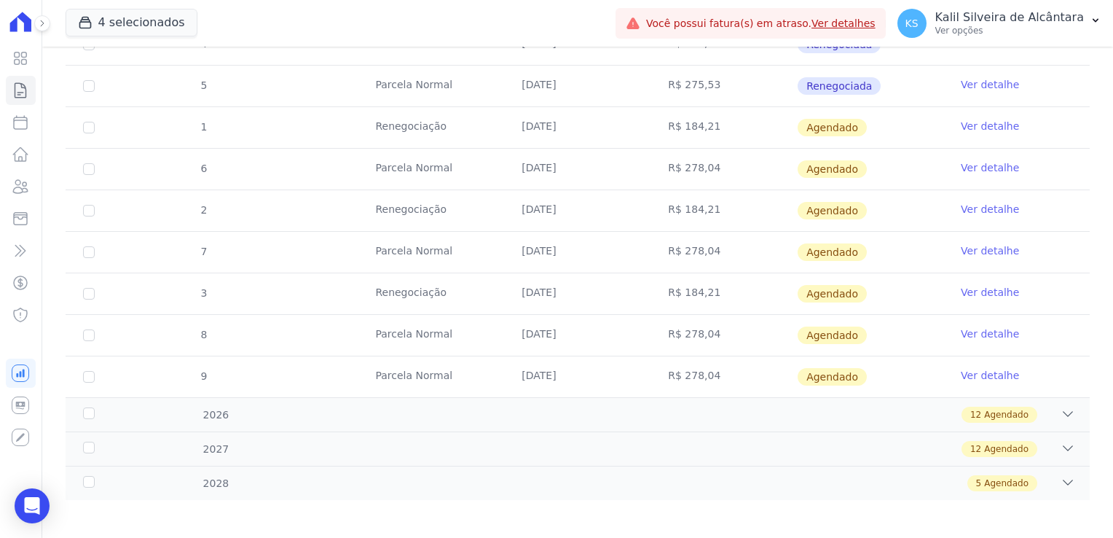
drag, startPoint x: 353, startPoint y: 125, endPoint x: 433, endPoint y: 150, distance: 84.8
drag, startPoint x: 456, startPoint y: 301, endPoint x: 389, endPoint y: 201, distance: 120.2
click at [389, 201] on td "Renegociação" at bounding box center [431, 210] width 146 height 41
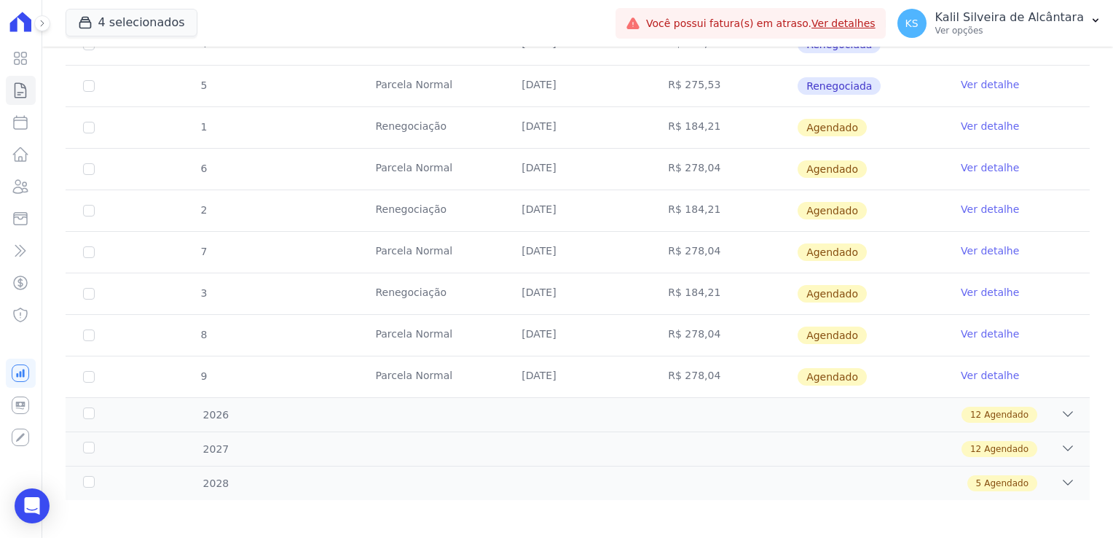
drag, startPoint x: 389, startPoint y: 201, endPoint x: 442, endPoint y: 274, distance: 90.2
click at [433, 259] on td "Parcela Normal" at bounding box center [431, 252] width 146 height 41
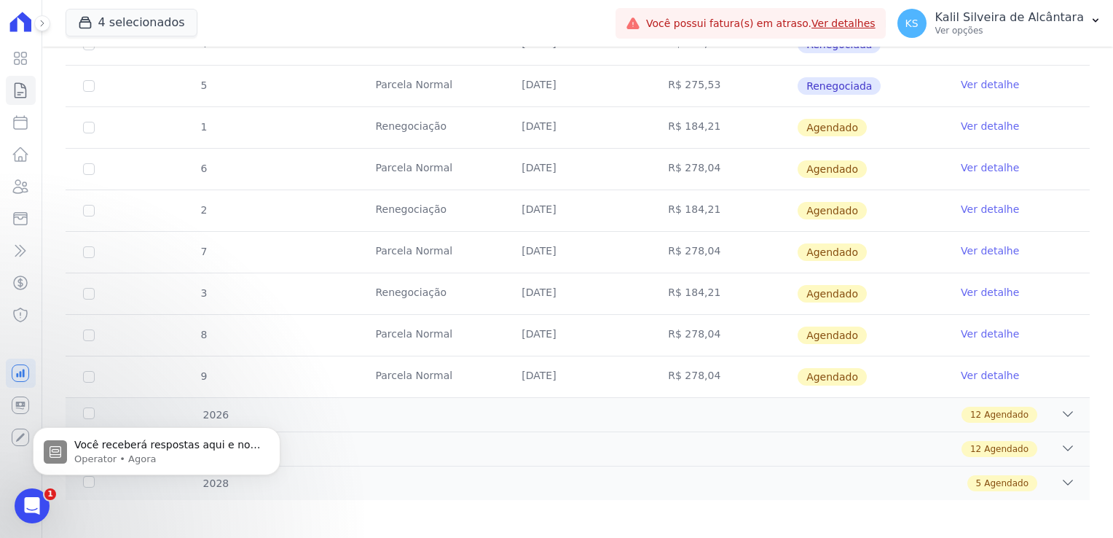
scroll to position [0, 0]
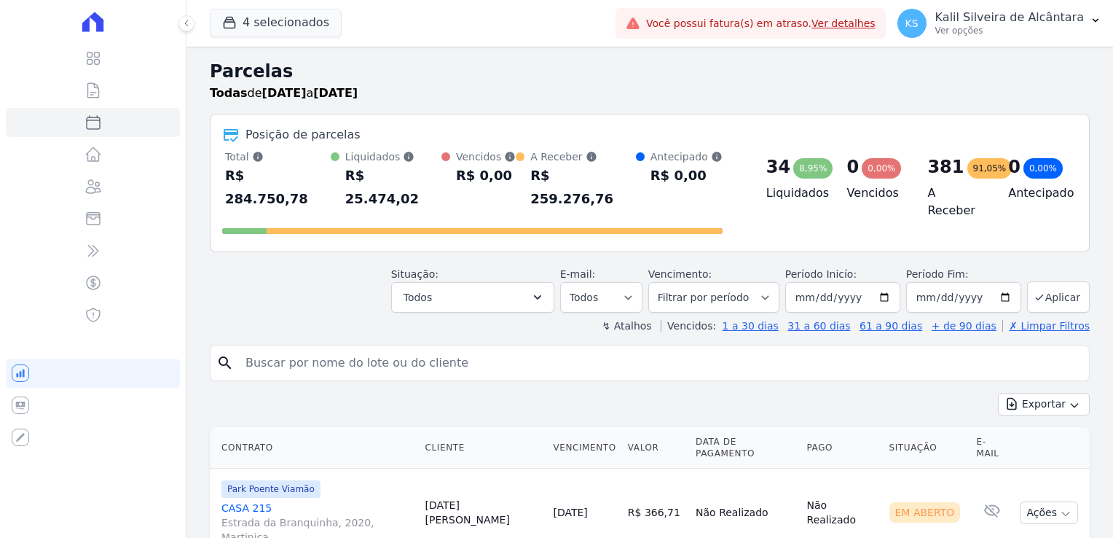
select select
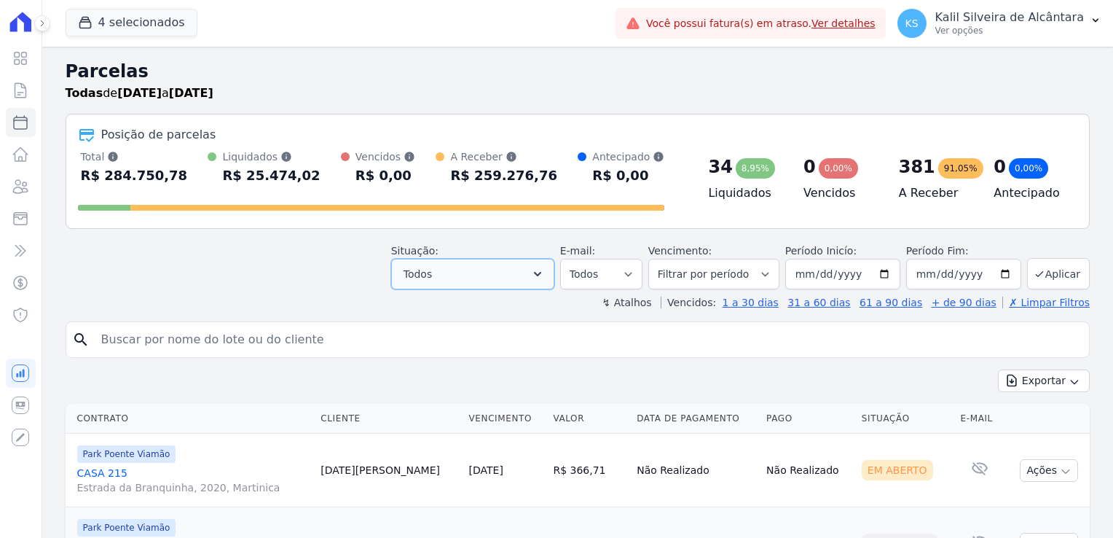
click at [545, 272] on icon "button" at bounding box center [537, 274] width 15 height 15
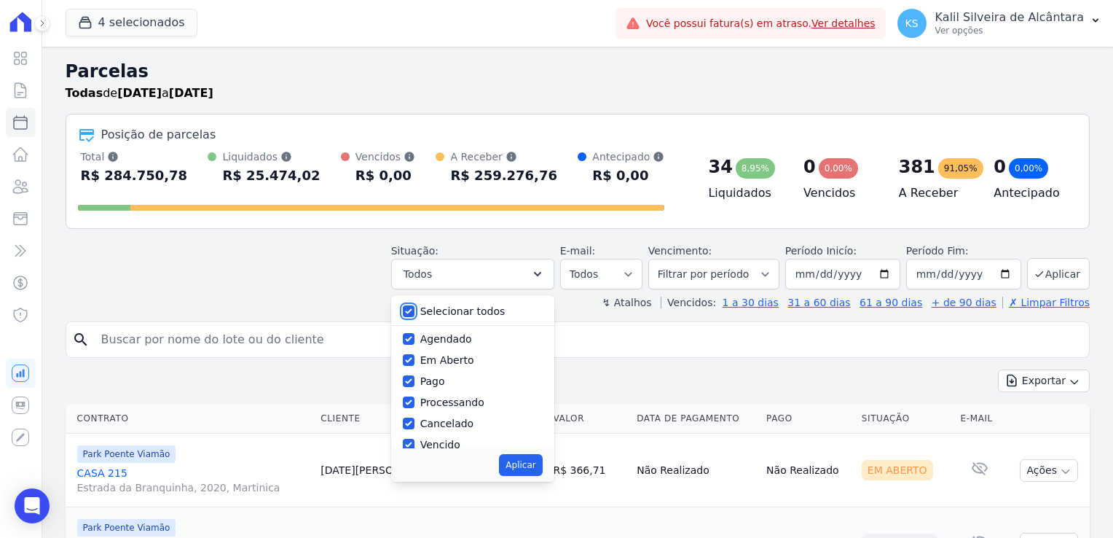
click at [415, 309] on input "Selecionar todos" at bounding box center [409, 311] width 12 height 12
checkbox input "false"
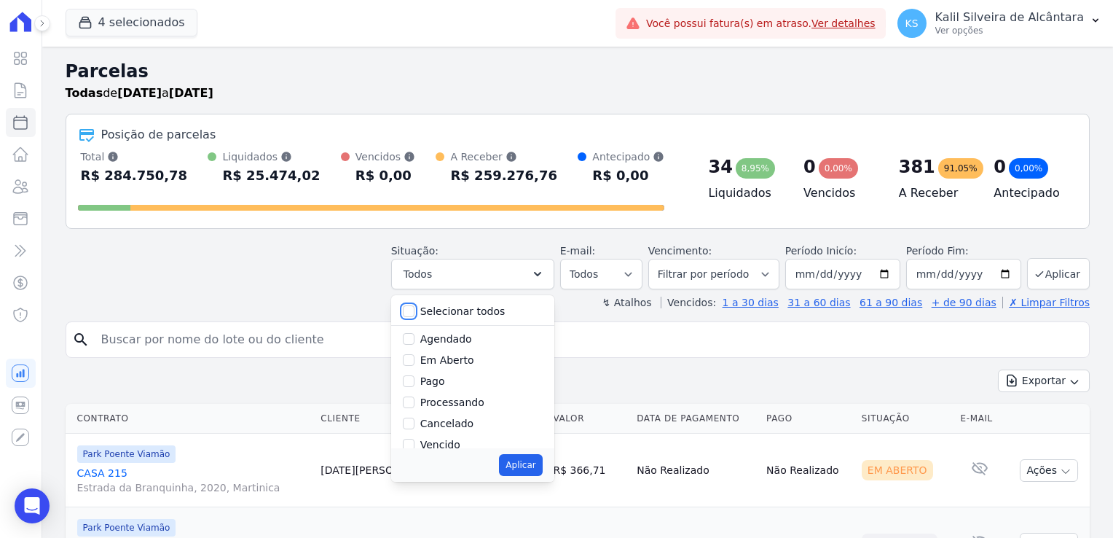
checkbox input "false"
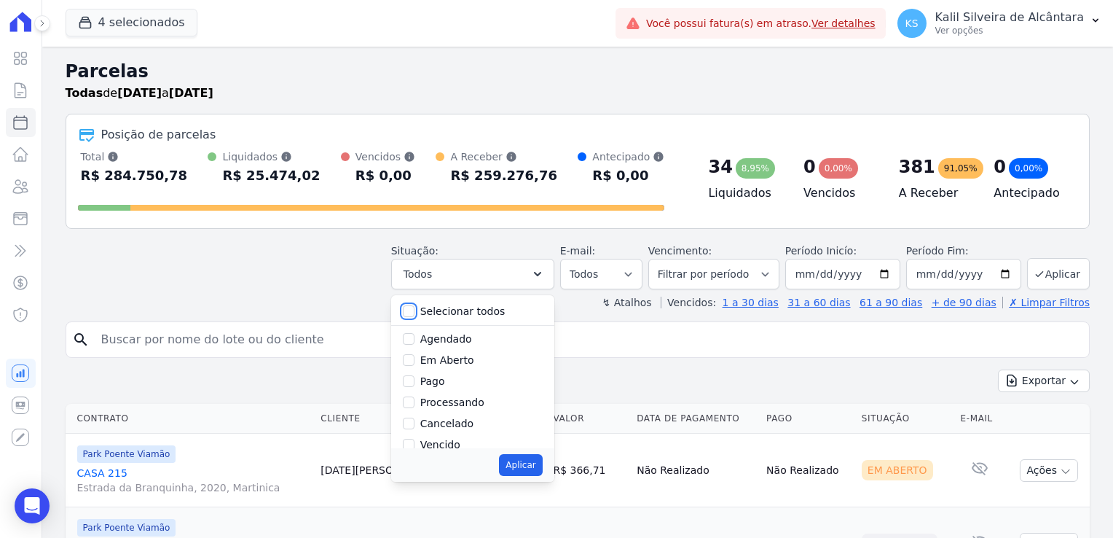
checkbox input "false"
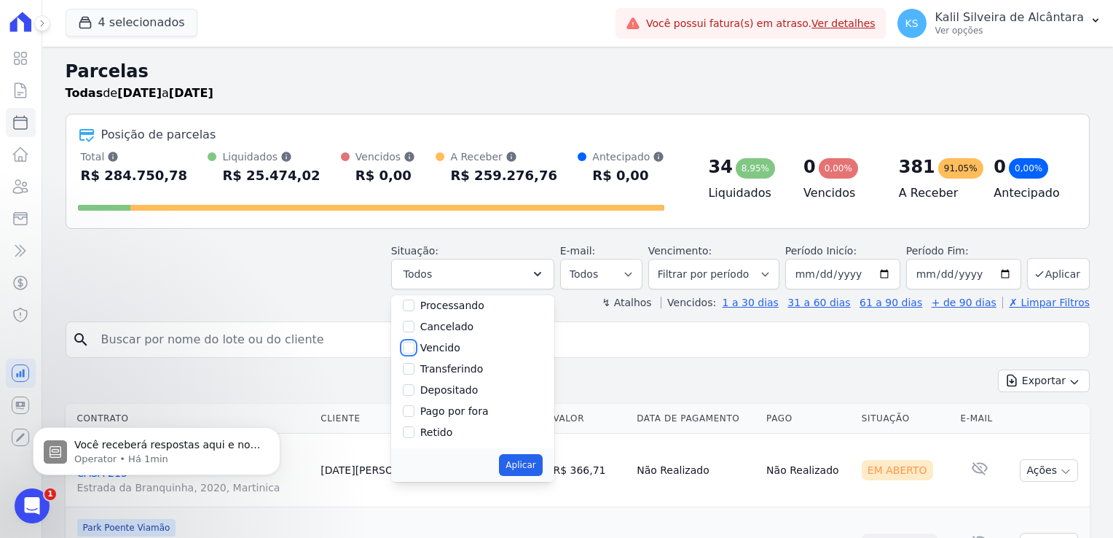
click at [415, 350] on input "Vencido" at bounding box center [409, 348] width 12 height 12
checkbox input "true"
click at [532, 469] on button "Aplicar" at bounding box center [520, 465] width 43 height 22
select select "overdue"
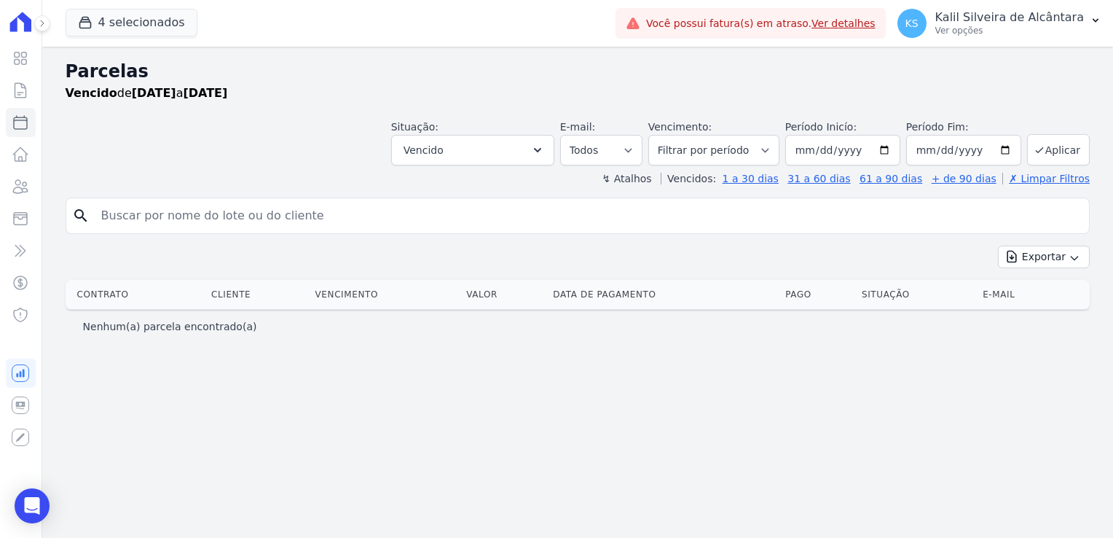
select select
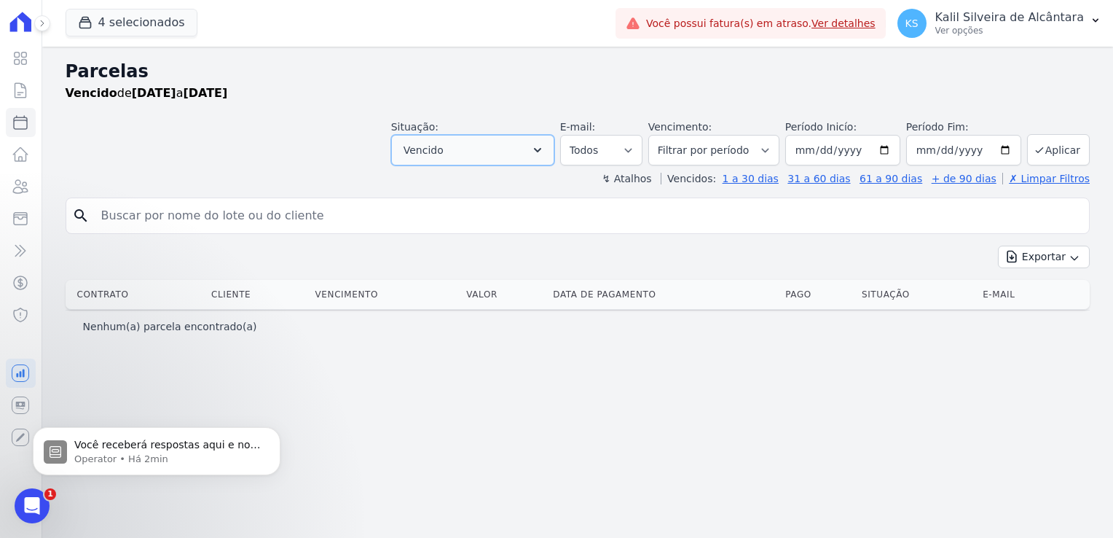
click at [554, 164] on button "Vencido" at bounding box center [472, 150] width 163 height 31
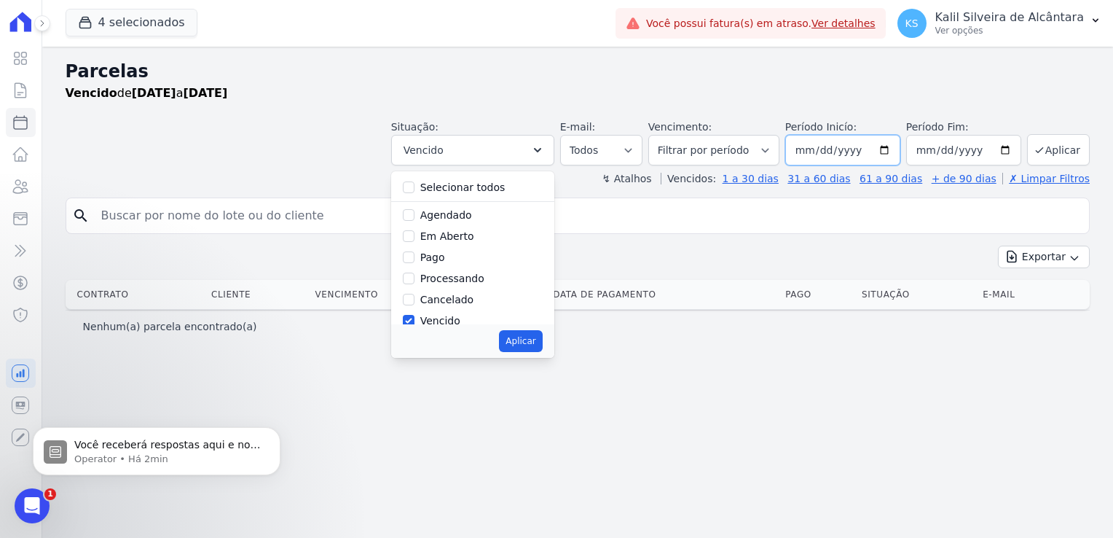
click at [886, 150] on input "[DATE]" at bounding box center [842, 150] width 115 height 31
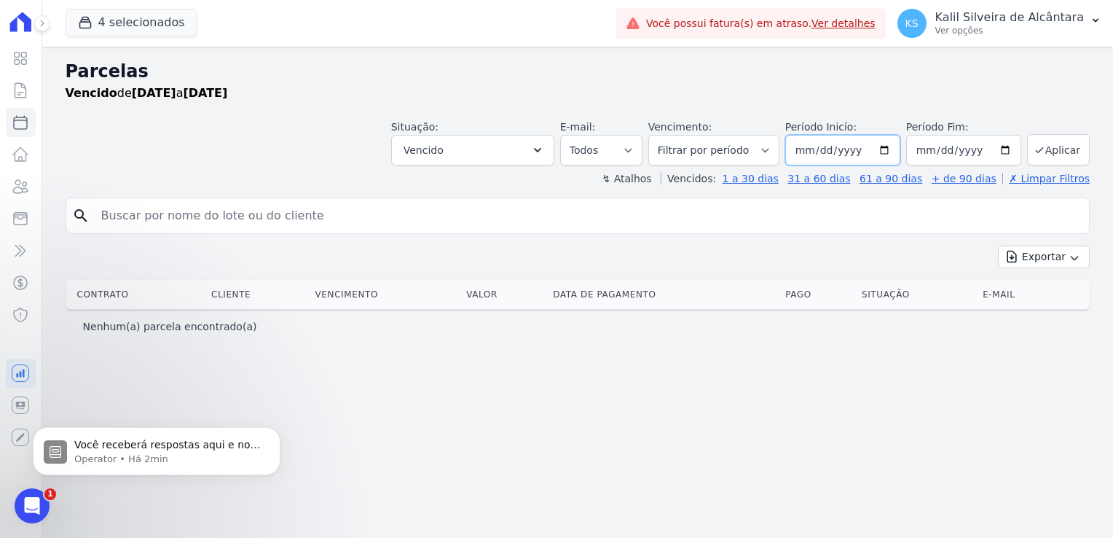
click at [895, 151] on input "[DATE]" at bounding box center [842, 150] width 115 height 31
type input "[DATE]"
click at [1011, 147] on input "[DATE]" at bounding box center [963, 150] width 115 height 31
type input "[DATE]"
click at [1045, 148] on icon "submit" at bounding box center [1040, 150] width 12 height 12
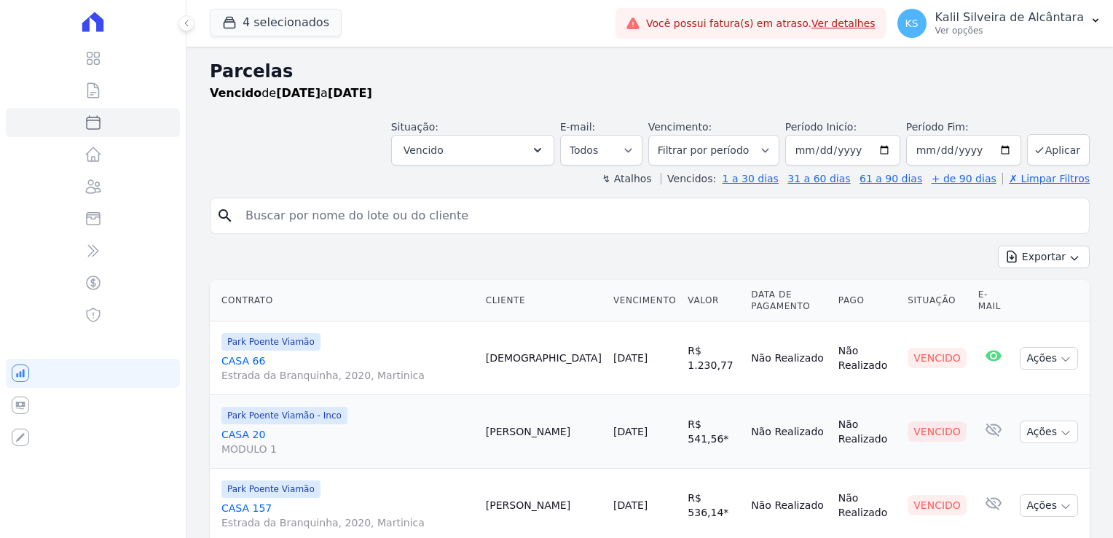
select select
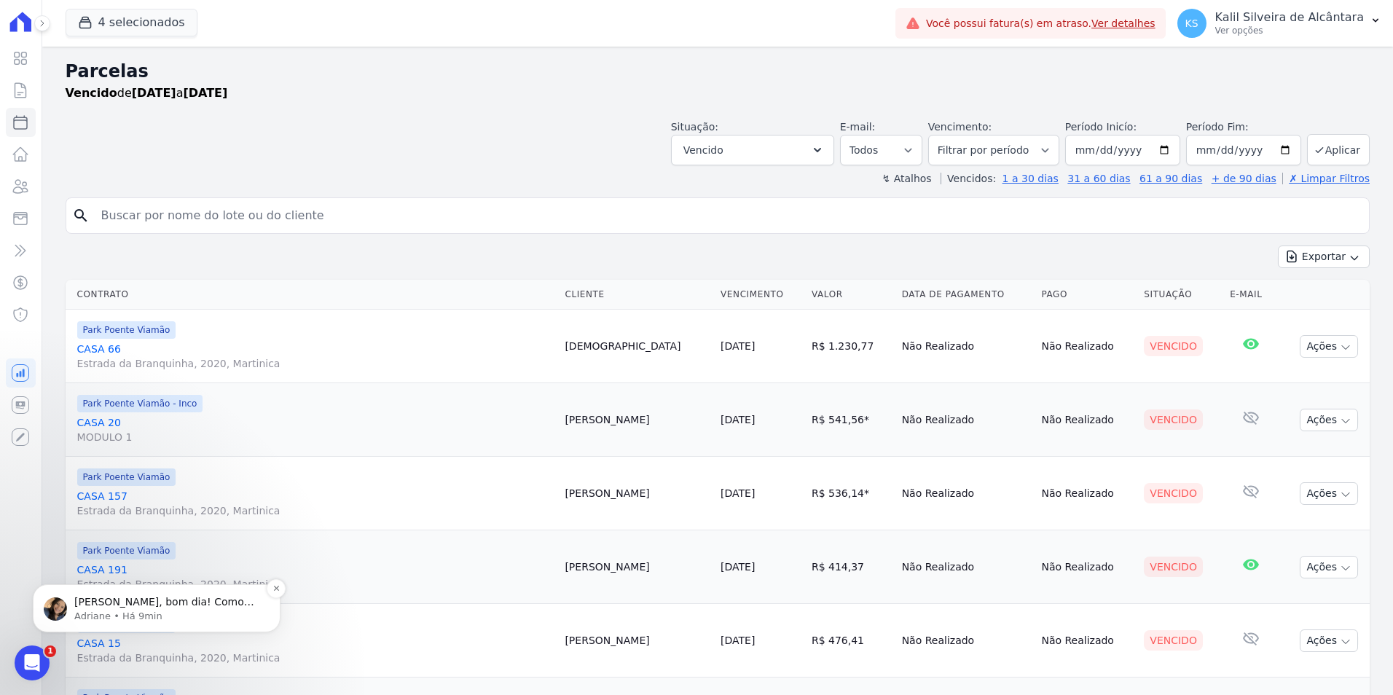
click at [168, 537] on div "[PERSON_NAME], bom dia! Como vai? Kalil, é possível cancelar a cobrança emitida…" at bounding box center [157, 608] width 248 height 48
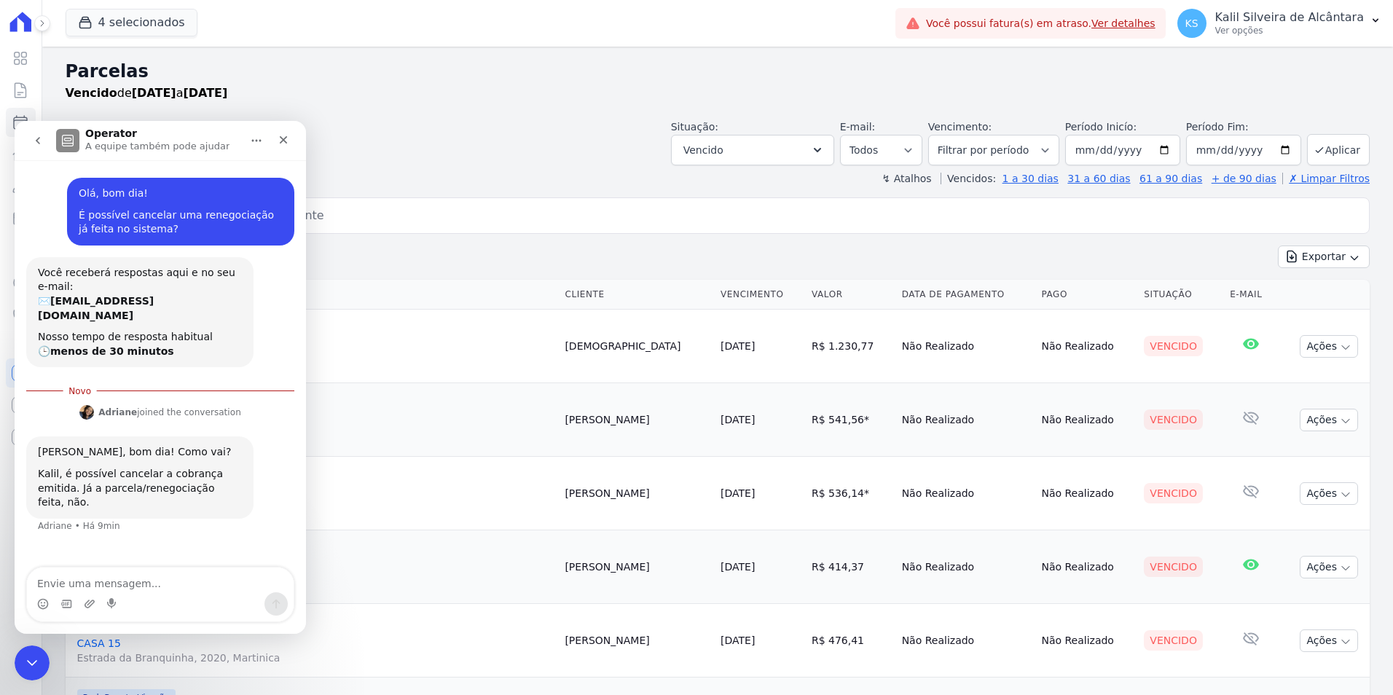
scroll to position [2, 0]
click at [285, 138] on icon "Fechar" at bounding box center [284, 140] width 8 height 8
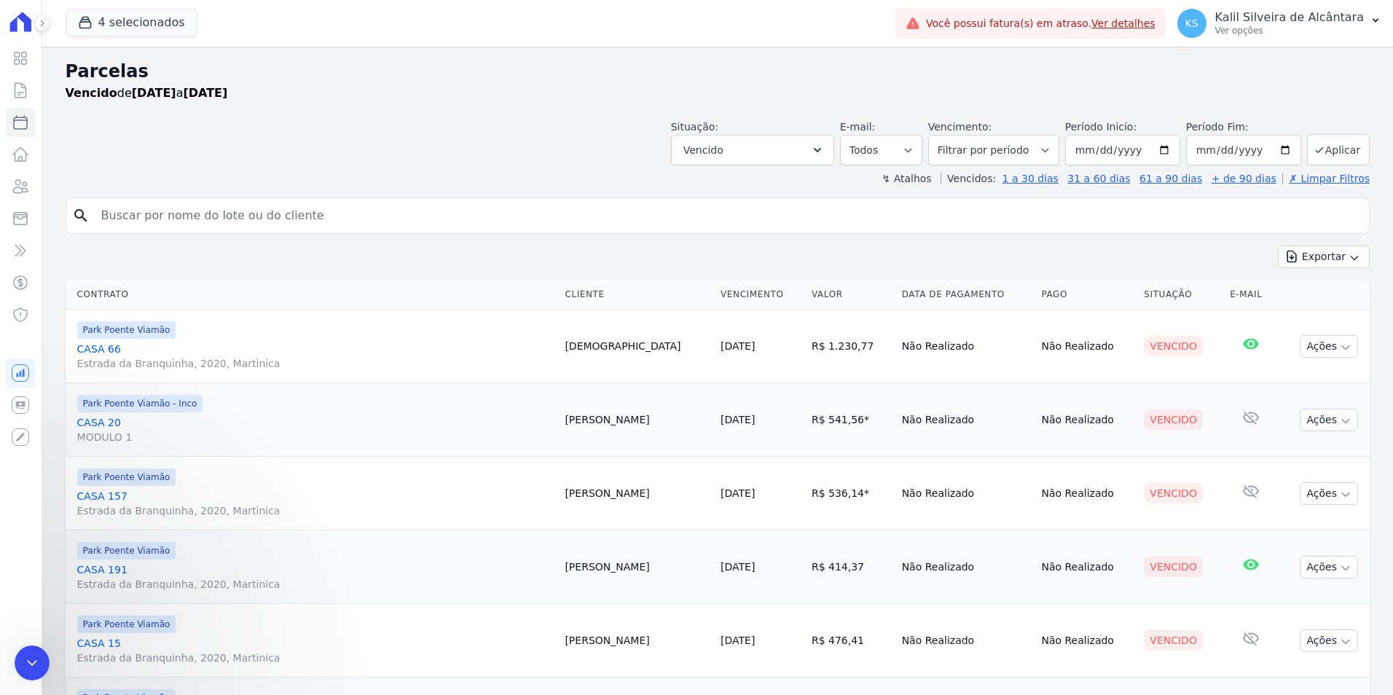
scroll to position [0, 0]
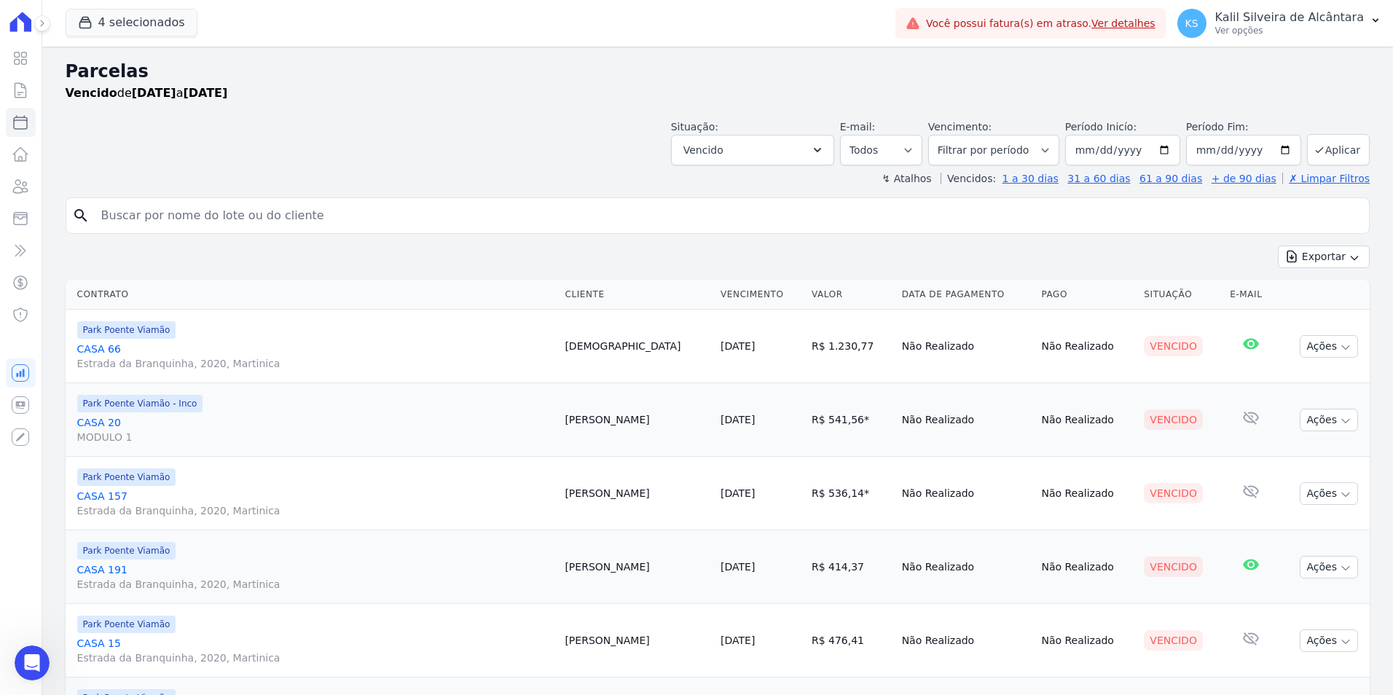
click at [375, 221] on input "search" at bounding box center [728, 215] width 1270 height 29
click at [1112, 253] on button "Exportar" at bounding box center [1324, 256] width 92 height 23
drag, startPoint x: 1131, startPoint y: 252, endPoint x: 1220, endPoint y: 278, distance: 92.5
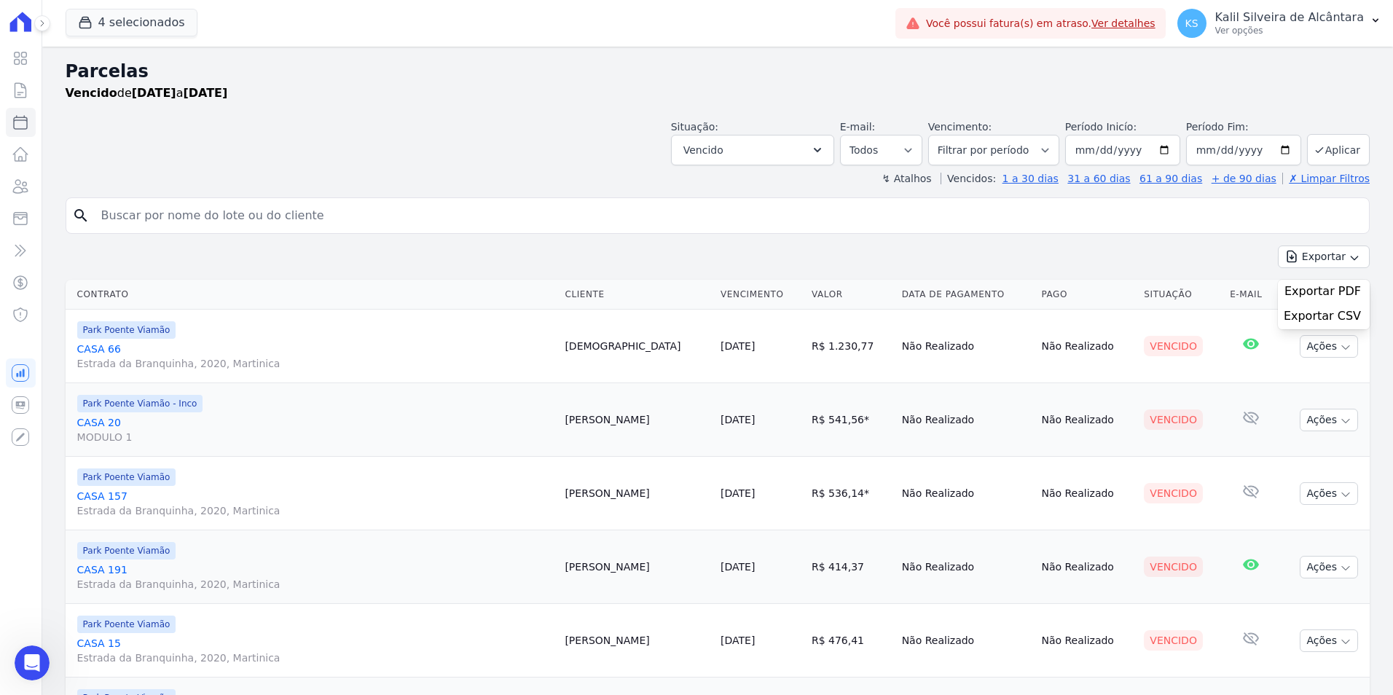
click at [1112, 252] on div "Exportar Exportar PDF Exportar CSV" at bounding box center [718, 262] width 1304 height 34
click at [805, 154] on button "Vencido" at bounding box center [752, 150] width 163 height 31
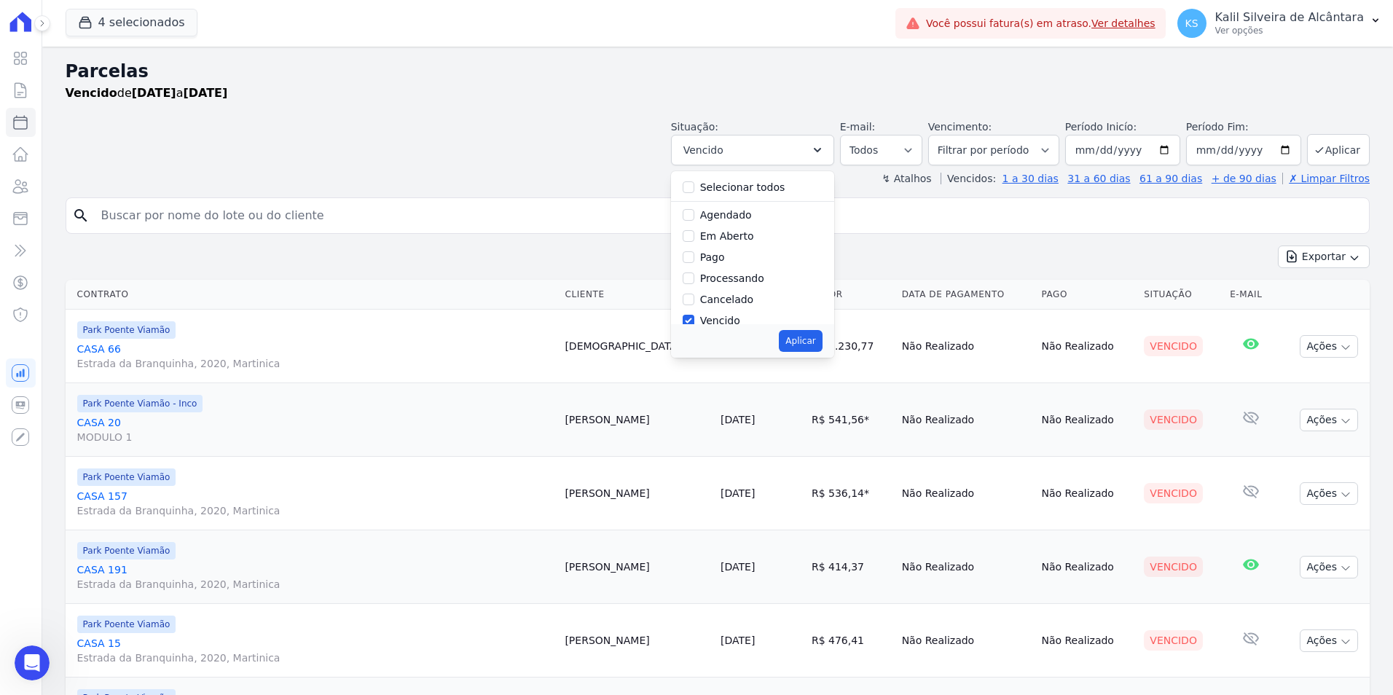
click at [690, 194] on div "Selecionar todos [GEOGRAPHIC_DATA] Em [GEOGRAPHIC_DATA] Pago Processando Cancel…" at bounding box center [752, 247] width 163 height 153
drag, startPoint x: 690, startPoint y: 194, endPoint x: 699, endPoint y: 188, distance: 10.5
click at [694, 188] on input "Selecionar todos" at bounding box center [689, 187] width 12 height 12
checkbox input "true"
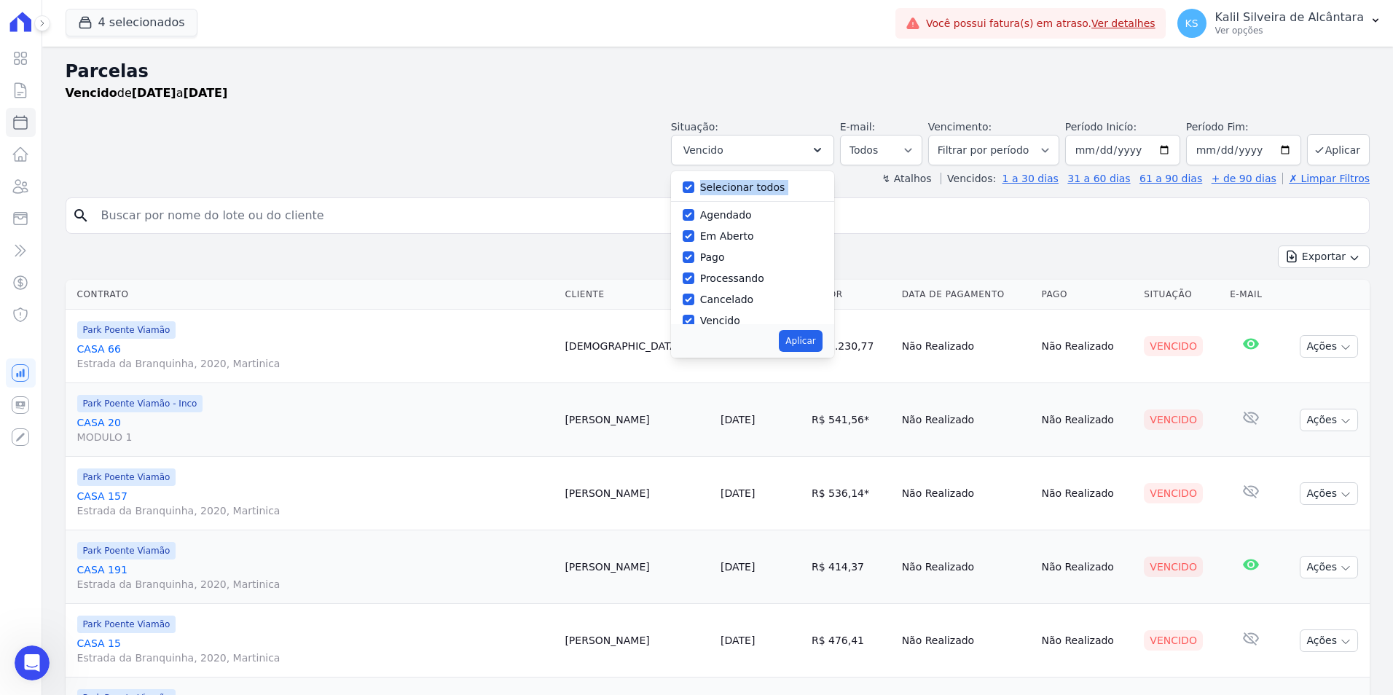
checkbox input "true"
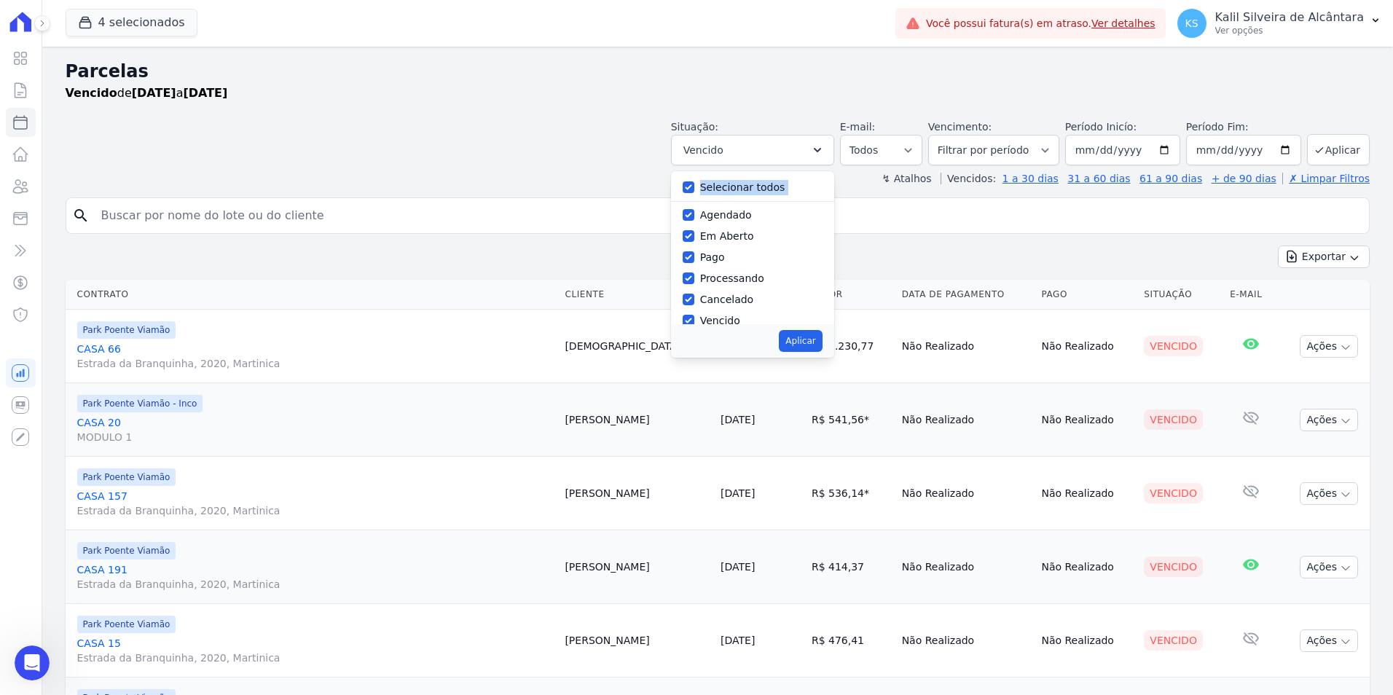
checkbox input "true"
drag, startPoint x: 806, startPoint y: 345, endPoint x: 914, endPoint y: 350, distance: 108.7
click at [806, 345] on button "Aplicar" at bounding box center [800, 341] width 43 height 22
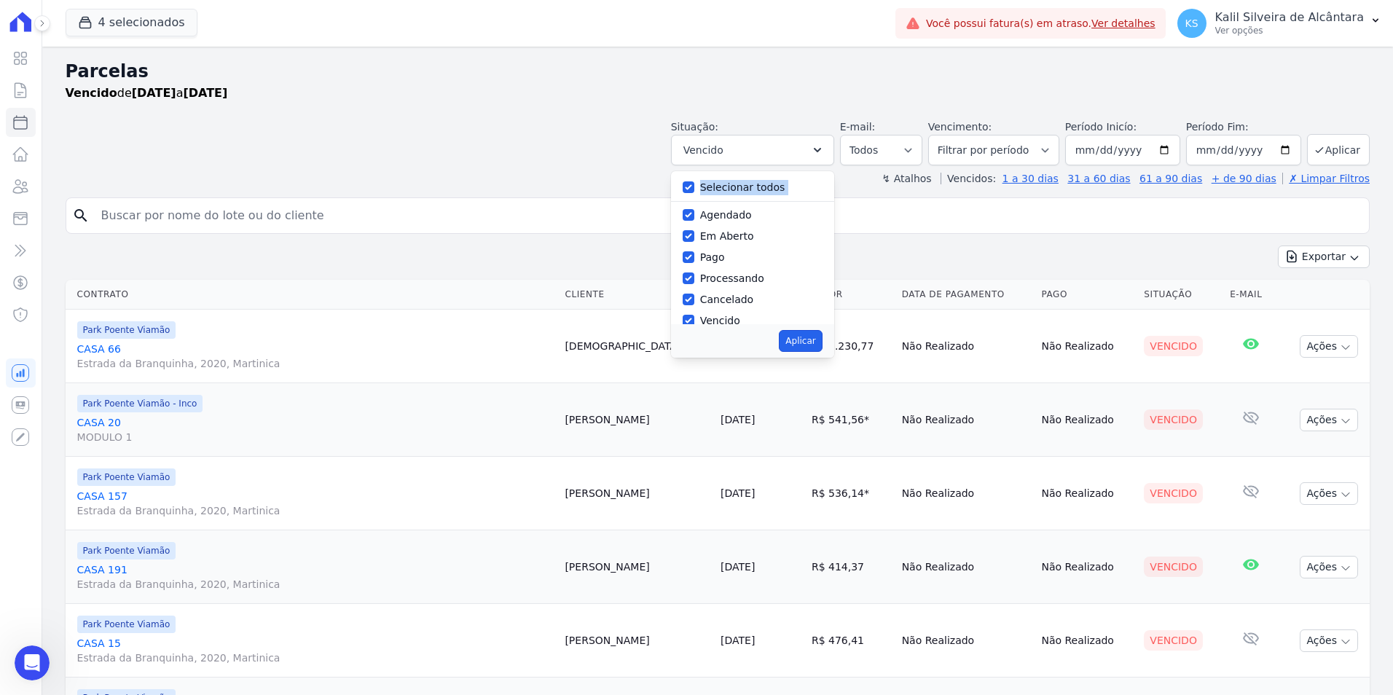
select select "scheduled"
